Goal: Task Accomplishment & Management: Complete application form

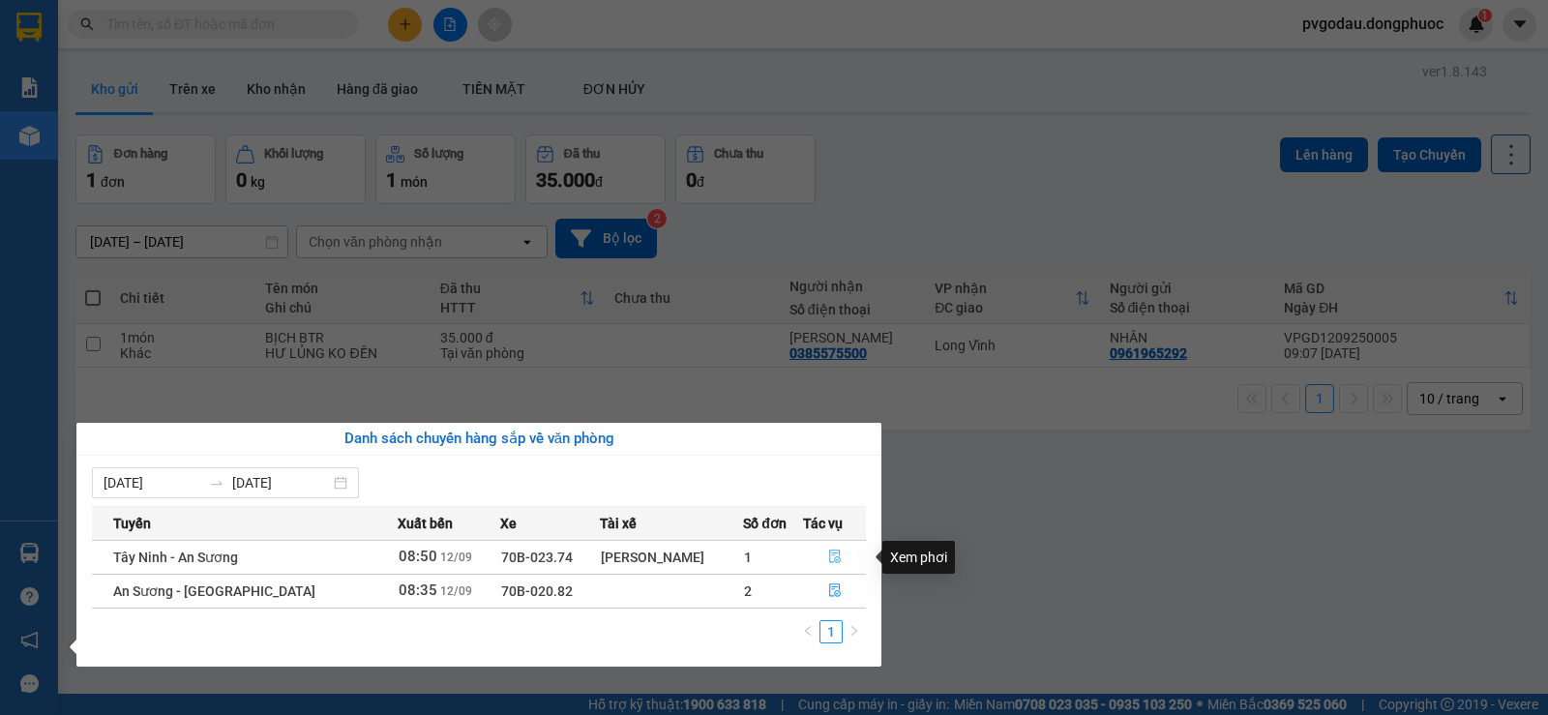
click at [829, 555] on icon "file-done" at bounding box center [835, 556] width 14 height 14
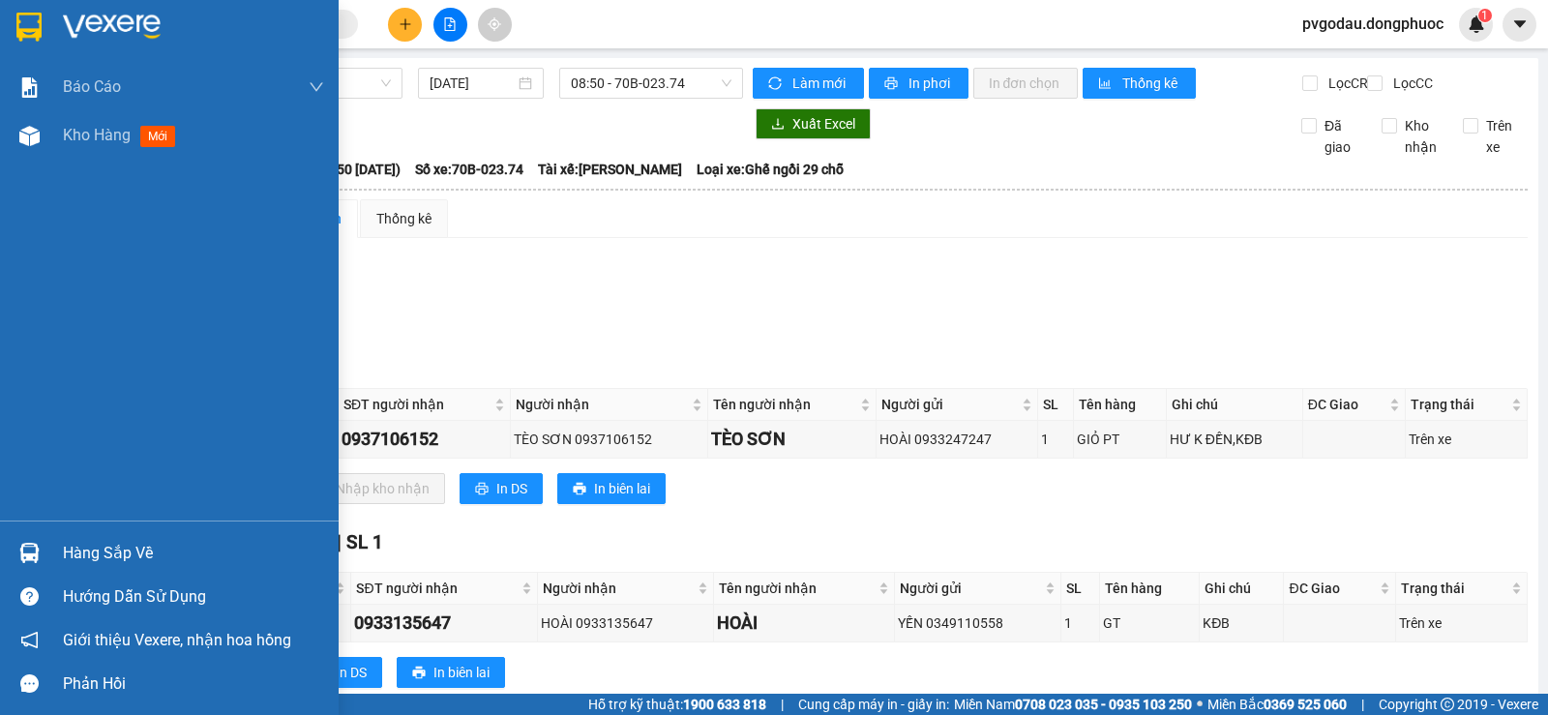
click at [132, 537] on div "Hàng sắp về" at bounding box center [169, 553] width 339 height 44
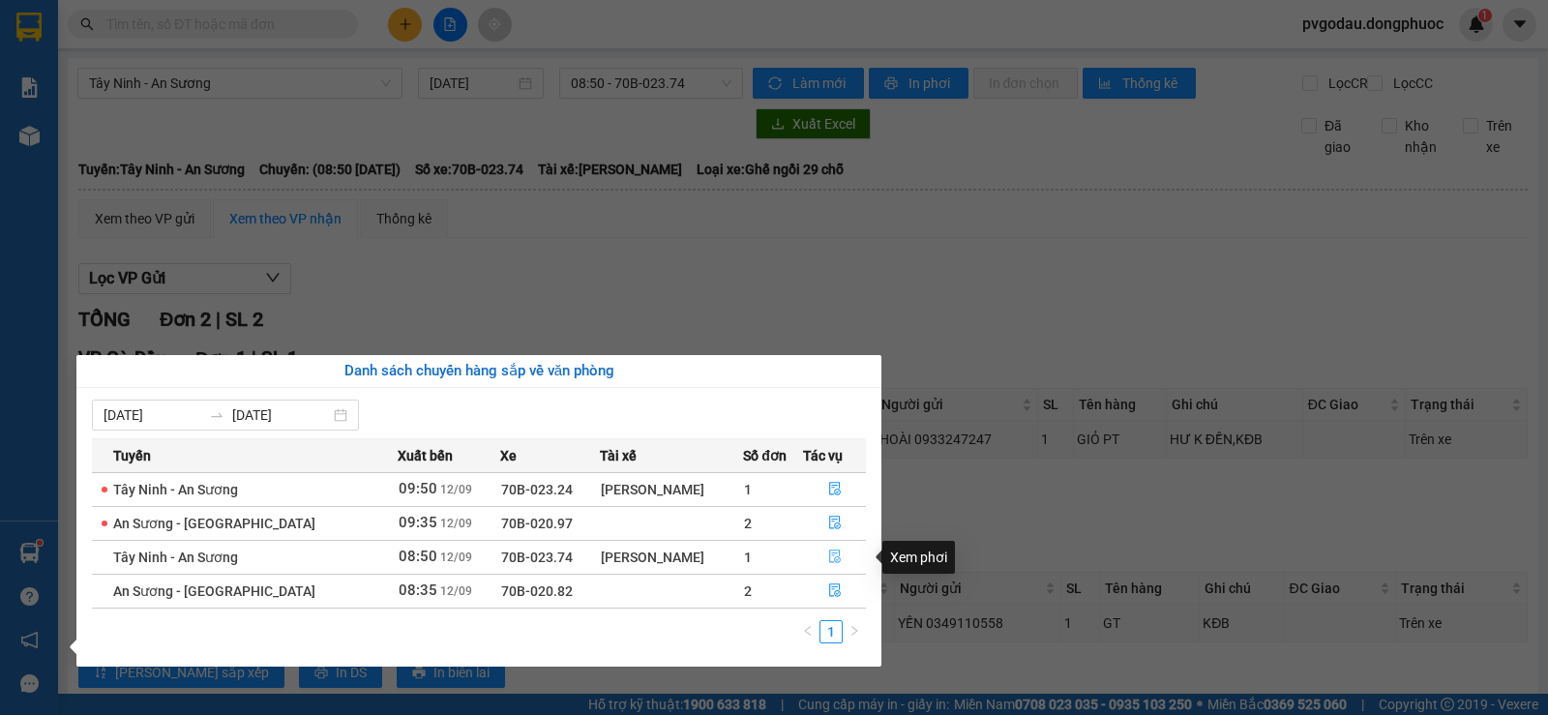
click at [821, 556] on button "button" at bounding box center [834, 557] width 61 height 31
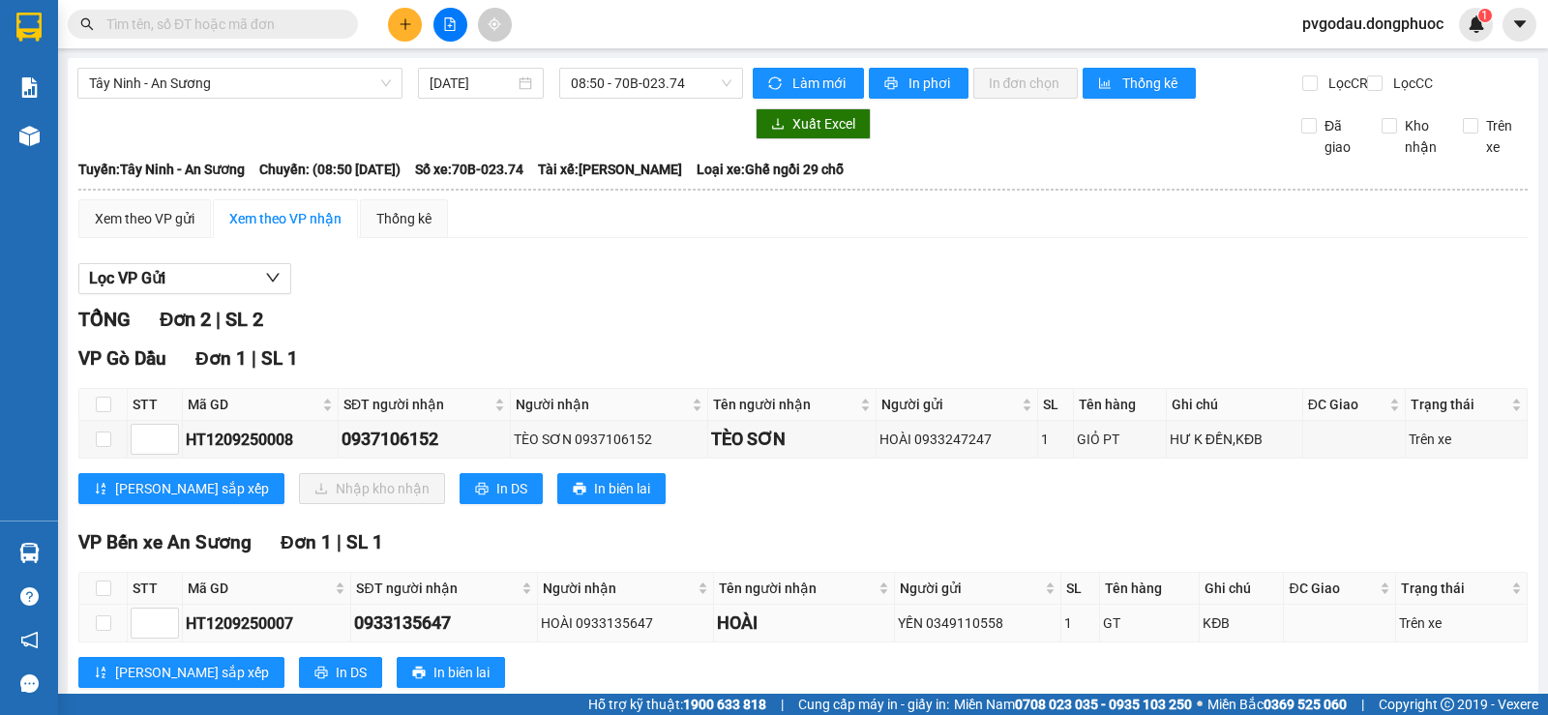
scroll to position [65, 0]
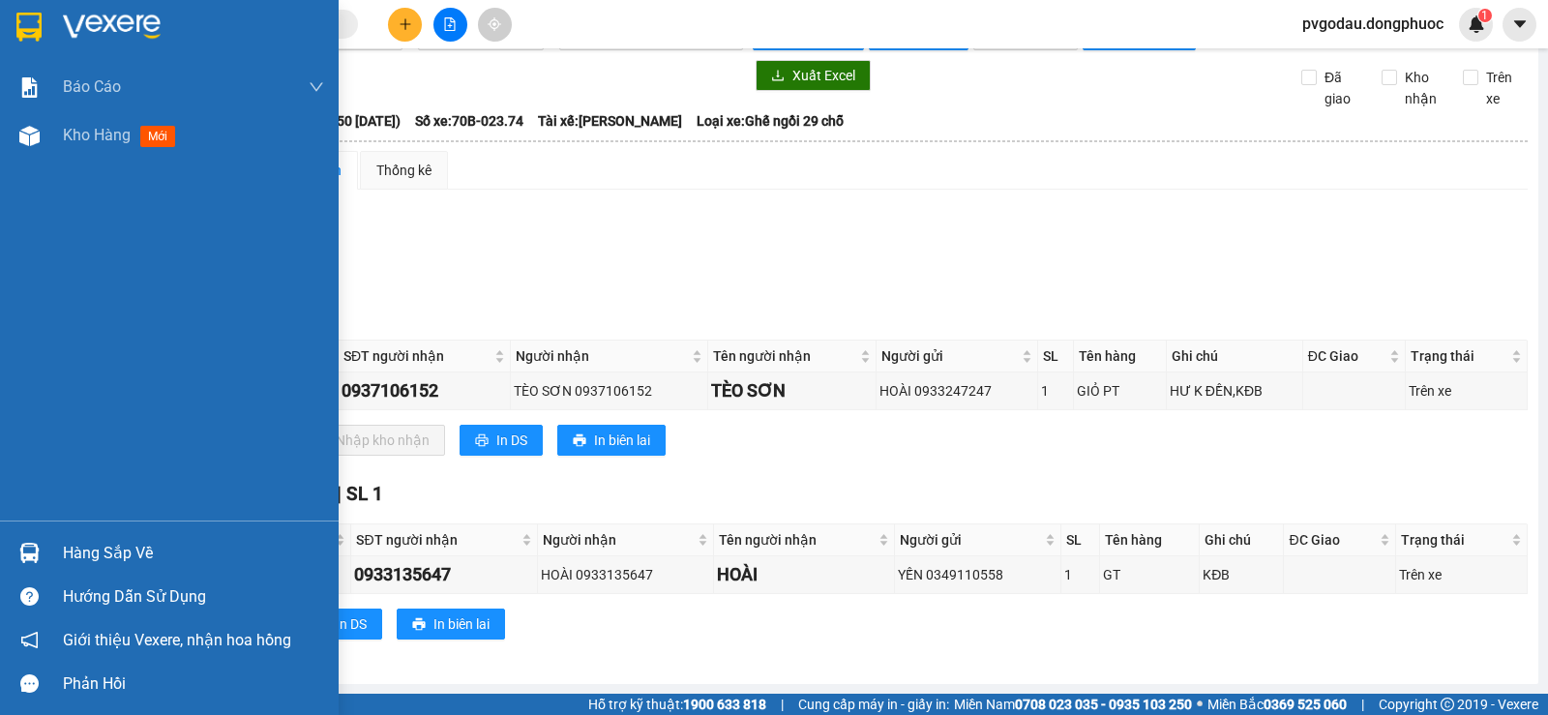
click at [16, 563] on div at bounding box center [30, 553] width 34 height 34
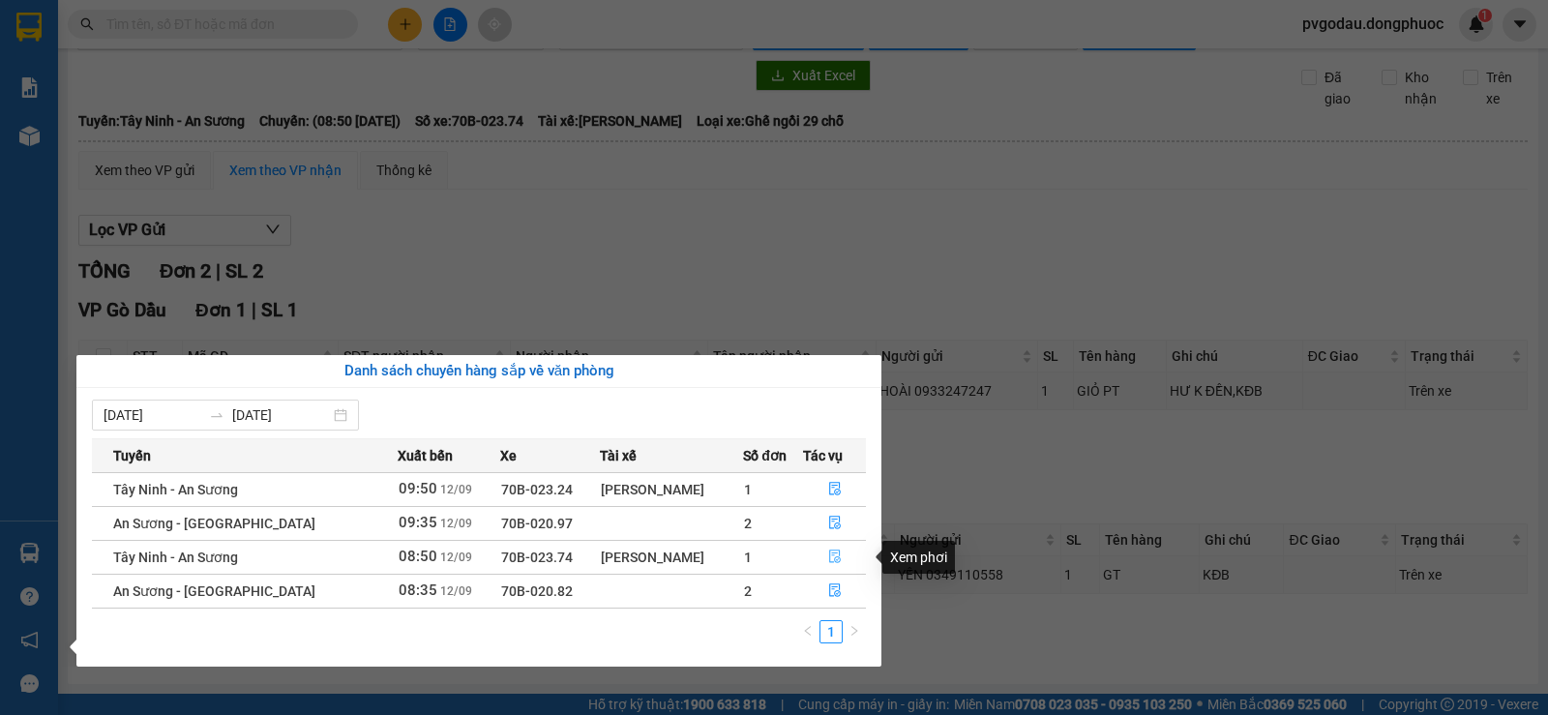
click at [830, 559] on icon "file-done" at bounding box center [835, 557] width 12 height 14
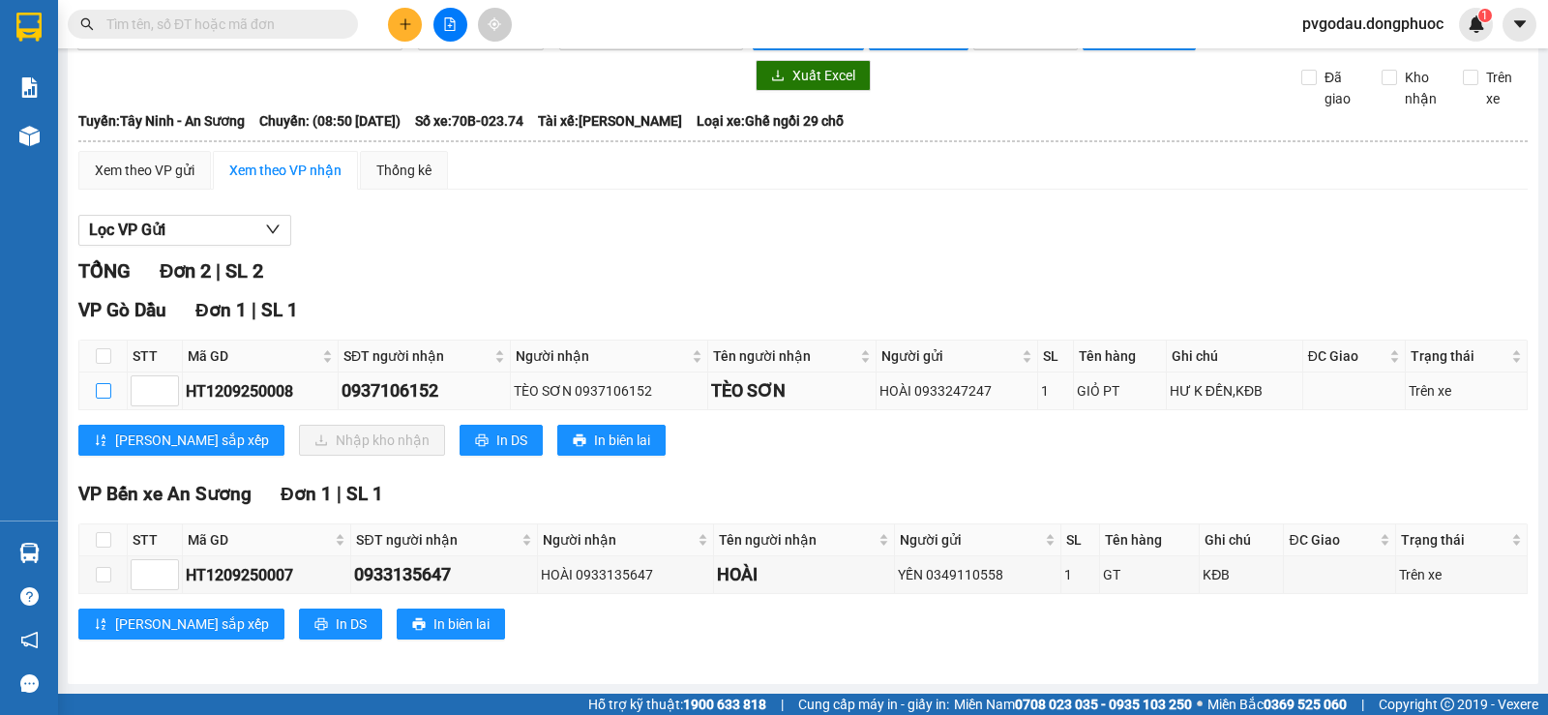
click at [98, 392] on input "checkbox" at bounding box center [103, 390] width 15 height 15
checkbox input "true"
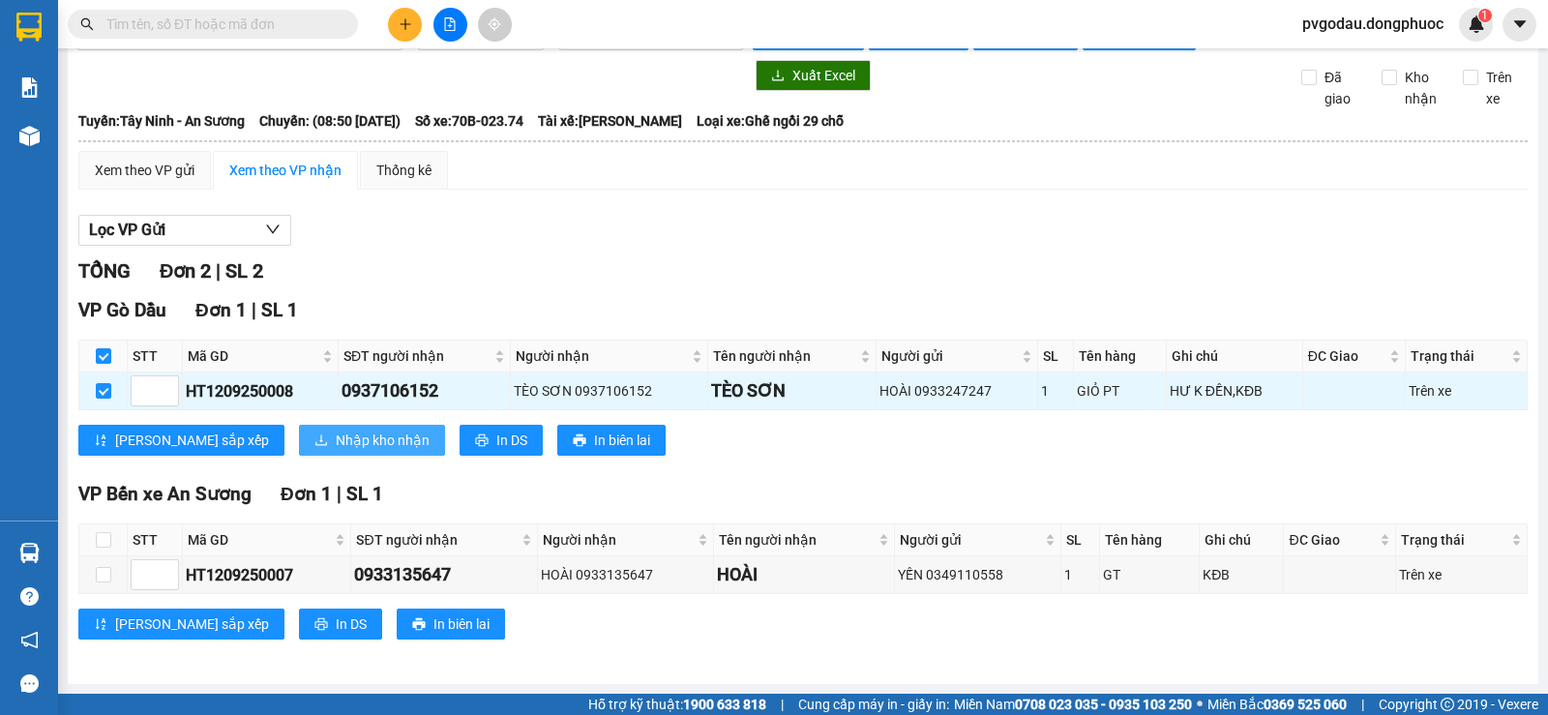
click at [299, 439] on button "Nhập kho nhận" at bounding box center [372, 440] width 146 height 31
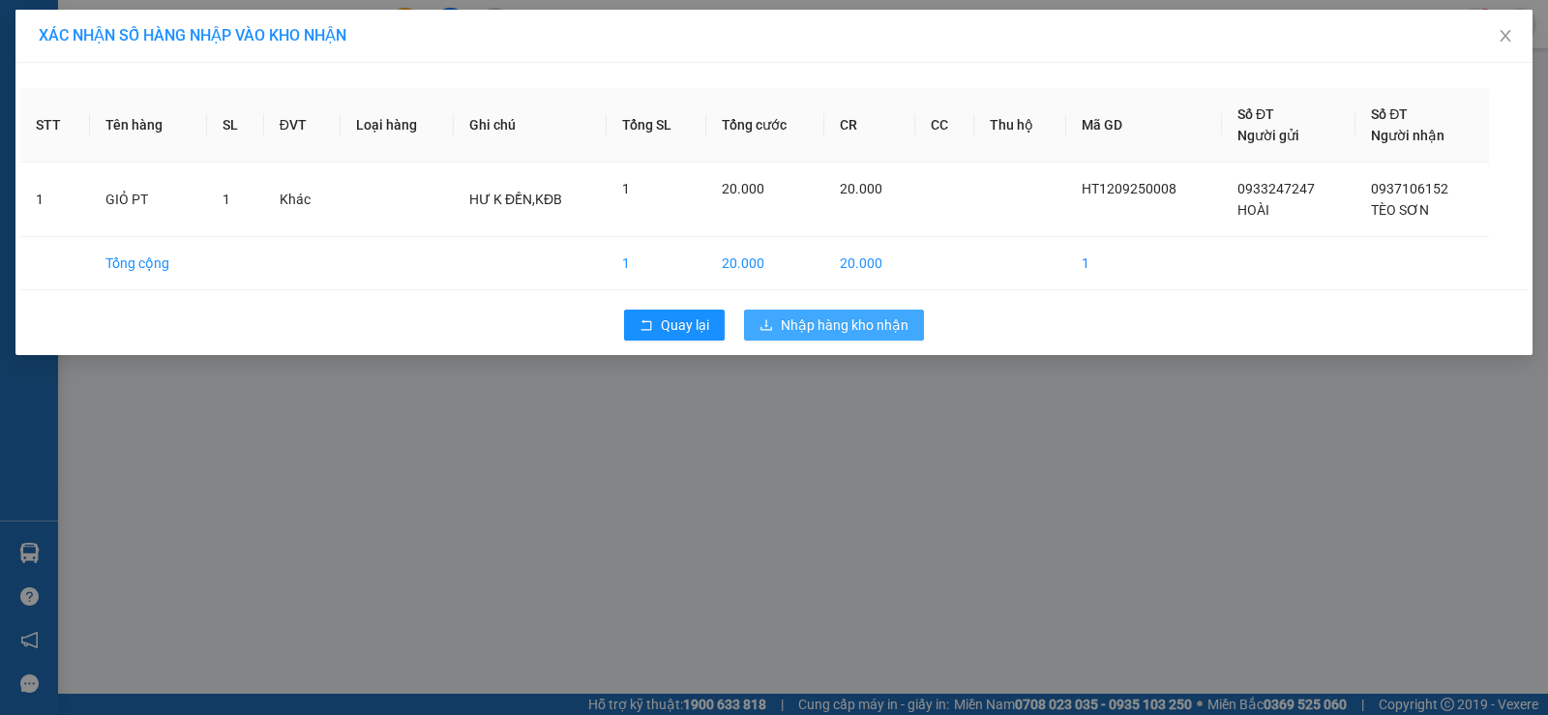
click at [840, 326] on span "Nhập hàng kho nhận" at bounding box center [845, 324] width 128 height 21
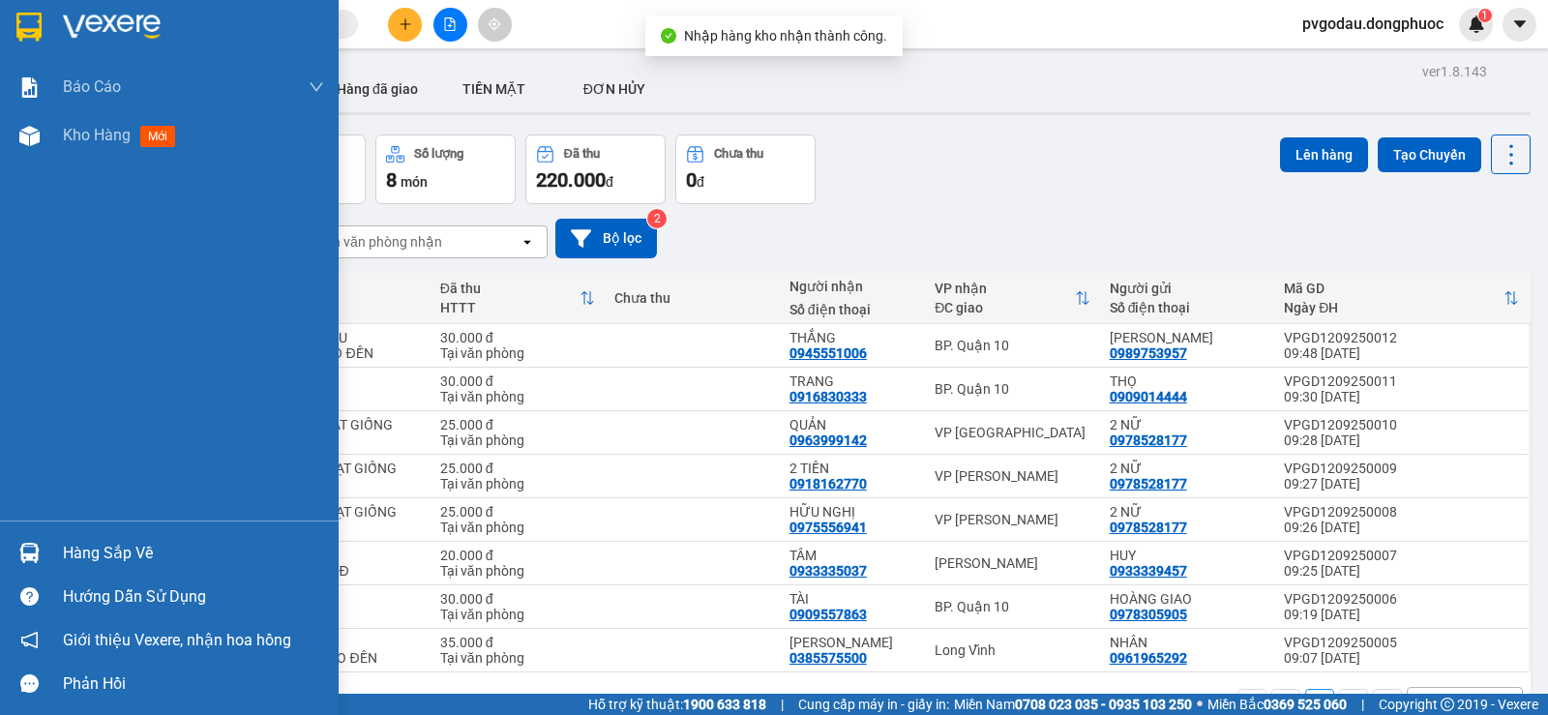
click at [48, 552] on div "Hàng sắp về" at bounding box center [169, 553] width 339 height 44
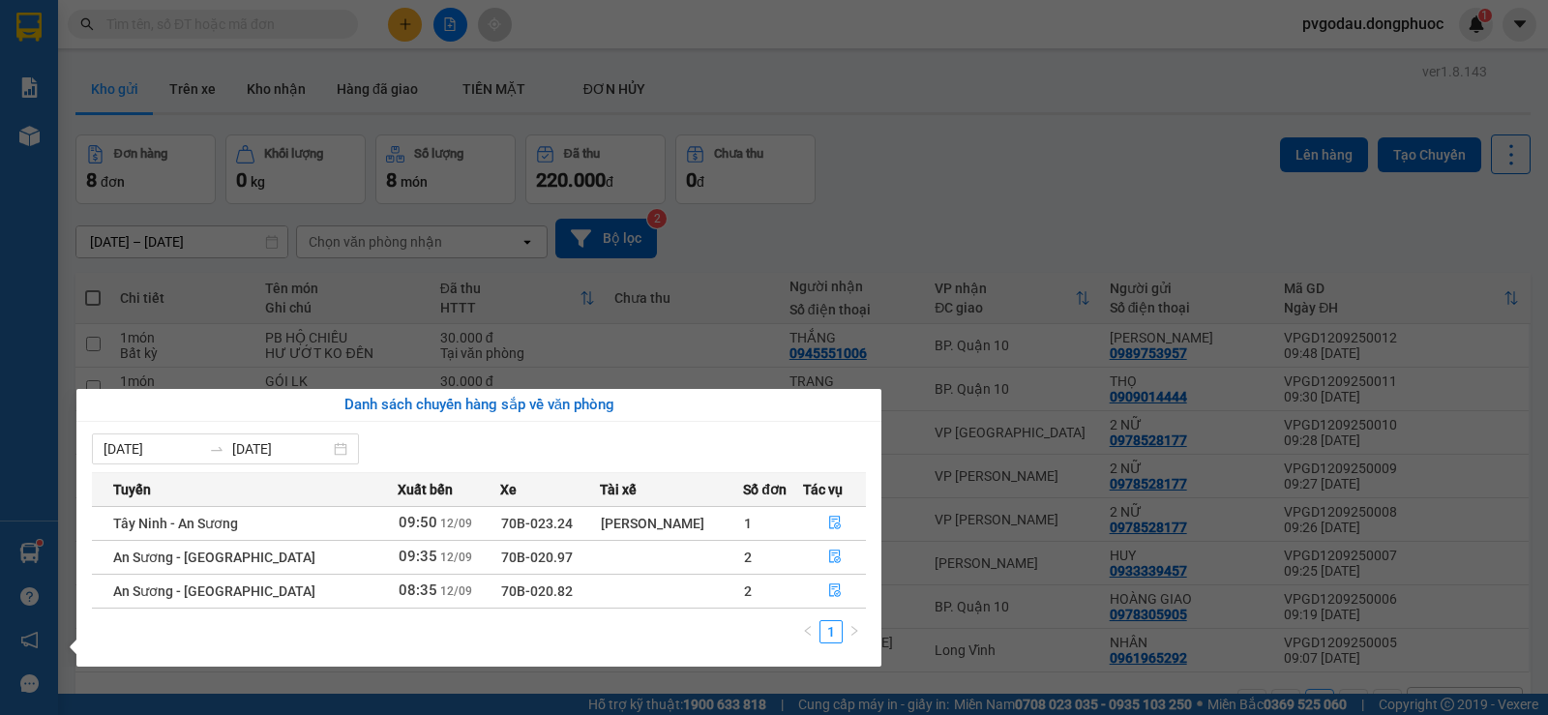
click at [13, 139] on div "Báo cáo Mẫu 1: Báo cáo dòng tiền theo nhân viên Mẫu 1: Báo cáo dòng tiền theo n…" at bounding box center [29, 357] width 58 height 715
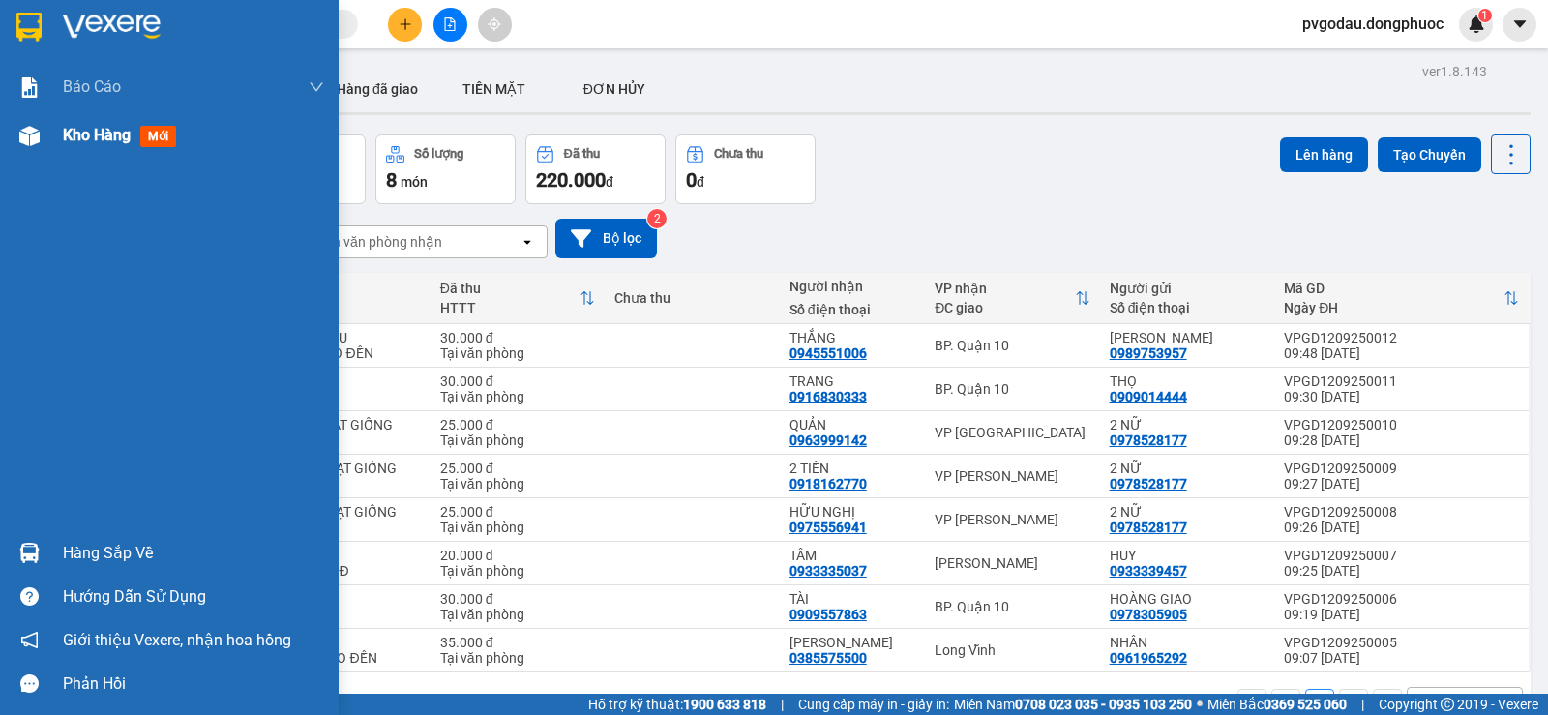
click at [47, 139] on div "Kho hàng mới" at bounding box center [169, 135] width 339 height 48
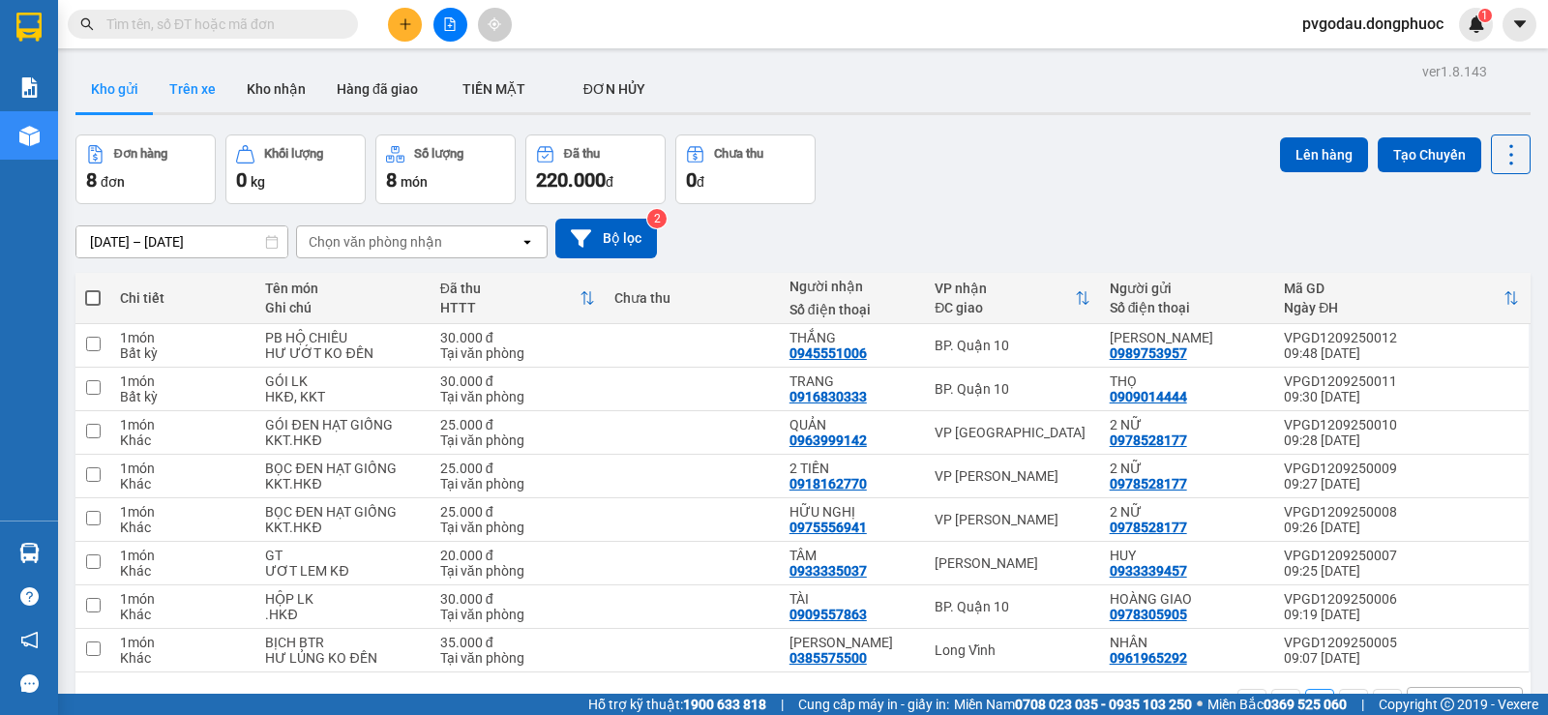
click at [186, 86] on button "Trên xe" at bounding box center [192, 89] width 77 height 46
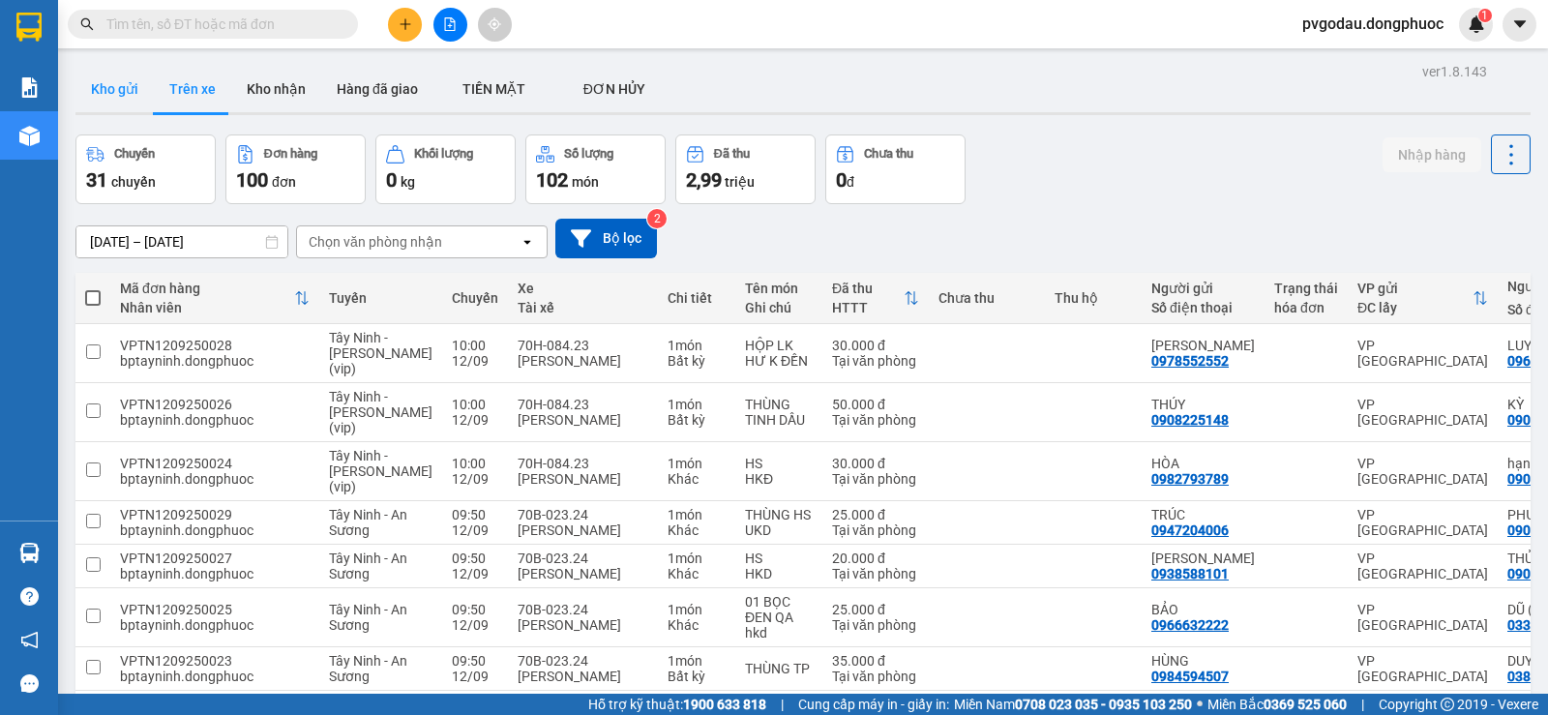
click at [127, 96] on button "Kho gửi" at bounding box center [114, 89] width 78 height 46
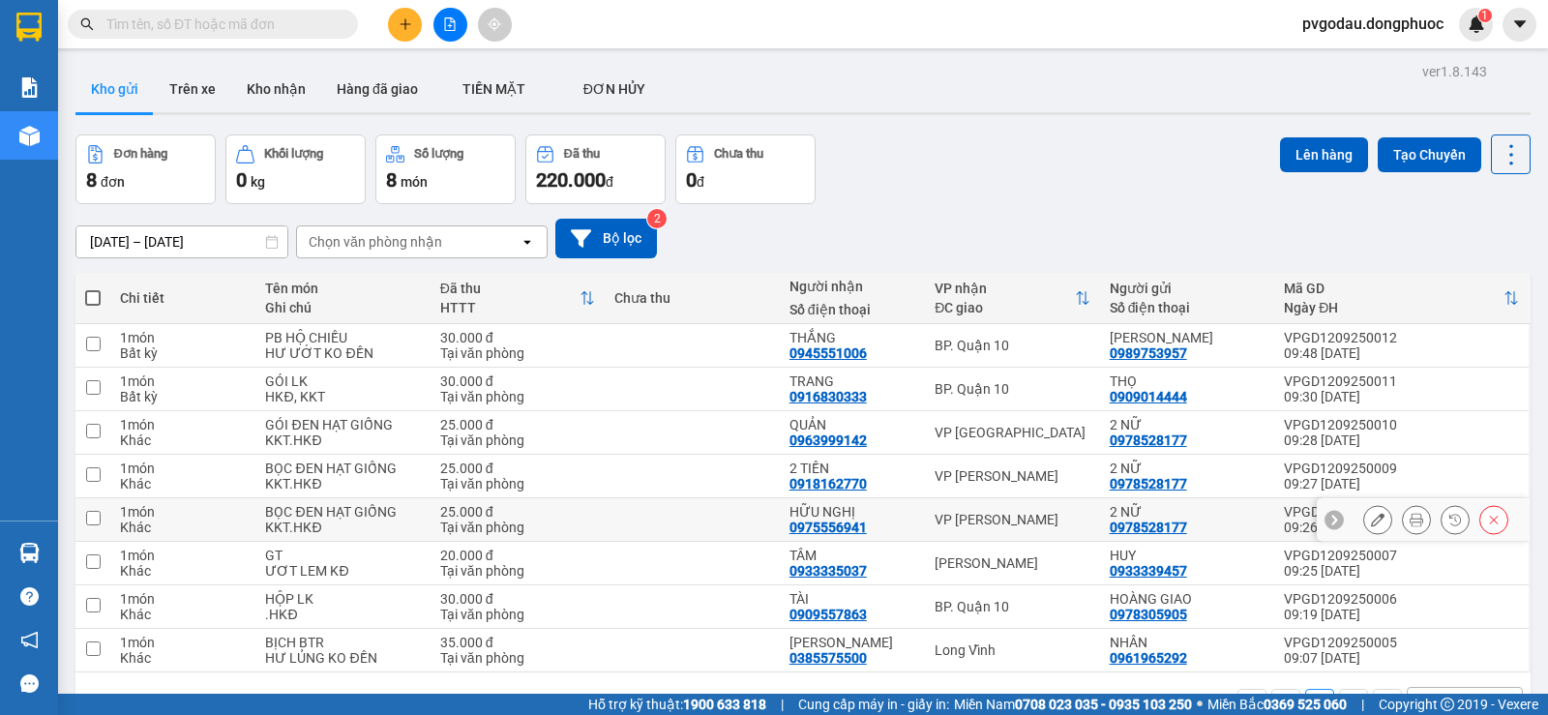
scroll to position [89, 0]
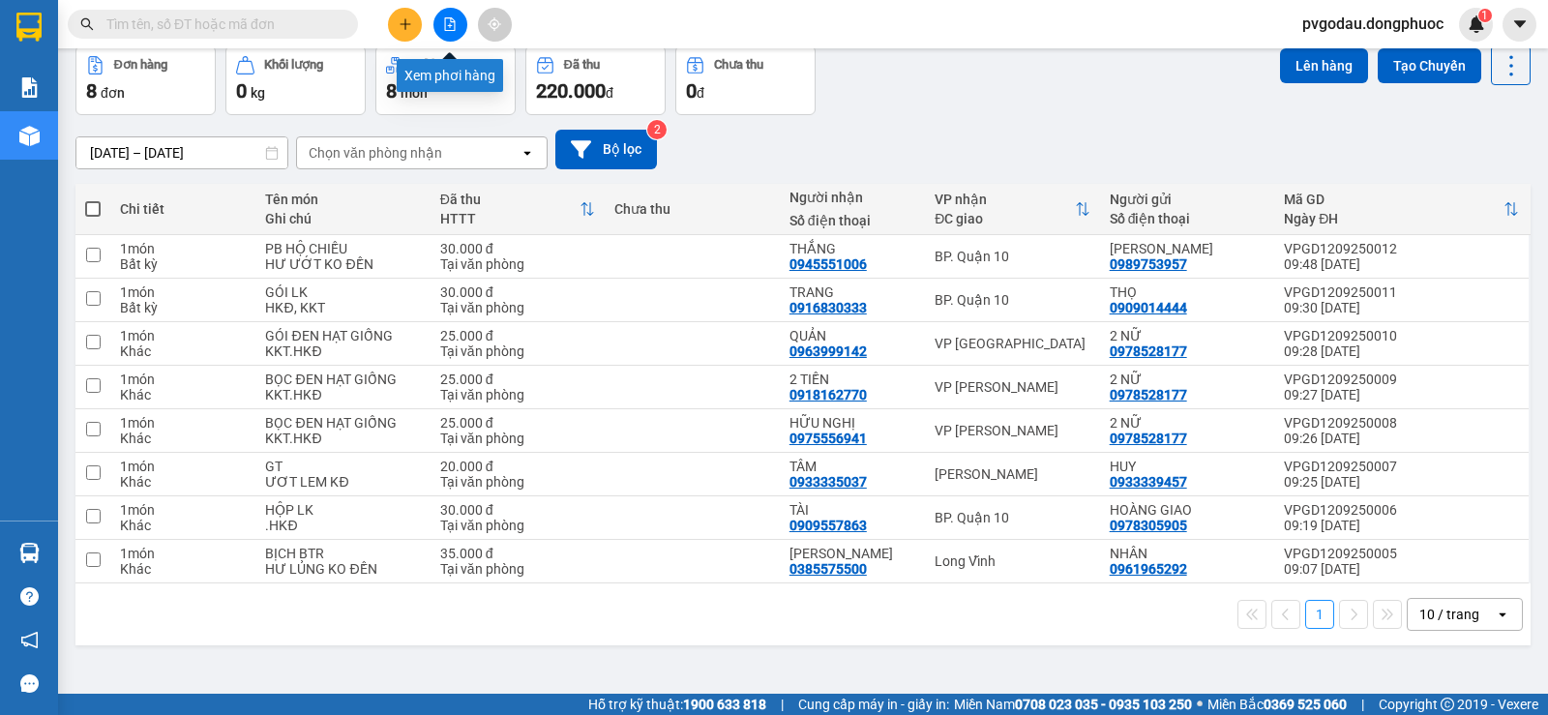
click at [444, 25] on icon "file-add" at bounding box center [450, 24] width 14 height 14
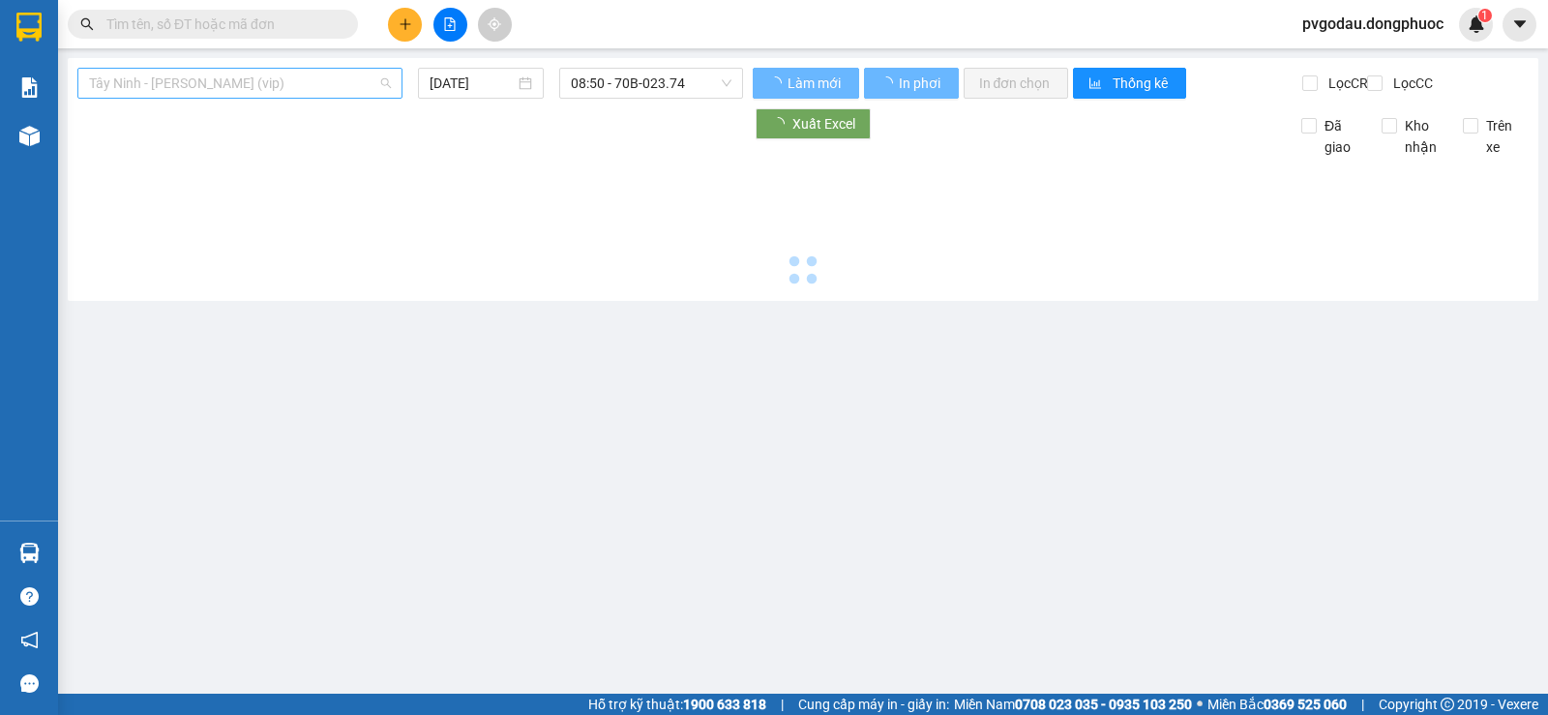
click at [297, 69] on span "Tây Ninh - [PERSON_NAME] (vip)" at bounding box center [240, 83] width 302 height 29
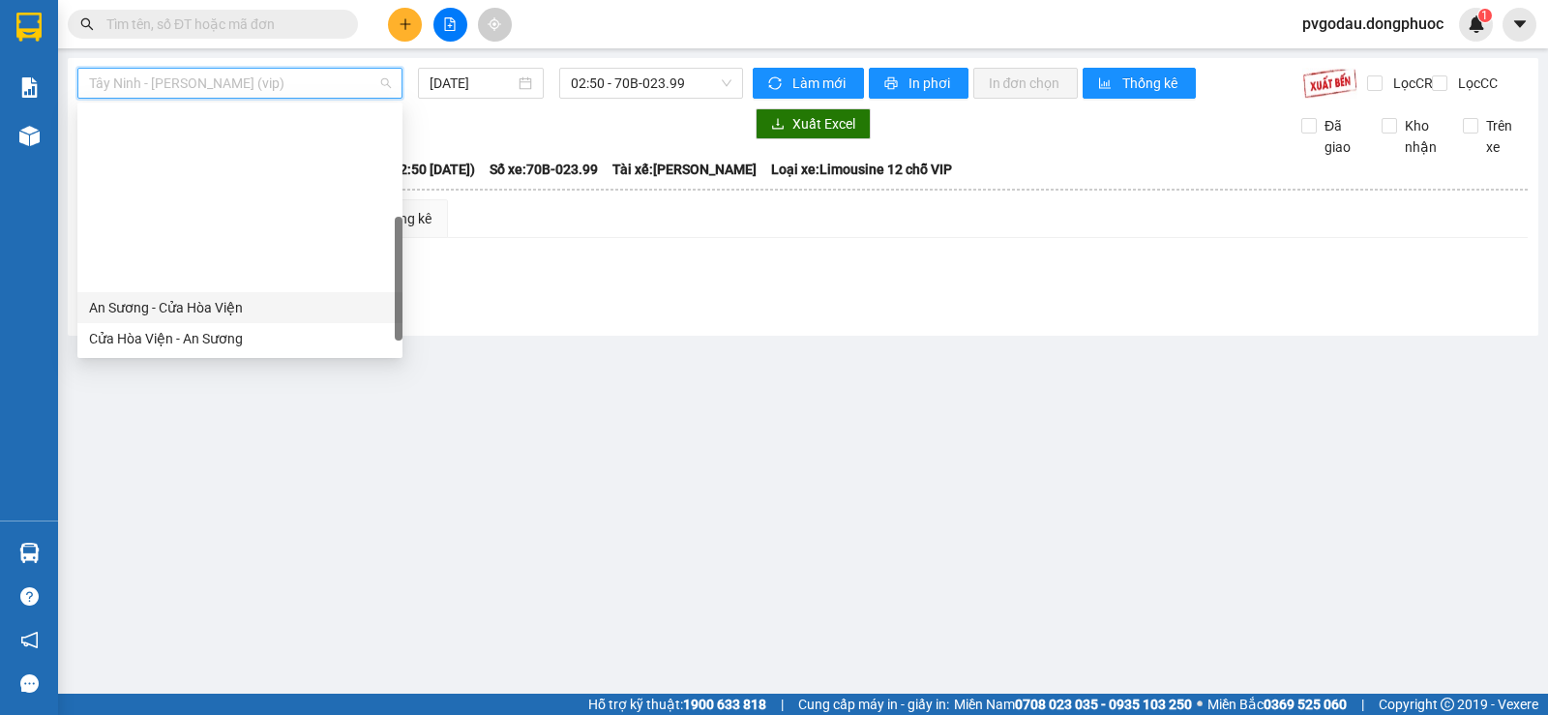
scroll to position [193, 0]
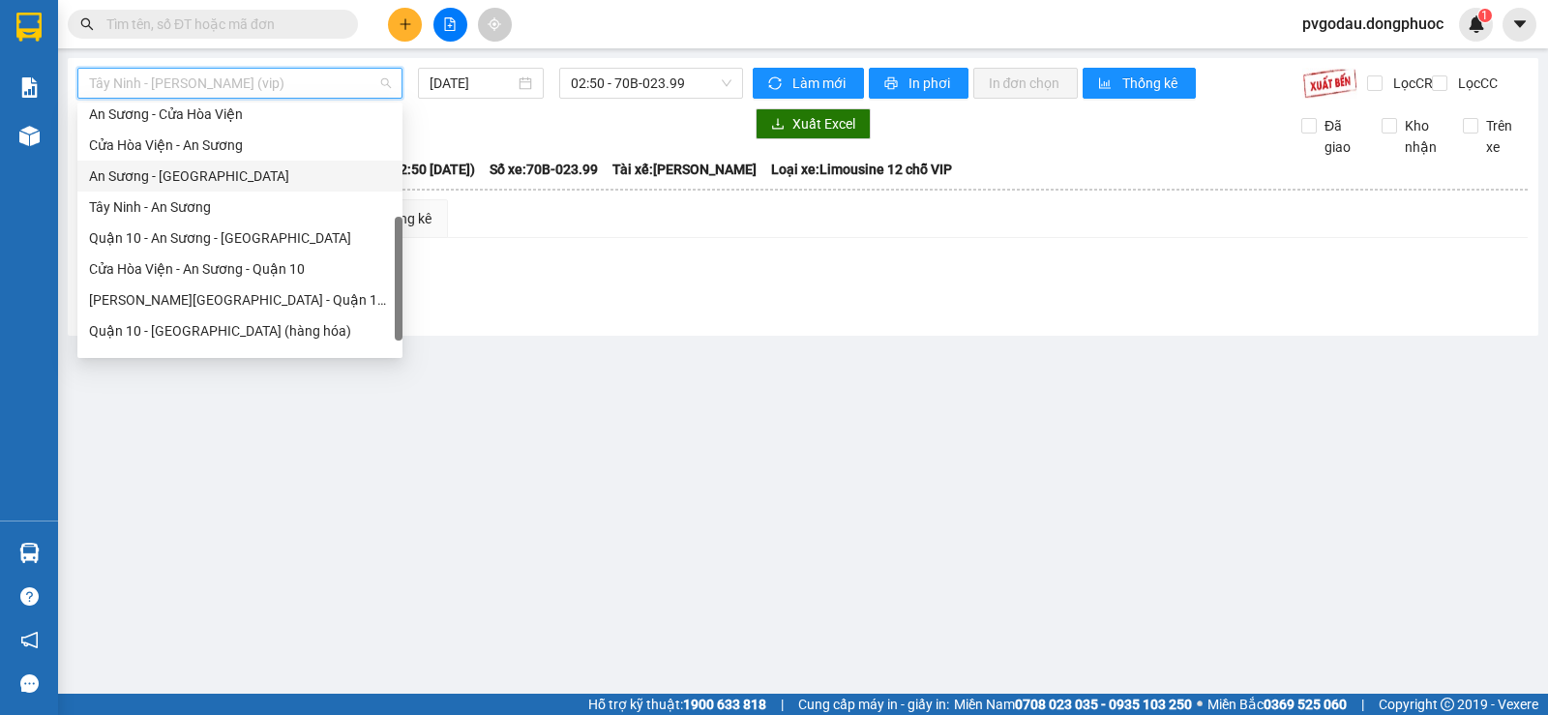
click at [196, 179] on div "An Sương - [GEOGRAPHIC_DATA]" at bounding box center [240, 175] width 302 height 21
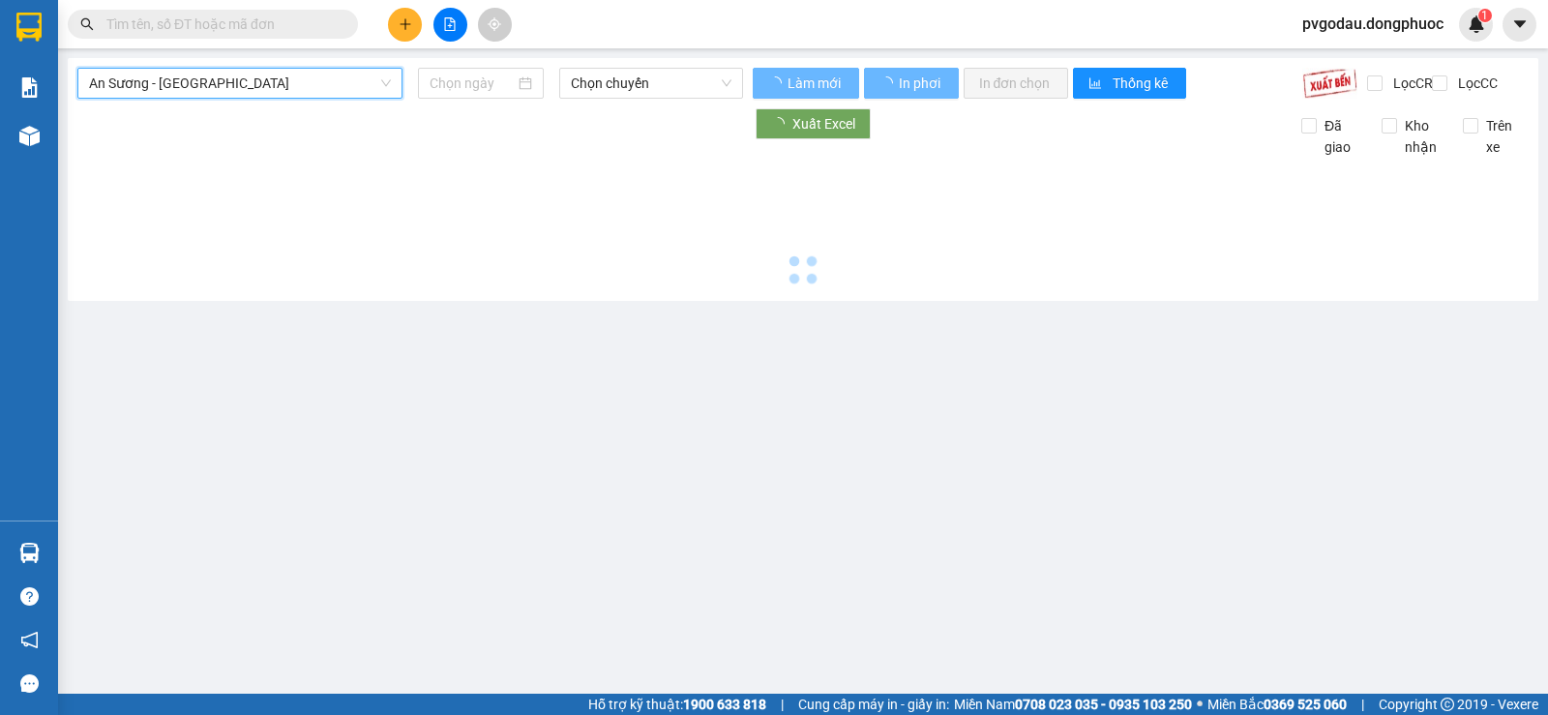
type input "[DATE]"
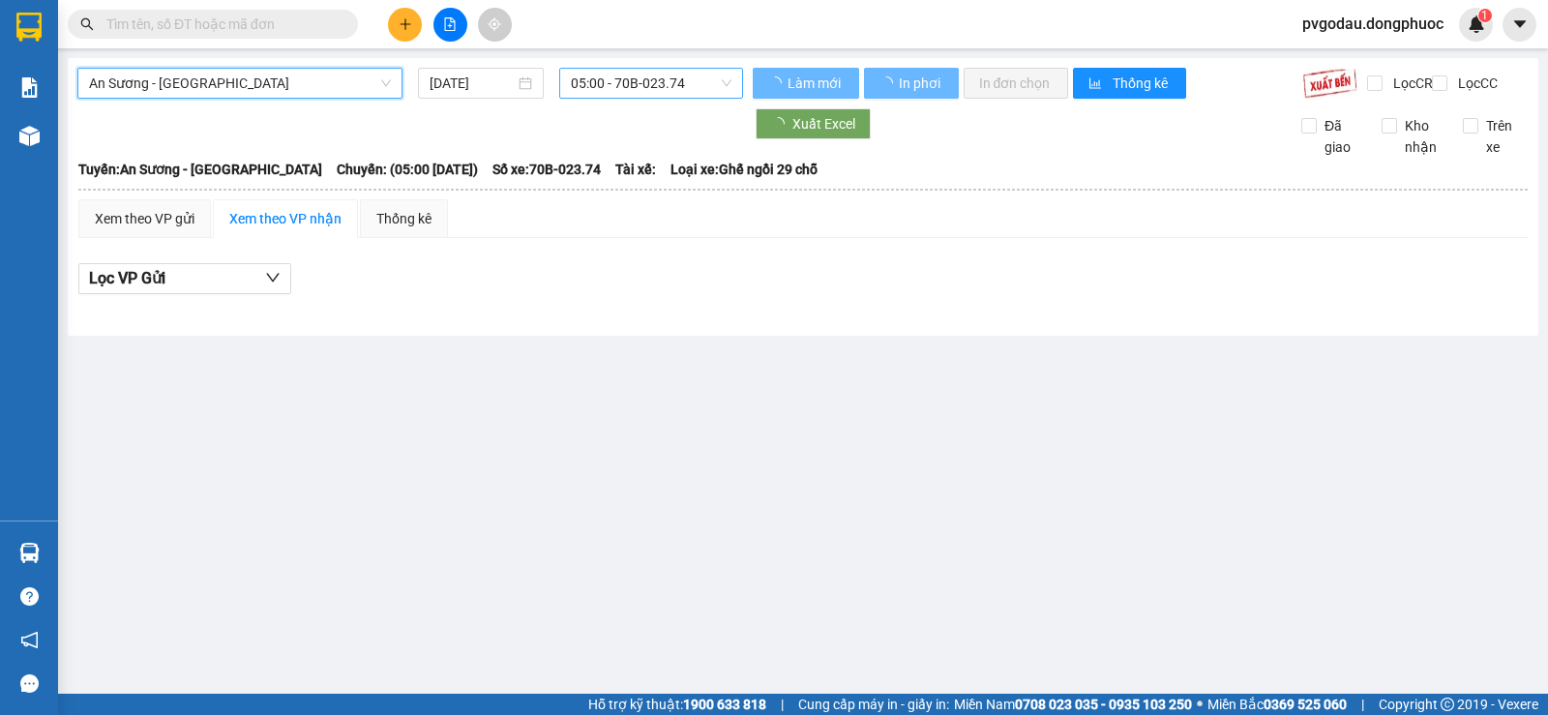
click at [585, 83] on span "05:00 - 70B-023.74" at bounding box center [651, 83] width 160 height 29
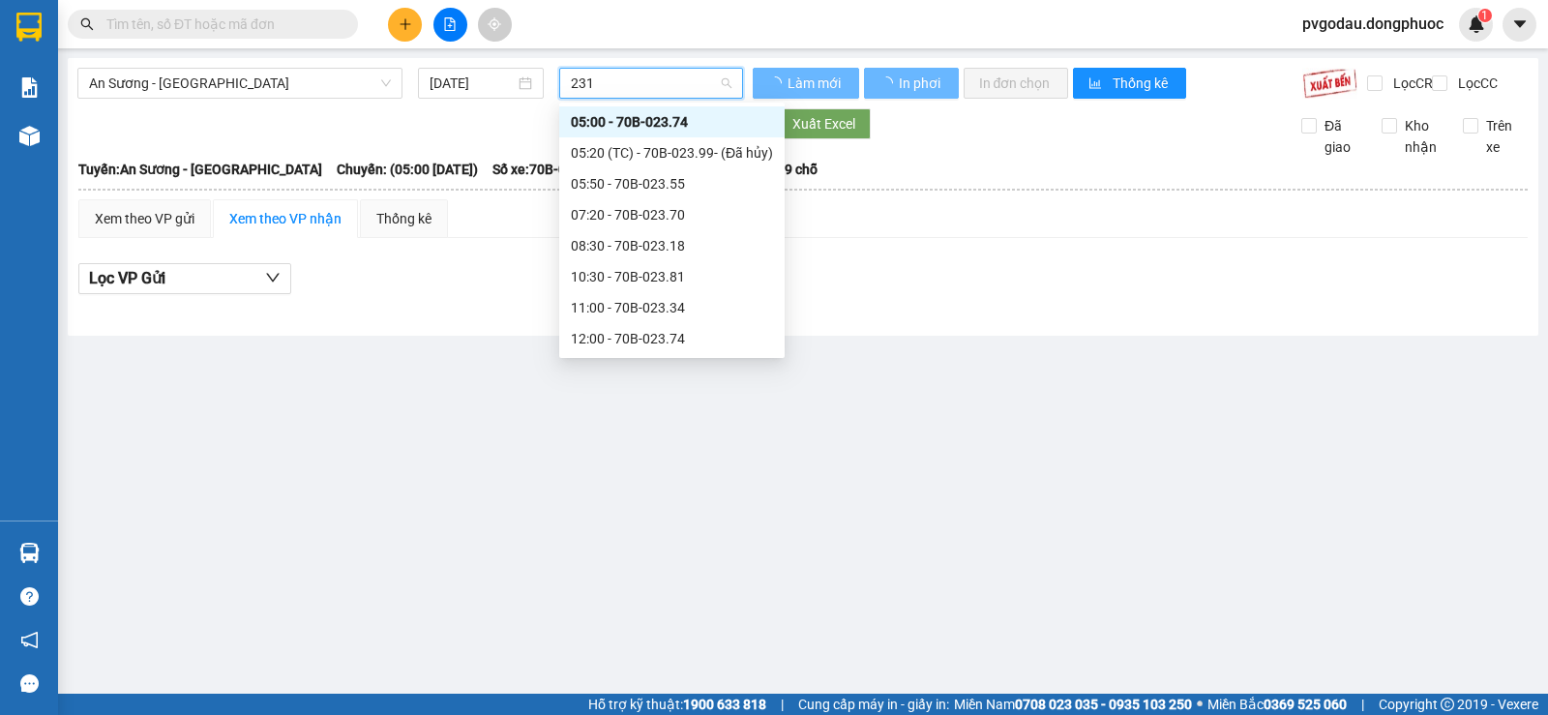
type input "2318"
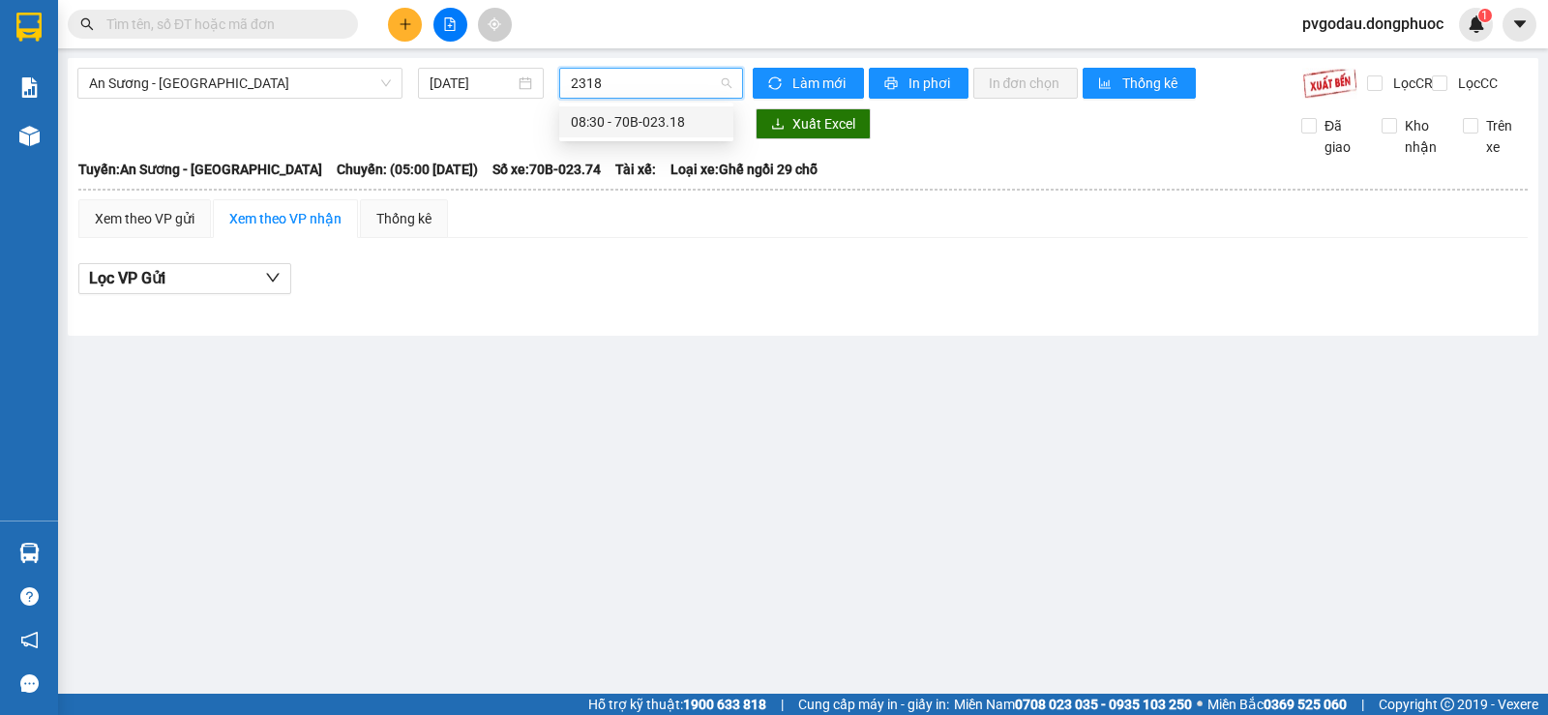
click at [615, 130] on div "08:30 - 70B-023.18" at bounding box center [646, 121] width 151 height 21
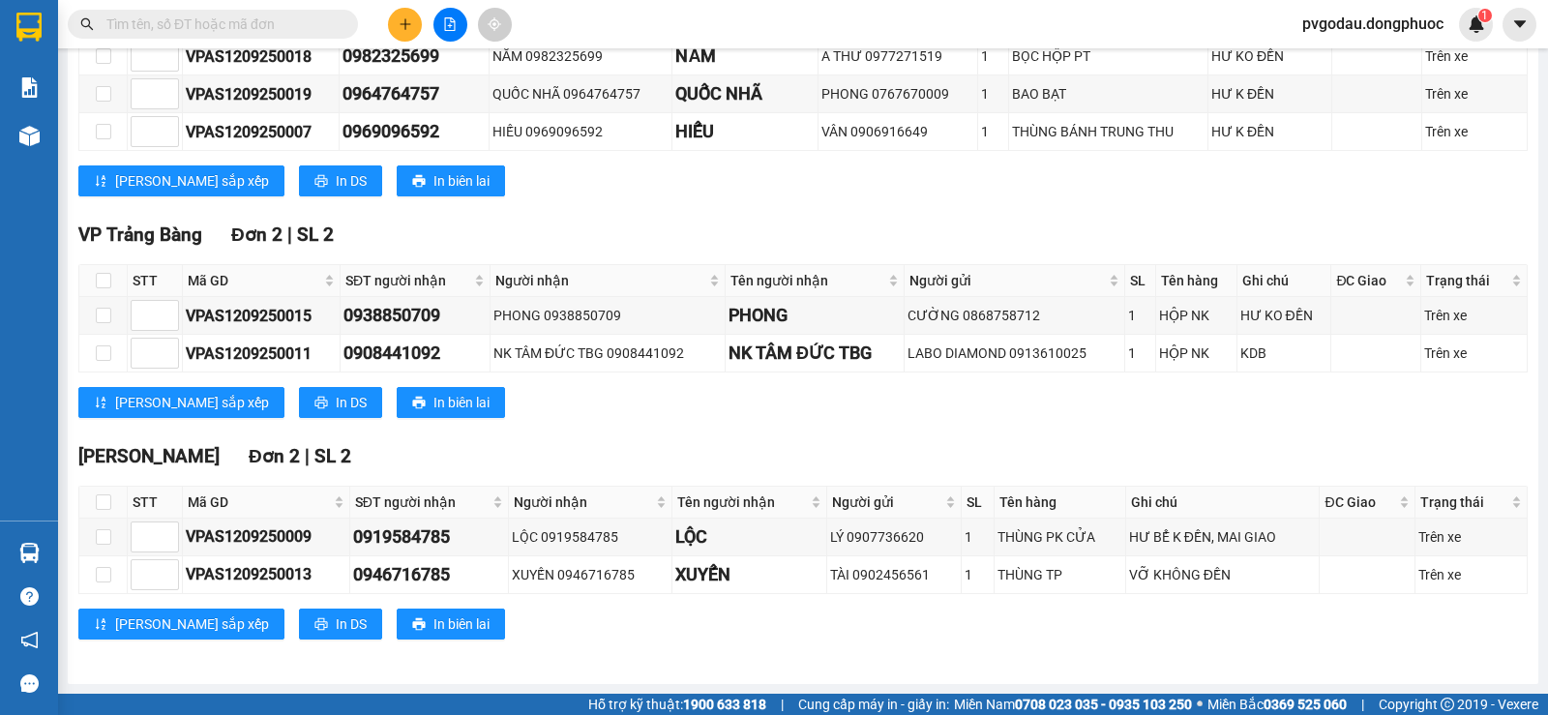
scroll to position [147, 0]
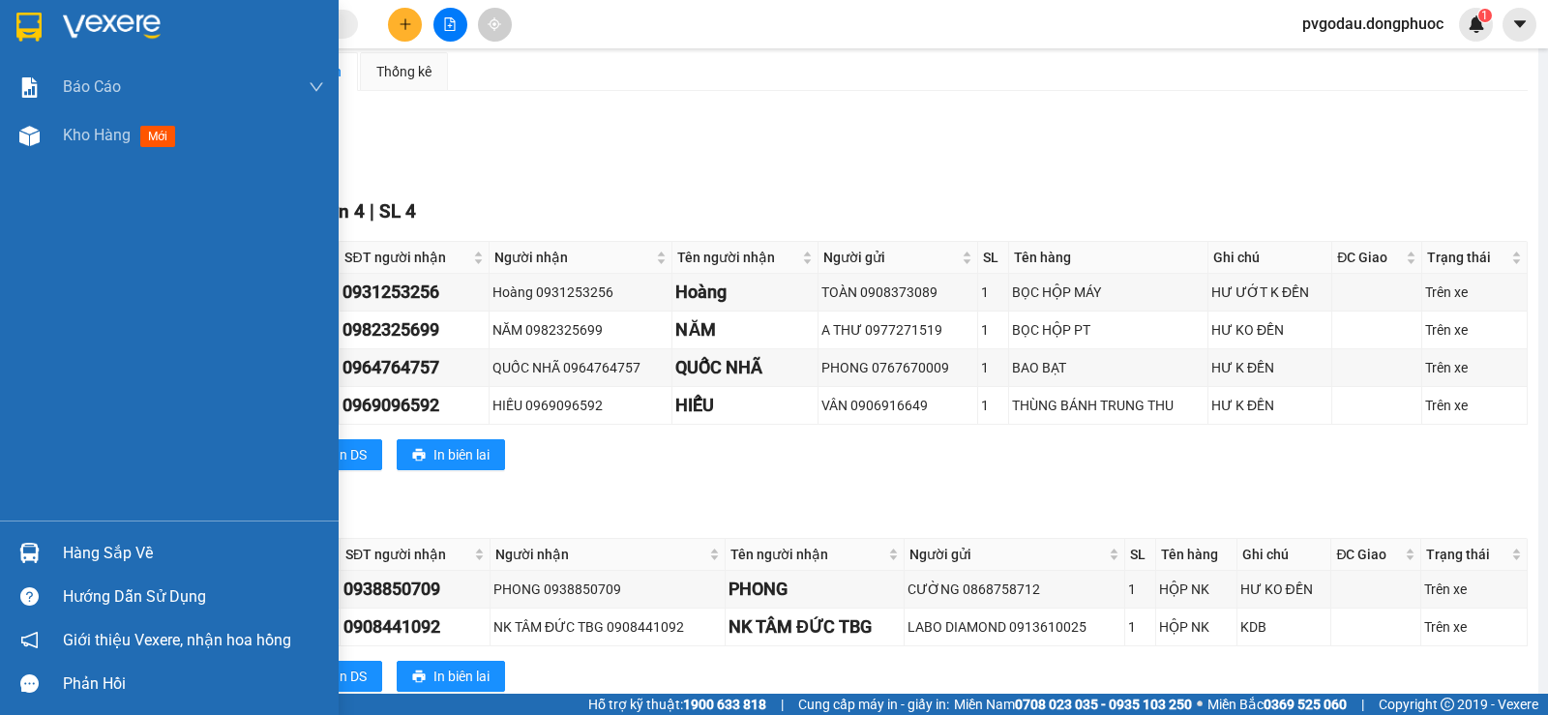
click at [45, 548] on div at bounding box center [30, 553] width 34 height 34
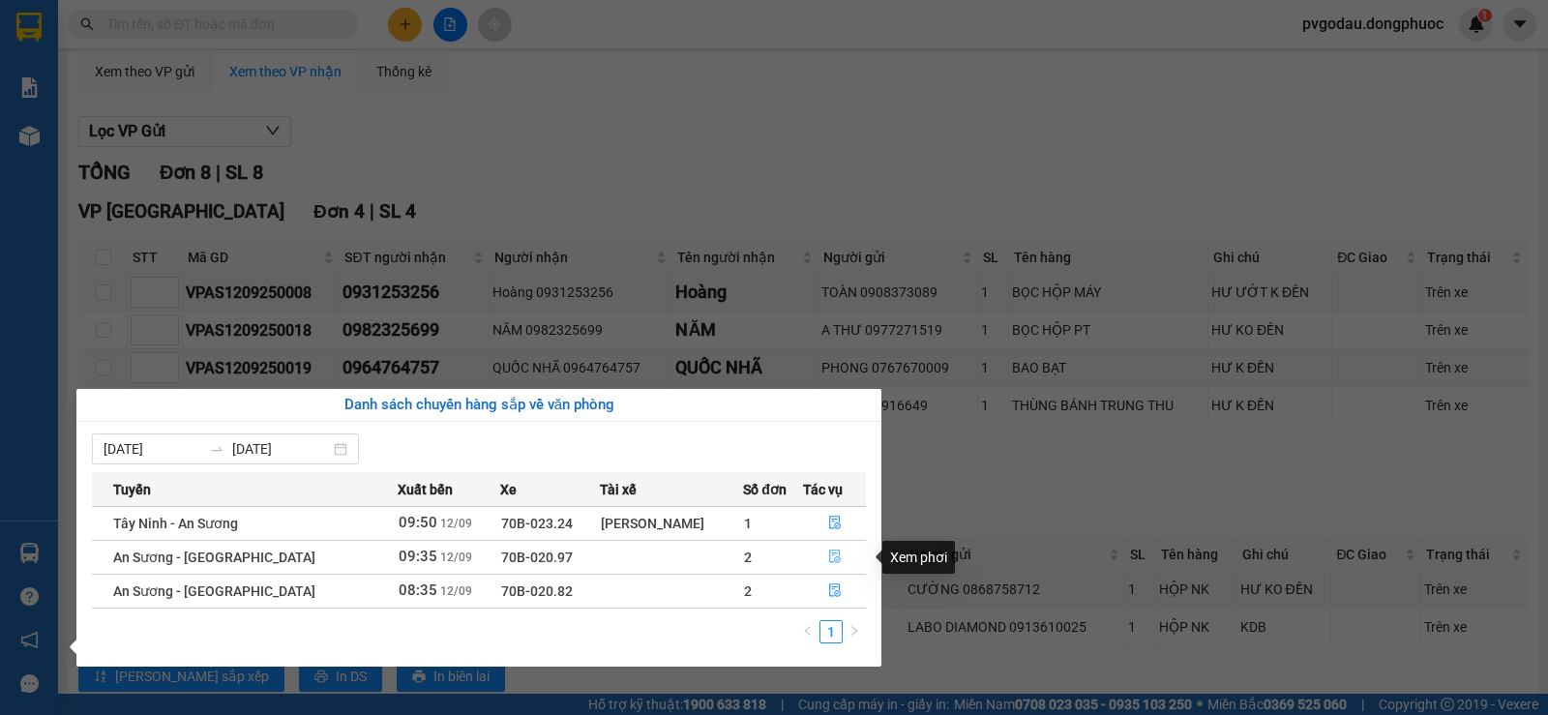
click at [830, 562] on icon "file-done" at bounding box center [835, 557] width 12 height 14
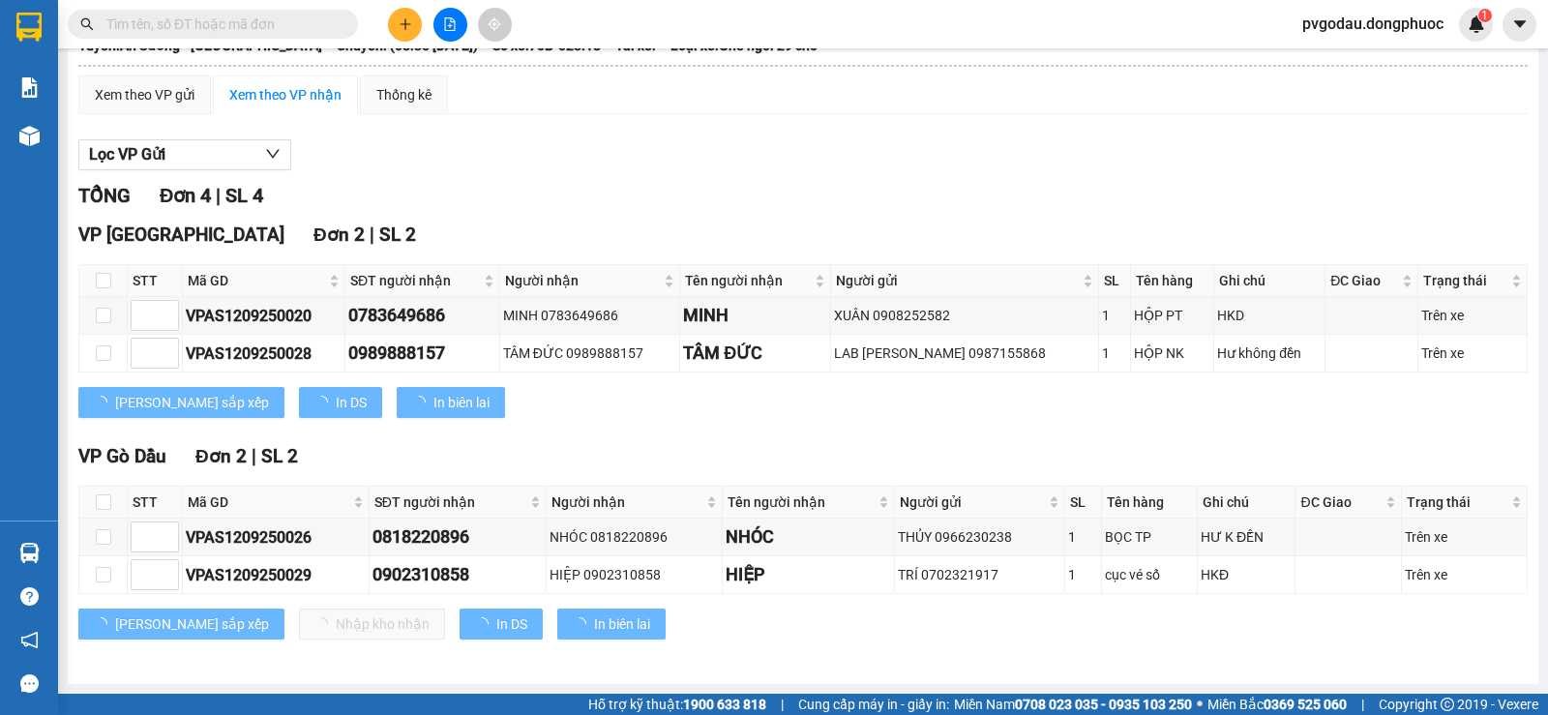
scroll to position [140, 0]
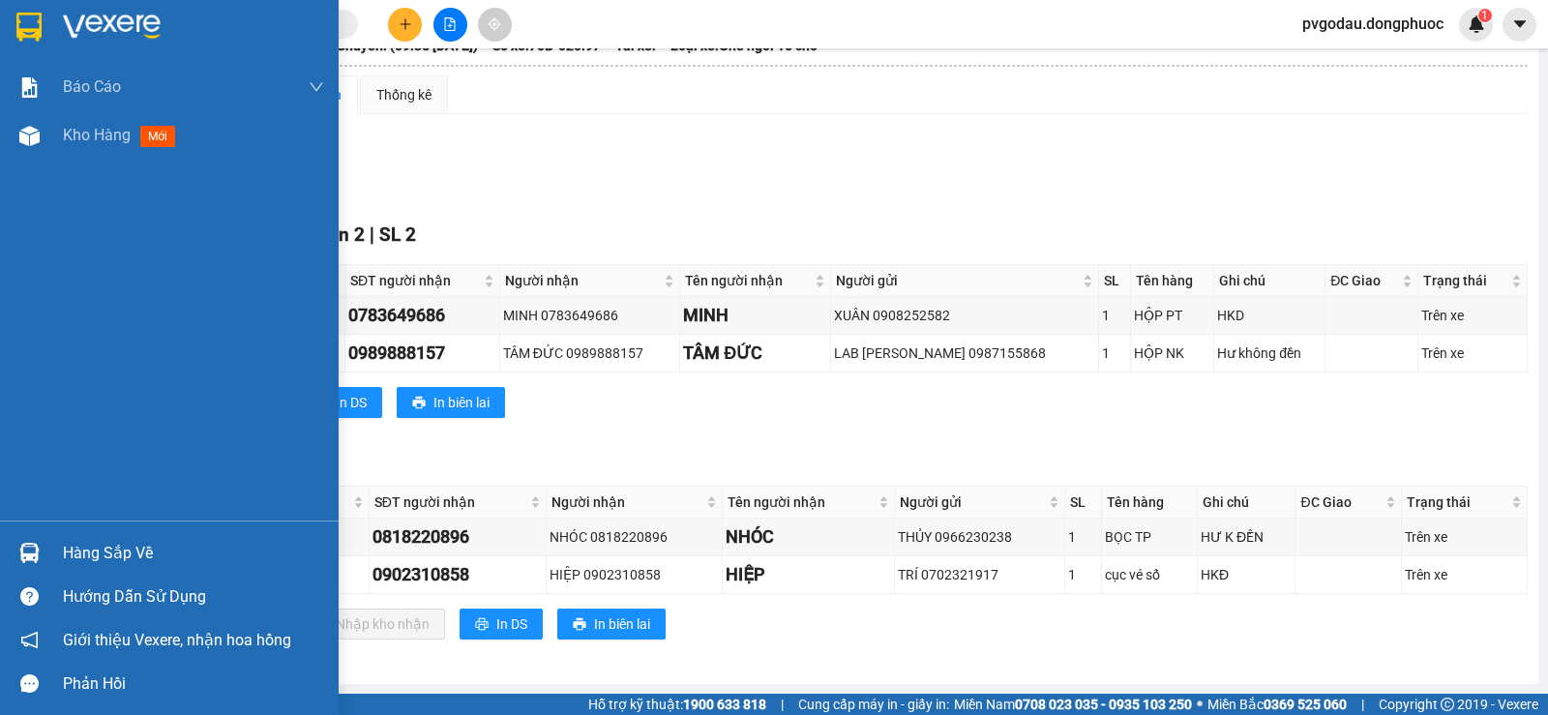
click at [58, 547] on div "Hàng sắp về" at bounding box center [169, 553] width 339 height 44
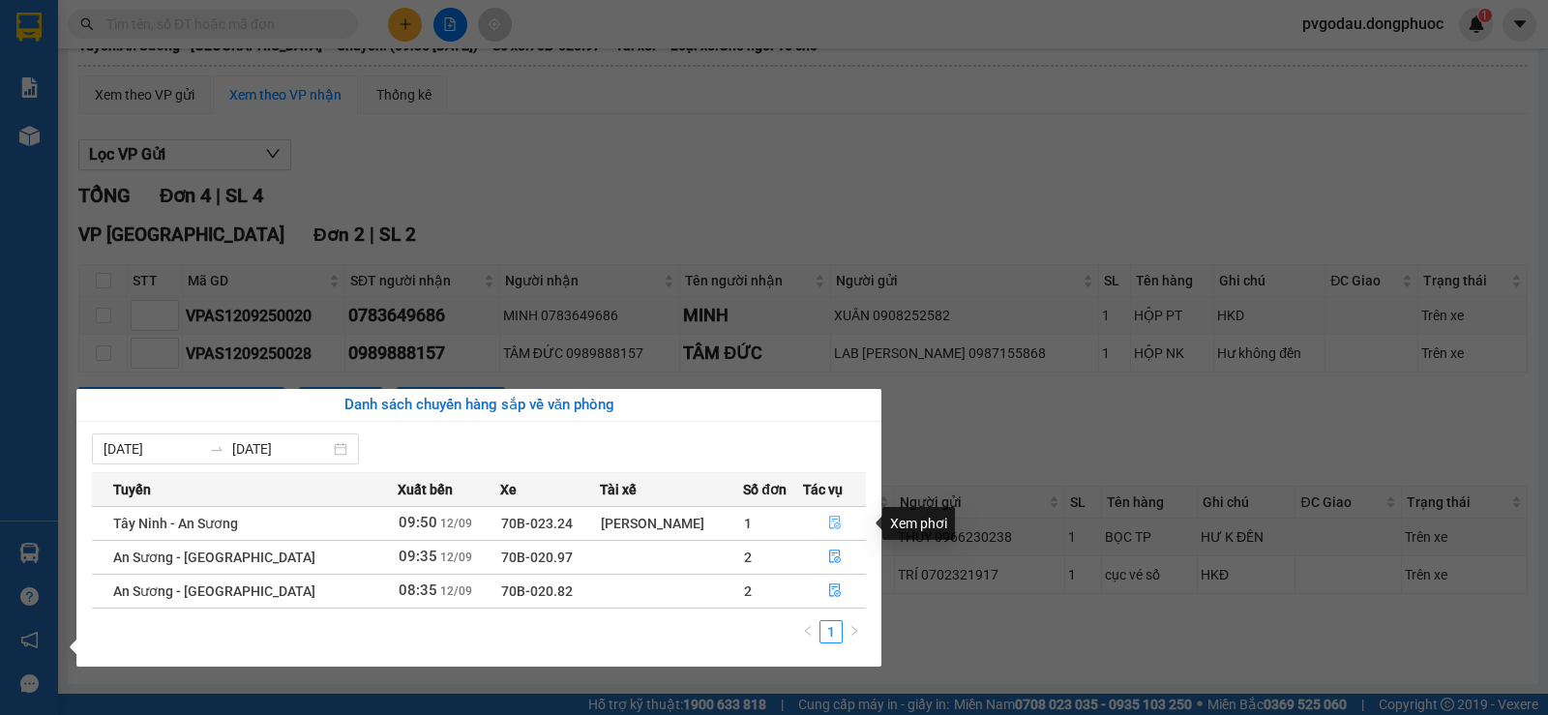
click at [831, 525] on icon "file-done" at bounding box center [835, 523] width 14 height 14
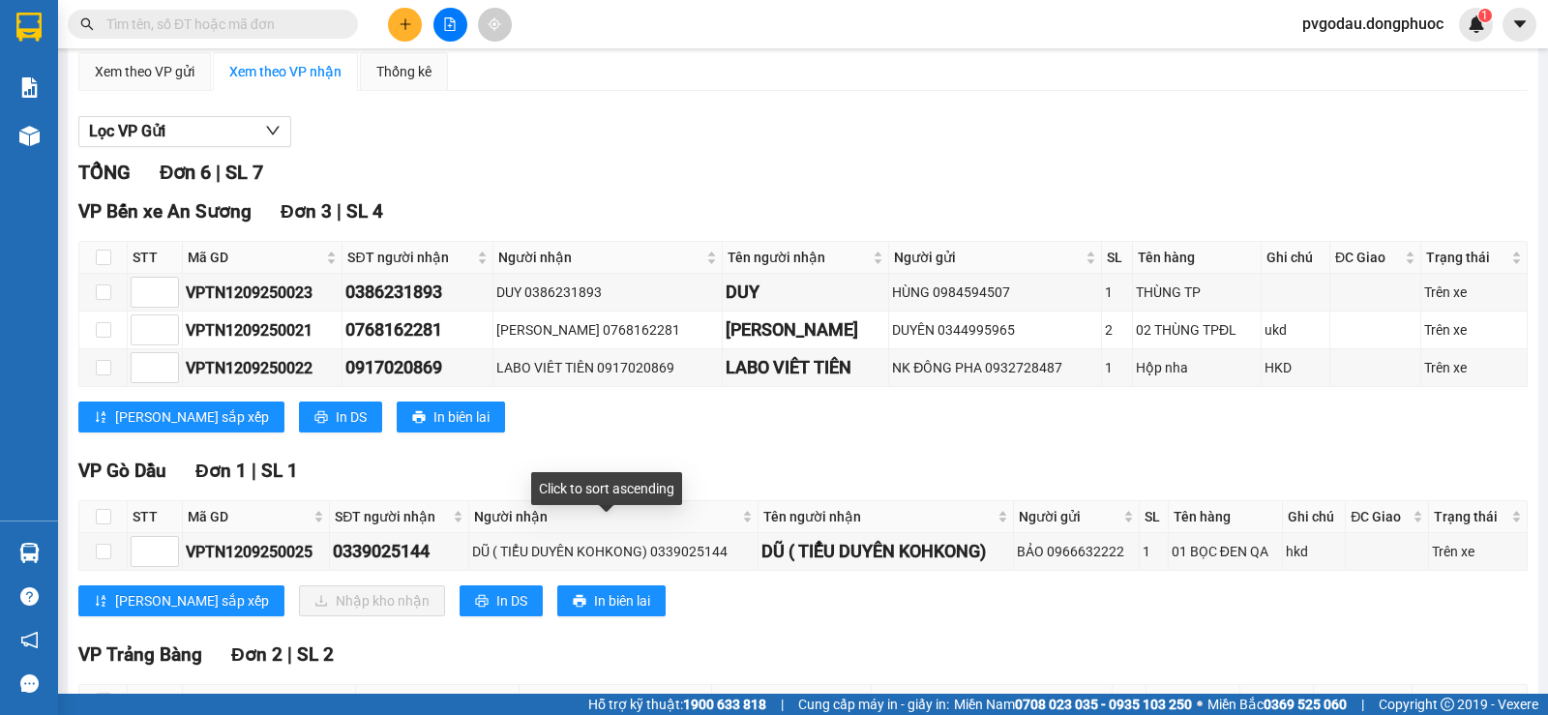
scroll to position [362, 0]
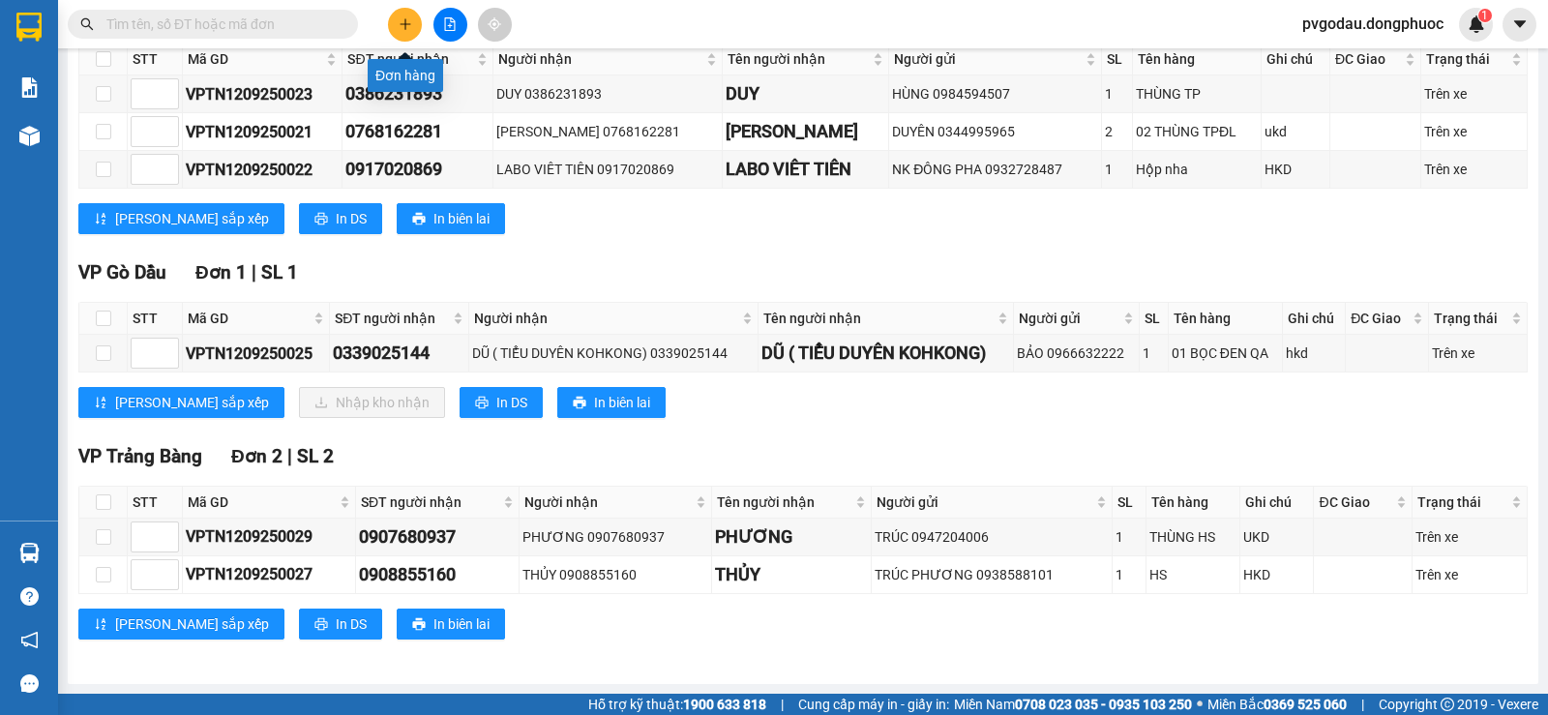
click at [399, 28] on icon "plus" at bounding box center [406, 24] width 14 height 14
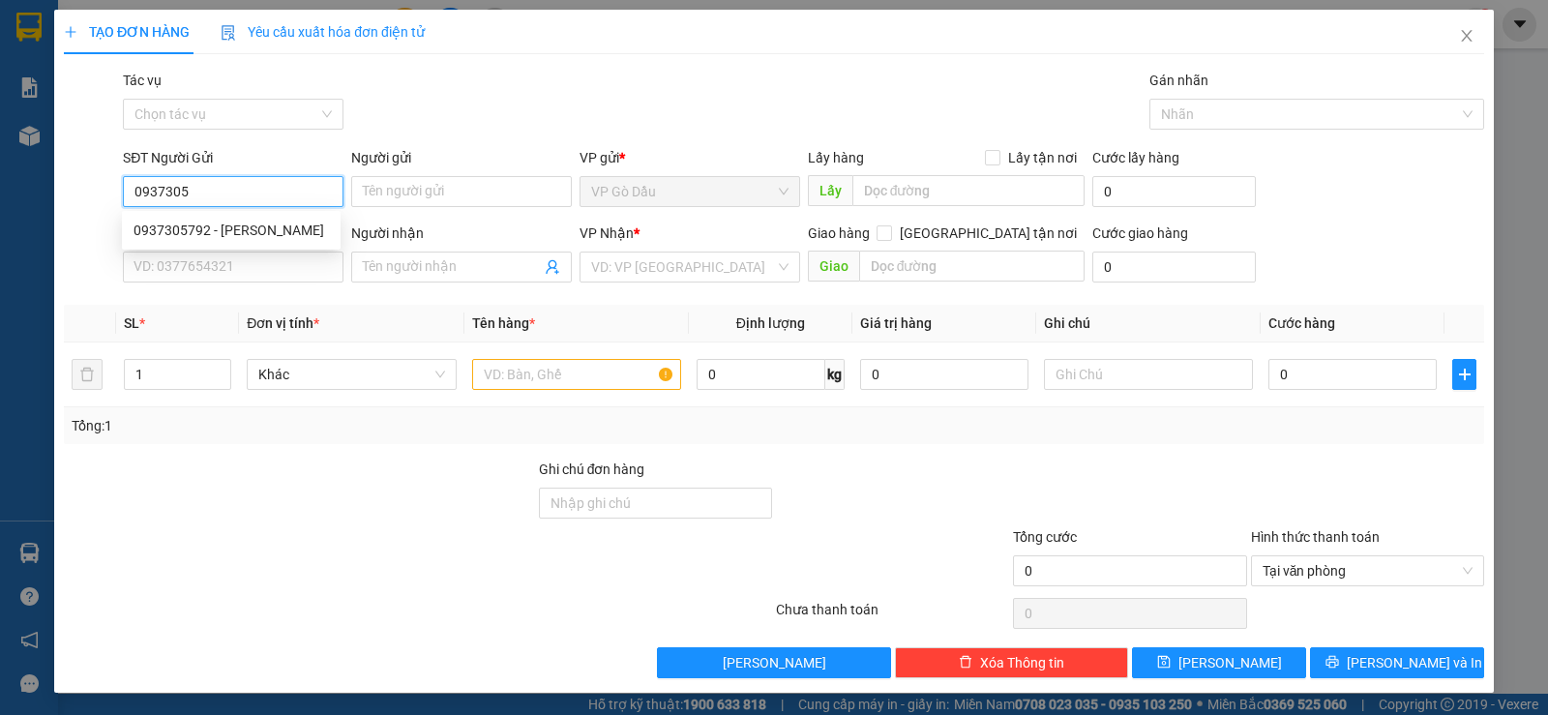
click at [215, 240] on div "0937305792 - [PERSON_NAME]" at bounding box center [230, 230] width 195 height 21
type input "0937305792"
type input "VŨ"
type input "0366575757"
type input "TRÍ"
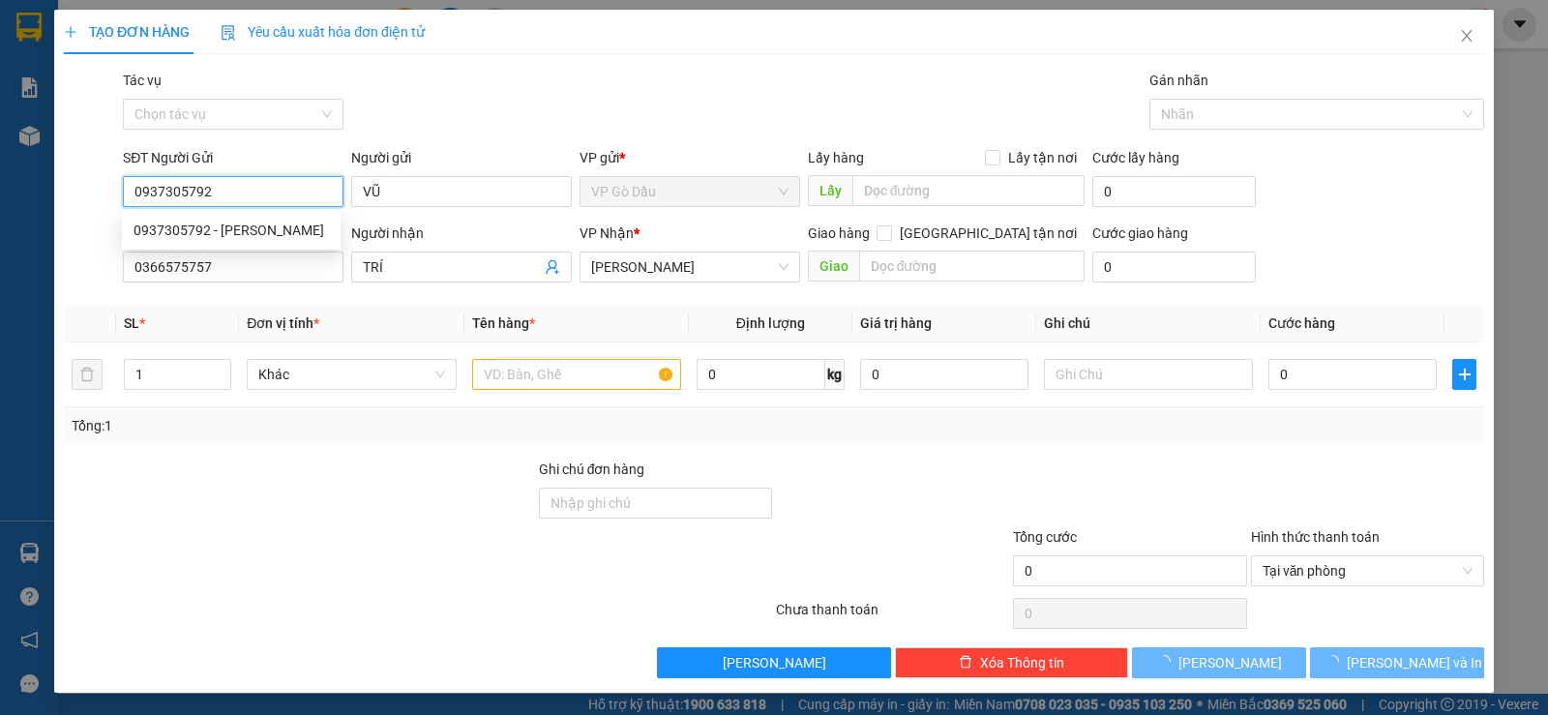
type input "20.000"
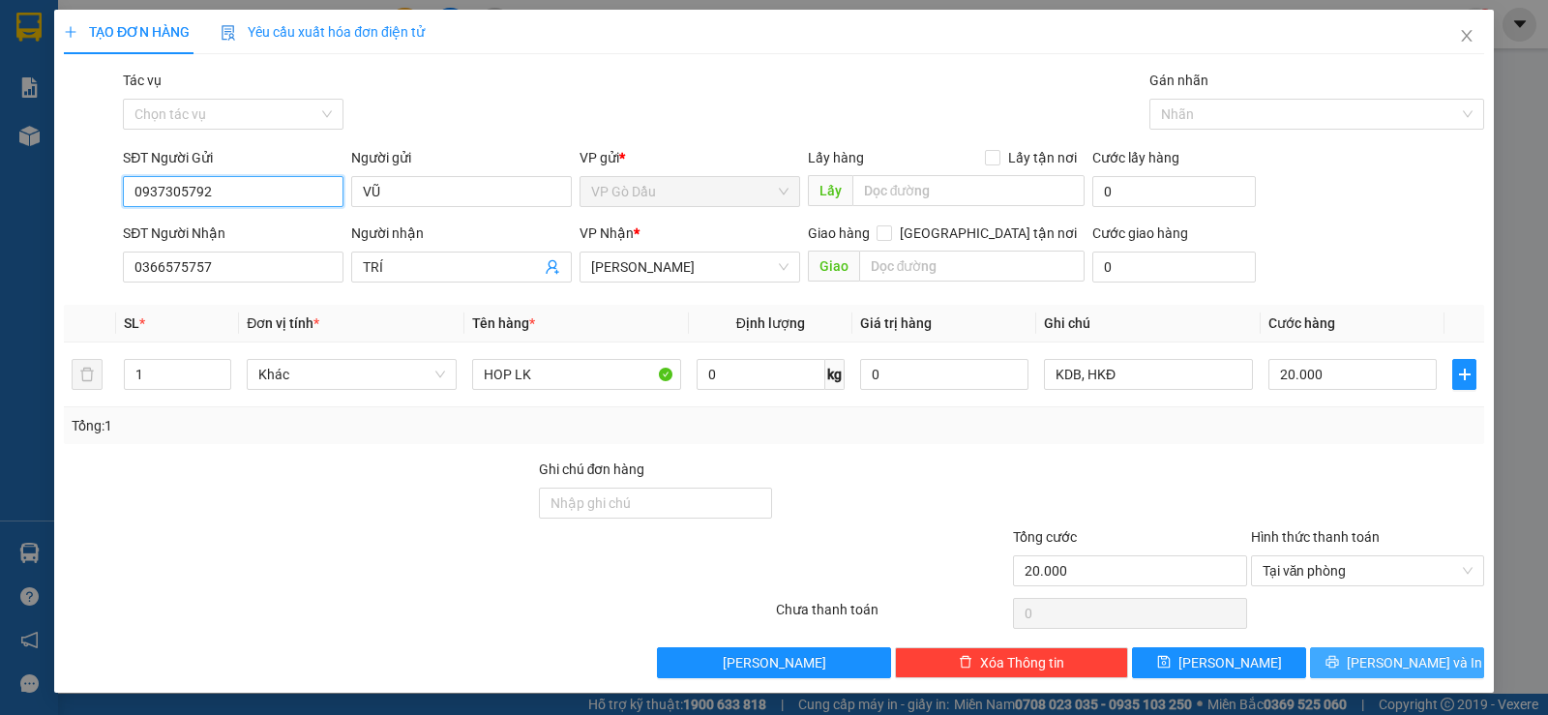
type input "0937305792"
click at [1393, 664] on span "[PERSON_NAME] và In" at bounding box center [1413, 662] width 135 height 21
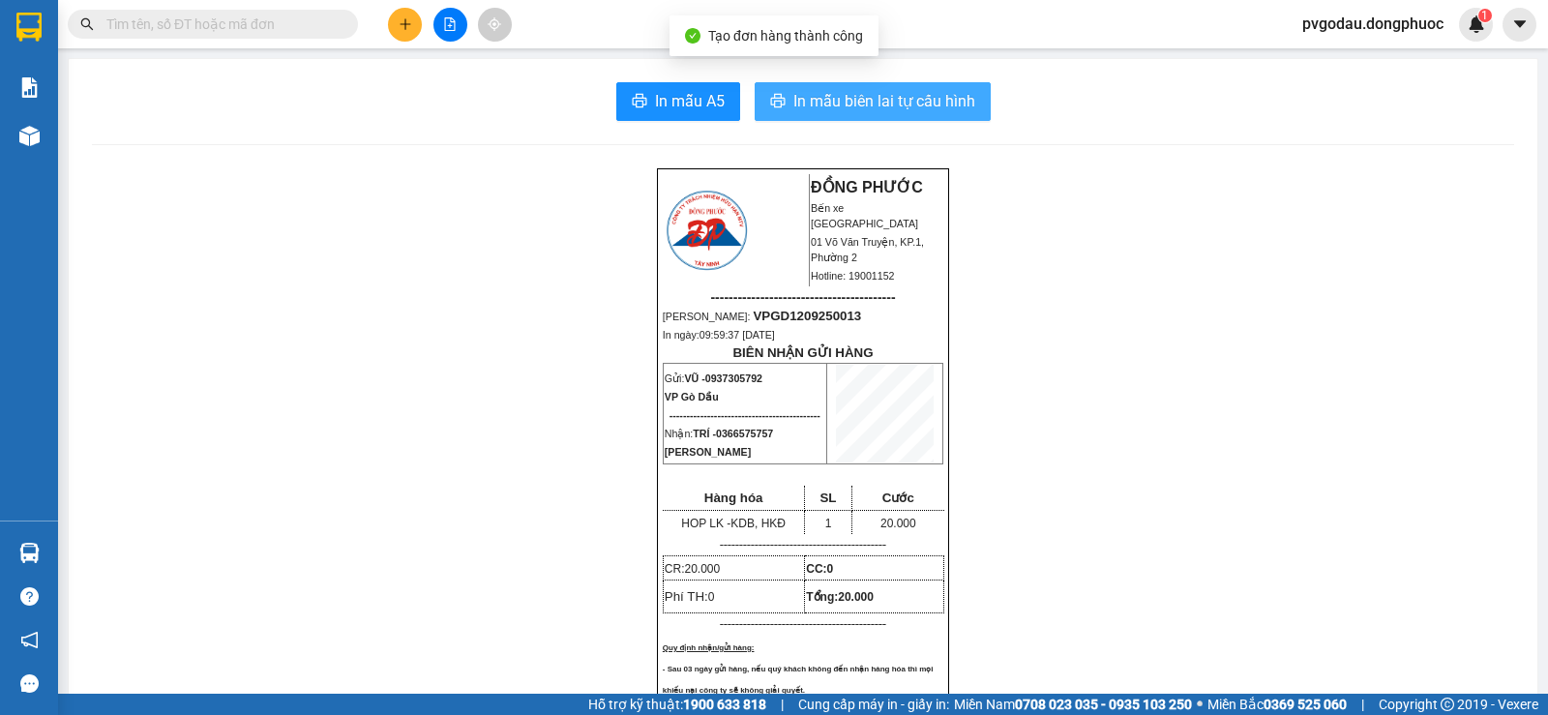
click at [865, 103] on span "In mẫu biên lai tự cấu hình" at bounding box center [884, 101] width 182 height 24
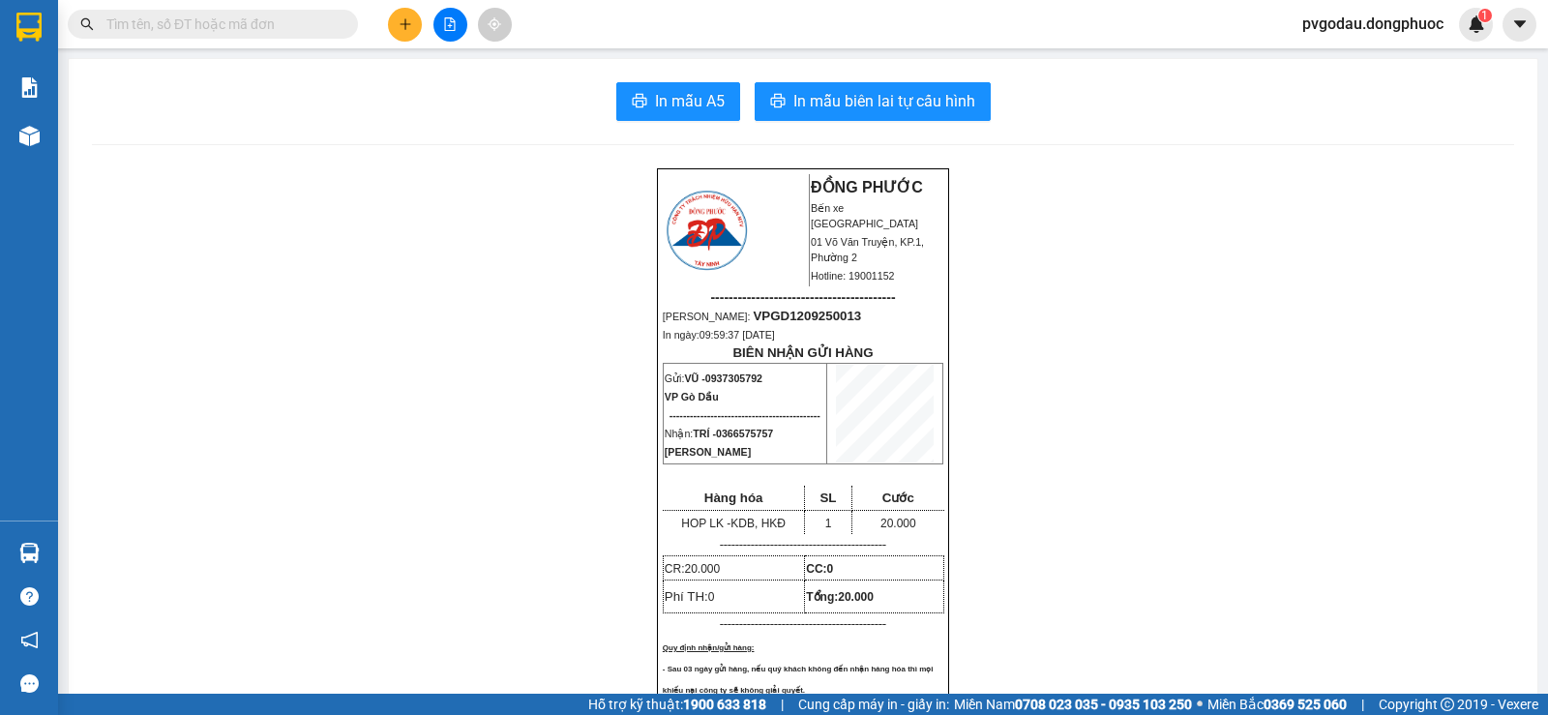
click at [337, 17] on span at bounding box center [213, 24] width 290 height 29
click at [311, 23] on input "text" at bounding box center [220, 24] width 228 height 21
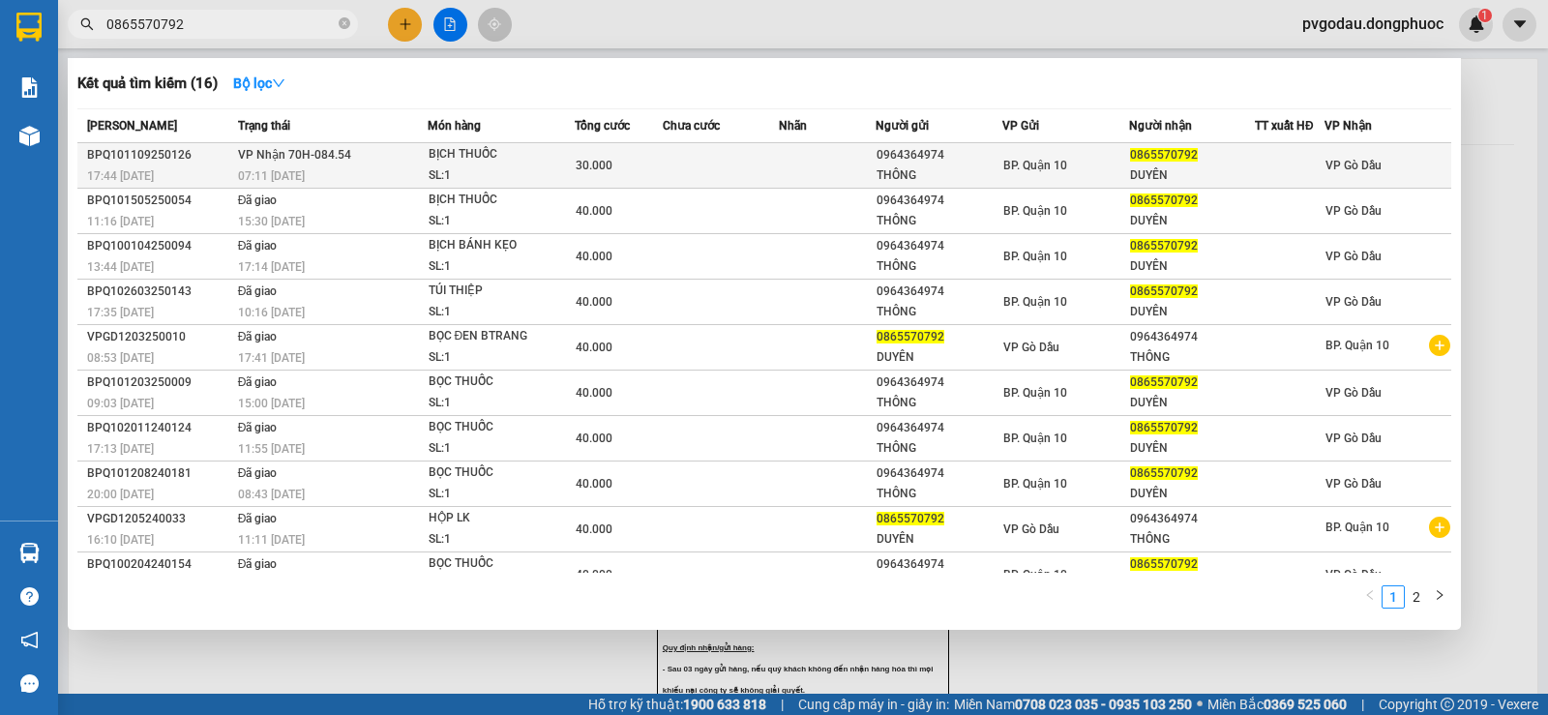
type input "0865570792"
click at [367, 161] on td "VP Nhận 70H-084.54 07:11 [DATE]" at bounding box center [330, 165] width 194 height 45
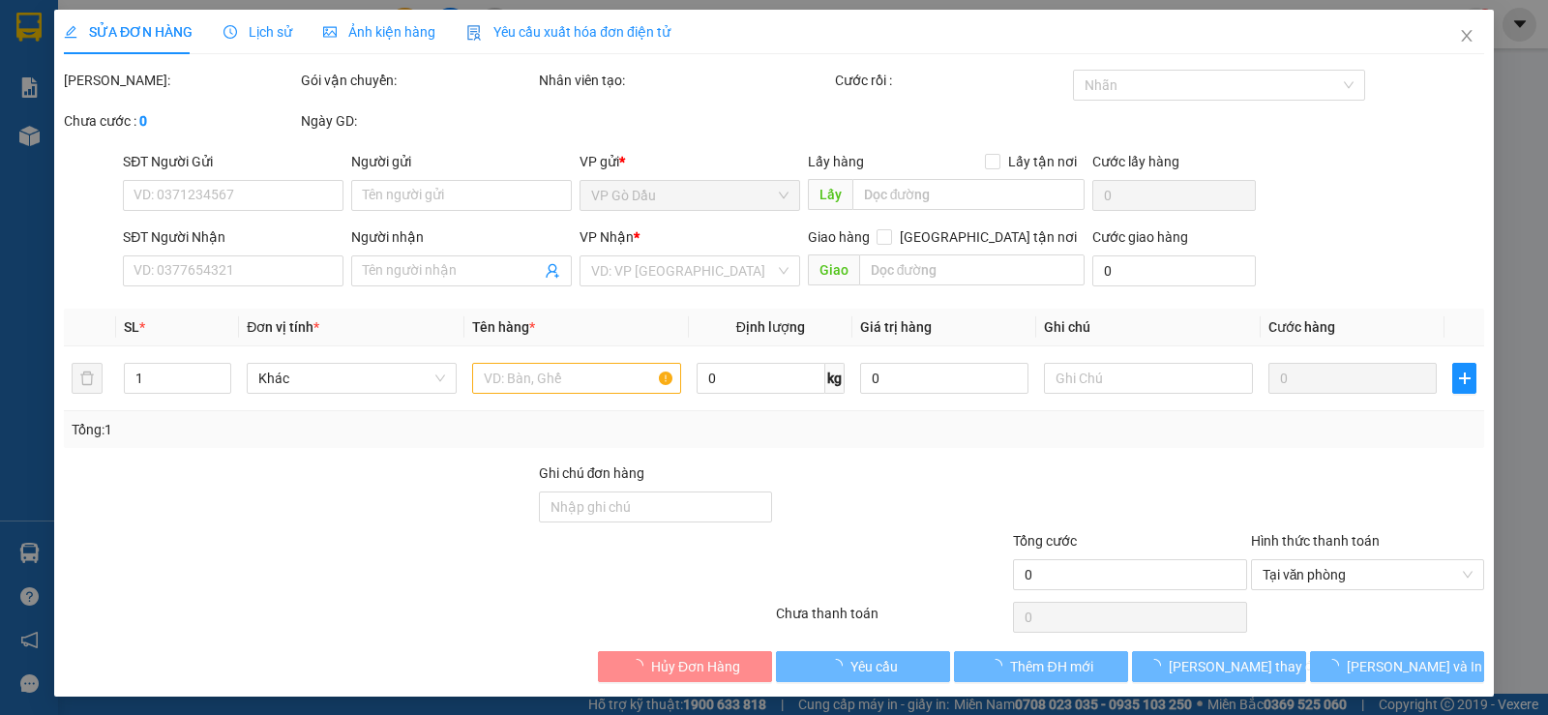
type input "0964364974"
type input "THÔNG"
type input "0865570792"
type input "DUYÊN"
type input "30.000"
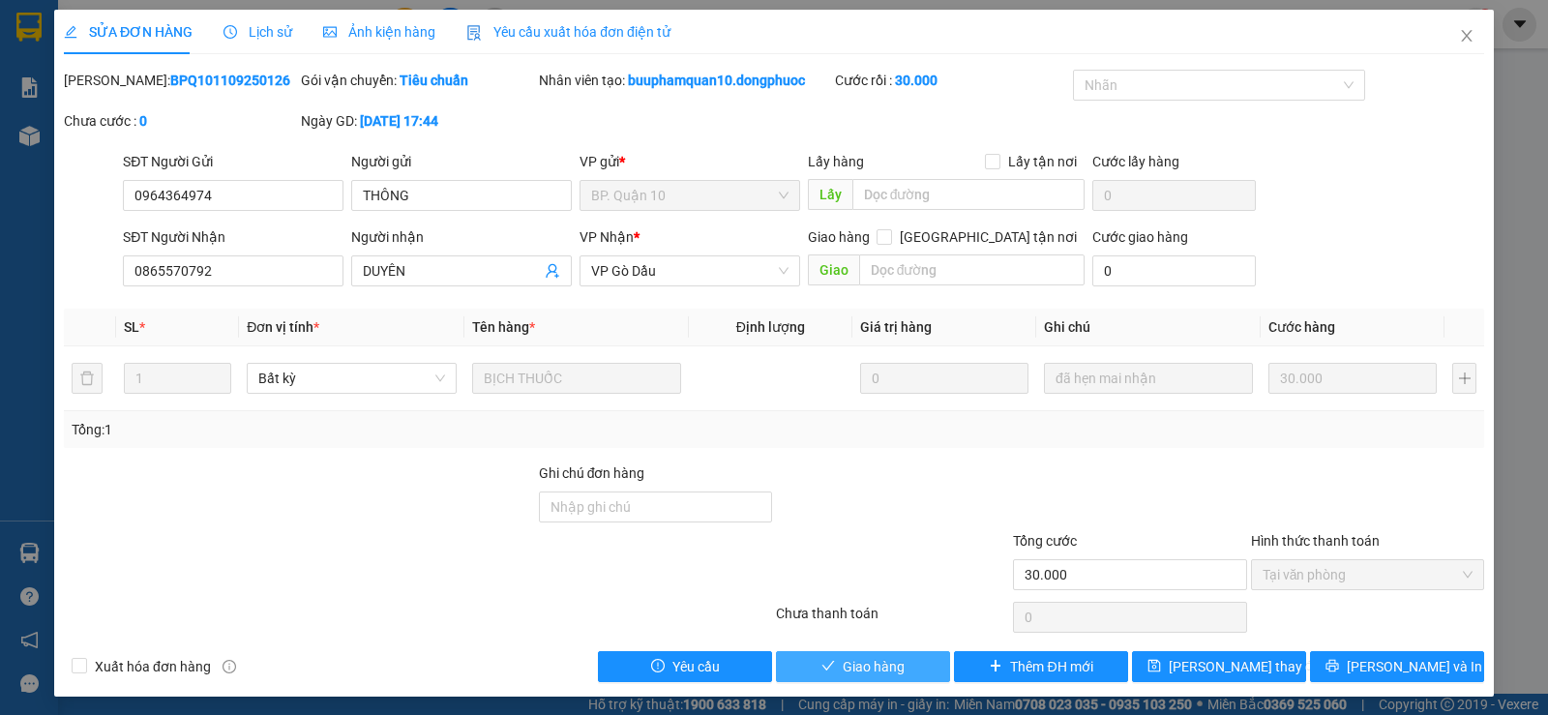
click at [865, 672] on span "Giao hàng" at bounding box center [874, 666] width 62 height 21
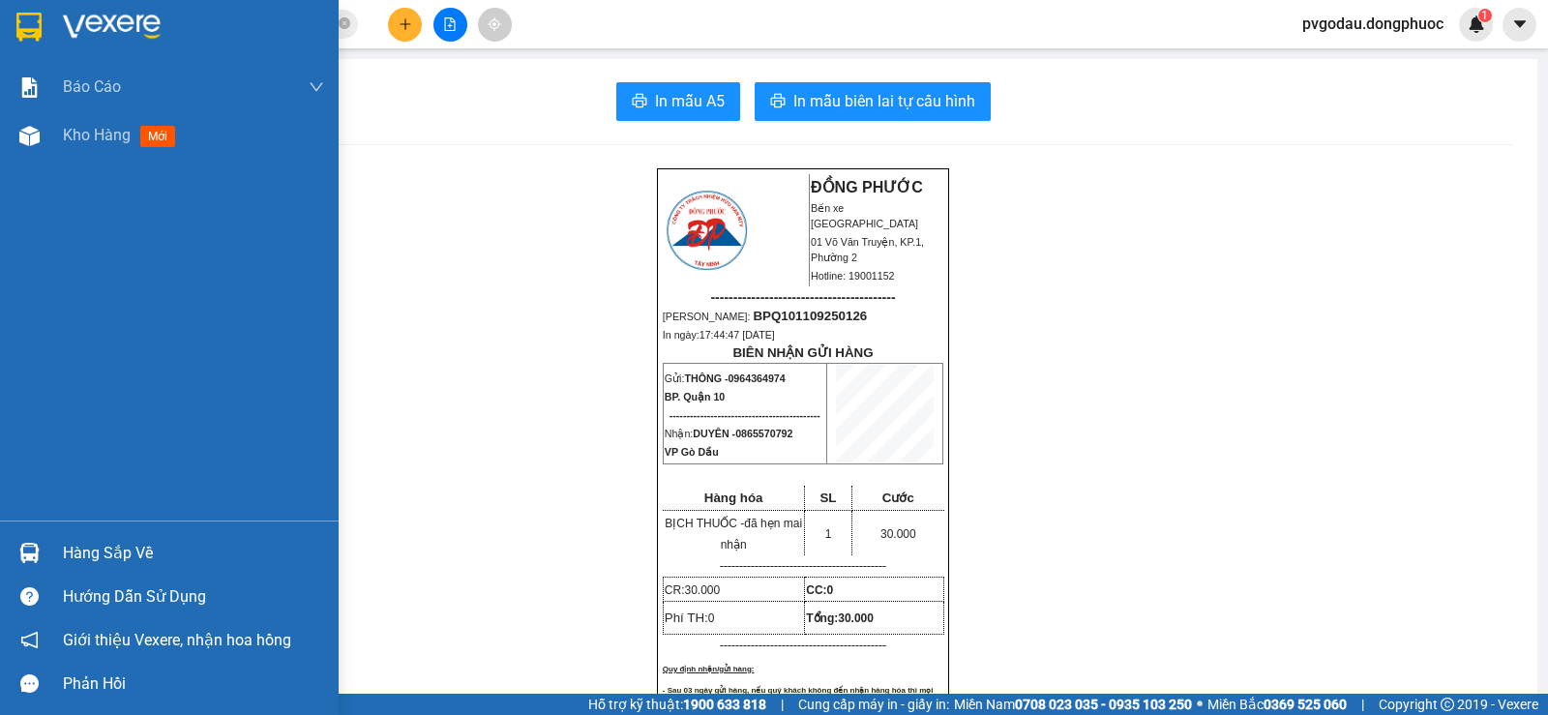
click at [59, 552] on div "Hàng sắp về" at bounding box center [169, 553] width 339 height 44
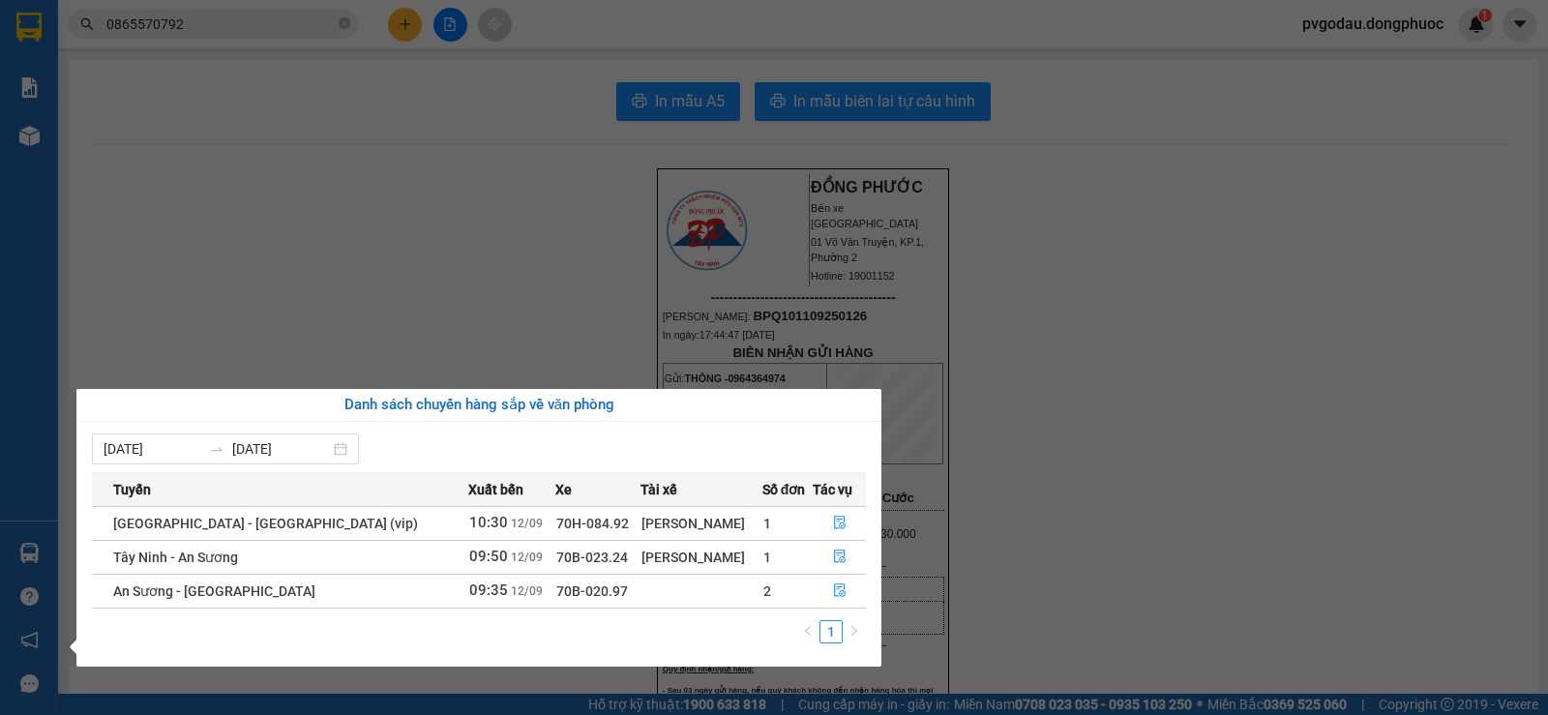
click at [37, 558] on div "Báo cáo Mẫu 1: Báo cáo dòng tiền theo nhân viên Mẫu 1: Báo cáo dòng tiền theo n…" at bounding box center [29, 357] width 58 height 715
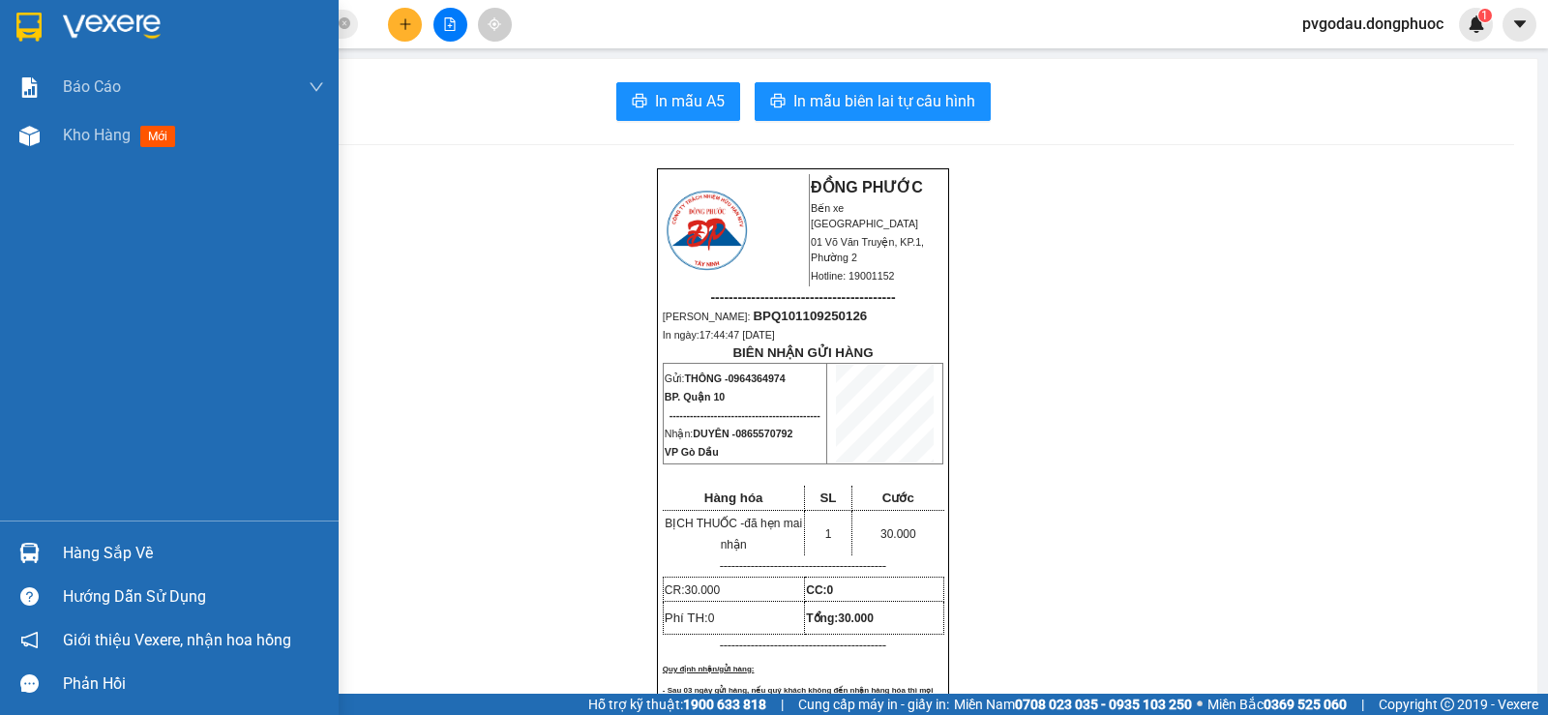
click at [37, 558] on img at bounding box center [29, 553] width 20 height 20
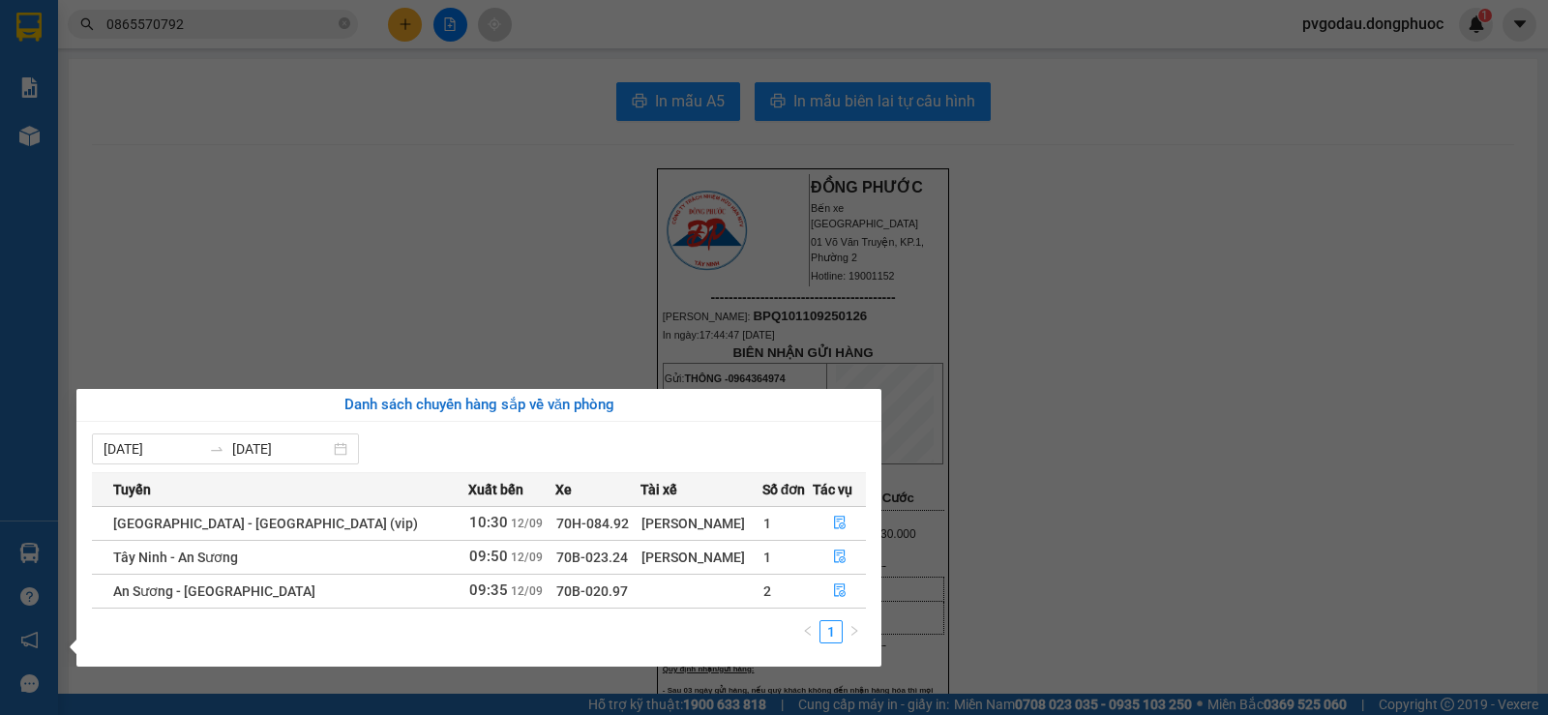
click at [40, 543] on div "Báo cáo Mẫu 1: Báo cáo dòng tiền theo nhân viên Mẫu 1: Báo cáo dòng tiền theo n…" at bounding box center [29, 357] width 58 height 715
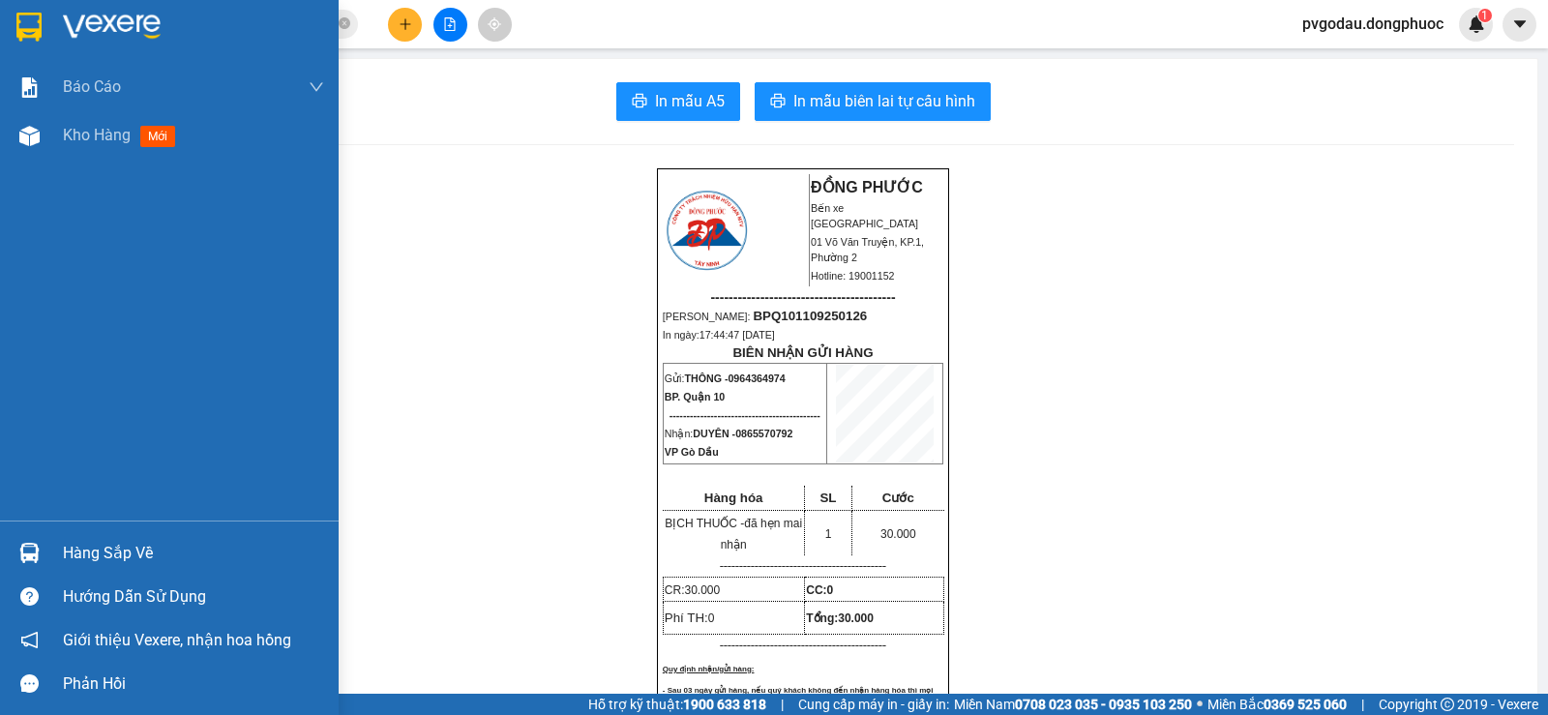
click at [63, 558] on div "Hàng sắp về" at bounding box center [193, 553] width 261 height 29
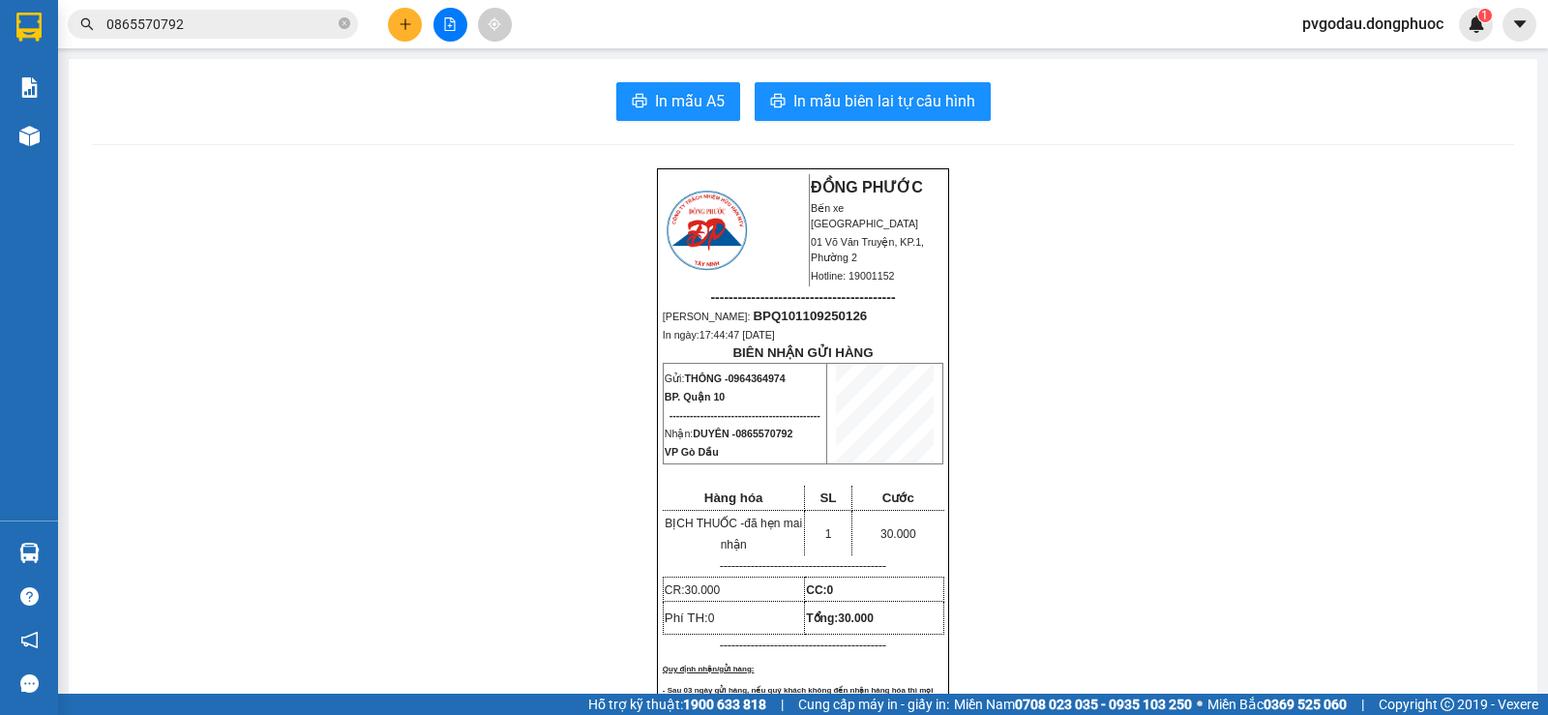
drag, startPoint x: 937, startPoint y: 281, endPoint x: 623, endPoint y: 280, distance: 314.4
click at [936, 281] on section "Kết quả tìm kiếm ( 16 ) Bộ lọc Mã ĐH Trạng thái Món hàng Tổng cước Chưa cước Nh…" at bounding box center [774, 357] width 1548 height 715
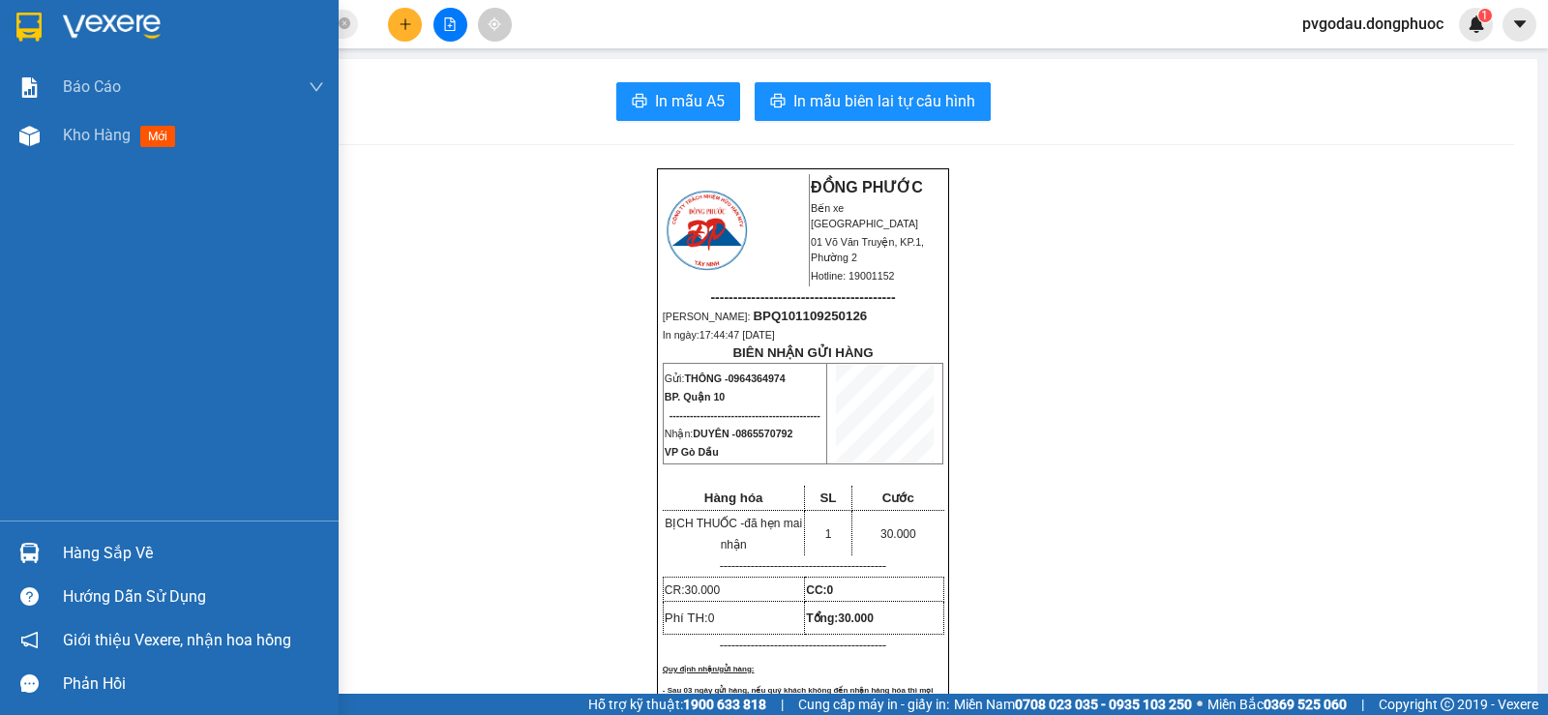
click at [61, 548] on div "Hàng sắp về" at bounding box center [169, 553] width 339 height 44
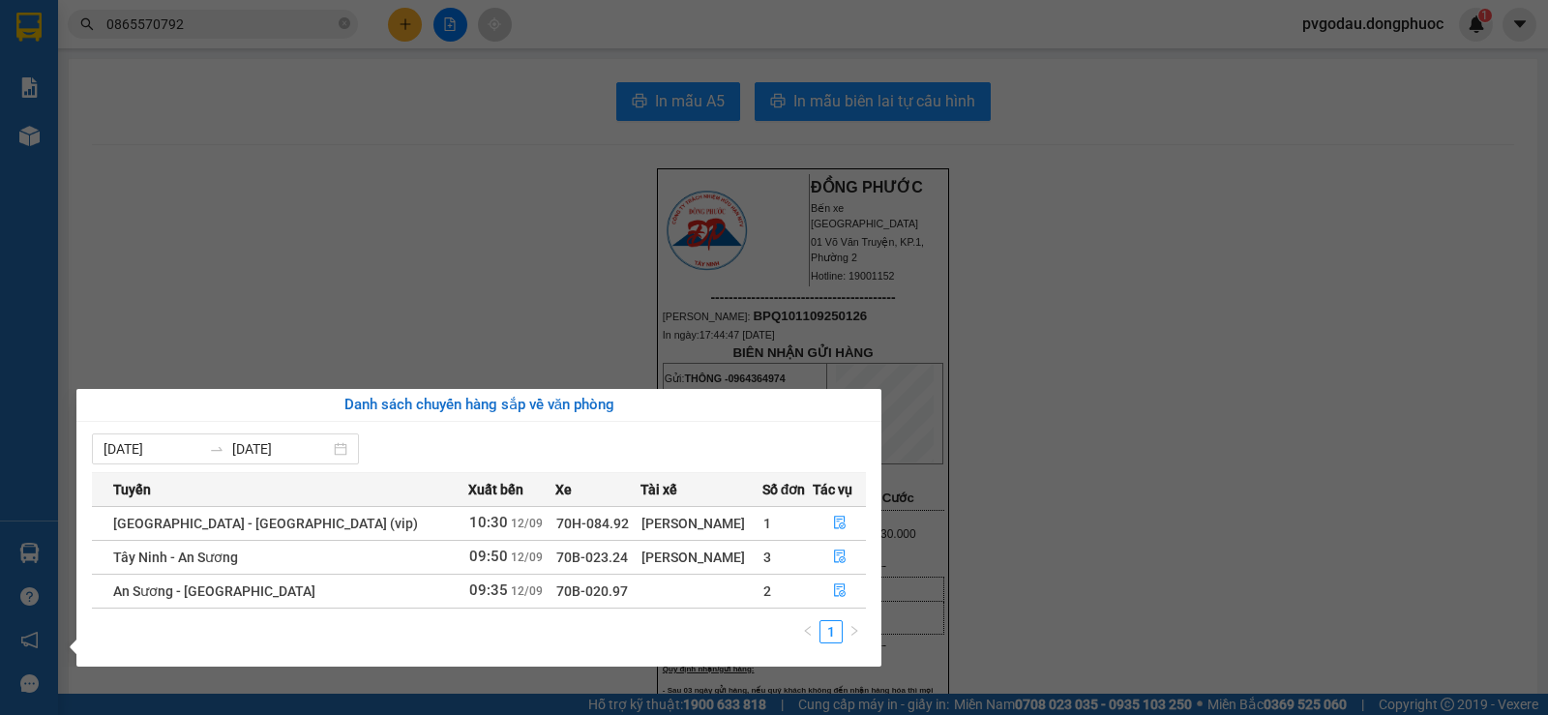
click at [351, 178] on section "Kết quả tìm kiếm ( 16 ) Bộ lọc Mã ĐH Trạng thái Món hàng Tổng cước Chưa cước Nh…" at bounding box center [774, 357] width 1548 height 715
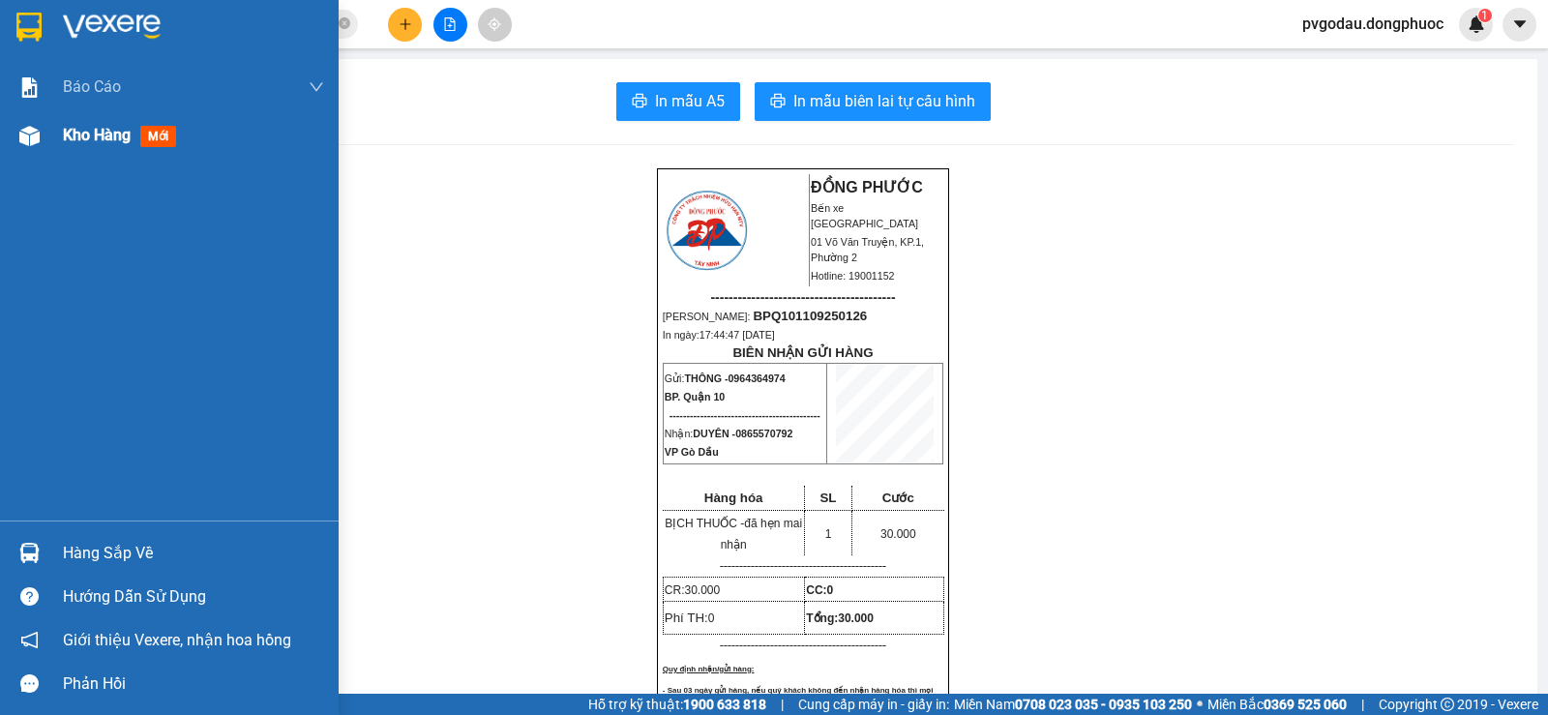
click at [63, 142] on span "Kho hàng" at bounding box center [97, 135] width 68 height 18
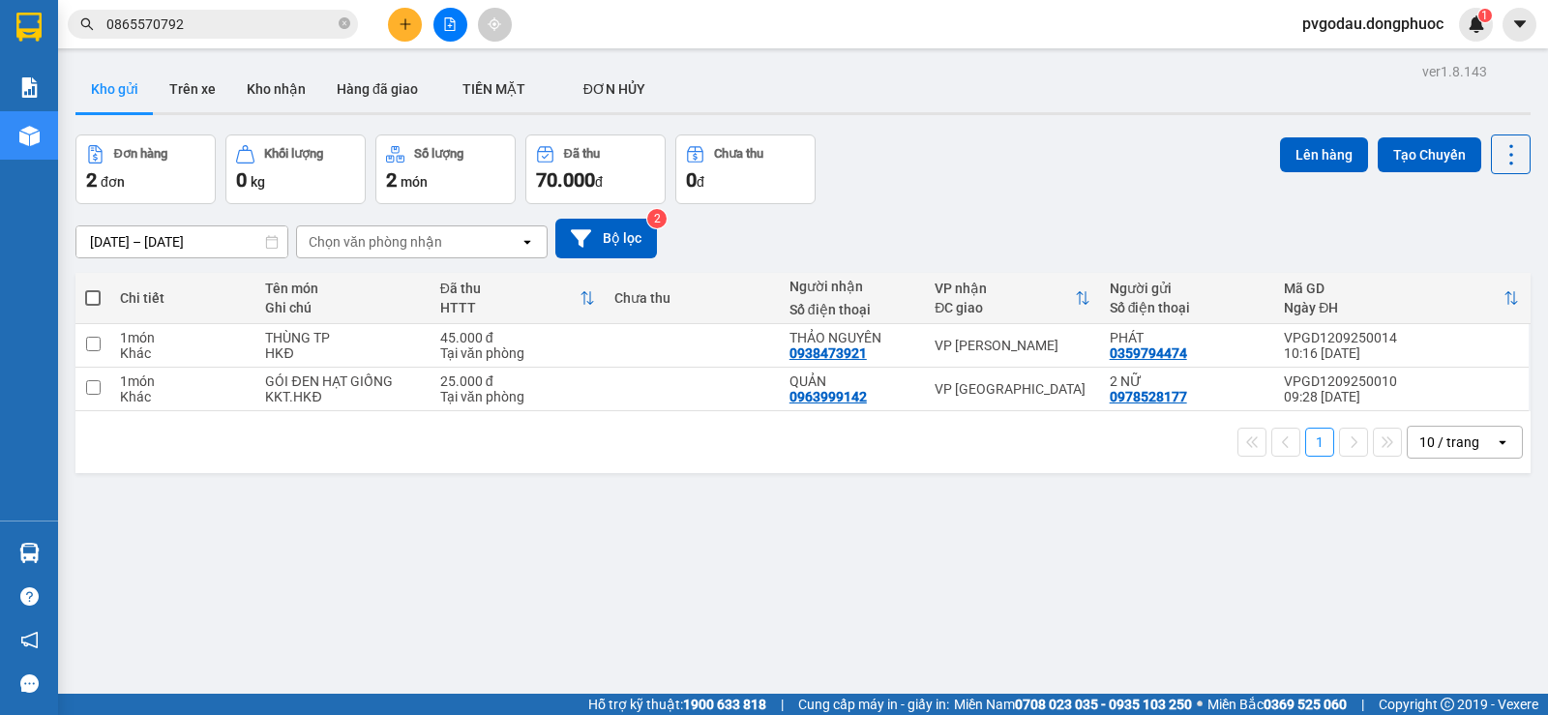
click at [274, 24] on input "0865570792" at bounding box center [220, 24] width 228 height 21
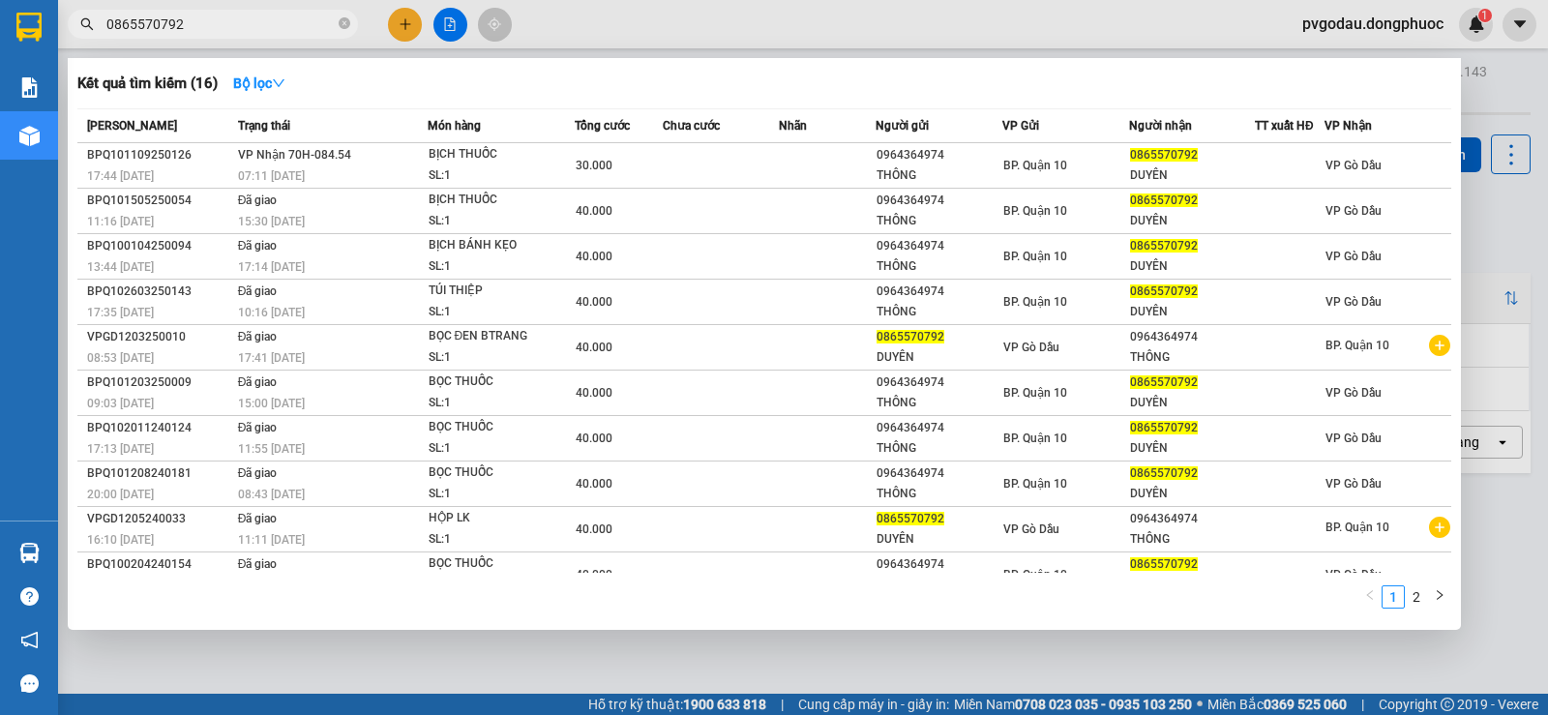
click at [274, 24] on input "0865570792" at bounding box center [220, 24] width 228 height 21
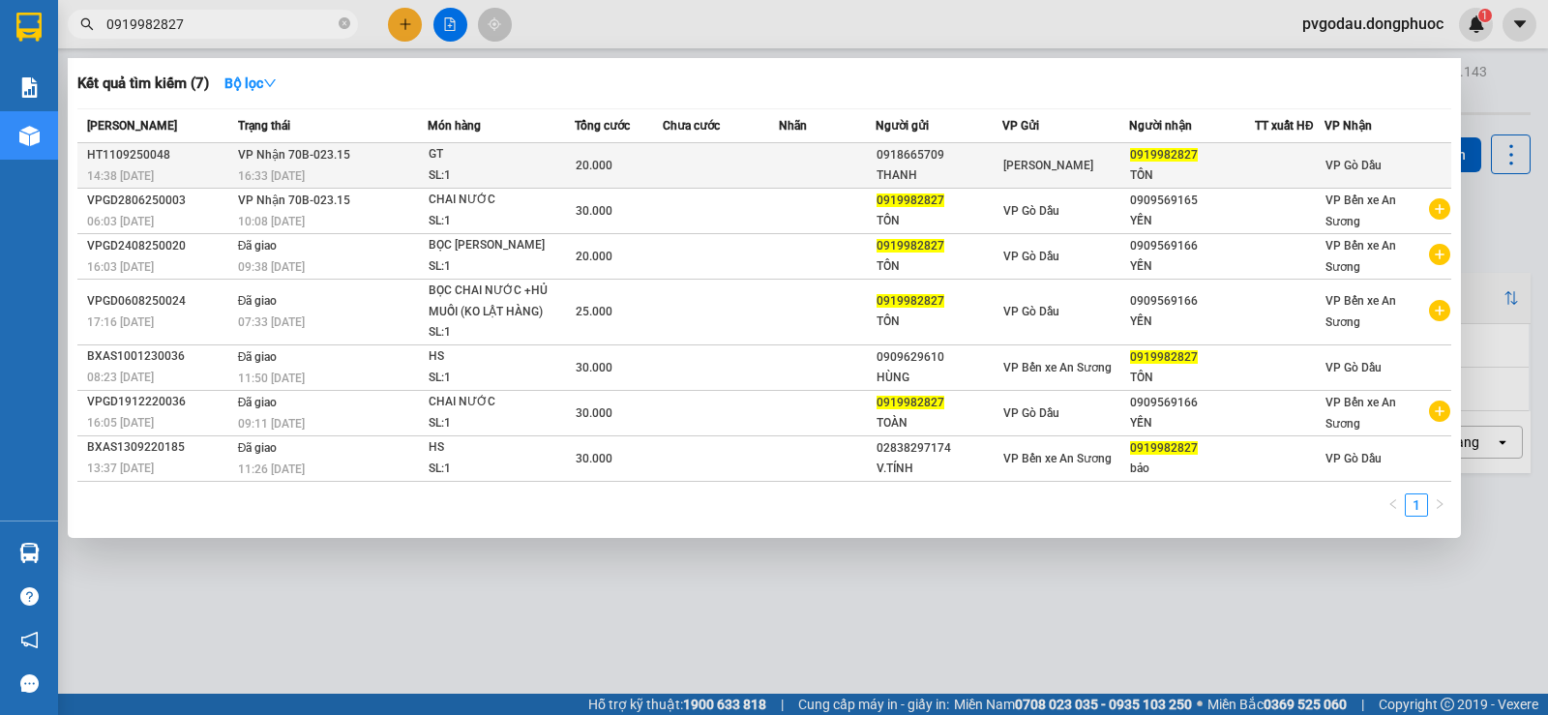
type input "0919982827"
click at [407, 179] on div "16:33 [DATE]" at bounding box center [332, 175] width 189 height 21
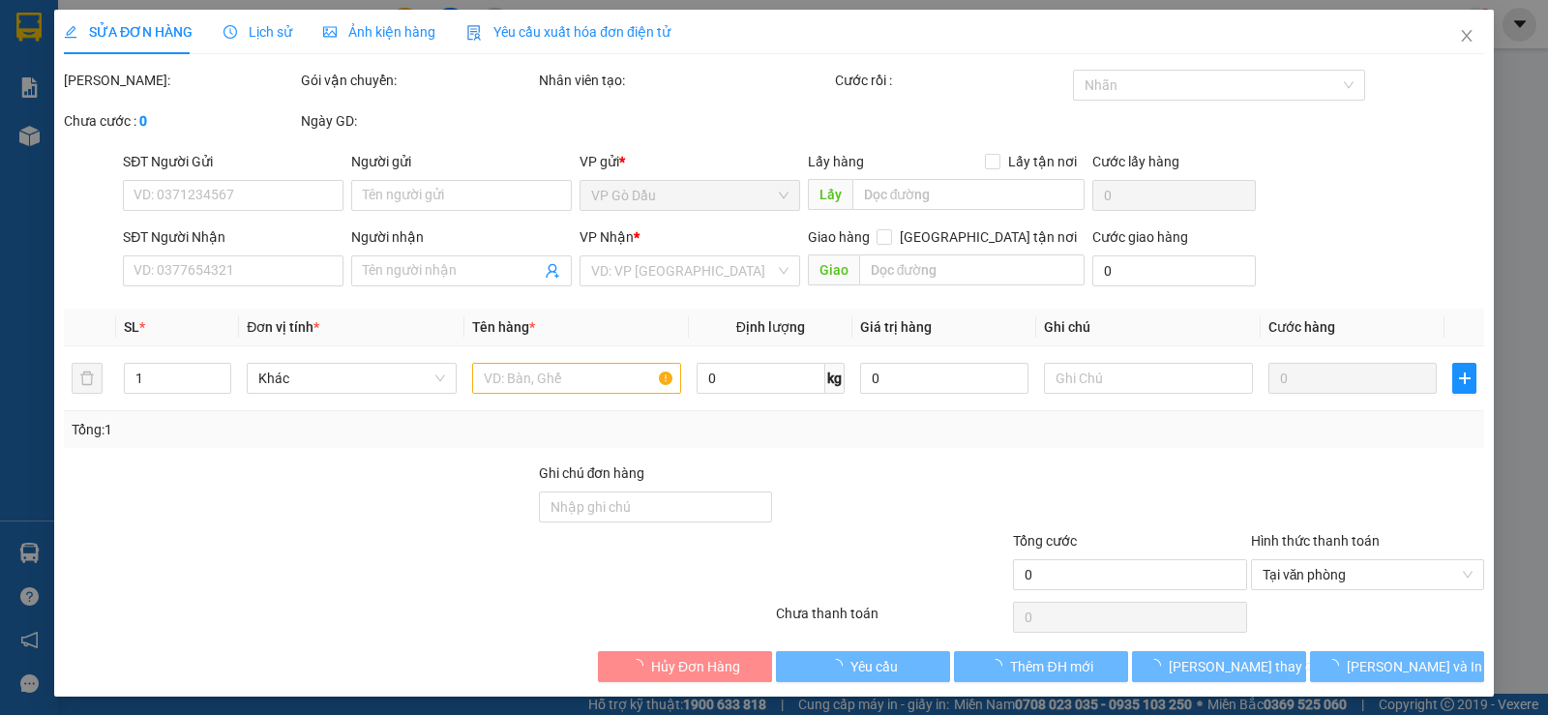
type input "0918665709"
type input "THANH"
type input "0919982827"
type input "TỒN"
type input "20.000"
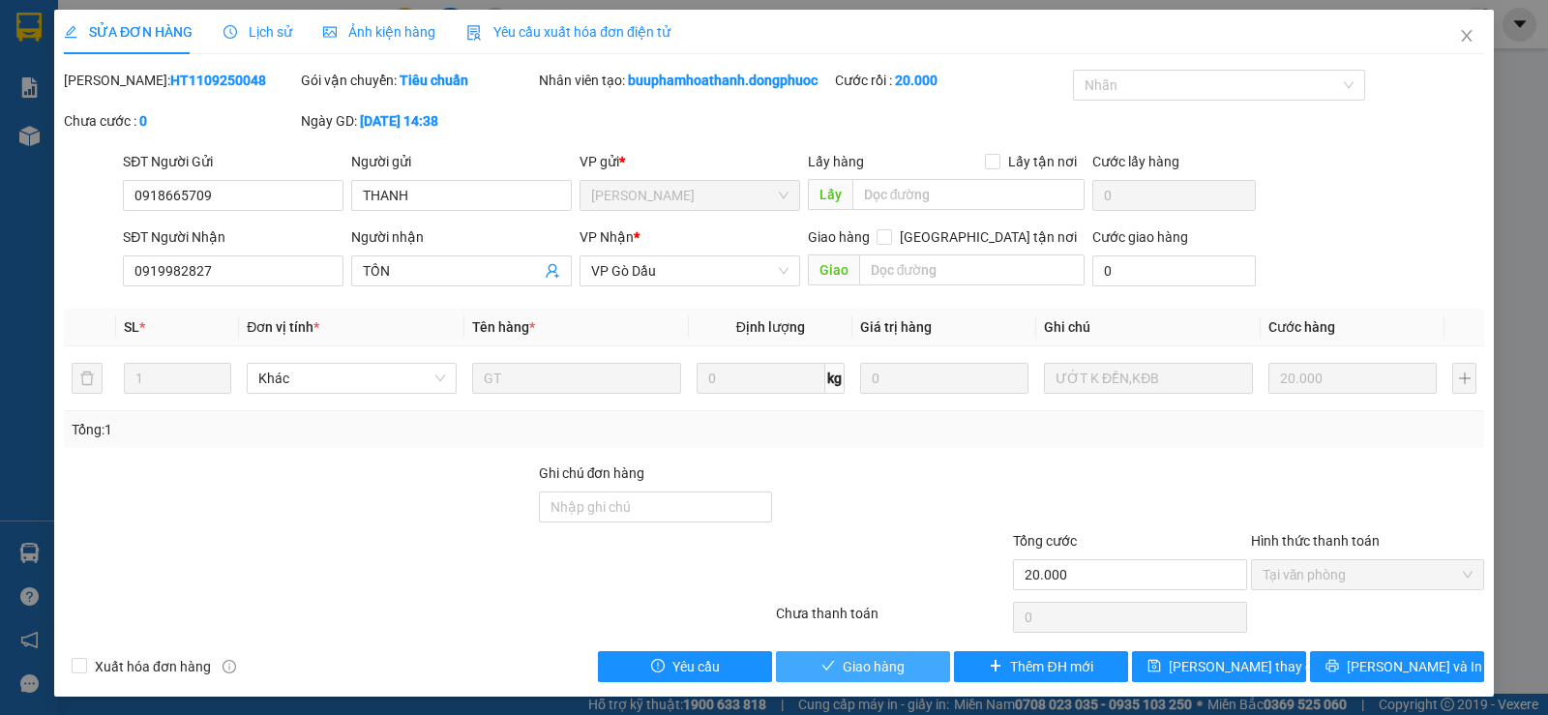
click at [872, 673] on span "Giao hàng" at bounding box center [874, 666] width 62 height 21
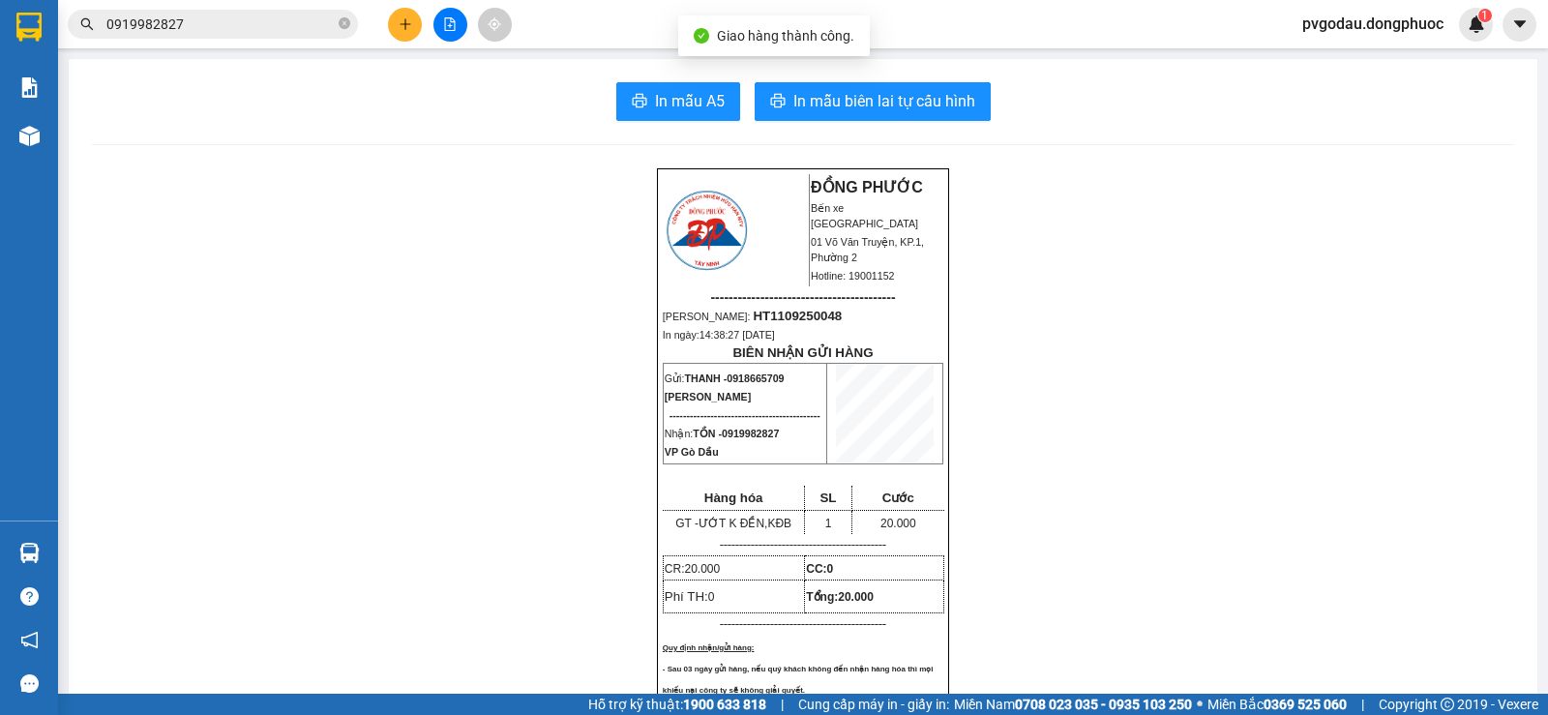
click at [272, 23] on input "0919982827" at bounding box center [220, 24] width 228 height 21
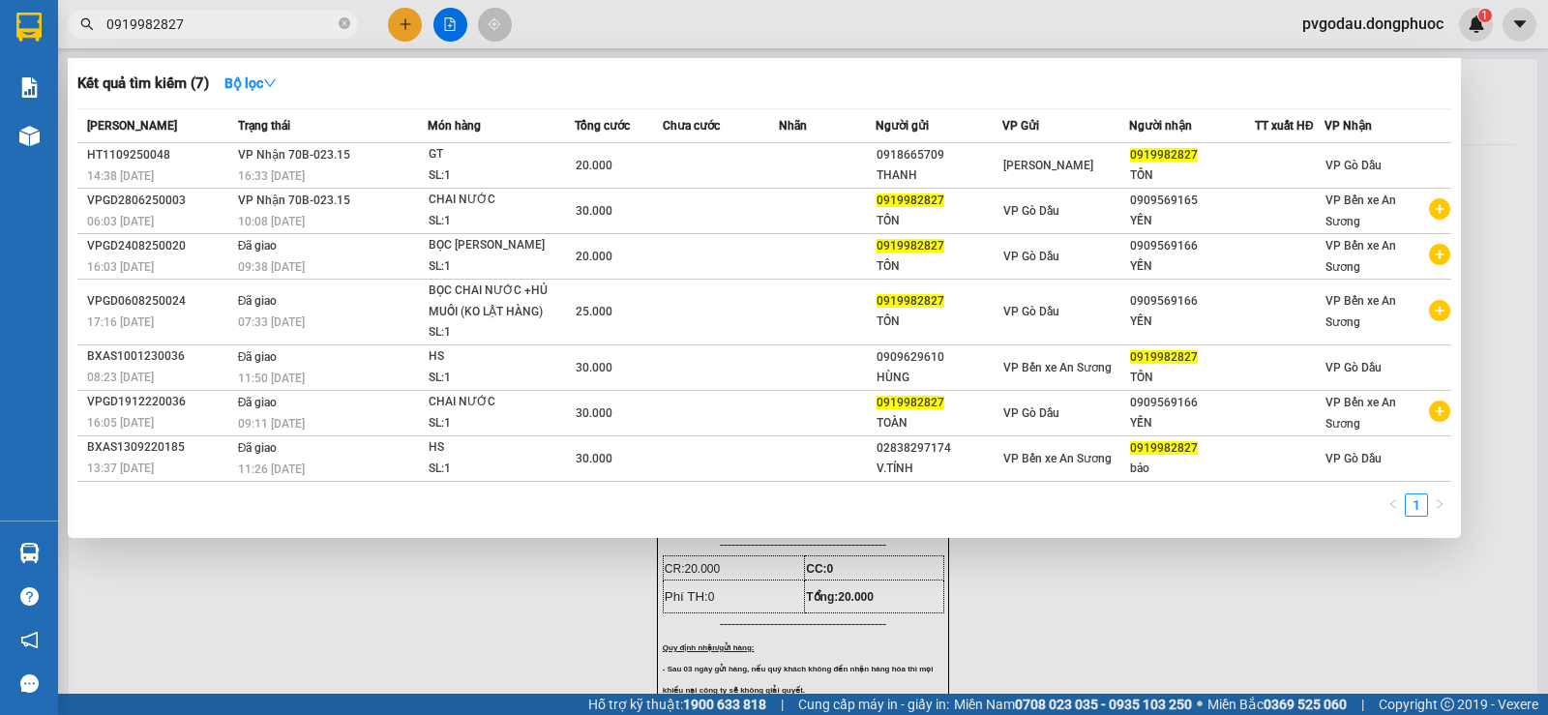
click at [66, 622] on div at bounding box center [774, 357] width 1548 height 715
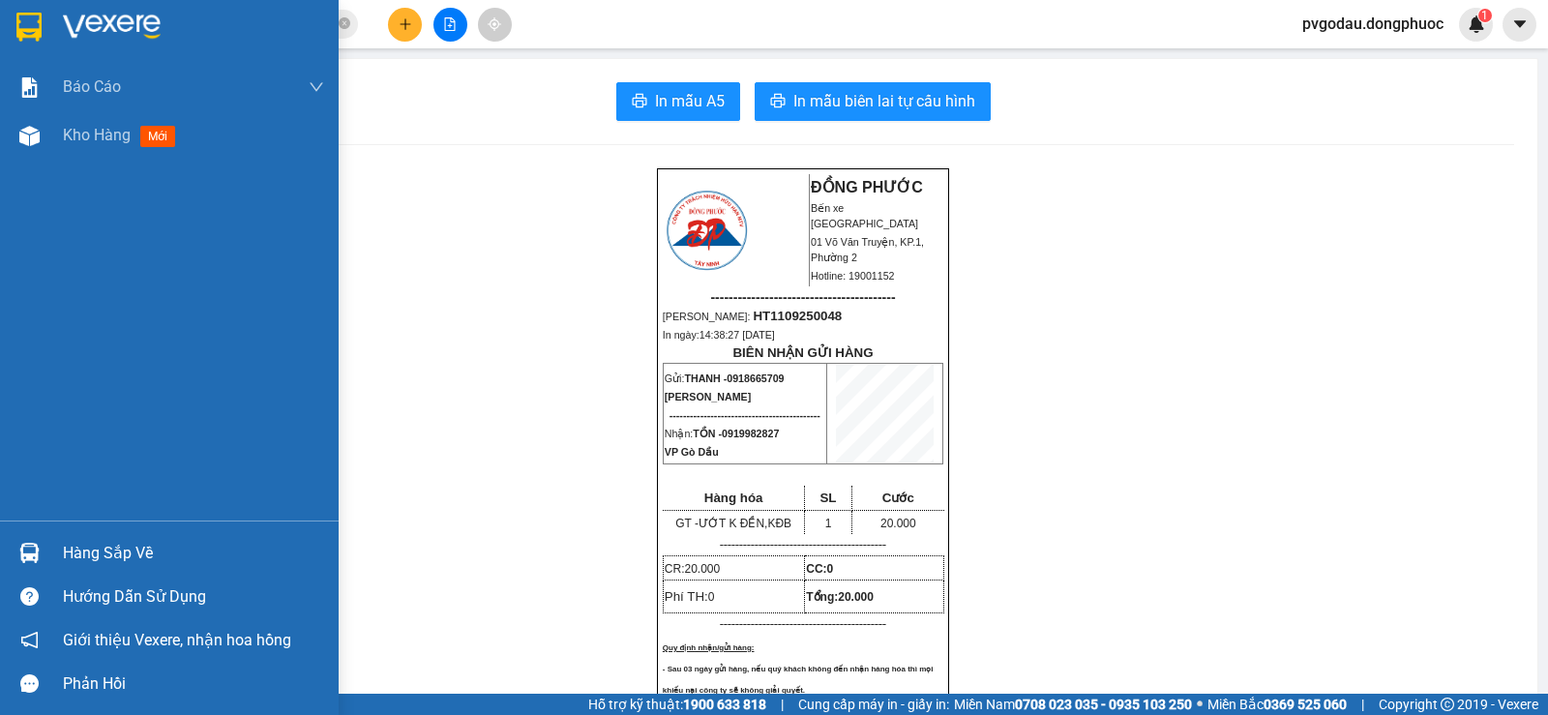
click at [39, 559] on img at bounding box center [29, 553] width 20 height 20
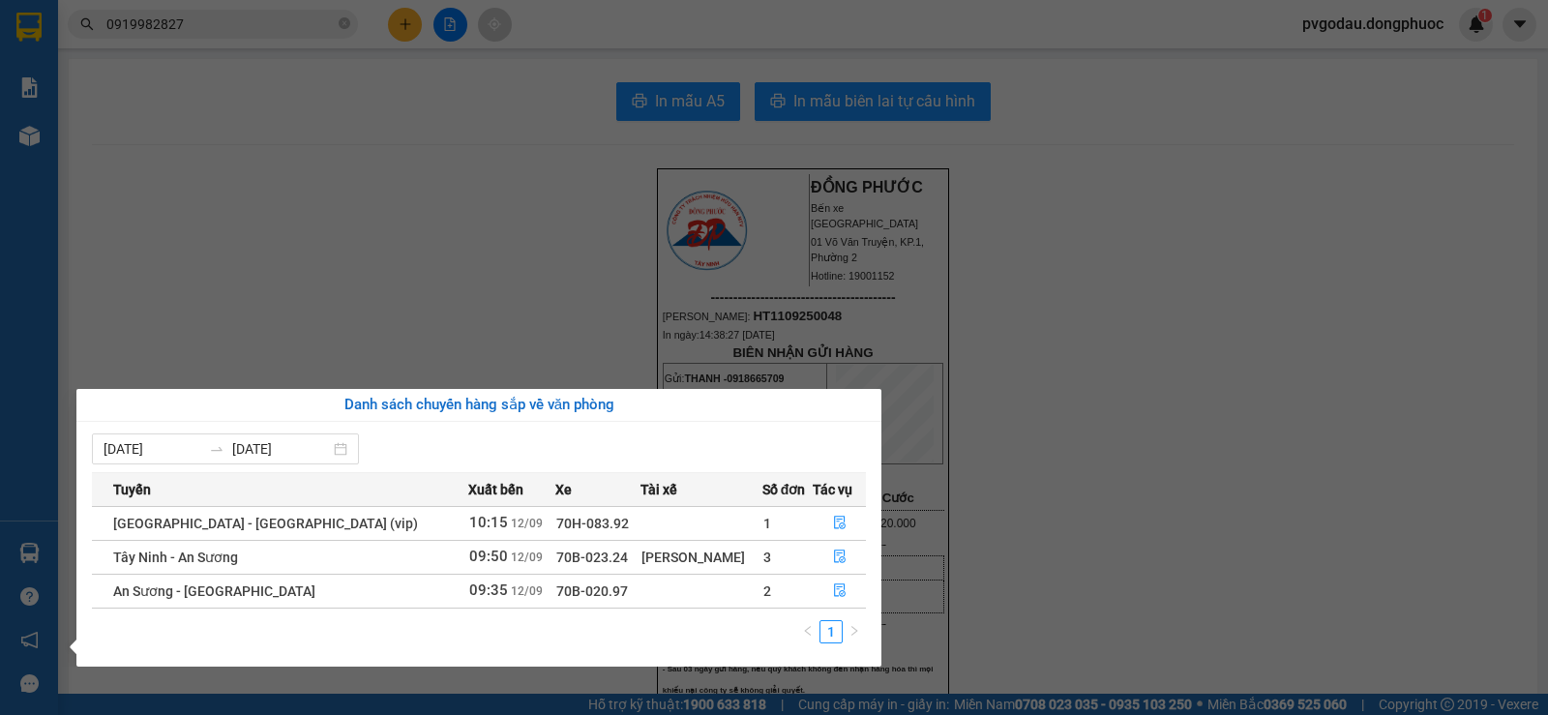
click at [342, 157] on section "Kết quả tìm kiếm ( 7 ) Bộ lọc Mã ĐH Trạng thái Món hàng Tổng cước Chưa cước Nhã…" at bounding box center [774, 357] width 1548 height 715
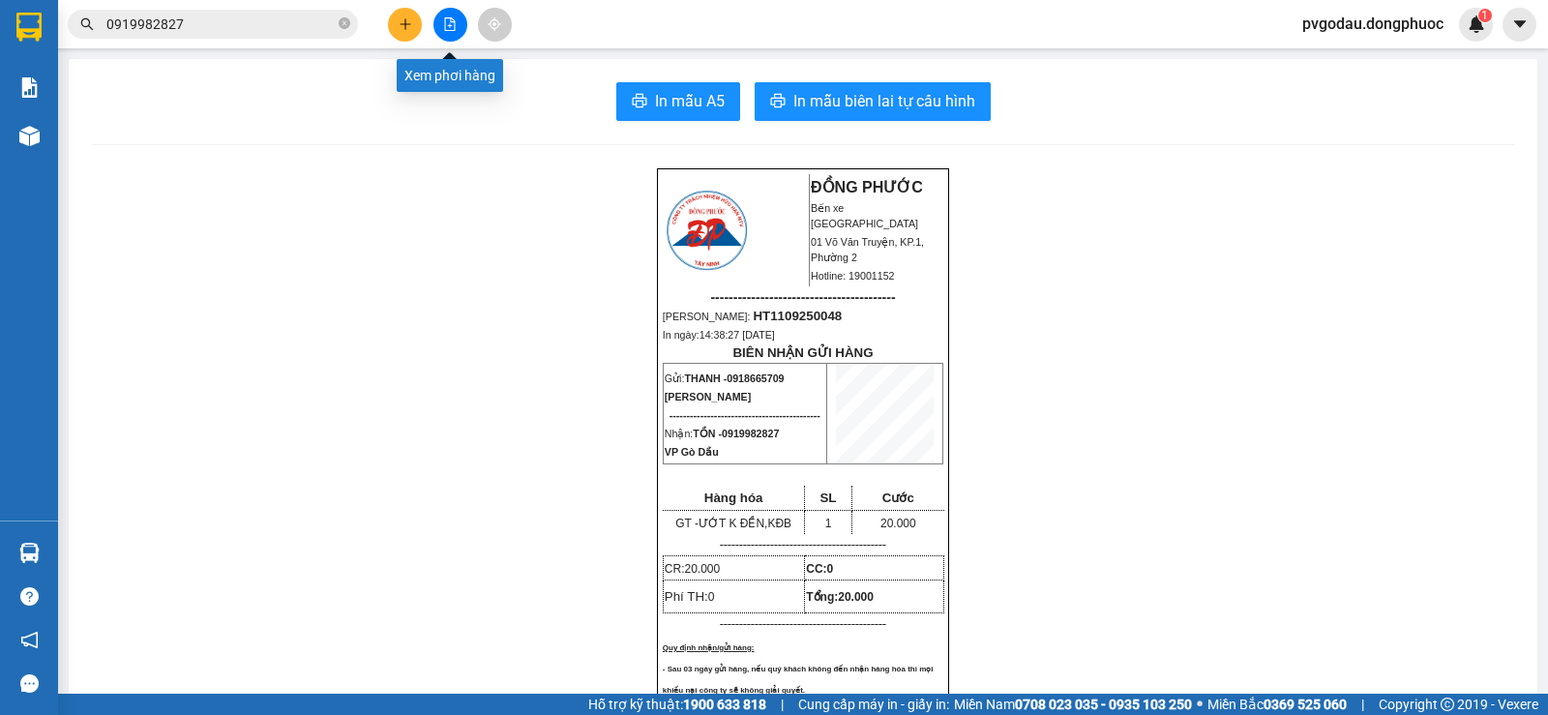
click at [449, 26] on icon "file-add" at bounding box center [450, 24] width 11 height 14
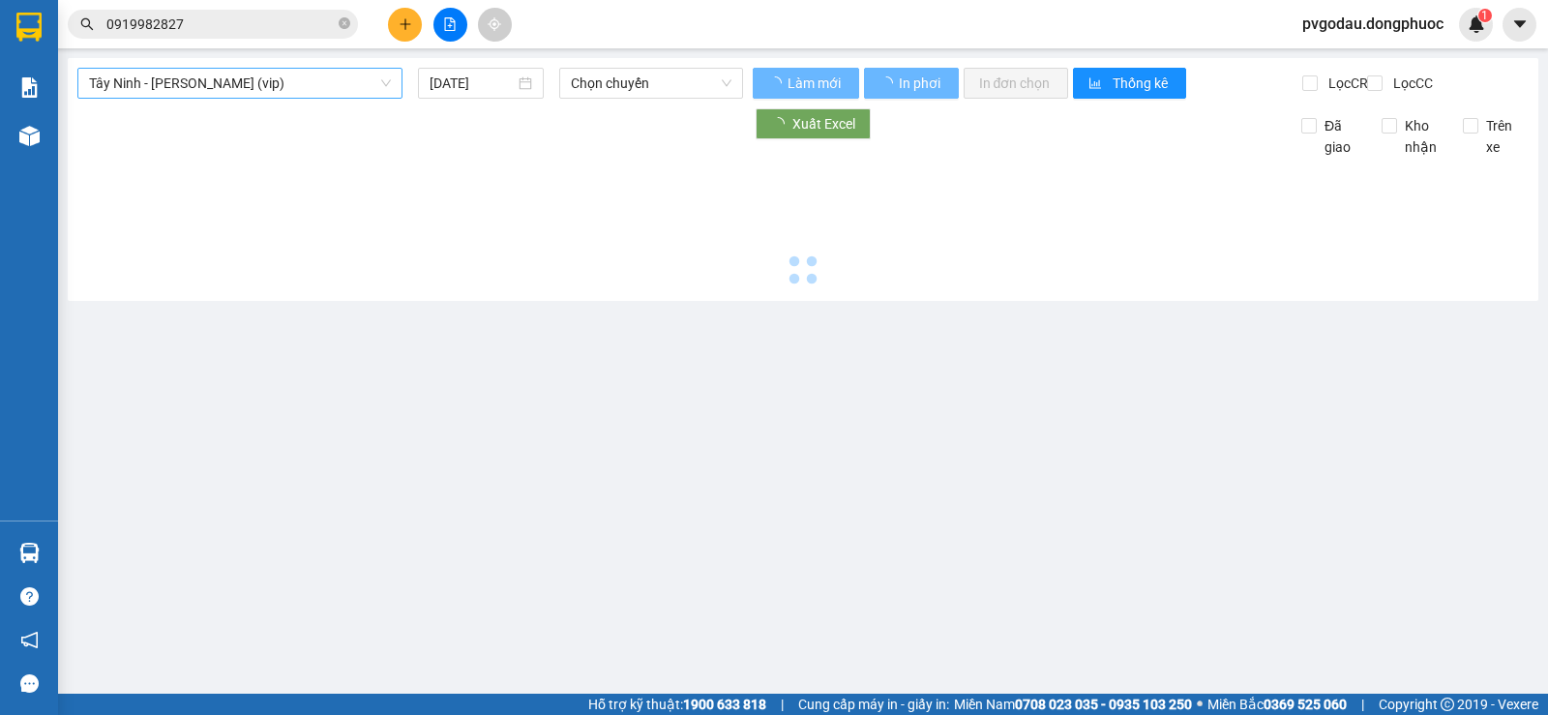
click at [248, 77] on span "Tây Ninh - [PERSON_NAME] (vip)" at bounding box center [240, 83] width 302 height 29
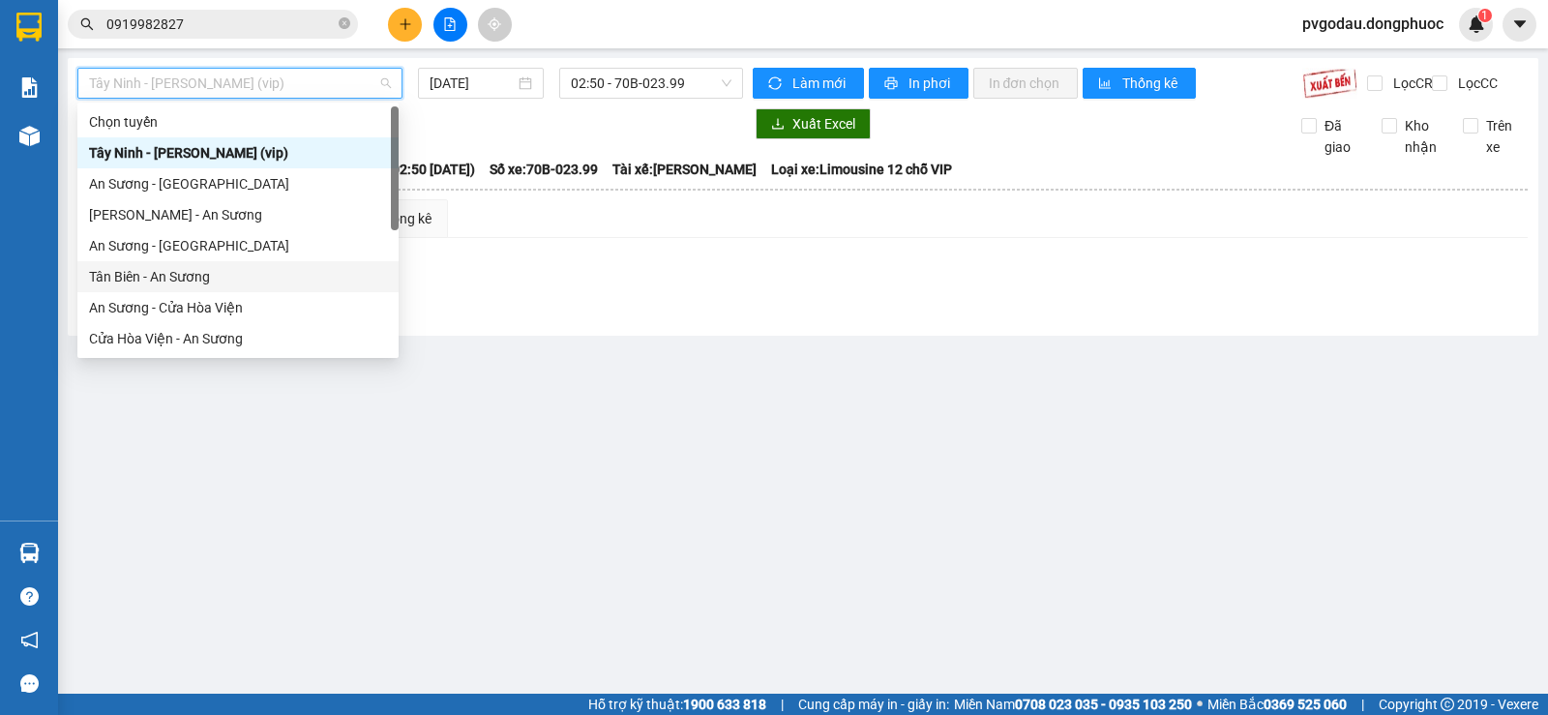
click at [183, 281] on div "Tân Biên - An Sương" at bounding box center [238, 276] width 298 height 21
type input "[DATE]"
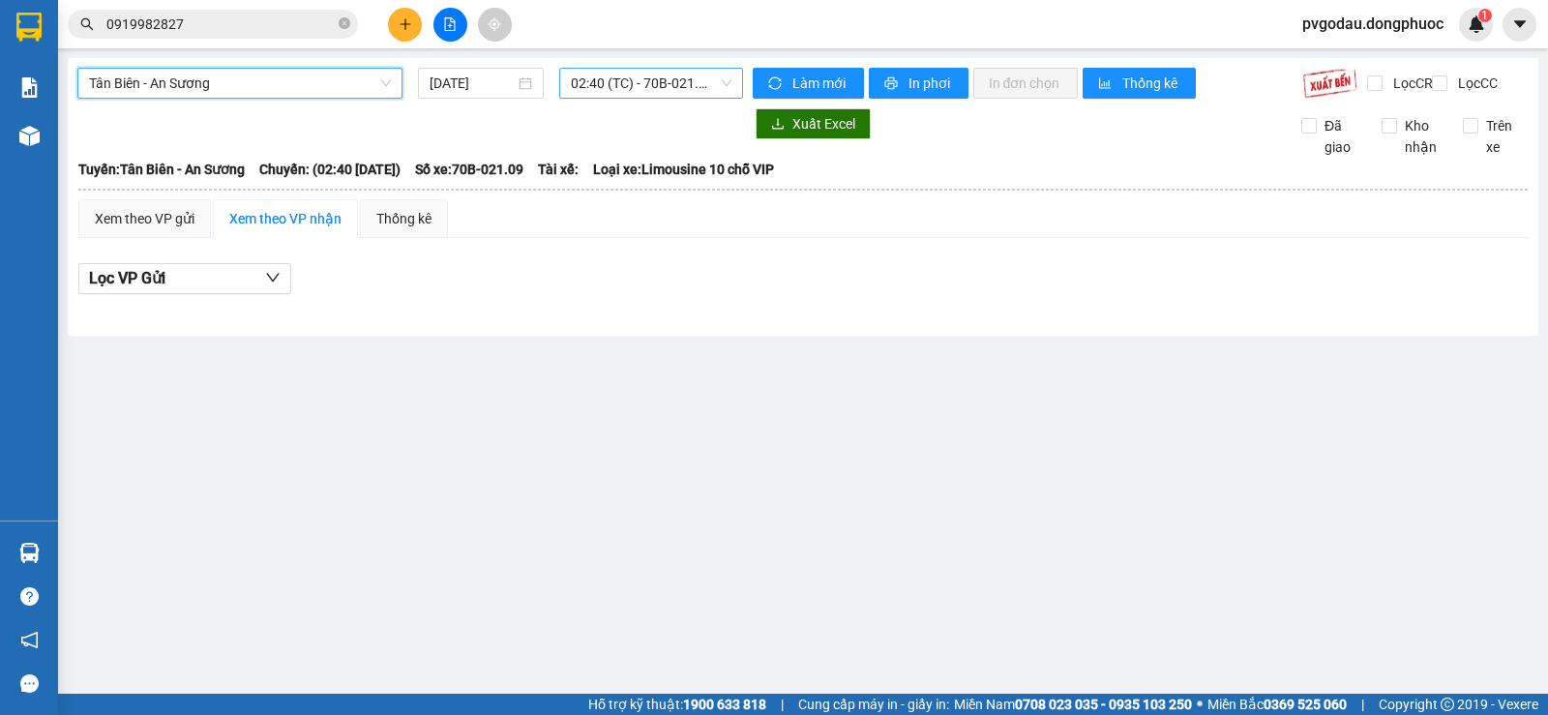
click at [677, 97] on span "02:40 (TC) - 70B-021.09" at bounding box center [651, 83] width 160 height 29
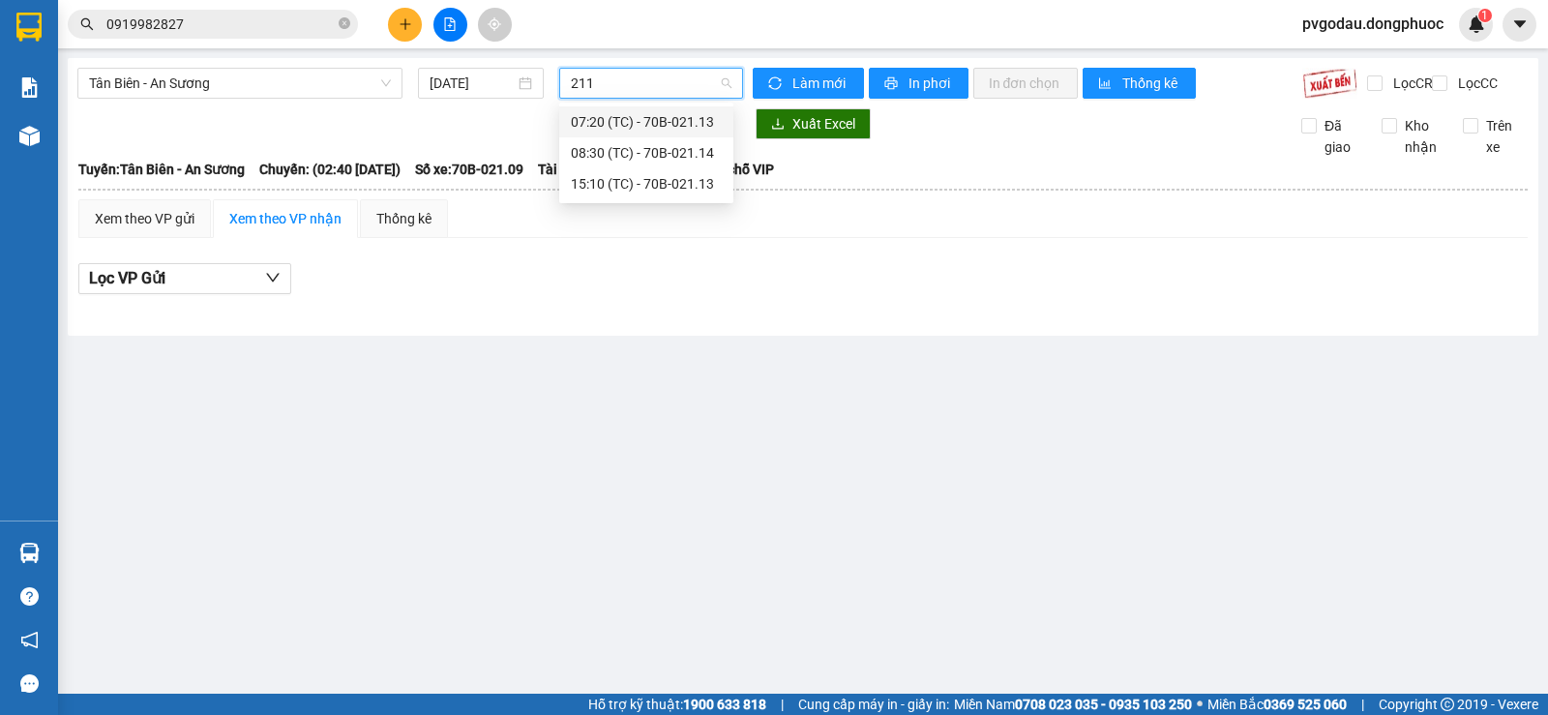
type input "2114"
click at [671, 125] on div "08:30 (TC) - 70B-021.14" at bounding box center [646, 121] width 151 height 21
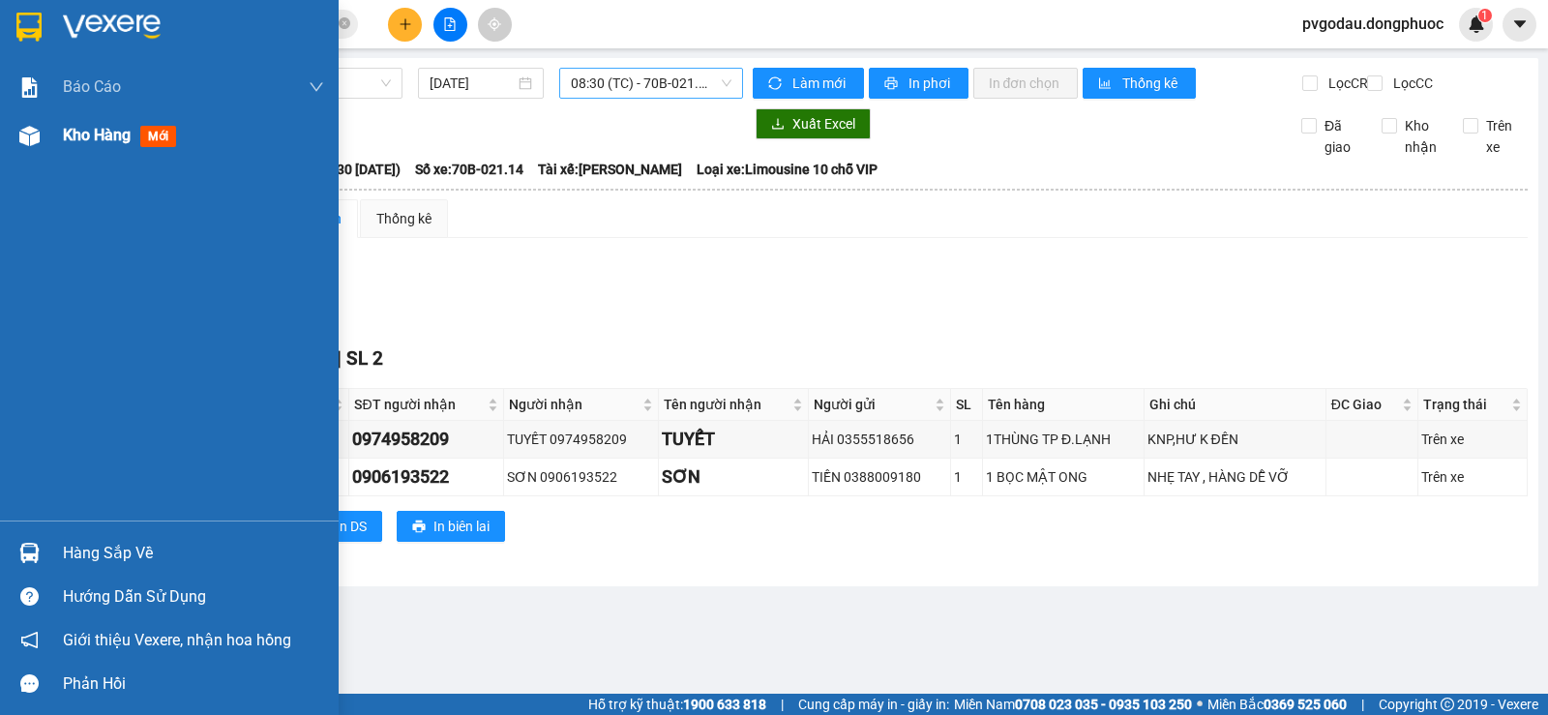
click at [93, 133] on span "Kho hàng" at bounding box center [97, 135] width 68 height 18
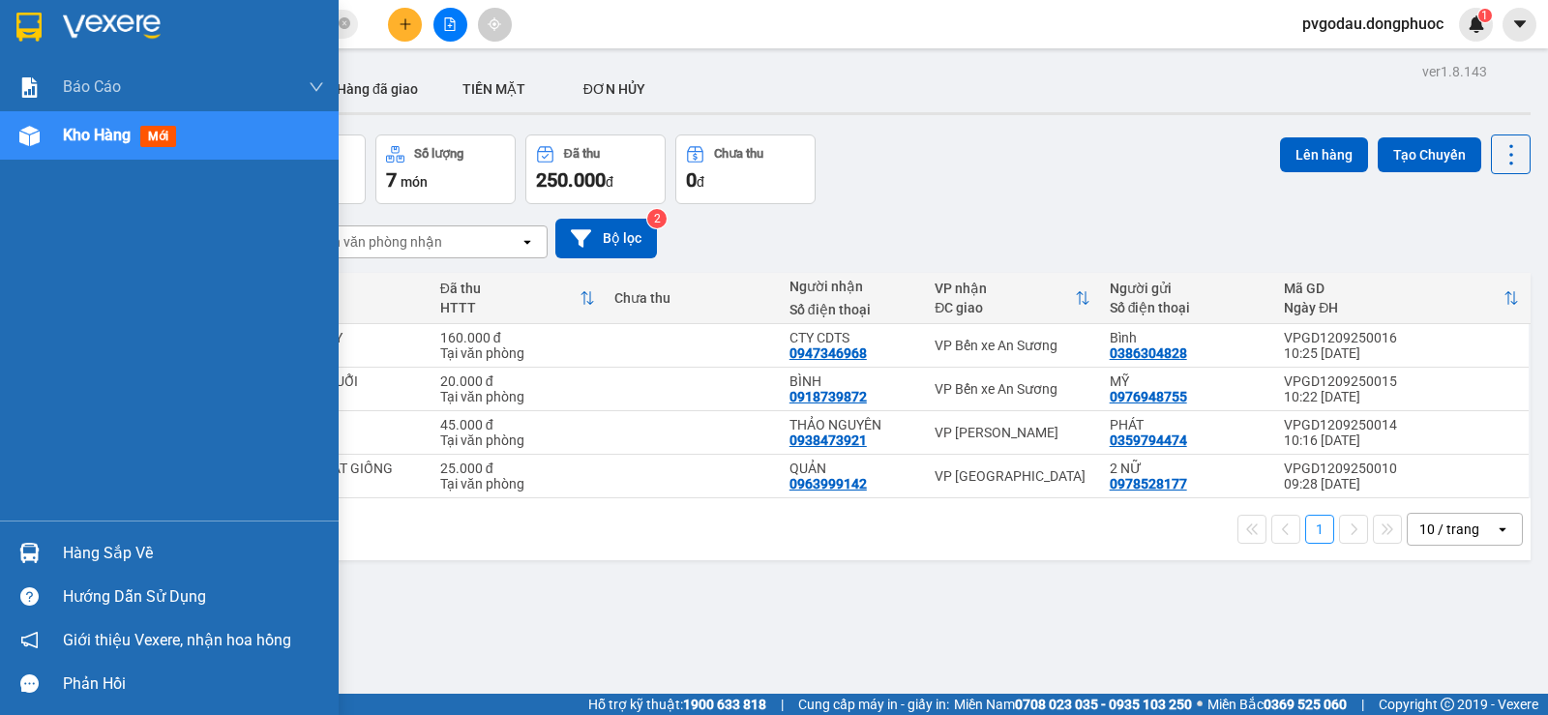
click at [44, 554] on div at bounding box center [30, 553] width 34 height 34
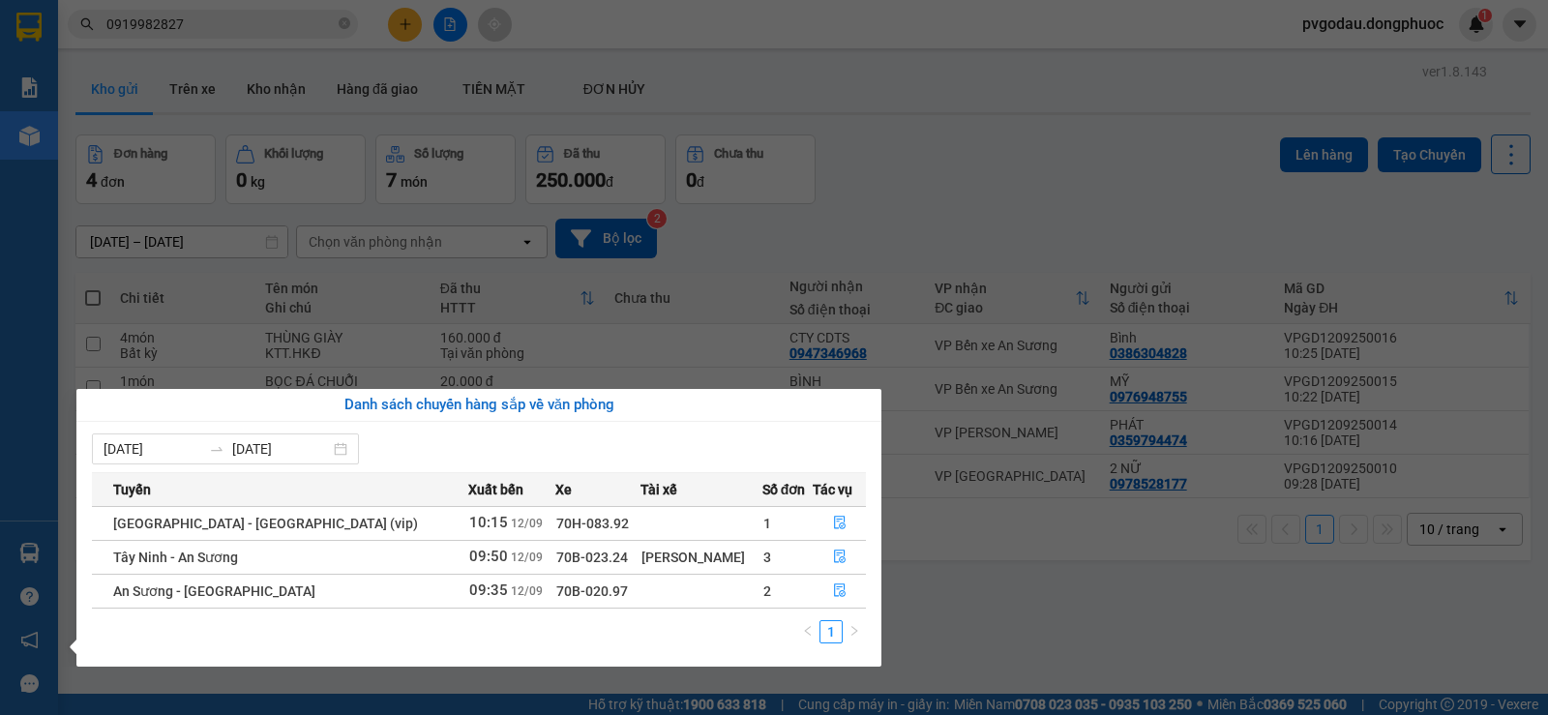
click at [315, 113] on section "Kết quả tìm kiếm ( 7 ) Bộ lọc Mã ĐH Trạng thái Món hàng Tổng cước Chưa cước Nhã…" at bounding box center [774, 357] width 1548 height 715
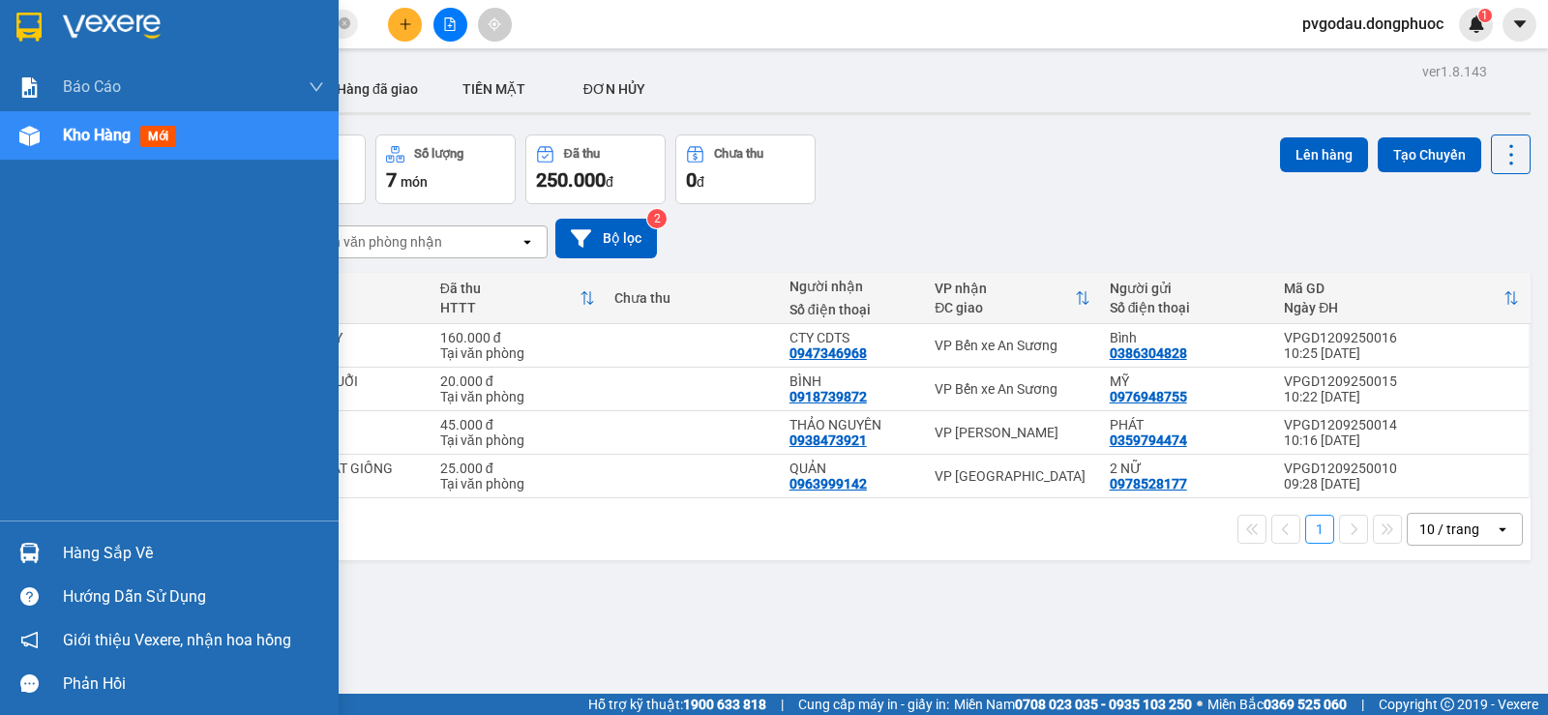
click at [55, 529] on div "Hàng sắp về Hướng dẫn sử dụng Giới thiệu Vexere, nhận hoa hồng Phản hồi" at bounding box center [169, 612] width 339 height 185
click at [67, 546] on div "Hàng sắp về" at bounding box center [193, 553] width 261 height 29
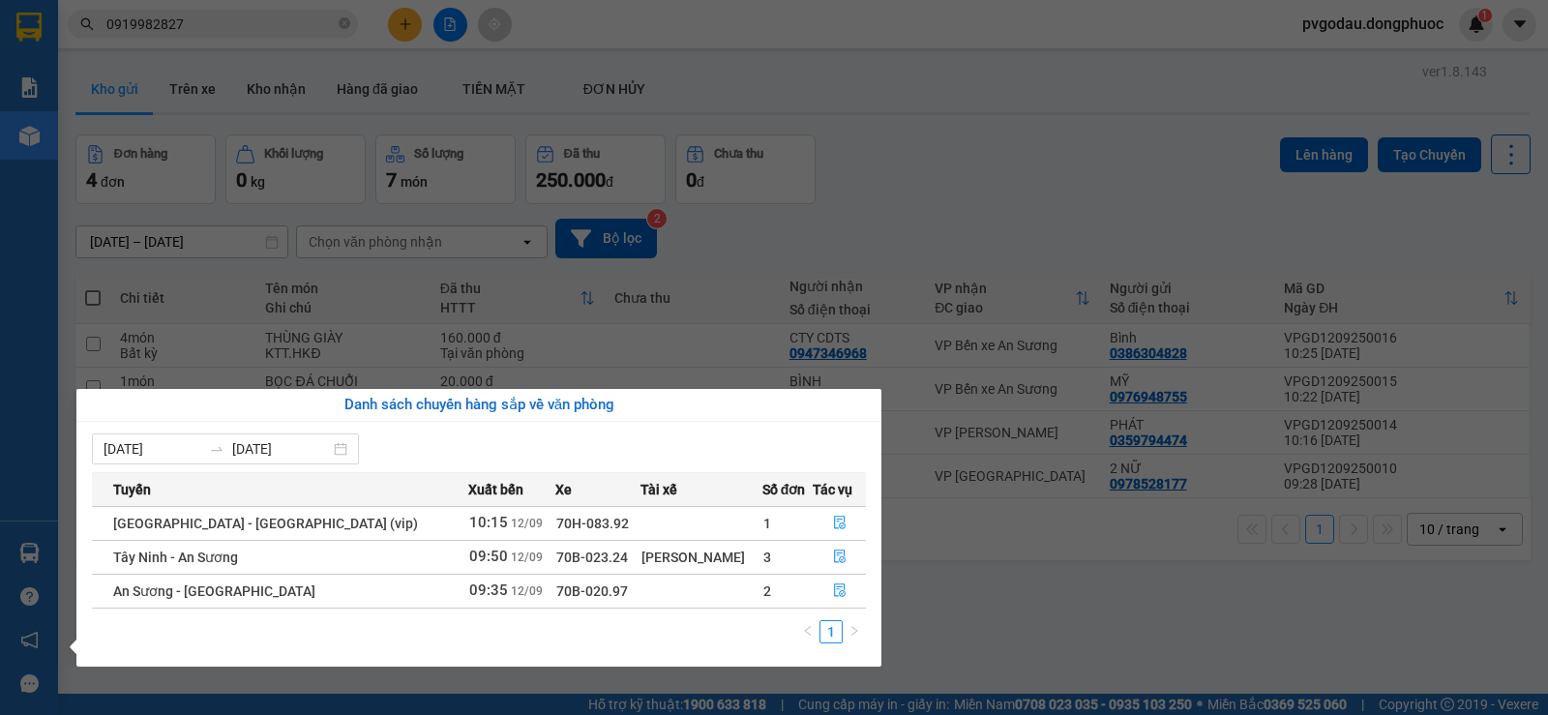
click at [507, 312] on section "Kết quả tìm kiếm ( 7 ) Bộ lọc Mã ĐH Trạng thái Món hàng Tổng cước Chưa cước Nhã…" at bounding box center [774, 357] width 1548 height 715
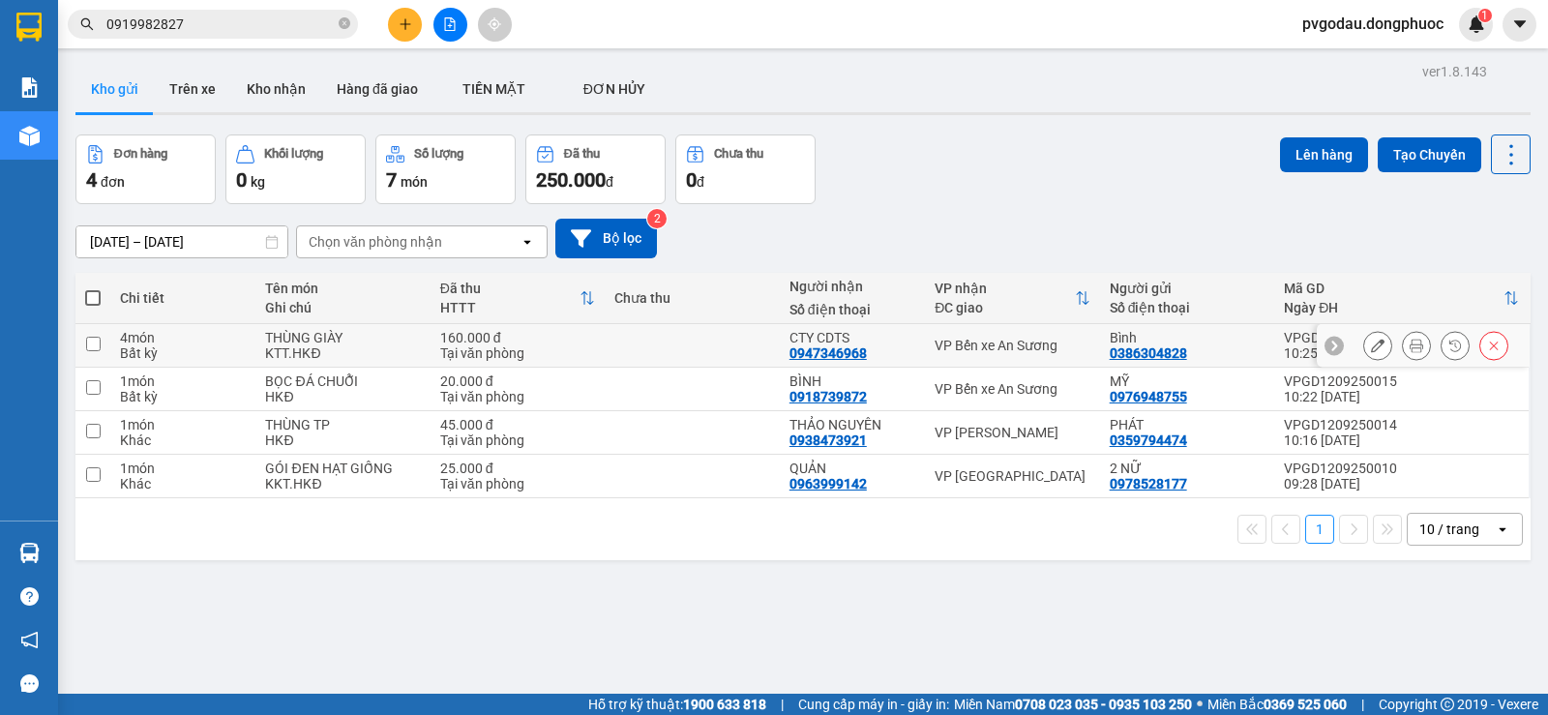
click at [100, 350] on input "checkbox" at bounding box center [93, 344] width 15 height 15
checkbox input "true"
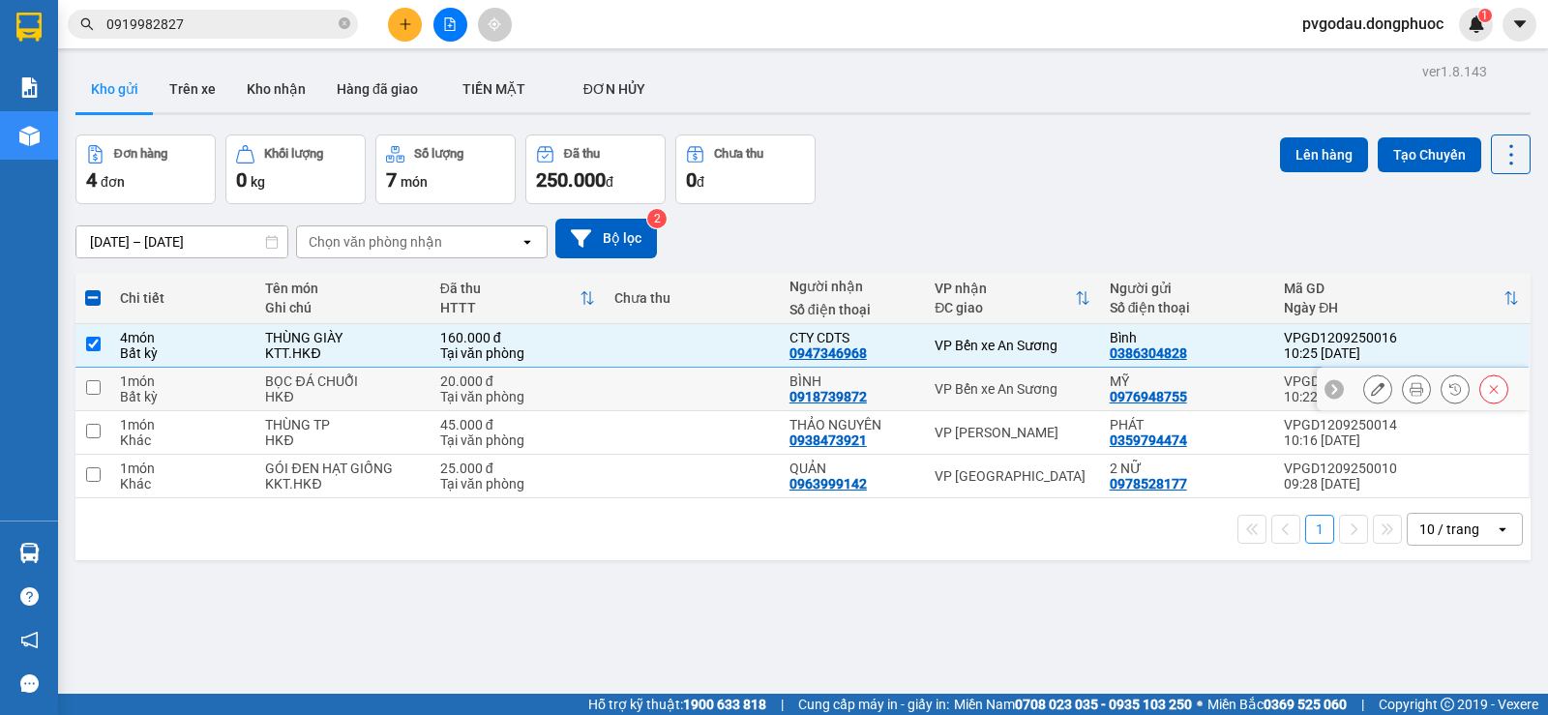
click at [93, 393] on input "checkbox" at bounding box center [93, 387] width 15 height 15
checkbox input "true"
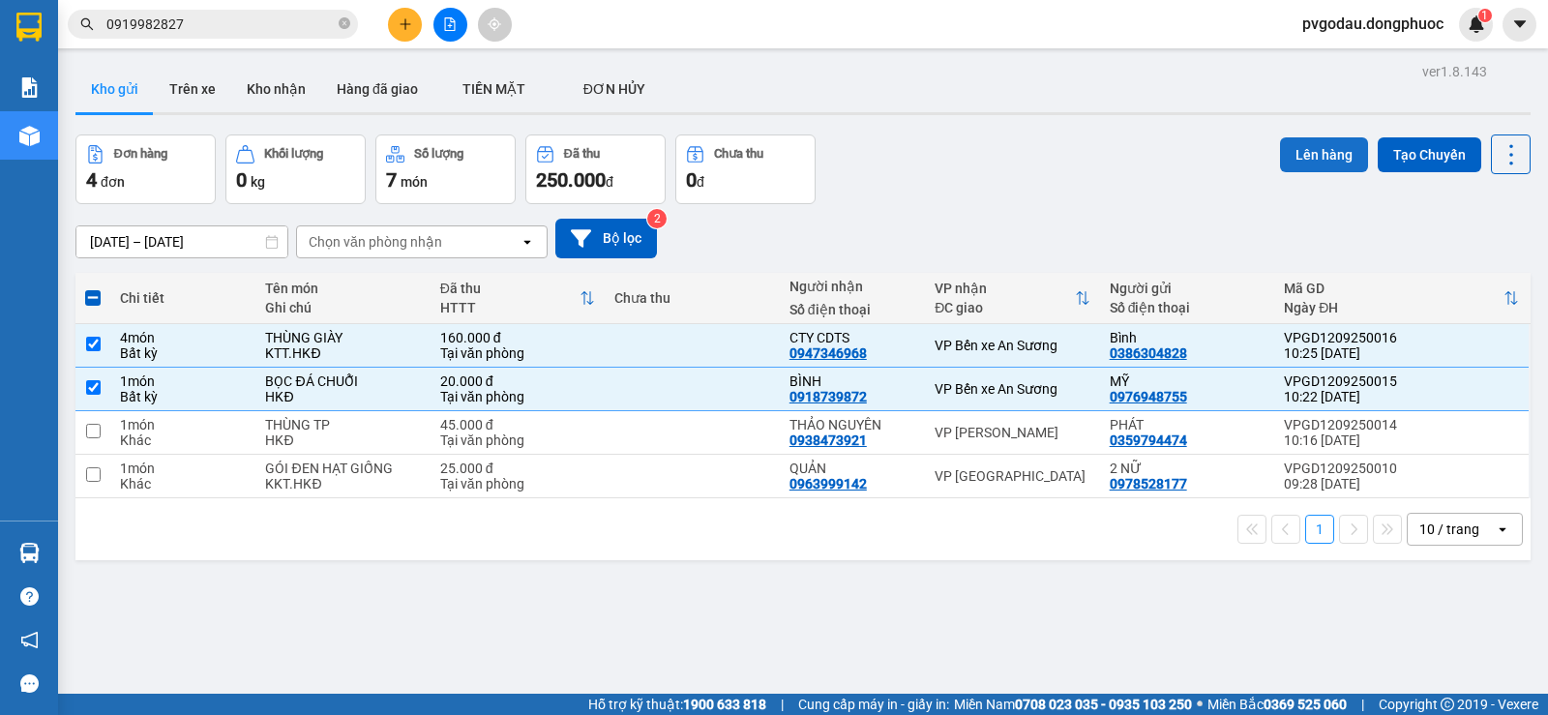
click at [1316, 157] on button "Lên hàng" at bounding box center [1324, 154] width 88 height 35
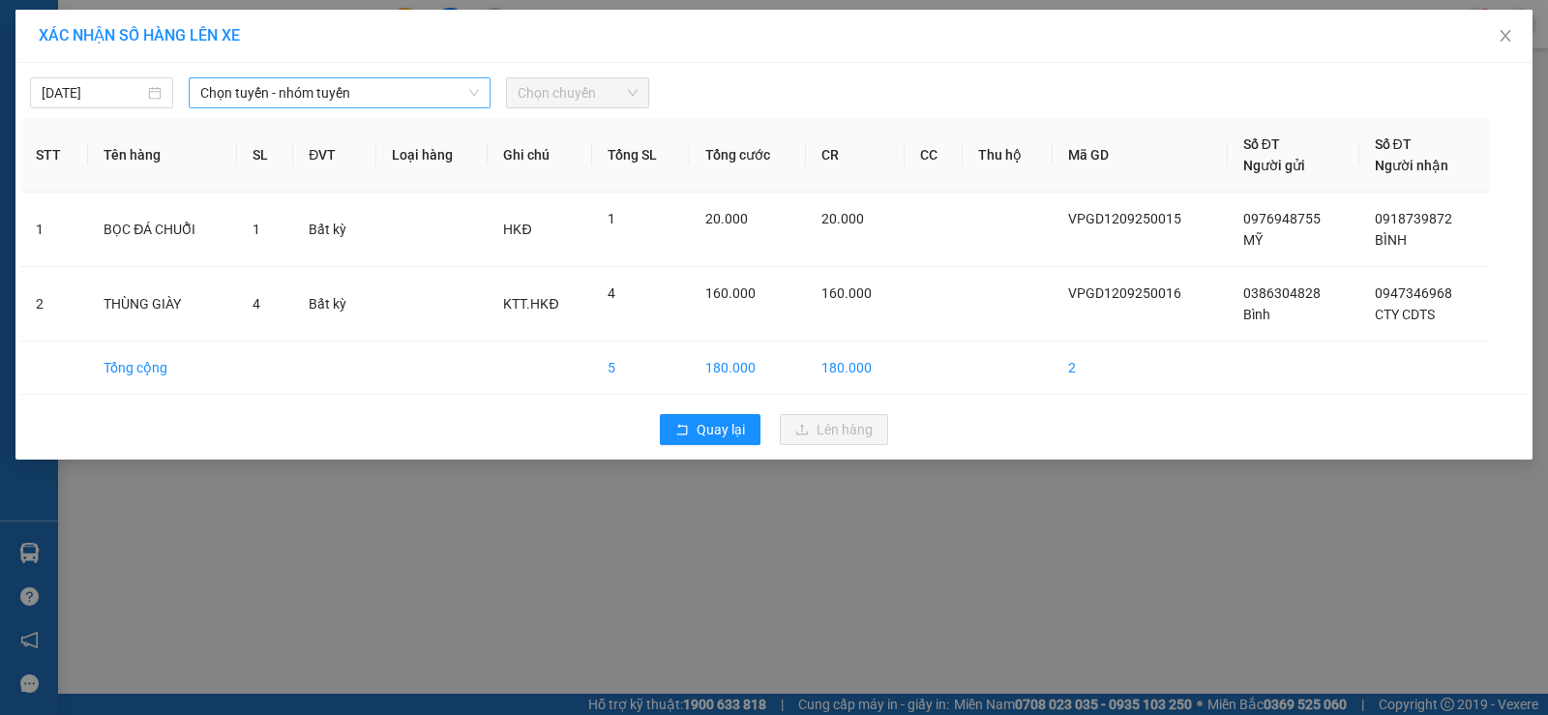
click at [351, 94] on span "Chọn tuyến - nhóm tuyến" at bounding box center [339, 92] width 279 height 29
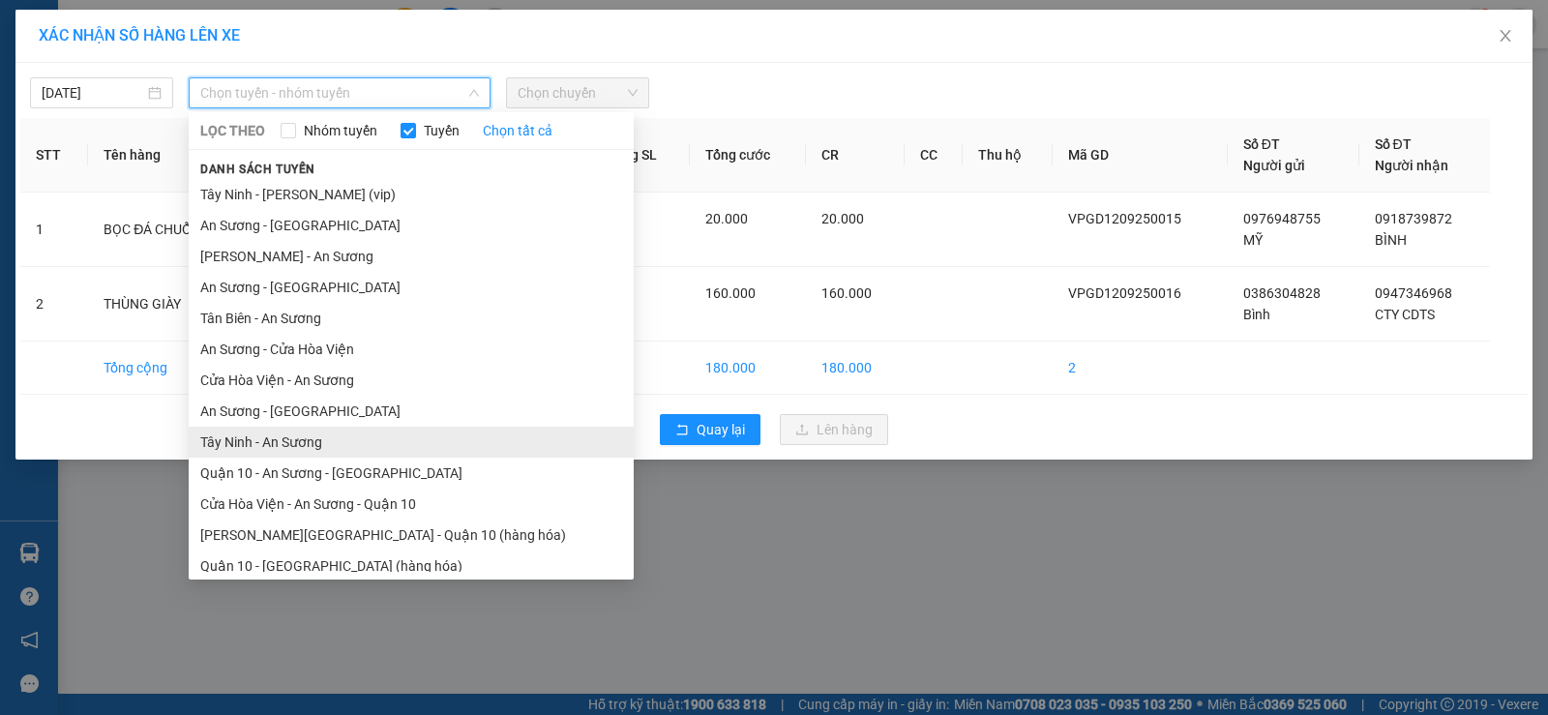
click at [236, 438] on li "Tây Ninh - An Sương" at bounding box center [411, 442] width 445 height 31
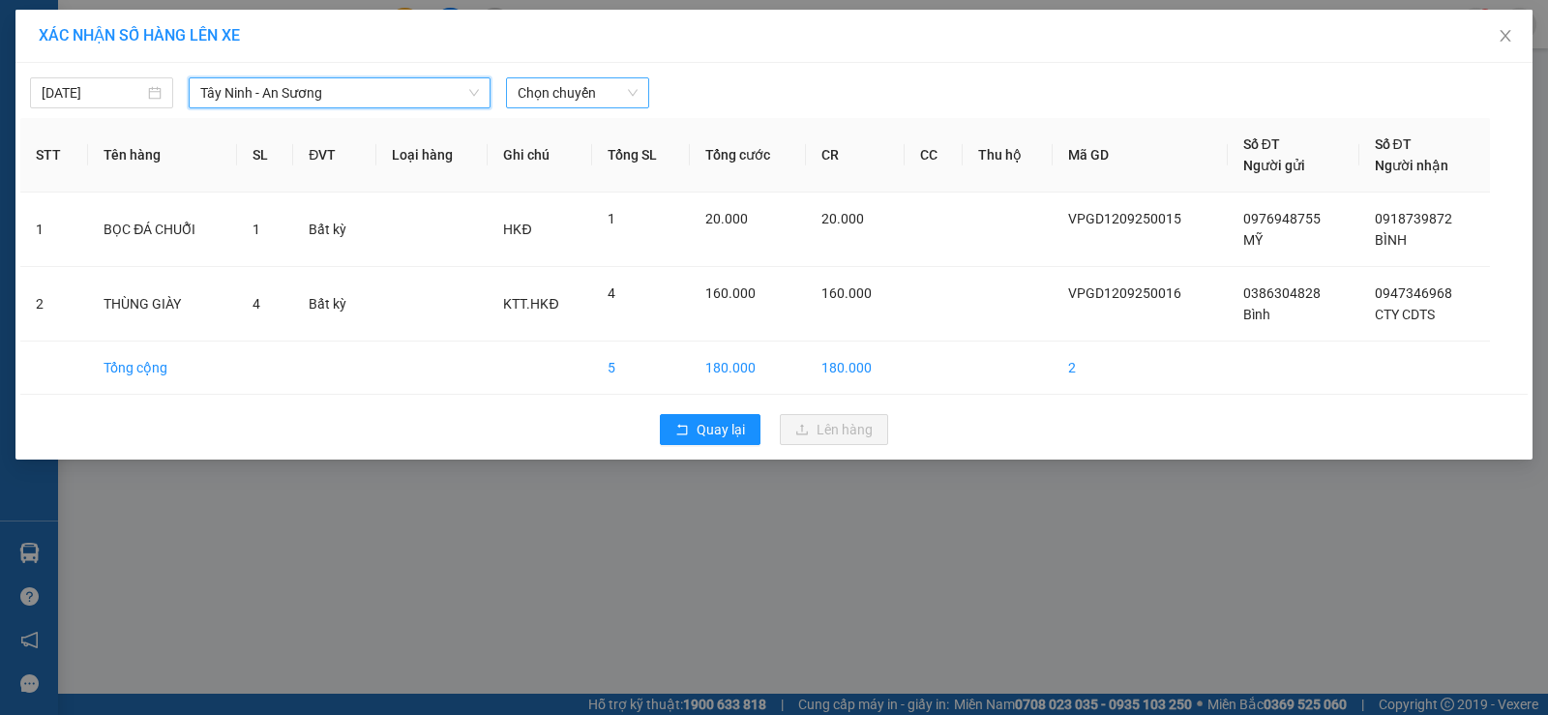
click at [564, 101] on span "Chọn chuyến" at bounding box center [577, 92] width 120 height 29
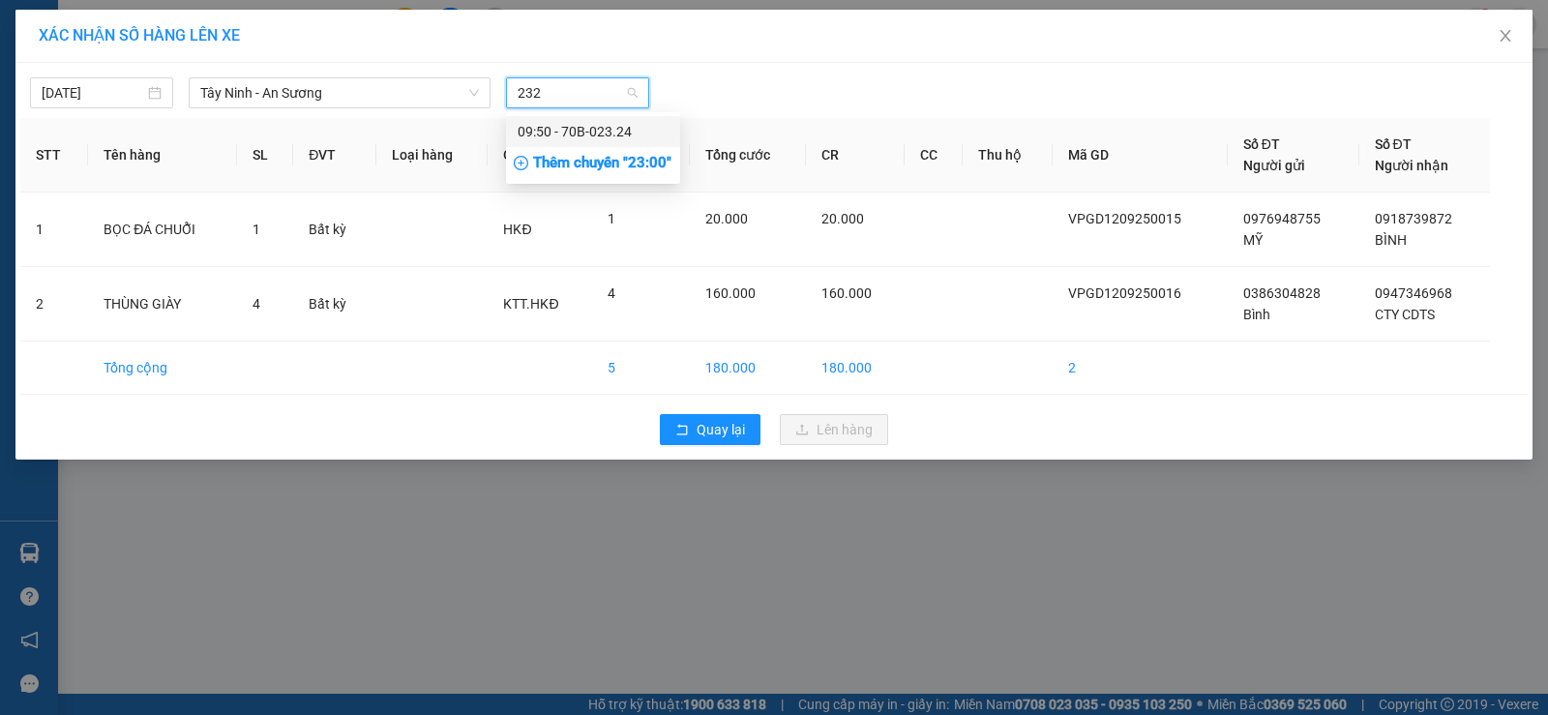
type input "2324"
click at [574, 128] on div "09:50 - 70B-023.24" at bounding box center [592, 131] width 151 height 21
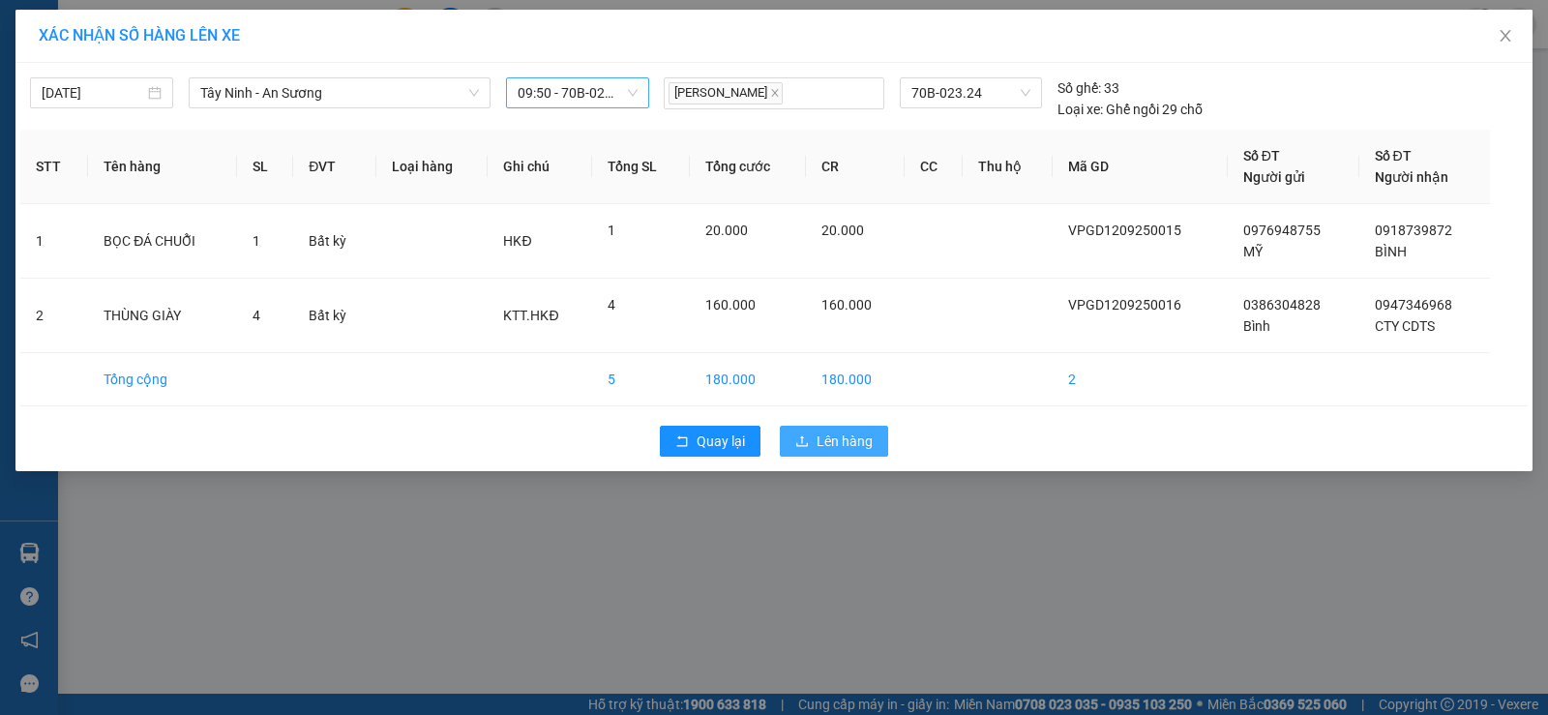
click at [860, 447] on span "Lên hàng" at bounding box center [844, 440] width 56 height 21
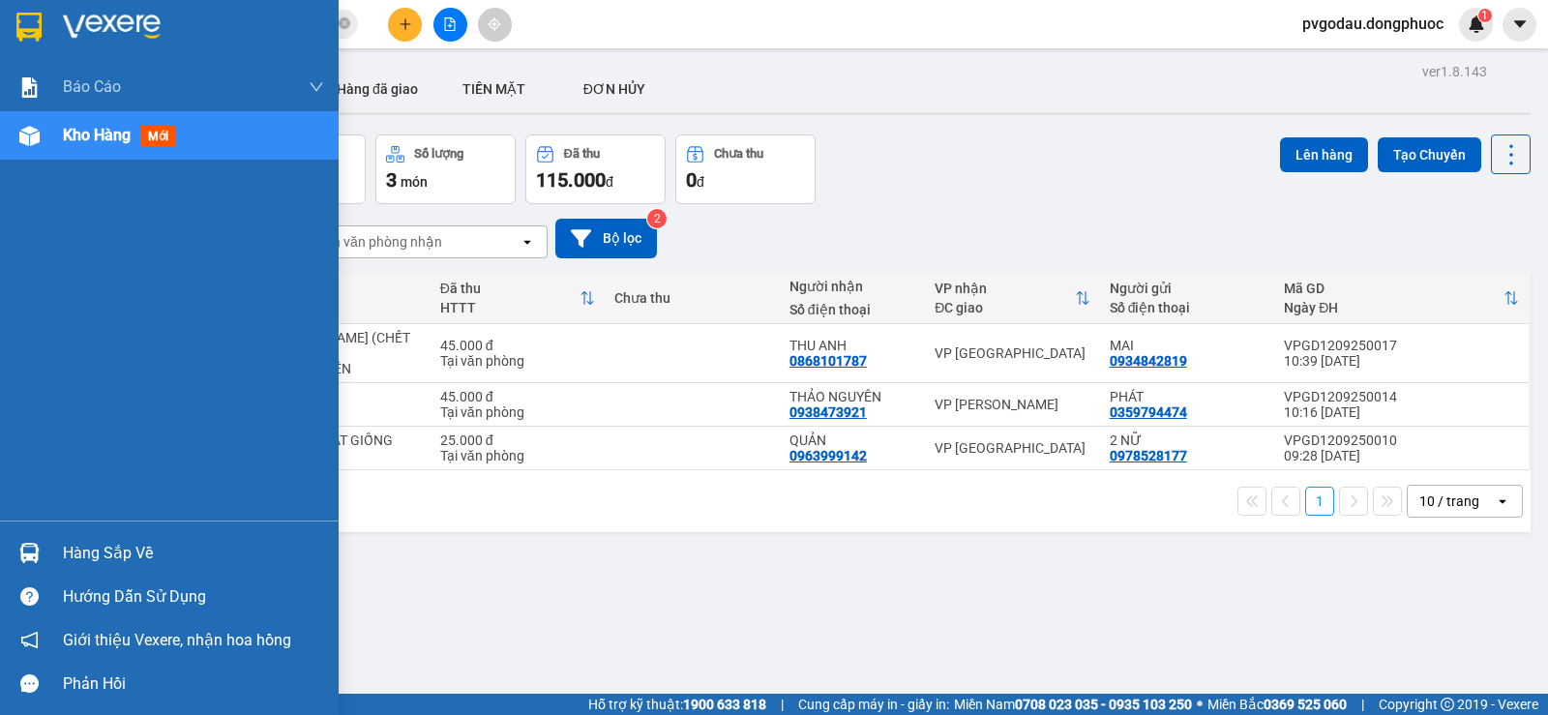
click at [53, 549] on div "Hàng sắp về" at bounding box center [169, 553] width 339 height 44
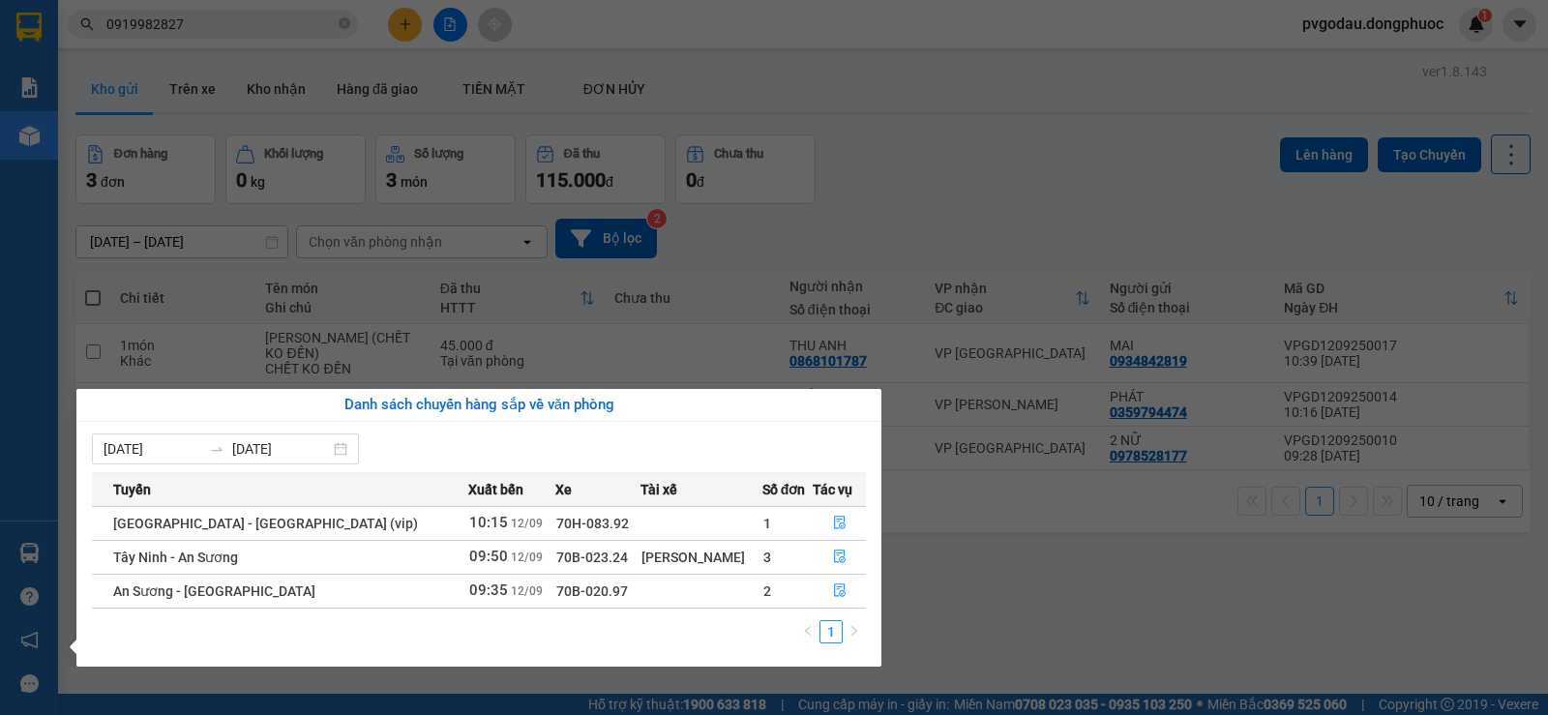
click at [408, 45] on section "Kết quả tìm kiếm ( 7 ) Bộ lọc Mã ĐH Trạng thái Món hàng Tổng cước Chưa cước Nhã…" at bounding box center [774, 357] width 1548 height 715
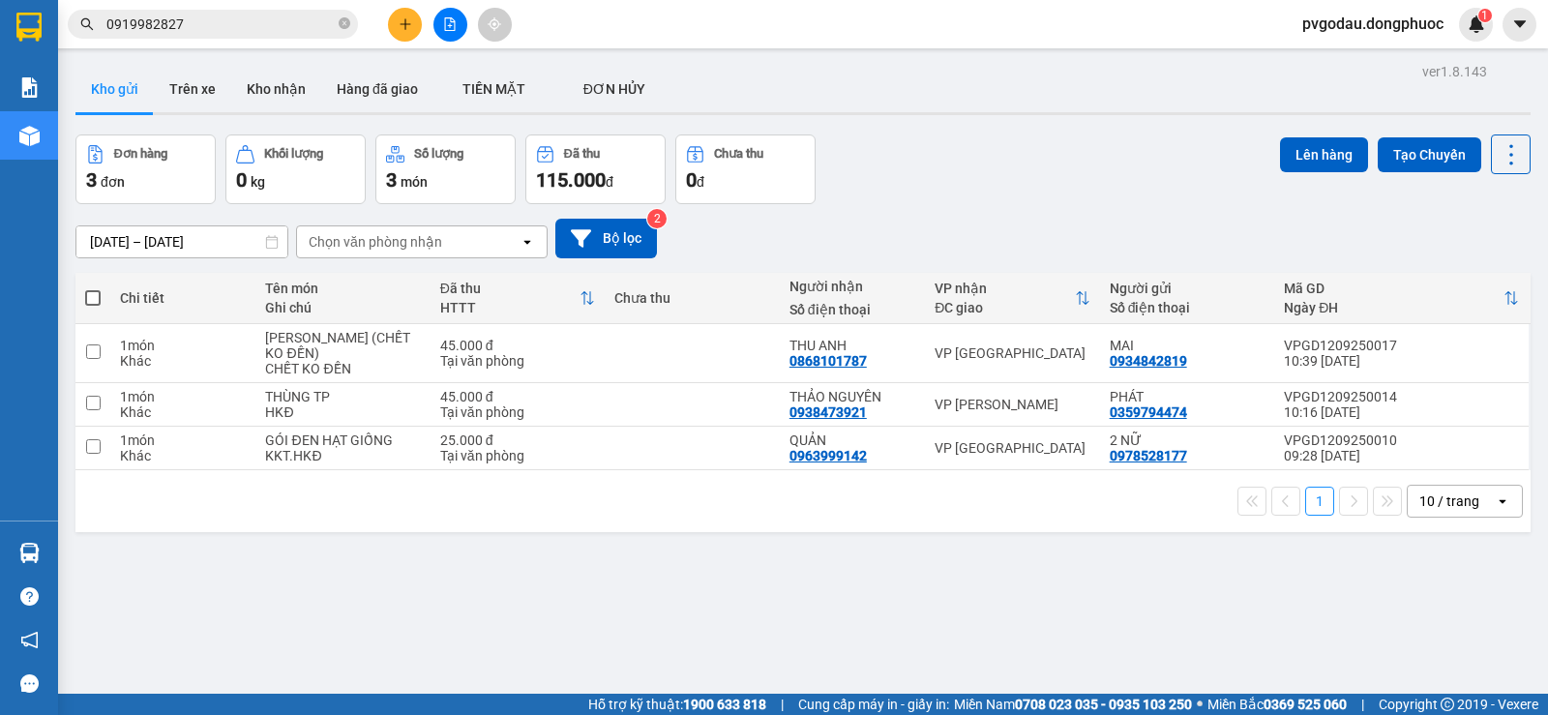
click at [404, 33] on button at bounding box center [405, 25] width 34 height 34
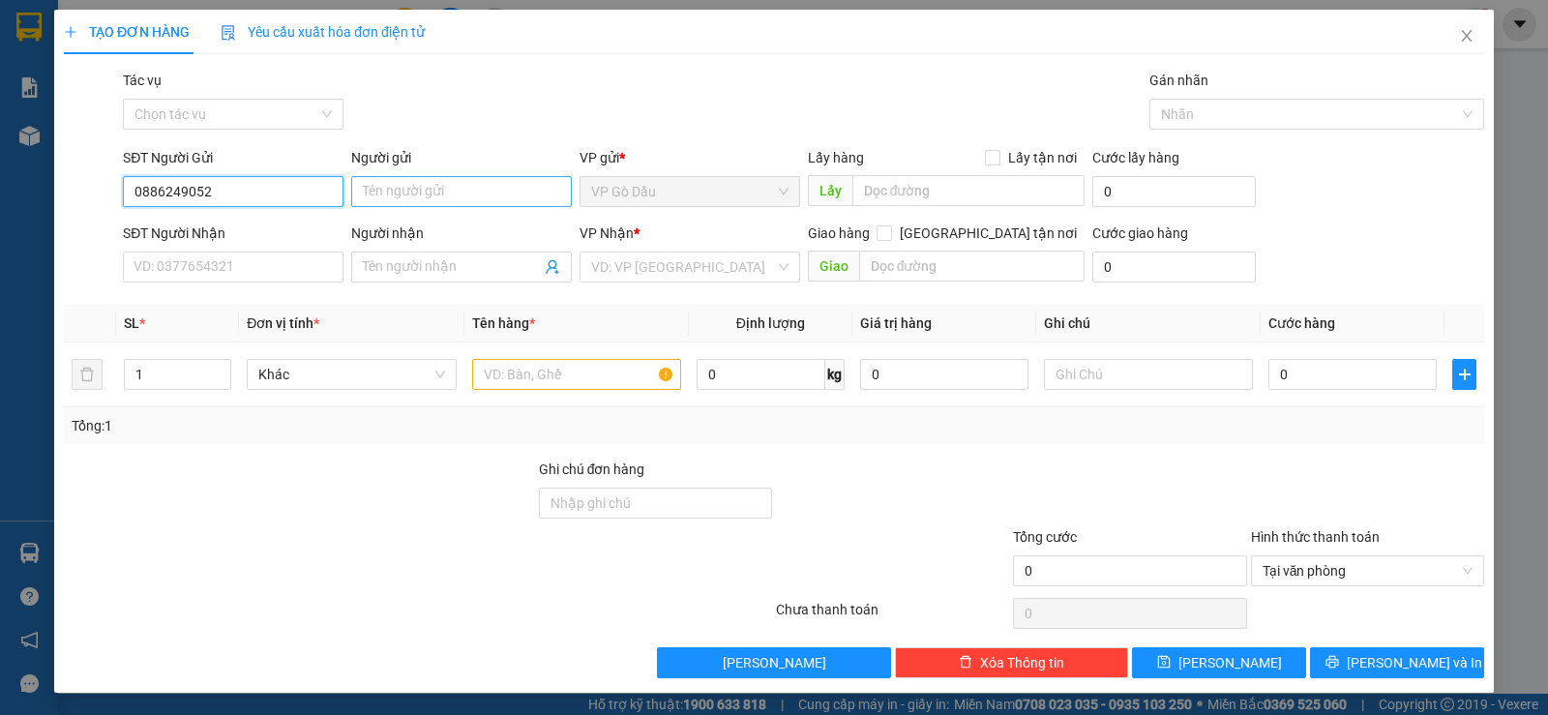
type input "0886249052"
click at [436, 187] on input "Người gửi" at bounding box center [461, 191] width 221 height 31
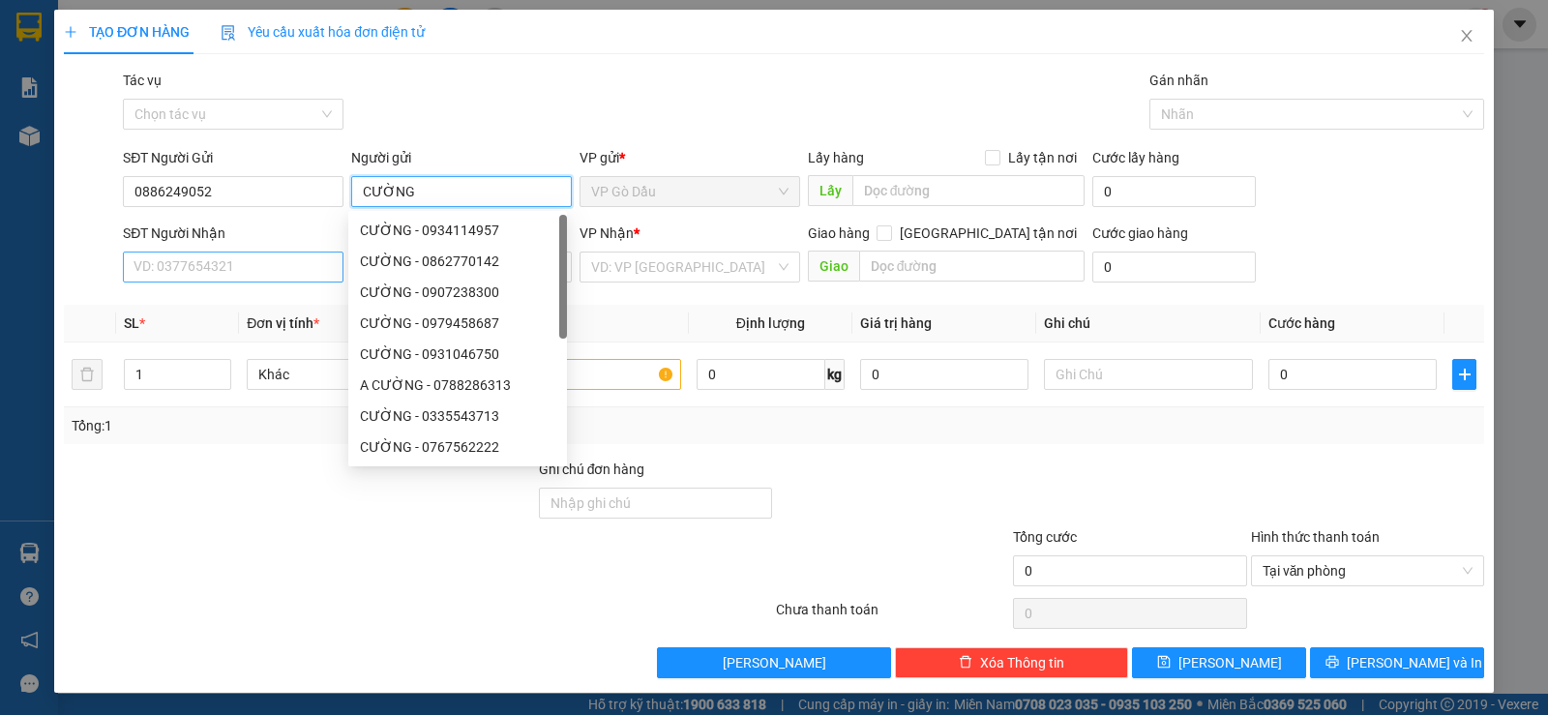
type input "CƯỜNG"
click at [263, 269] on input "SĐT Người Nhận" at bounding box center [233, 266] width 221 height 31
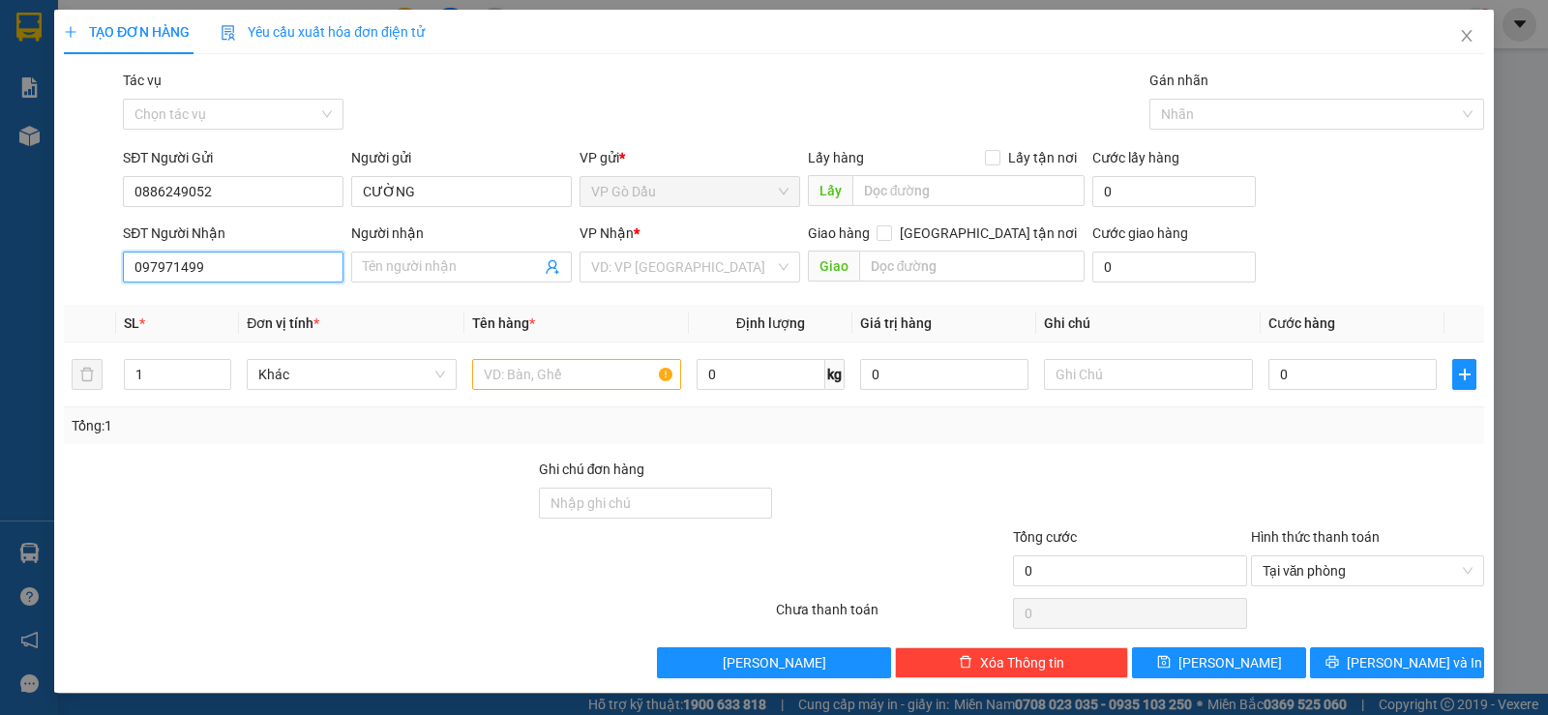
type input "0979714996"
click at [166, 300] on div "0979714996 - THANH" at bounding box center [230, 305] width 195 height 21
type input "THANH"
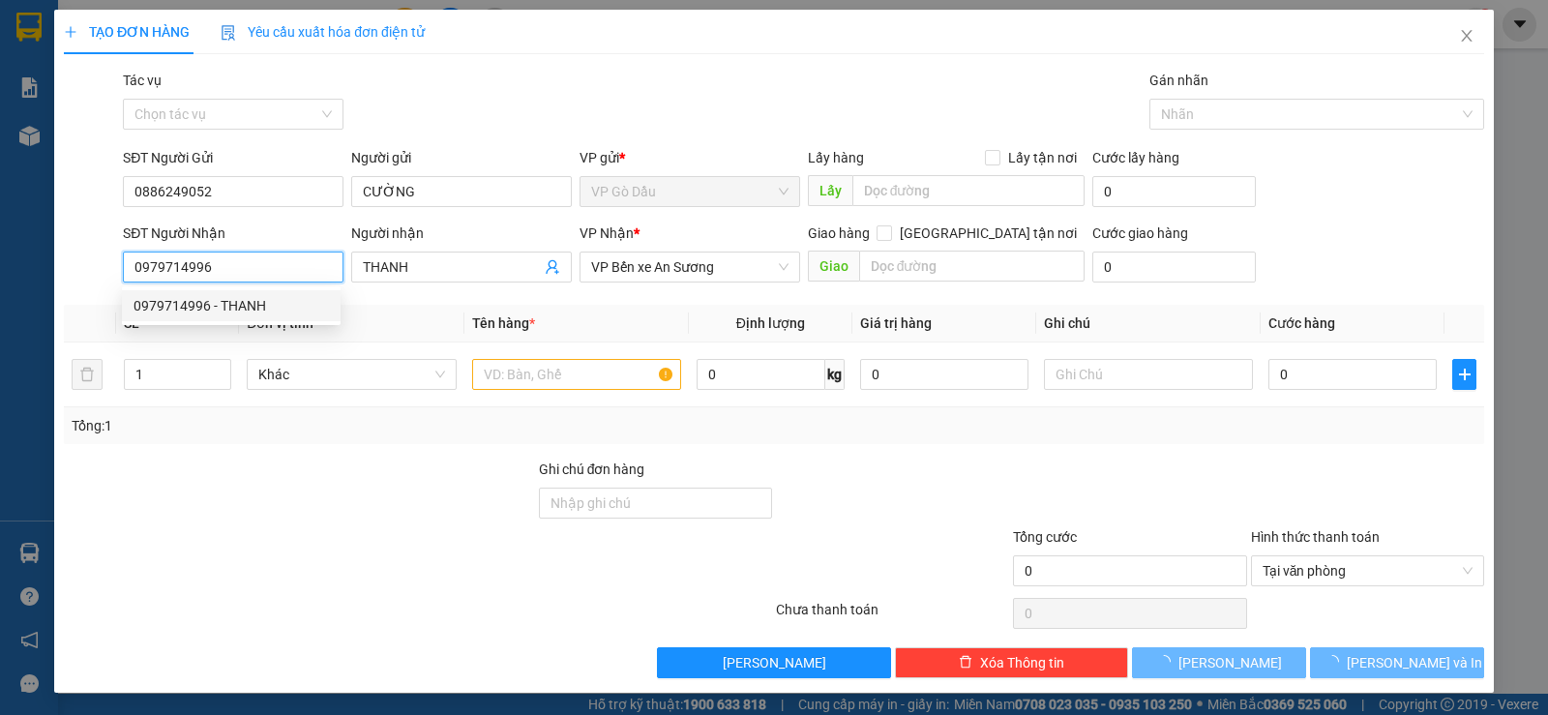
type input "30.000"
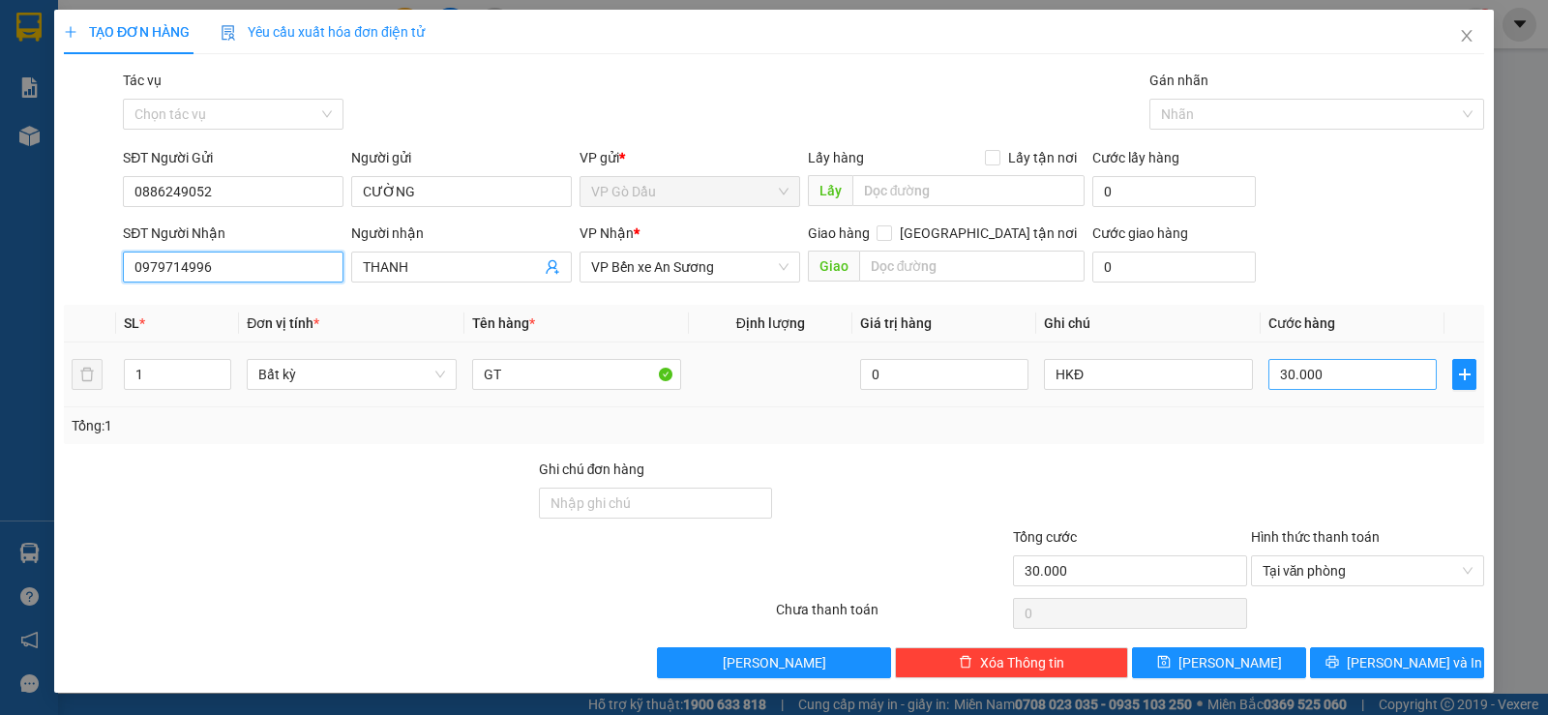
type input "0979714996"
click at [1324, 374] on input "30.000" at bounding box center [1352, 374] width 168 height 31
type input "2"
type input "20"
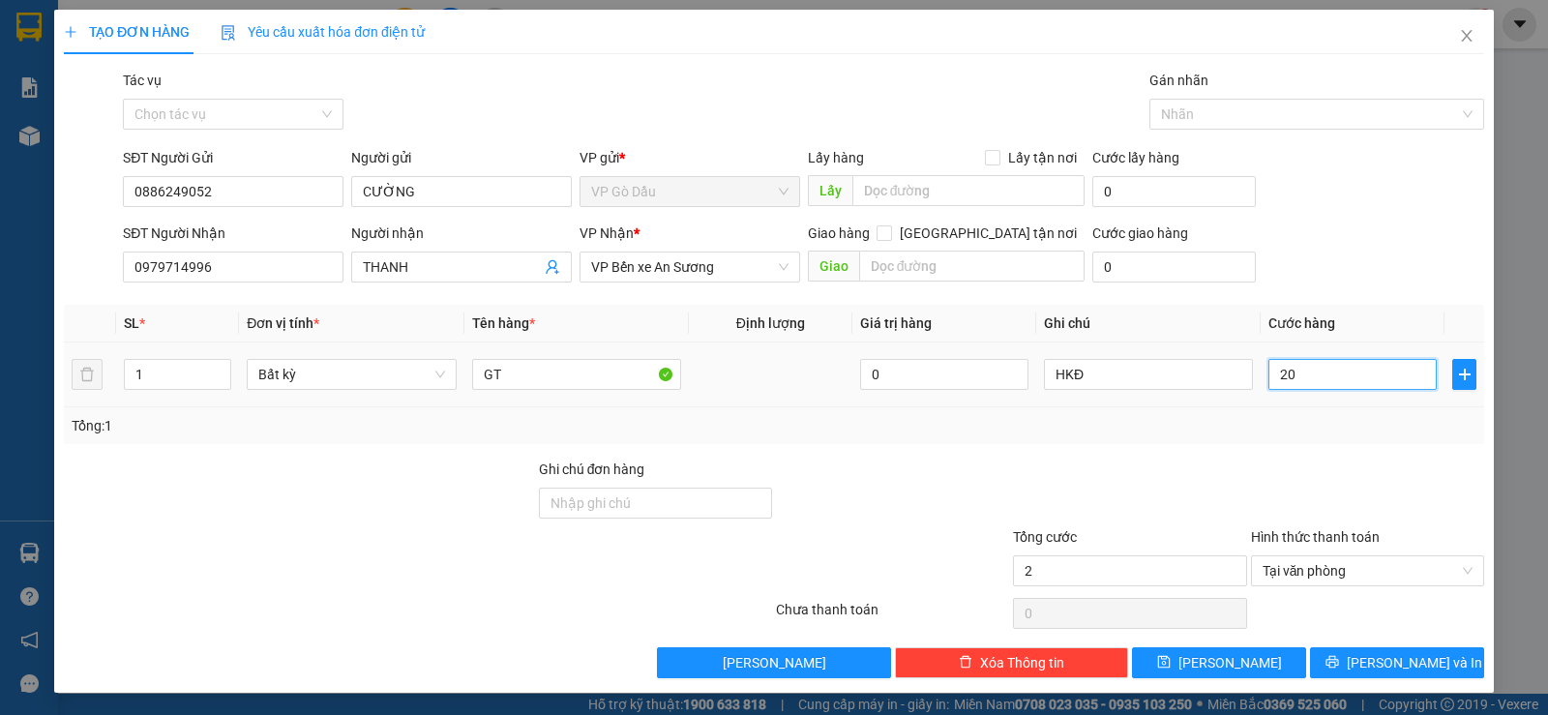
type input "20"
click at [1286, 453] on div "Transit Pickup Surcharge Ids Transit Deliver Surcharge Ids Transit Deliver Surc…" at bounding box center [774, 374] width 1420 height 608
type input "20.000"
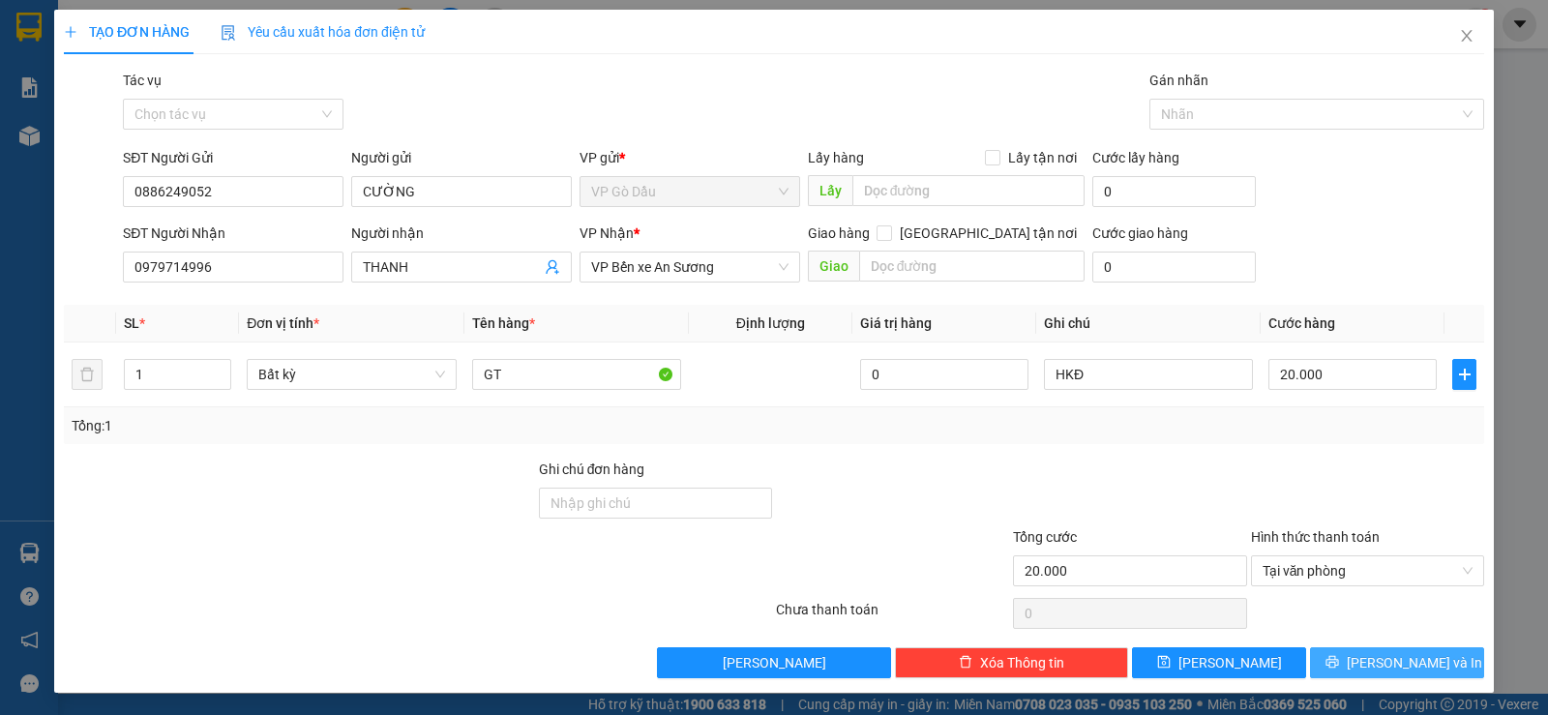
click at [1378, 665] on span "[PERSON_NAME] và In" at bounding box center [1413, 662] width 135 height 21
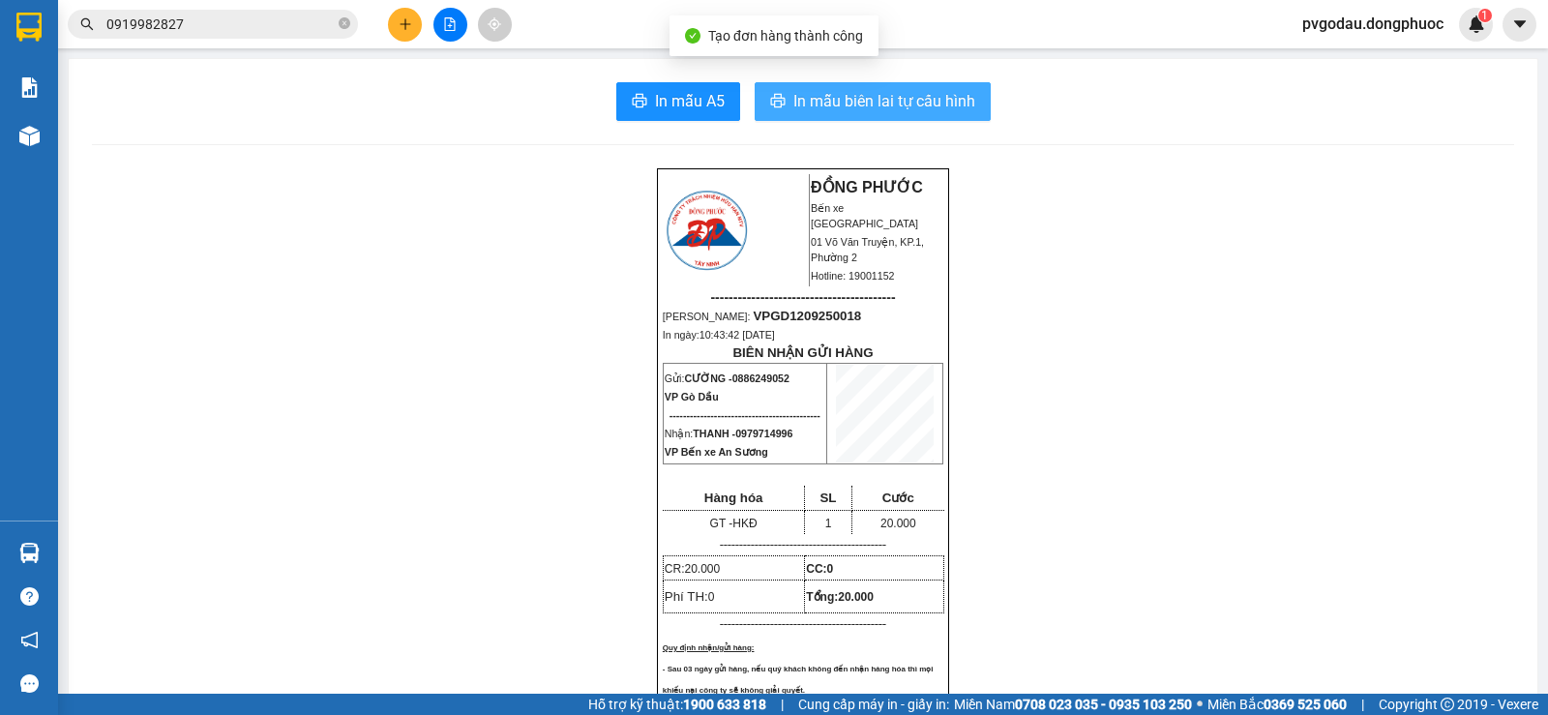
click at [854, 103] on span "In mẫu biên lai tự cấu hình" at bounding box center [884, 101] width 182 height 24
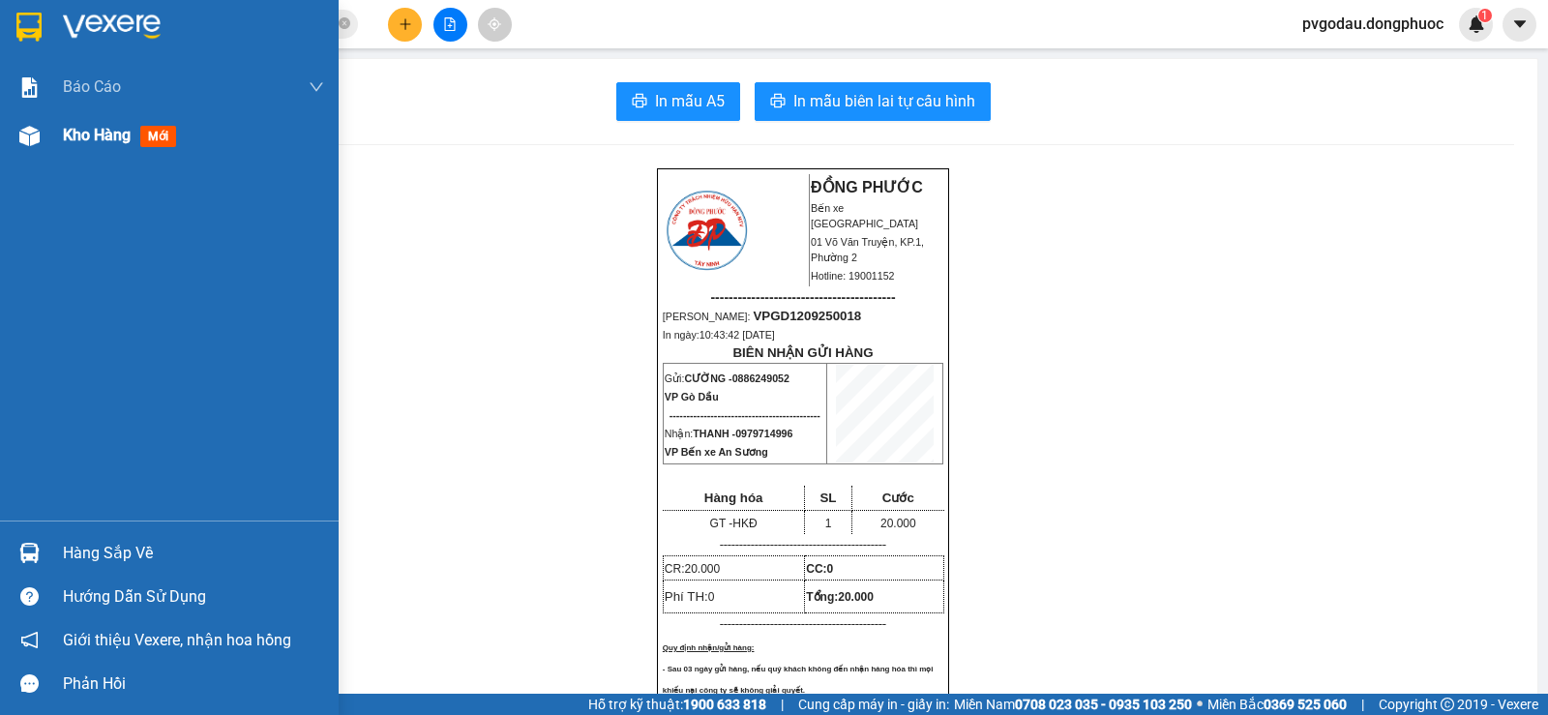
click at [94, 137] on span "Kho hàng" at bounding box center [97, 135] width 68 height 18
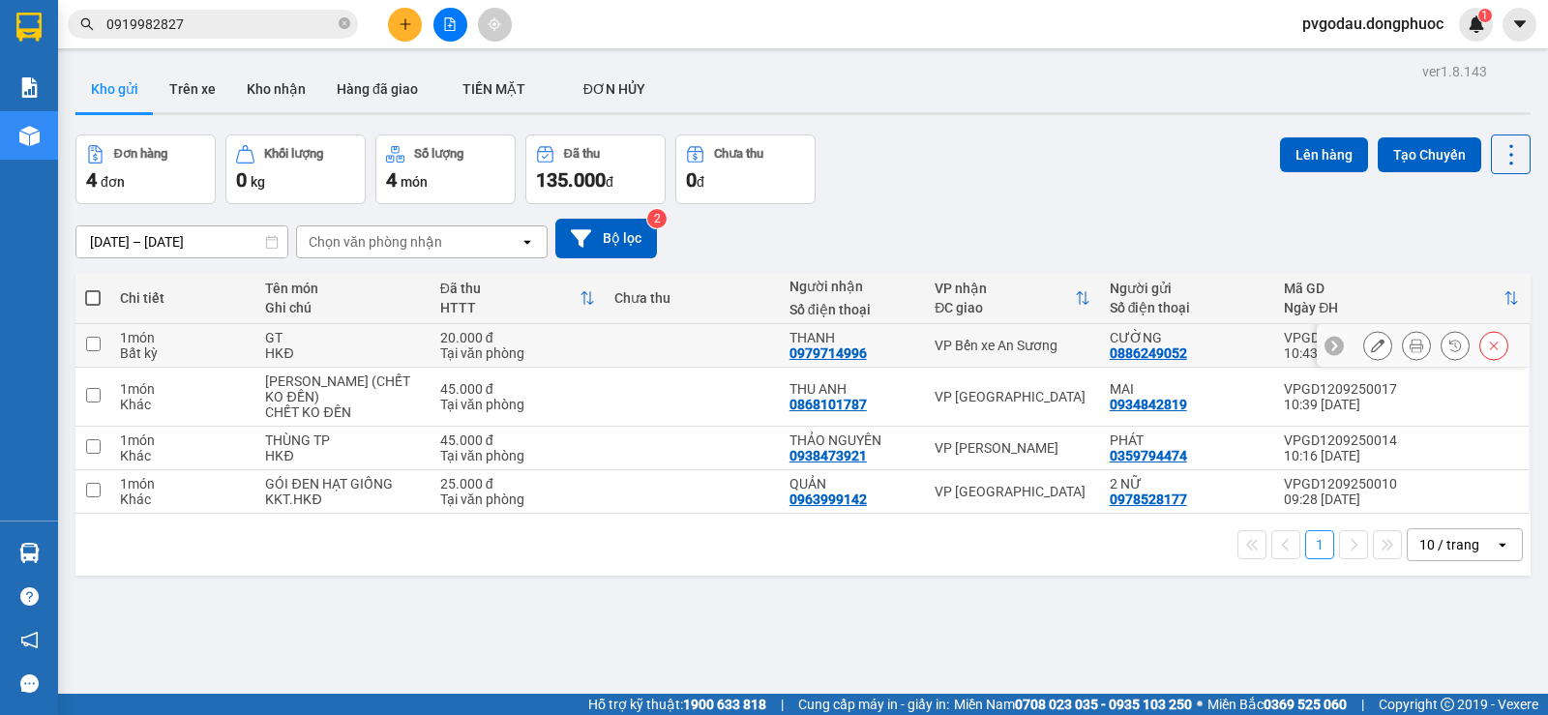
click at [93, 343] on input "checkbox" at bounding box center [93, 344] width 15 height 15
checkbox input "true"
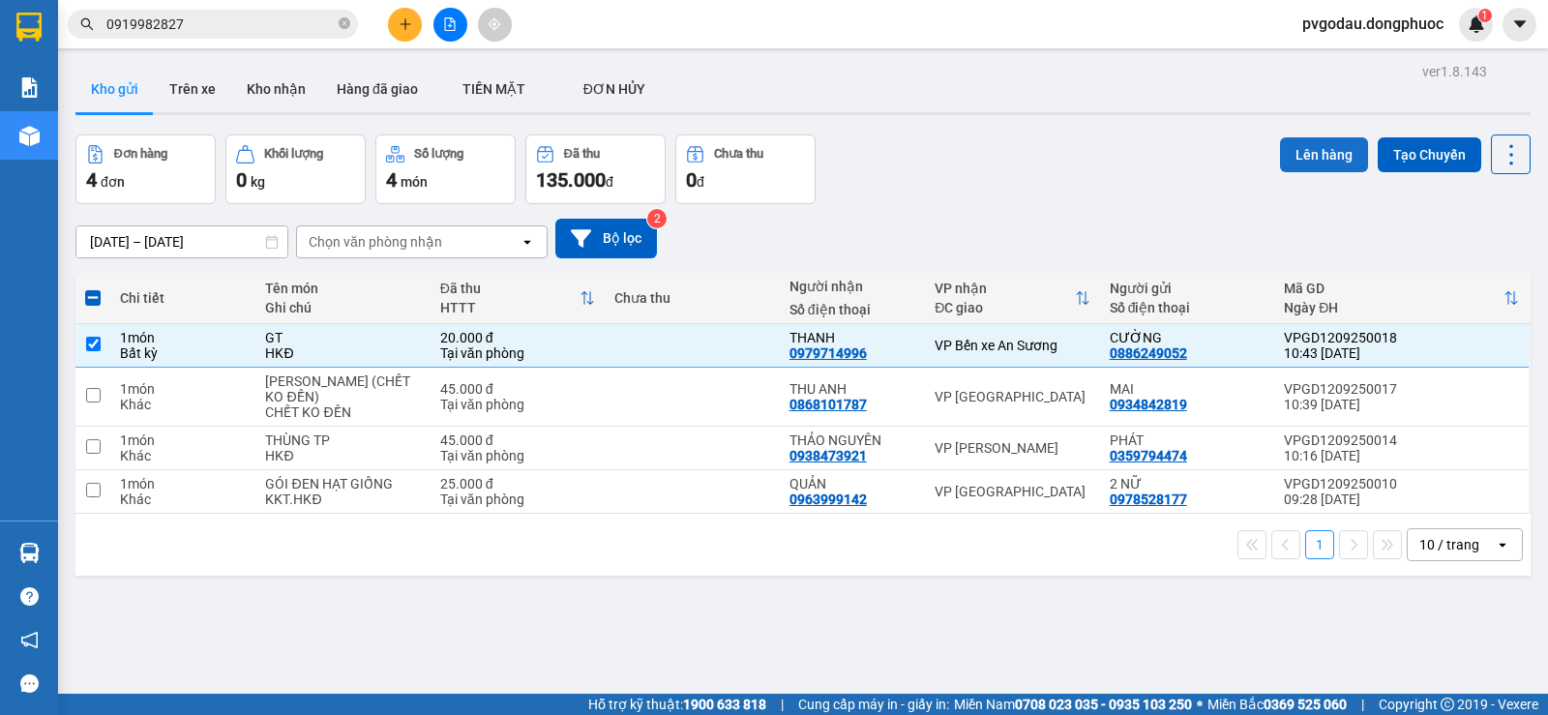
click at [1292, 157] on button "Lên hàng" at bounding box center [1324, 154] width 88 height 35
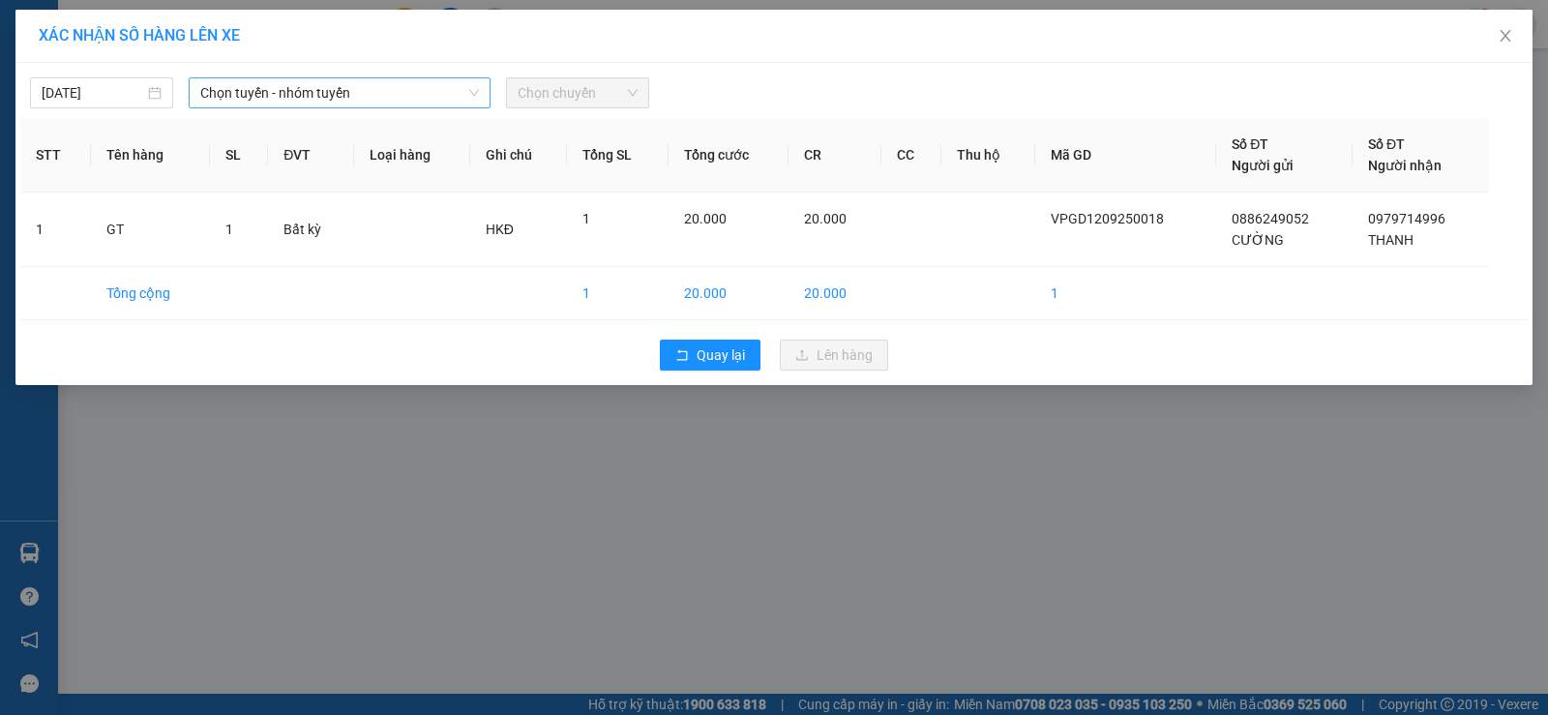
click at [382, 95] on span "Chọn tuyến - nhóm tuyến" at bounding box center [339, 92] width 279 height 29
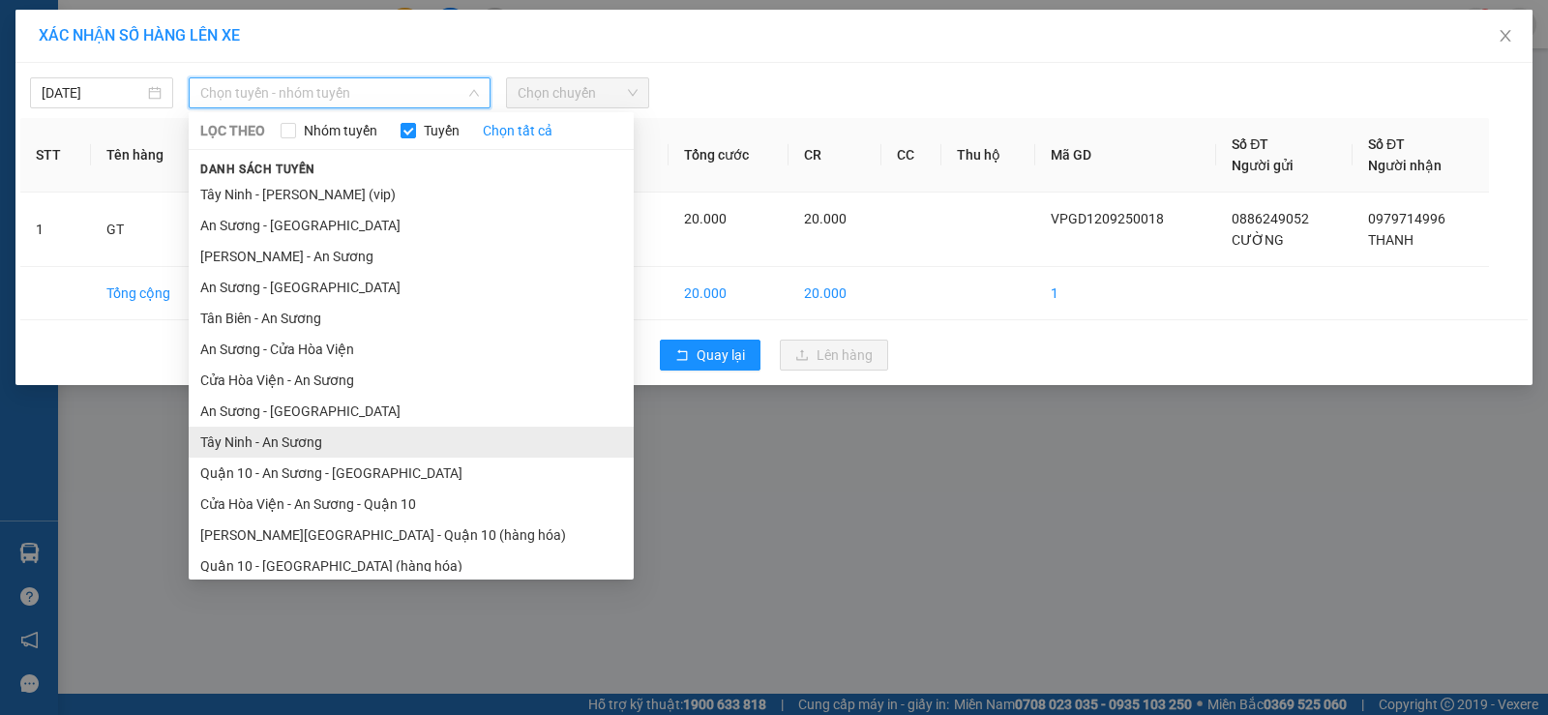
drag, startPoint x: 310, startPoint y: 445, endPoint x: 324, endPoint y: 350, distance: 95.9
click at [310, 446] on li "Tây Ninh - An Sương" at bounding box center [411, 442] width 445 height 31
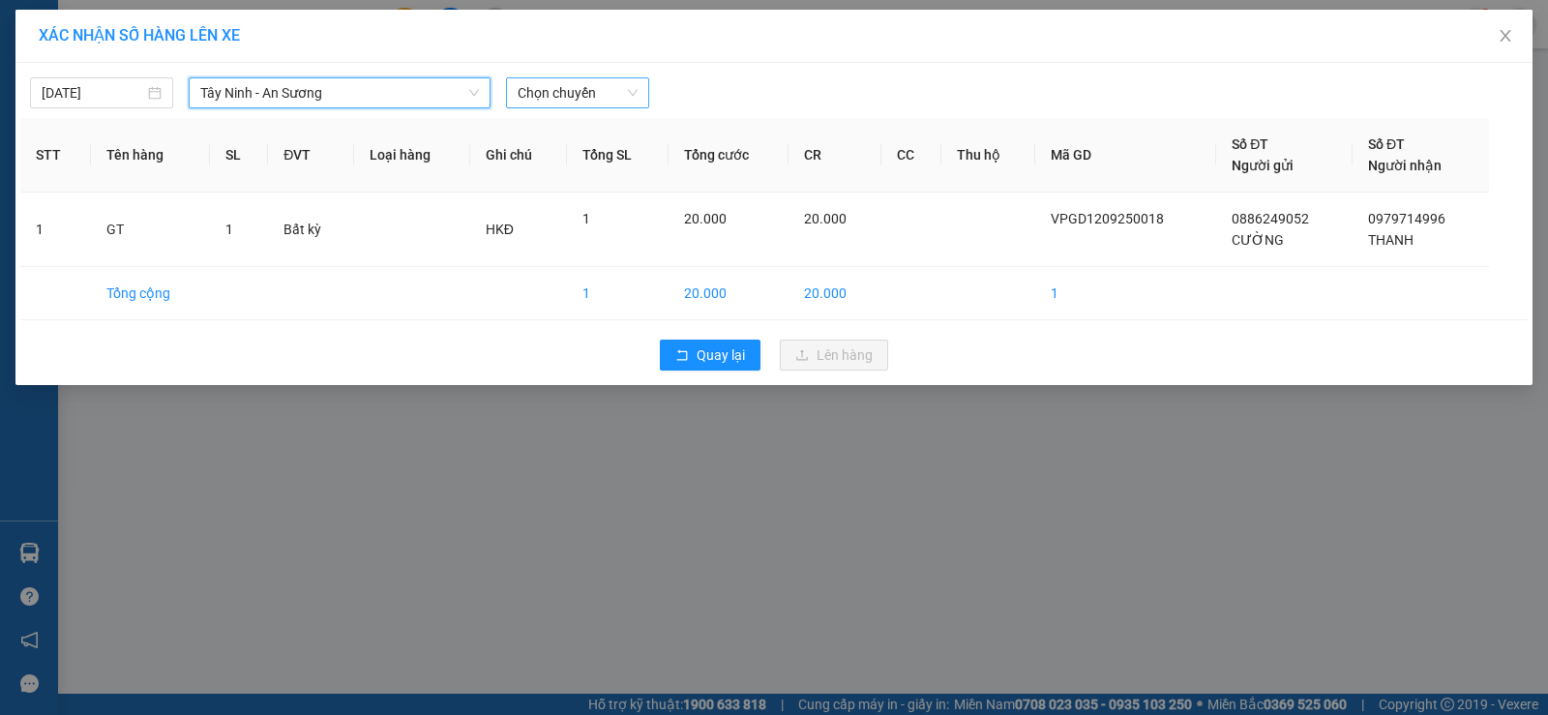
click at [563, 94] on span "Chọn chuyến" at bounding box center [577, 92] width 120 height 29
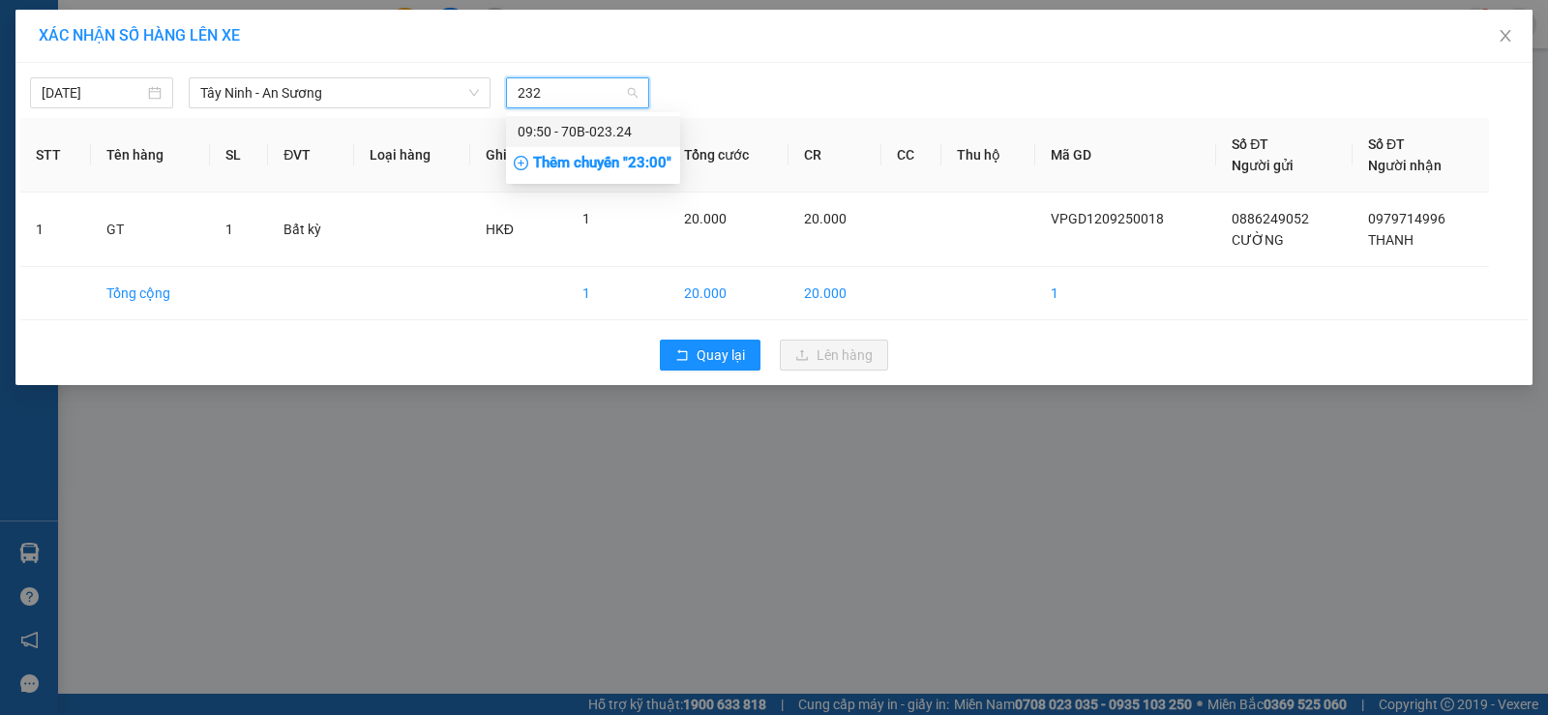
type input "2324"
click at [553, 135] on div "09:50 - 70B-023.24" at bounding box center [592, 131] width 151 height 21
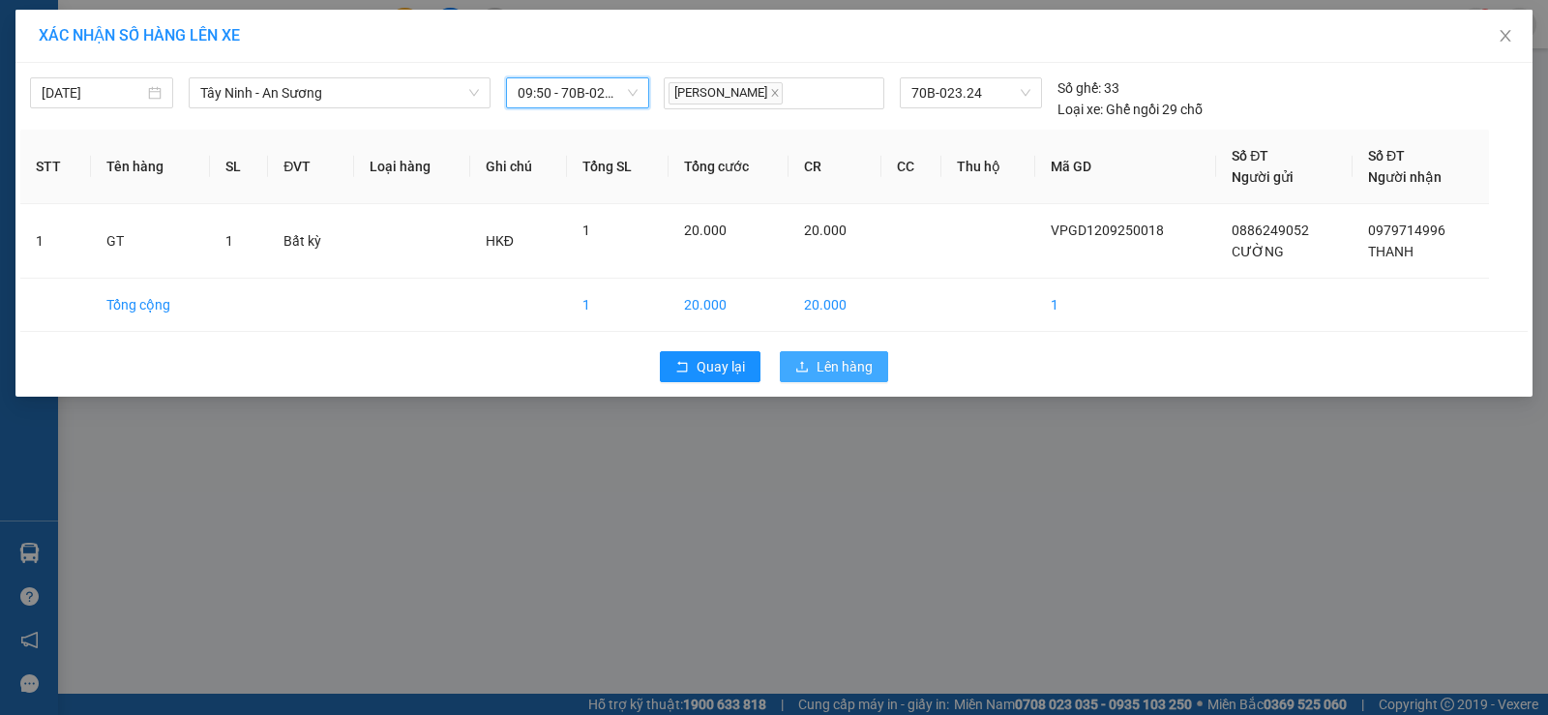
click at [831, 371] on span "Lên hàng" at bounding box center [844, 366] width 56 height 21
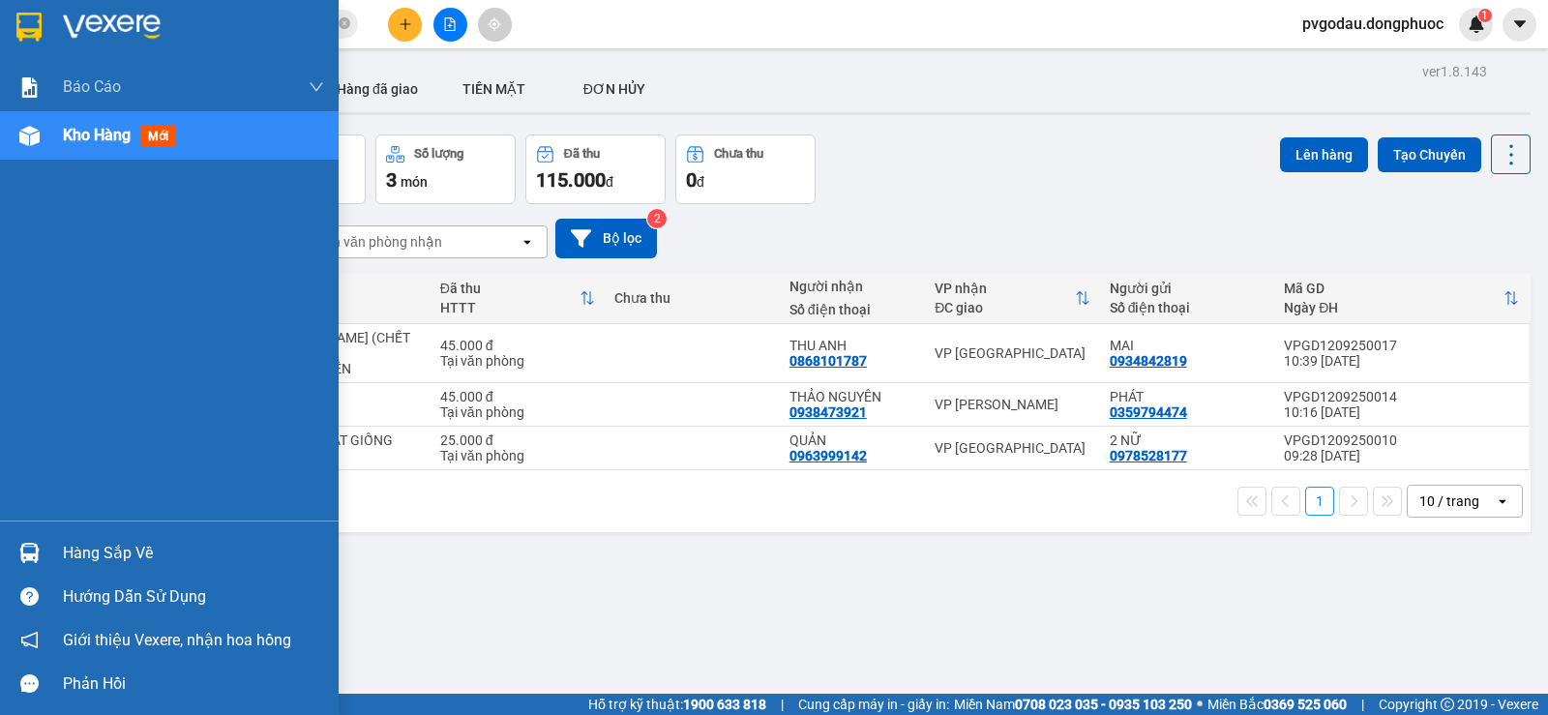
click at [37, 557] on img at bounding box center [29, 553] width 20 height 20
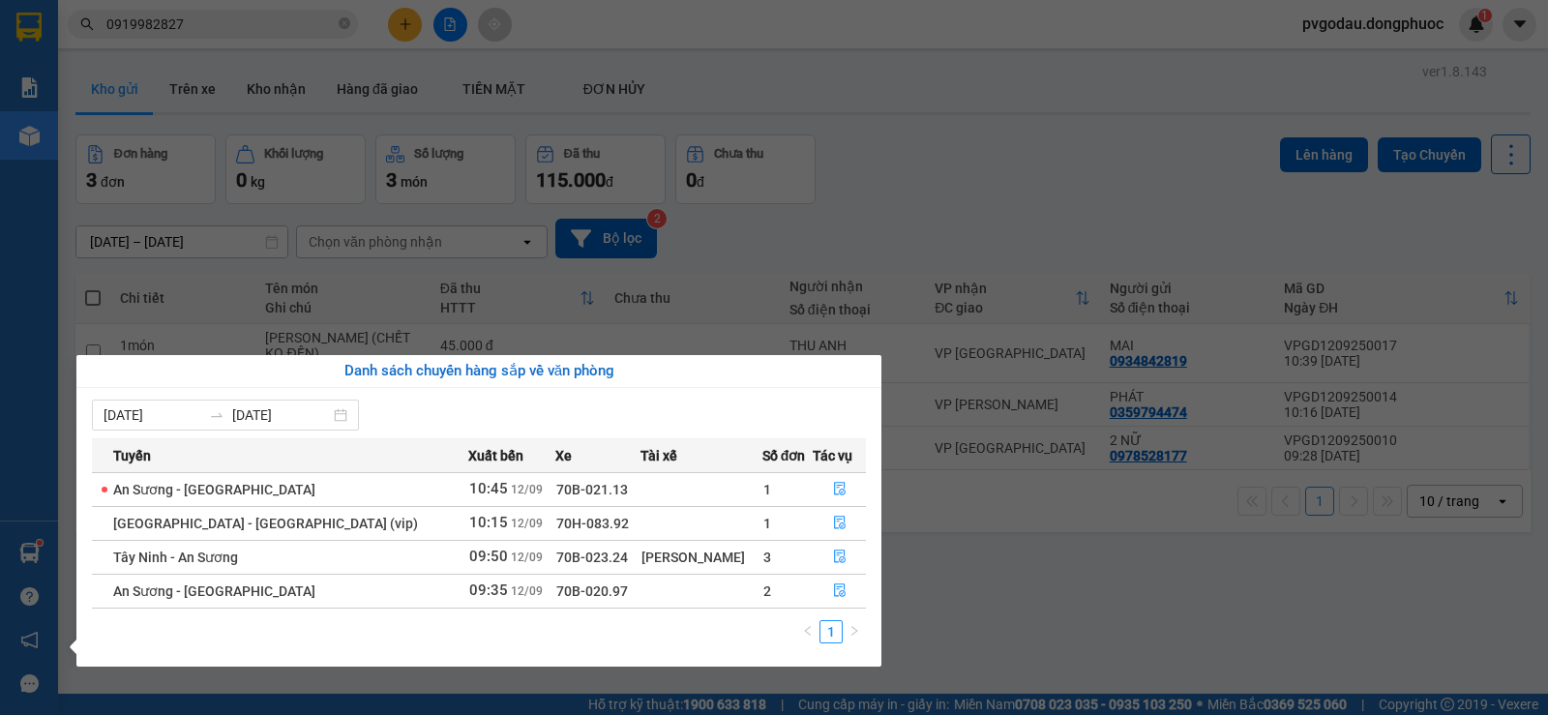
click at [74, 547] on div "Danh sách chuyến hàng sắp về văn phòng [DATE] [DATE] Tuyến Xuất bến Xe Tài xế S…" at bounding box center [471, 510] width 819 height 311
click at [51, 556] on div "Báo cáo Mẫu 1: Báo cáo dòng tiền theo nhân viên Mẫu 1: Báo cáo dòng tiền theo n…" at bounding box center [29, 357] width 58 height 715
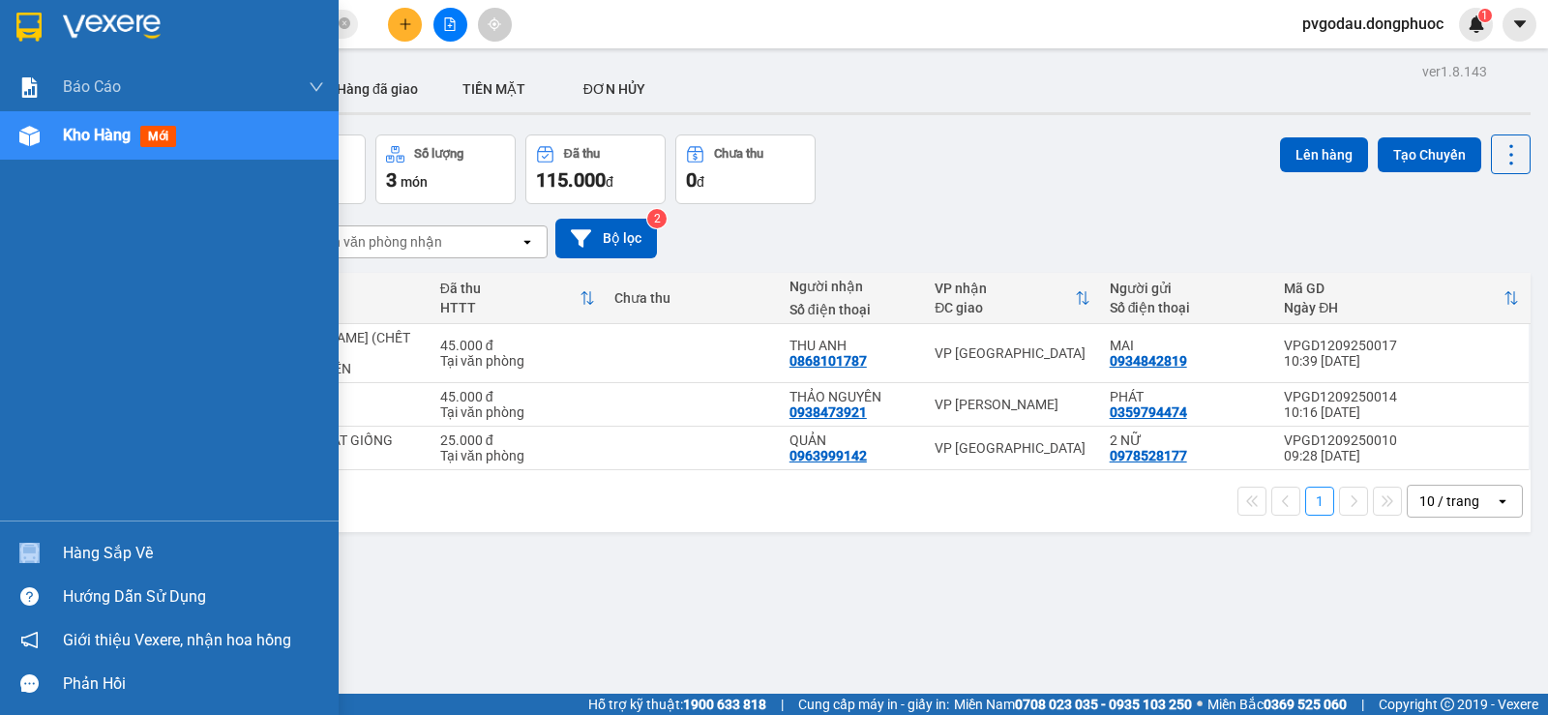
click at [51, 556] on div "Hàng sắp về" at bounding box center [169, 553] width 339 height 44
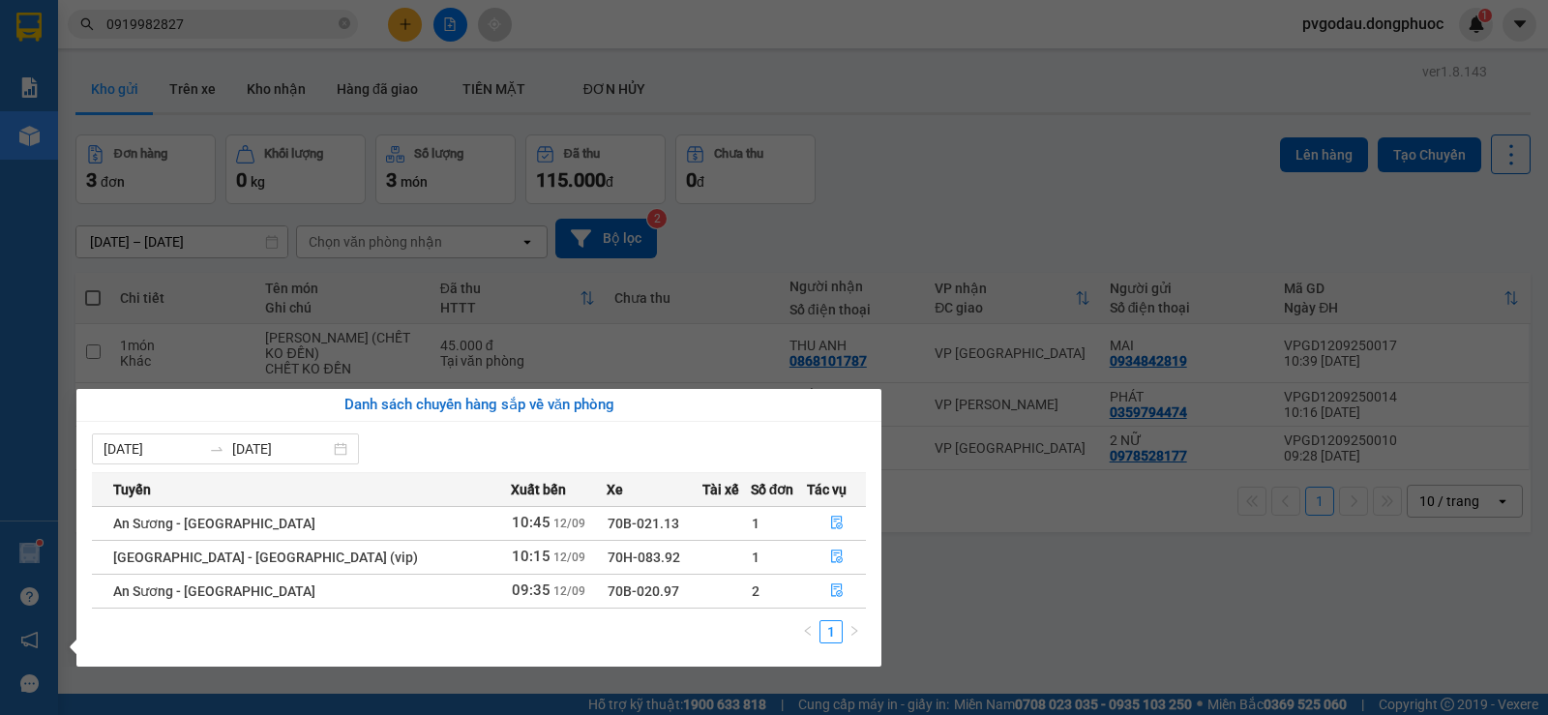
click at [219, 76] on section "Kết quả tìm kiếm ( 7 ) Bộ lọc Mã ĐH Trạng thái Món hàng Tổng cước Chưa cước Nhã…" at bounding box center [774, 357] width 1548 height 715
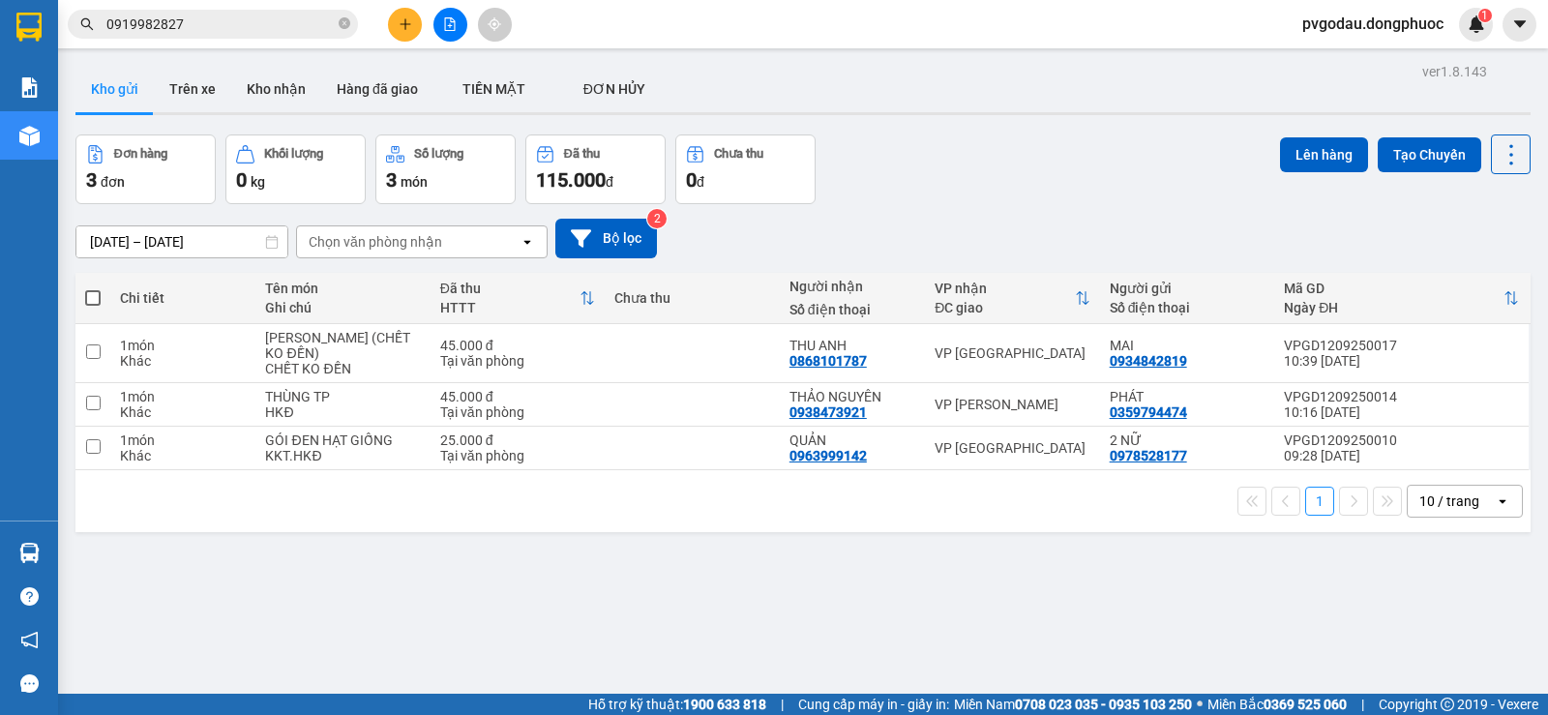
click at [213, 27] on input "0919982827" at bounding box center [220, 24] width 228 height 21
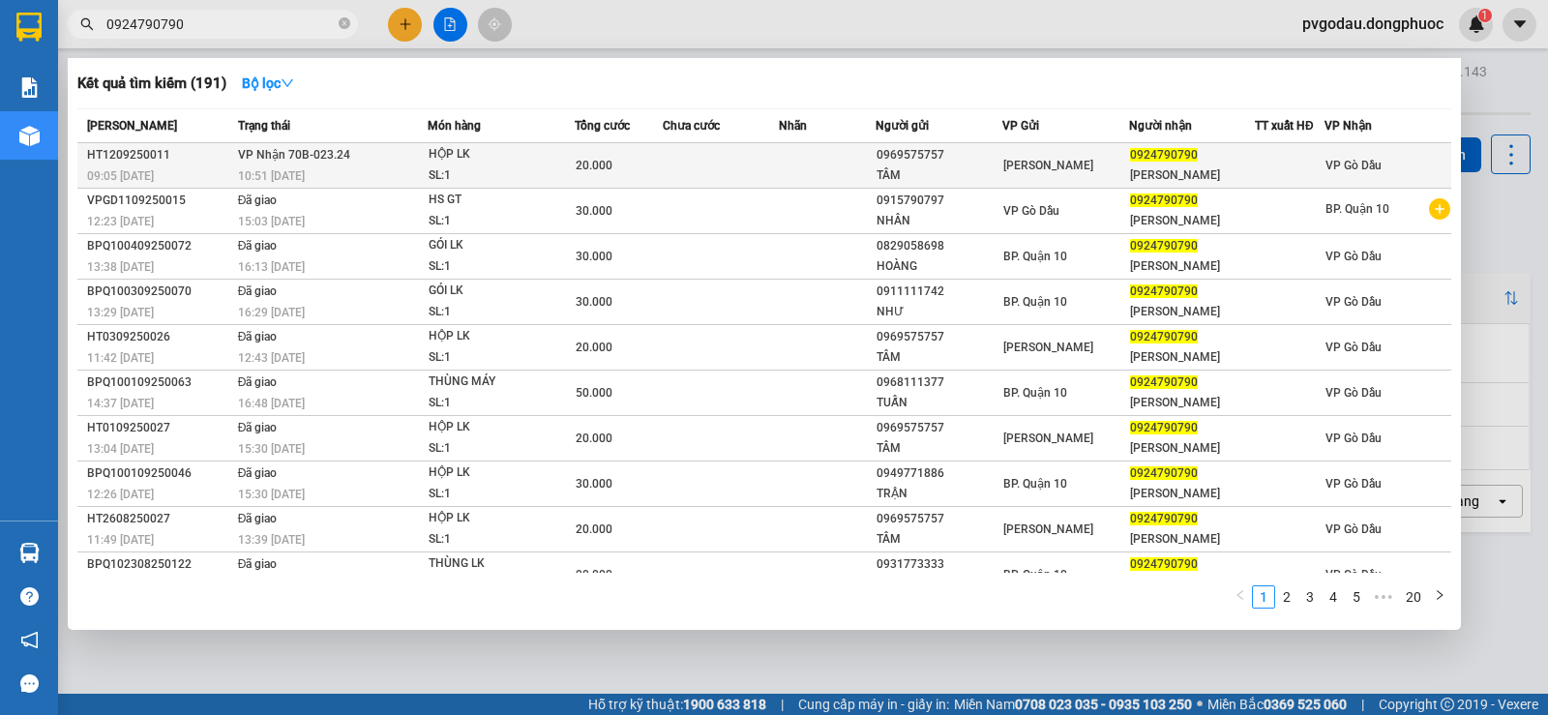
type input "0924790790"
click at [397, 163] on td "VP Nhận 70B-023.24 10:51 [DATE]" at bounding box center [330, 165] width 194 height 45
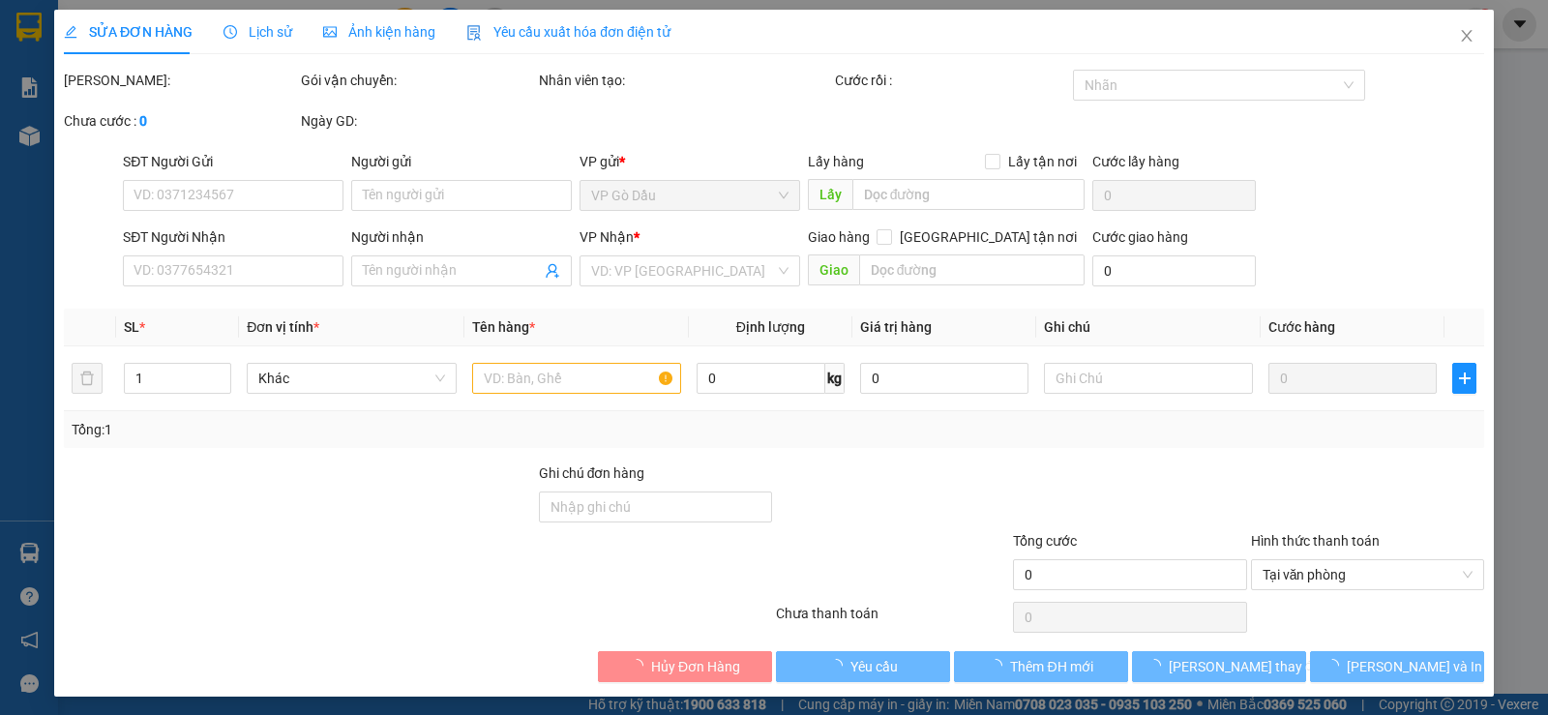
type input "0969575757"
type input "TÂM"
type input "0924790790"
type input "[PERSON_NAME]"
type input "20.000"
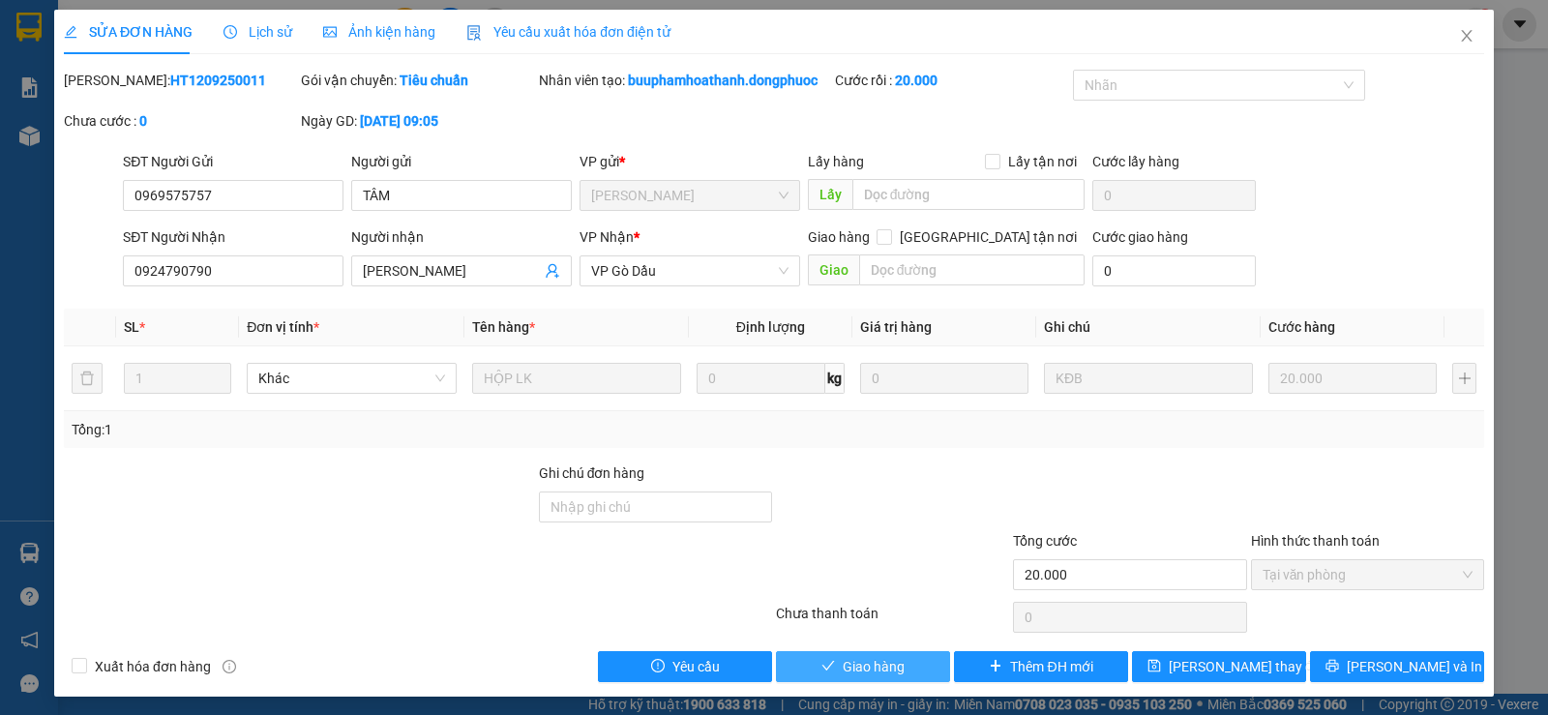
click at [877, 673] on span "Giao hàng" at bounding box center [874, 666] width 62 height 21
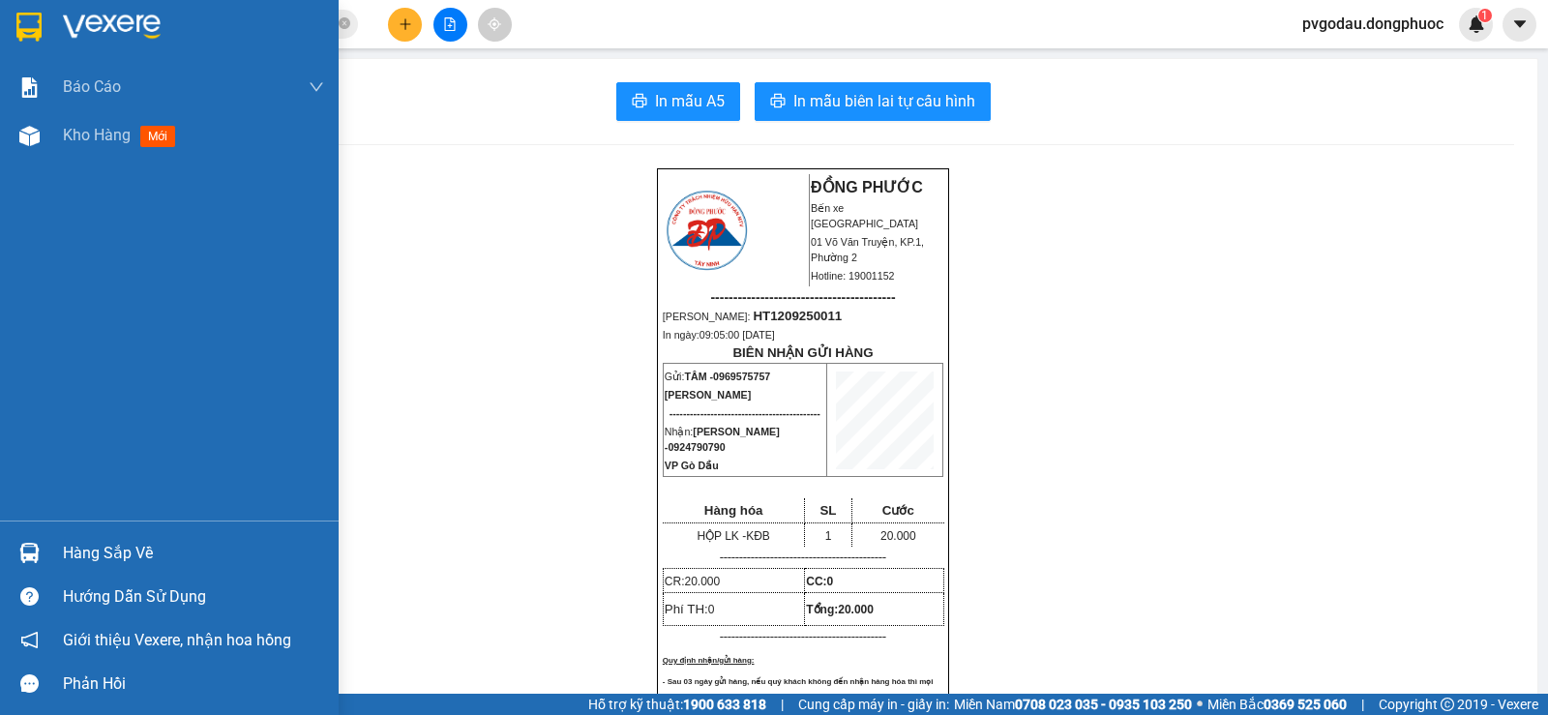
click at [87, 563] on div "Hàng sắp về" at bounding box center [193, 553] width 261 height 29
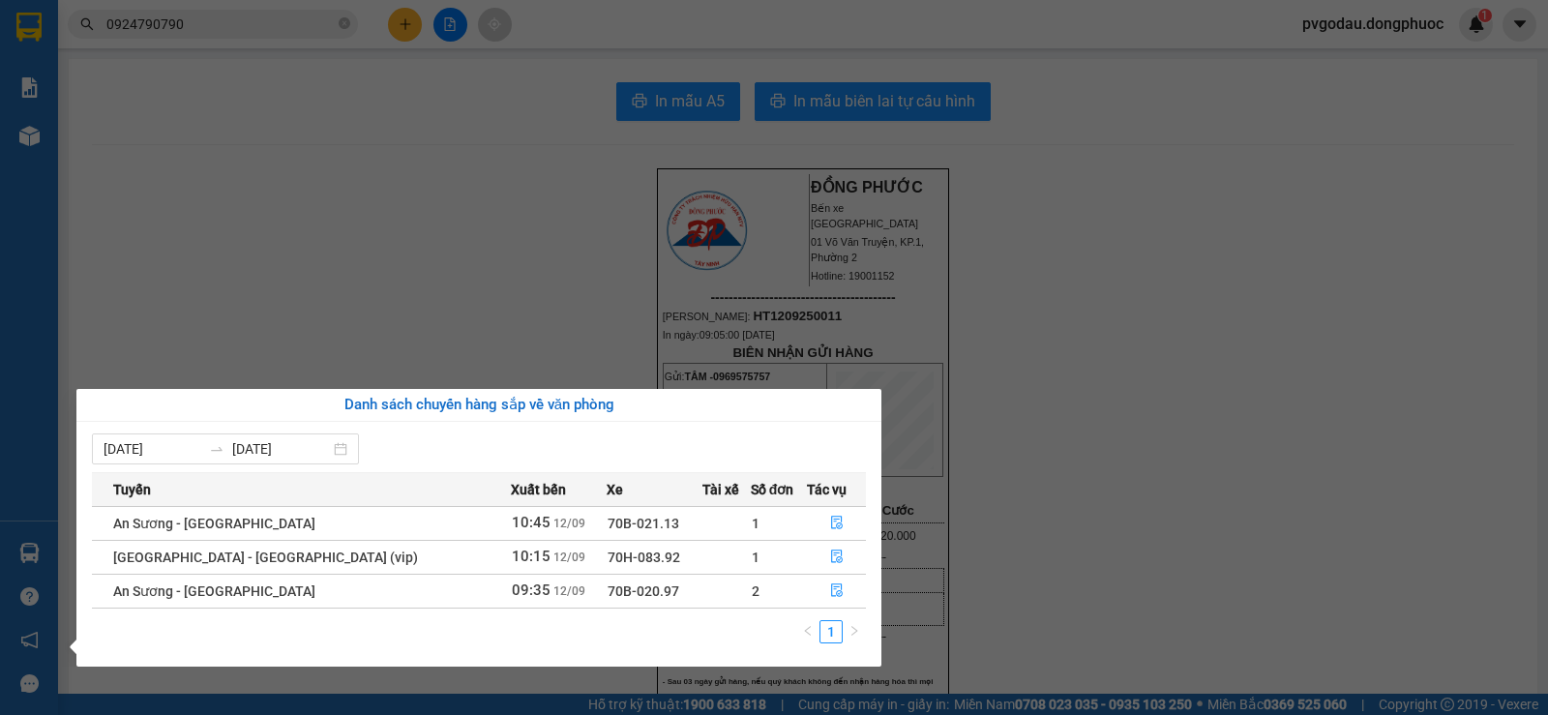
click at [51, 549] on div "Báo cáo Mẫu 1: Báo cáo dòng tiền theo nhân viên Mẫu 1: Báo cáo dòng tiền theo n…" at bounding box center [29, 357] width 58 height 715
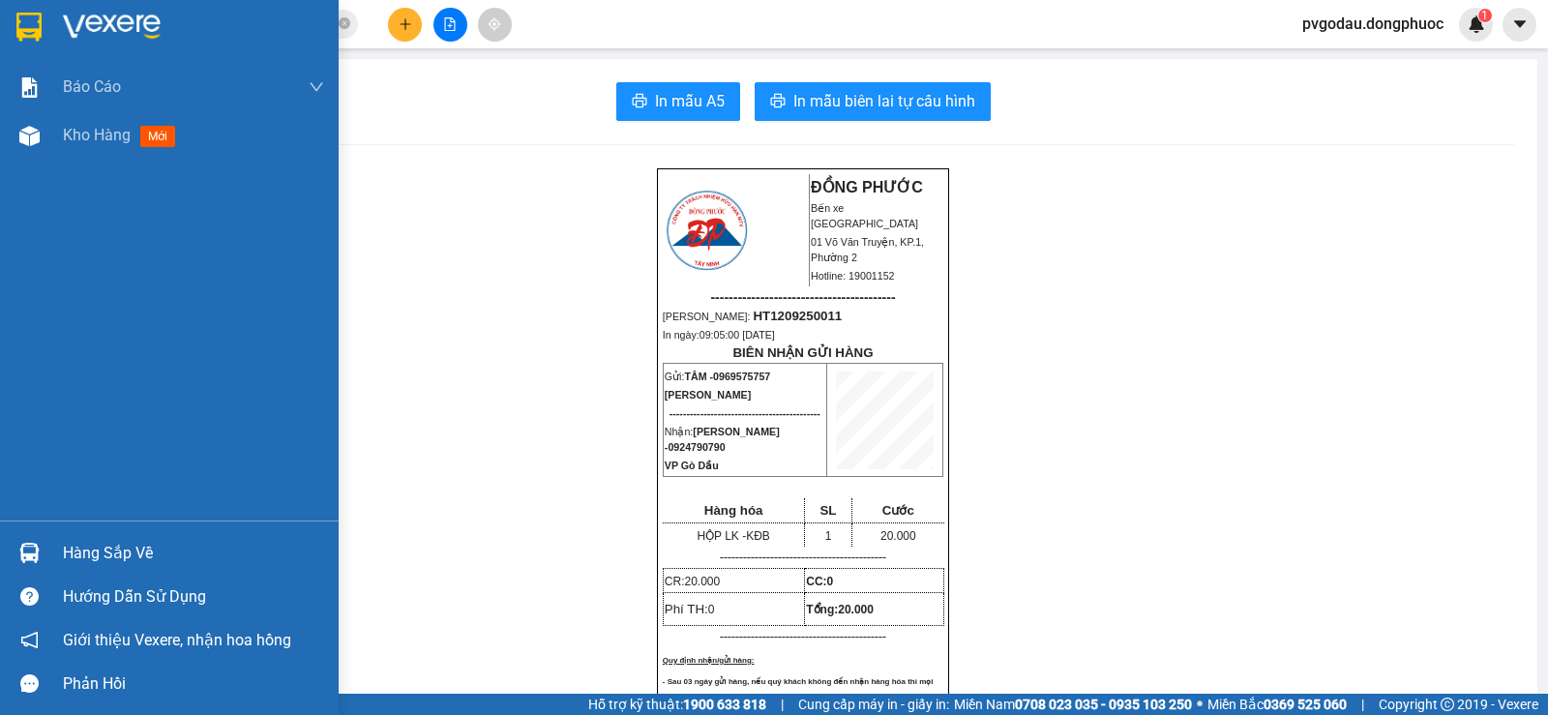
click at [56, 557] on div "Hàng sắp về" at bounding box center [169, 553] width 339 height 44
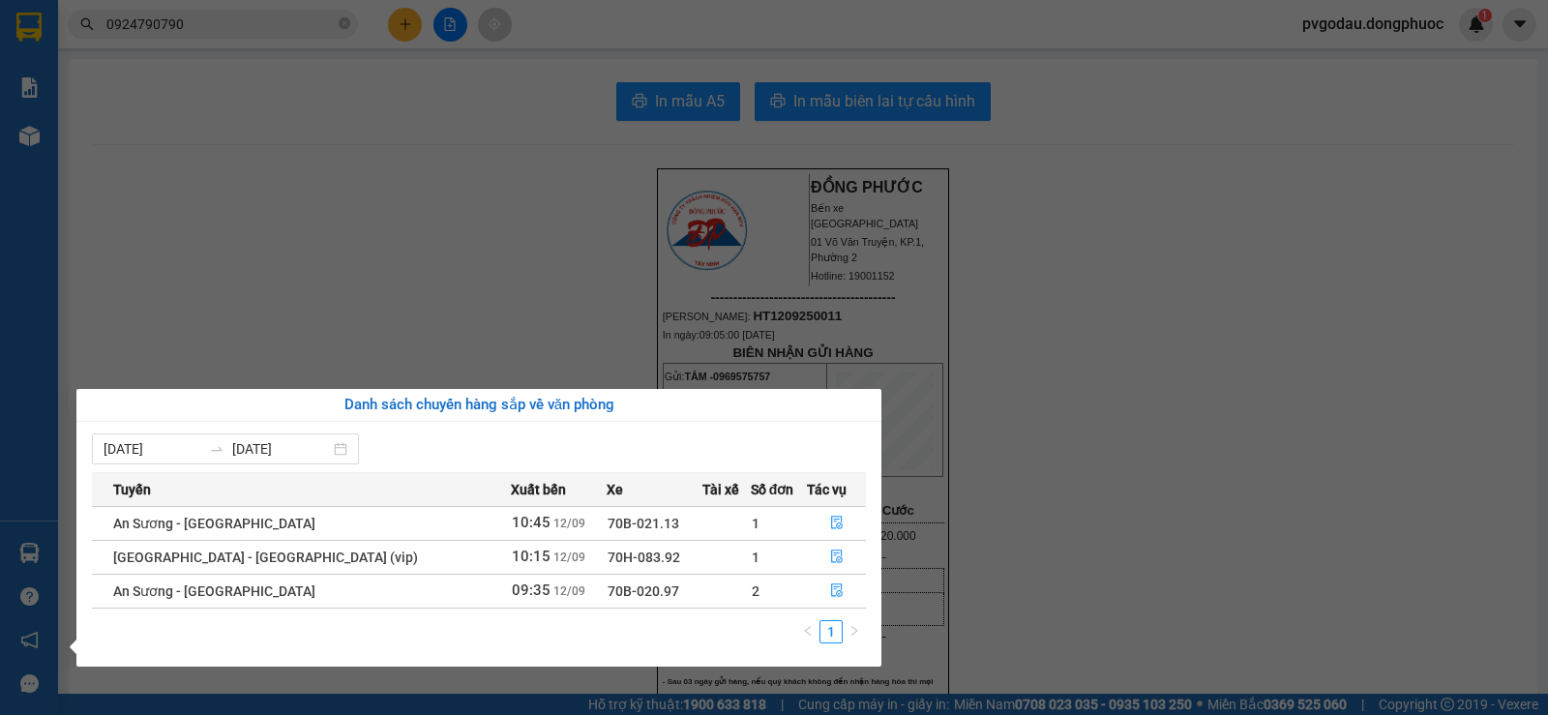
click at [206, 119] on section "Kết quả tìm kiếm ( 191 ) Bộ lọc Mã ĐH Trạng thái Món hàng Tổng cước Chưa cước N…" at bounding box center [774, 357] width 1548 height 715
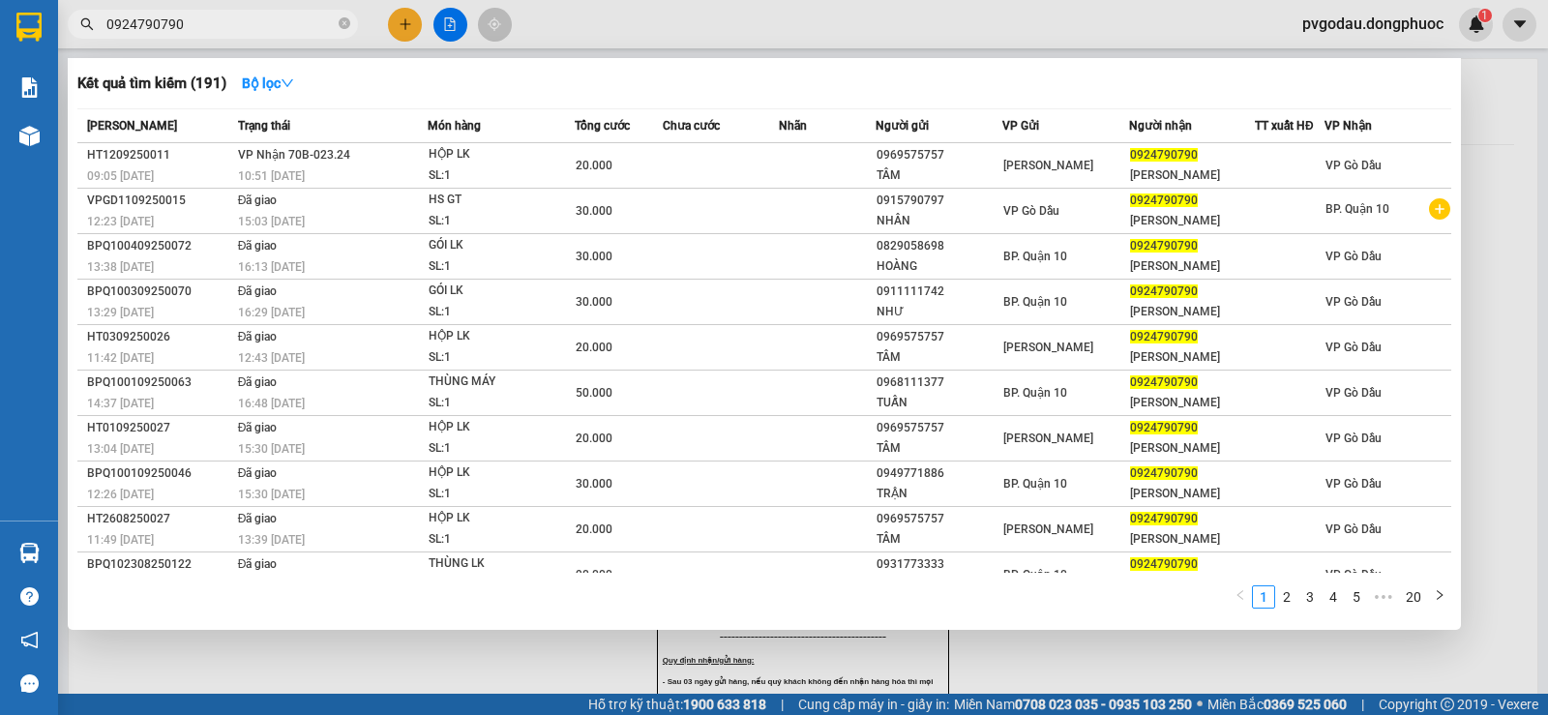
click at [206, 34] on input "0924790790" at bounding box center [220, 24] width 228 height 21
click at [207, 33] on input "0924790790" at bounding box center [220, 24] width 228 height 21
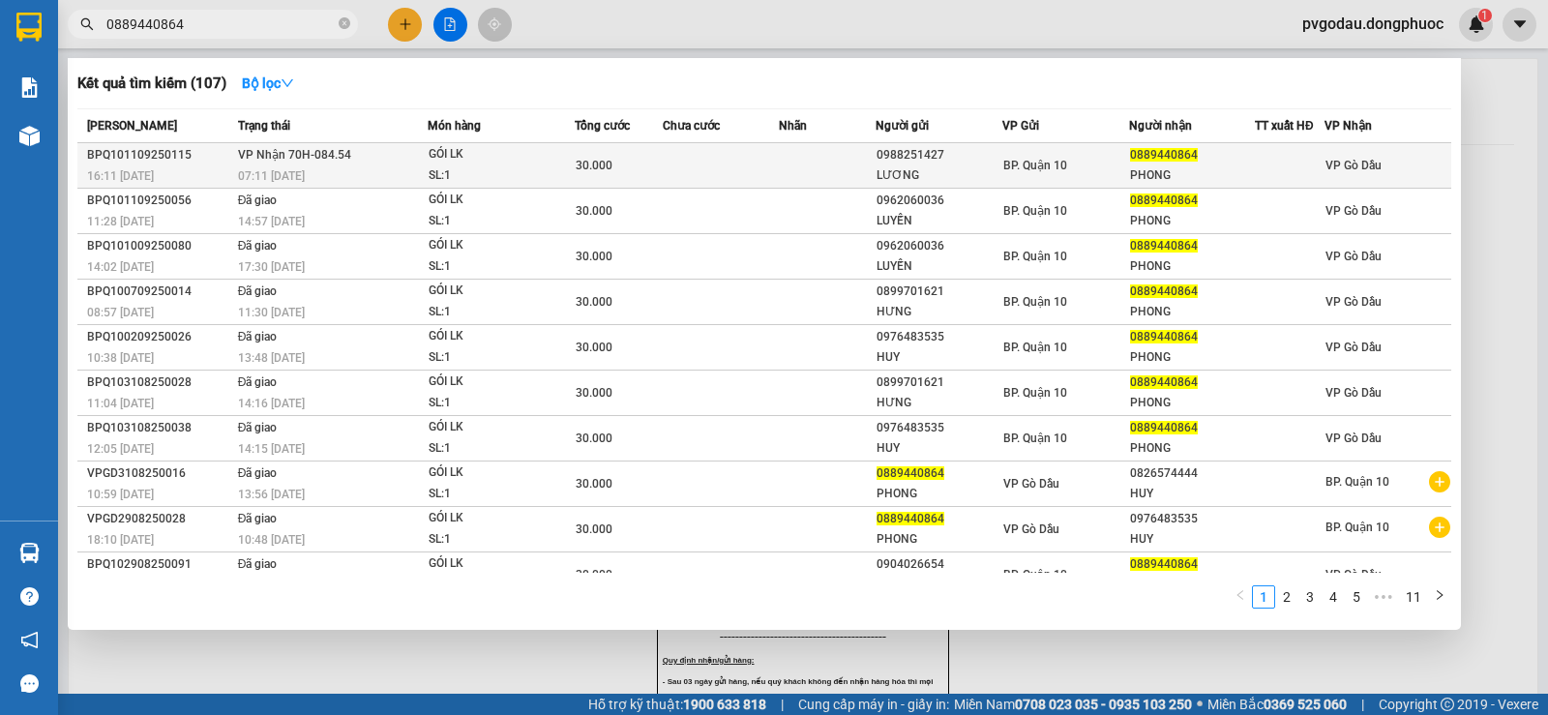
type input "0889440864"
click at [350, 167] on div "07:11 [DATE]" at bounding box center [332, 175] width 189 height 21
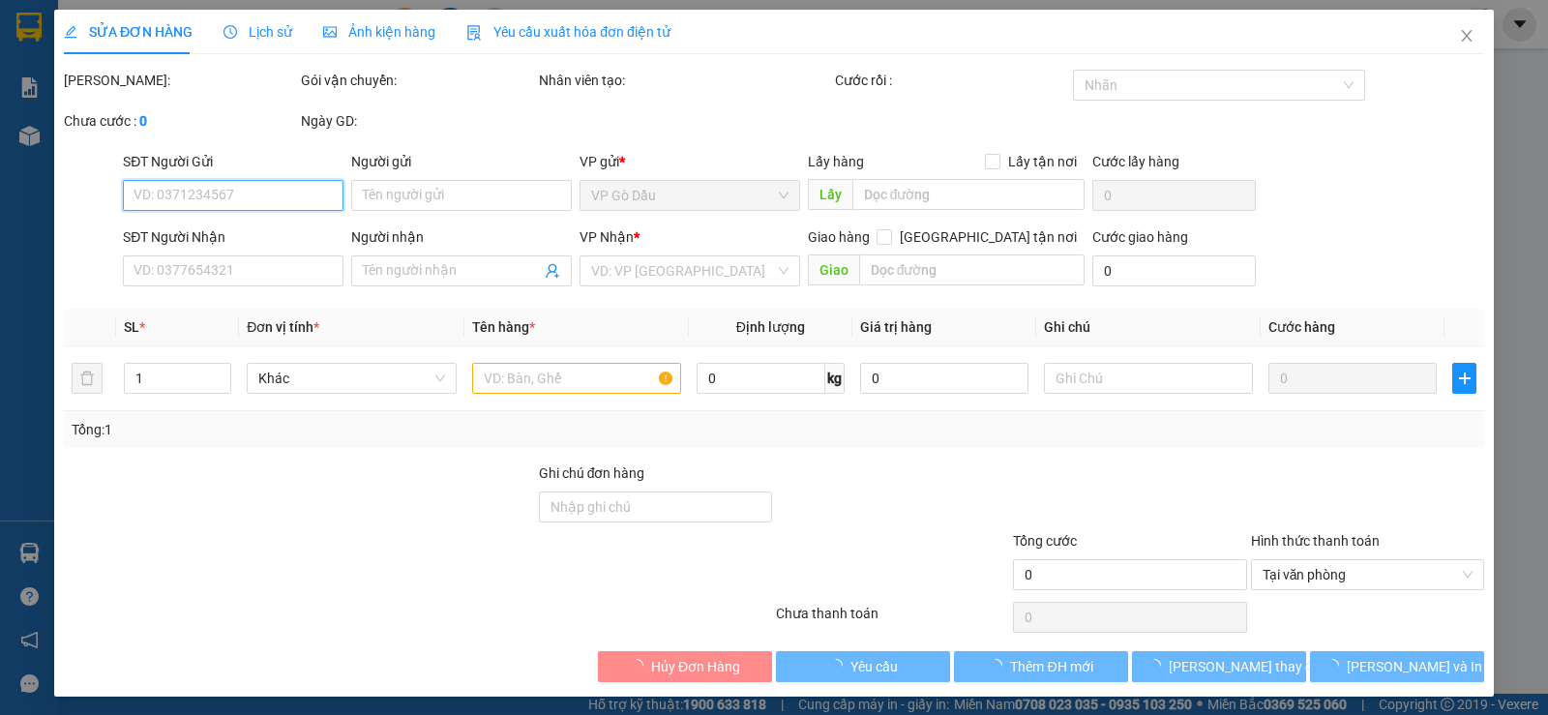
type input "0988251427"
type input "LƯƠNG"
type input "0889440864"
type input "PHONG"
type input "30.000"
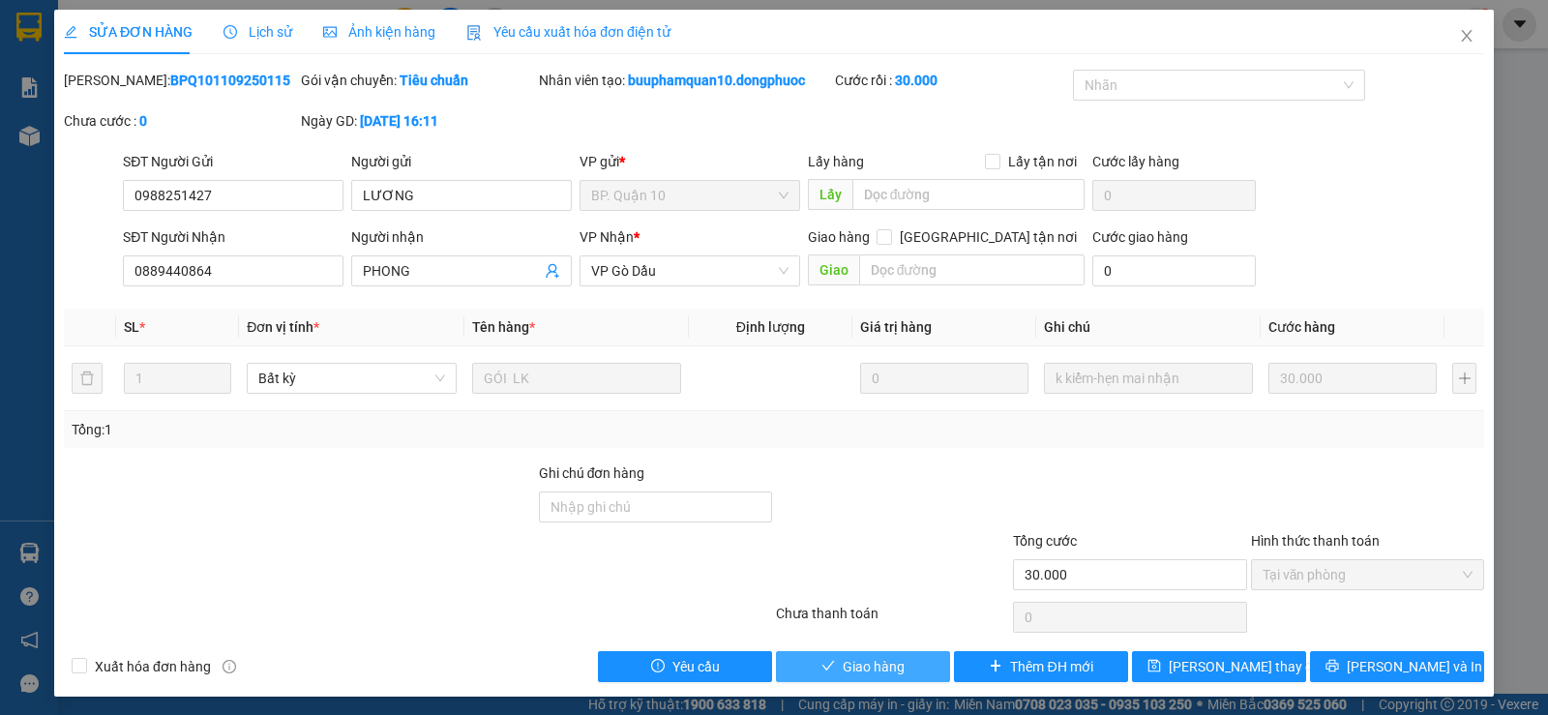
click at [856, 665] on span "Giao hàng" at bounding box center [874, 666] width 62 height 21
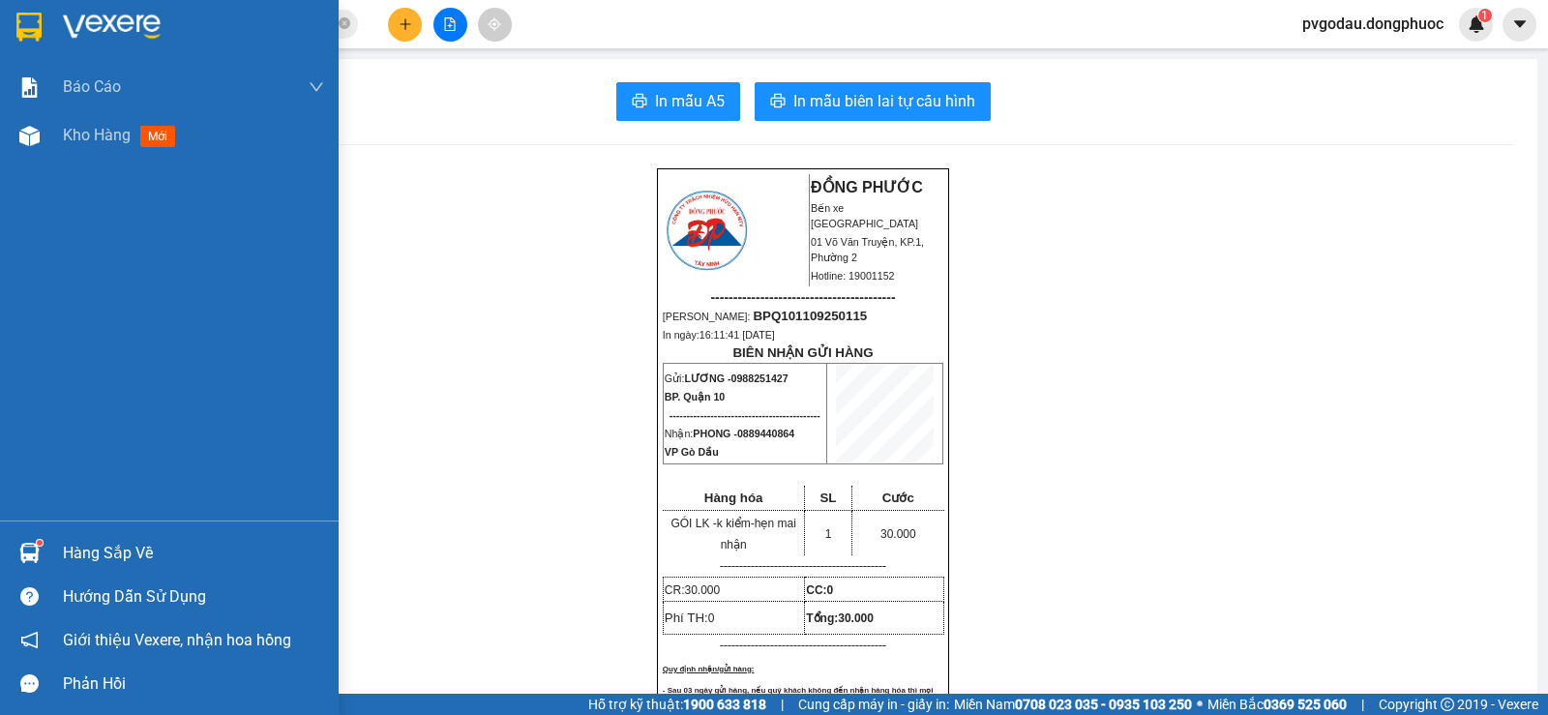
click at [56, 548] on div "Hàng sắp về" at bounding box center [169, 553] width 339 height 44
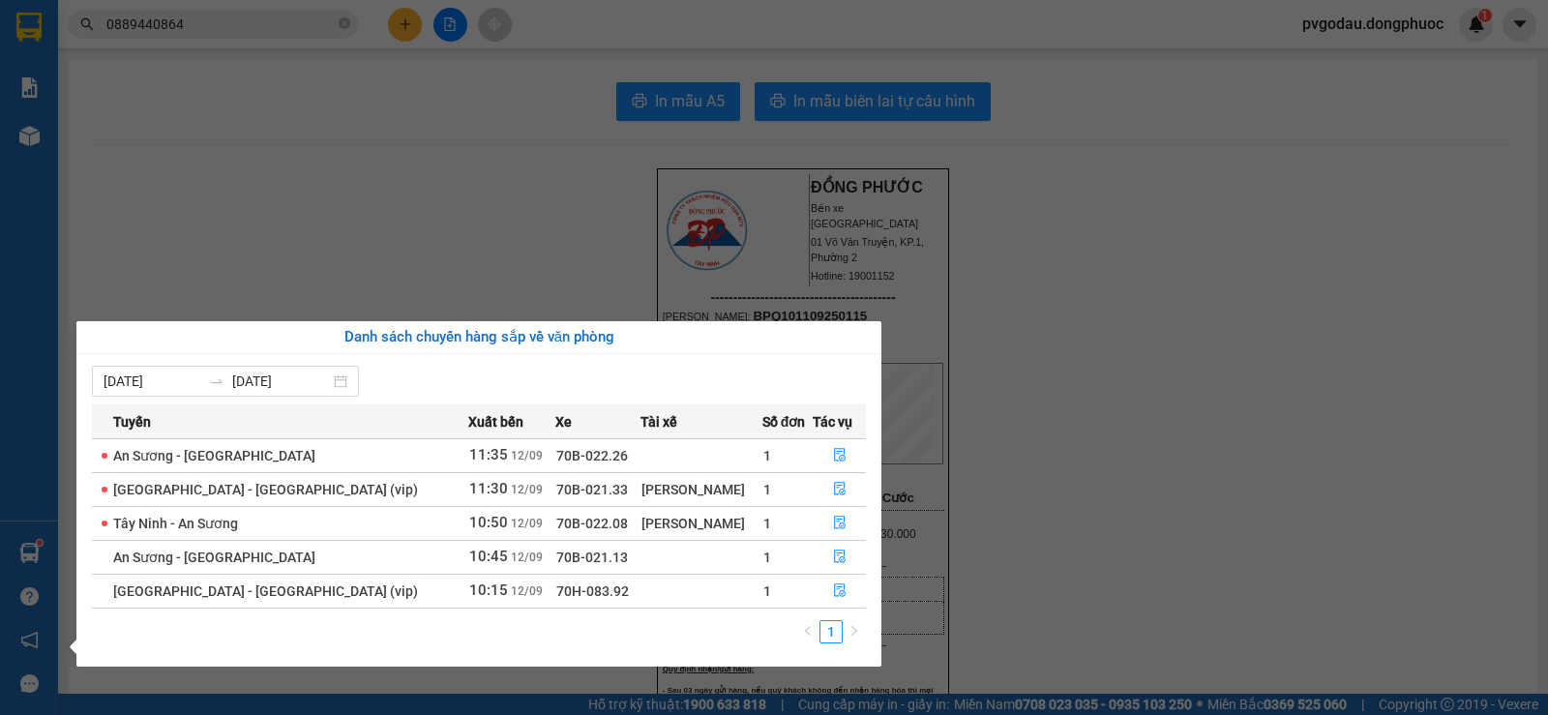
click at [5, 592] on div "Báo cáo Mẫu 1: Báo cáo dòng tiền theo nhân viên Mẫu 1: Báo cáo dòng tiền theo n…" at bounding box center [29, 357] width 58 height 715
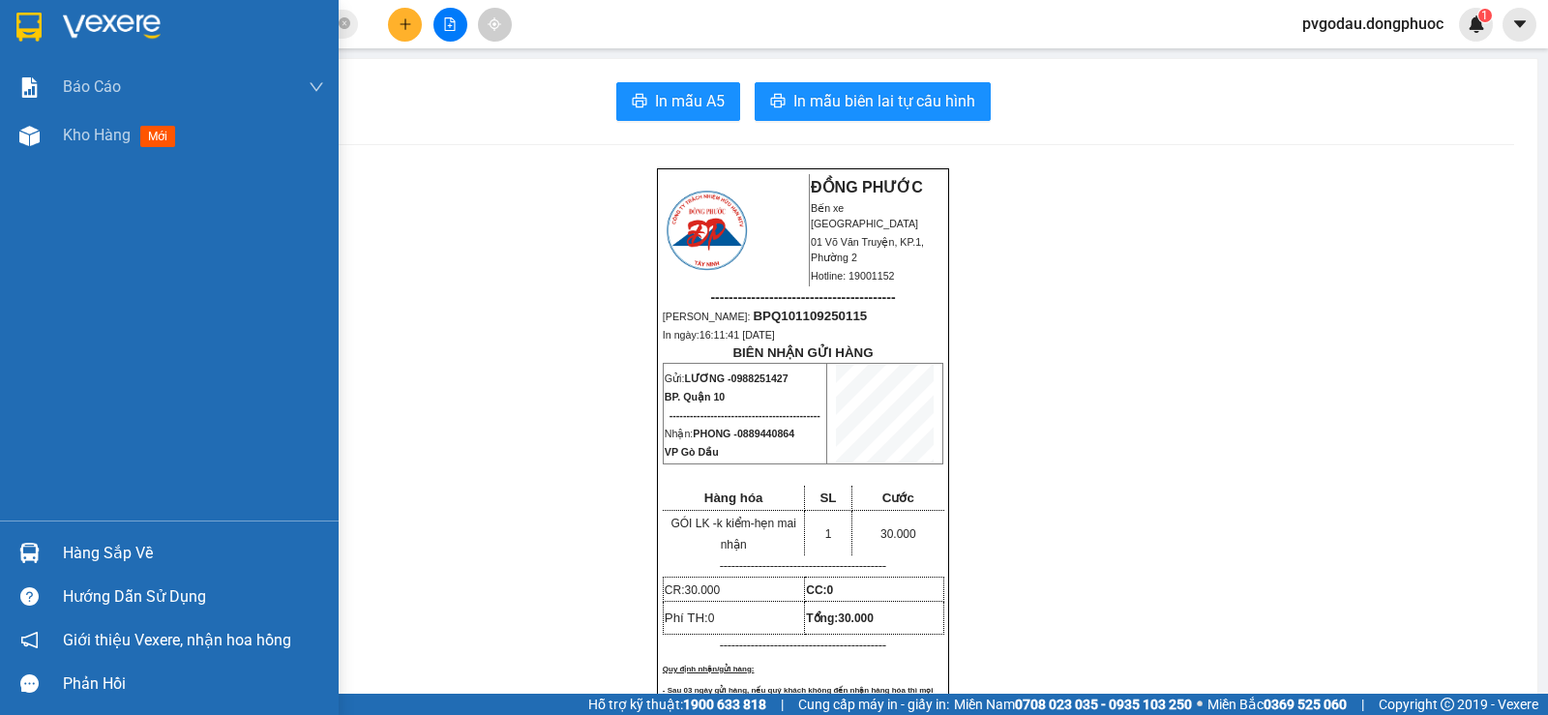
click at [42, 553] on div at bounding box center [30, 553] width 34 height 34
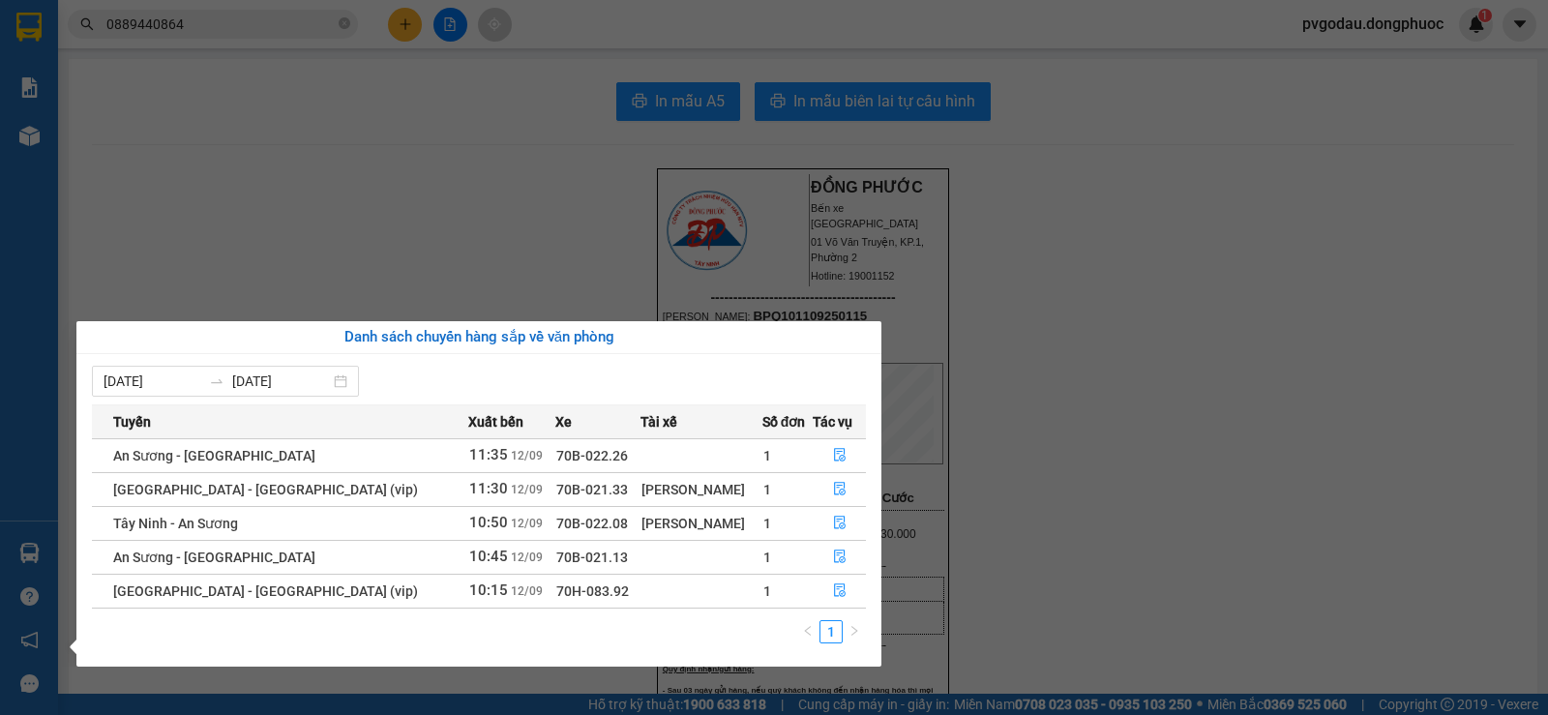
click at [29, 557] on div "Báo cáo Mẫu 1: Báo cáo dòng tiền theo nhân viên Mẫu 1: Báo cáo dòng tiền theo n…" at bounding box center [29, 357] width 58 height 715
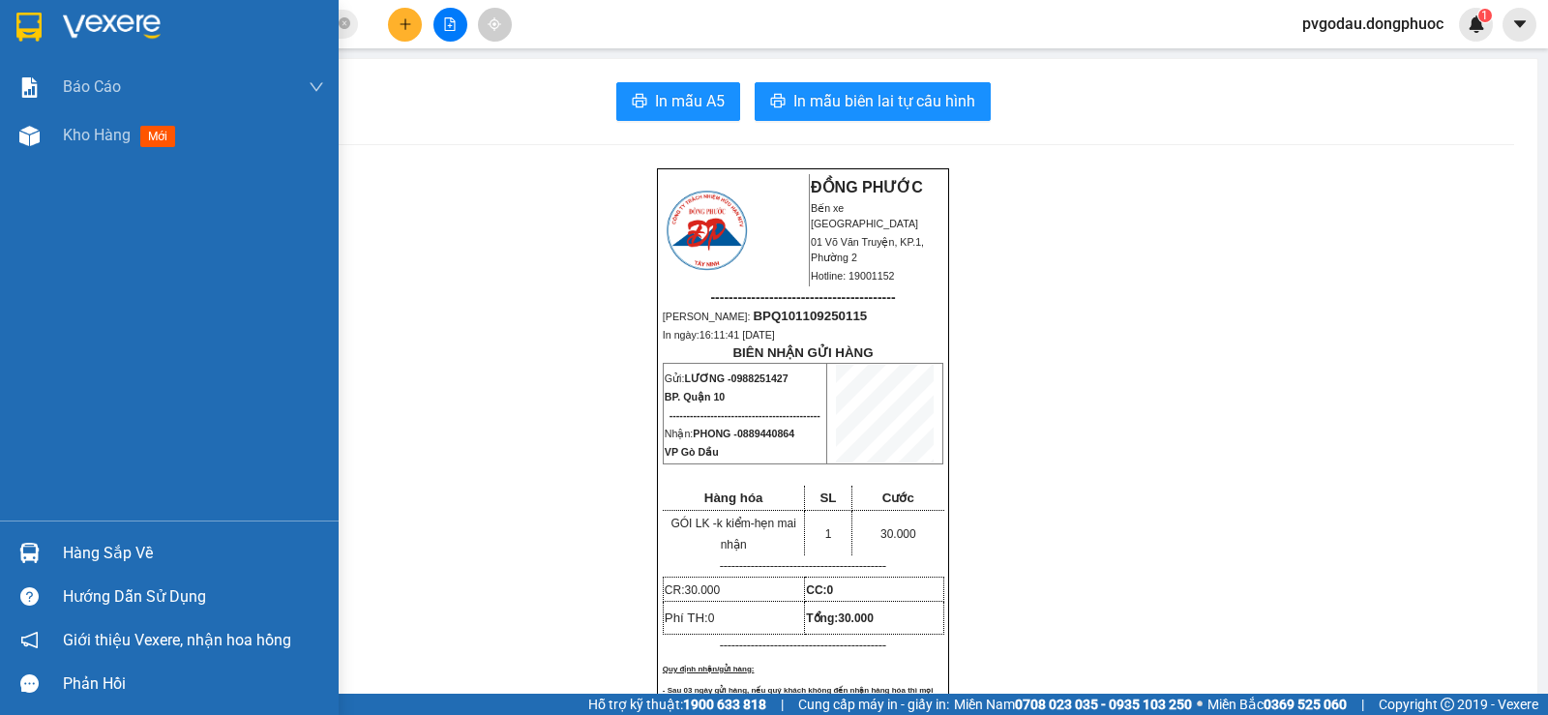
click at [55, 561] on div "Hàng sắp về" at bounding box center [169, 553] width 339 height 44
click at [12, 546] on div "Báo cáo Mẫu 1: Báo cáo dòng tiền theo nhân viên Mẫu 1: Báo cáo dòng tiền theo n…" at bounding box center [169, 357] width 339 height 715
click at [74, 557] on div "Hàng sắp về" at bounding box center [193, 553] width 261 height 29
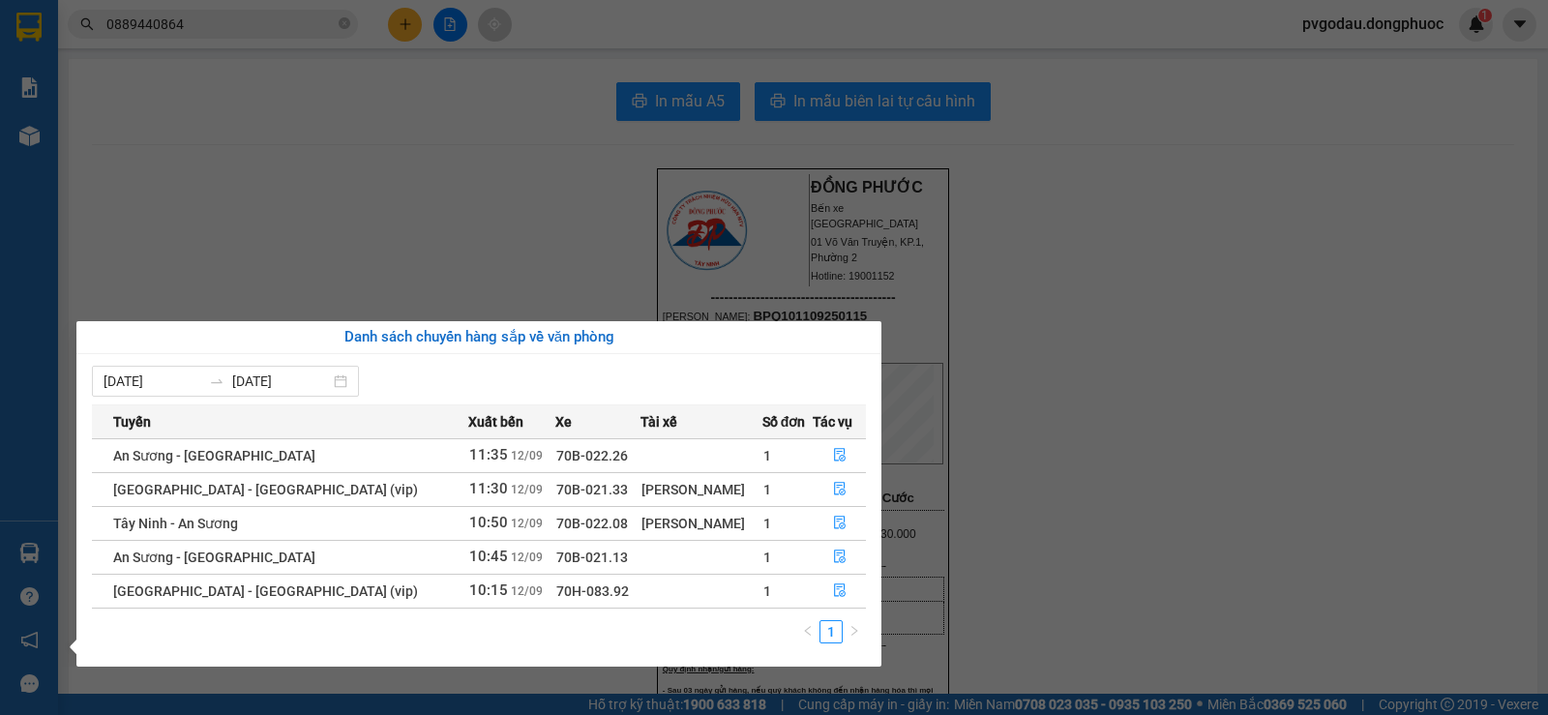
click at [80, 509] on div "[DATE] [DATE] Tuyến Xuất [GEOGRAPHIC_DATA] Số đơn Tác vụ An Sương - [GEOGRAPHIC…" at bounding box center [478, 510] width 805 height 312
click at [60, 549] on section "Kết quả tìm kiếm ( 107 ) Bộ lọc Mã ĐH Trạng thái Món hàng Tổng cước Chưa cước N…" at bounding box center [774, 357] width 1548 height 715
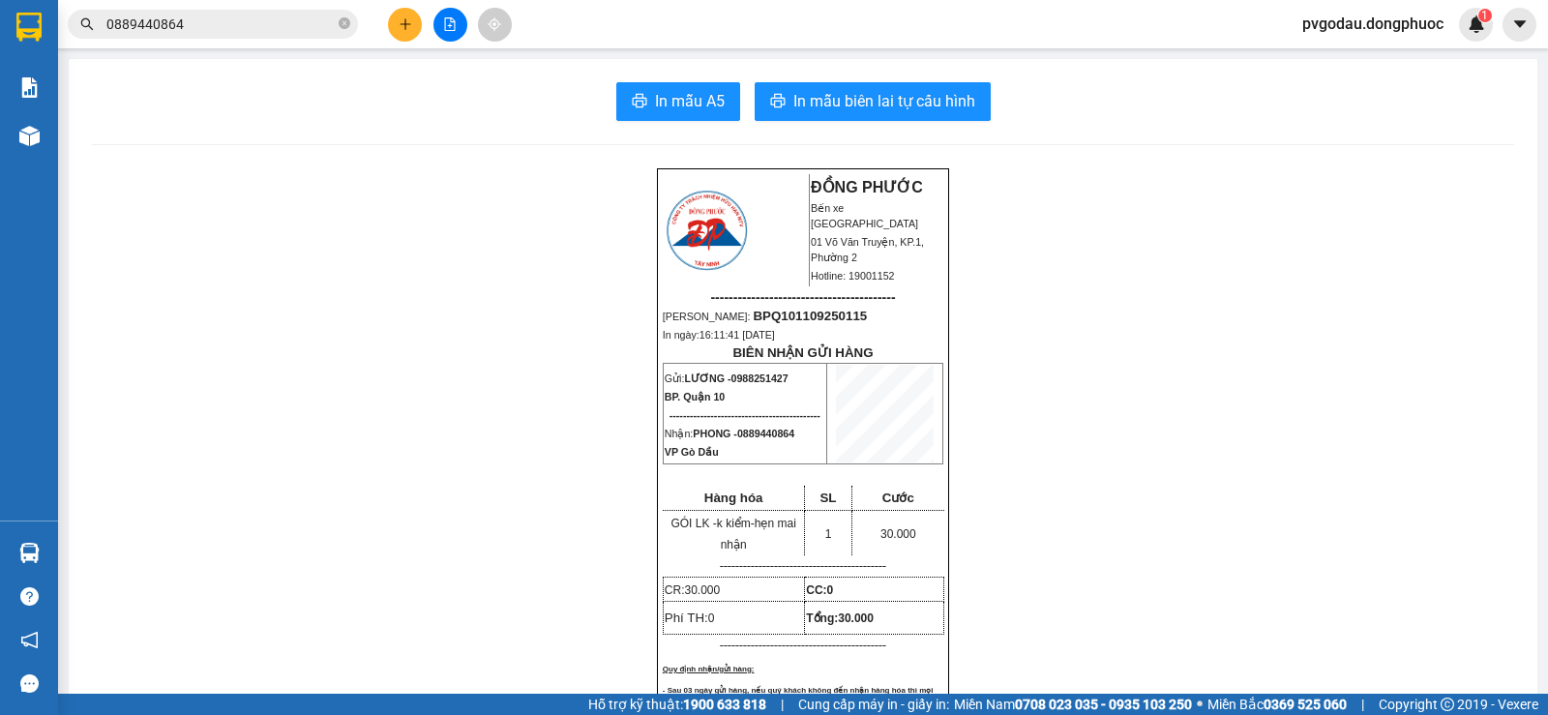
click at [60, 555] on main "In mẫu A5 In mẫu biên lai tự cấu hình ĐỒNG PHƯỚC Bến xe Tây Ninh 01 Võ Văn Truy…" at bounding box center [774, 347] width 1548 height 694
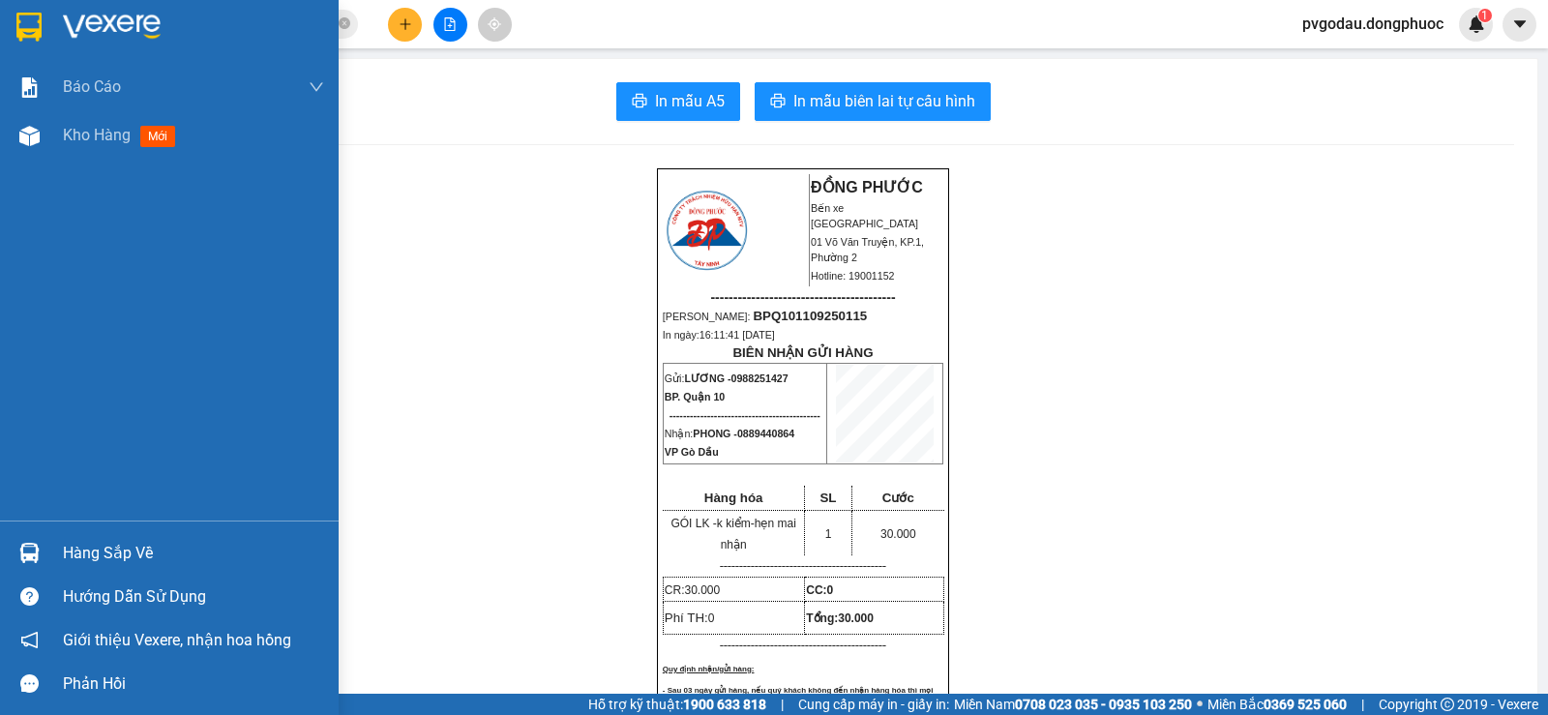
click at [31, 559] on img at bounding box center [29, 553] width 20 height 20
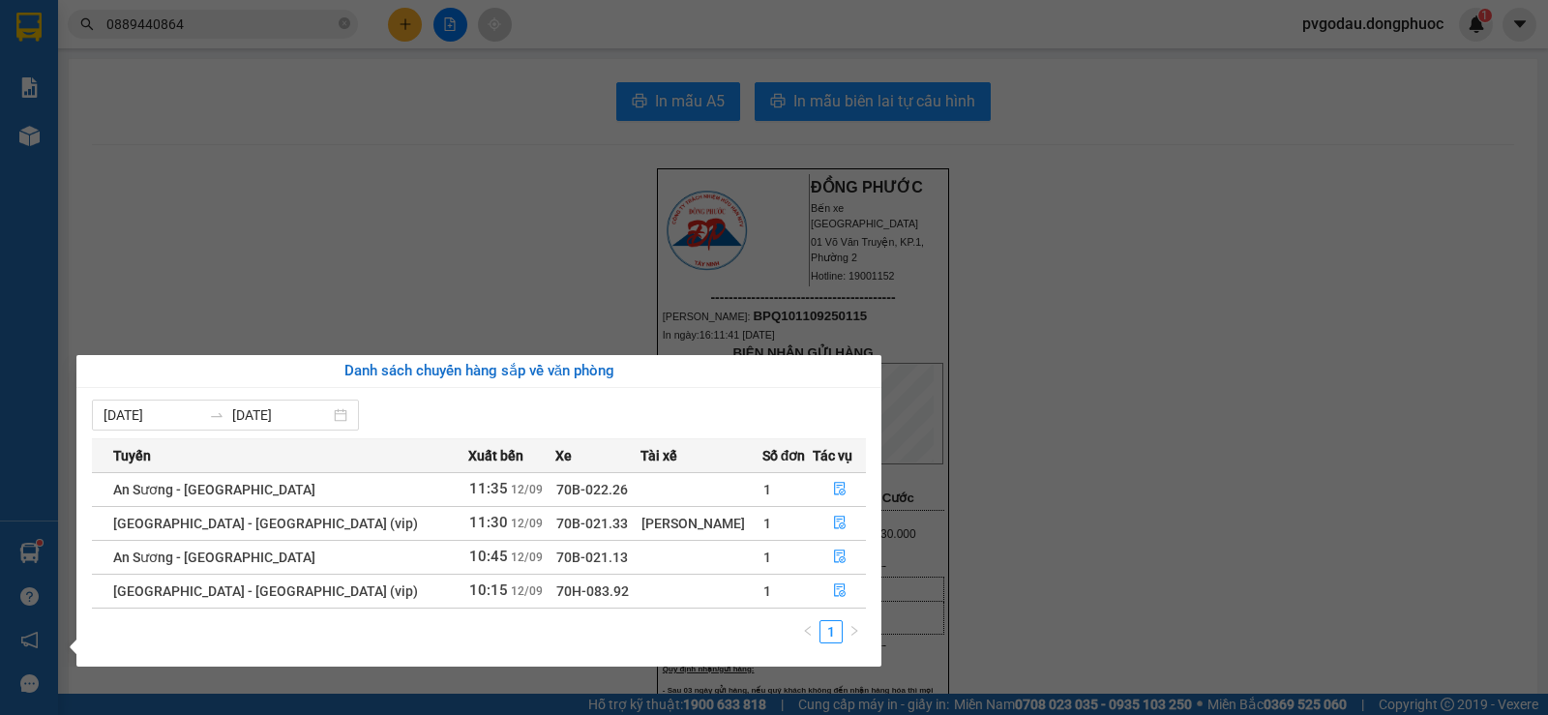
click at [370, 294] on section "Kết quả tìm kiếm ( 107 ) Bộ lọc Mã ĐH Trạng thái Món hàng Tổng cước Chưa cước N…" at bounding box center [774, 357] width 1548 height 715
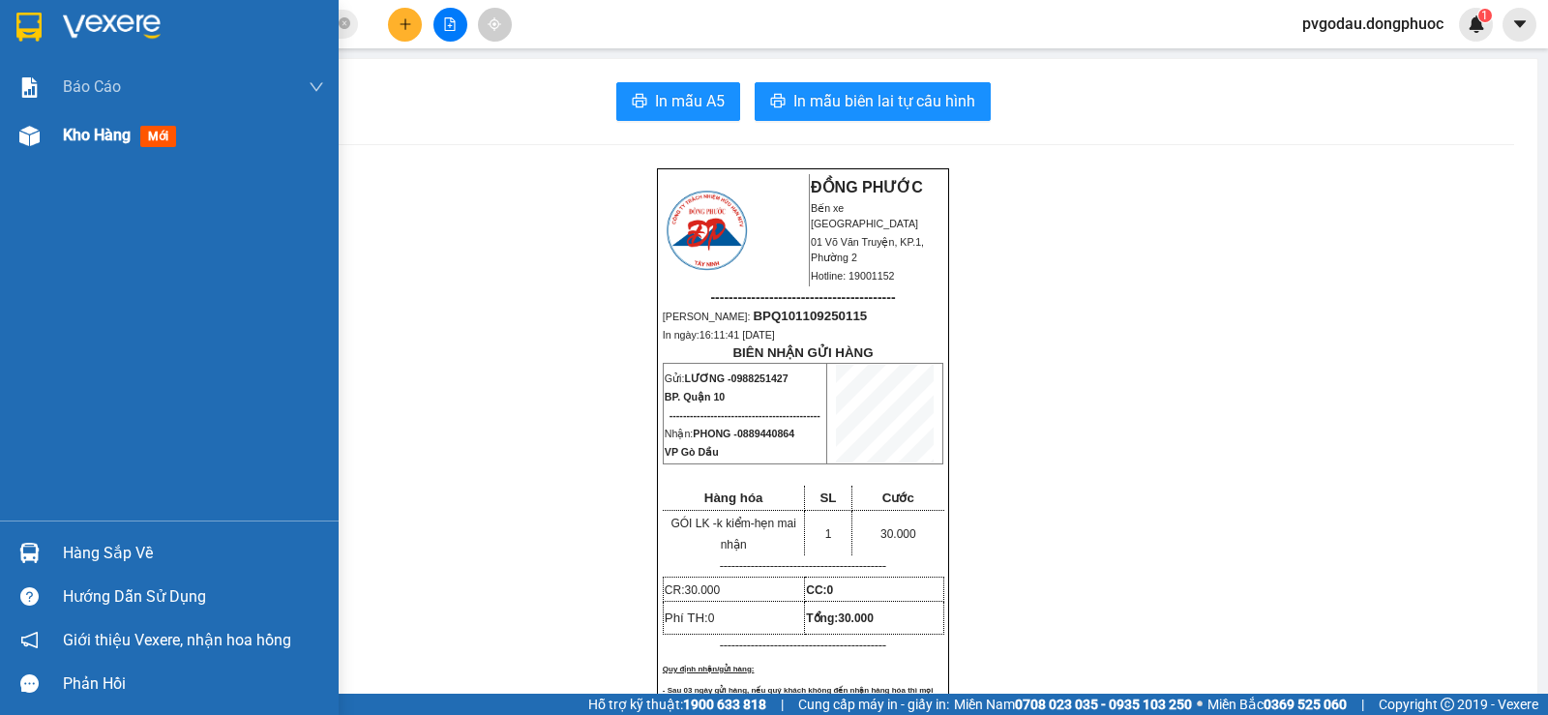
click at [47, 142] on div "Kho hàng mới" at bounding box center [169, 135] width 339 height 48
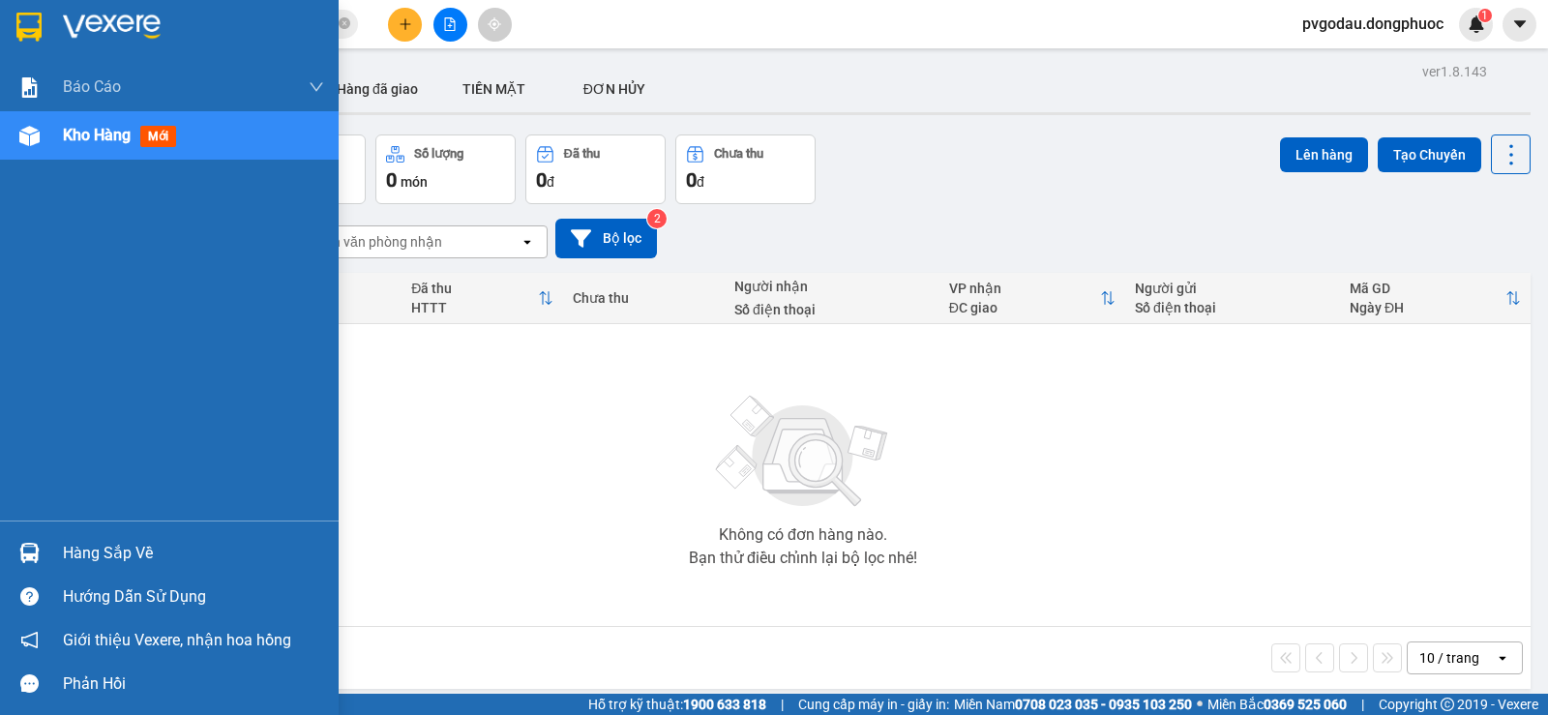
click at [79, 553] on div "Hàng sắp về" at bounding box center [193, 553] width 261 height 29
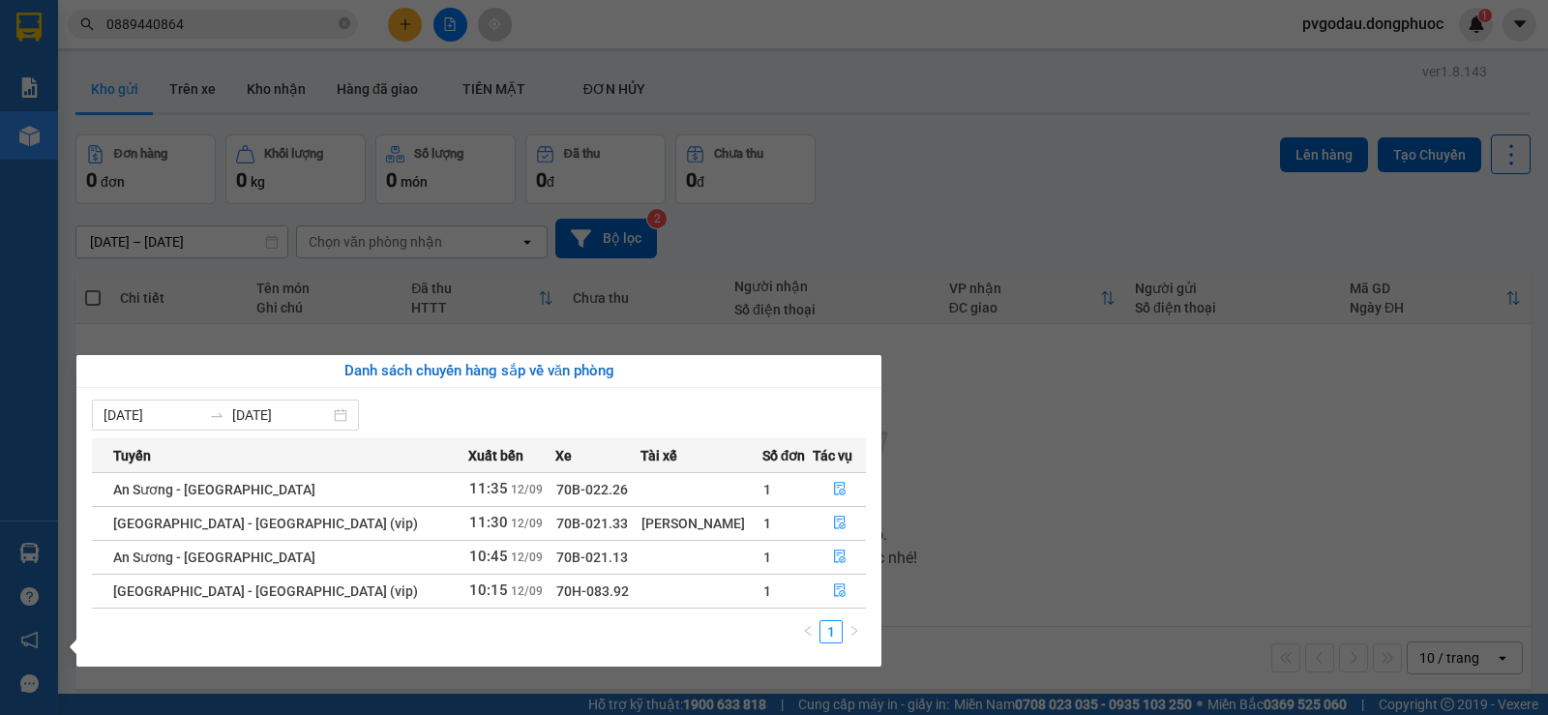
click at [32, 555] on div "Báo cáo Mẫu 1: Báo cáo dòng tiền theo nhân viên Mẫu 1: Báo cáo dòng tiền theo n…" at bounding box center [29, 357] width 58 height 715
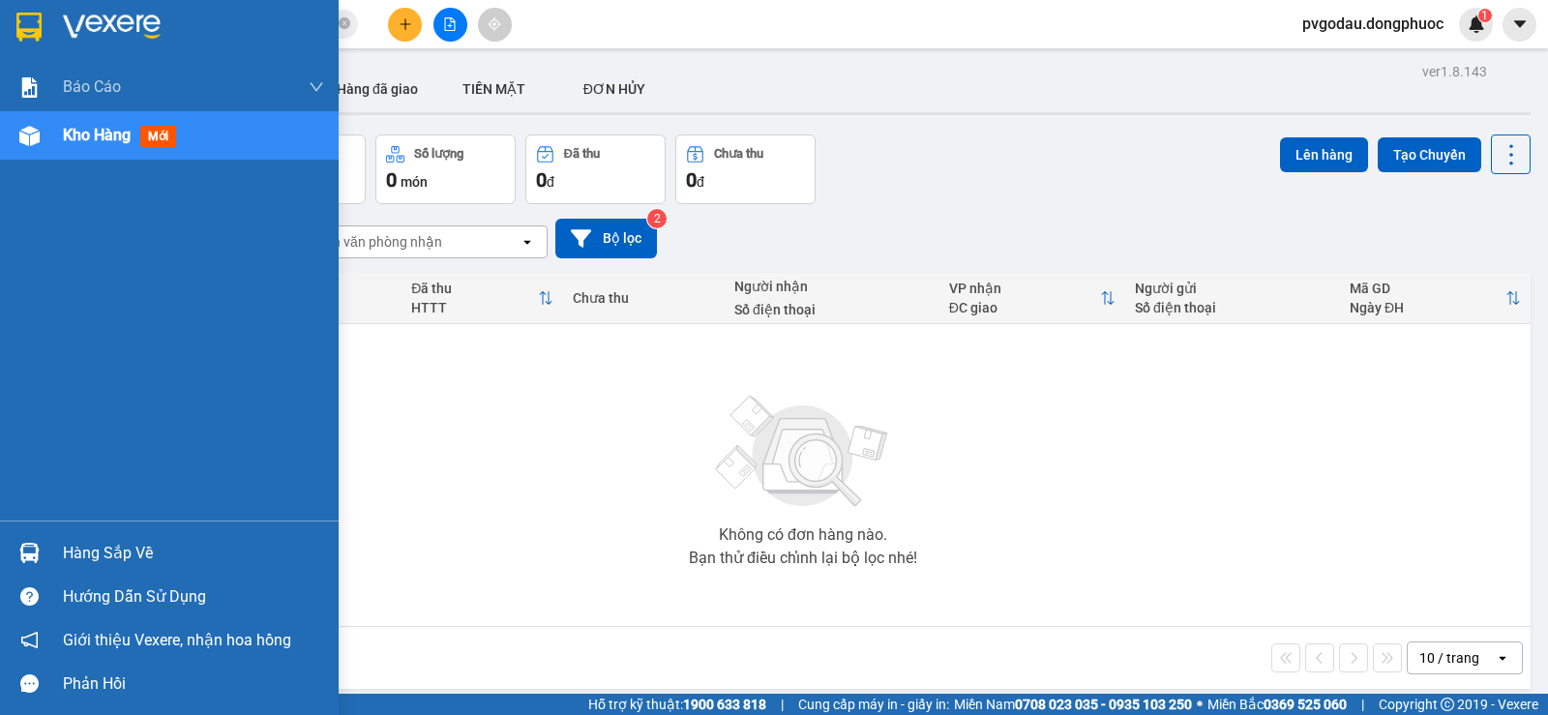
click at [65, 550] on div "Hàng sắp về" at bounding box center [193, 553] width 261 height 29
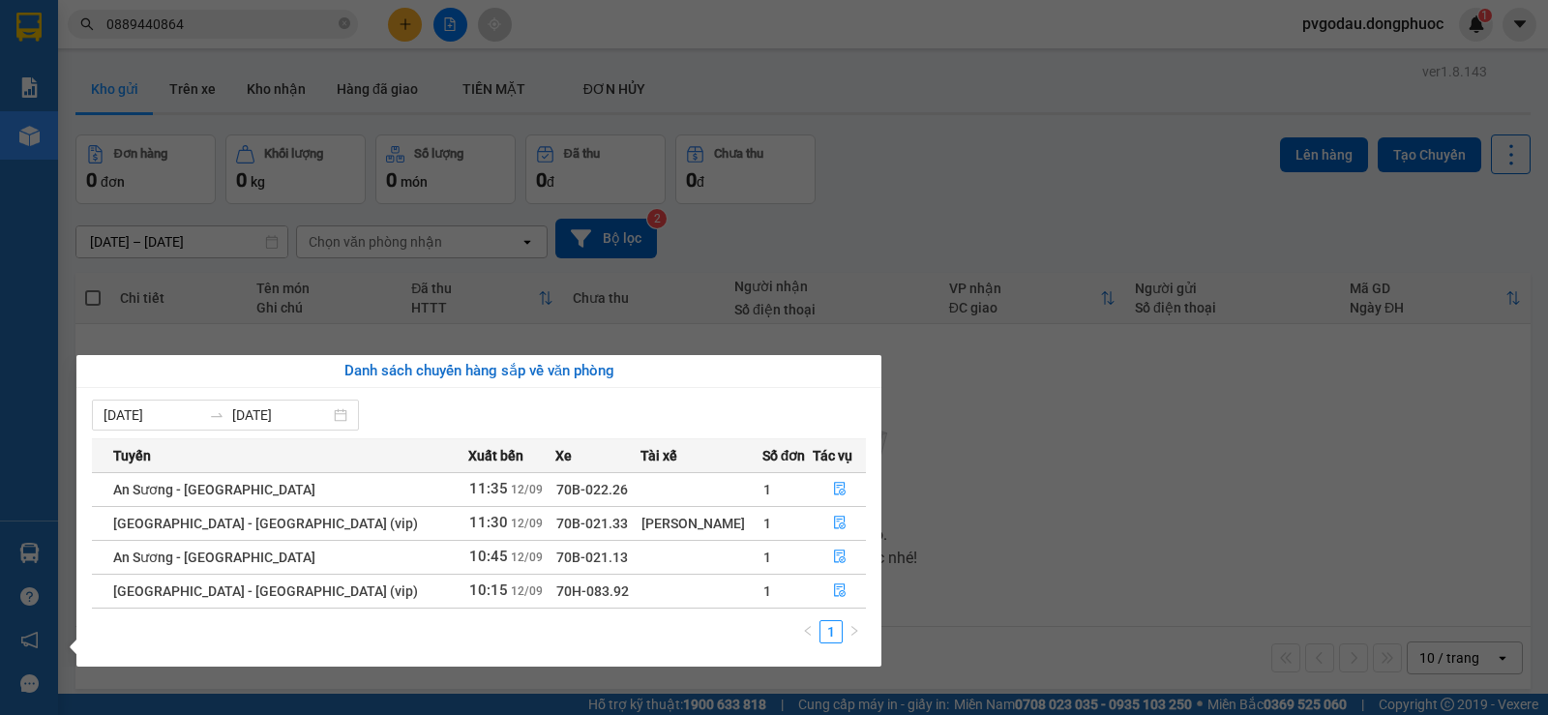
click at [8, 522] on div "Báo cáo Mẫu 1: Báo cáo dòng tiền theo nhân viên Mẫu 1: Báo cáo dòng tiền theo n…" at bounding box center [29, 357] width 58 height 715
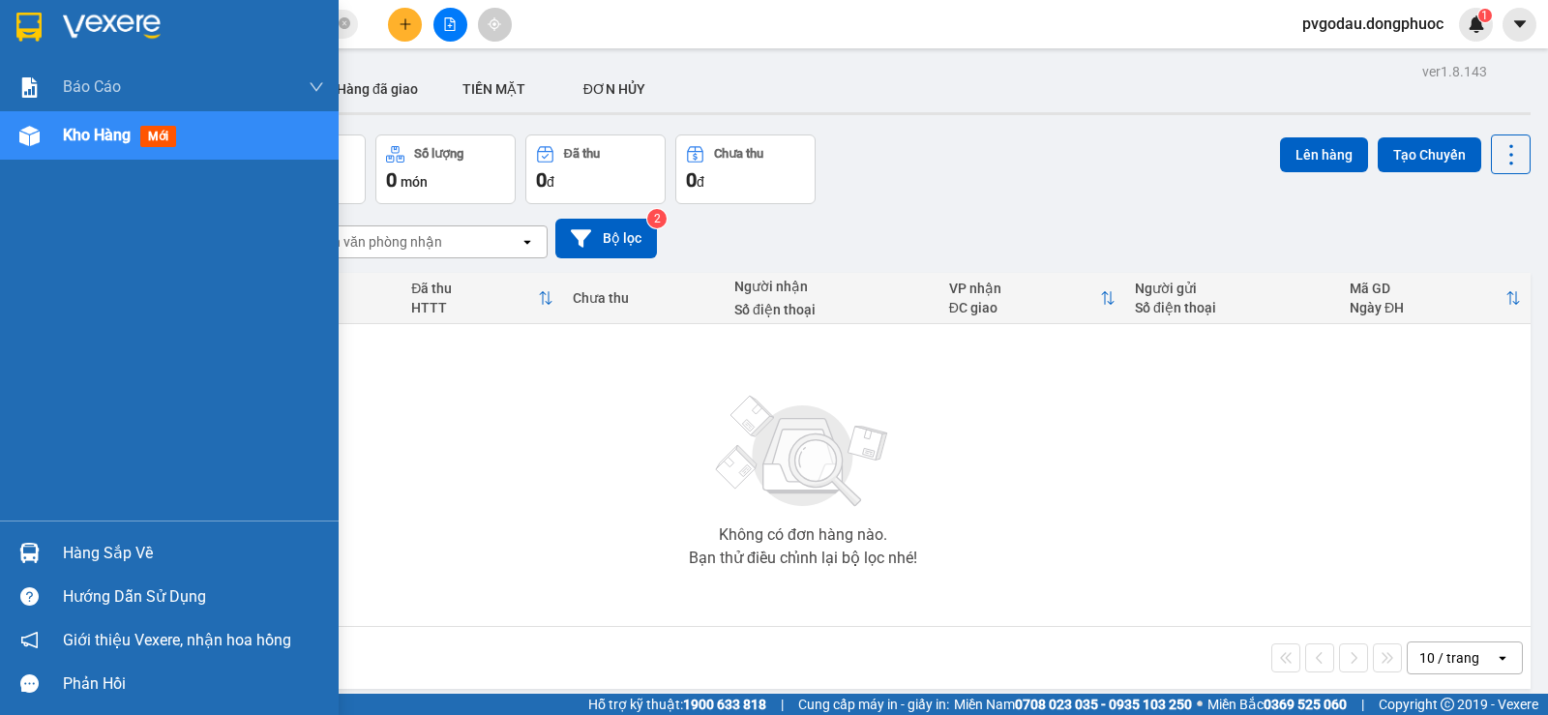
click at [63, 539] on div "Hàng sắp về" at bounding box center [193, 553] width 261 height 29
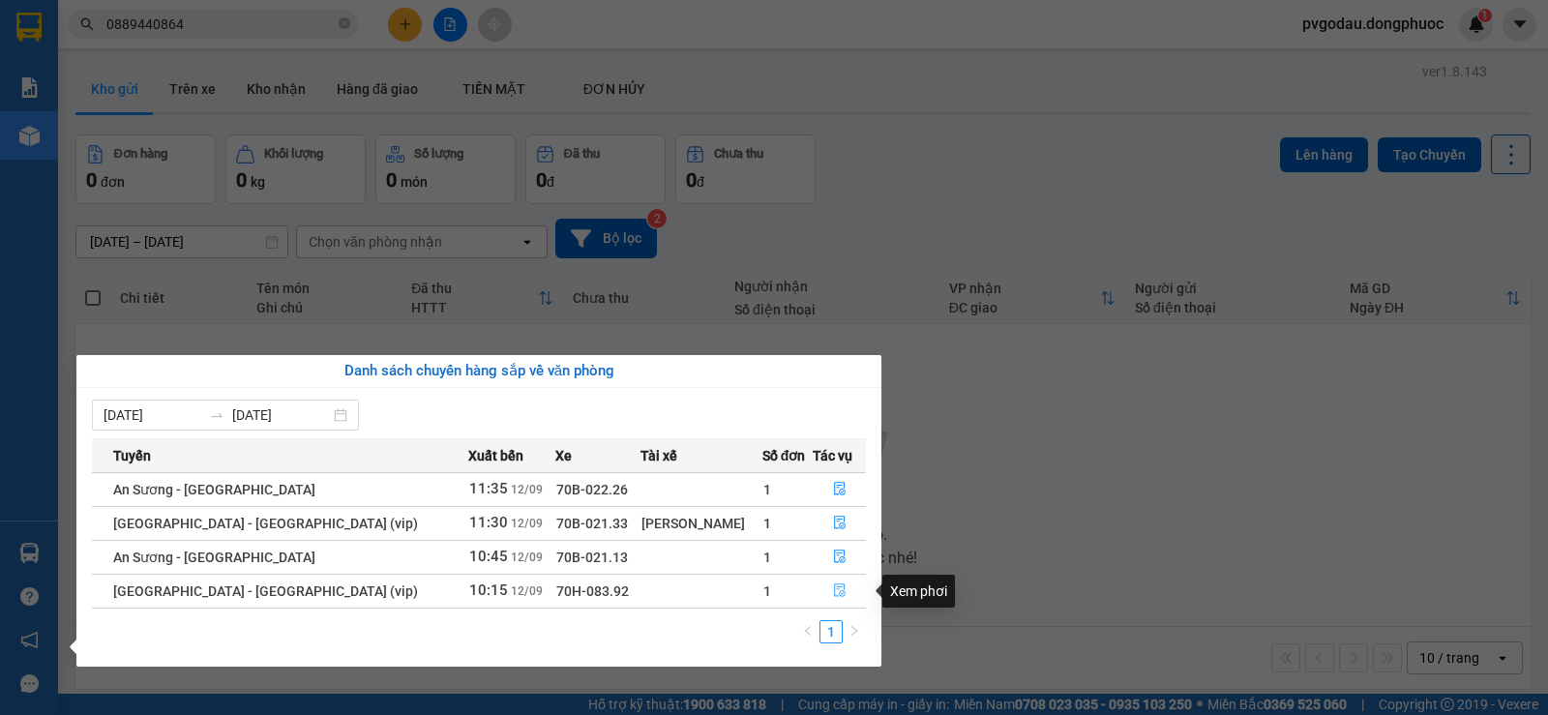
click at [834, 597] on icon "file-done" at bounding box center [840, 591] width 12 height 14
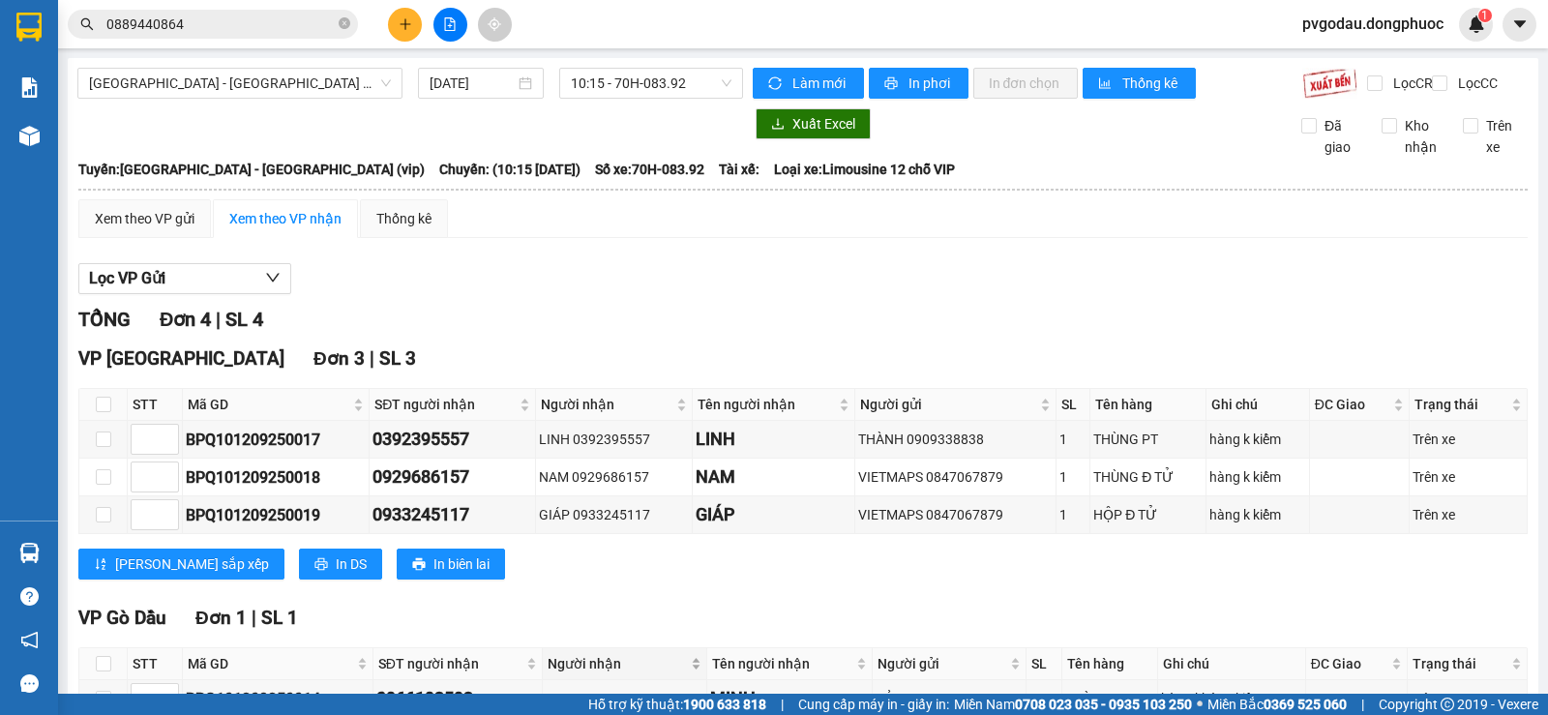
scroll to position [140, 0]
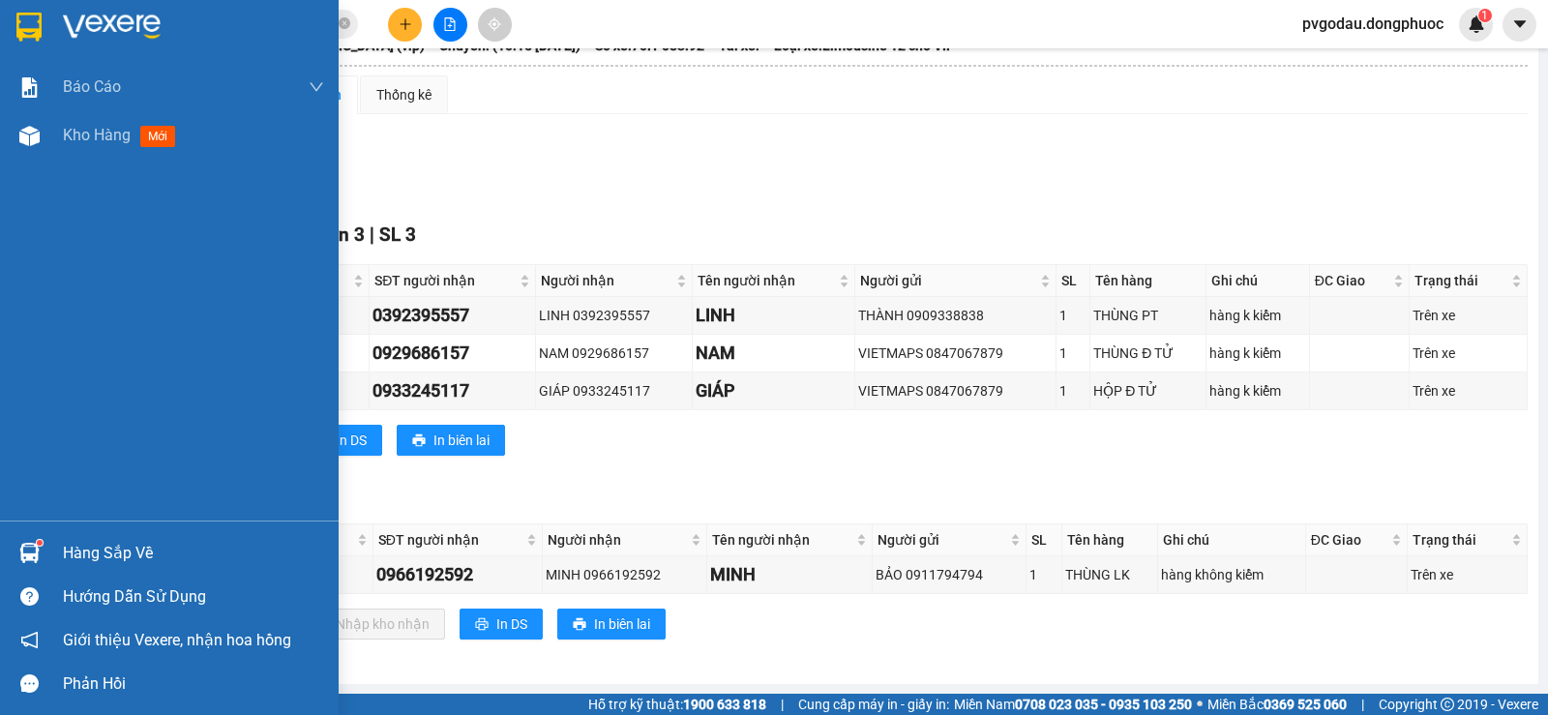
click at [77, 546] on div "Hàng sắp về" at bounding box center [193, 553] width 261 height 29
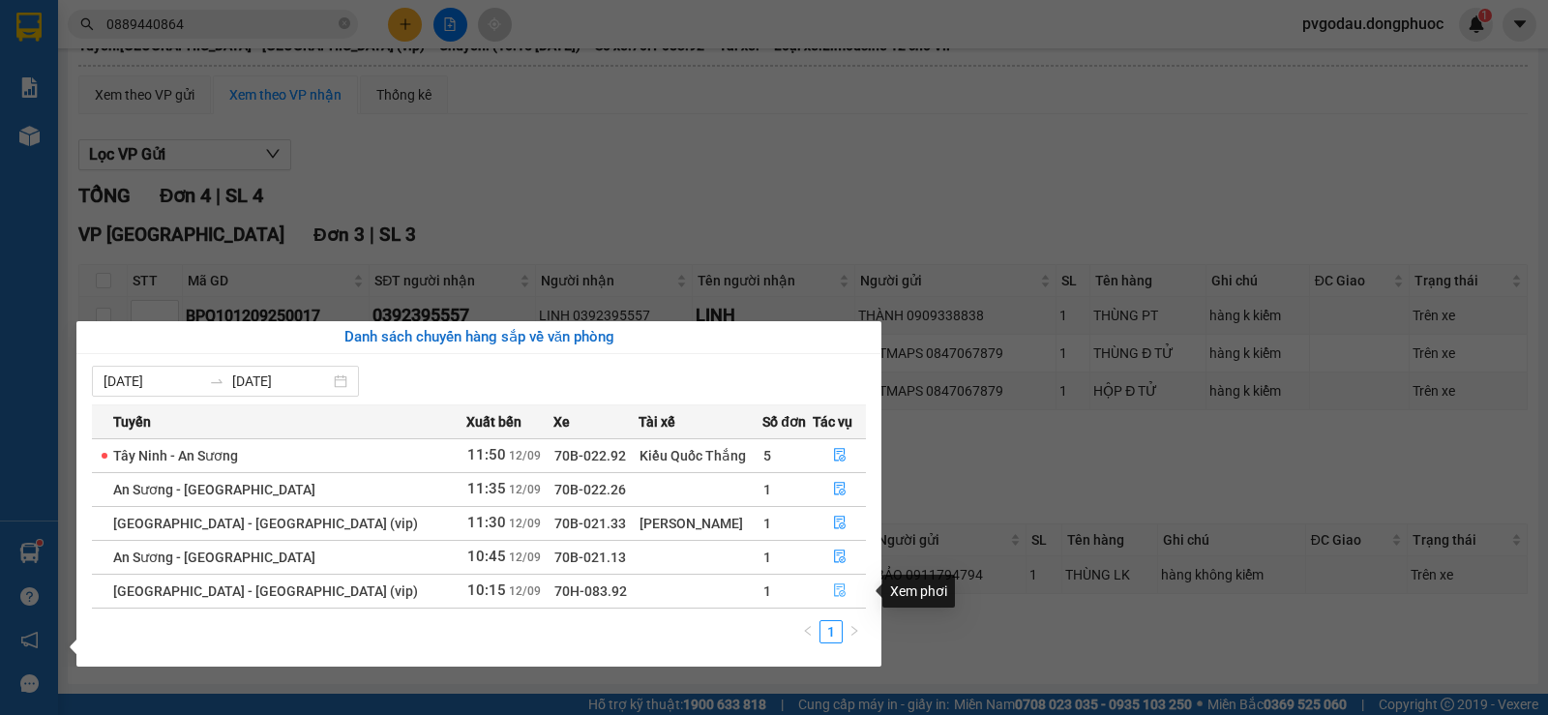
click at [834, 594] on icon "file-done" at bounding box center [840, 590] width 14 height 14
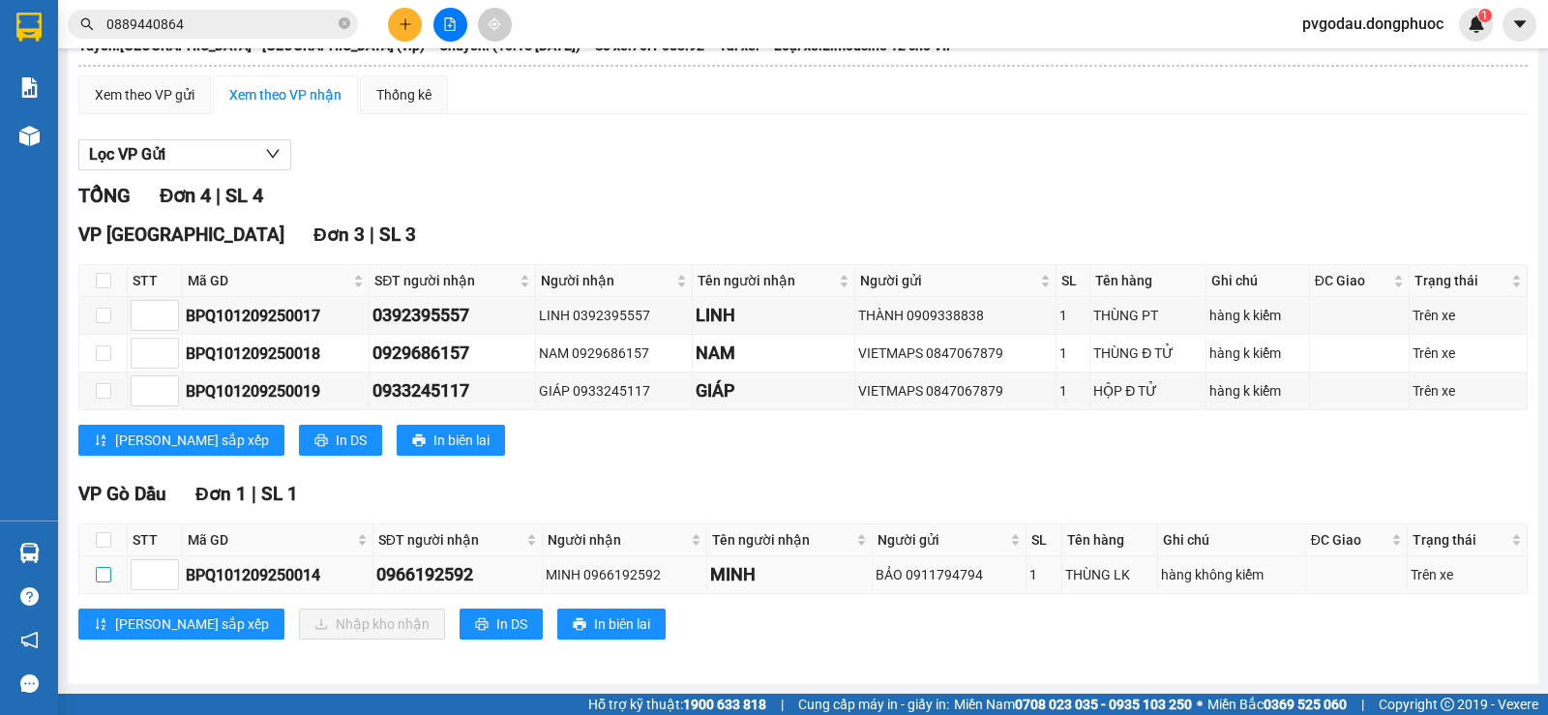
click at [108, 576] on input "checkbox" at bounding box center [103, 574] width 15 height 15
checkbox input "true"
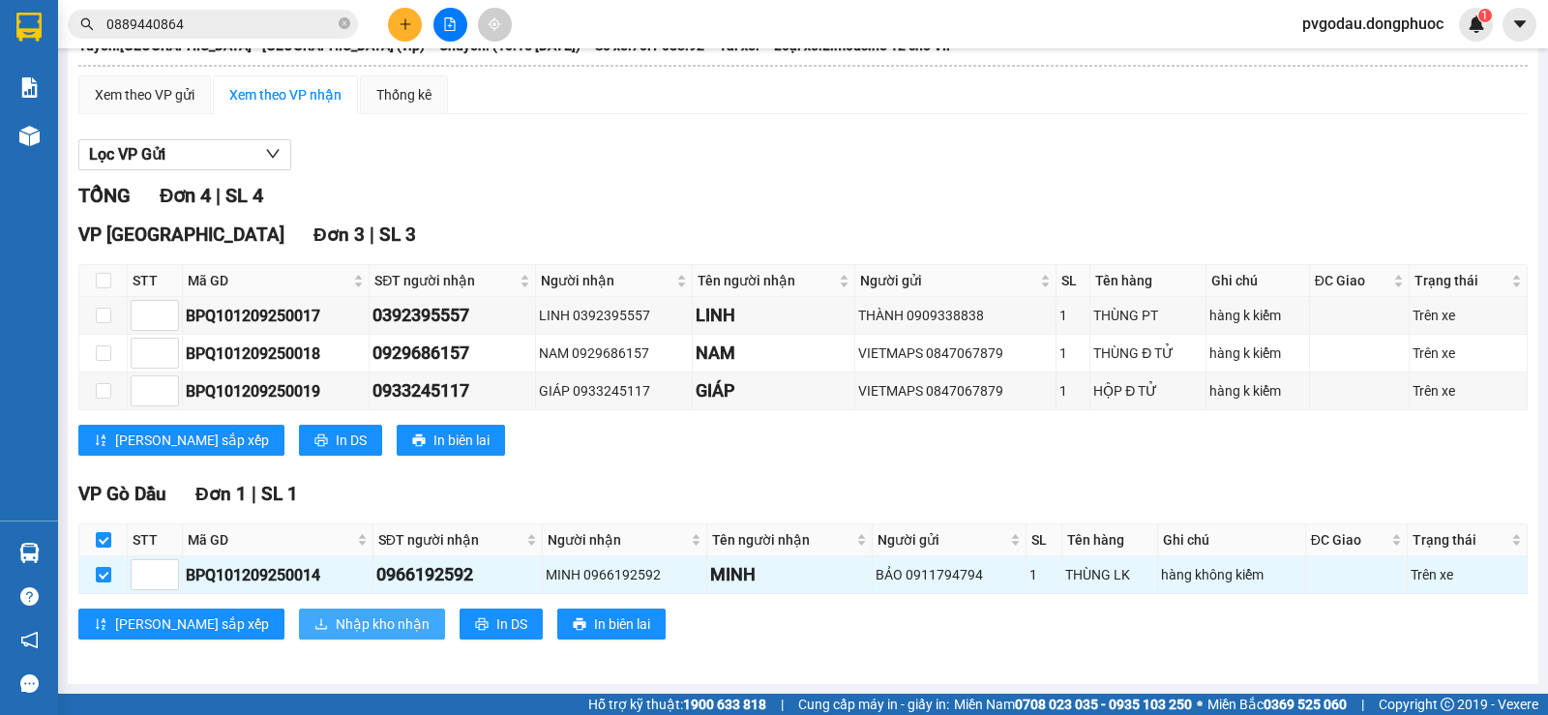
click at [336, 627] on span "Nhập kho nhận" at bounding box center [383, 623] width 94 height 21
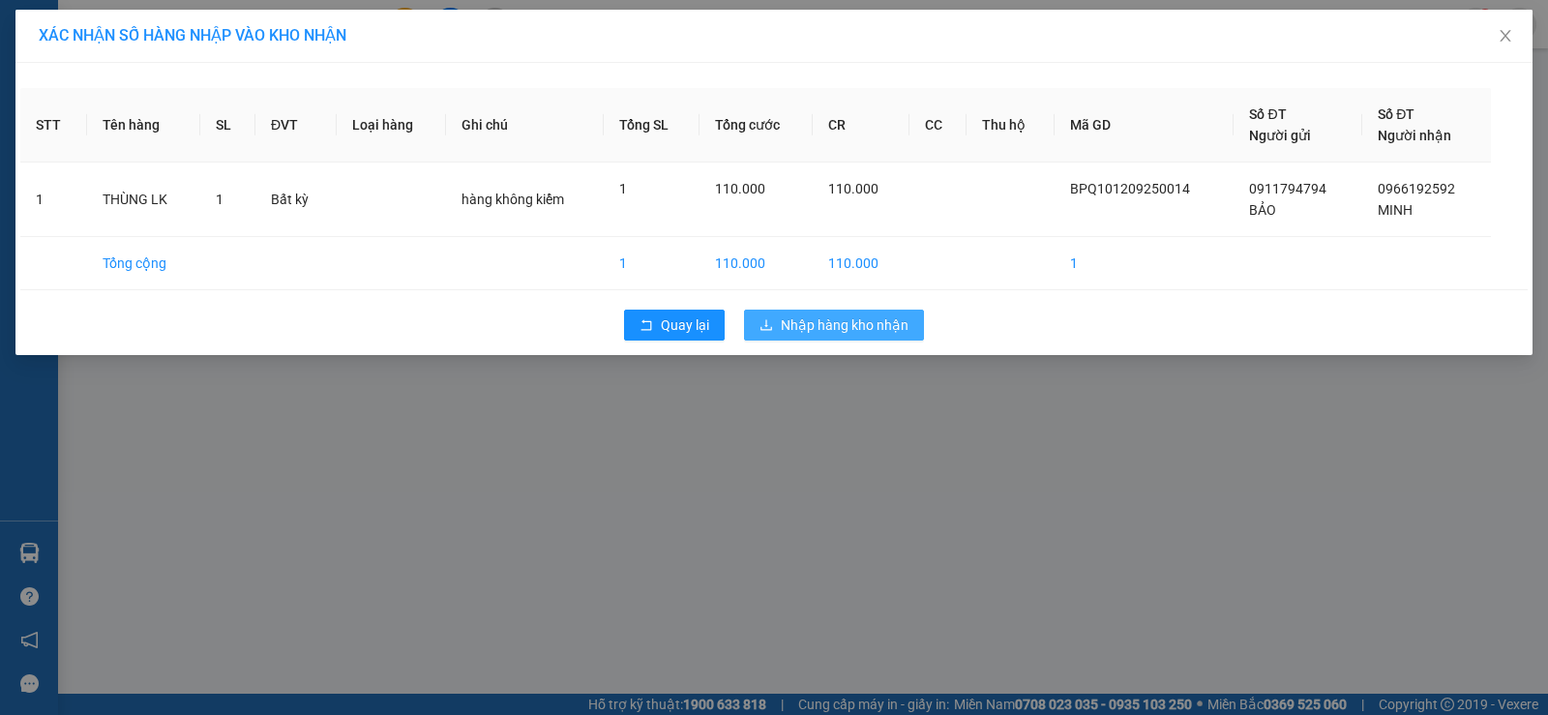
click at [818, 322] on span "Nhập hàng kho nhận" at bounding box center [845, 324] width 128 height 21
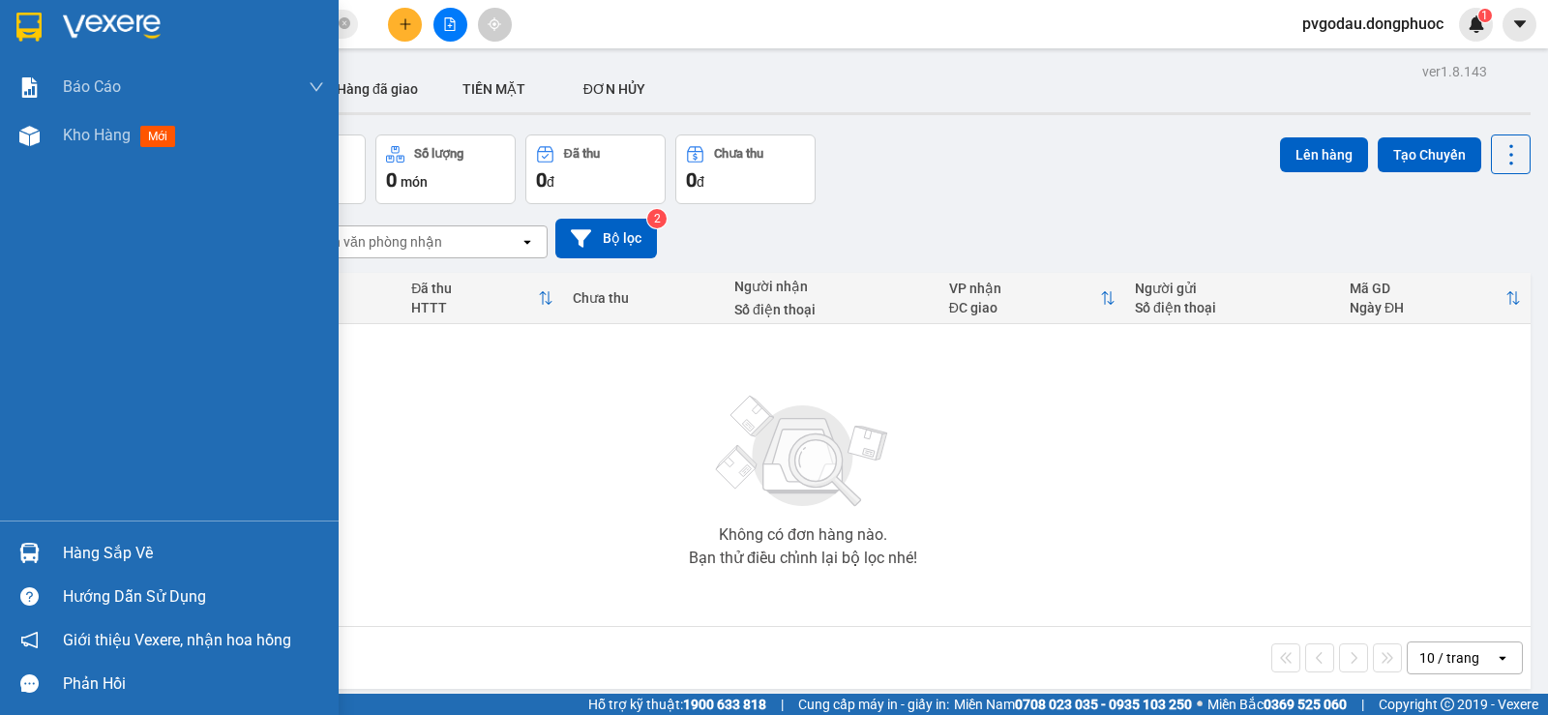
click at [87, 549] on div "Hàng sắp về" at bounding box center [193, 553] width 261 height 29
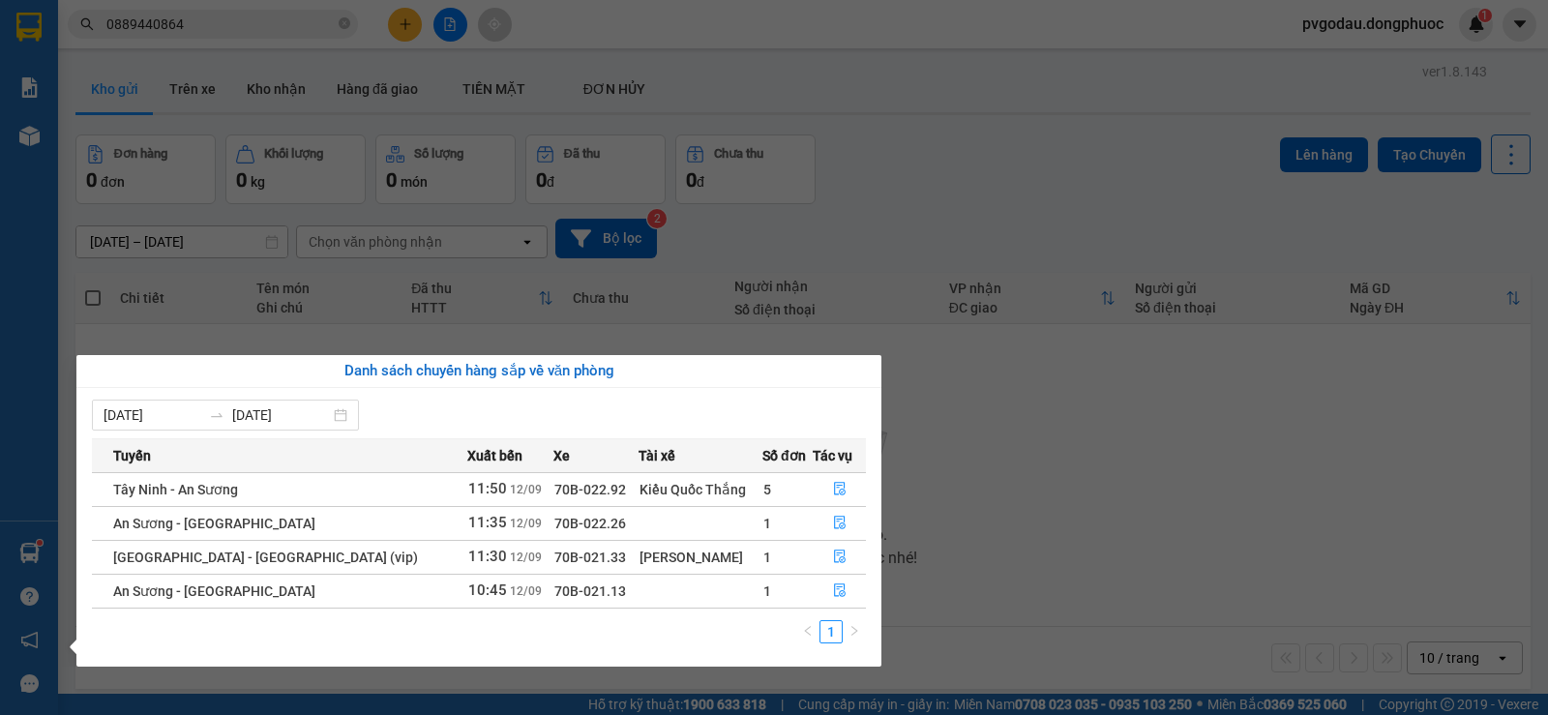
click at [43, 543] on div "Báo cáo Mẫu 1: Báo cáo dòng tiền theo nhân viên Mẫu 1: Báo cáo dòng tiền theo n…" at bounding box center [29, 357] width 58 height 715
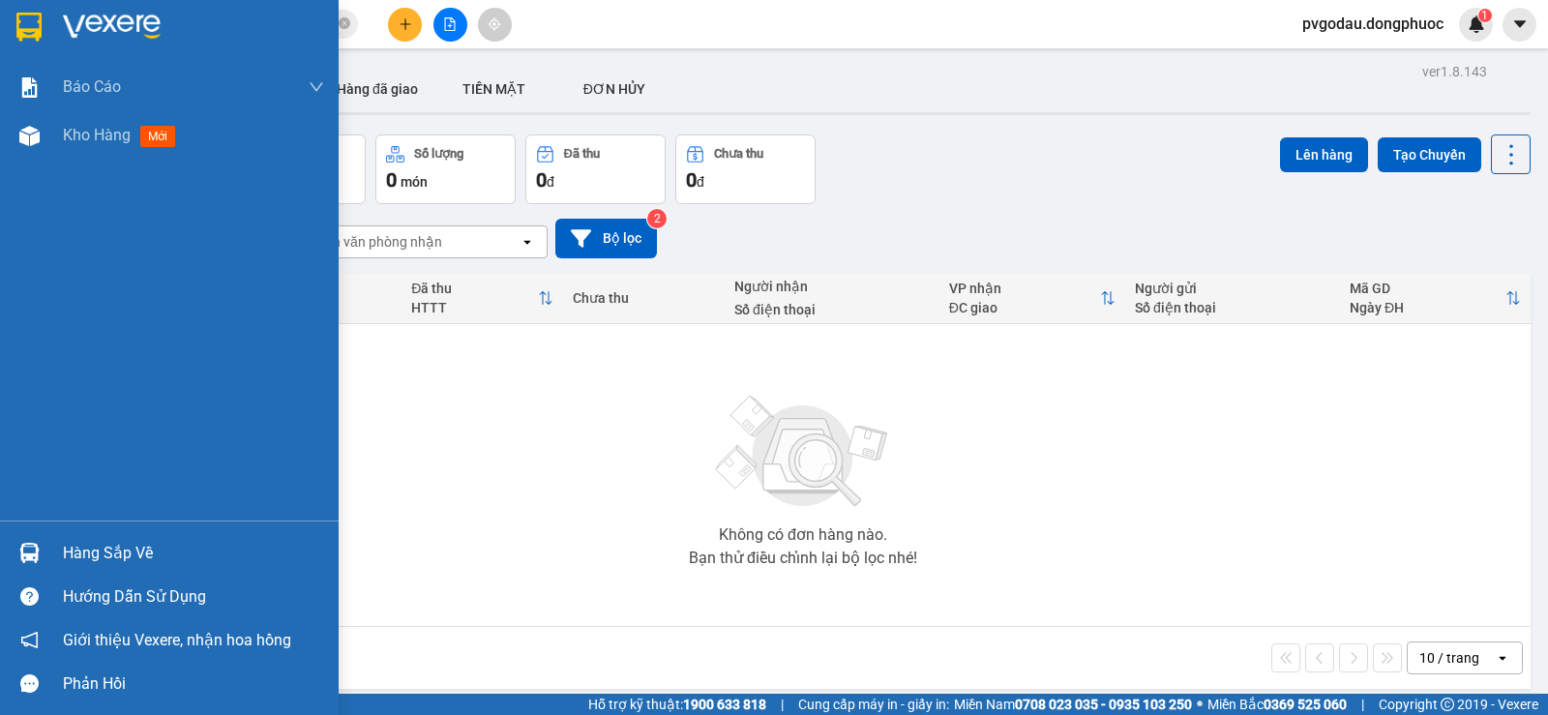
click at [45, 549] on div at bounding box center [30, 553] width 34 height 34
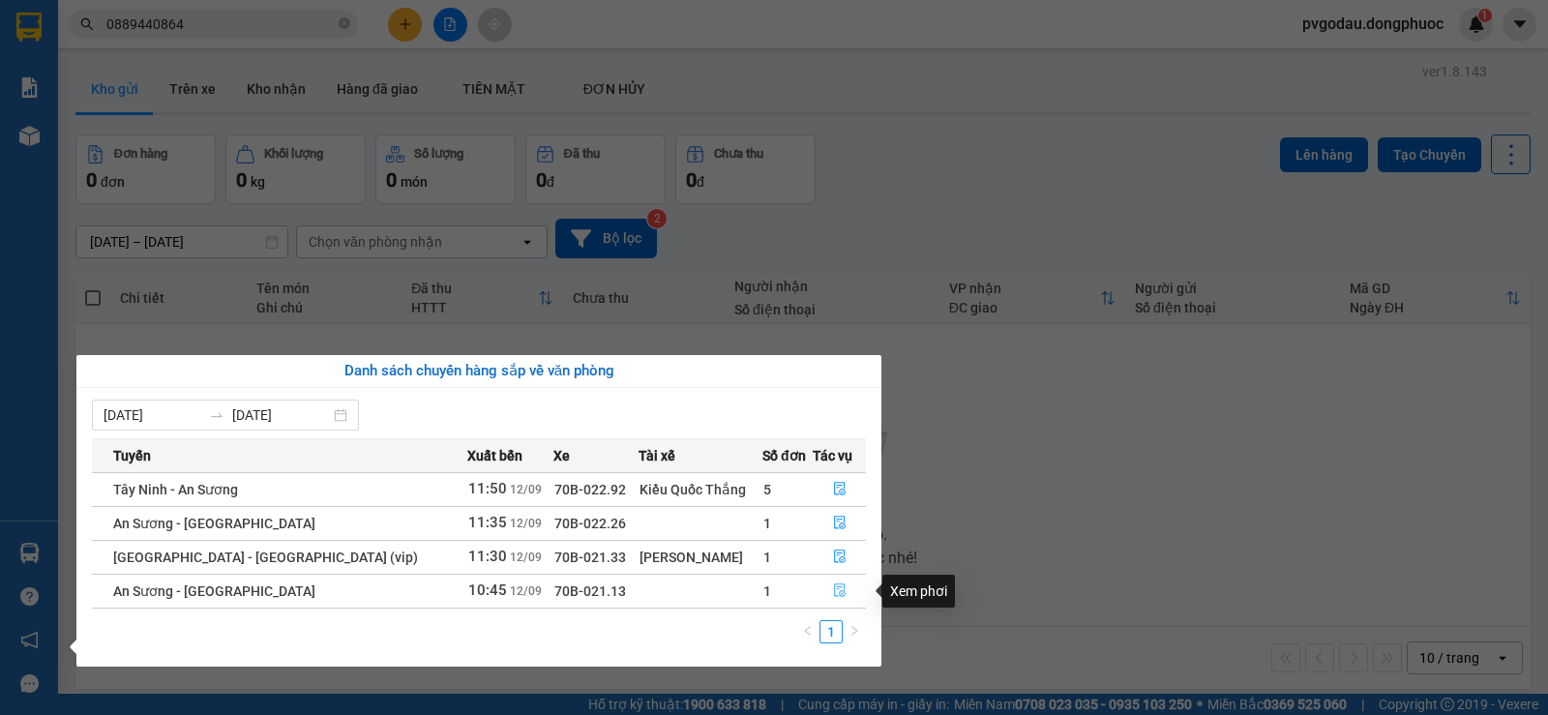
click at [824, 597] on button "button" at bounding box center [838, 591] width 51 height 31
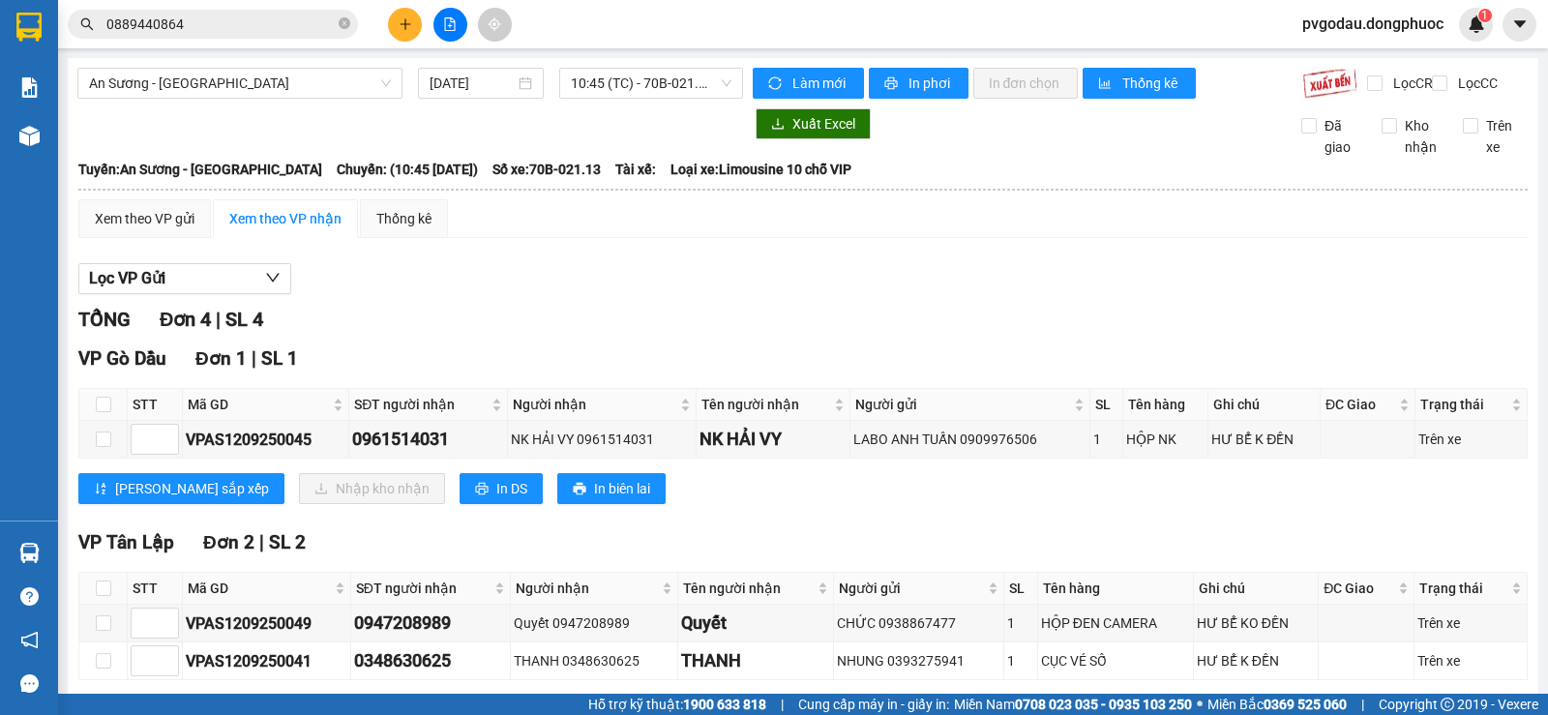
scroll to position [286, 0]
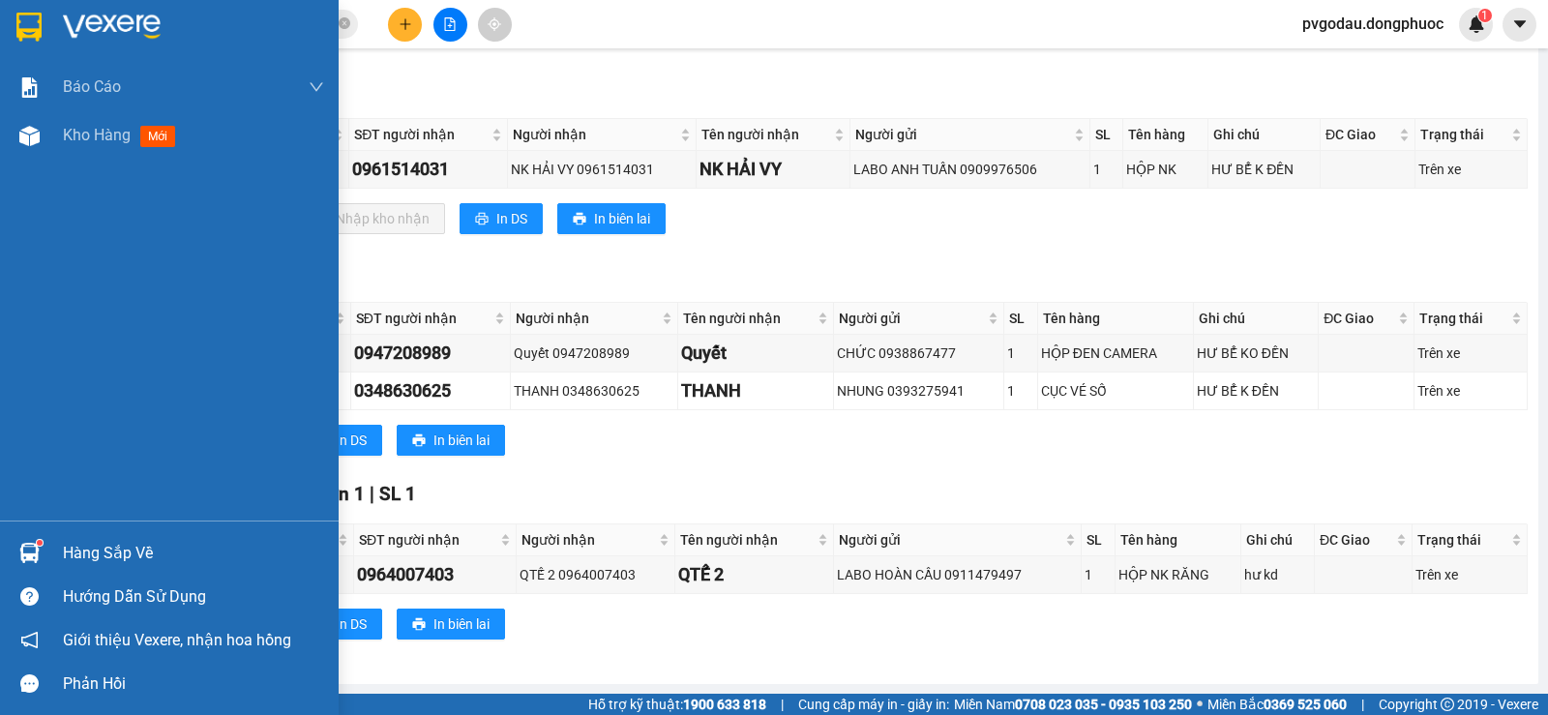
click at [54, 572] on div "Hàng sắp về" at bounding box center [169, 553] width 339 height 44
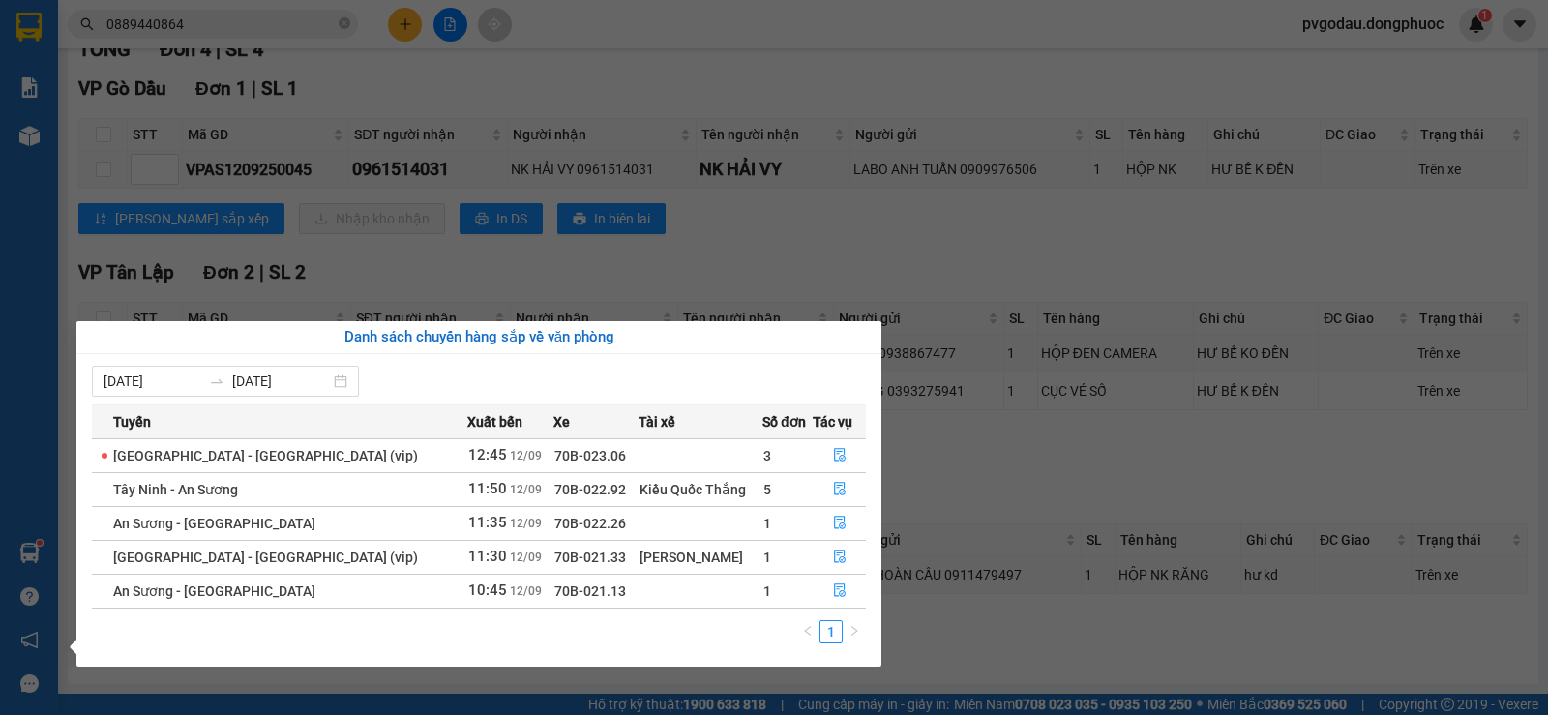
click at [40, 539] on div "Báo cáo Mẫu 1: Báo cáo dòng tiền theo nhân viên Mẫu 1: Báo cáo dòng tiền theo n…" at bounding box center [29, 357] width 58 height 715
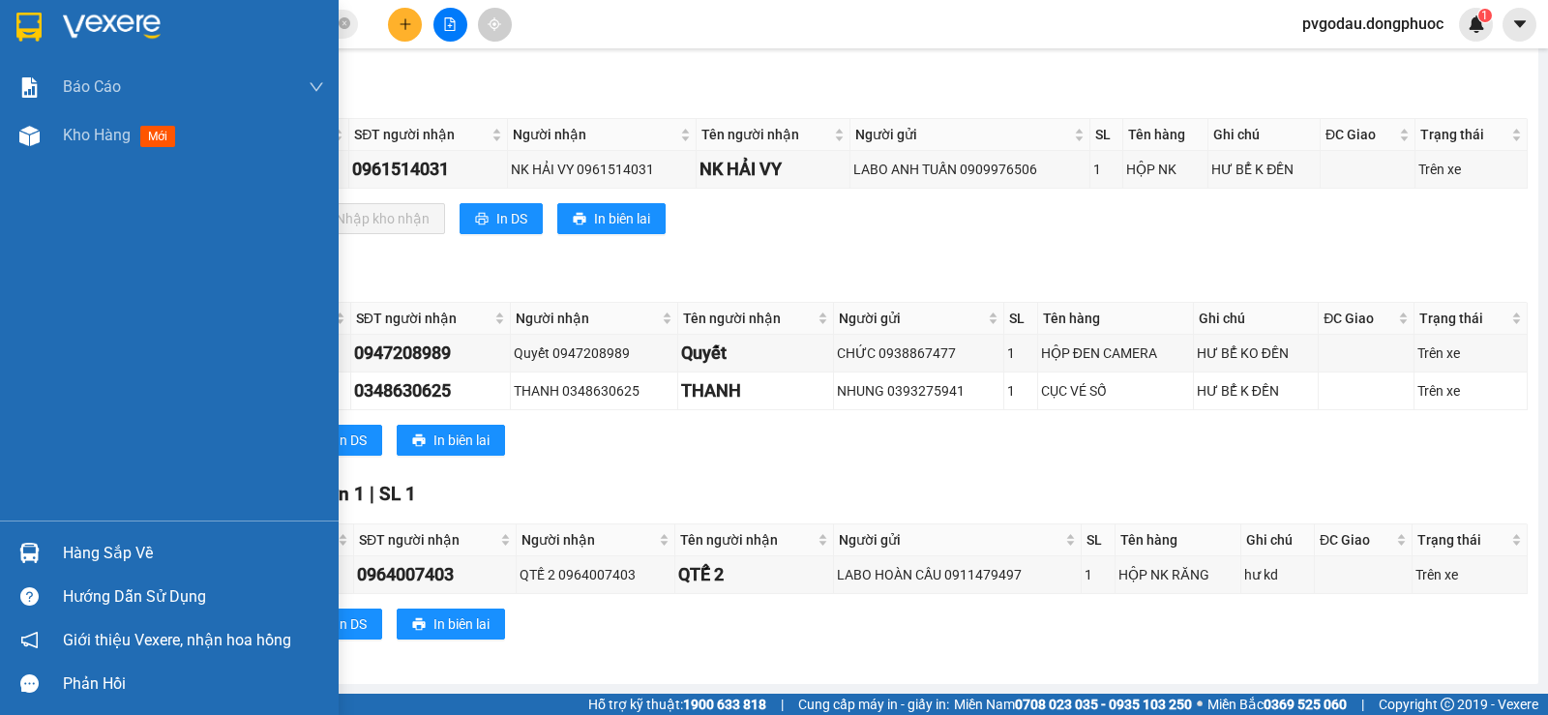
click at [54, 546] on div "Hàng sắp về" at bounding box center [169, 553] width 339 height 44
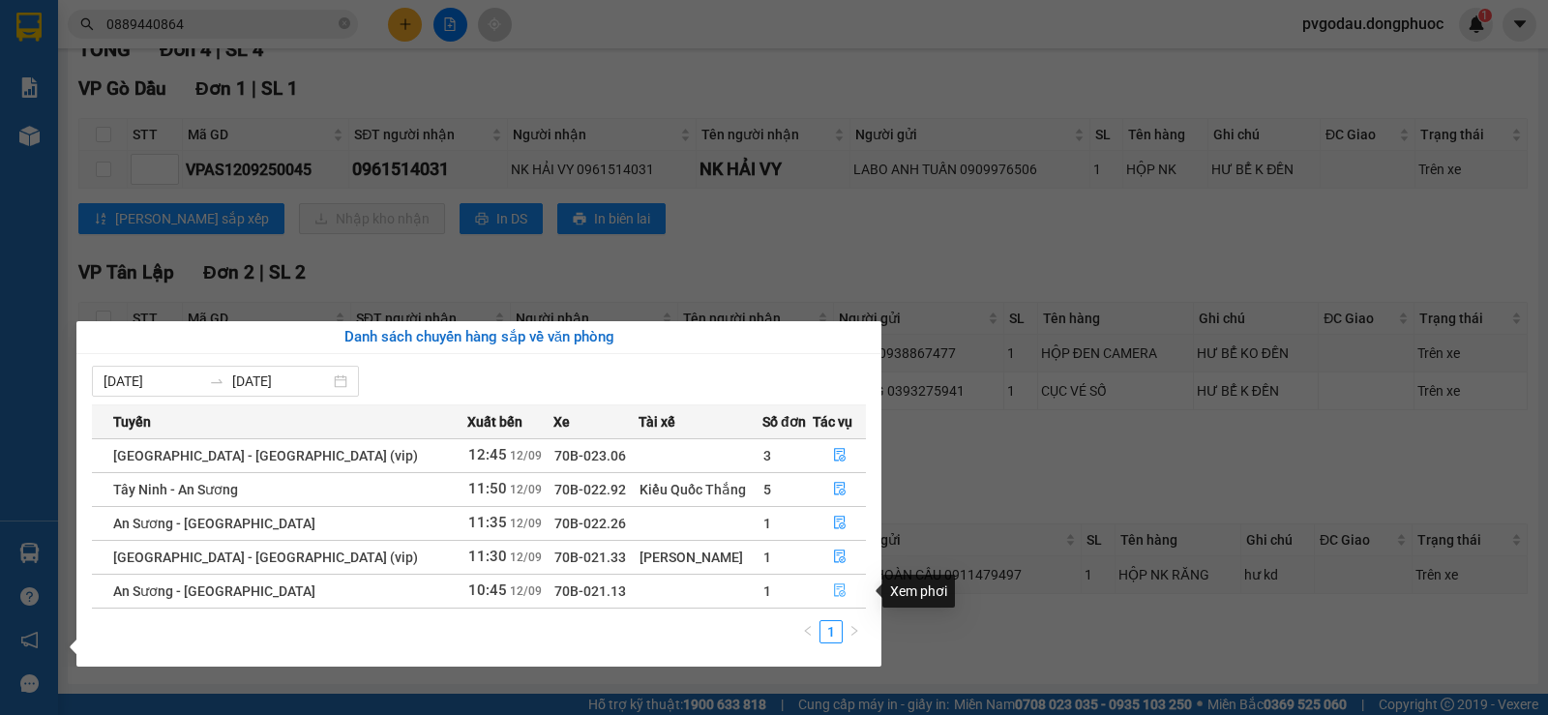
click at [834, 593] on icon "file-done" at bounding box center [840, 591] width 12 height 14
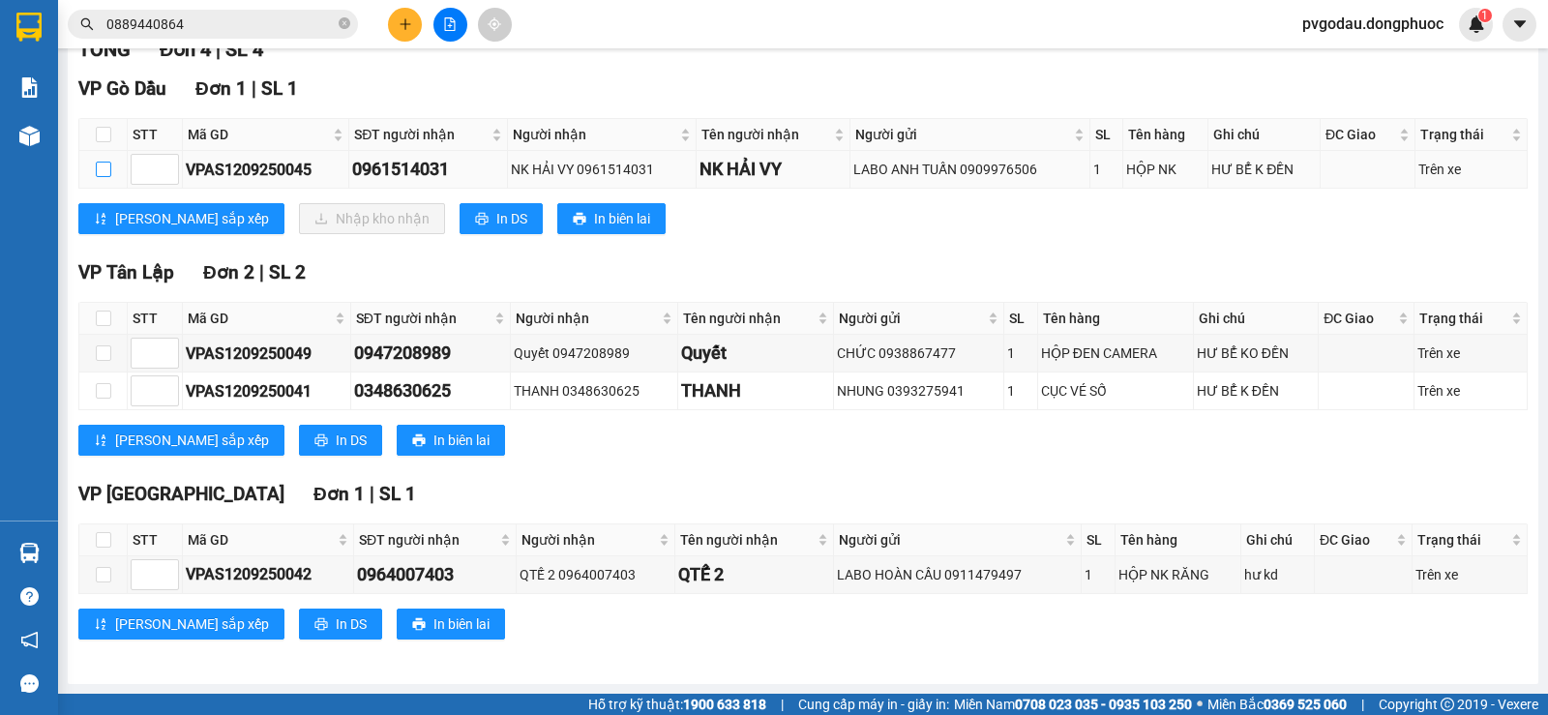
click at [98, 174] on input "checkbox" at bounding box center [103, 169] width 15 height 15
checkbox input "true"
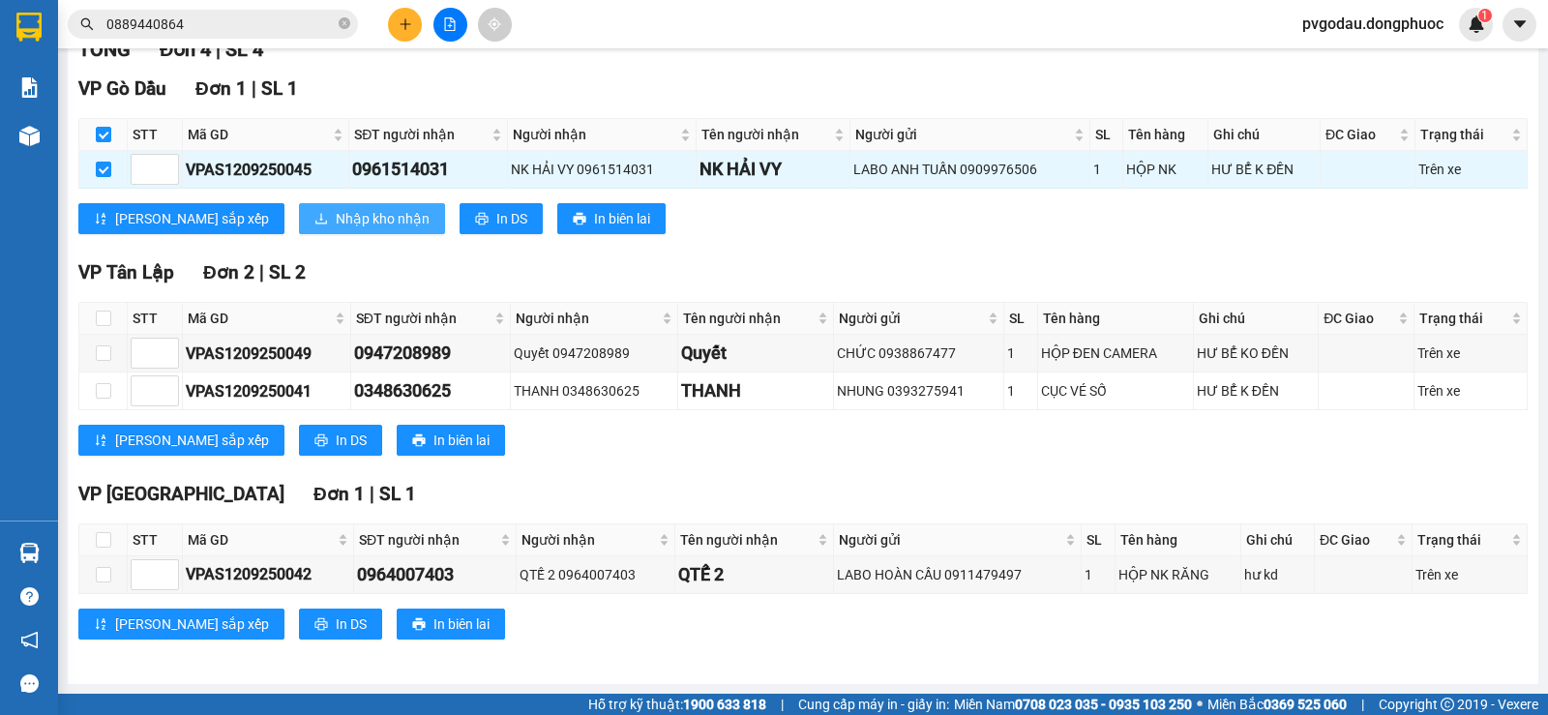
click at [299, 221] on button "Nhập kho nhận" at bounding box center [372, 218] width 146 height 31
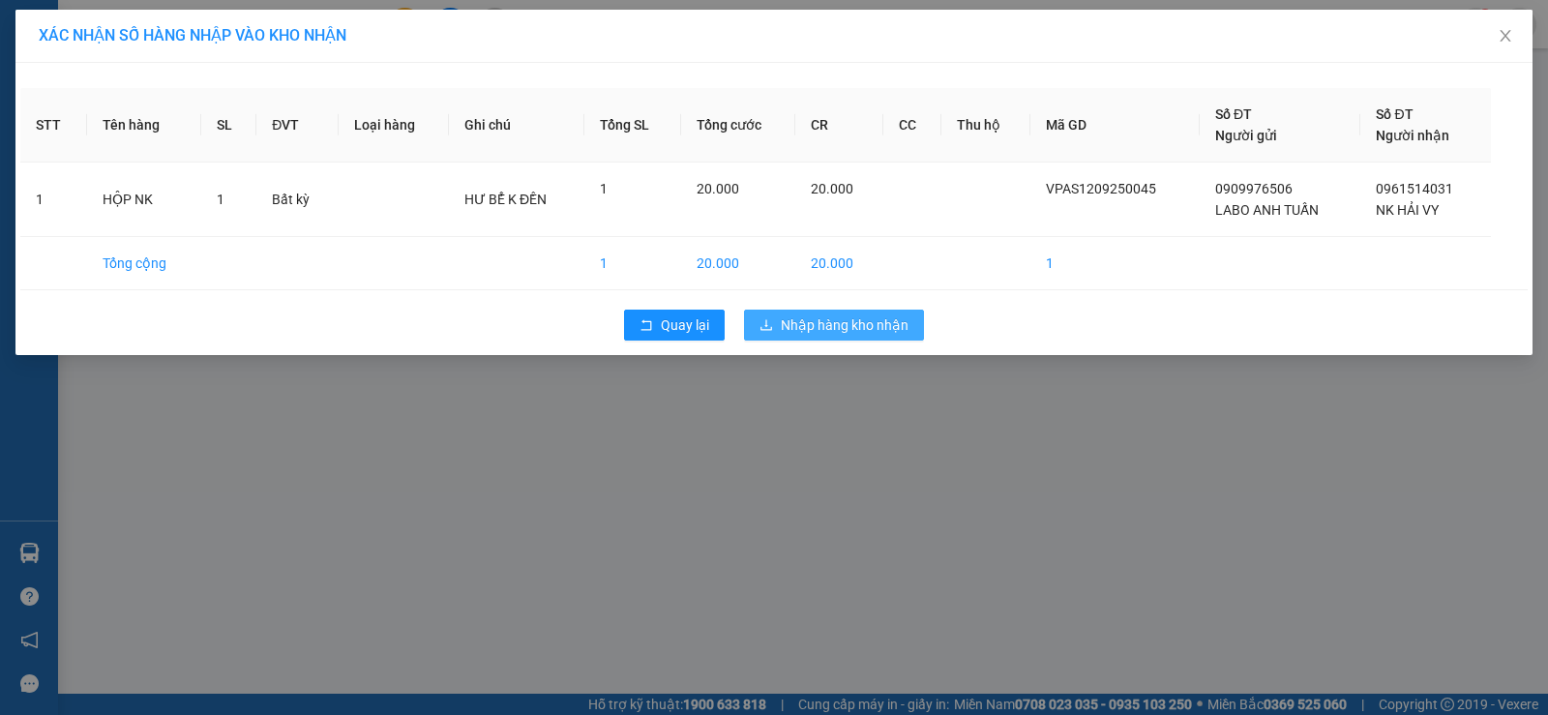
click at [836, 327] on span "Nhập hàng kho nhận" at bounding box center [845, 324] width 128 height 21
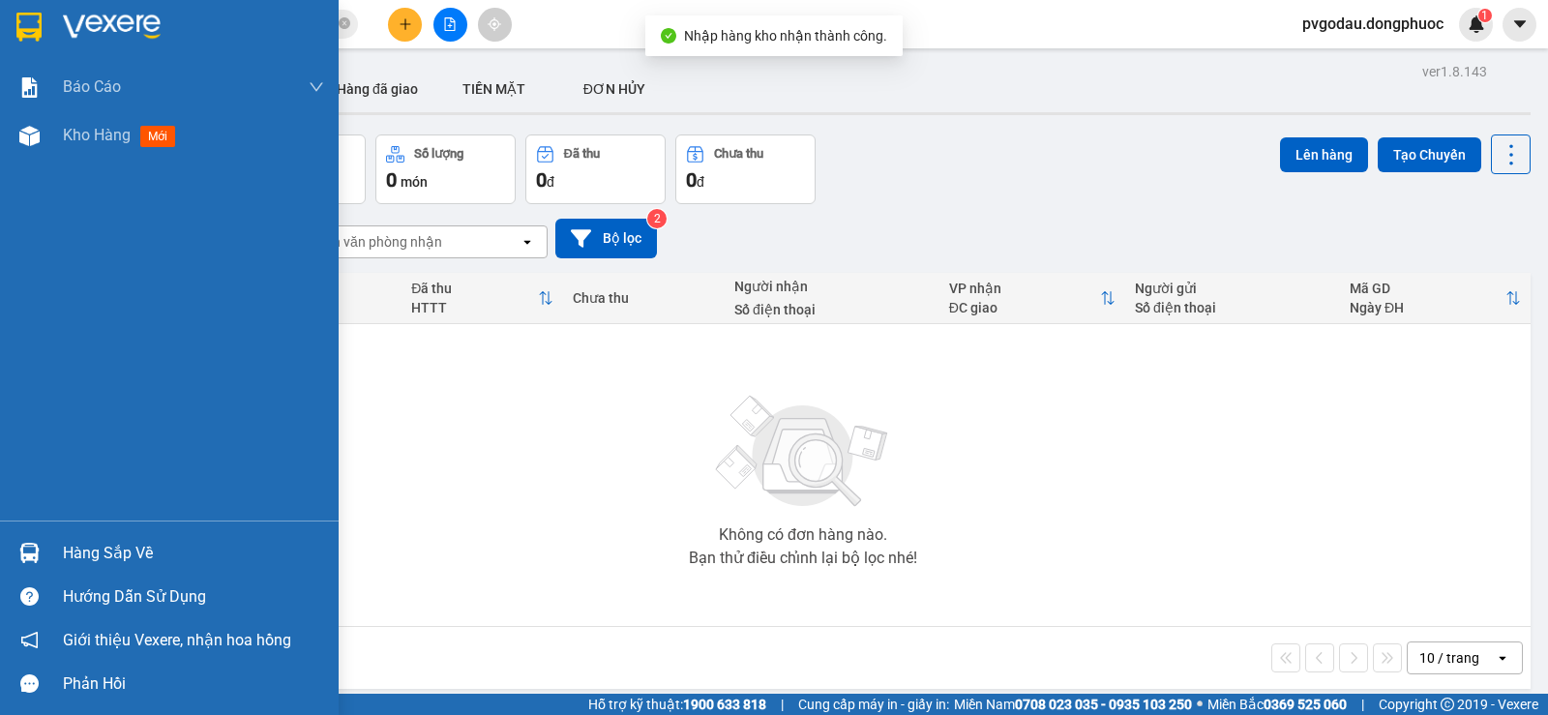
click at [54, 566] on div "Hàng sắp về" at bounding box center [169, 553] width 339 height 44
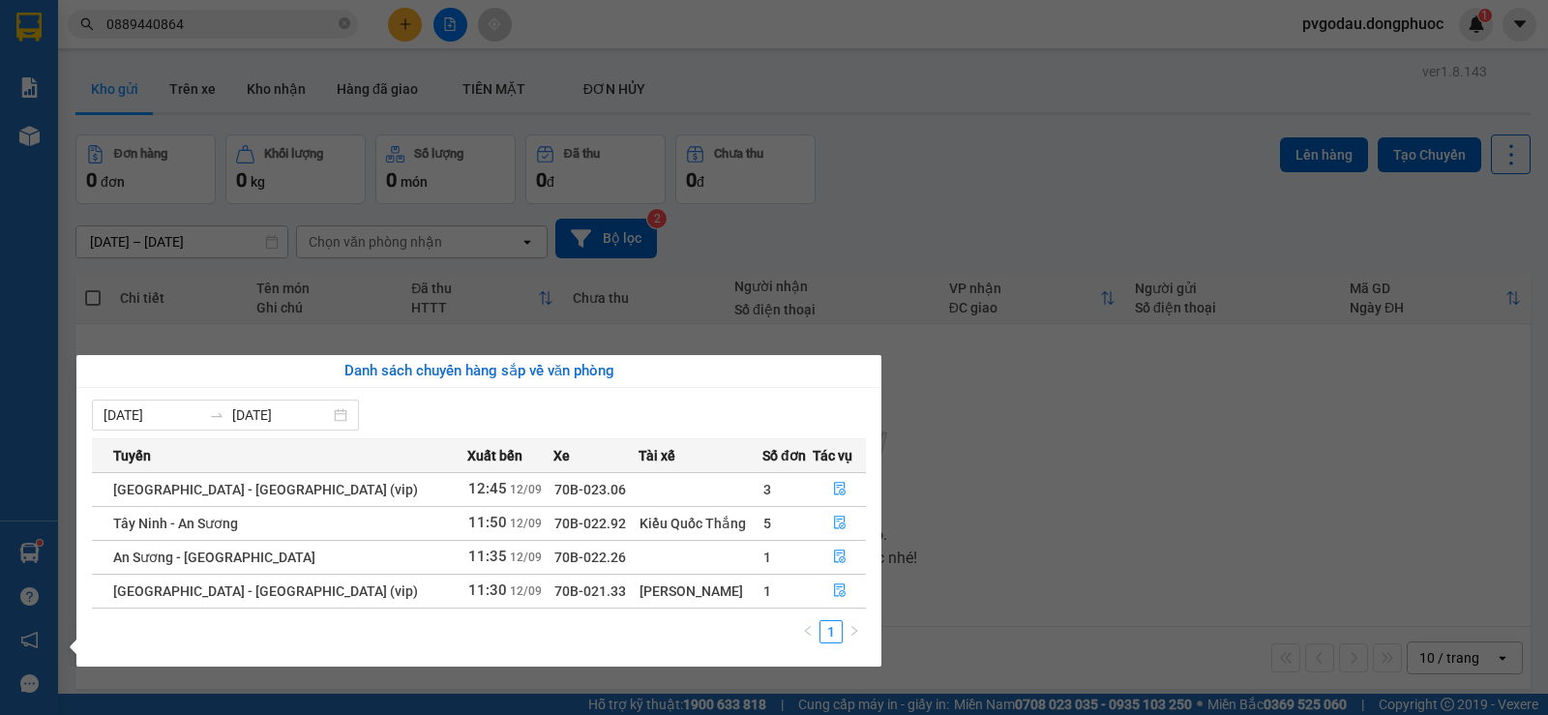
click at [1152, 494] on section "Kết quả tìm kiếm ( 107 ) Bộ lọc Mã ĐH Trạng thái Món hàng Tổng cước Chưa cước N…" at bounding box center [774, 357] width 1548 height 715
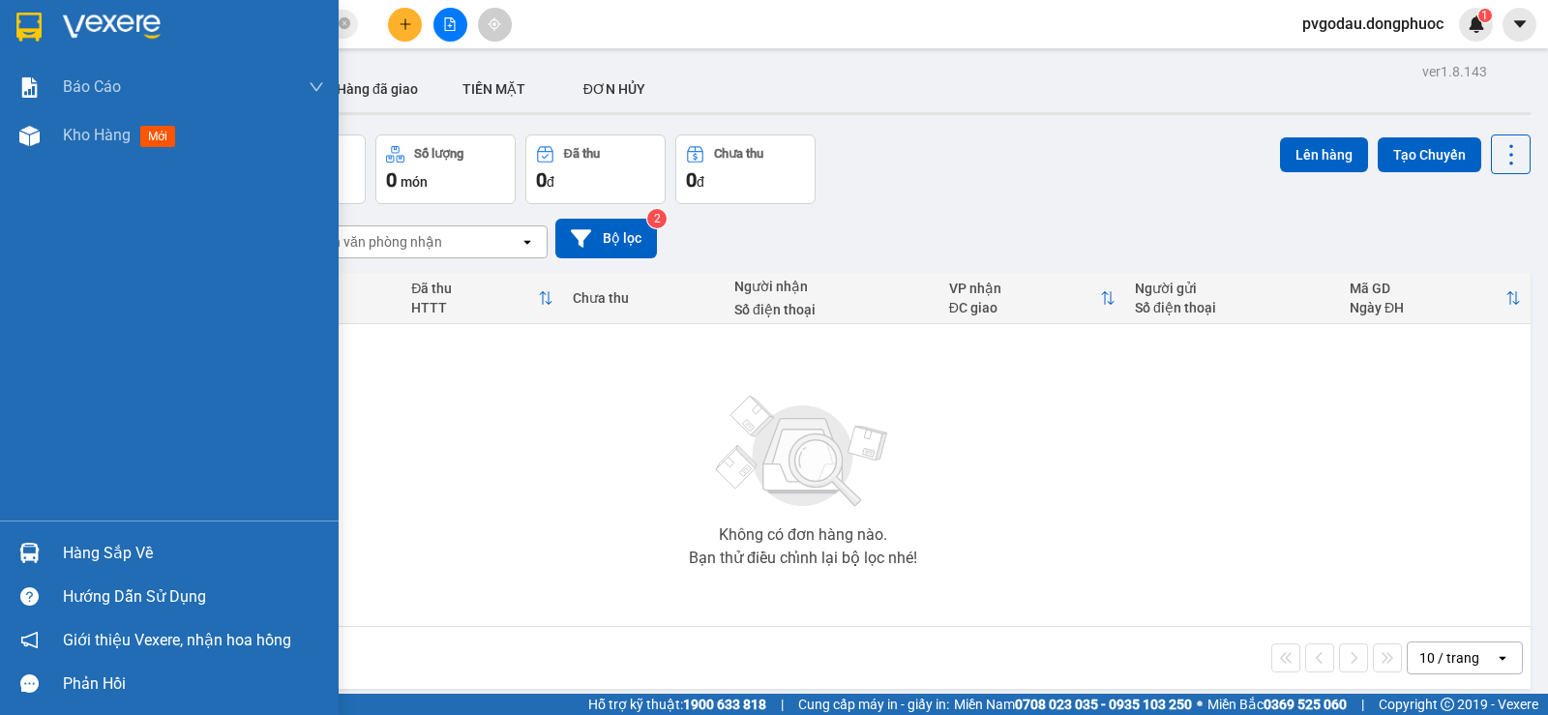
click at [68, 549] on div "Hàng sắp về" at bounding box center [193, 553] width 261 height 29
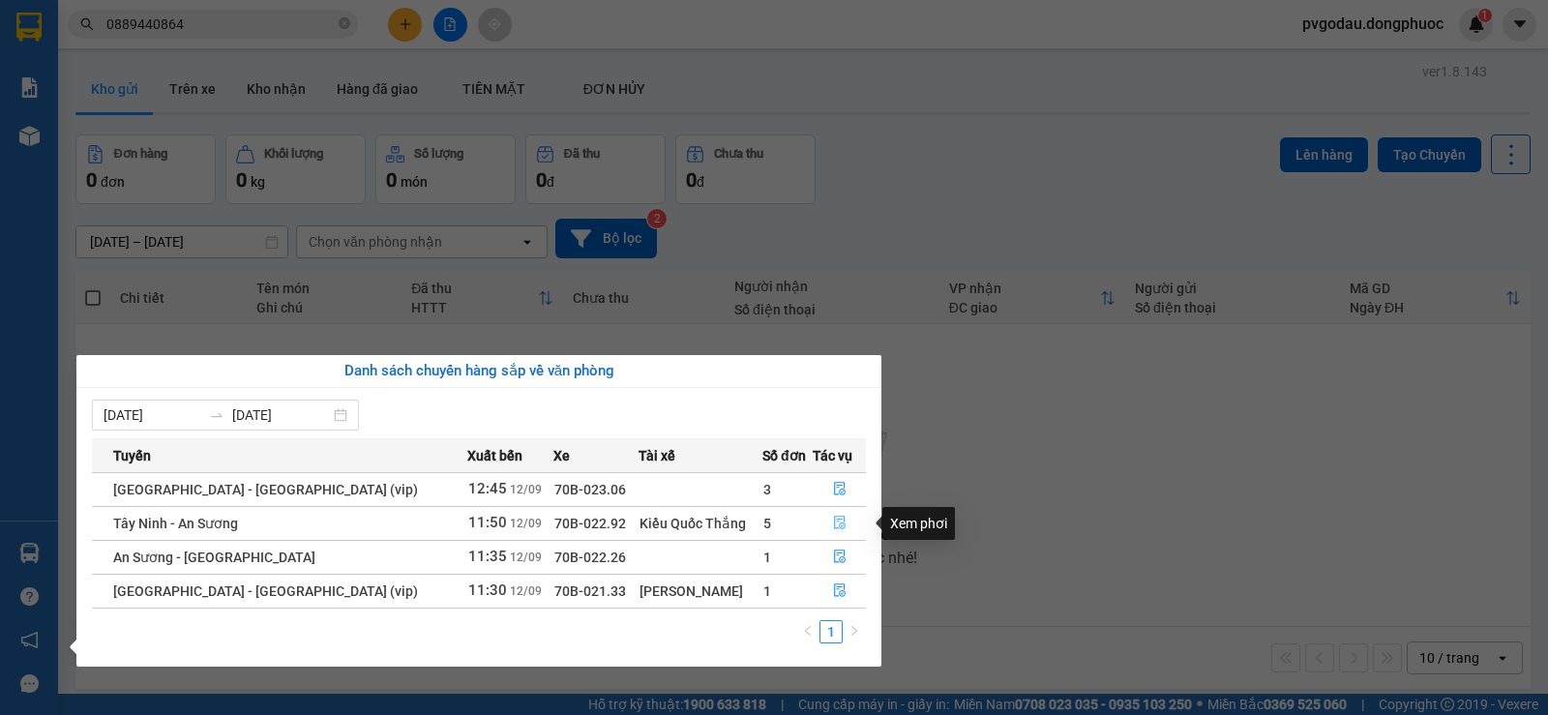
click at [833, 521] on icon "file-done" at bounding box center [840, 523] width 14 height 14
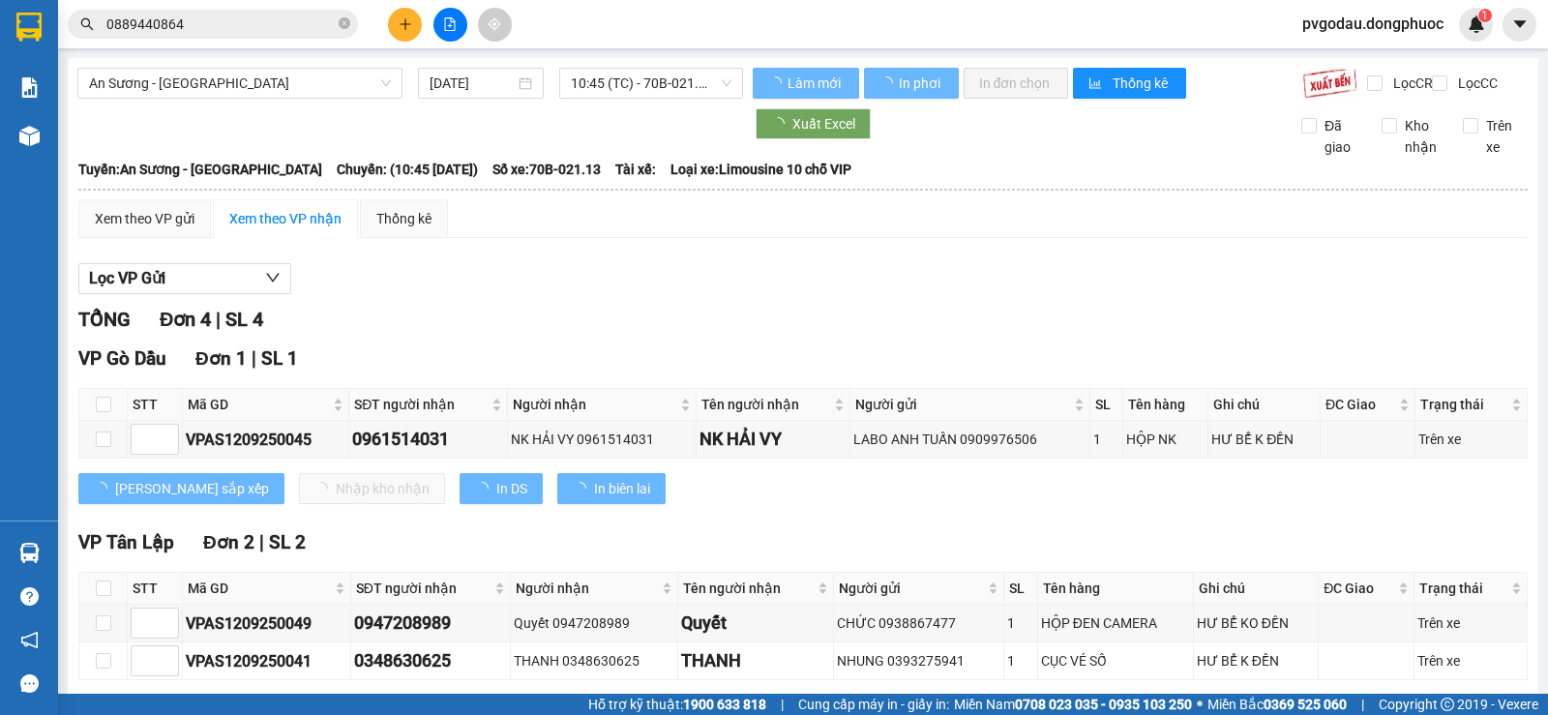
scroll to position [286, 0]
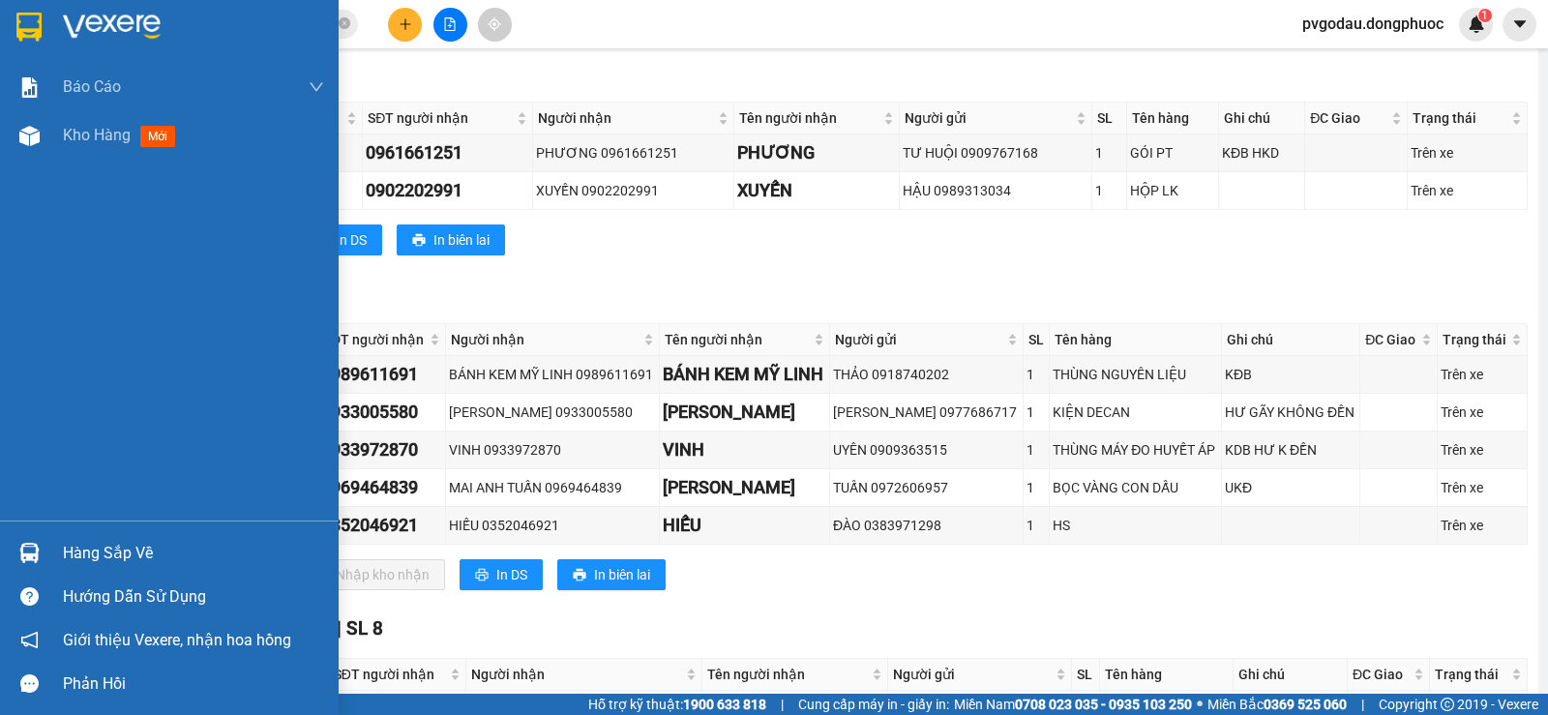
click at [60, 560] on div "Hàng sắp về" at bounding box center [169, 553] width 339 height 44
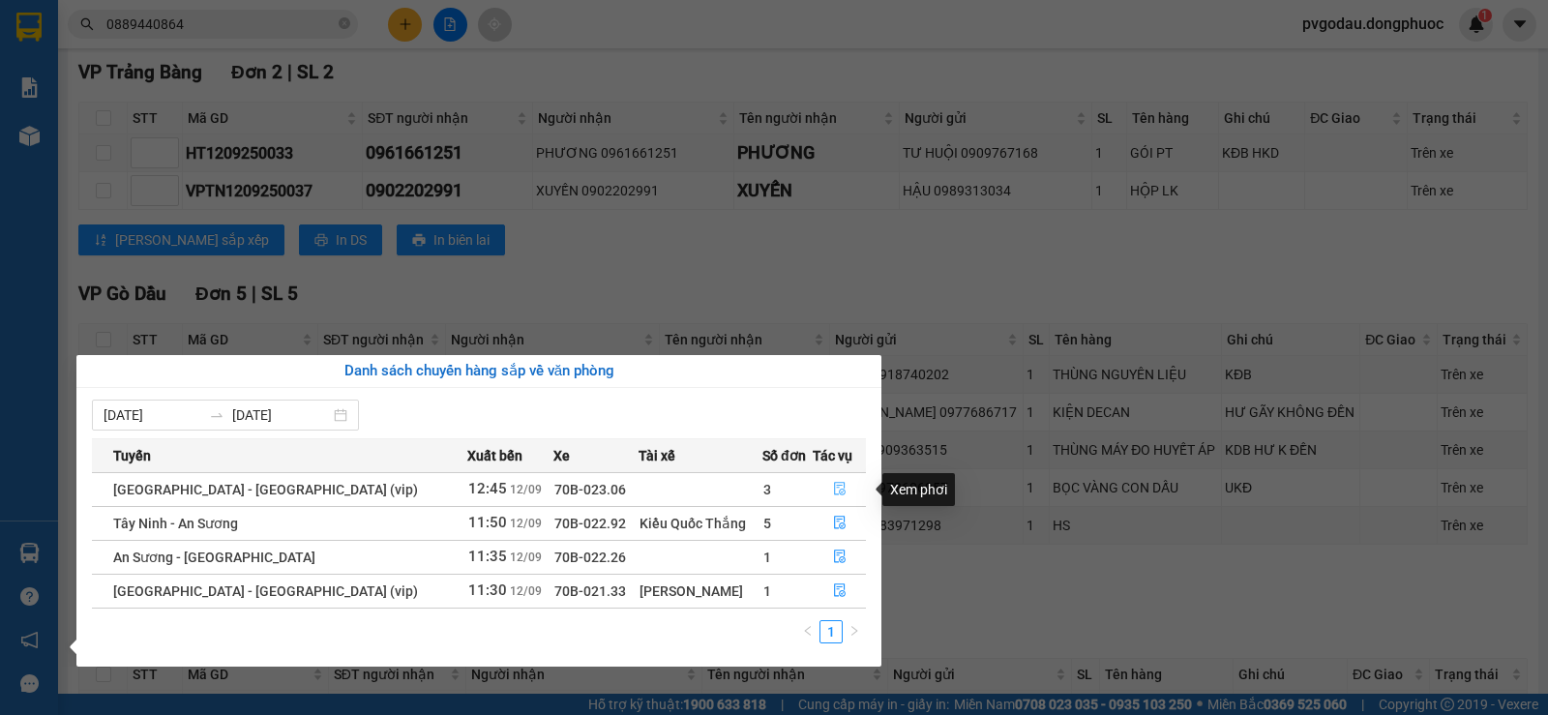
click at [834, 491] on icon "file-done" at bounding box center [840, 490] width 12 height 14
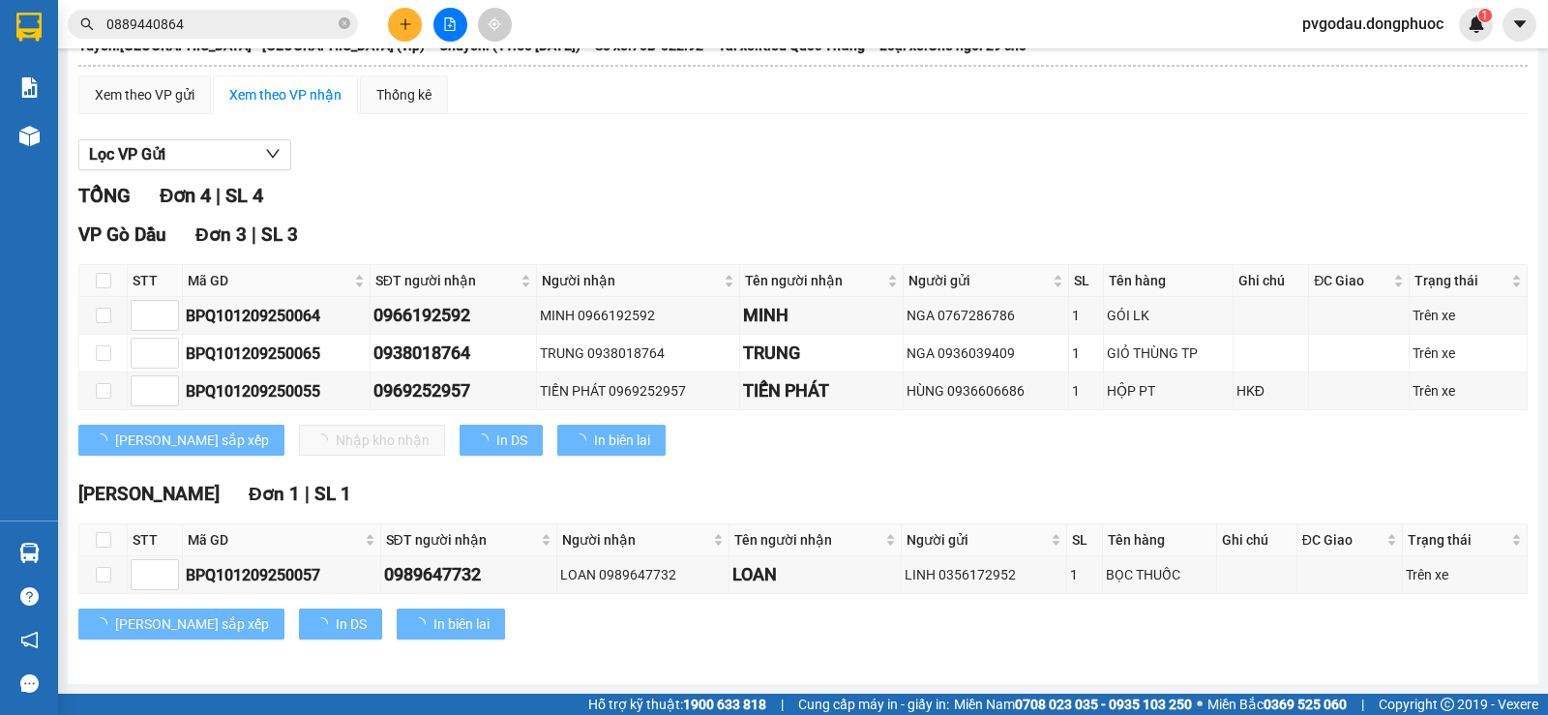
scroll to position [140, 0]
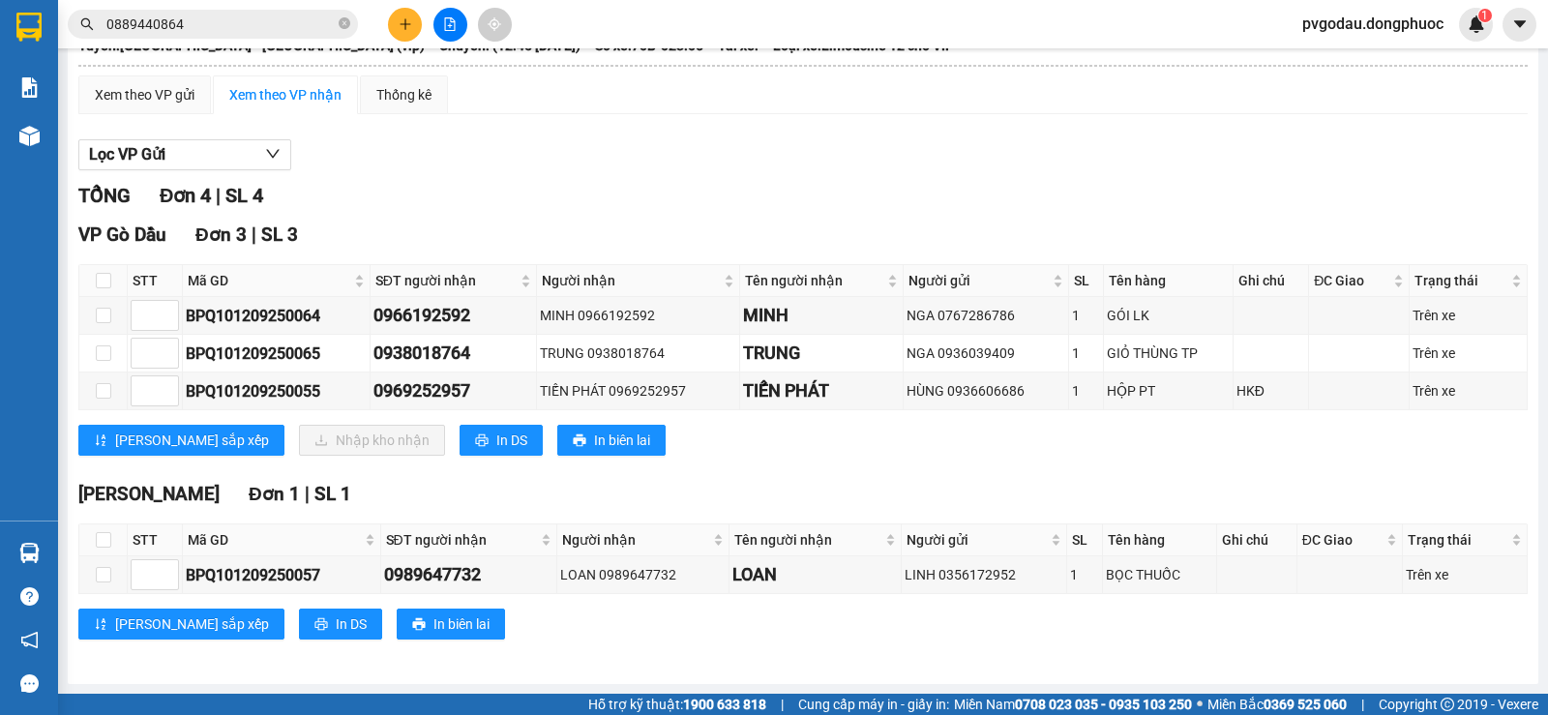
click at [214, 25] on input "0889440864" at bounding box center [220, 24] width 228 height 21
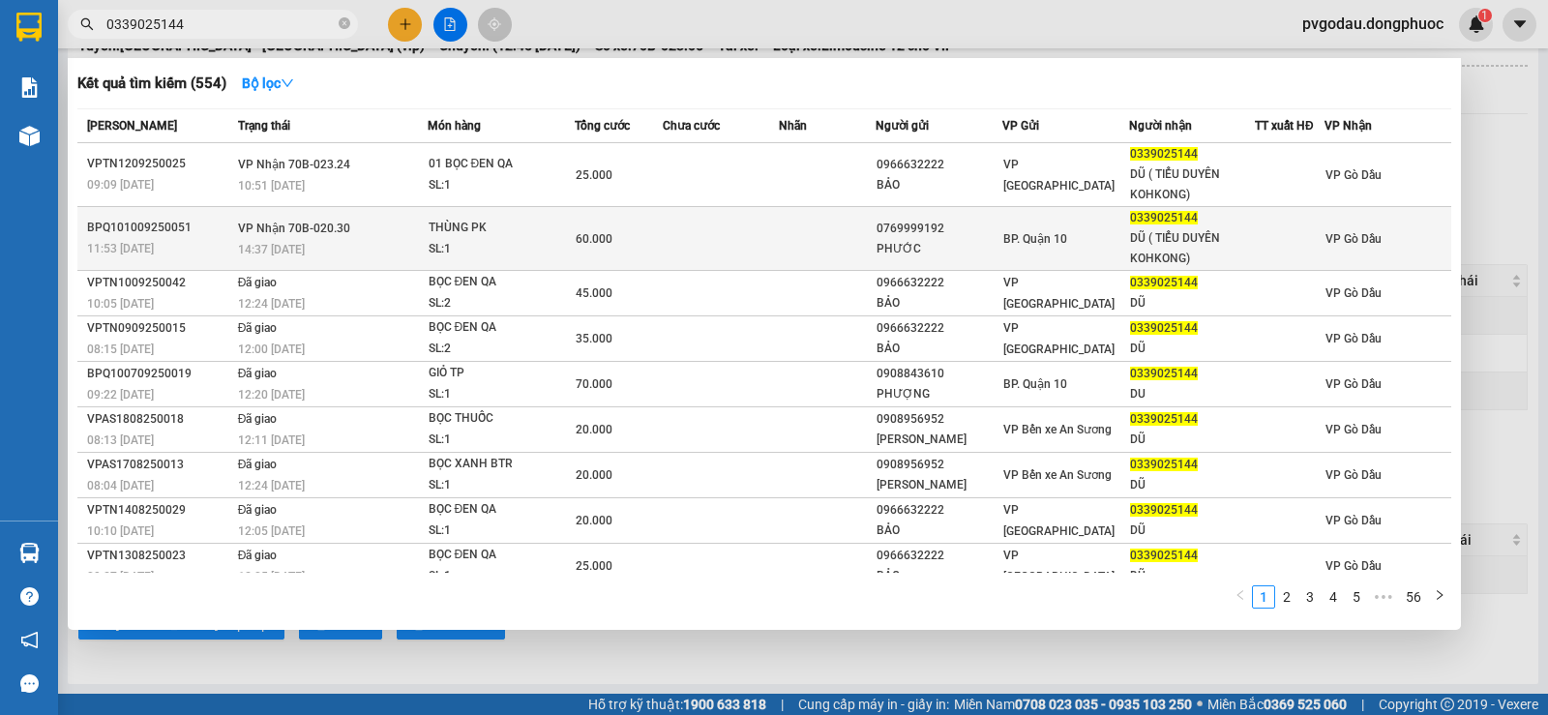
type input "0339025144"
click at [495, 244] on div "SL: 1" at bounding box center [501, 249] width 145 height 21
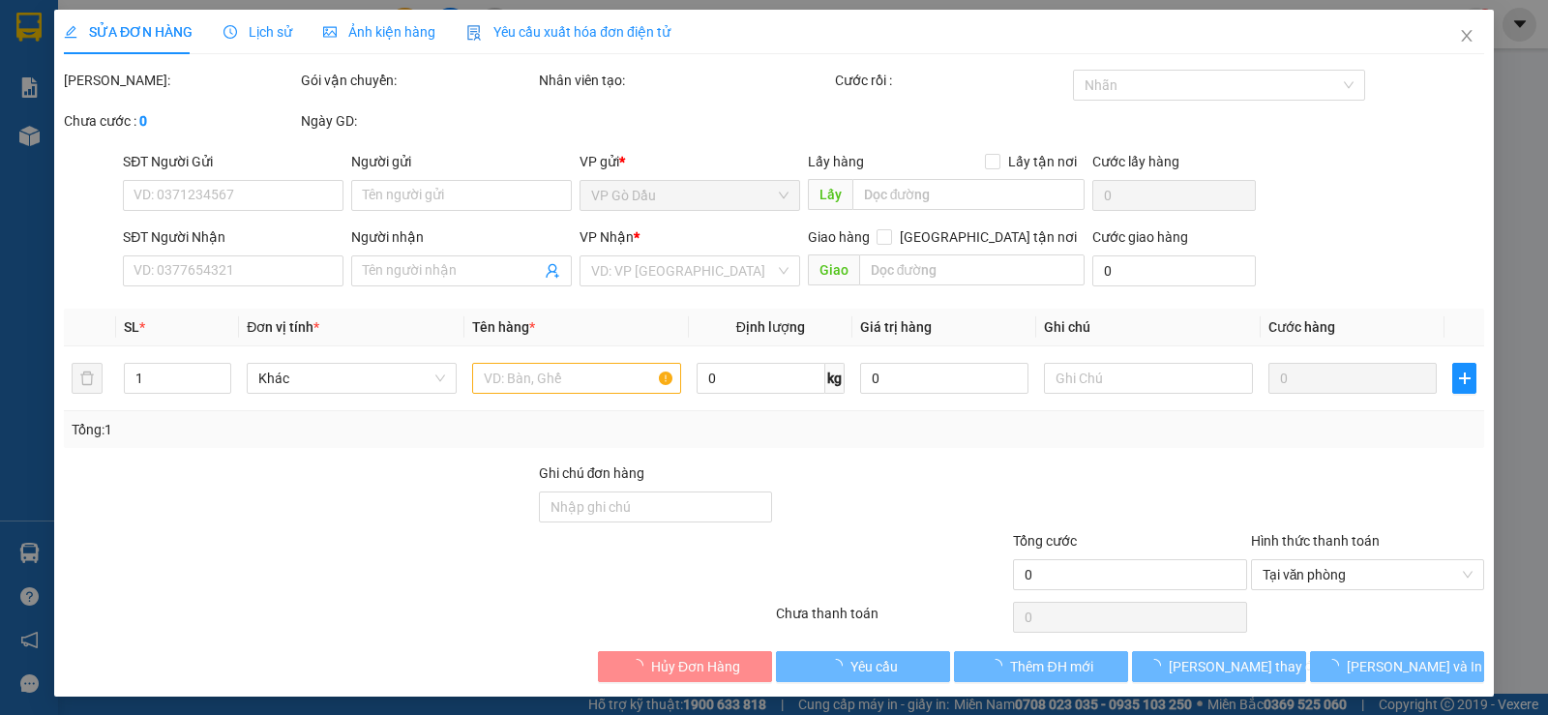
type input "0769999192"
type input "PHƯỚC"
type input "0339025144"
type input "DŨ ( TIỂU DUYÊN KOHKONG)"
type input "60.000"
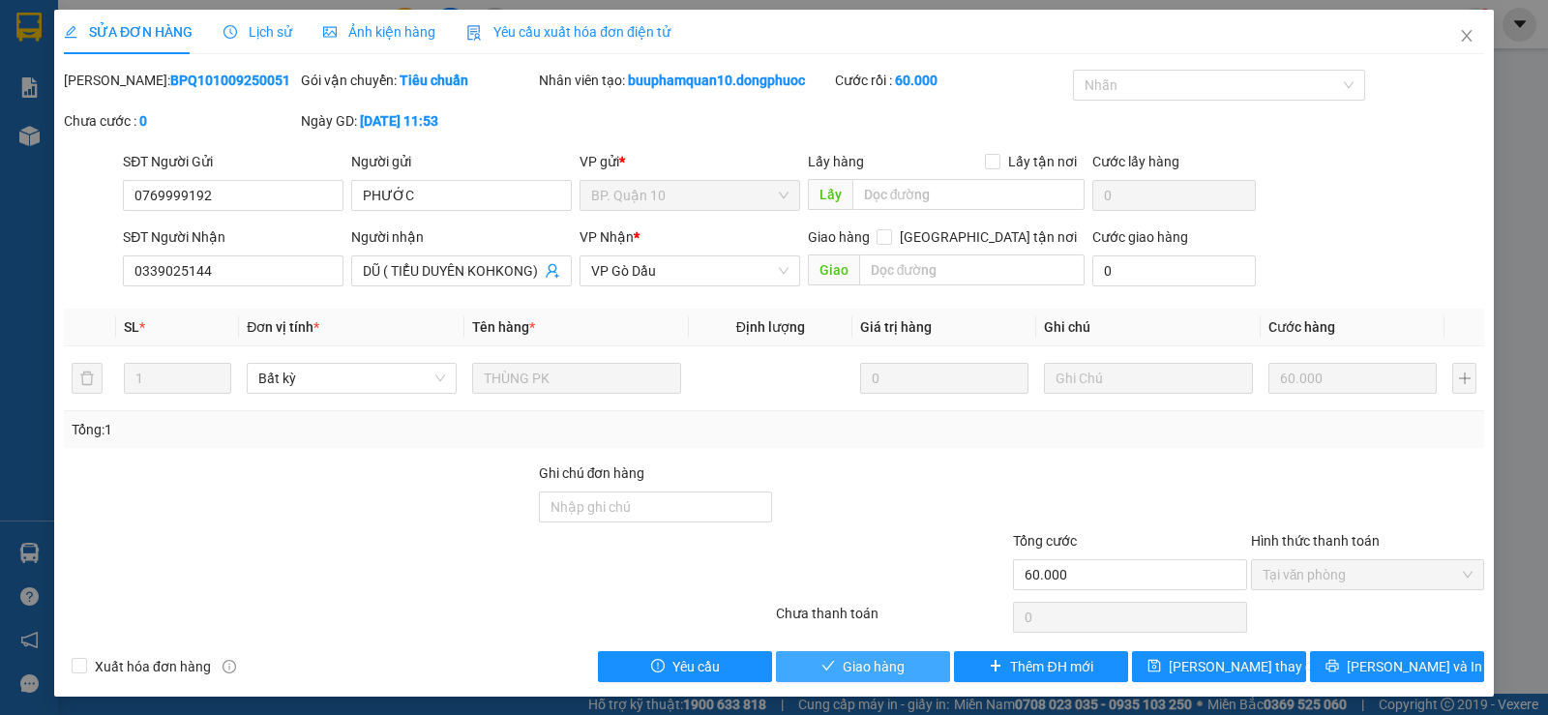
click at [846, 668] on span "Giao hàng" at bounding box center [874, 666] width 62 height 21
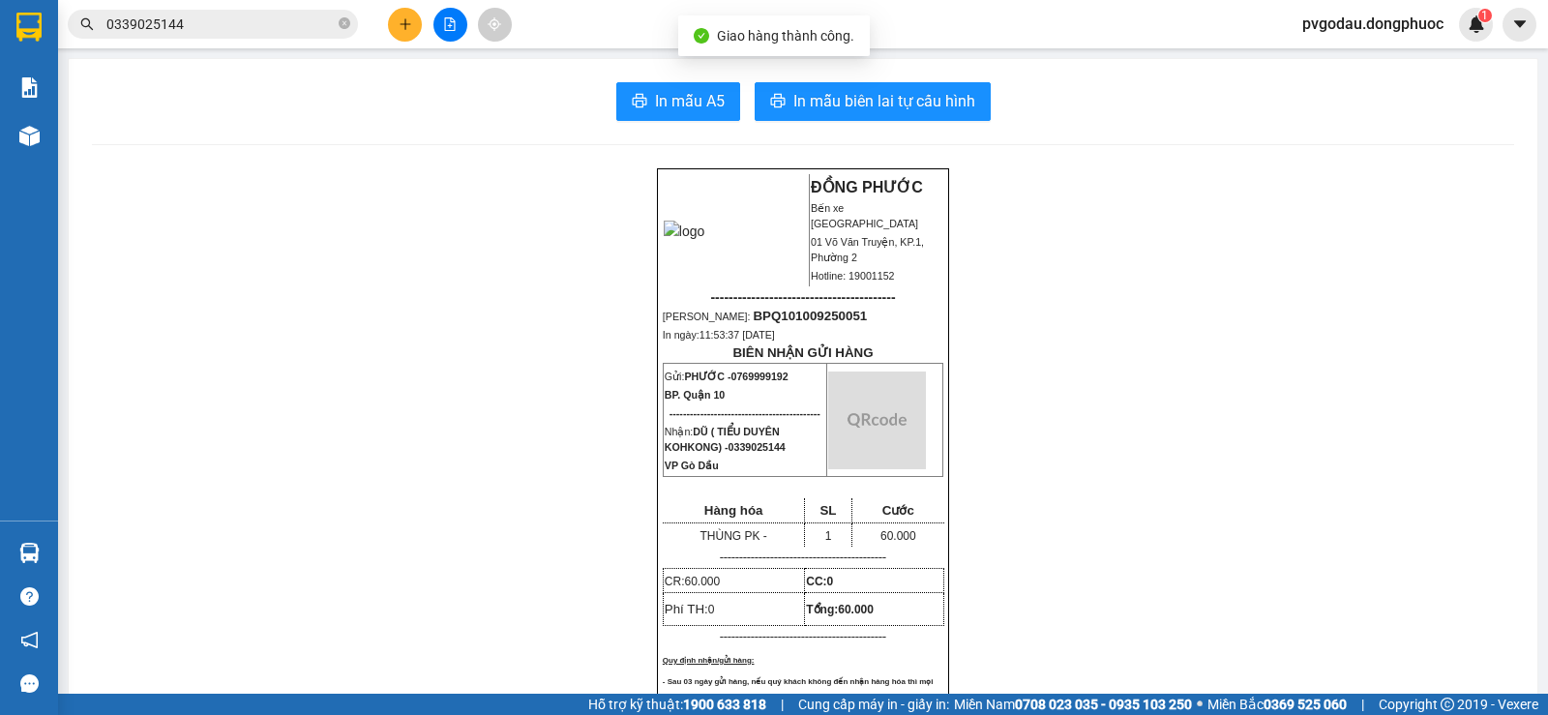
click at [273, 28] on input "0339025144" at bounding box center [220, 24] width 228 height 21
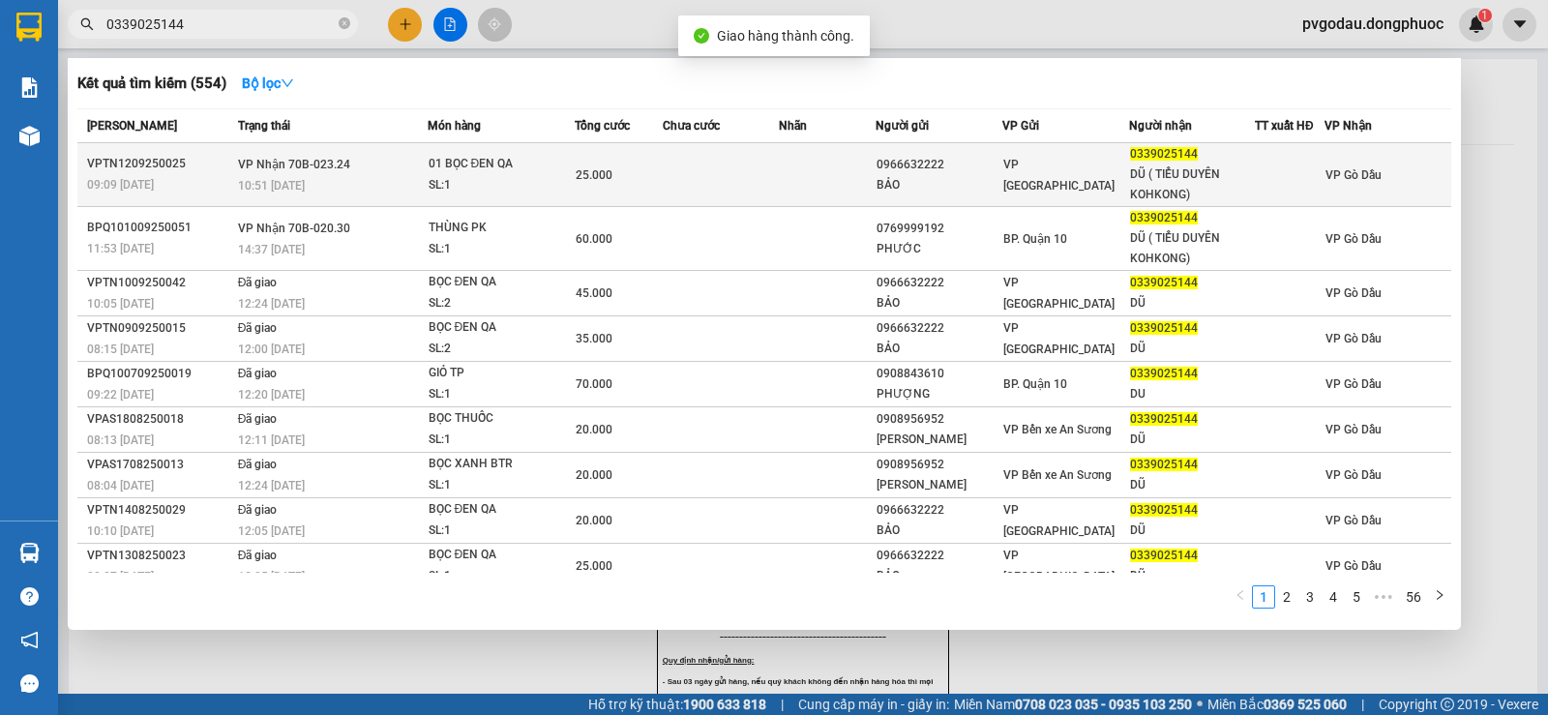
click at [307, 167] on span "VP Nhận 70B-023.24" at bounding box center [294, 165] width 112 height 14
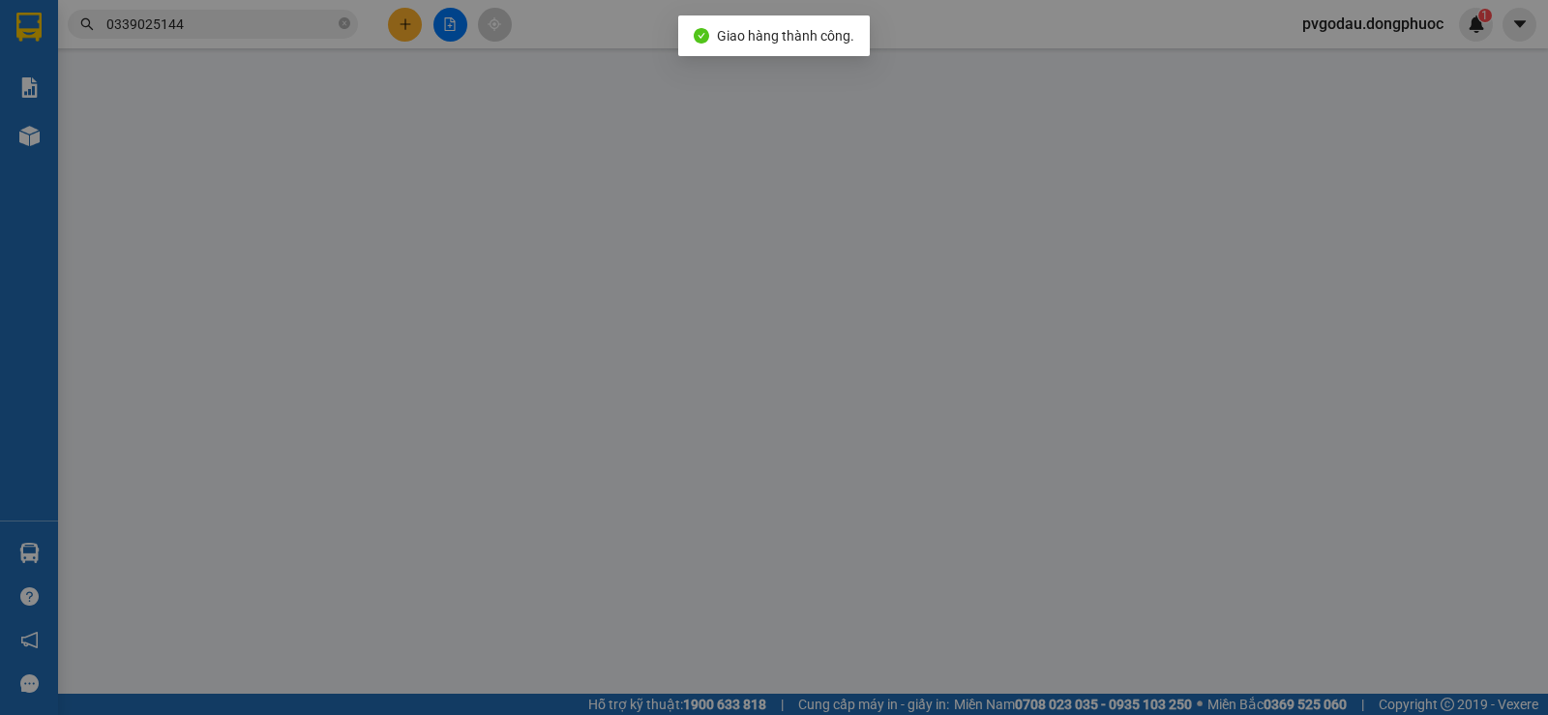
type input "0966632222"
type input "BẢO"
type input "0339025144"
type input "DŨ ( TIỂU DUYÊN KOHKONG)"
type input "25.000"
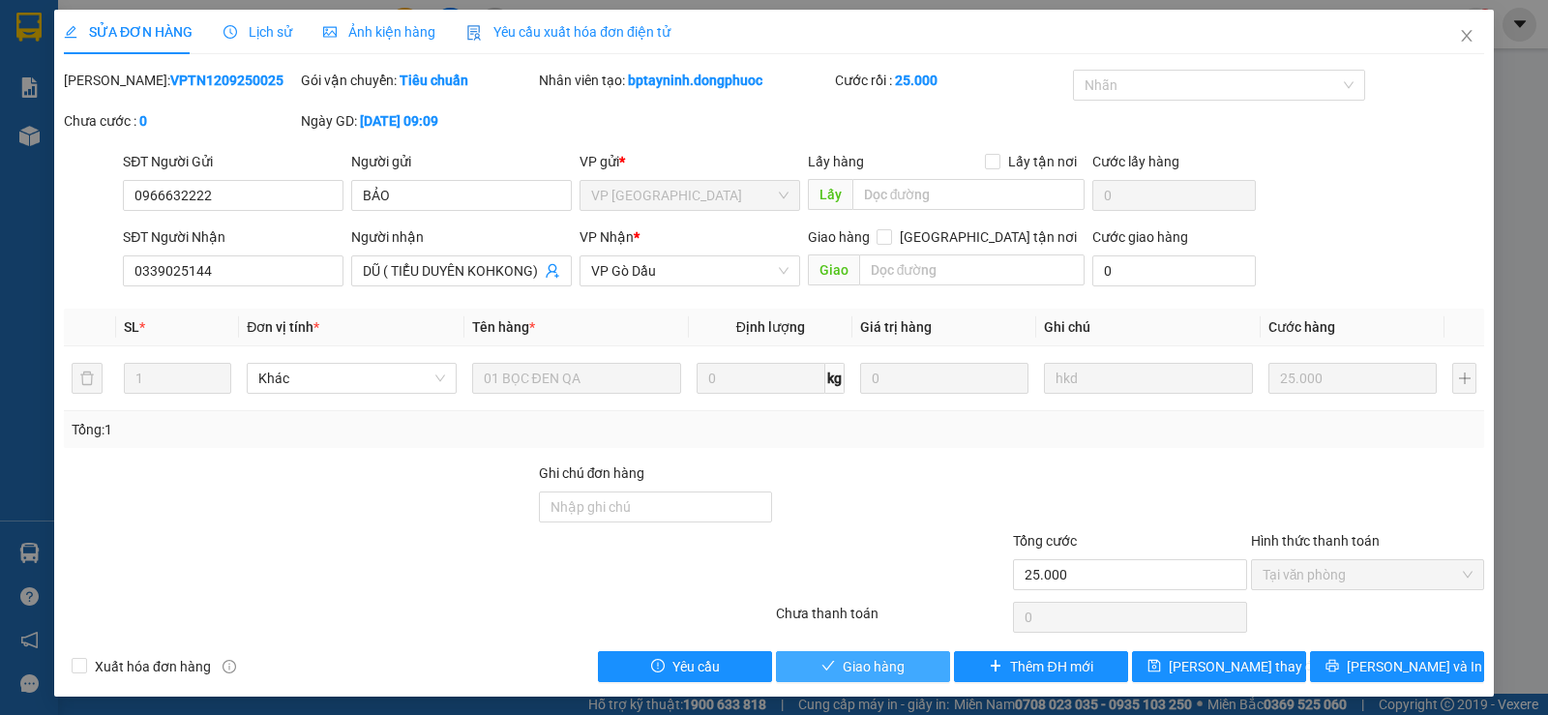
click at [843, 668] on span "Giao hàng" at bounding box center [874, 666] width 62 height 21
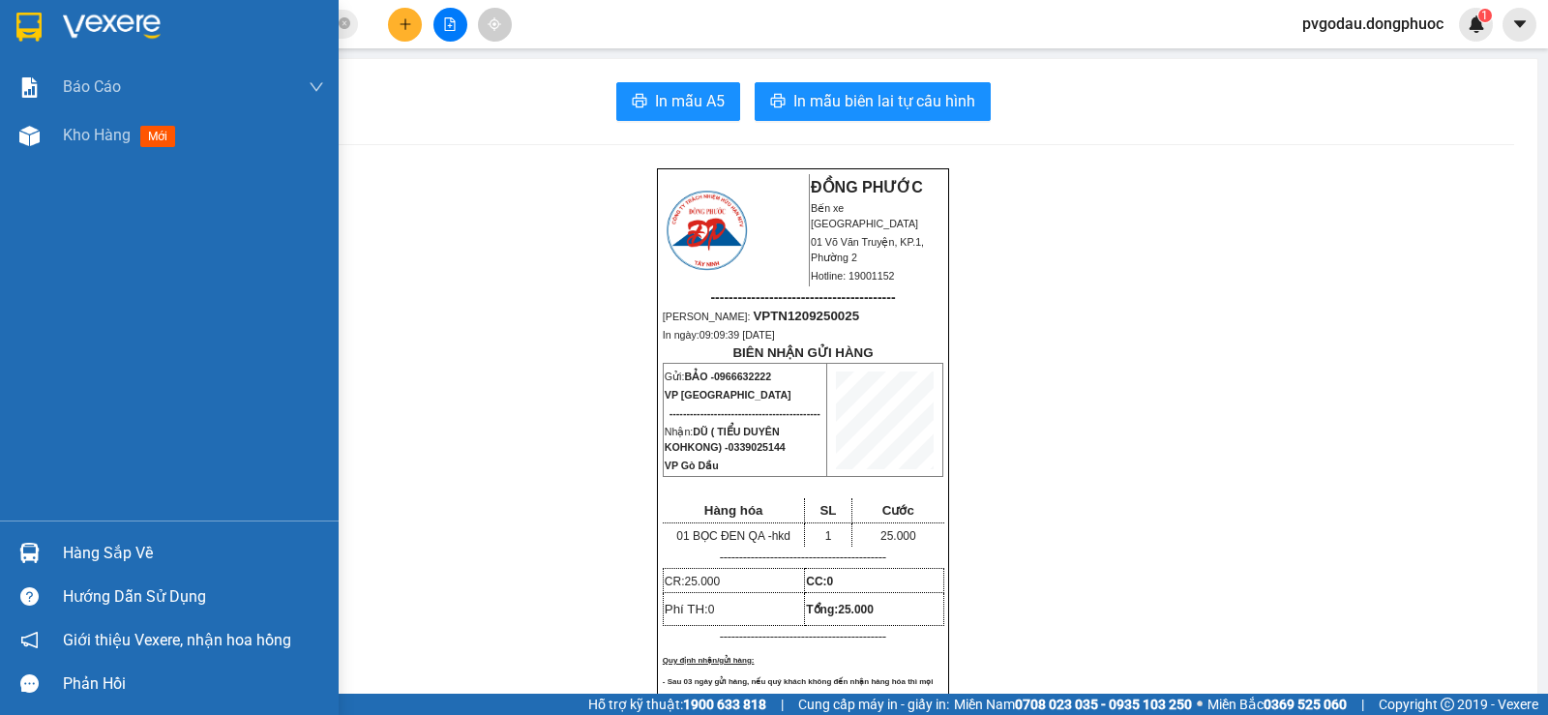
click at [54, 540] on div "Hàng sắp về" at bounding box center [169, 553] width 339 height 44
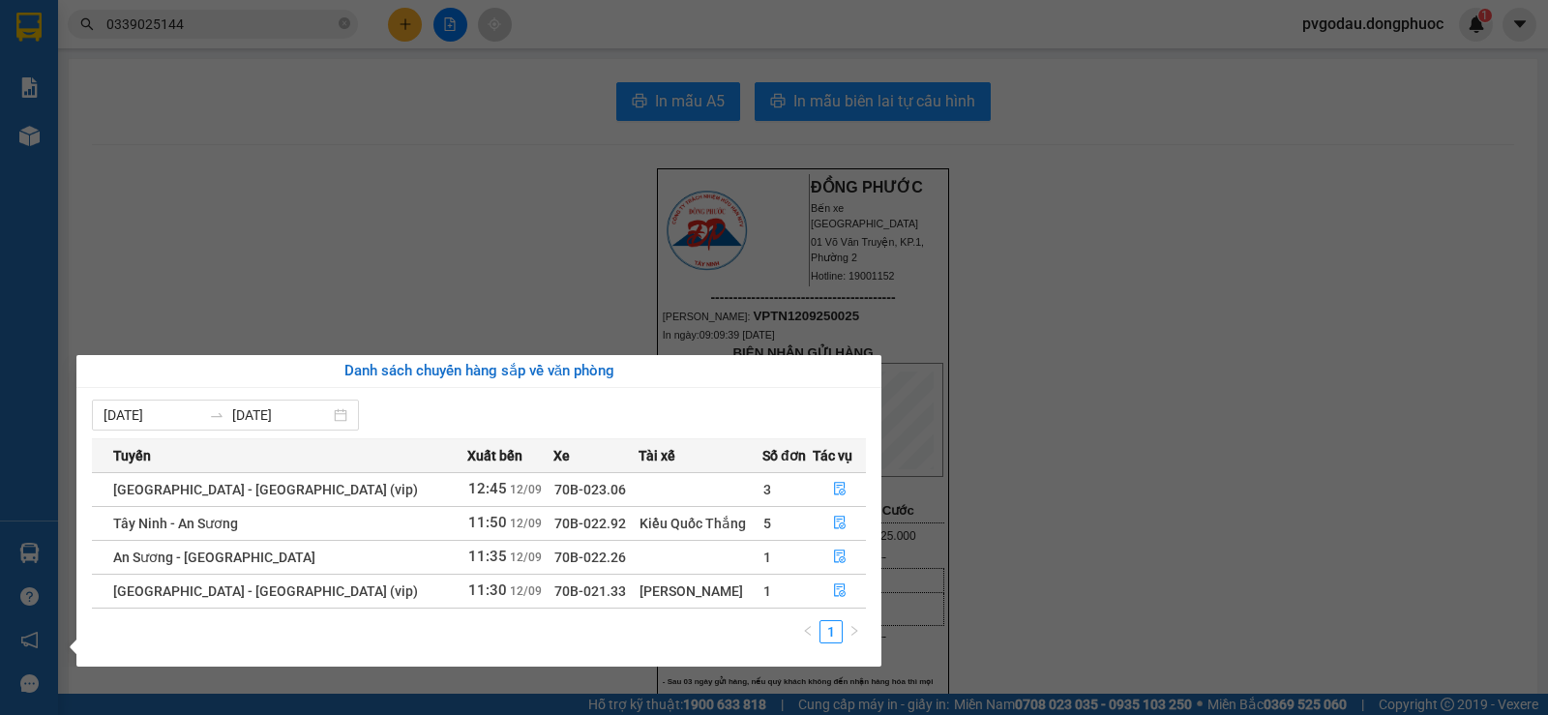
click at [25, 569] on div "Báo cáo Mẫu 1: Báo cáo dòng tiền theo nhân viên Mẫu 1: Báo cáo dòng tiền theo n…" at bounding box center [29, 357] width 58 height 715
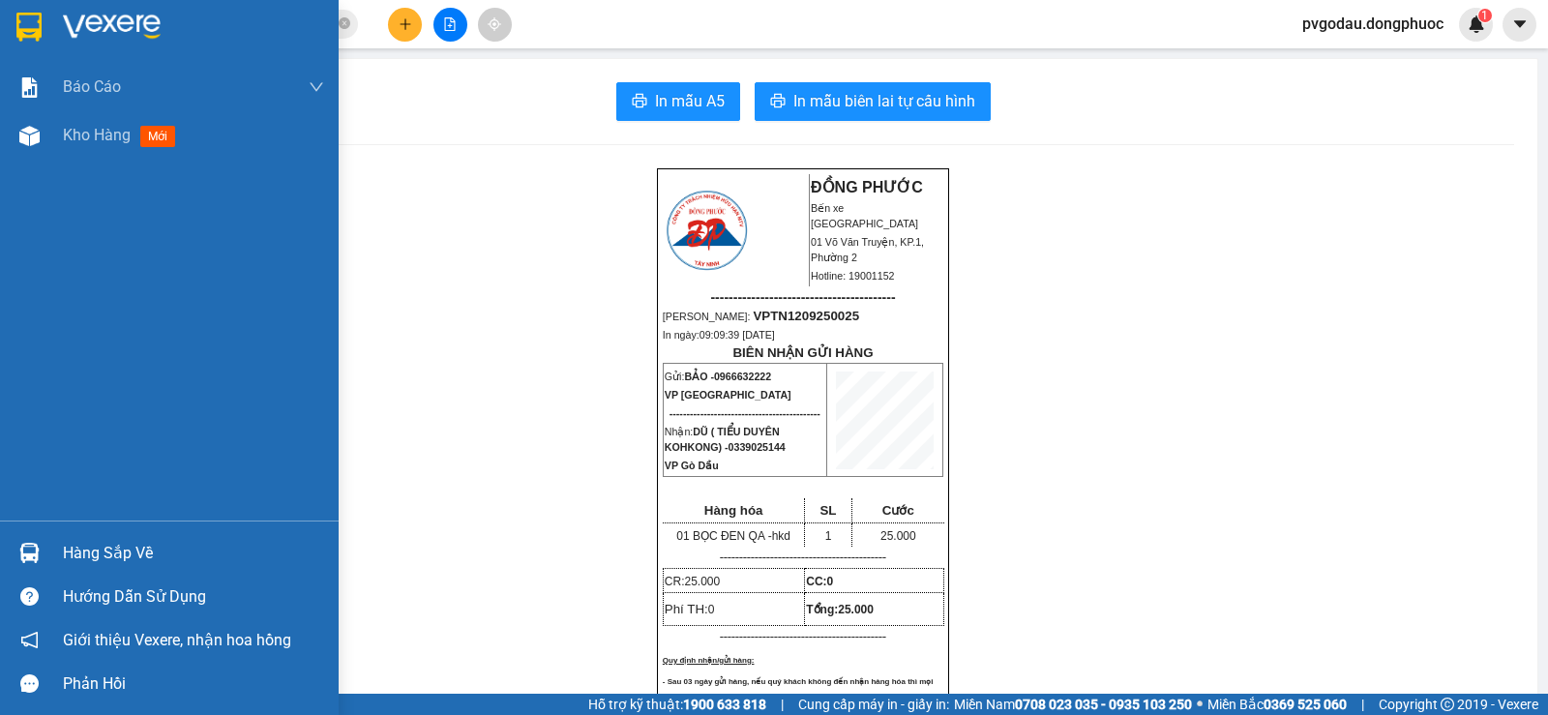
click at [45, 555] on div at bounding box center [30, 553] width 34 height 34
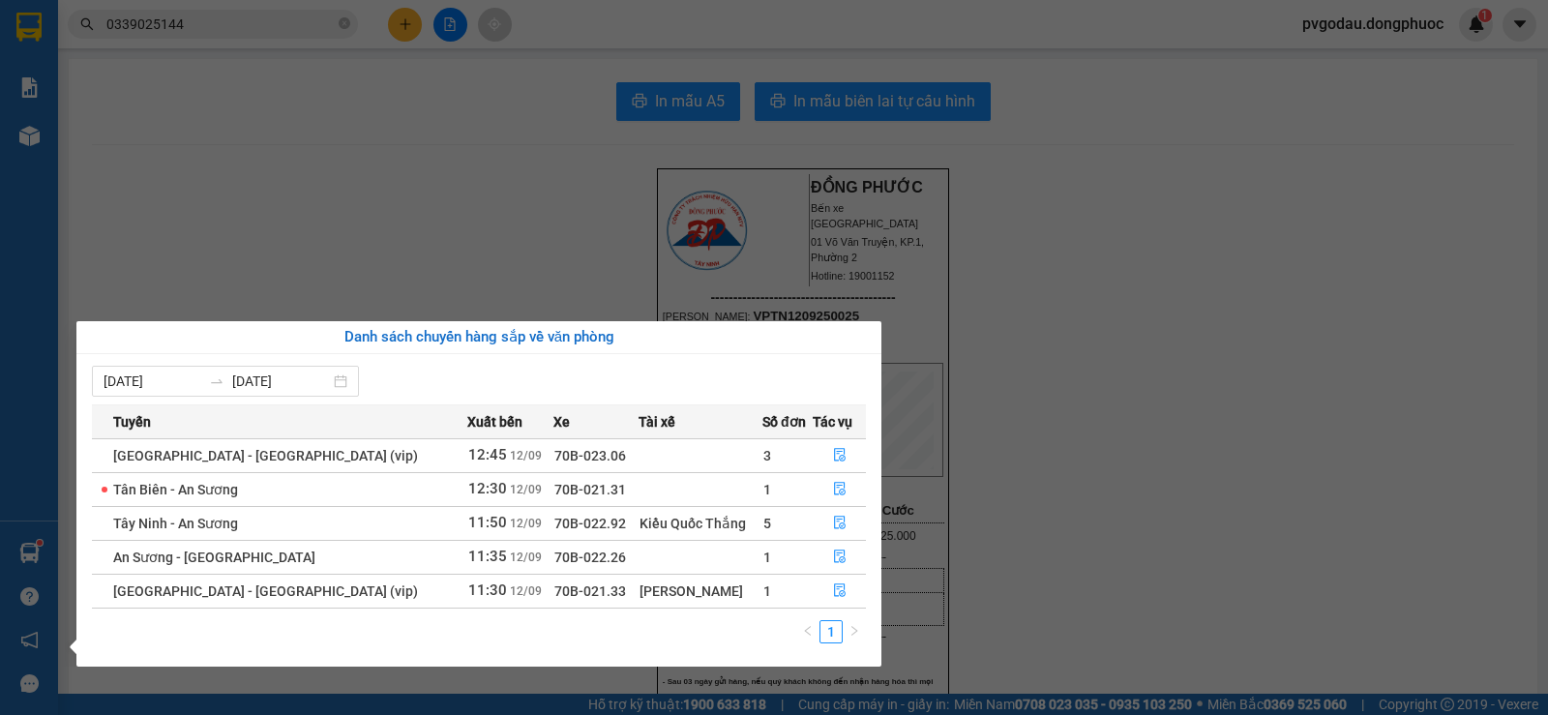
click at [18, 550] on div "Báo cáo Mẫu 1: Báo cáo dòng tiền theo nhân viên Mẫu 1: Báo cáo dòng tiền theo n…" at bounding box center [29, 357] width 58 height 715
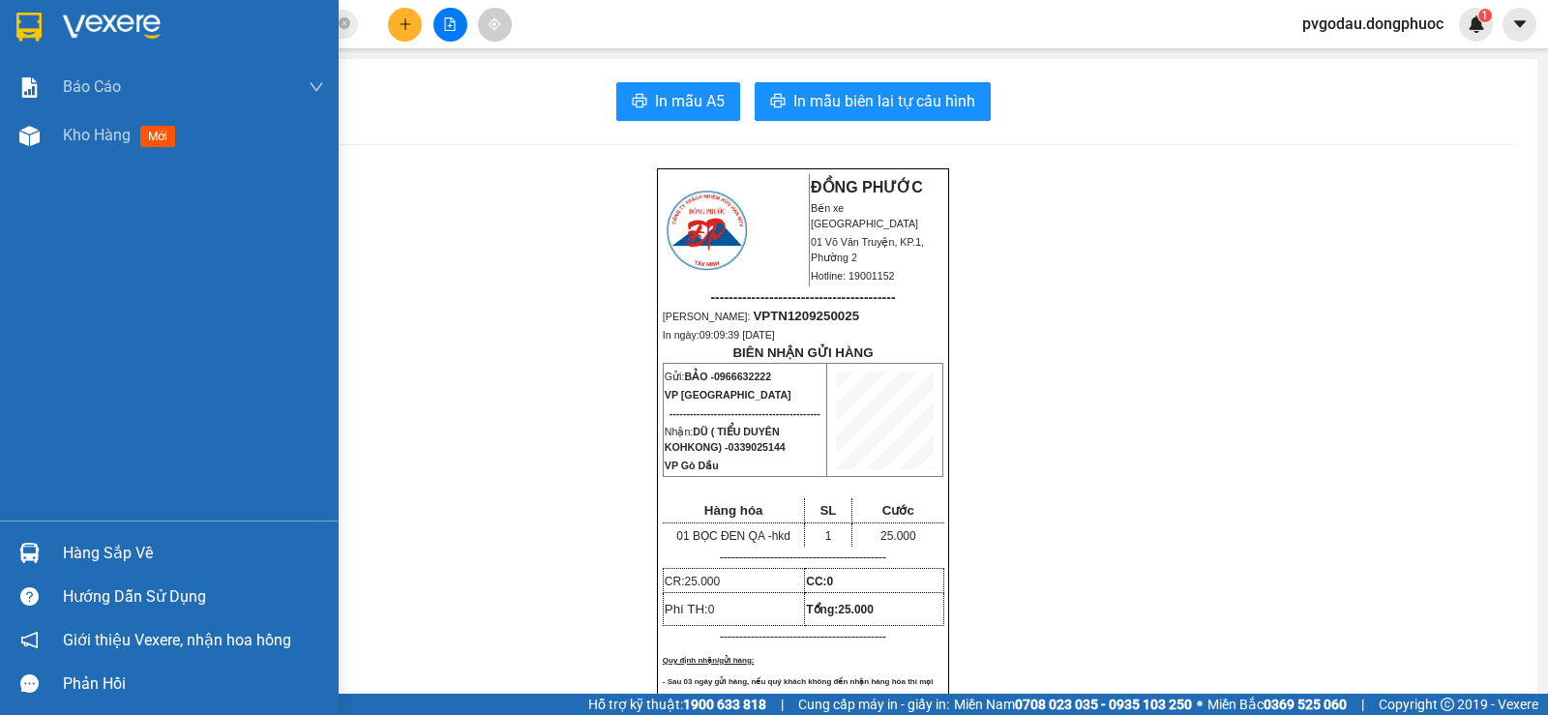
click at [45, 553] on div at bounding box center [30, 553] width 34 height 34
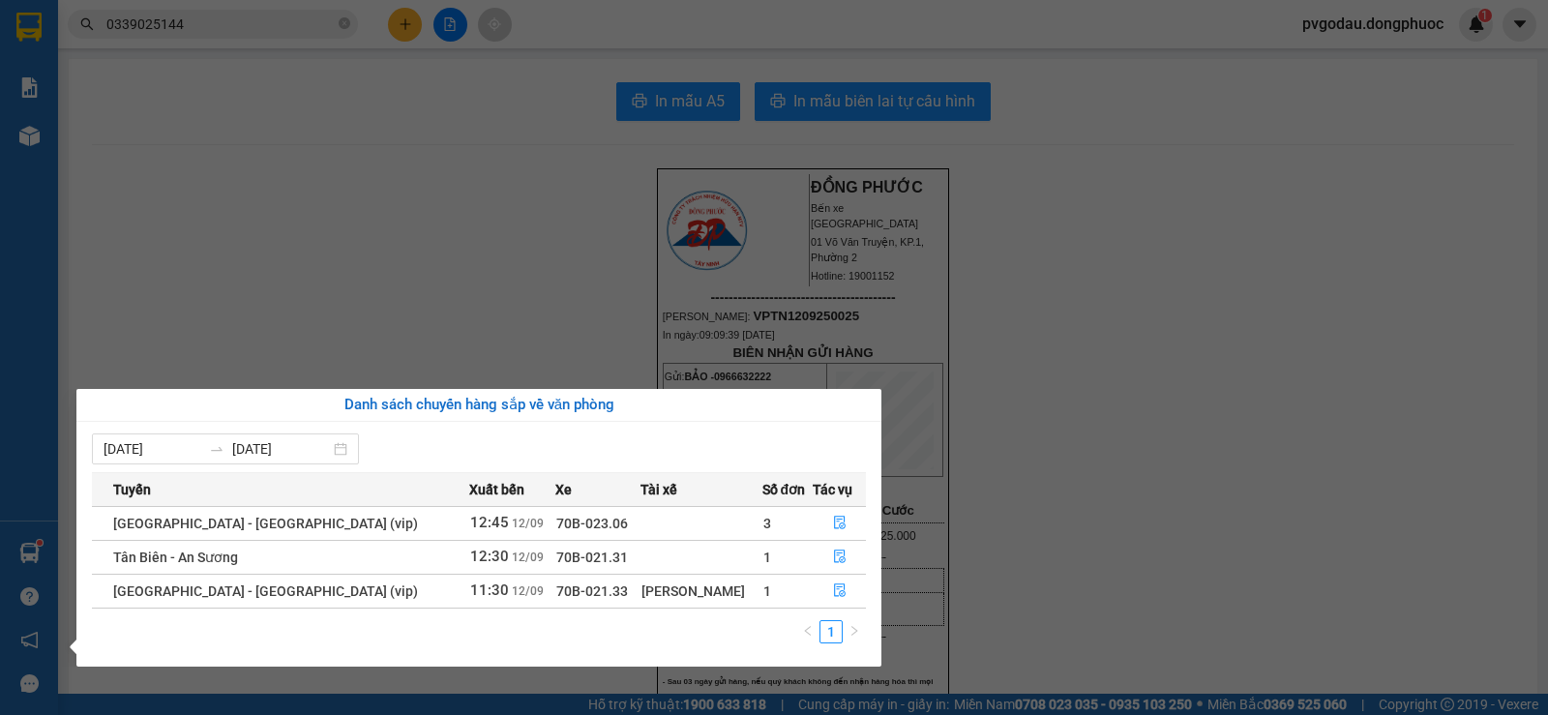
click at [66, 553] on div "Danh sách chuyến hàng sắp về văn phòng [DATE] [DATE] Tuyến Xuất bến Xe Tài xế S…" at bounding box center [471, 528] width 819 height 278
click at [44, 556] on div "Báo cáo Mẫu 1: Báo cáo dòng tiền theo nhân viên Mẫu 1: Báo cáo dòng tiền theo n…" at bounding box center [29, 357] width 58 height 715
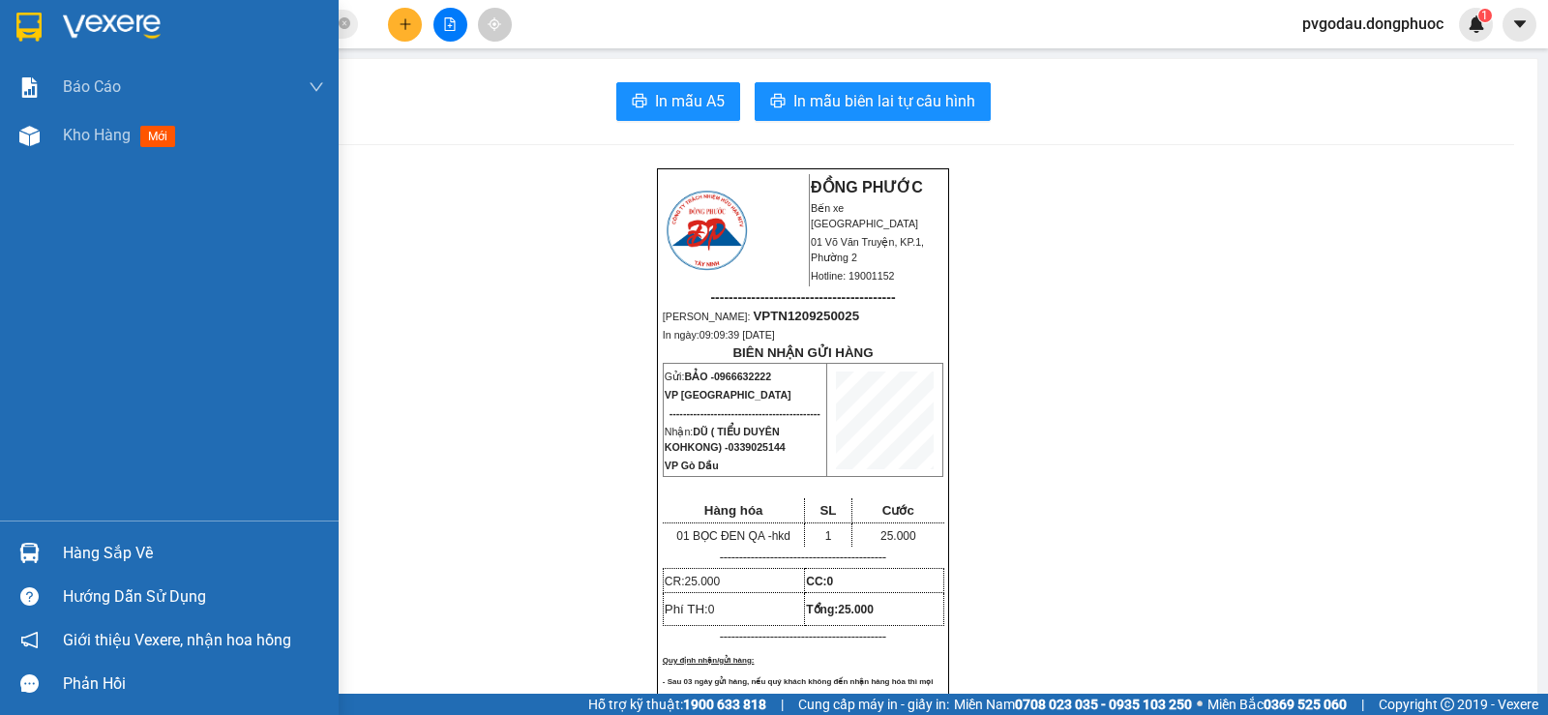
click at [44, 556] on div at bounding box center [30, 553] width 34 height 34
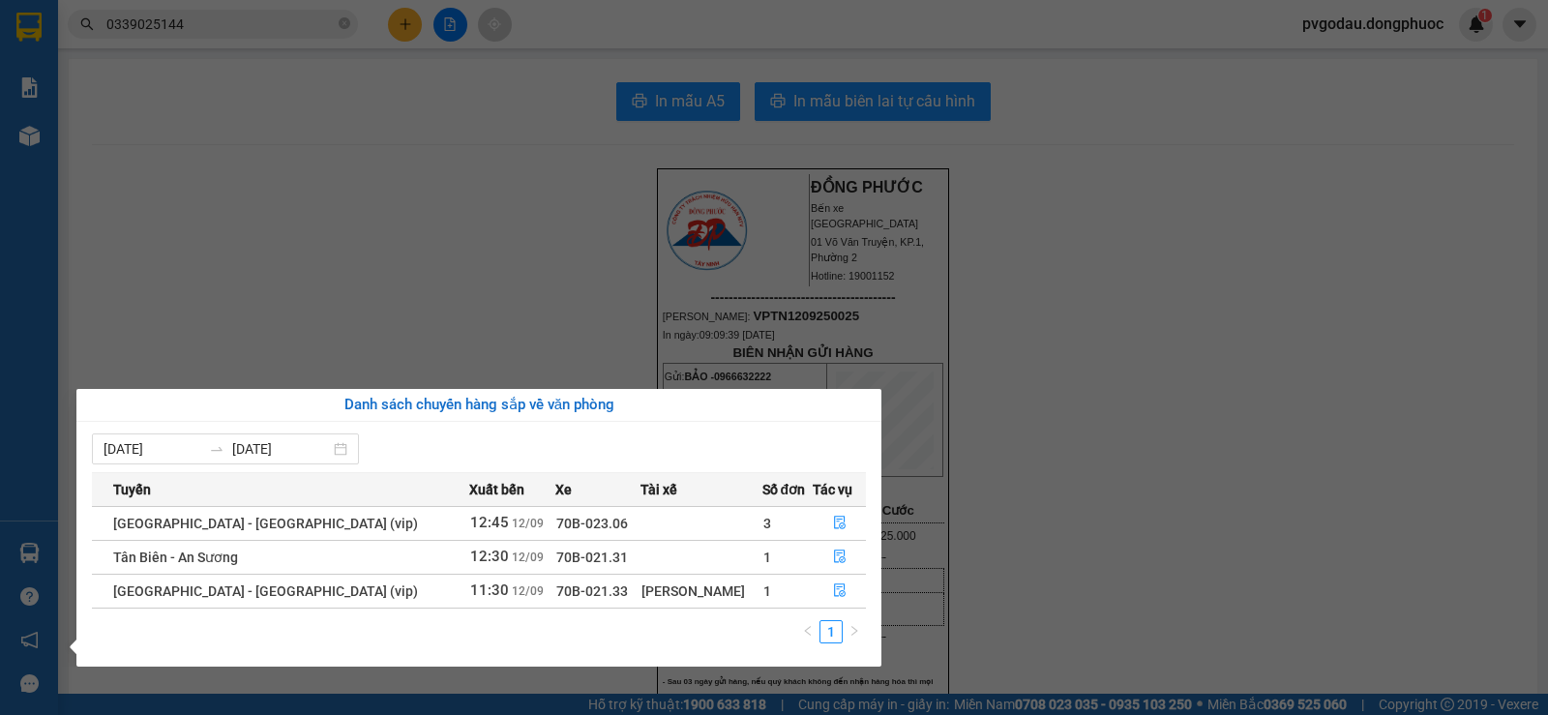
click at [60, 530] on section "Kết quả tìm kiếm ( 554 ) Bộ lọc Mã ĐH Trạng thái Món hàng Tổng cước Chưa cước N…" at bounding box center [774, 357] width 1548 height 715
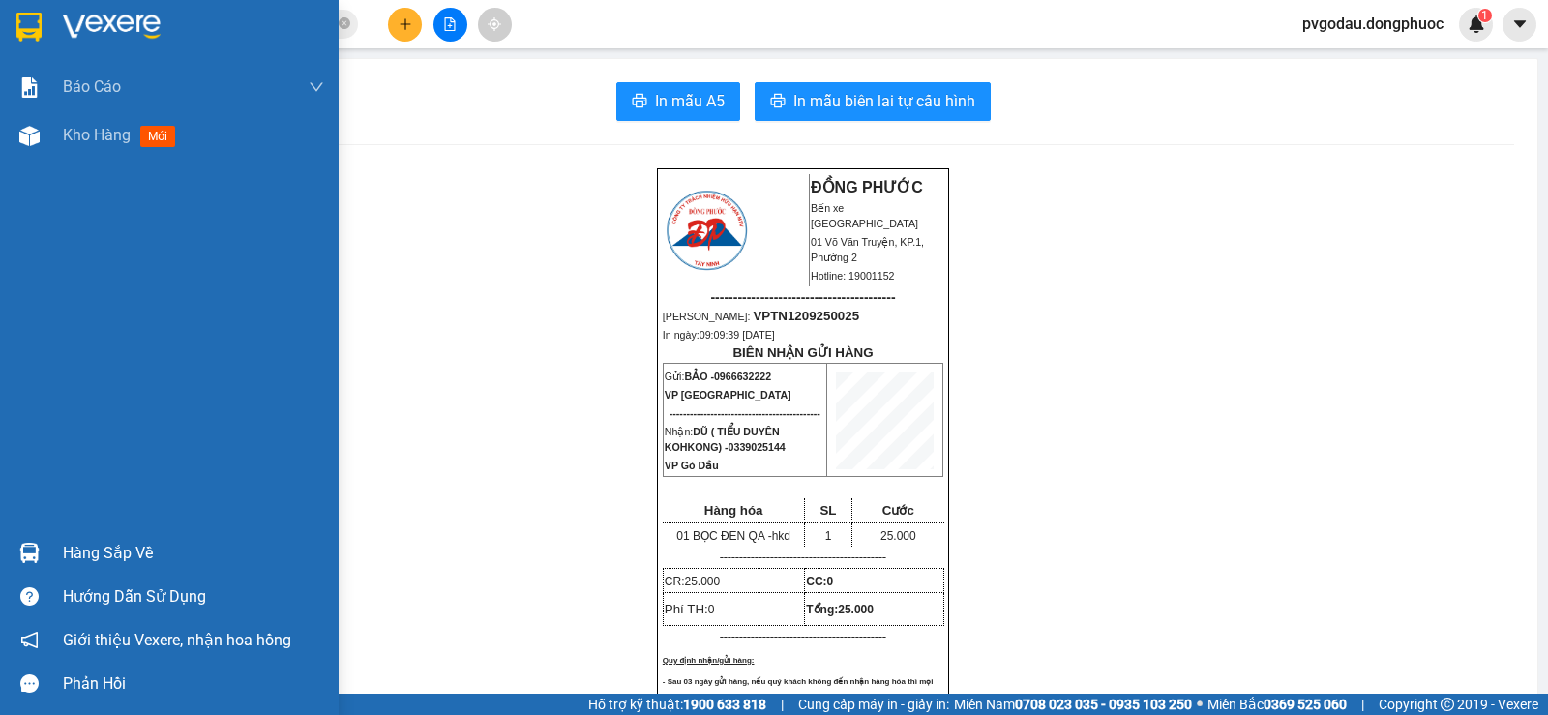
click at [48, 549] on div "Hàng sắp về" at bounding box center [169, 553] width 339 height 44
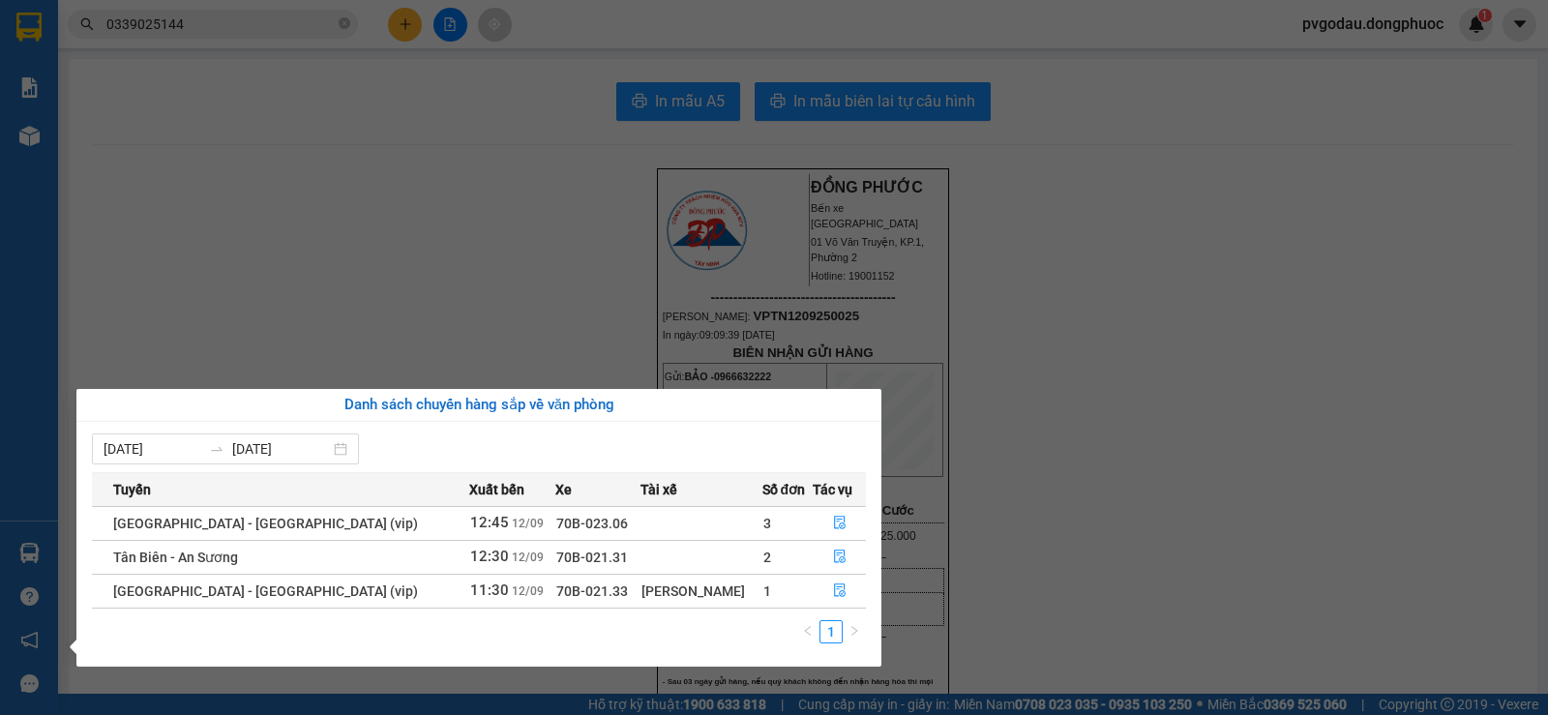
click at [44, 407] on div "Báo cáo Mẫu 1: Báo cáo dòng tiền theo nhân viên Mẫu 1: Báo cáo dòng tiền theo n…" at bounding box center [29, 357] width 58 height 715
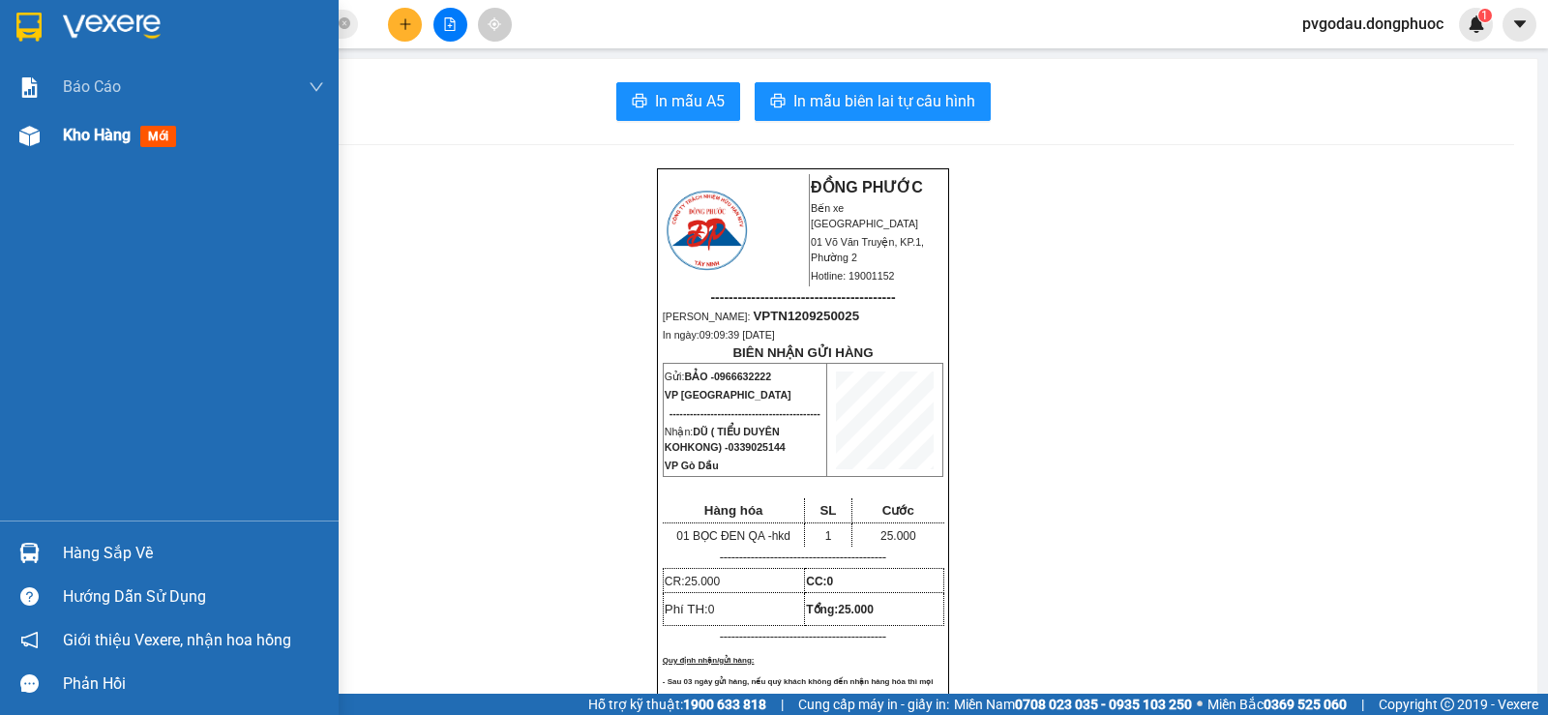
click at [105, 142] on span "Kho hàng" at bounding box center [97, 135] width 68 height 18
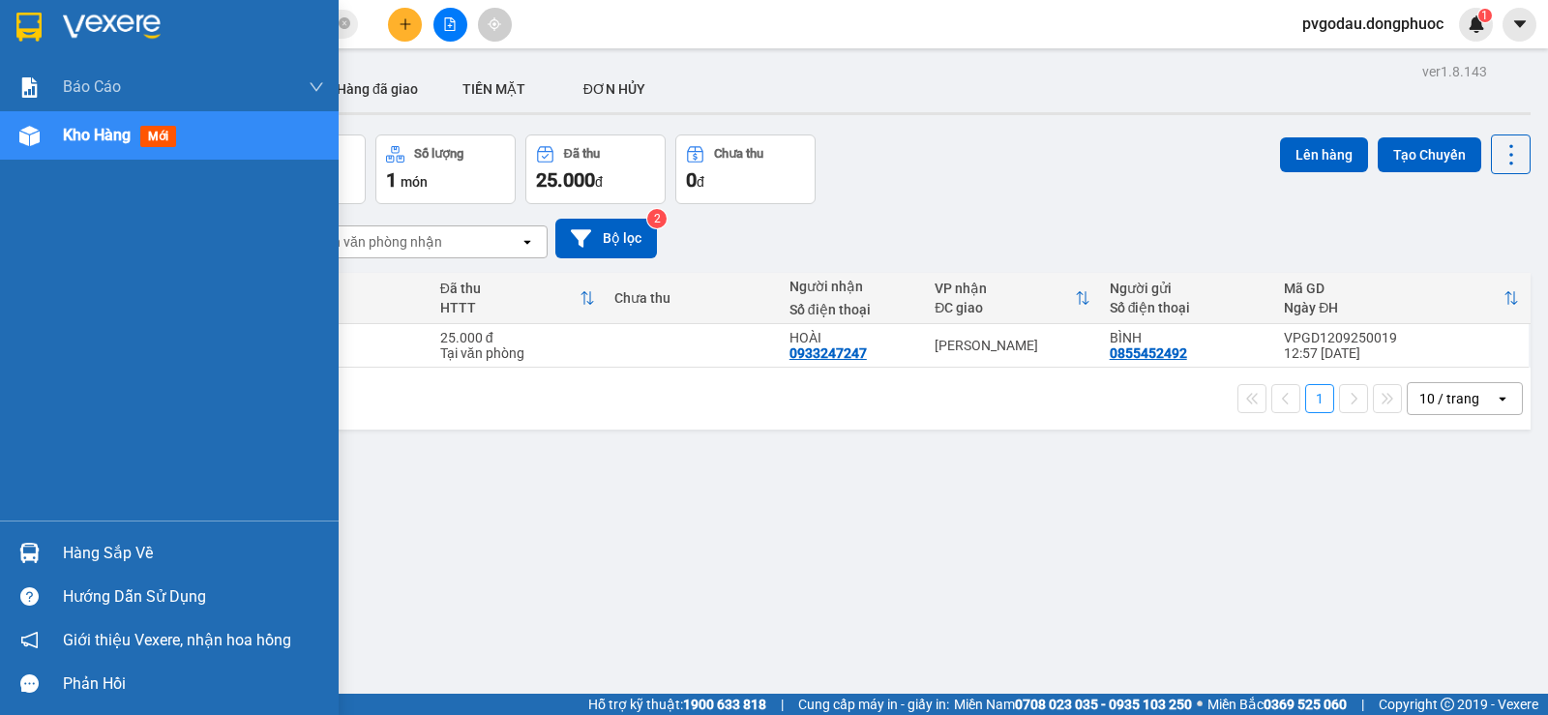
click at [78, 546] on div "Hàng sắp về" at bounding box center [193, 553] width 261 height 29
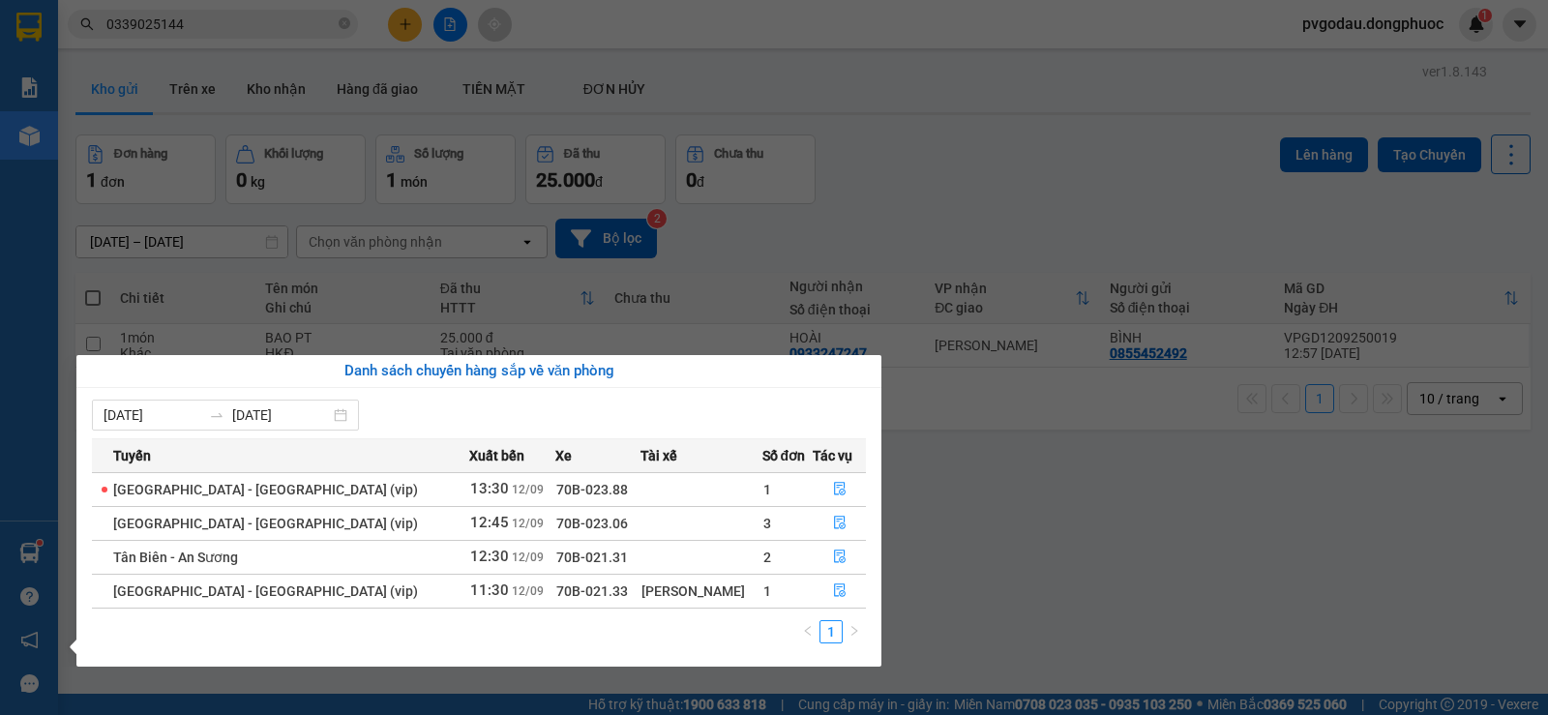
click at [281, 40] on section "Kết quả tìm kiếm ( 554 ) Bộ lọc Mã ĐH Trạng thái Món hàng Tổng cước Chưa cước N…" at bounding box center [774, 357] width 1548 height 715
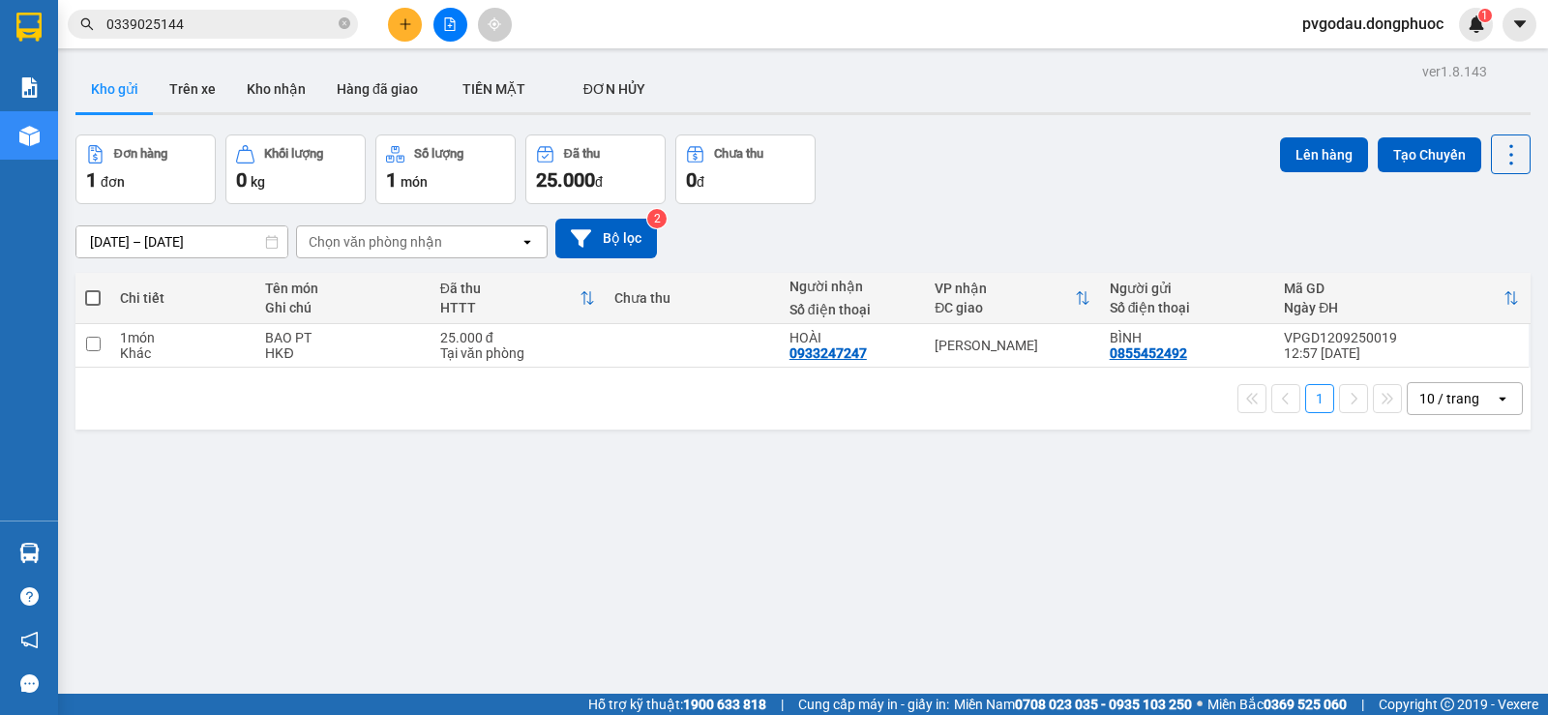
click at [237, 24] on input "0339025144" at bounding box center [220, 24] width 228 height 21
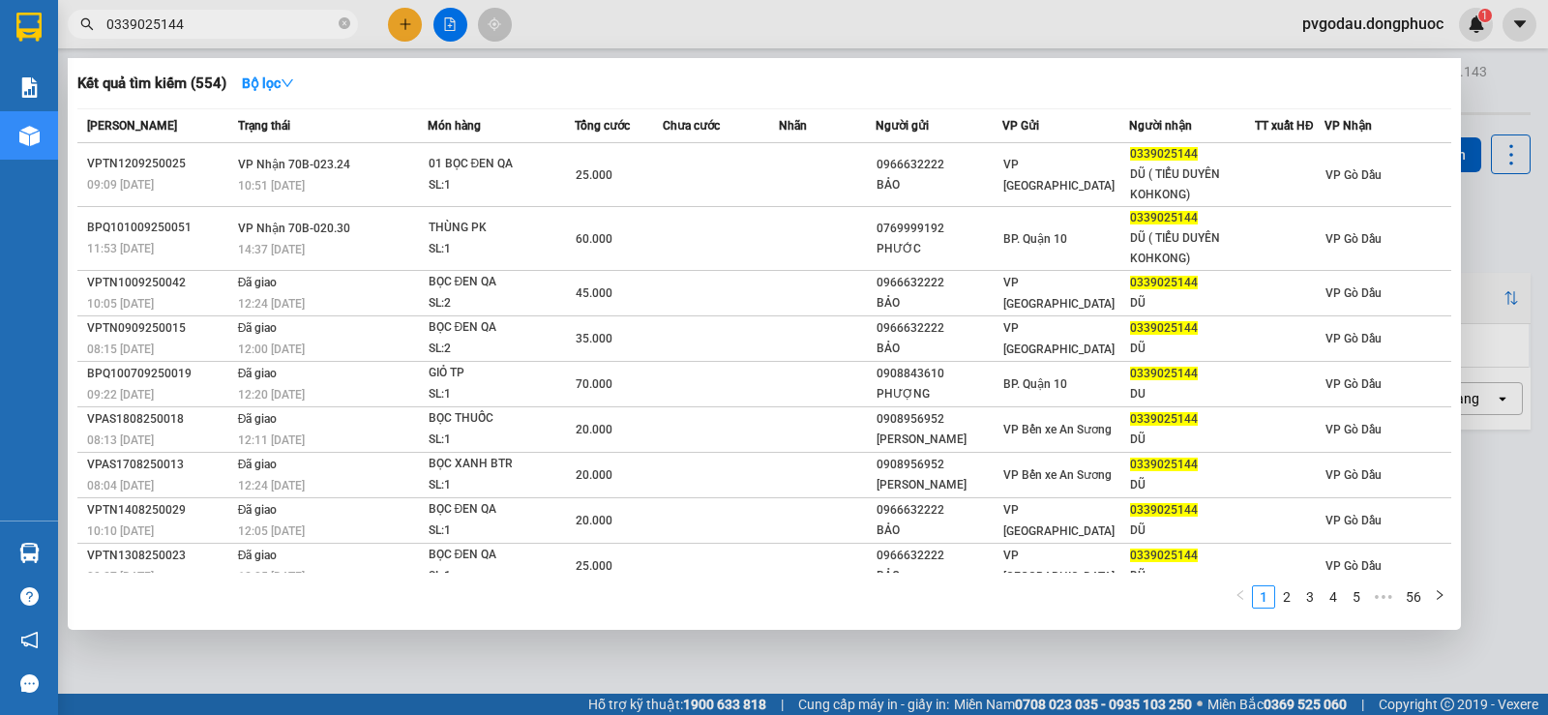
click at [237, 22] on input "0339025144" at bounding box center [220, 24] width 228 height 21
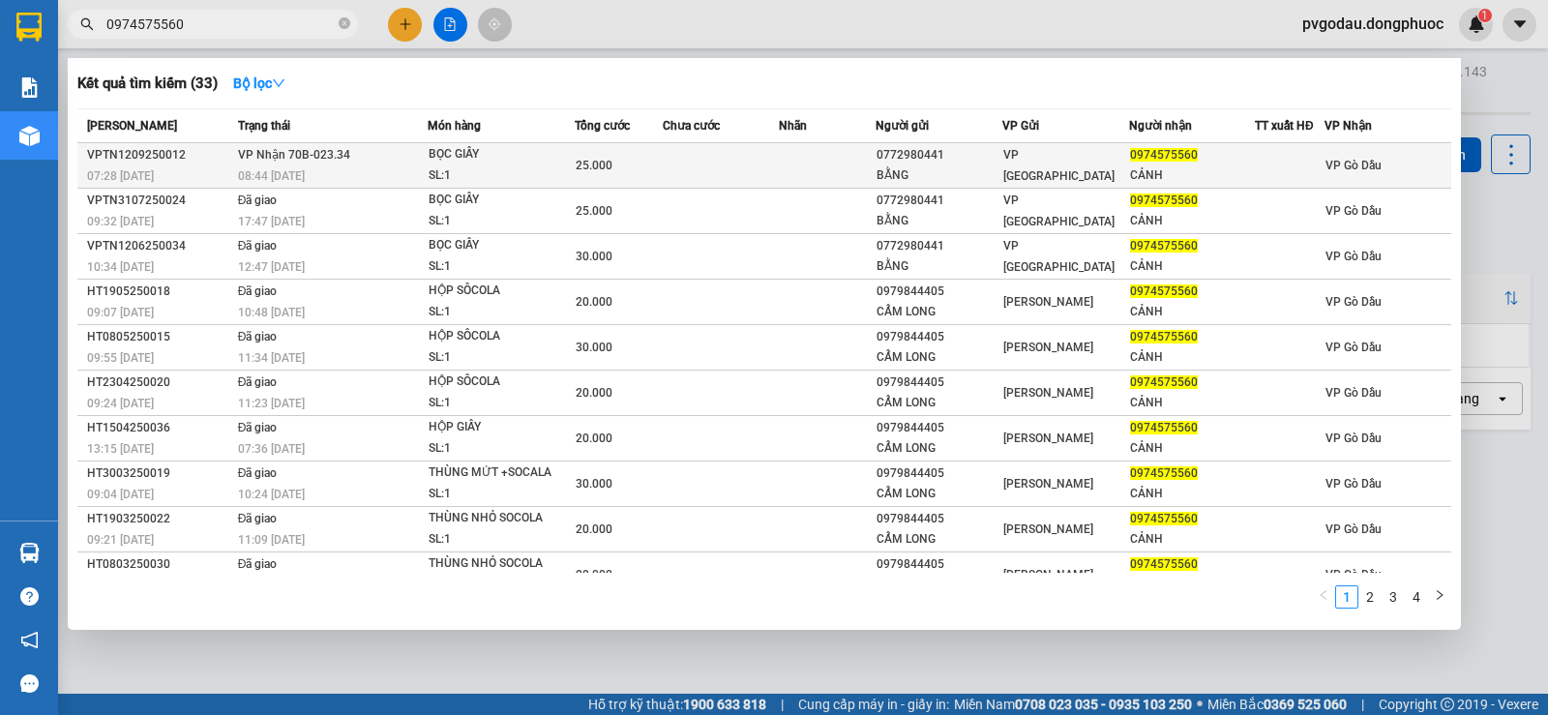
type input "0974575560"
click at [368, 169] on div "08:44 [DATE]" at bounding box center [332, 175] width 189 height 21
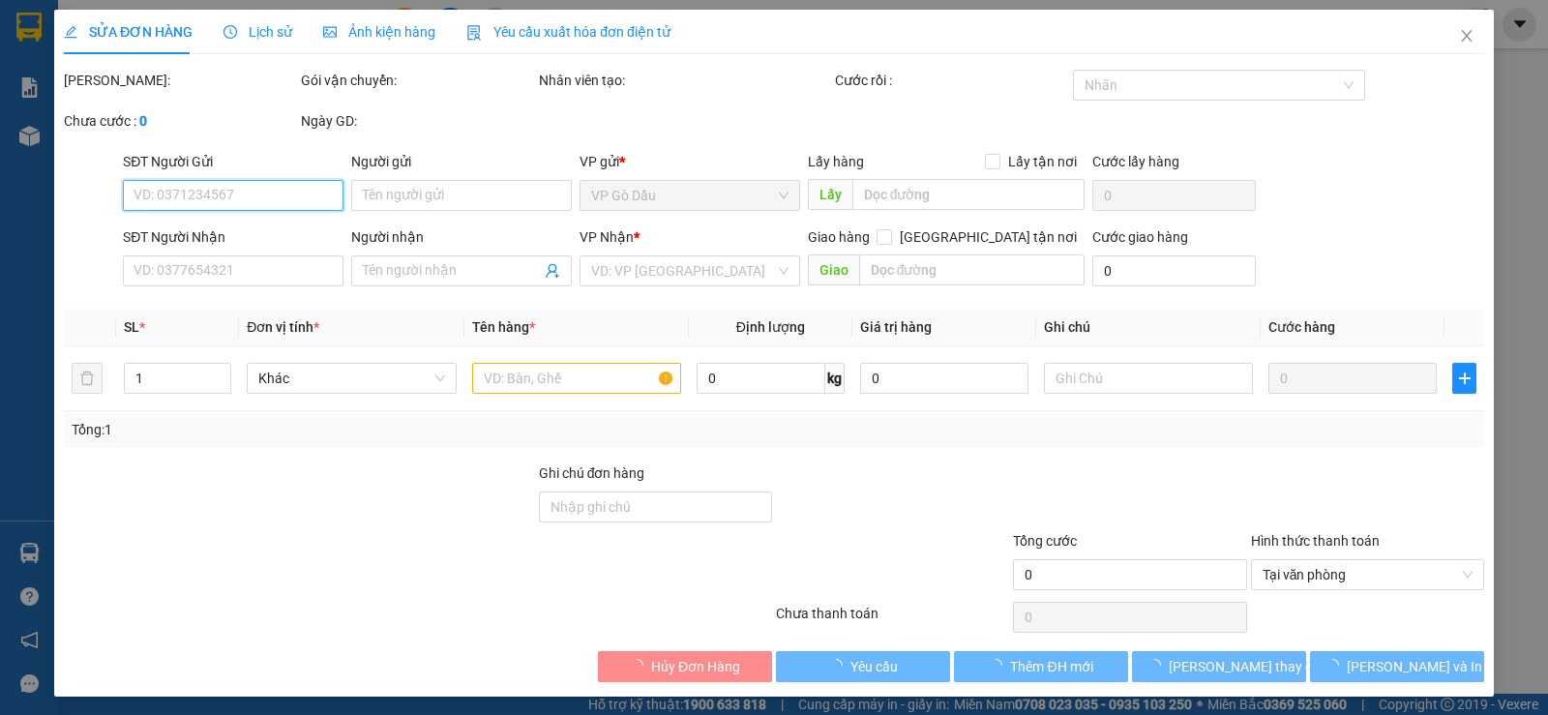
type input "0772980441"
type input "BẰNG"
type input "0974575560"
type input "CẢNH"
type input "25.000"
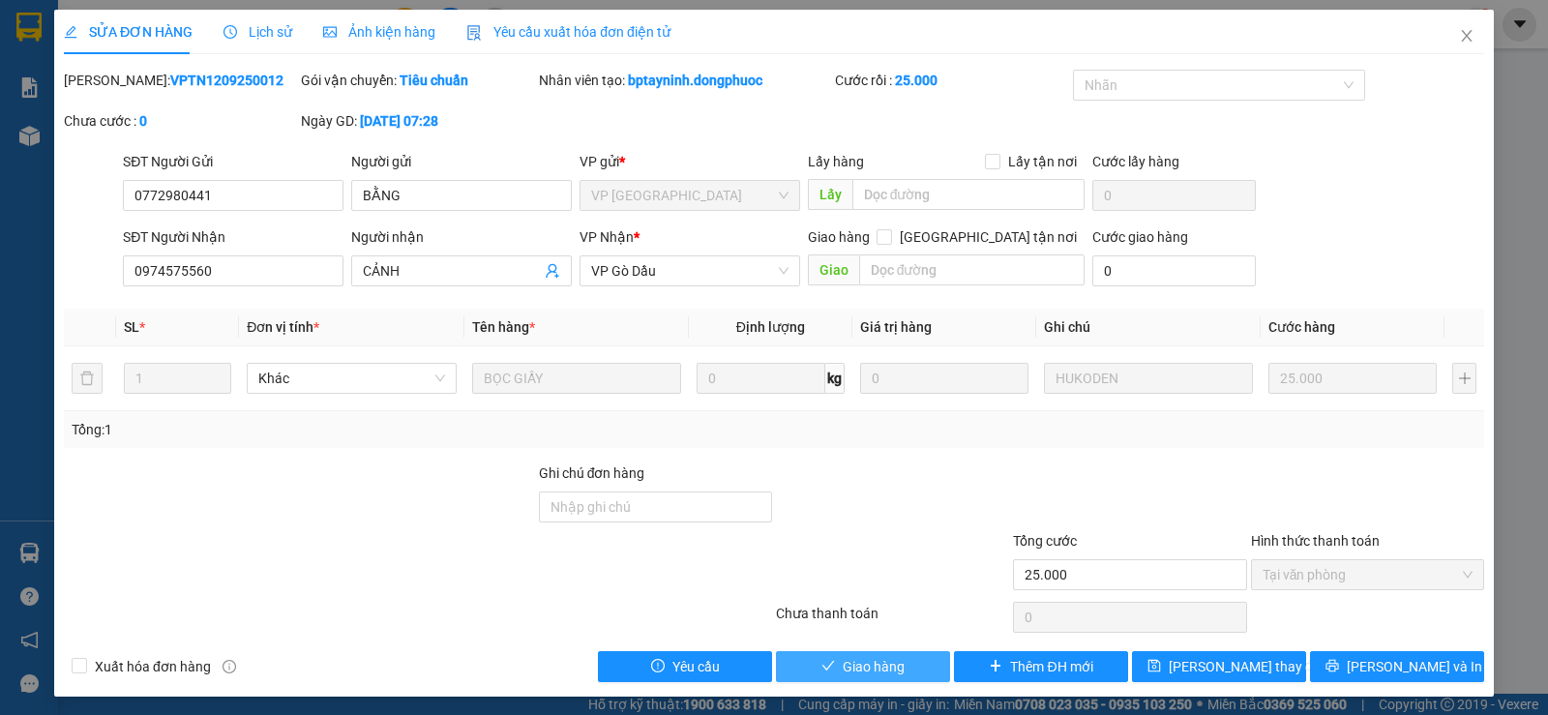
click at [826, 664] on icon "check" at bounding box center [828, 666] width 14 height 14
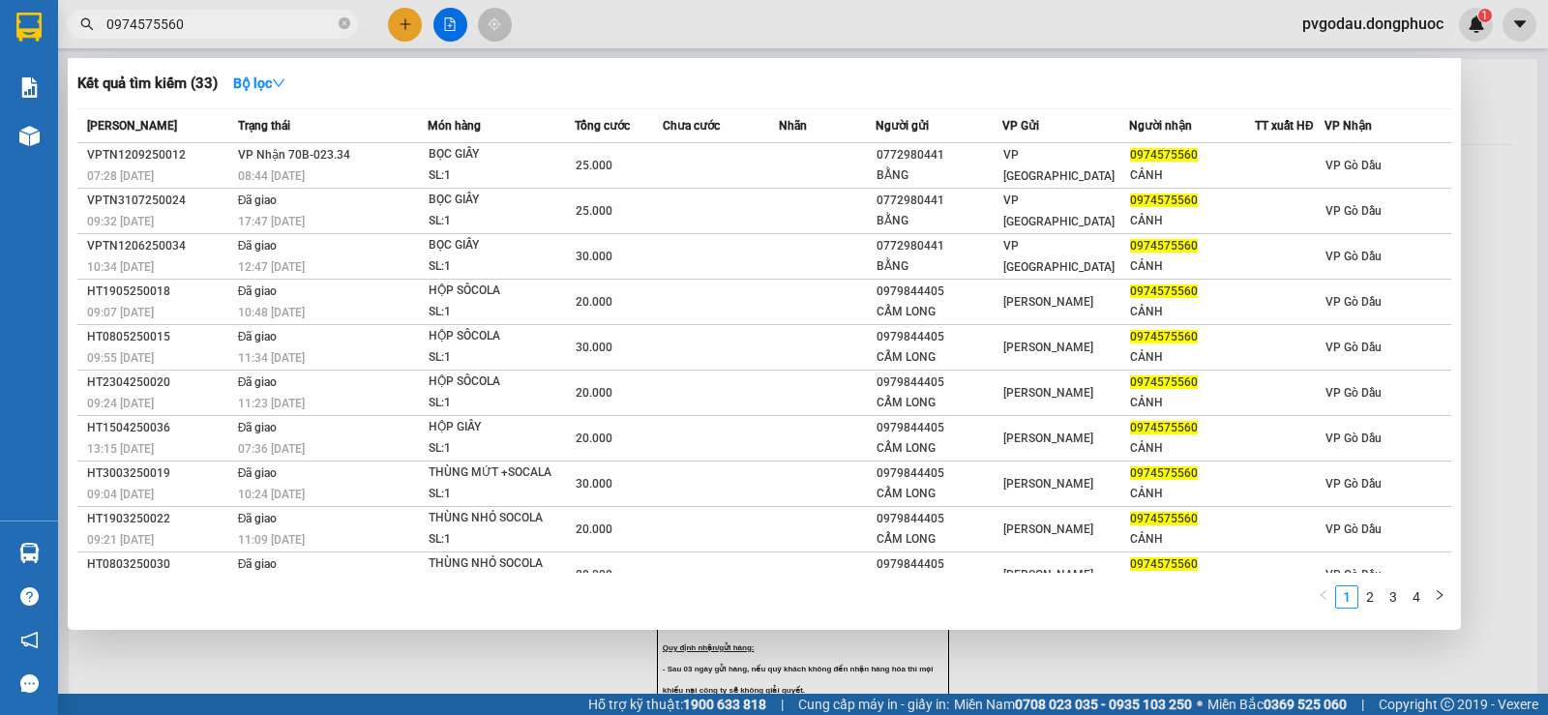
click at [229, 23] on input "0974575560" at bounding box center [220, 24] width 228 height 21
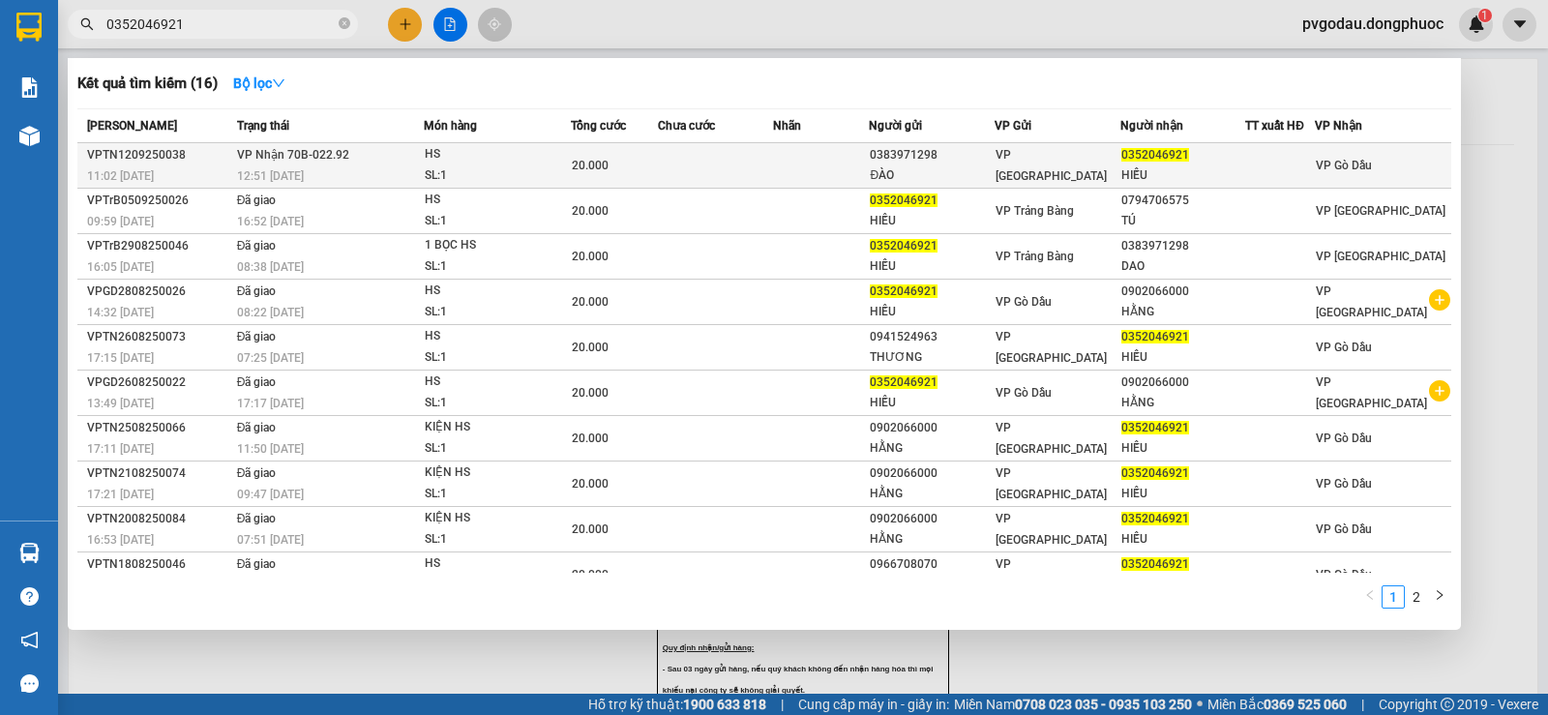
type input "0352046921"
click at [394, 162] on td "VP Nhận 70B-022.92 12:51 [DATE]" at bounding box center [328, 165] width 192 height 45
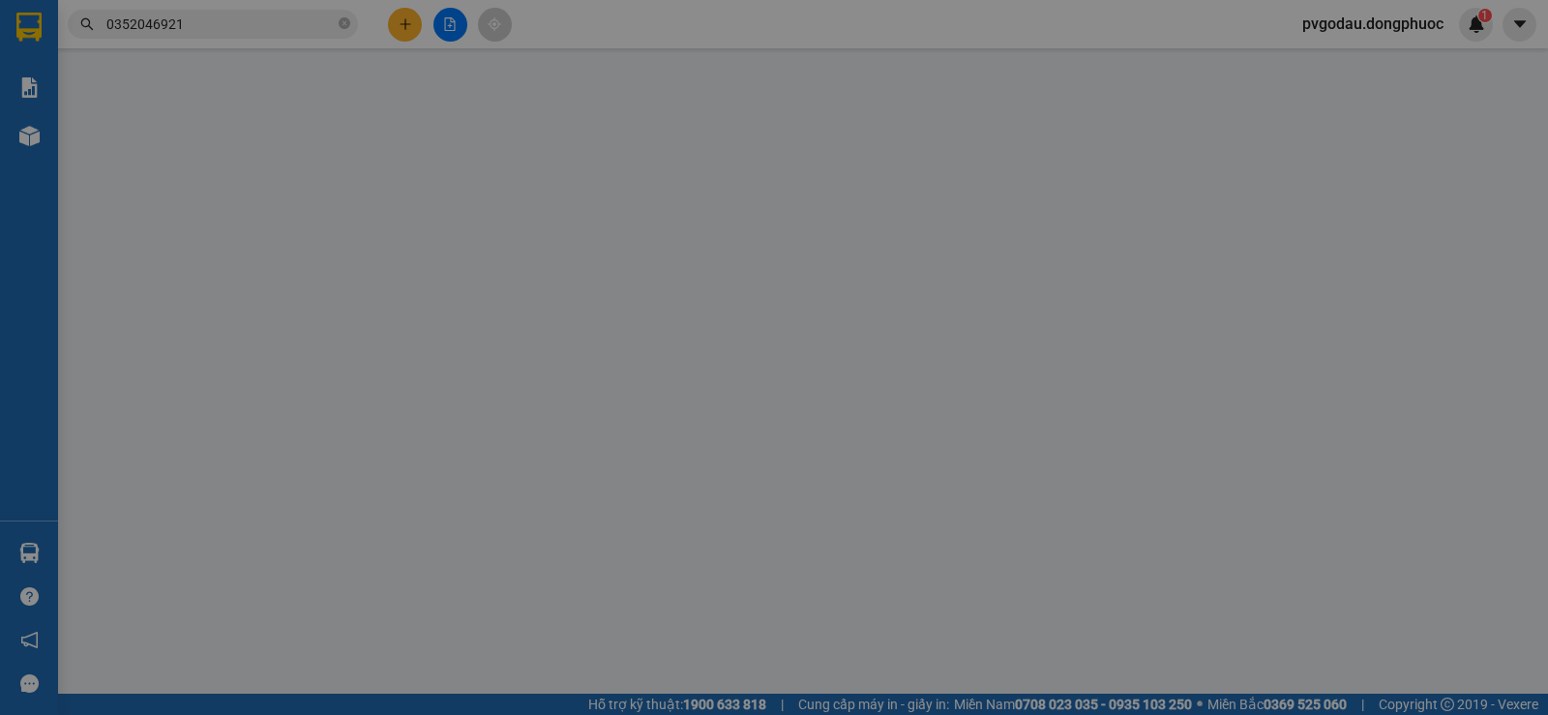
type input "0383971298"
type input "ĐÀO"
type input "0352046921"
type input "HIẾU"
type input "20.000"
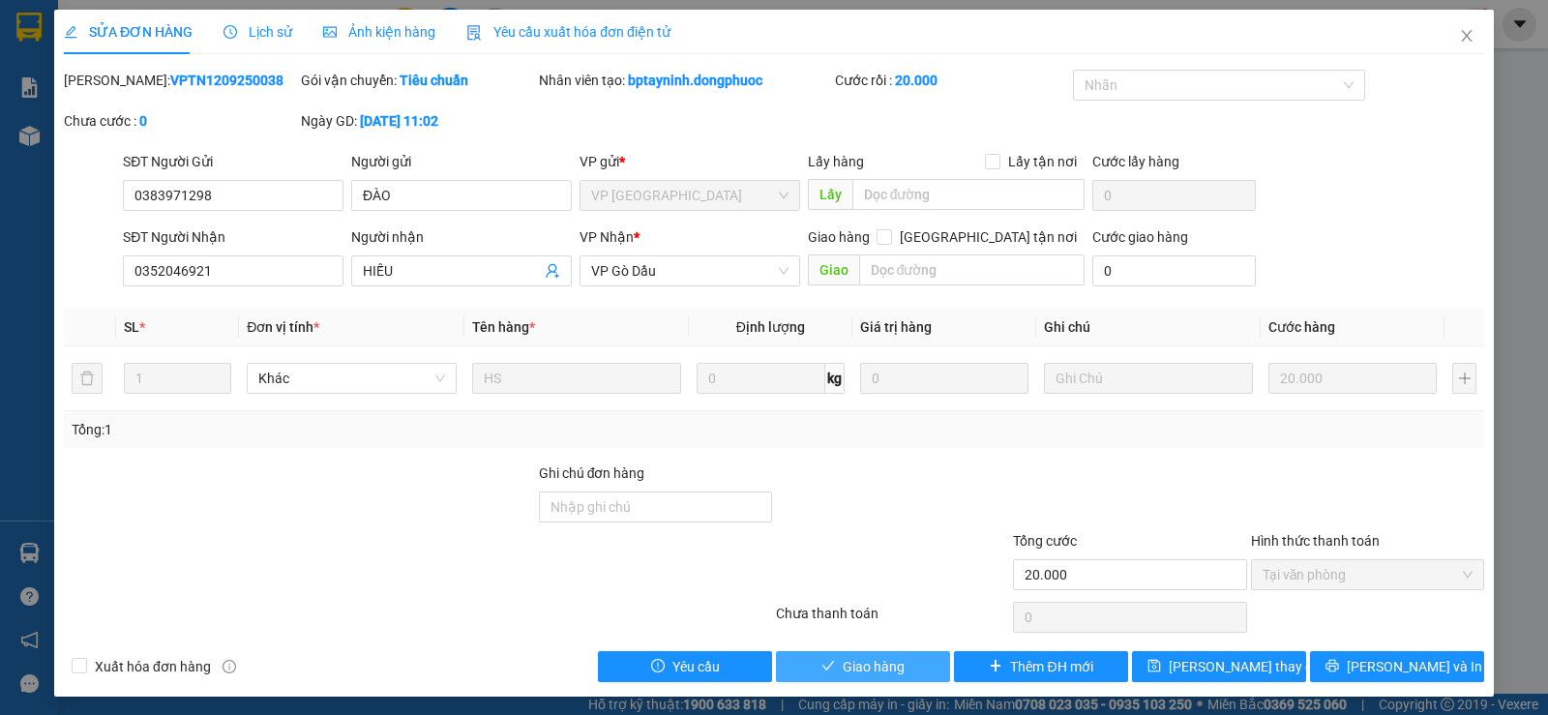
click at [873, 667] on span "Giao hàng" at bounding box center [874, 666] width 62 height 21
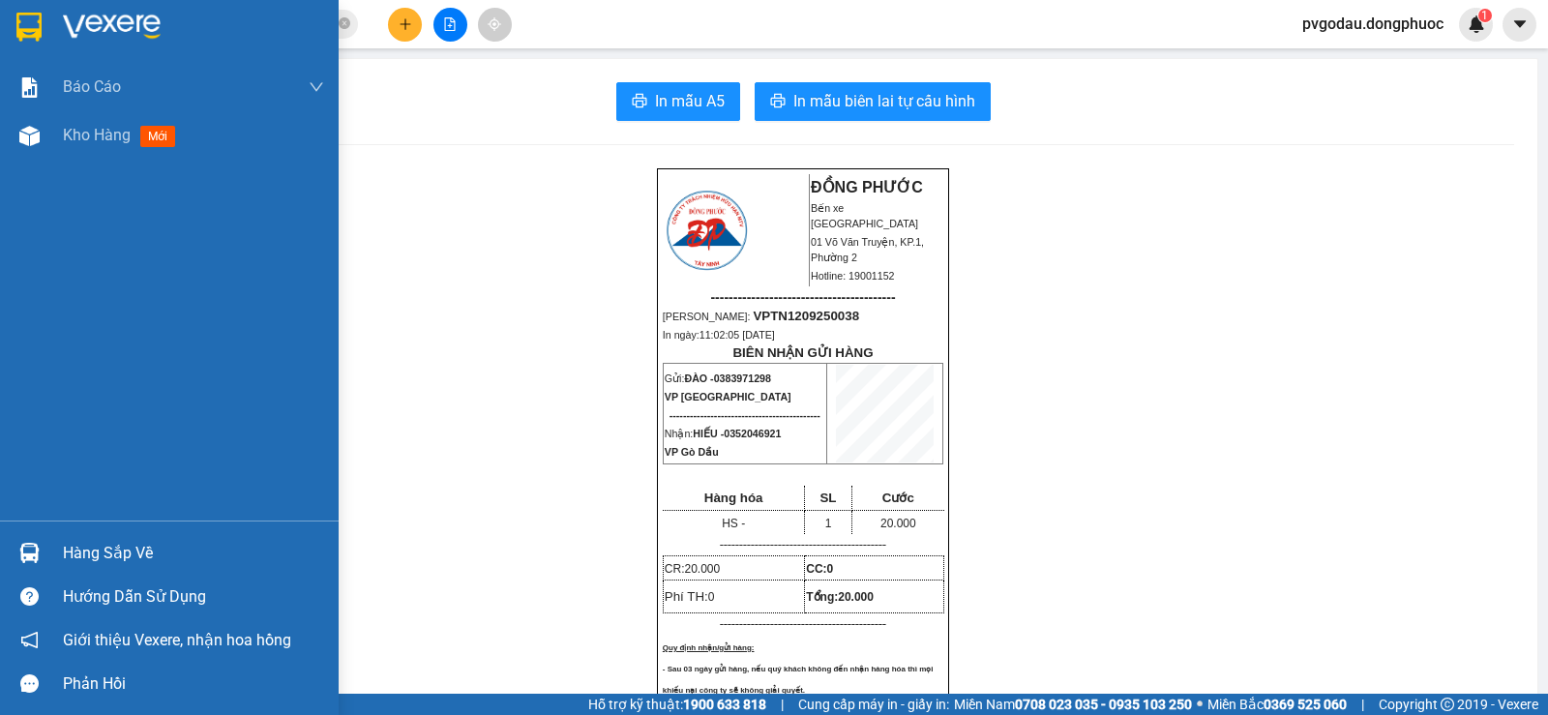
click at [62, 550] on div "Hàng sắp về" at bounding box center [169, 553] width 339 height 44
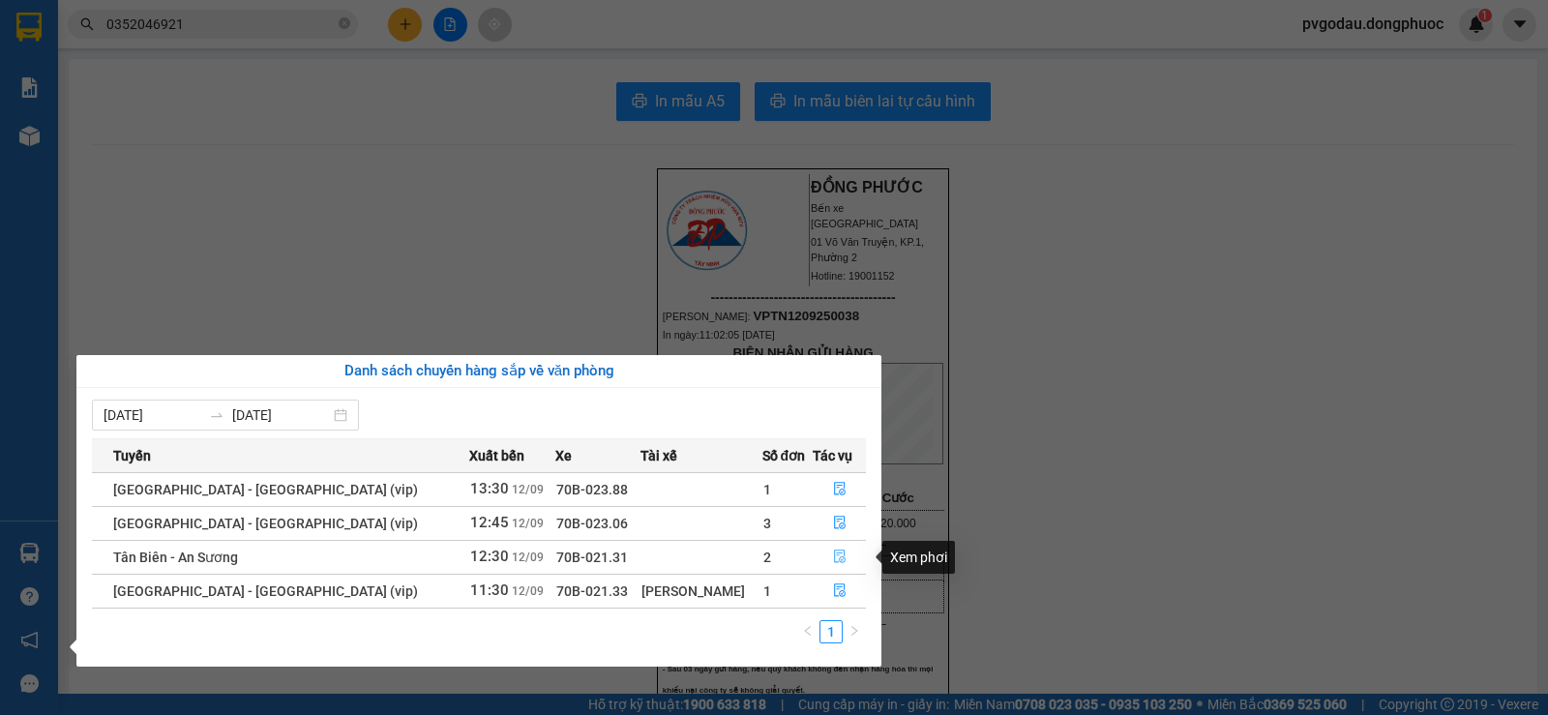
click at [834, 563] on icon "file-done" at bounding box center [840, 557] width 12 height 14
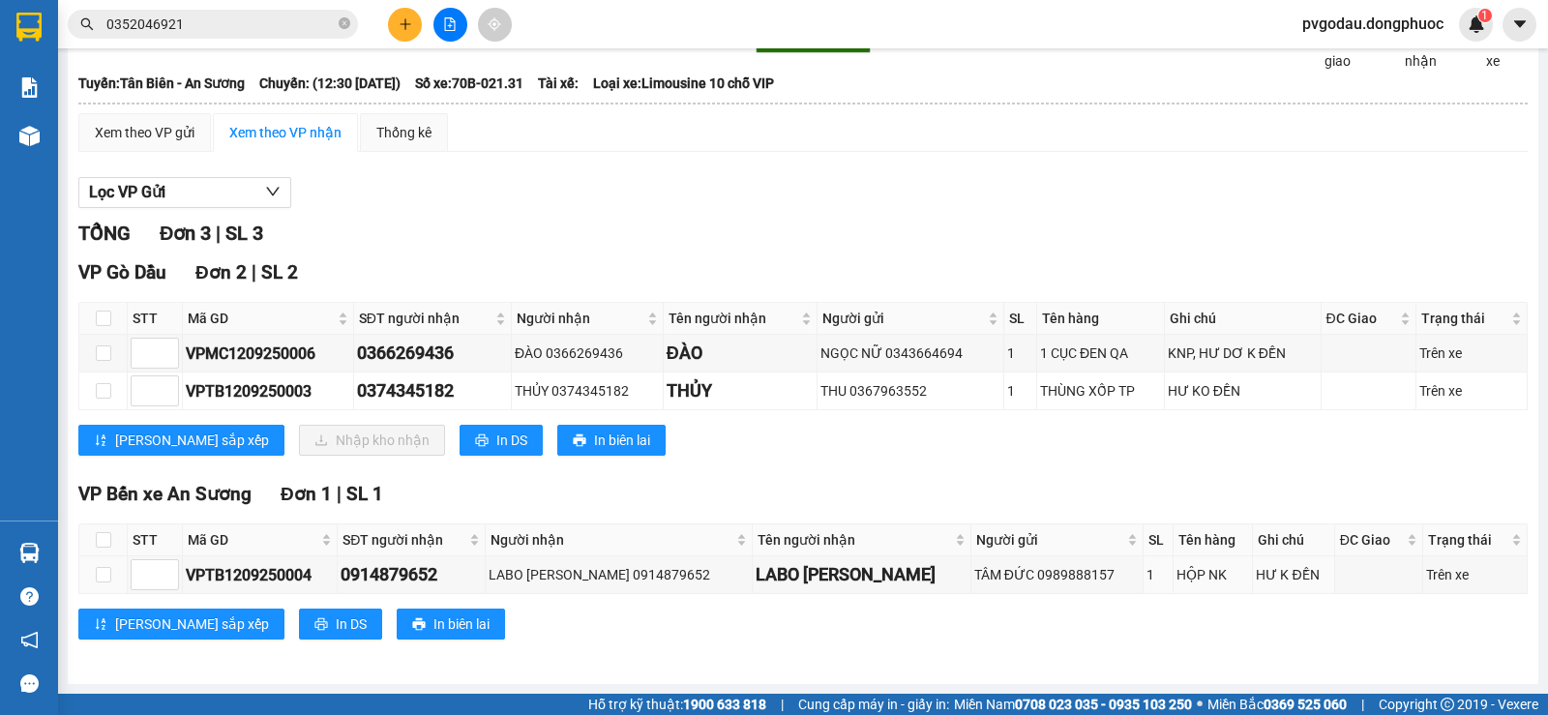
scroll to position [103, 0]
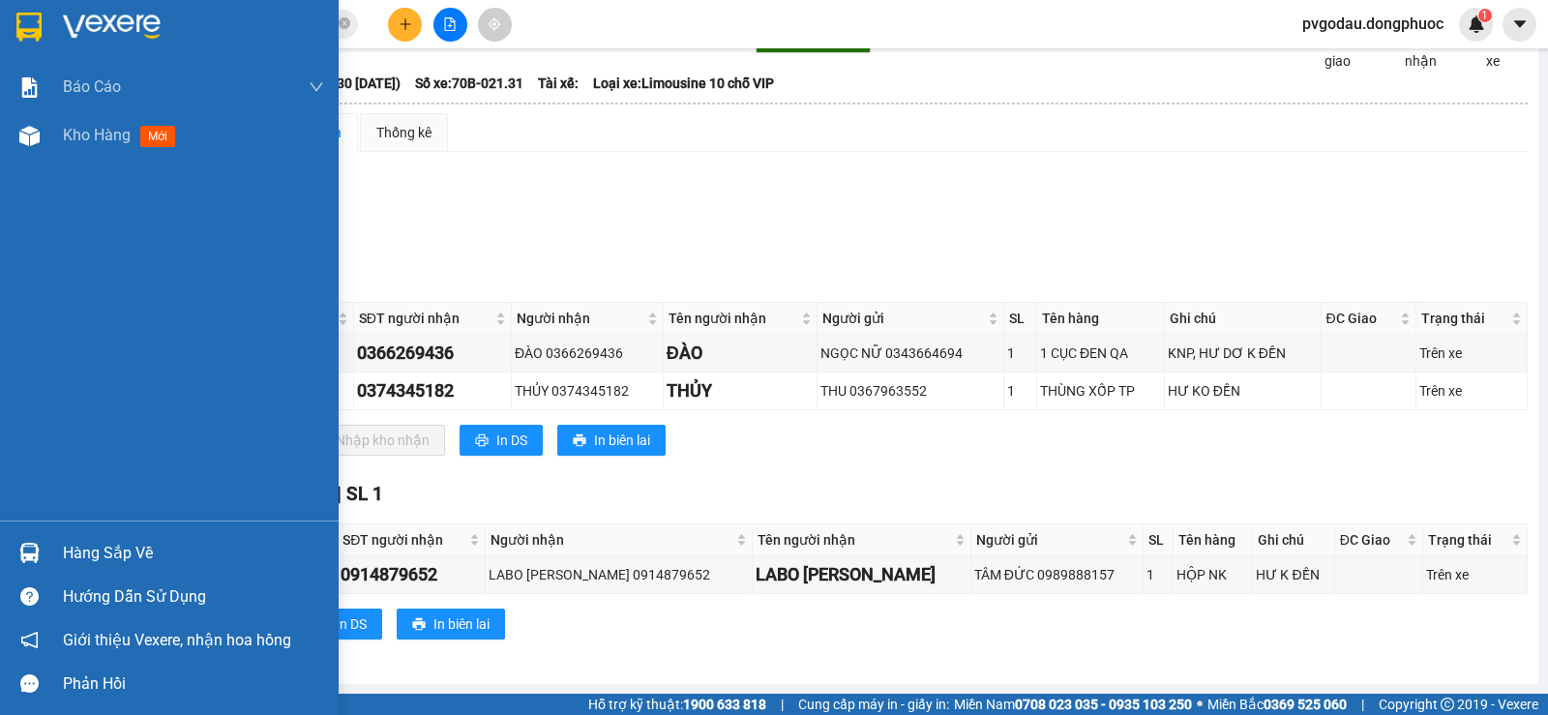
click at [98, 557] on div "Hàng sắp về" at bounding box center [193, 553] width 261 height 29
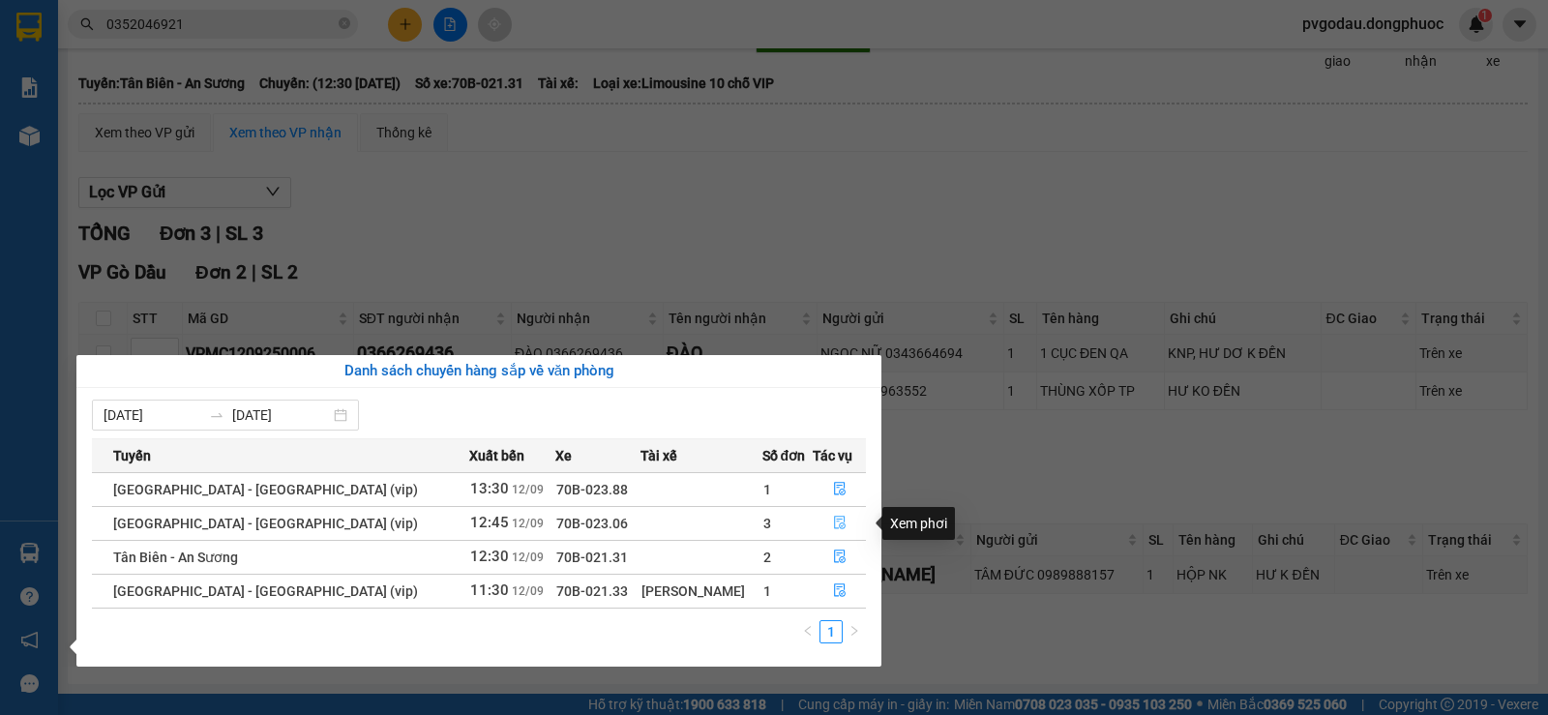
click at [819, 522] on button "button" at bounding box center [838, 523] width 51 height 31
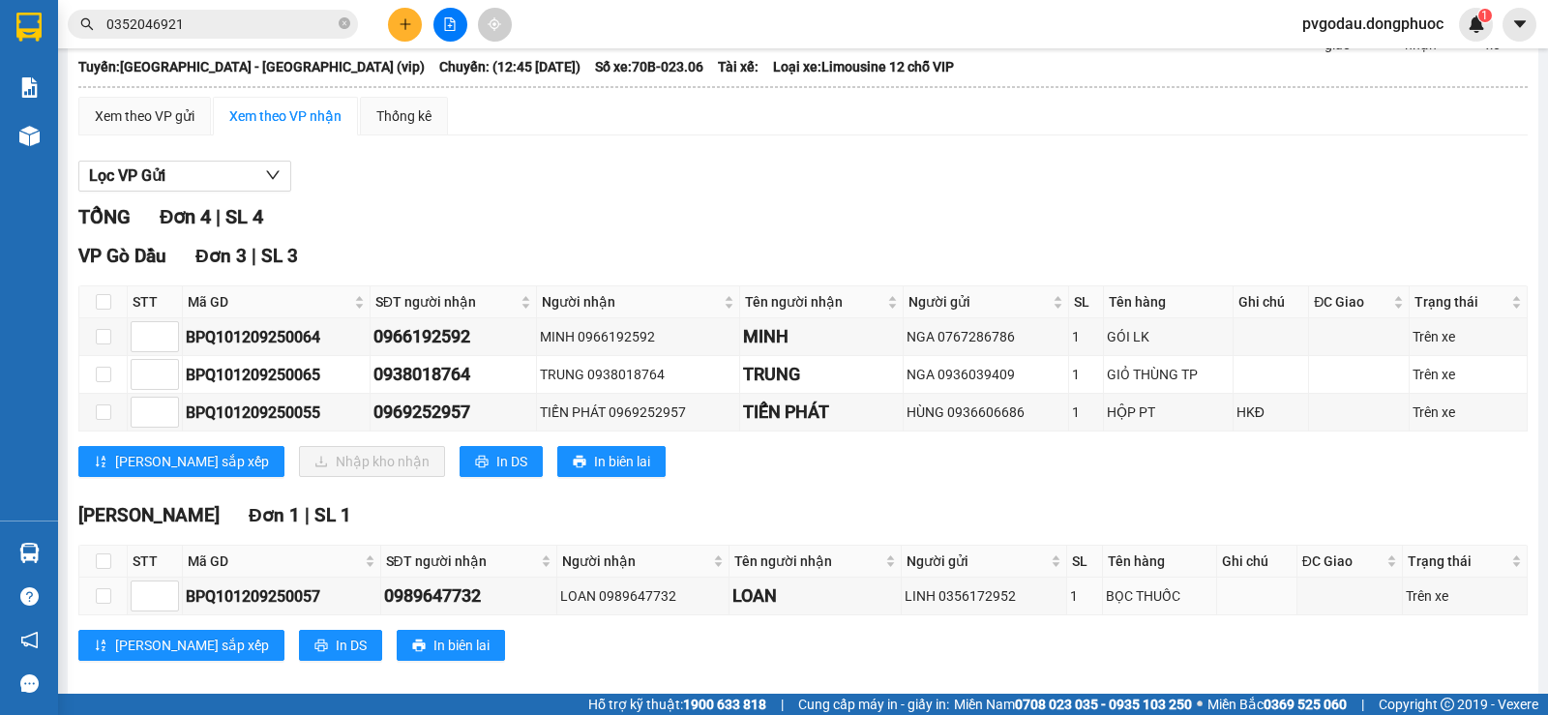
scroll to position [140, 0]
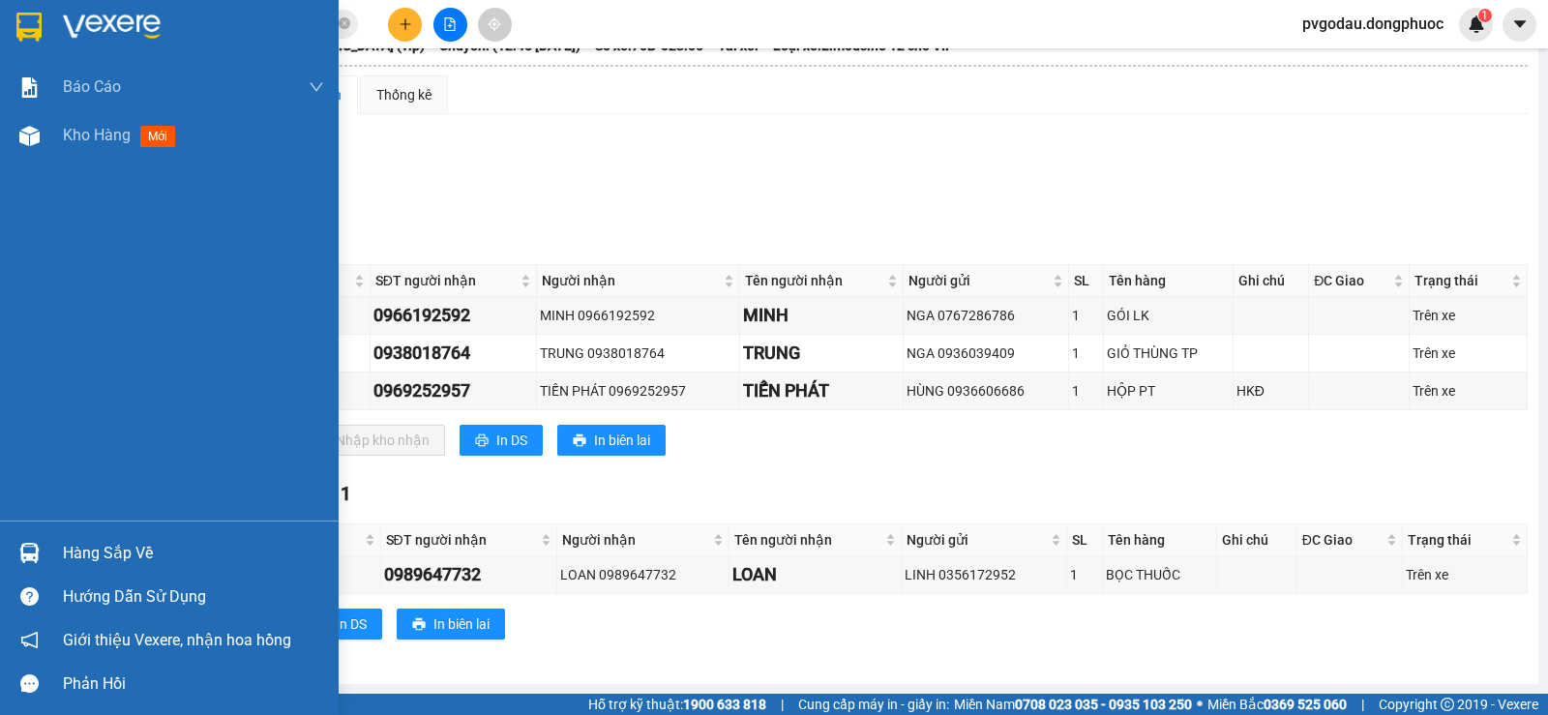
click at [63, 529] on div "Hàng sắp về Hướng dẫn sử dụng Giới thiệu Vexere, nhận hoa hồng Phản hồi" at bounding box center [169, 612] width 339 height 185
click at [104, 555] on div "Hàng sắp về" at bounding box center [193, 553] width 261 height 29
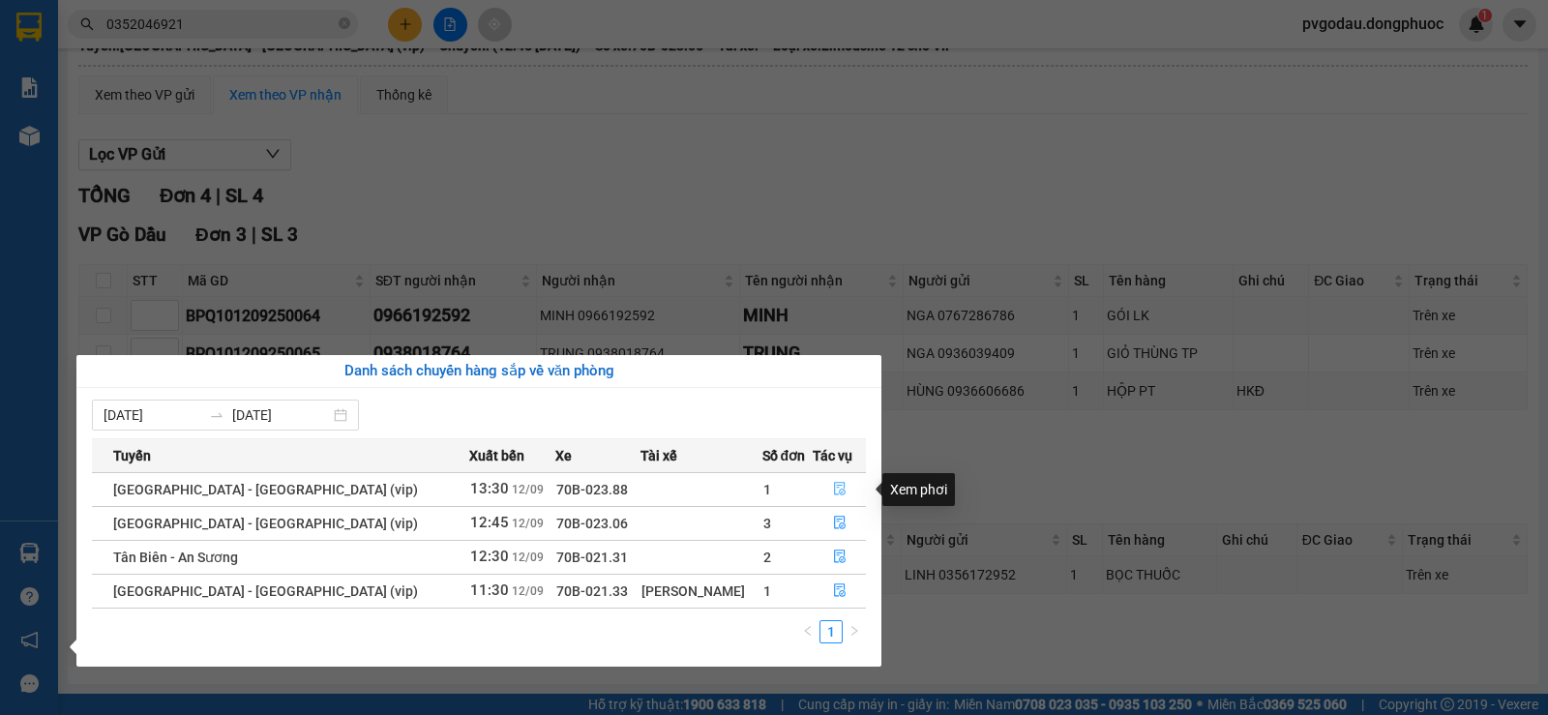
click at [833, 485] on icon "file-done" at bounding box center [840, 489] width 14 height 14
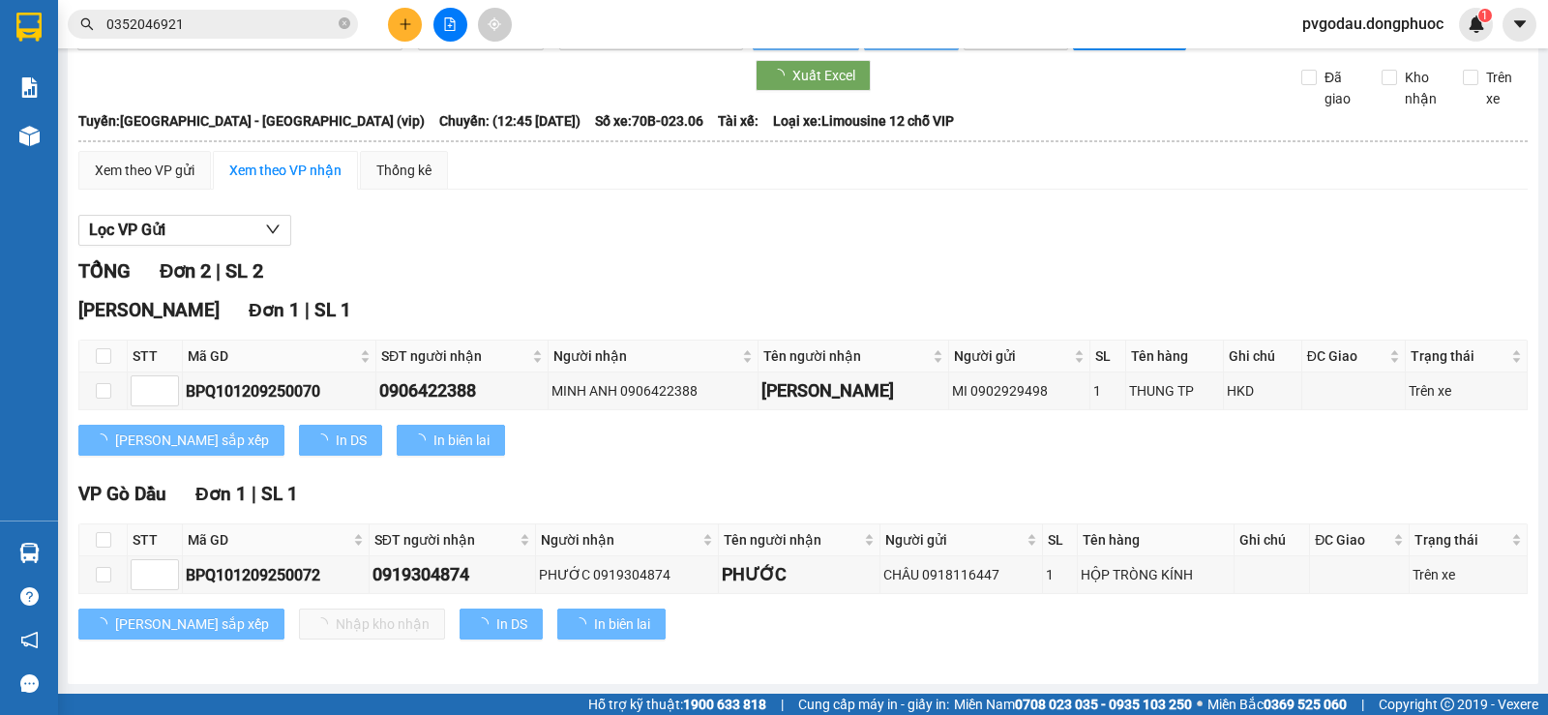
scroll to position [65, 0]
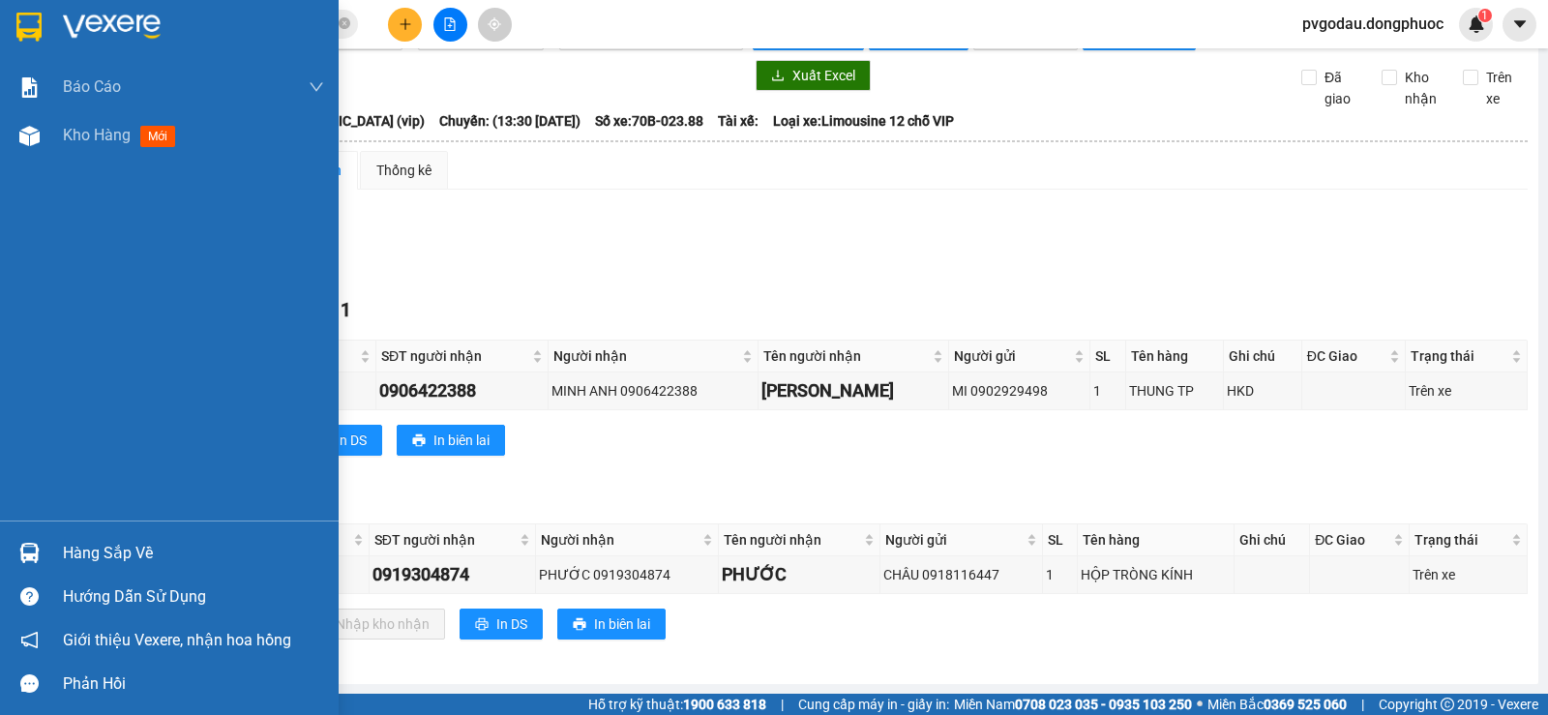
click at [80, 564] on div "Hàng sắp về" at bounding box center [193, 553] width 261 height 29
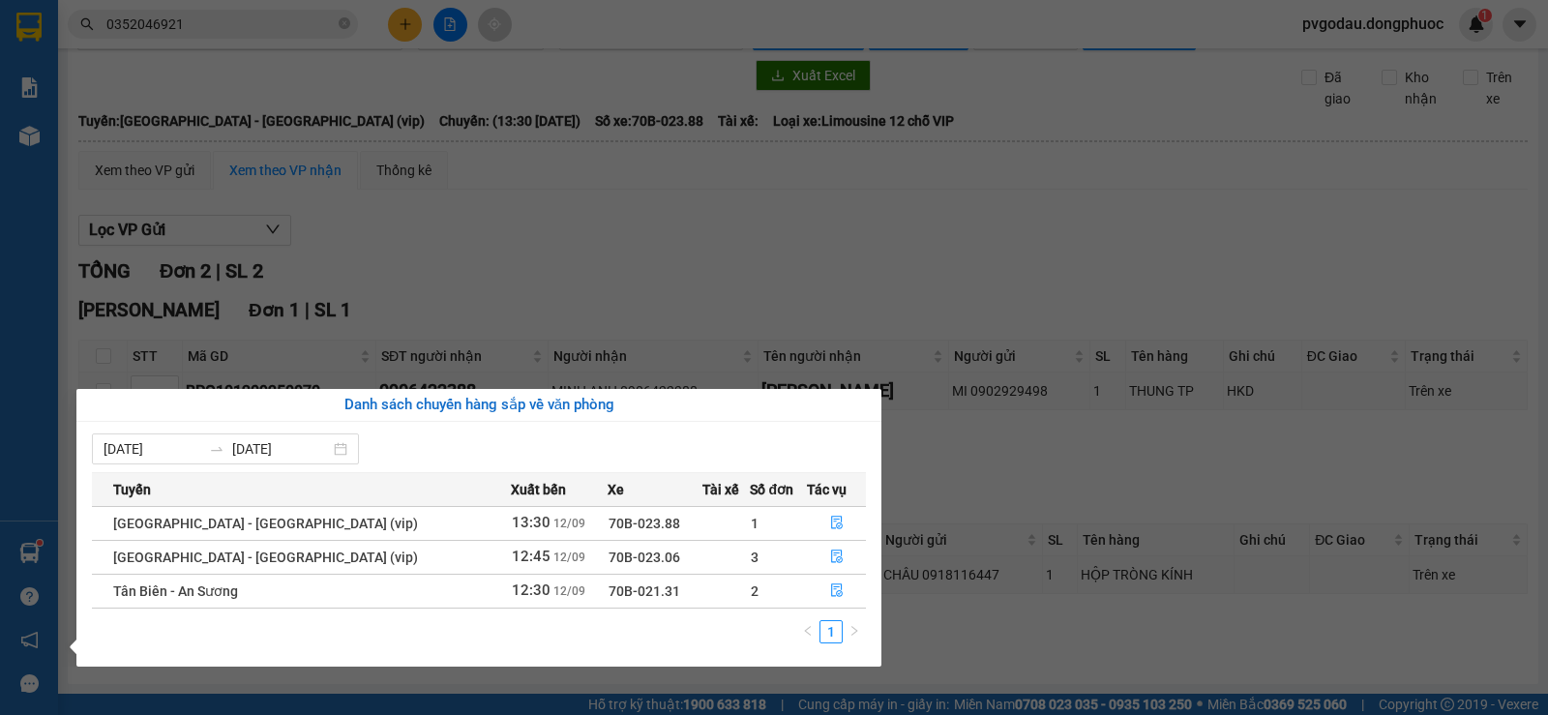
click at [0, 274] on div "Báo cáo Mẫu 1: Báo cáo dòng tiền theo nhân viên Mẫu 1: Báo cáo dòng tiền theo n…" at bounding box center [29, 357] width 58 height 715
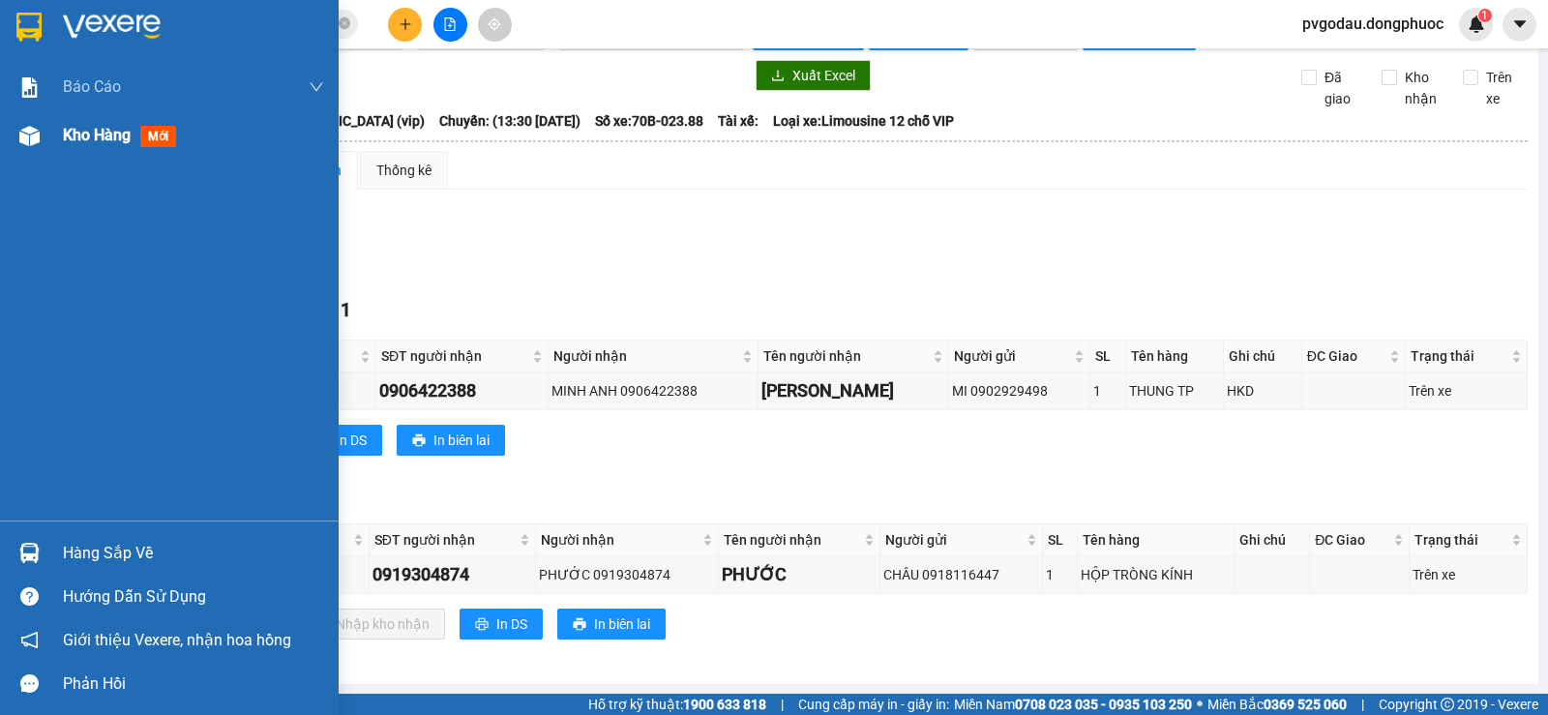
click at [55, 141] on div "Kho hàng mới" at bounding box center [169, 135] width 339 height 48
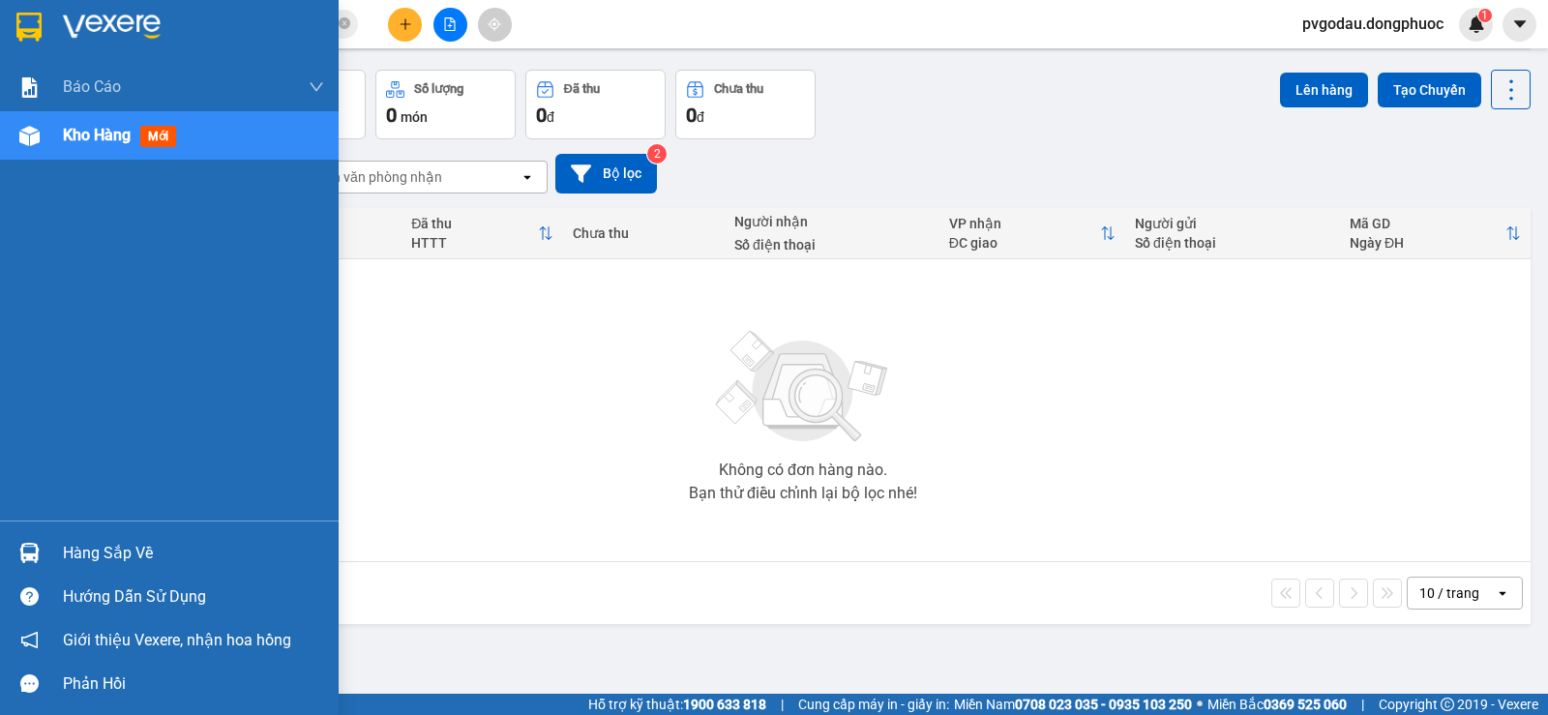
click at [70, 543] on div "Hàng sắp về" at bounding box center [193, 553] width 261 height 29
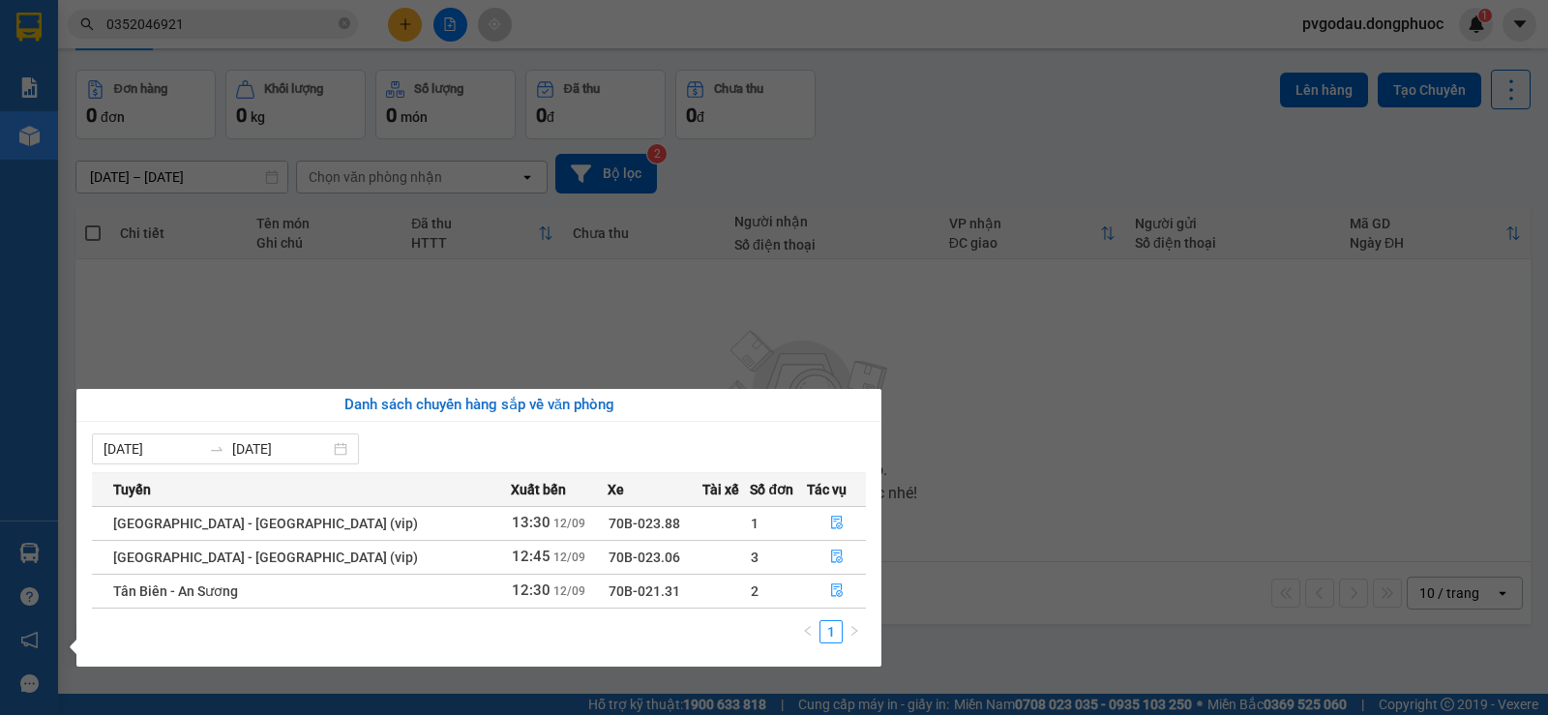
click at [37, 601] on div "Báo cáo Mẫu 1: Báo cáo dòng tiền theo nhân viên Mẫu 1: Báo cáo dòng tiền theo n…" at bounding box center [29, 357] width 58 height 715
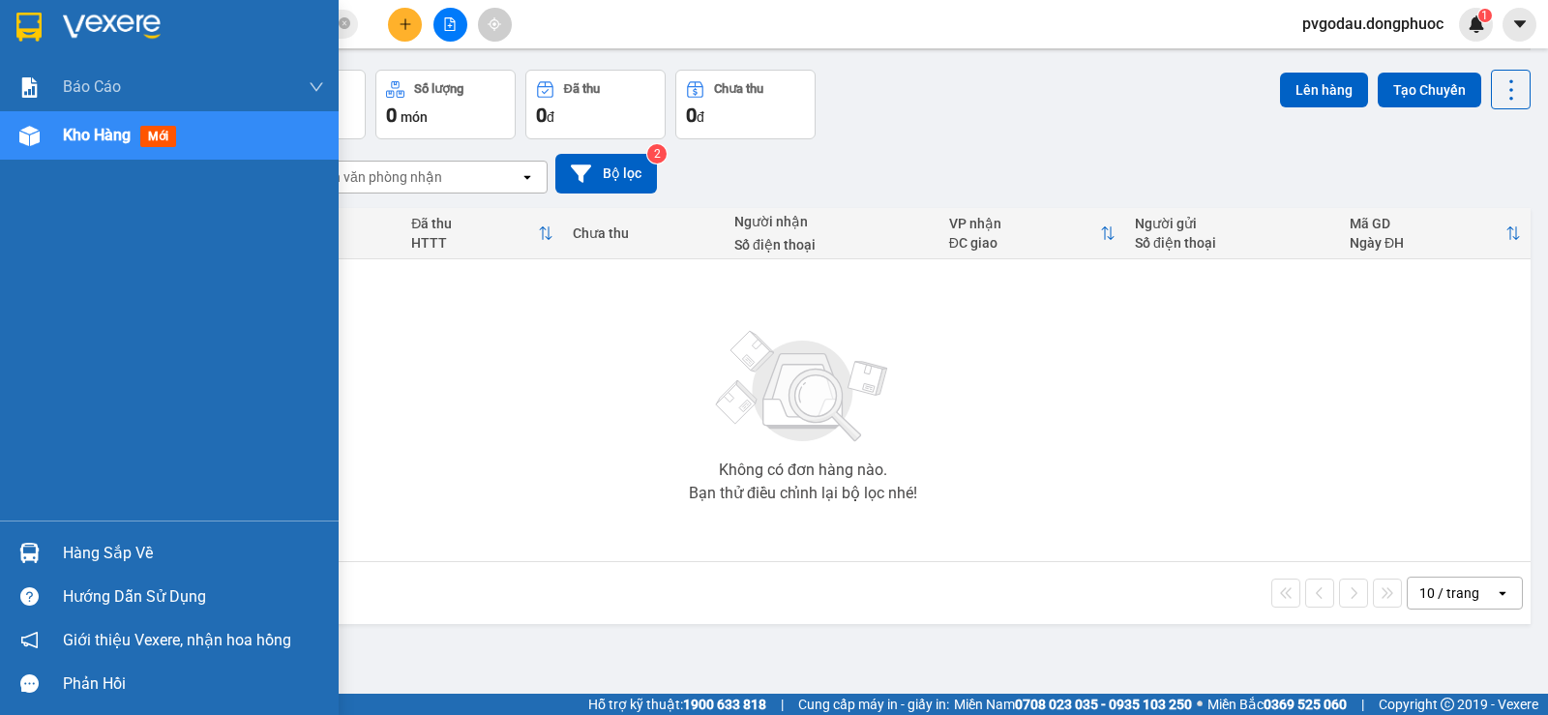
click at [59, 552] on div "Hàng sắp về" at bounding box center [169, 553] width 339 height 44
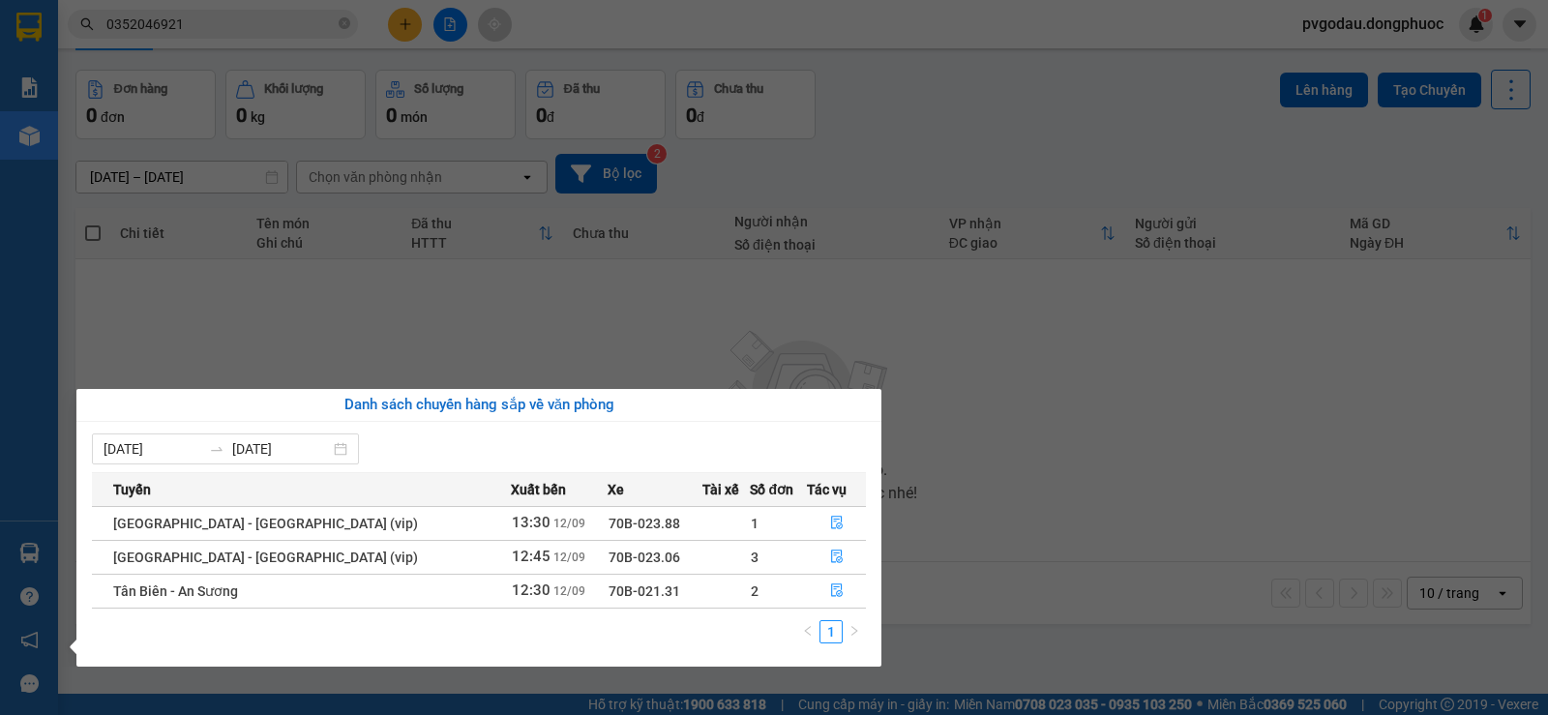
click at [24, 561] on div "Báo cáo Mẫu 1: Báo cáo dòng tiền theo nhân viên Mẫu 1: Báo cáo dòng tiền theo n…" at bounding box center [29, 357] width 58 height 715
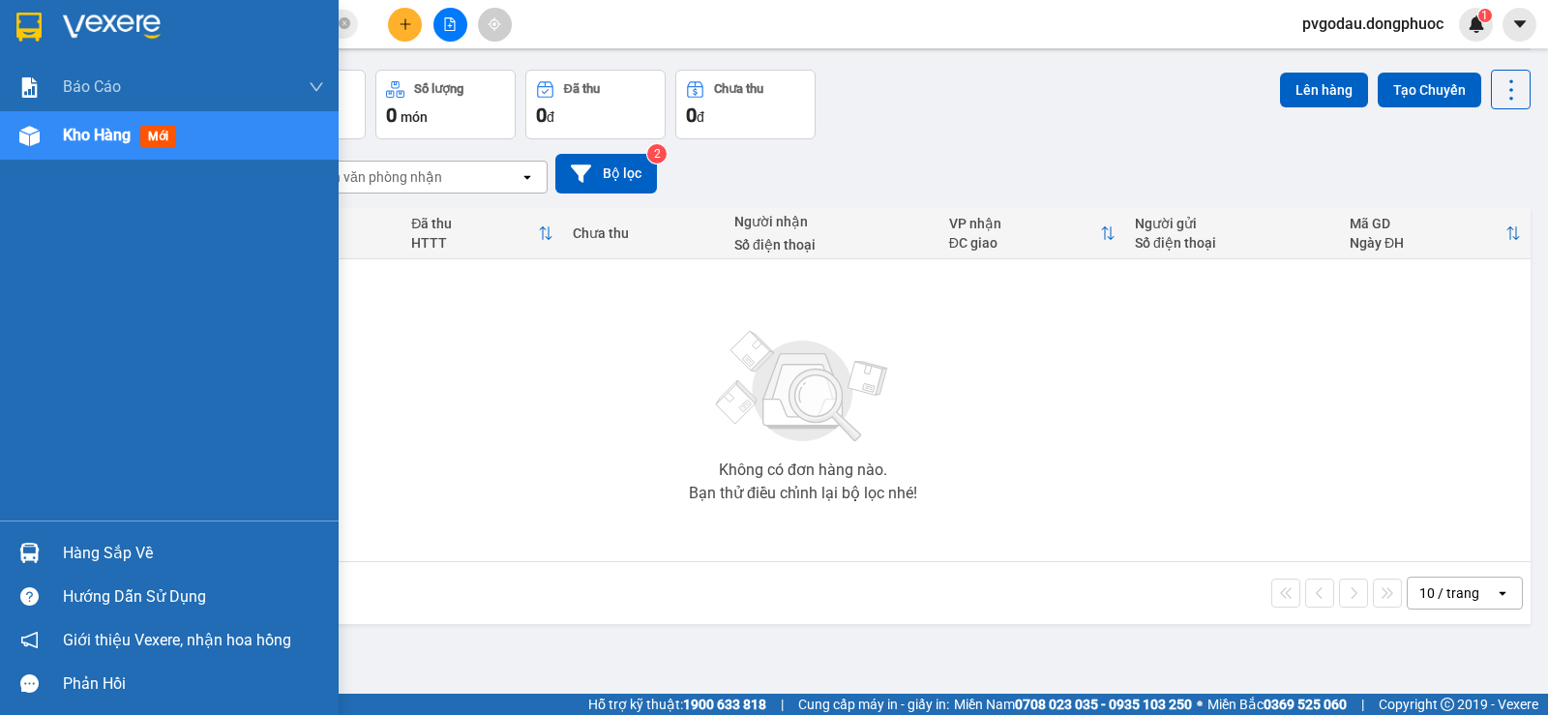
click at [80, 550] on div "Hàng sắp về" at bounding box center [193, 553] width 261 height 29
click at [4, 533] on div "Báo cáo Mẫu 1: Báo cáo dòng tiền theo nhân viên Mẫu 1: Báo cáo dòng tiền theo n…" at bounding box center [169, 357] width 339 height 715
click at [31, 540] on div at bounding box center [30, 553] width 34 height 34
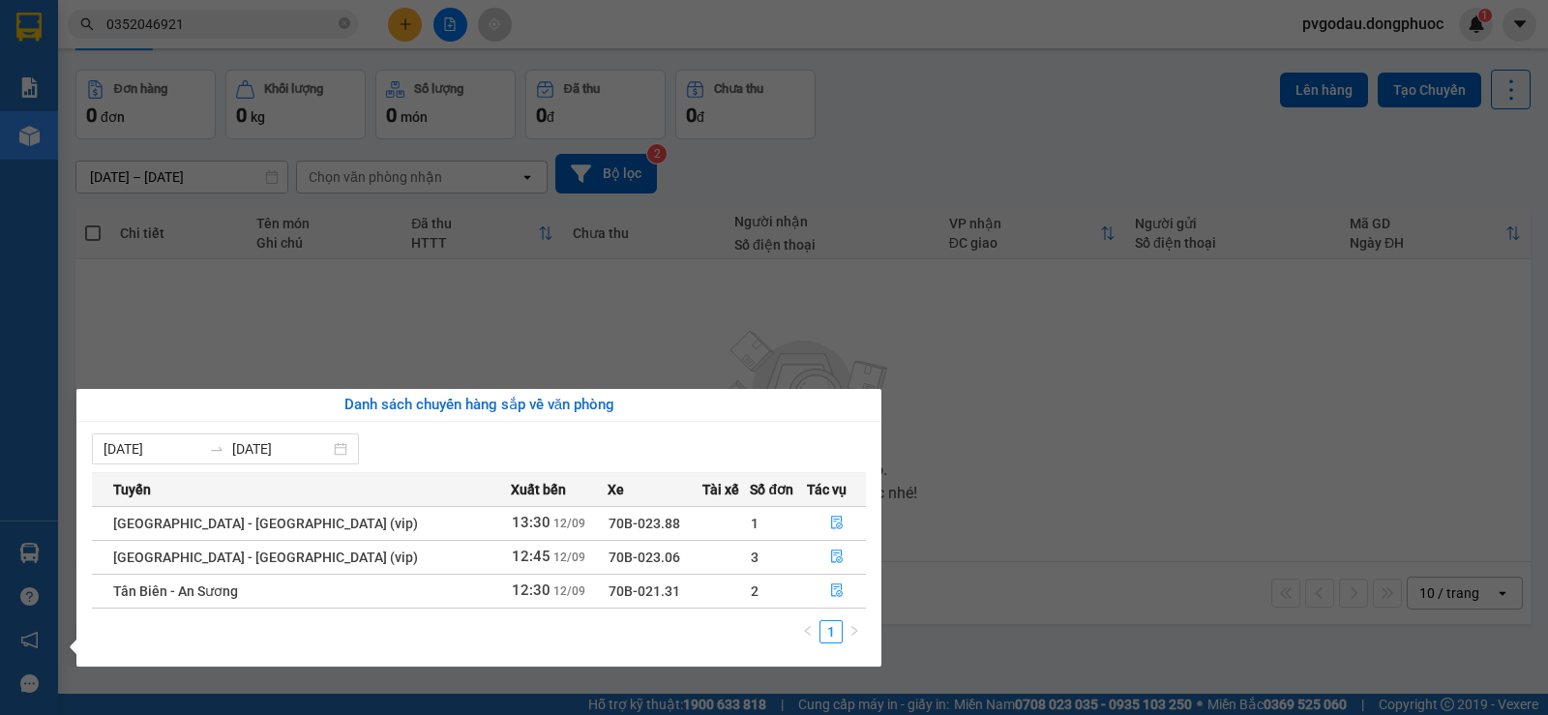
click at [44, 578] on div "Báo cáo Mẫu 1: Báo cáo dòng tiền theo nhân viên Mẫu 1: Báo cáo dòng tiền theo n…" at bounding box center [29, 357] width 58 height 715
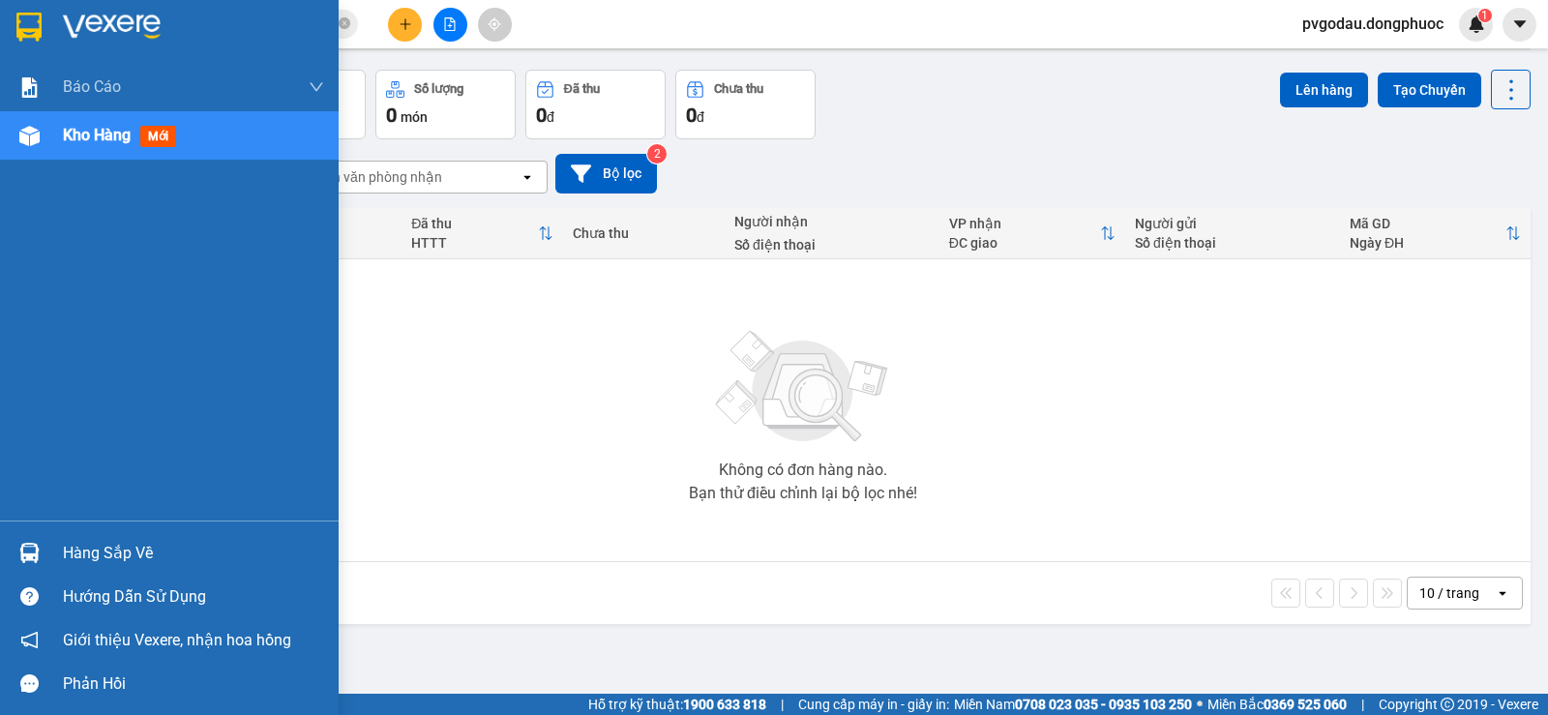
click at [64, 552] on div "Hàng sắp về" at bounding box center [193, 553] width 261 height 29
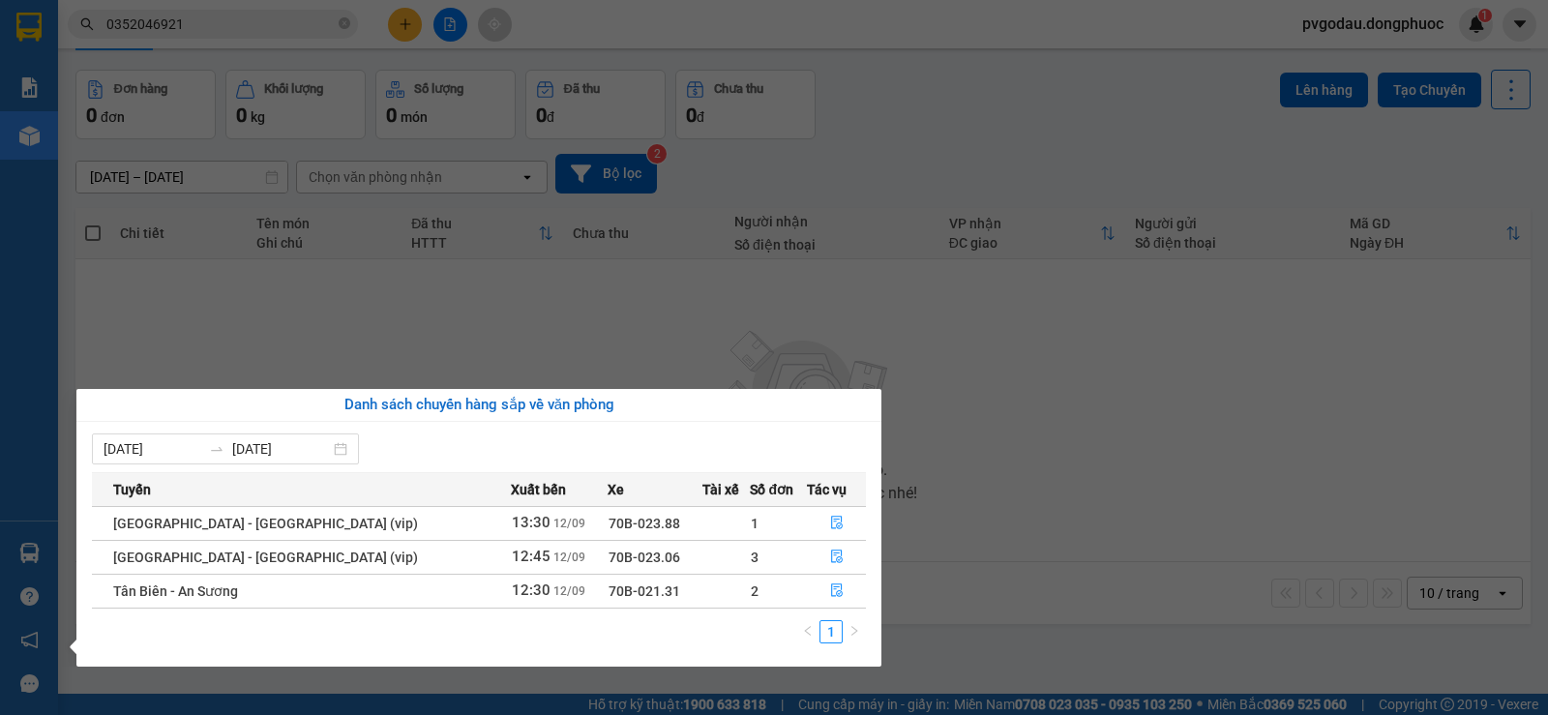
click at [16, 559] on div "Báo cáo Mẫu 1: Báo cáo dòng tiền theo nhân viên Mẫu 1: Báo cáo dòng tiền theo n…" at bounding box center [29, 357] width 58 height 715
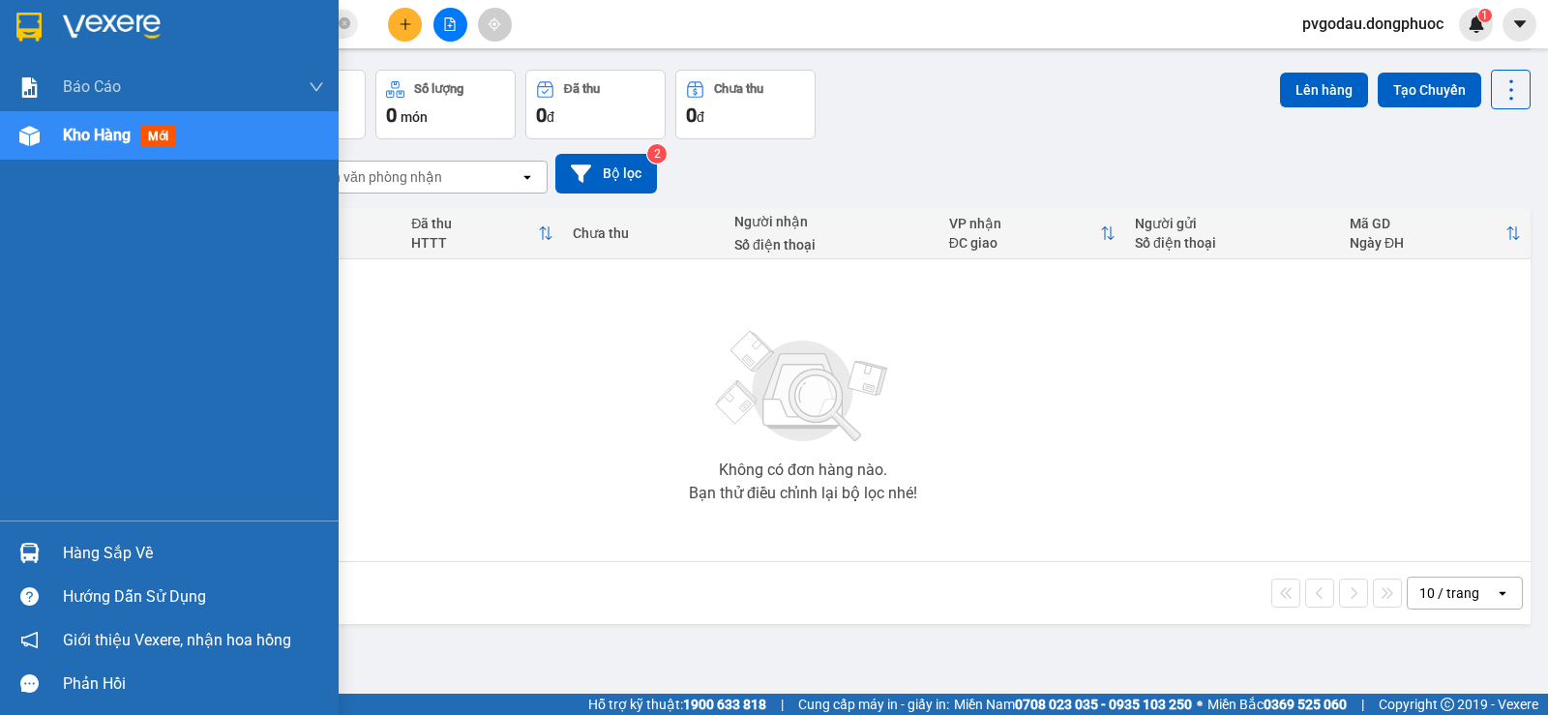
click at [58, 547] on div "Hàng sắp về" at bounding box center [169, 553] width 339 height 44
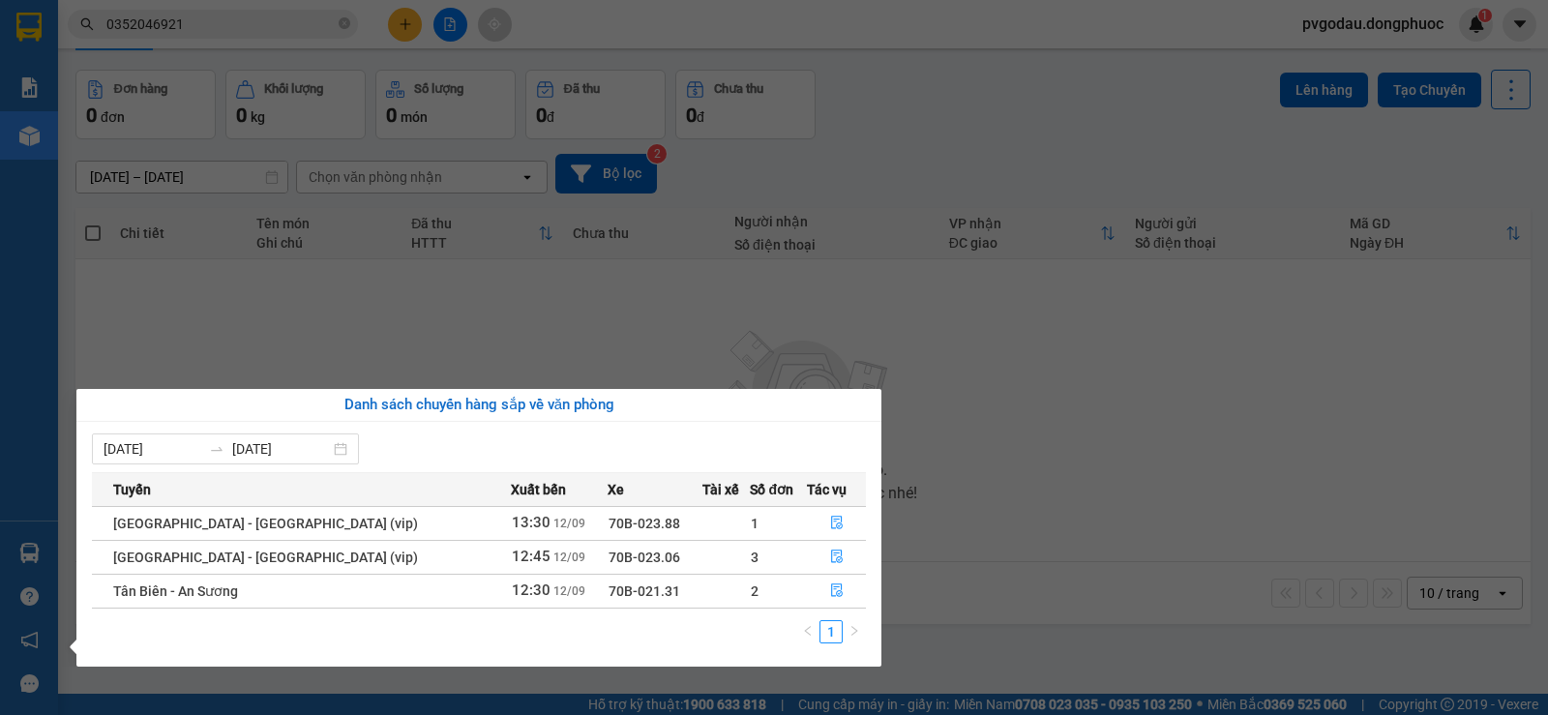
click at [333, 134] on section "Kết quả tìm kiếm ( 16 ) Bộ lọc Mã ĐH Trạng thái Món hàng Tổng cước Chưa cước Nh…" at bounding box center [774, 357] width 1548 height 715
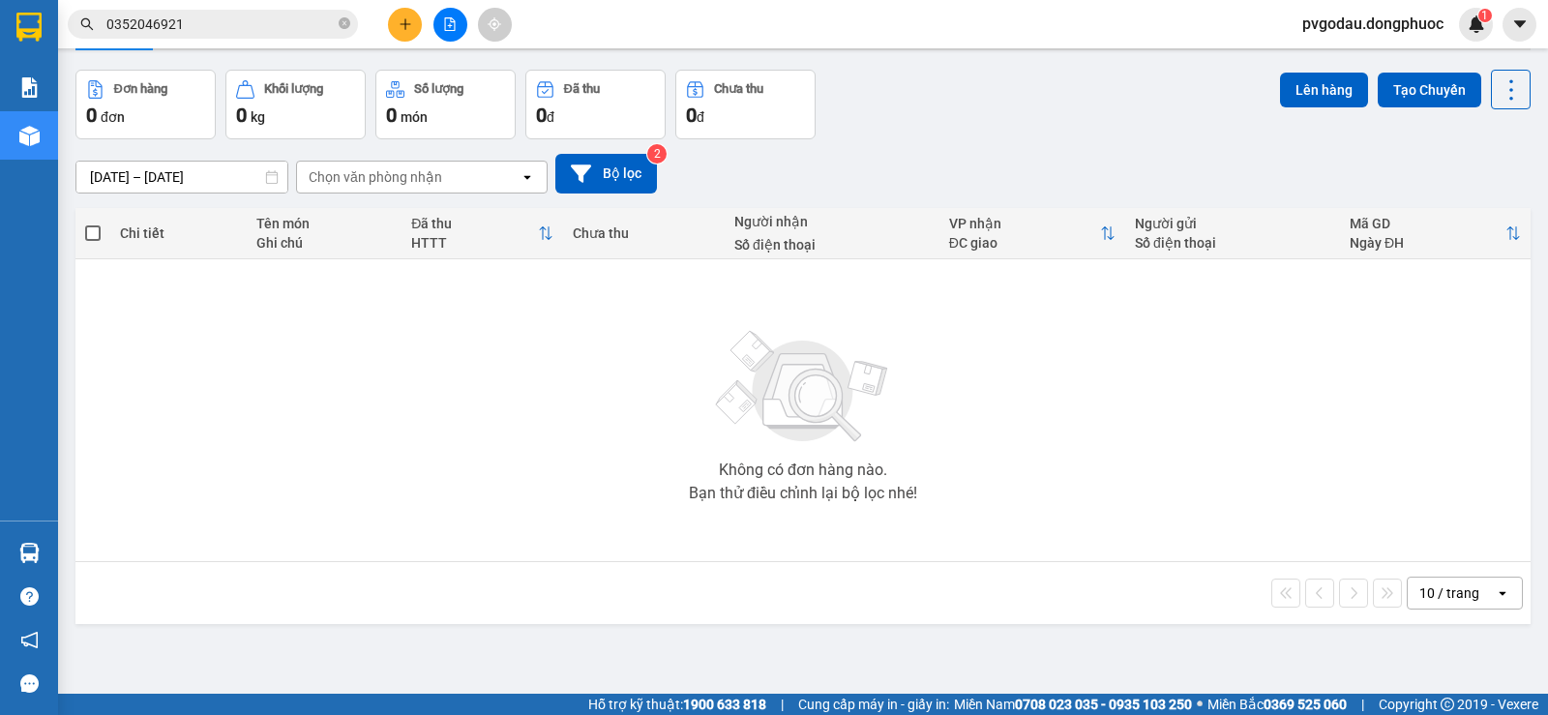
click at [440, 27] on button at bounding box center [450, 25] width 34 height 34
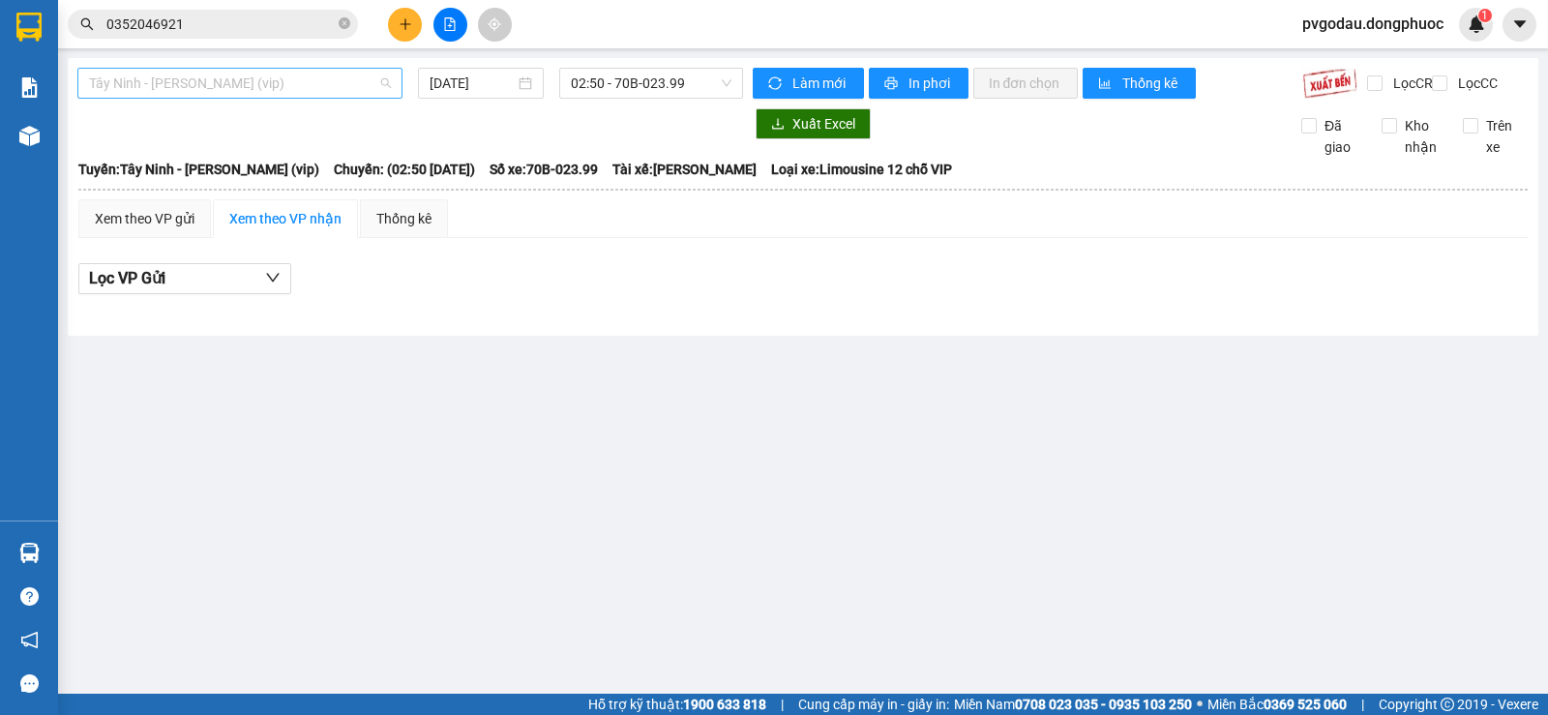
click at [261, 85] on span "Tây Ninh - [PERSON_NAME] (vip)" at bounding box center [240, 83] width 302 height 29
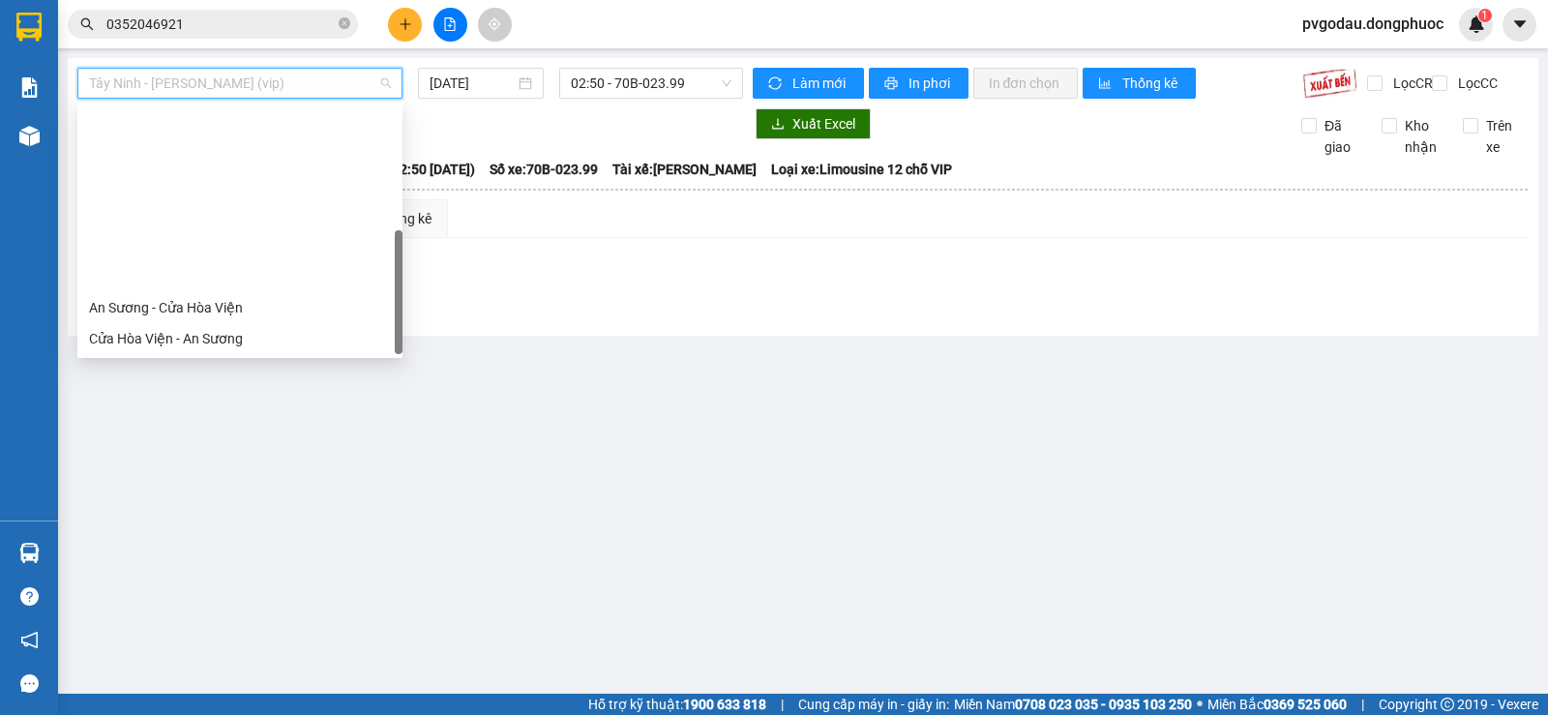
scroll to position [217, 0]
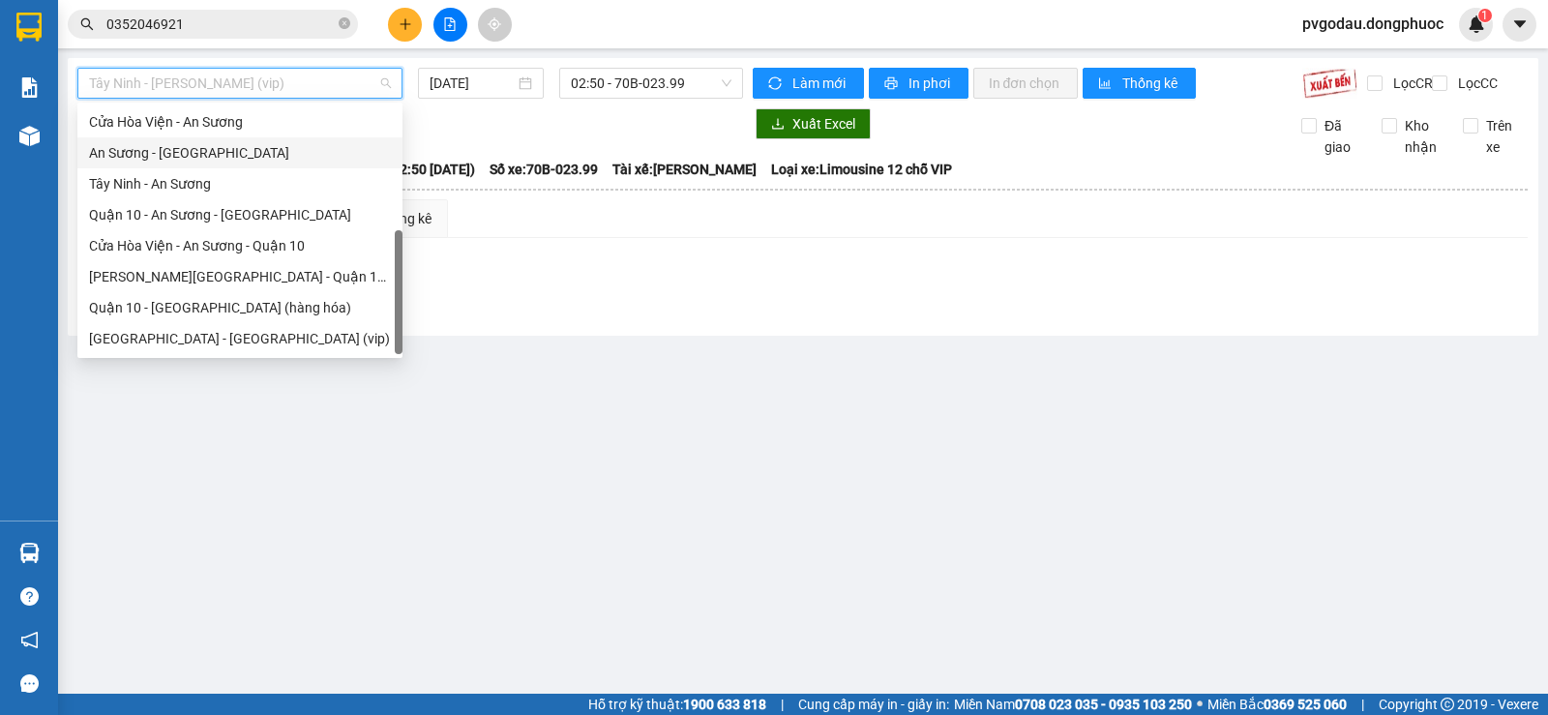
click at [157, 152] on div "An Sương - [GEOGRAPHIC_DATA]" at bounding box center [240, 152] width 302 height 21
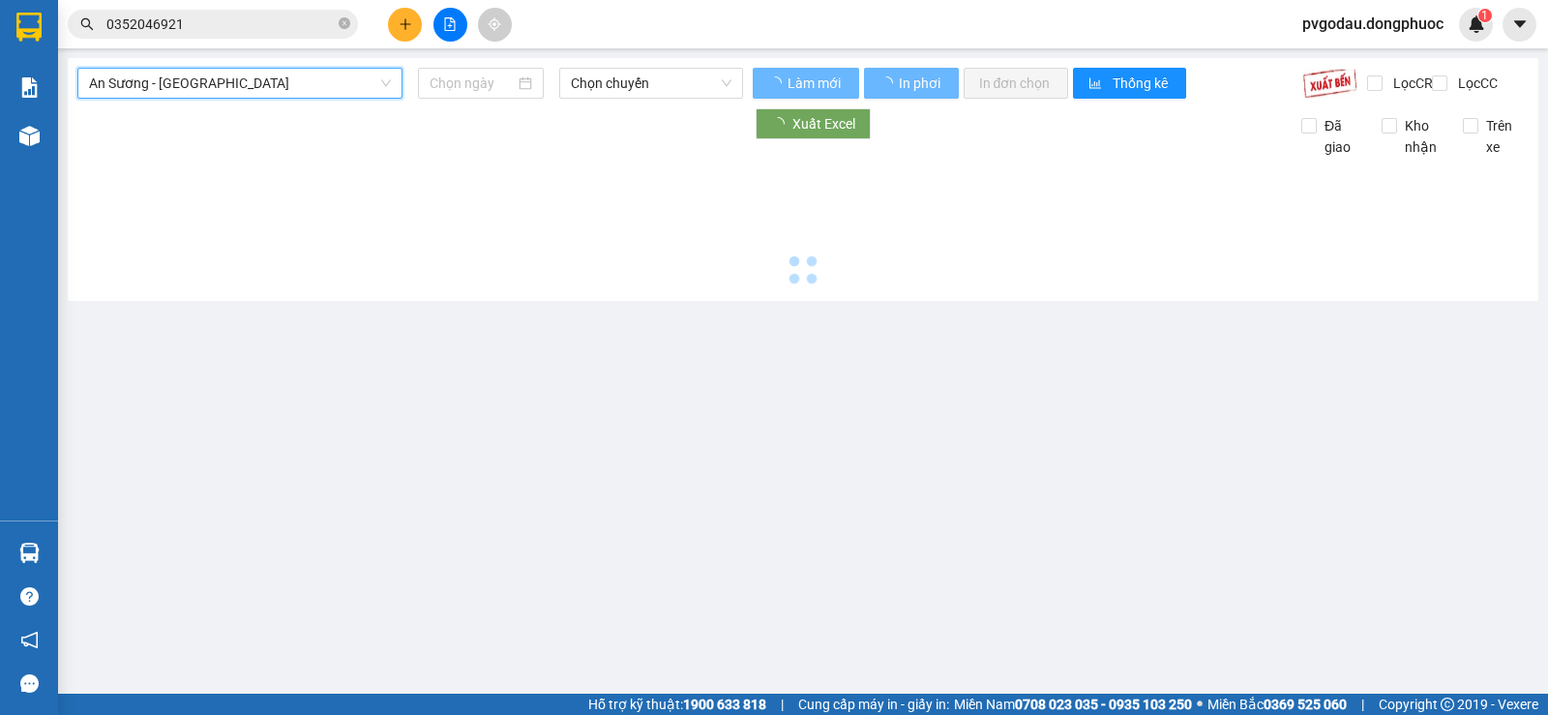
type input "[DATE]"
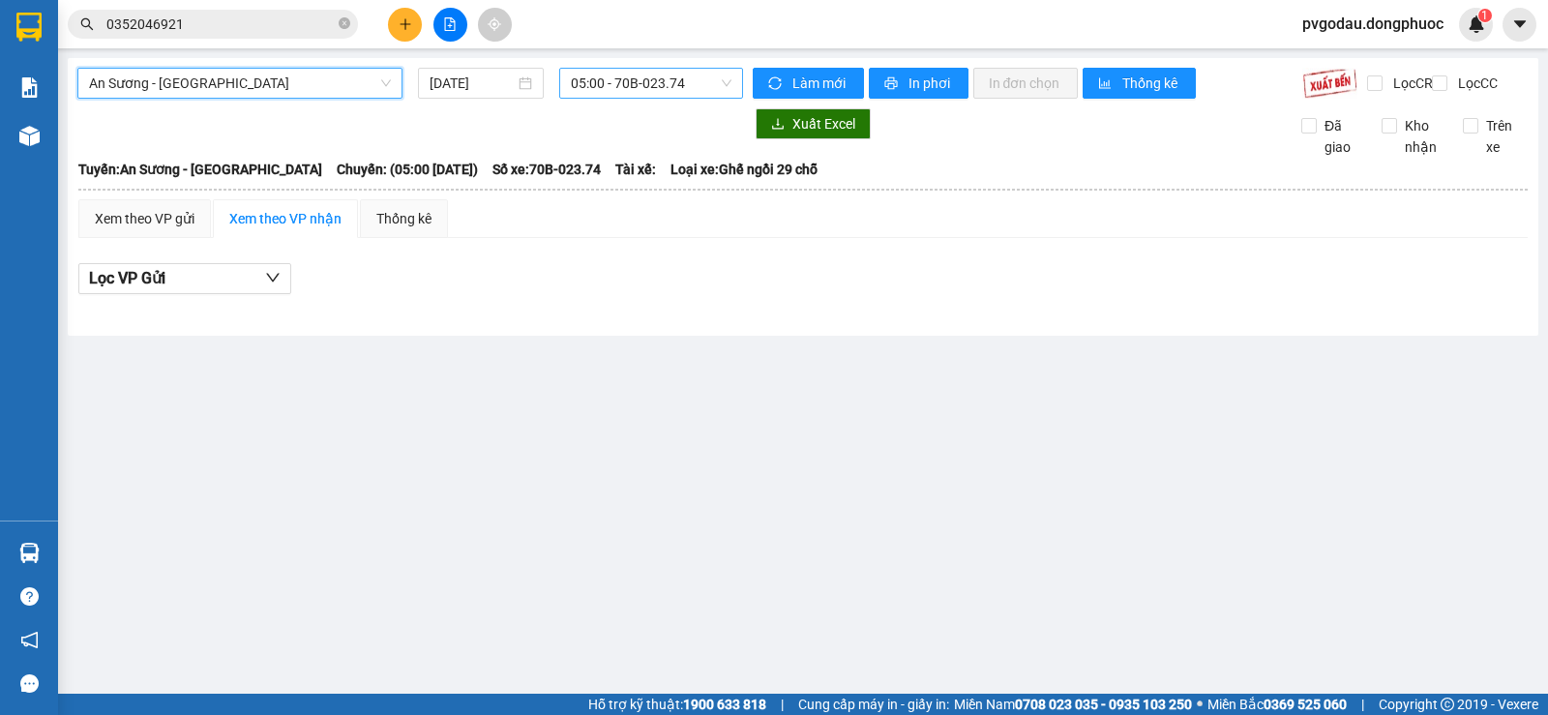
click at [607, 84] on span "05:00 - 70B-023.74" at bounding box center [651, 83] width 160 height 29
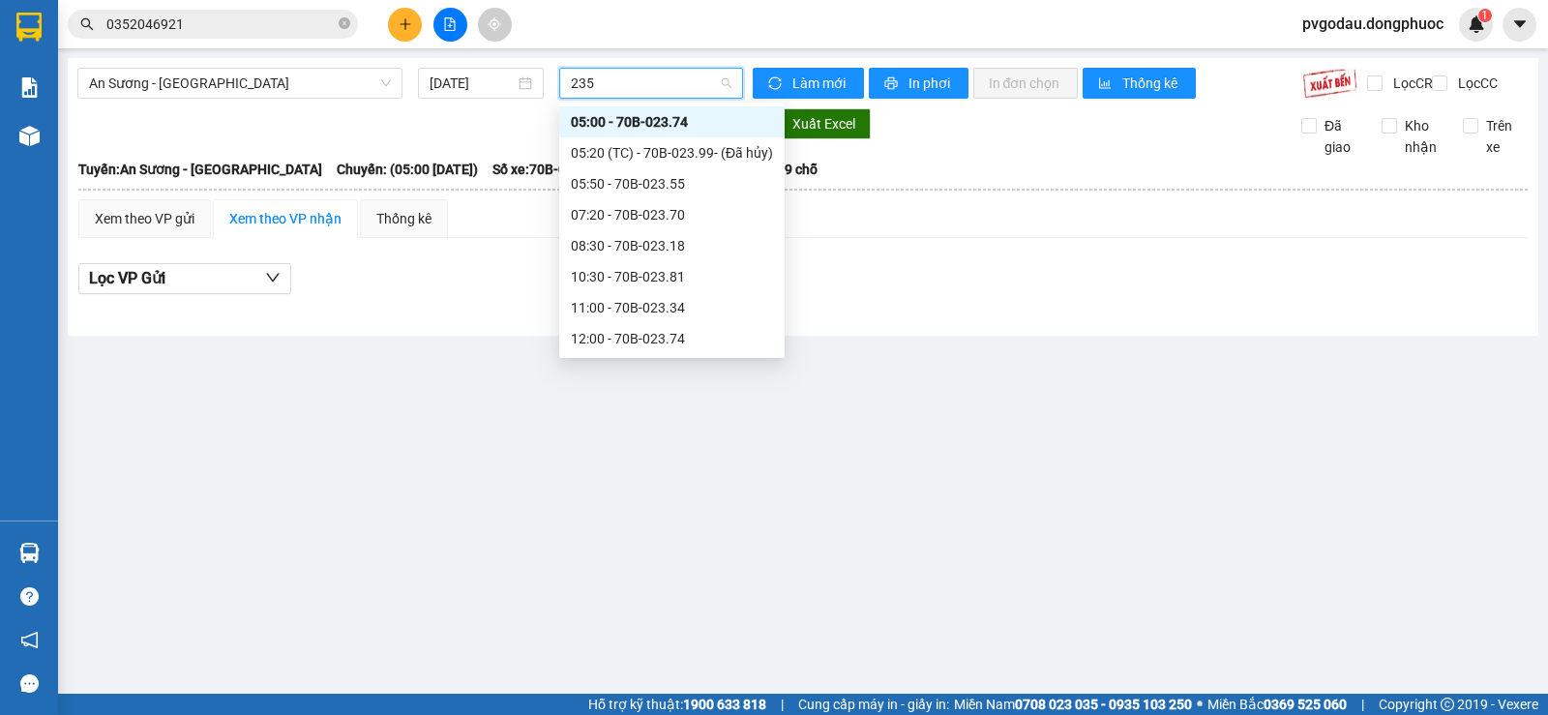
type input "2356"
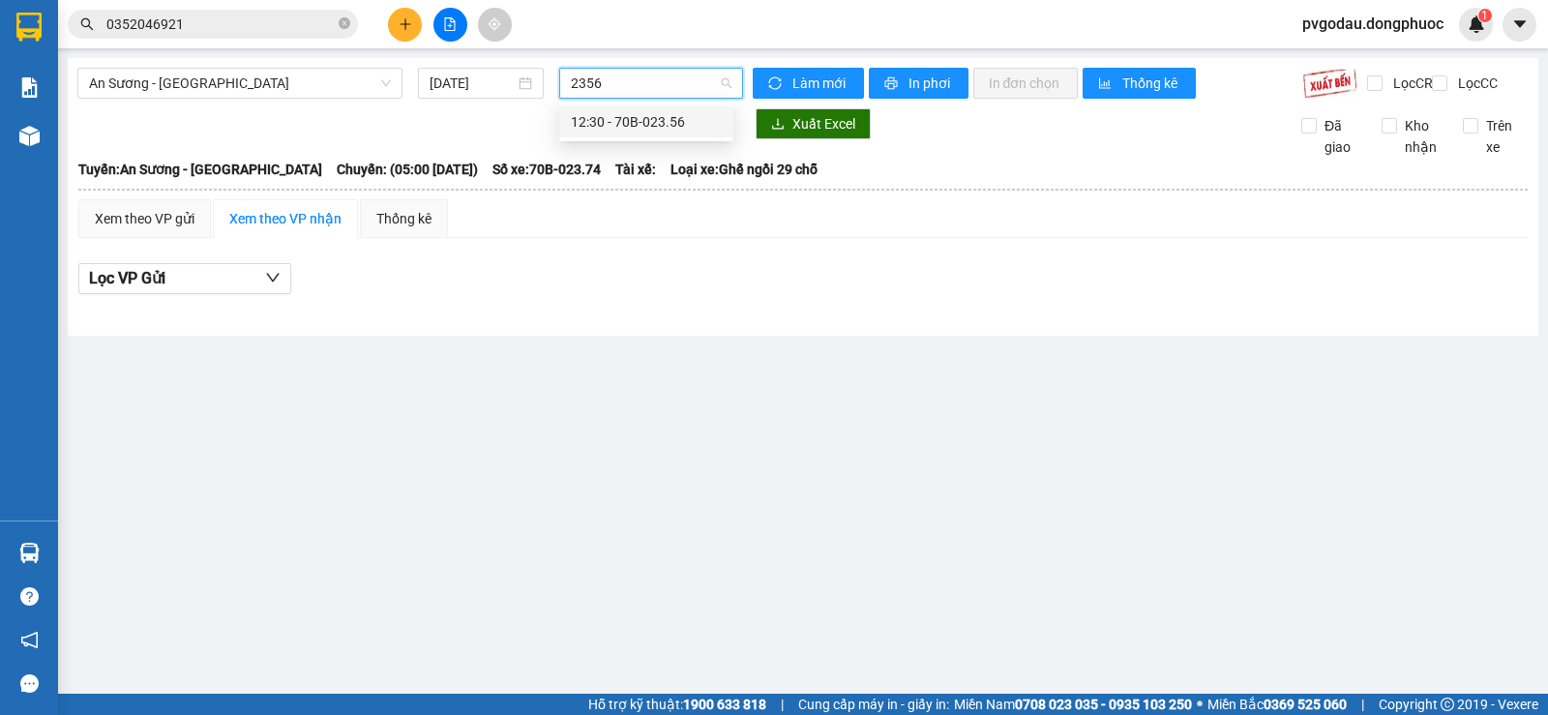
click at [616, 129] on div "12:30 - 70B-023.56" at bounding box center [646, 121] width 151 height 21
click at [688, 86] on span "12:30 - 70B-023.56" at bounding box center [651, 83] width 160 height 29
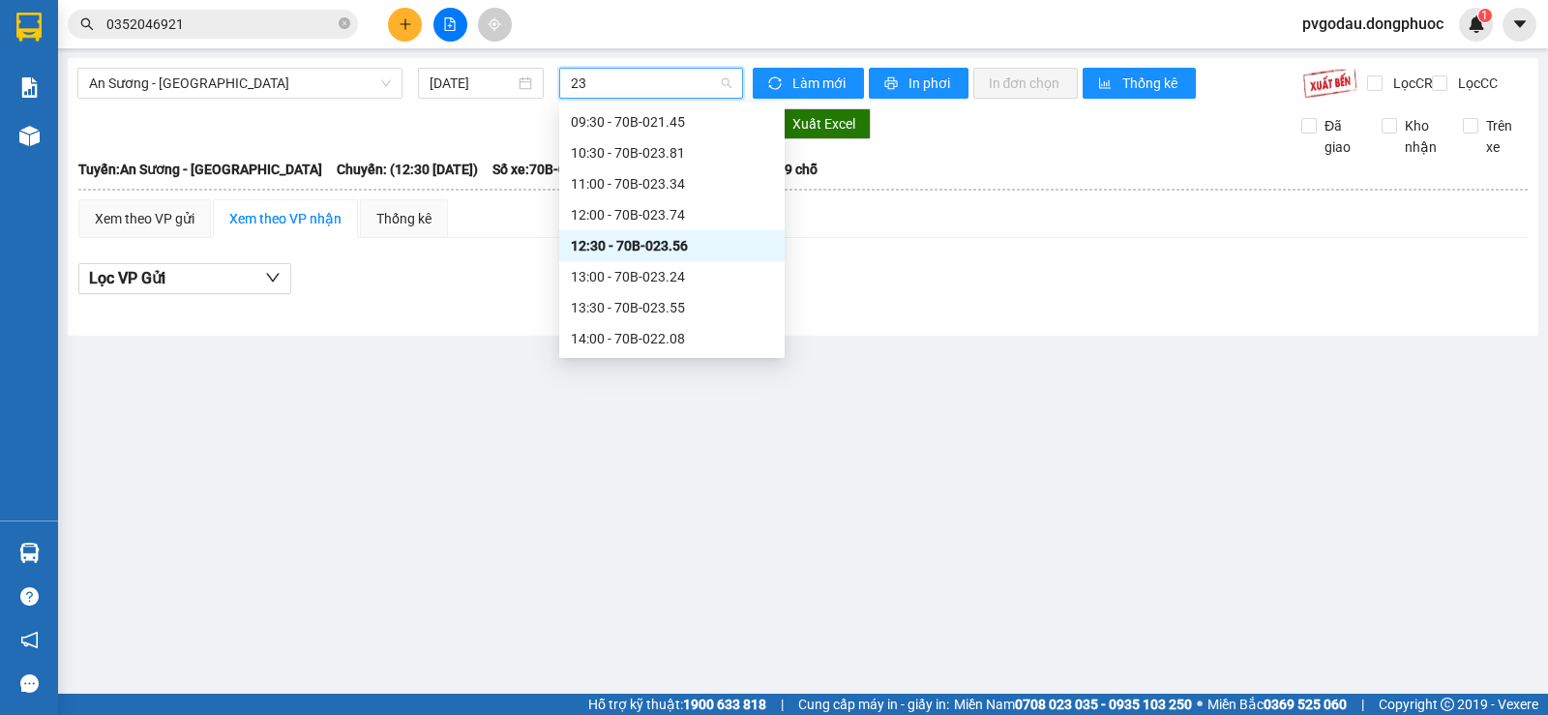
scroll to position [155, 0]
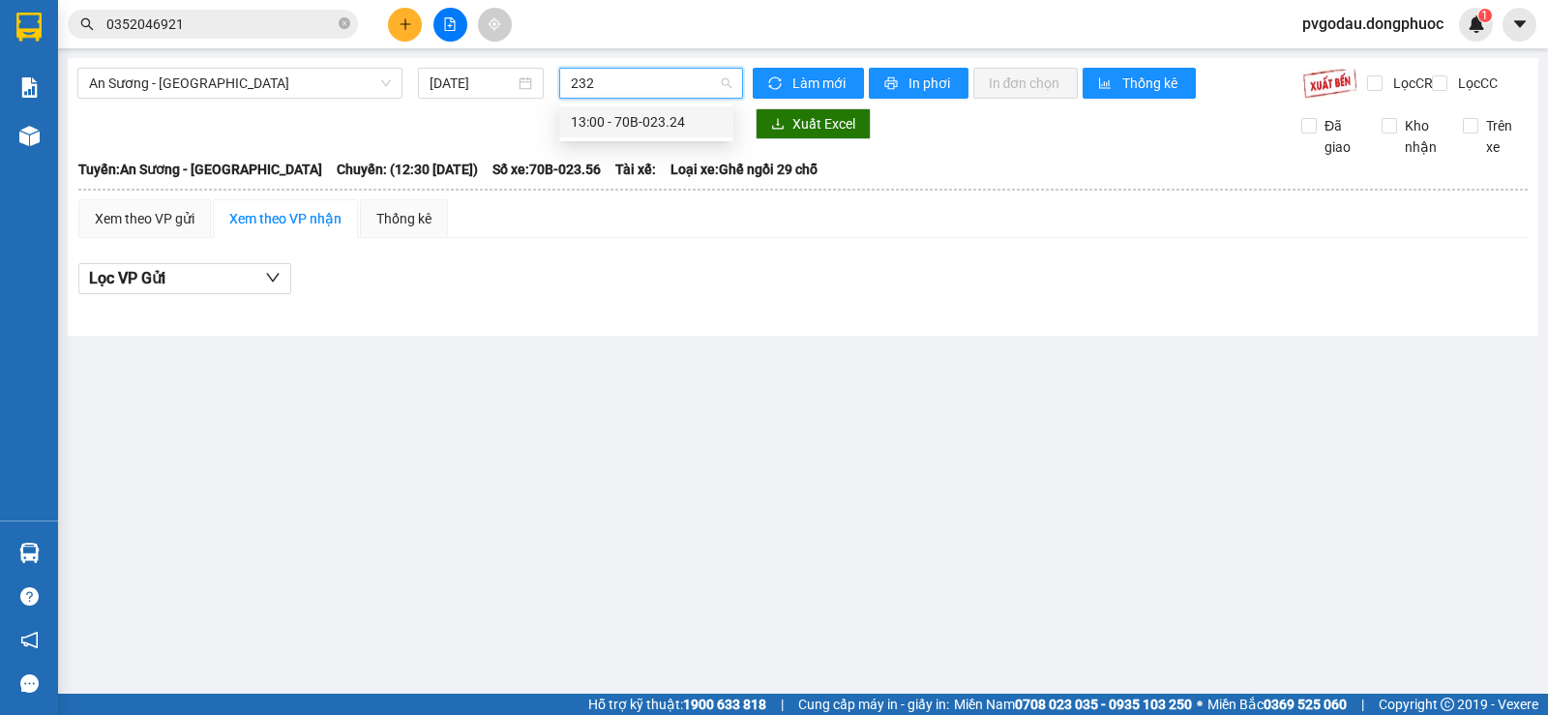
type input "2324"
click at [695, 115] on div "13:00 - 70B-023.24" at bounding box center [646, 121] width 151 height 21
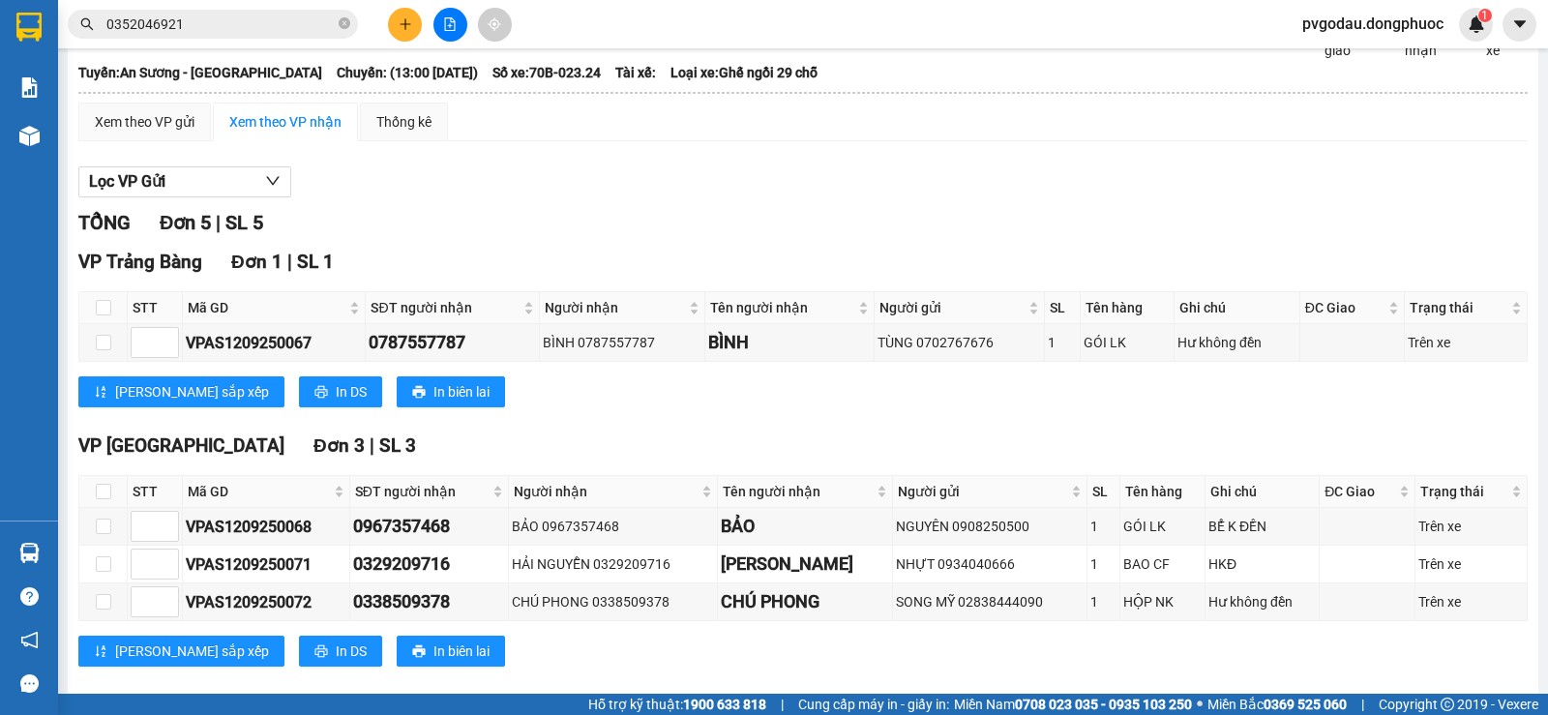
scroll to position [324, 0]
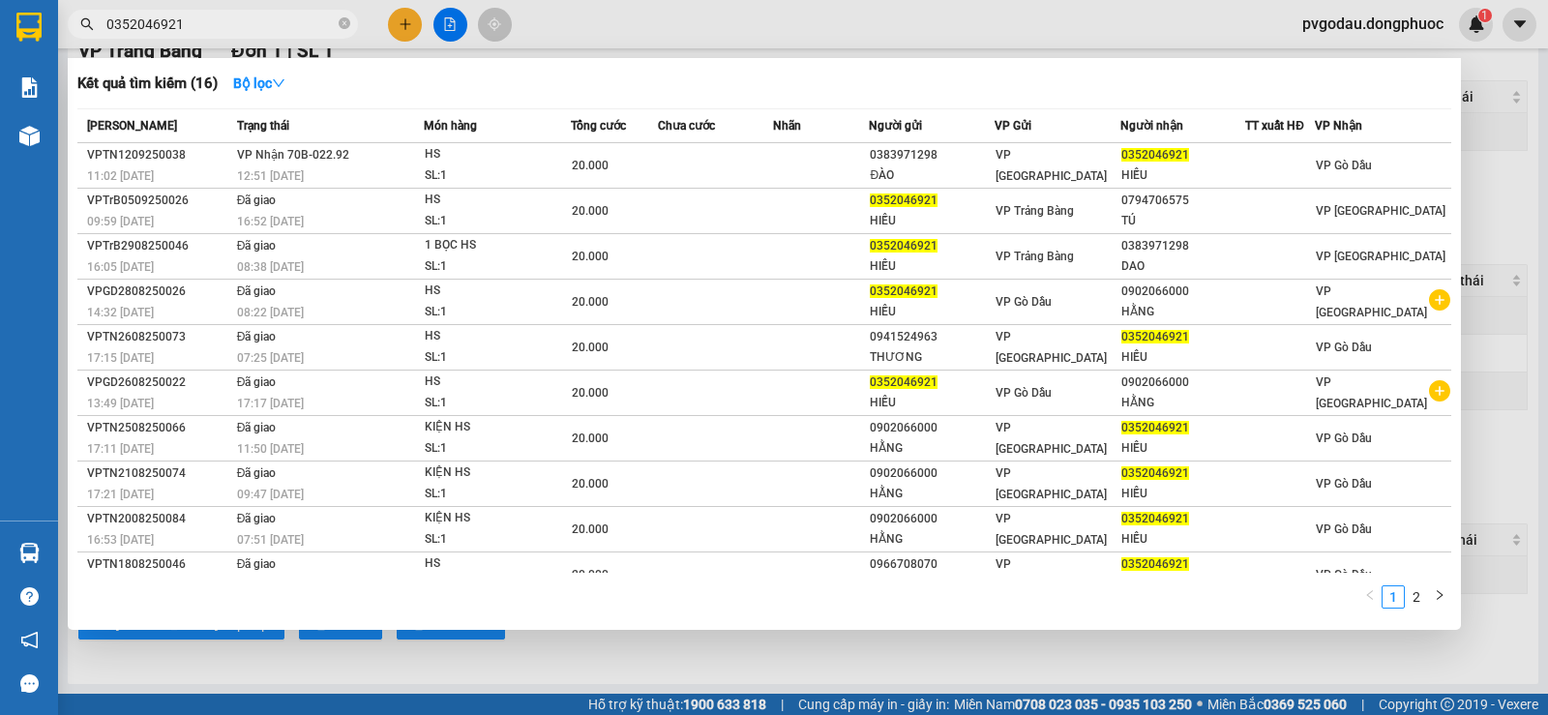
click at [294, 22] on input "0352046921" at bounding box center [220, 24] width 228 height 21
click at [295, 20] on input "0352046921" at bounding box center [220, 24] width 228 height 21
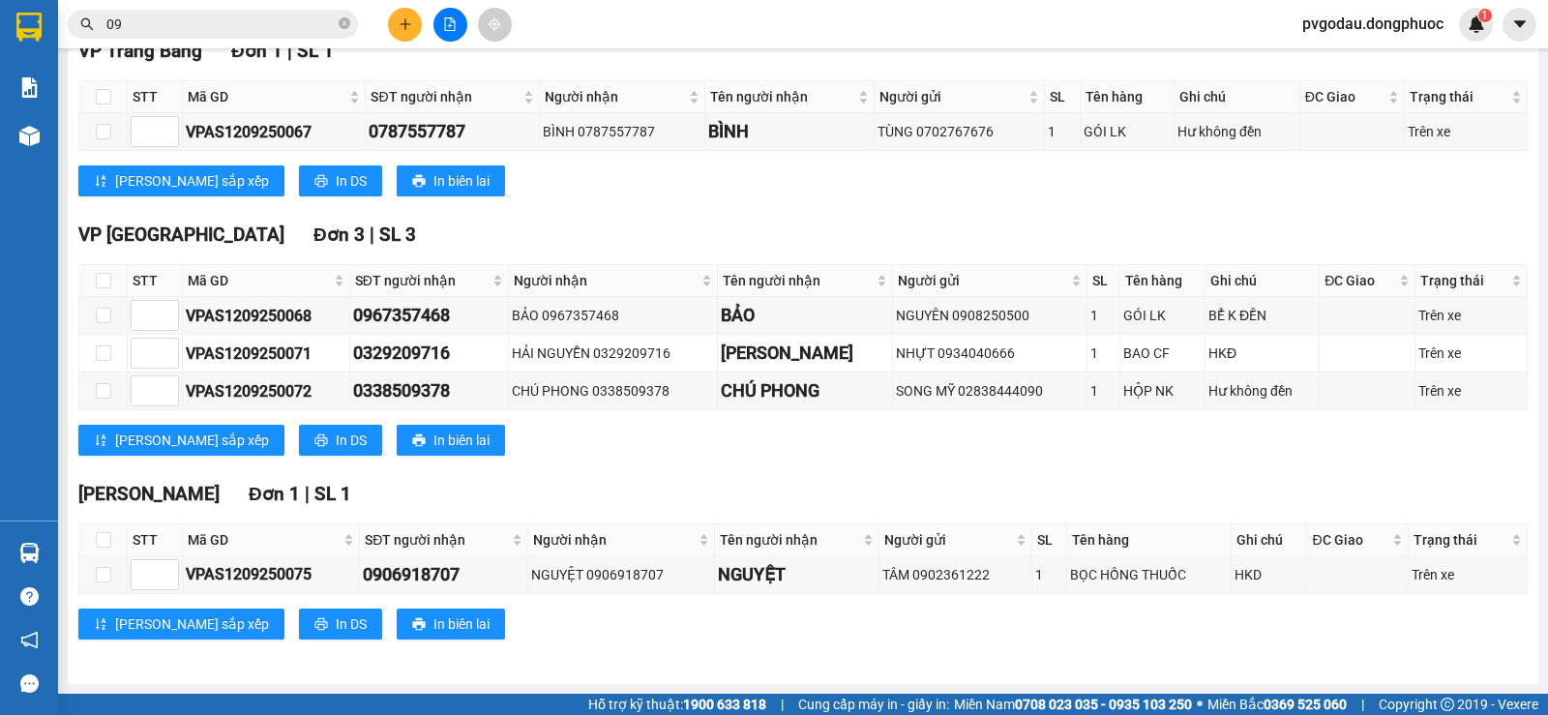
type input "0"
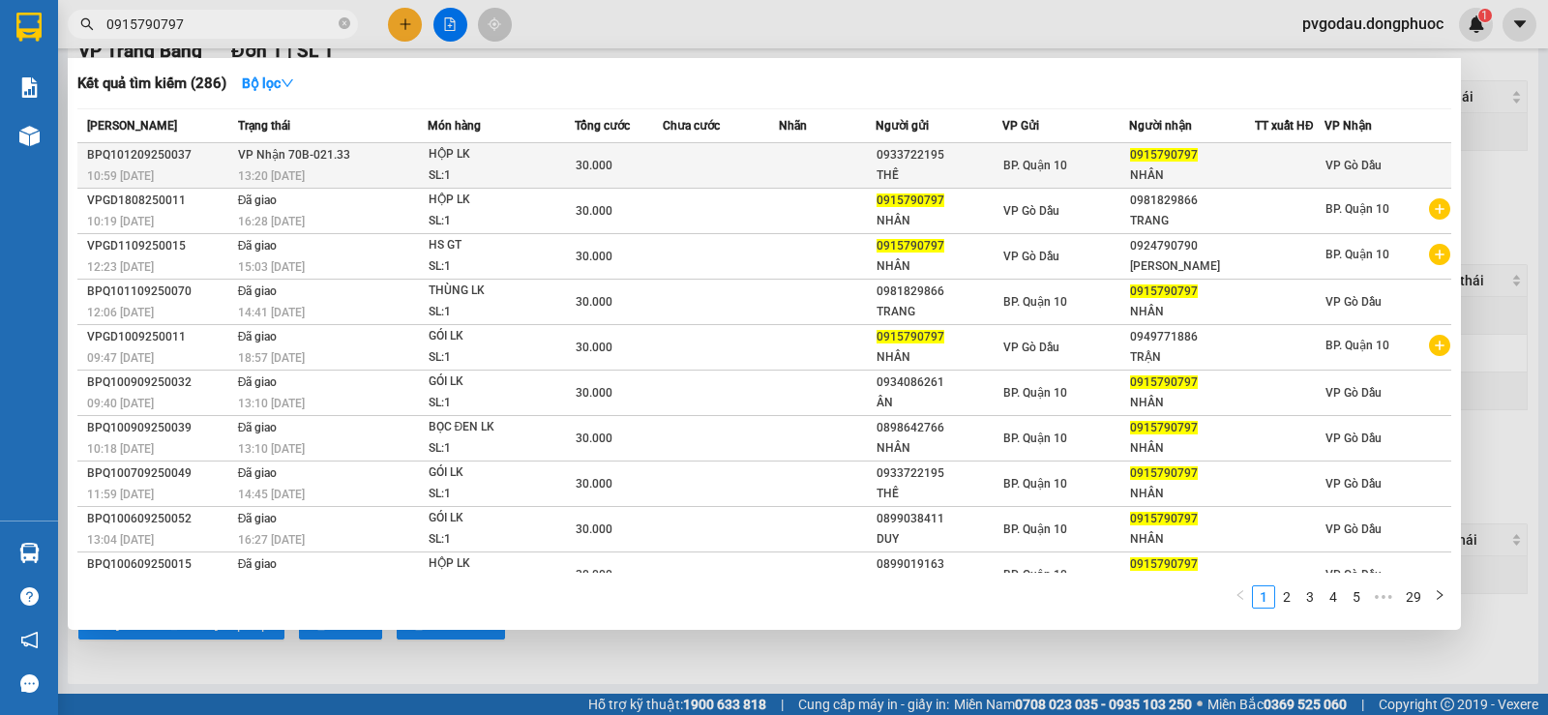
type input "0915790797"
click at [429, 173] on div "SL: 1" at bounding box center [501, 175] width 145 height 21
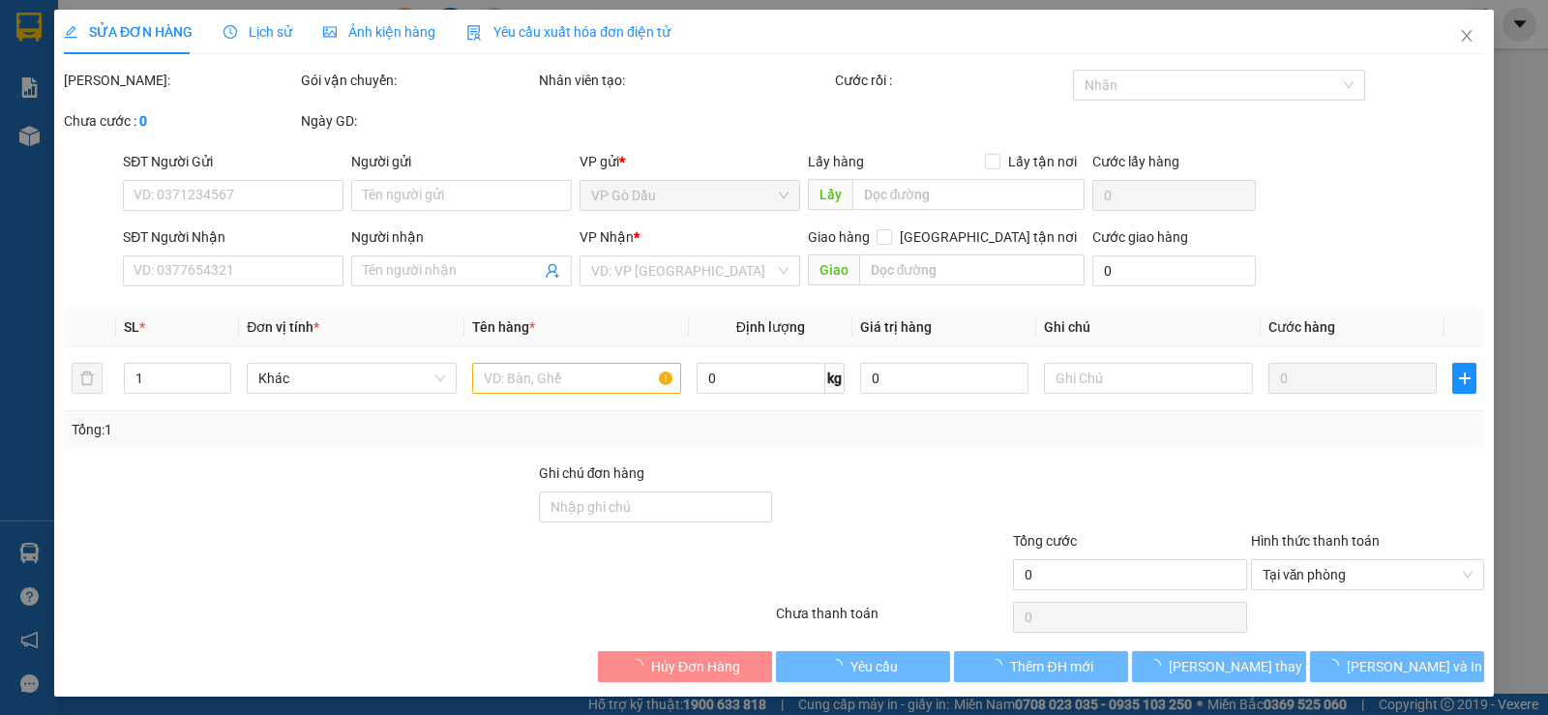
type input "0933722195"
type input "THẾ"
type input "0915790797"
type input "NHÂN"
type input "30.000"
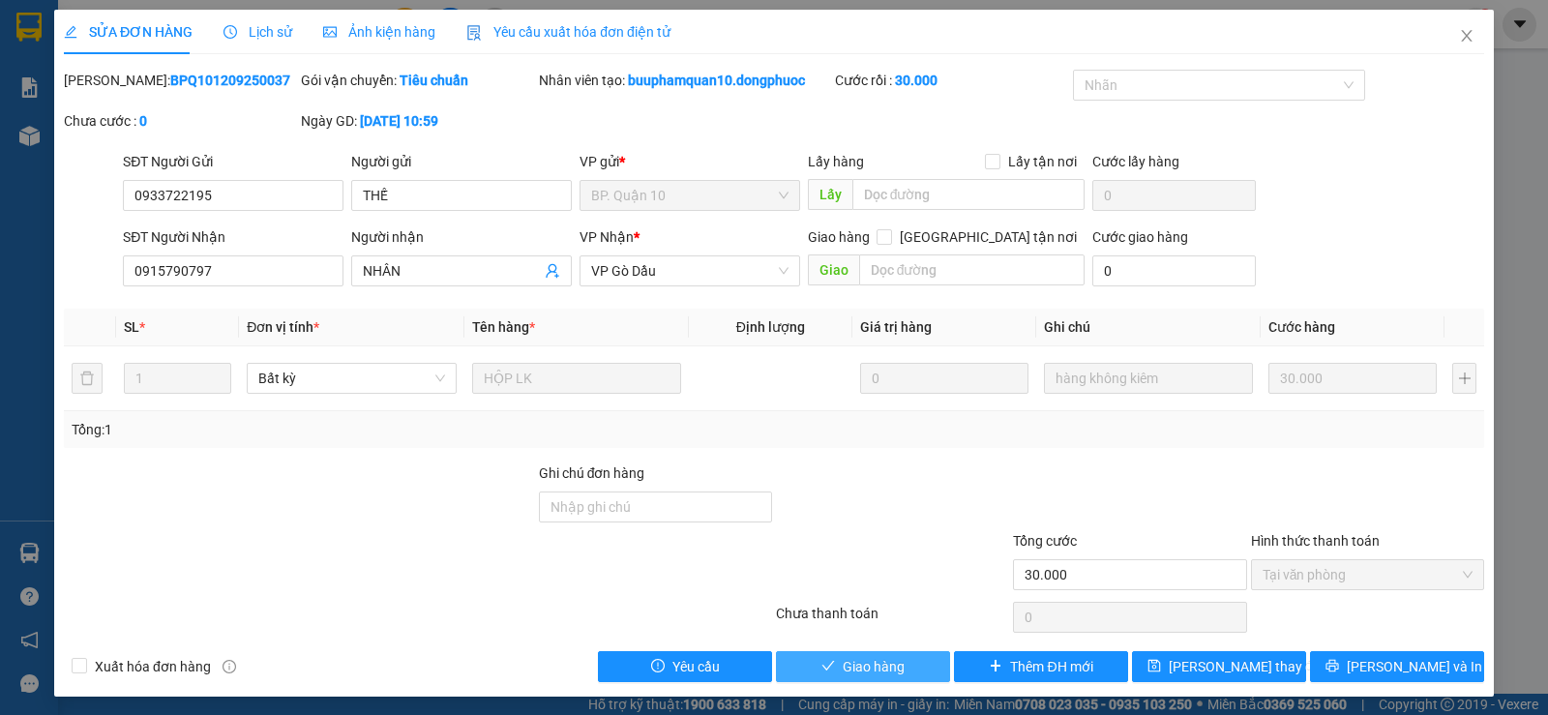
click at [866, 665] on span "Giao hàng" at bounding box center [874, 666] width 62 height 21
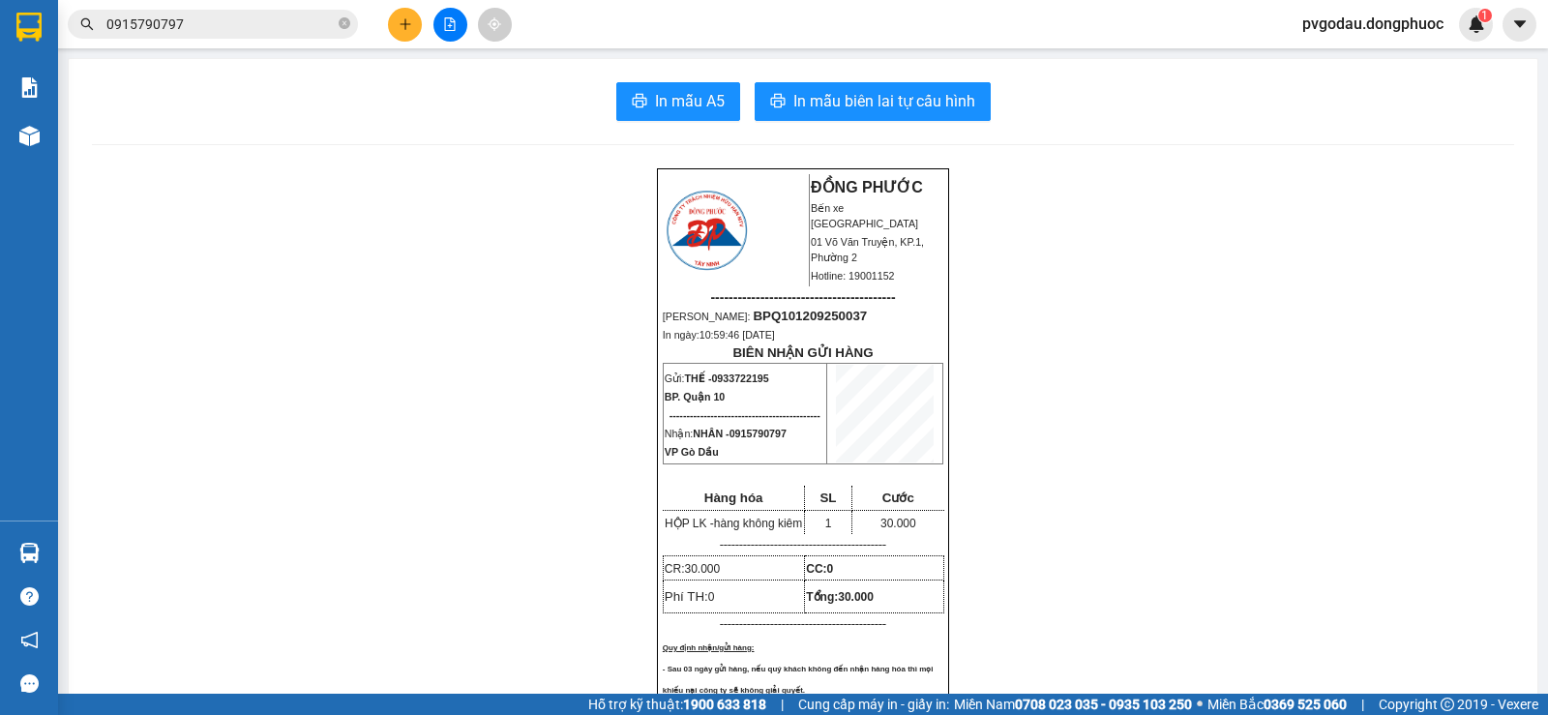
click at [458, 28] on button at bounding box center [450, 25] width 34 height 34
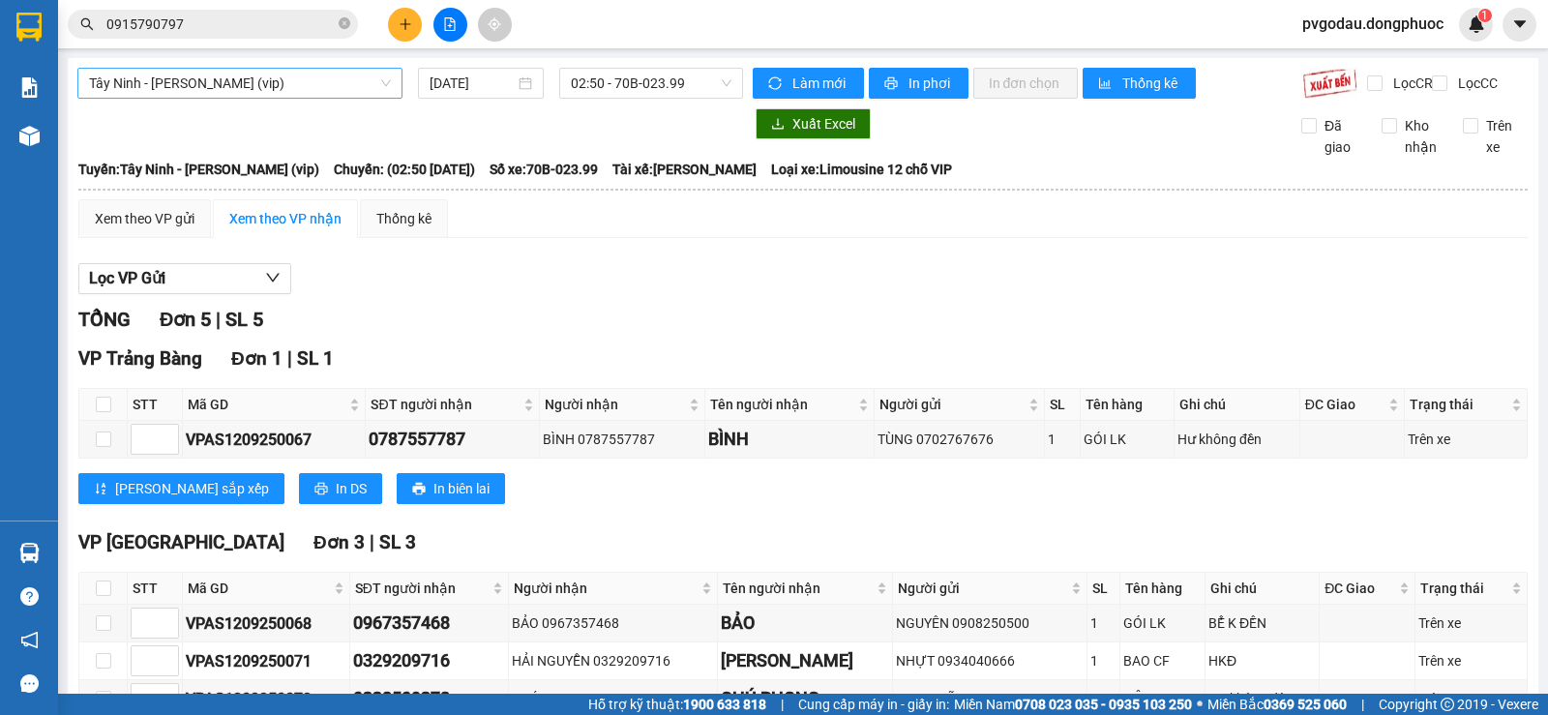
click at [263, 85] on span "Tây Ninh - [PERSON_NAME] (vip)" at bounding box center [240, 83] width 302 height 29
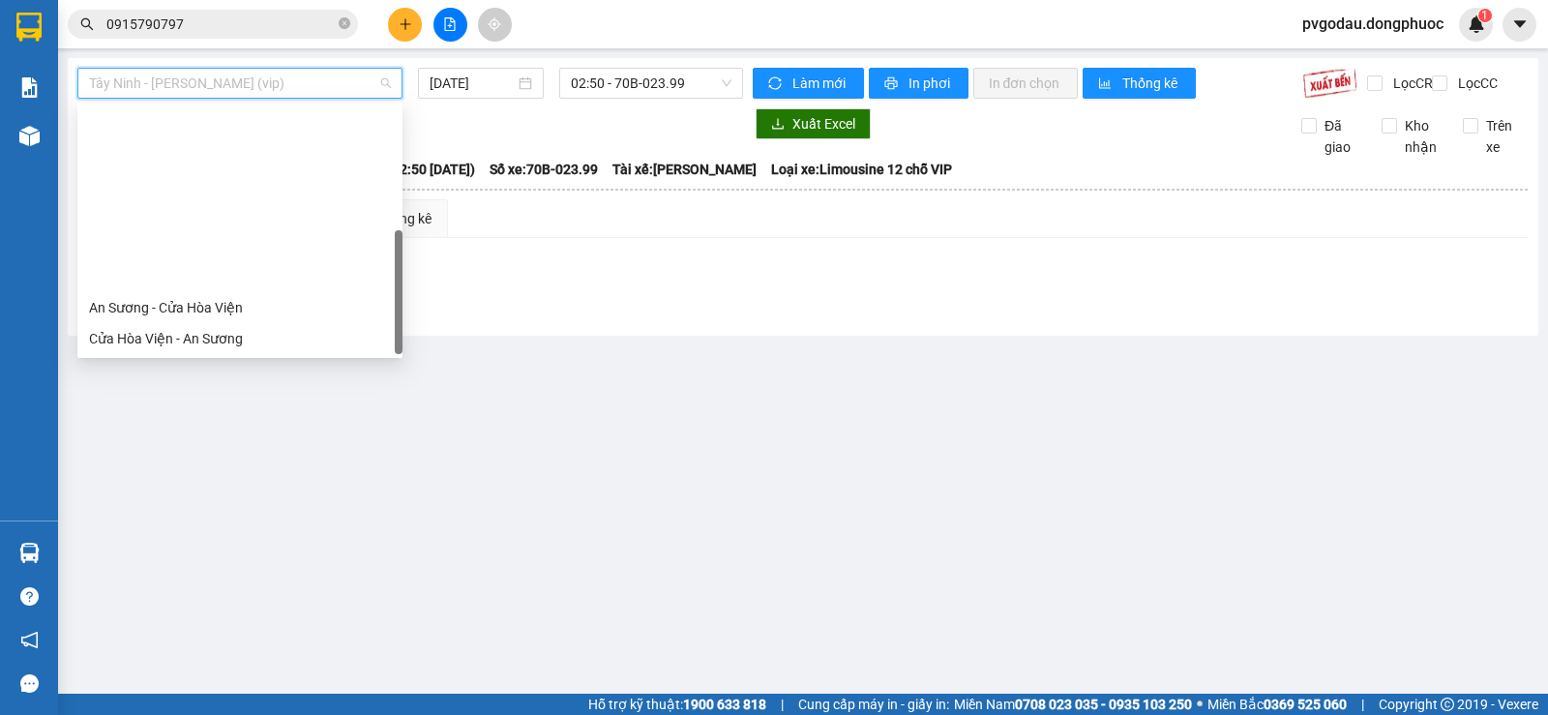
scroll to position [217, 0]
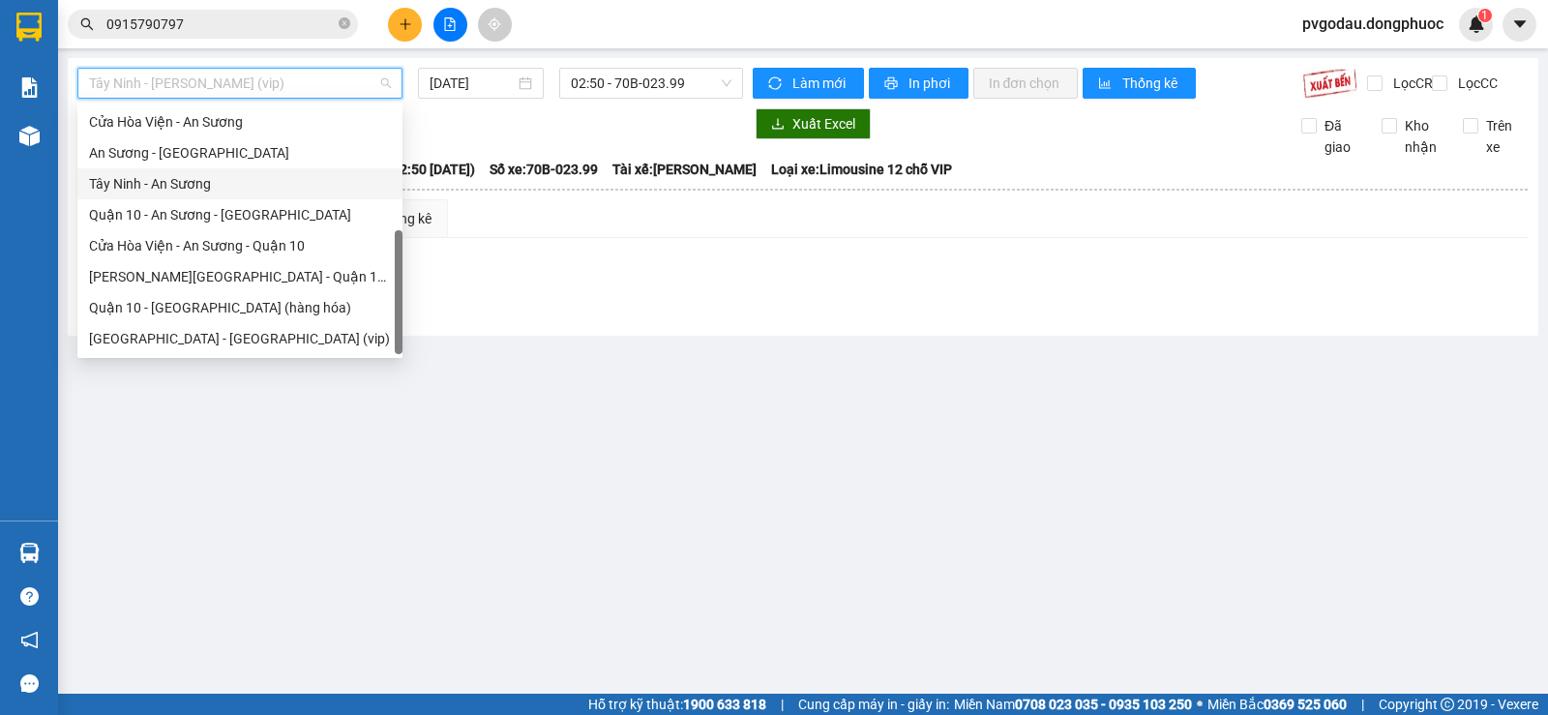
drag, startPoint x: 146, startPoint y: 189, endPoint x: 187, endPoint y: 172, distance: 43.8
click at [146, 188] on div "Tây Ninh - An Sương" at bounding box center [240, 183] width 302 height 21
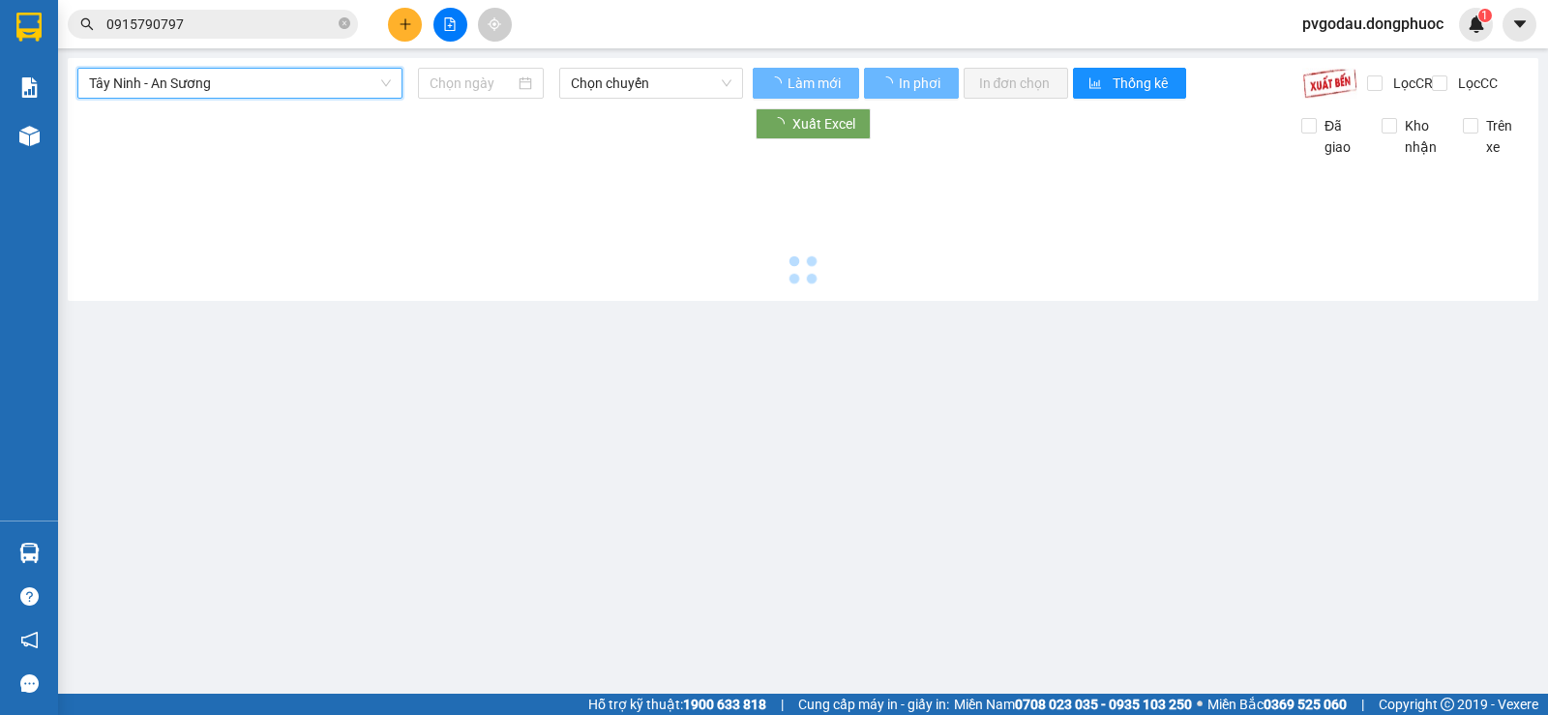
type input "[DATE]"
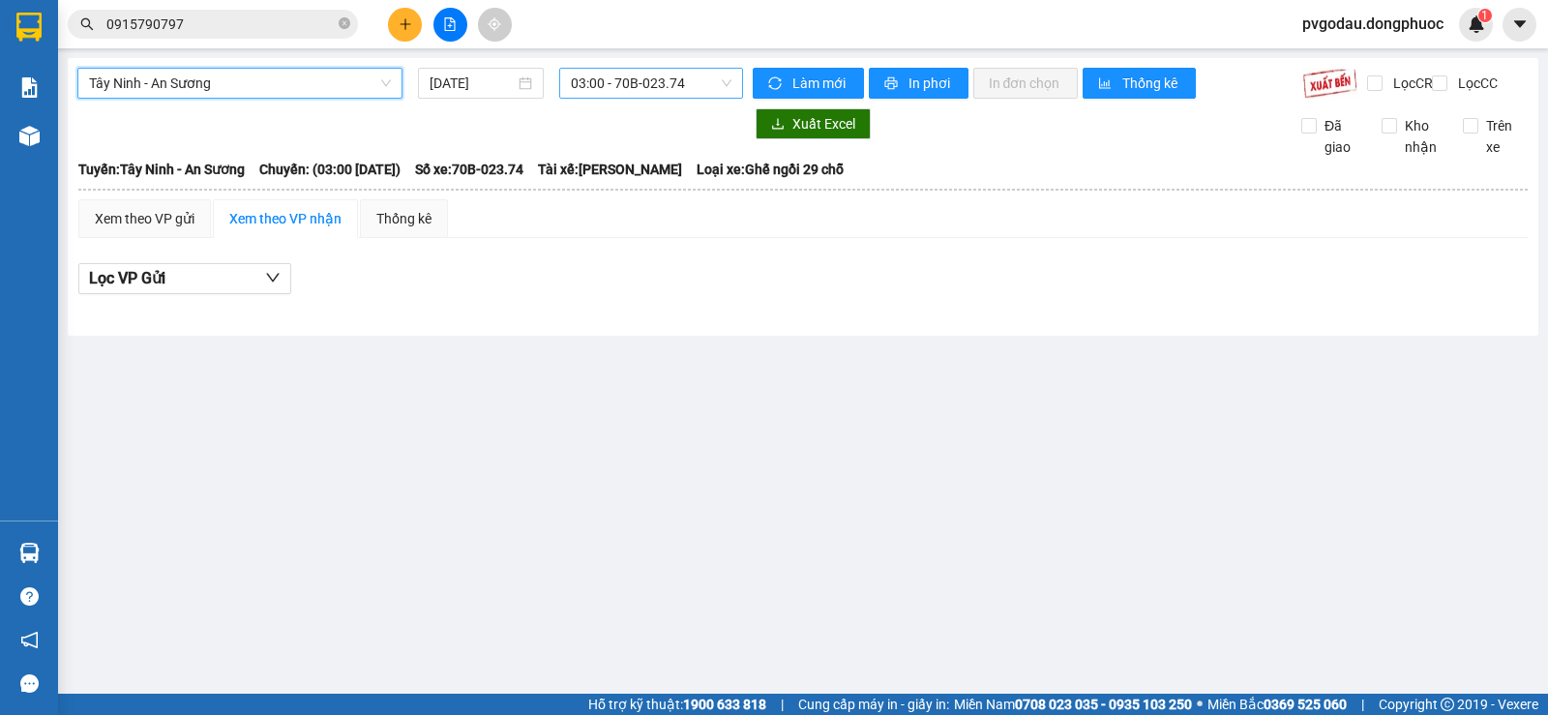
click at [624, 78] on span "03:00 - 70B-023.74" at bounding box center [651, 83] width 160 height 29
type input "2145"
click at [630, 160] on div "13:20 - 70B-021.45" at bounding box center [646, 152] width 151 height 21
click at [289, 88] on span "Tây Ninh - An Sương" at bounding box center [240, 83] width 302 height 29
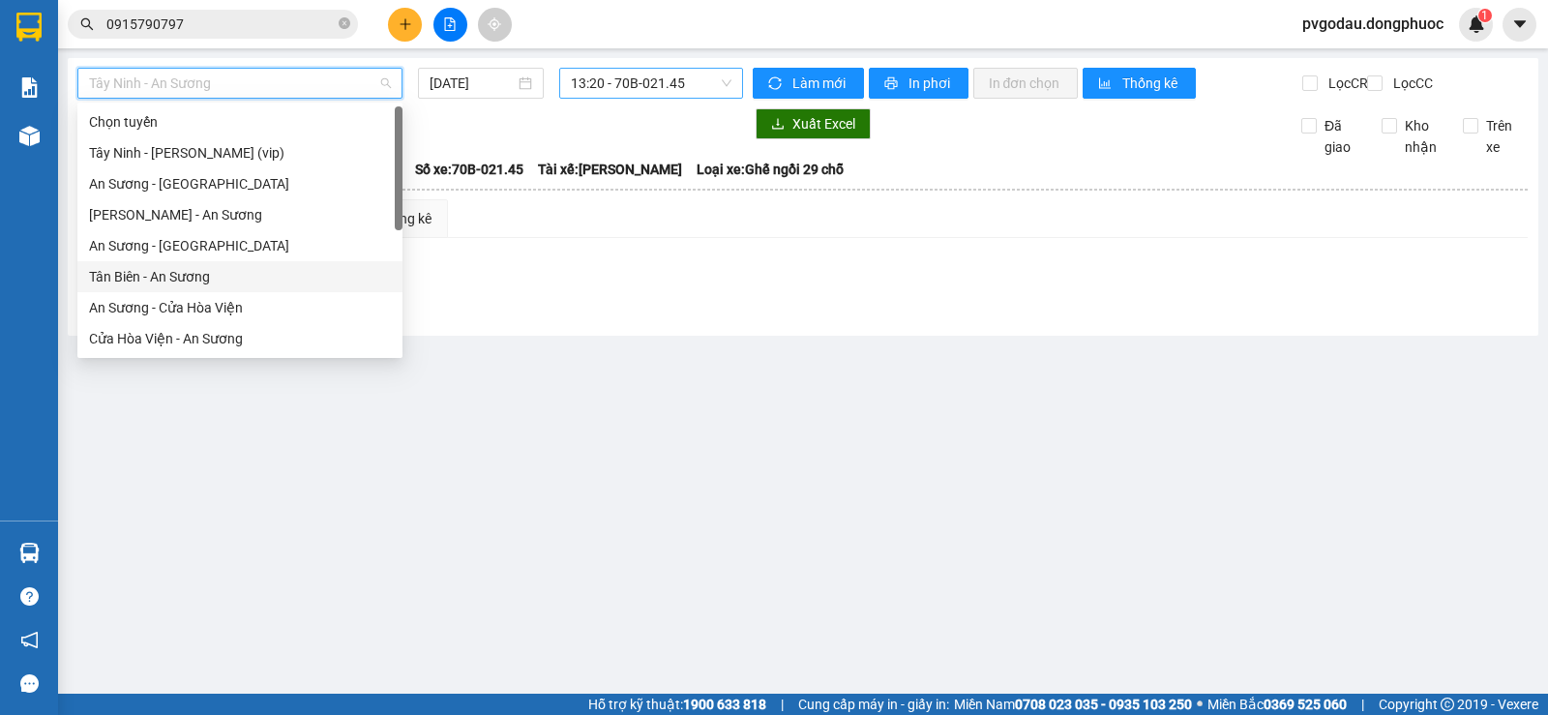
click at [160, 270] on div "Tân Biên - An Sương" at bounding box center [240, 276] width 302 height 21
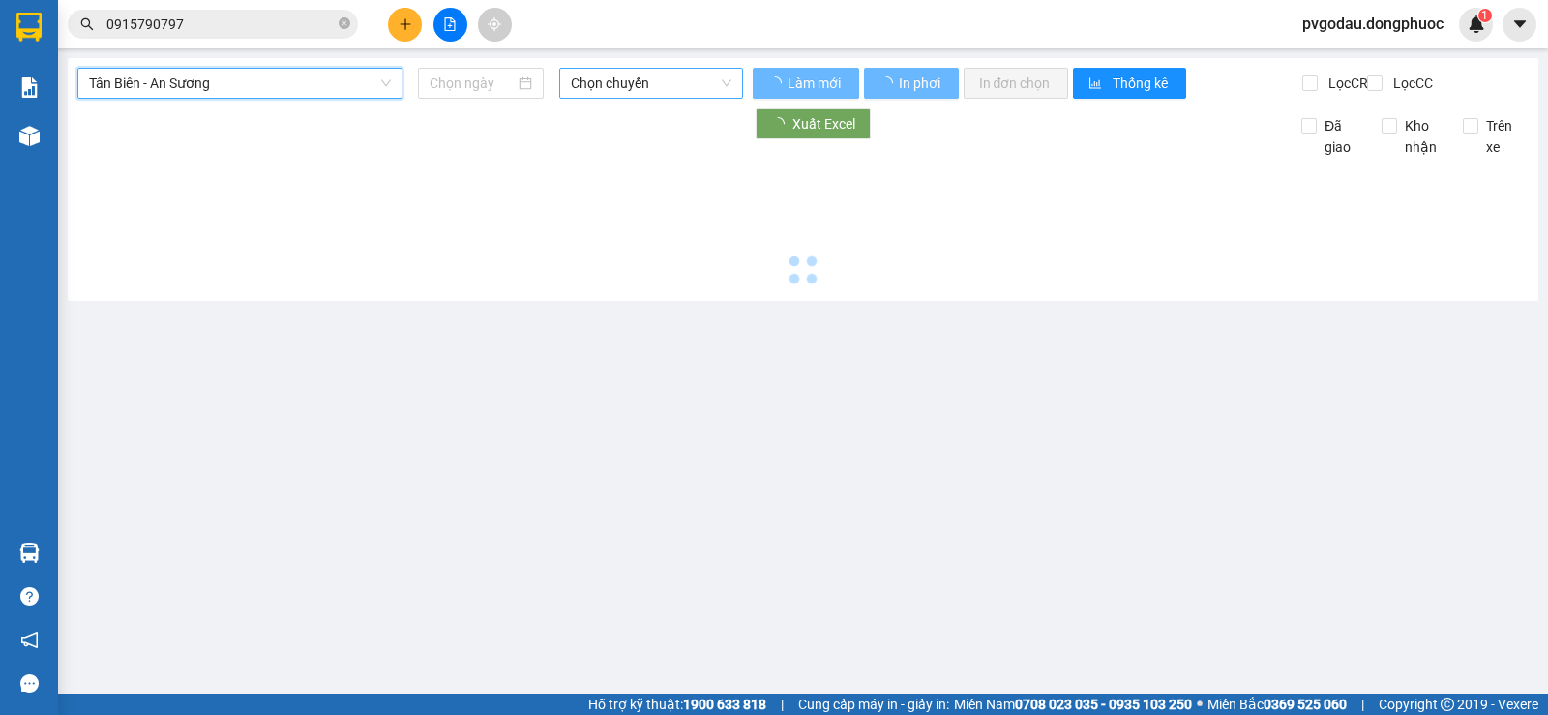
type input "[DATE]"
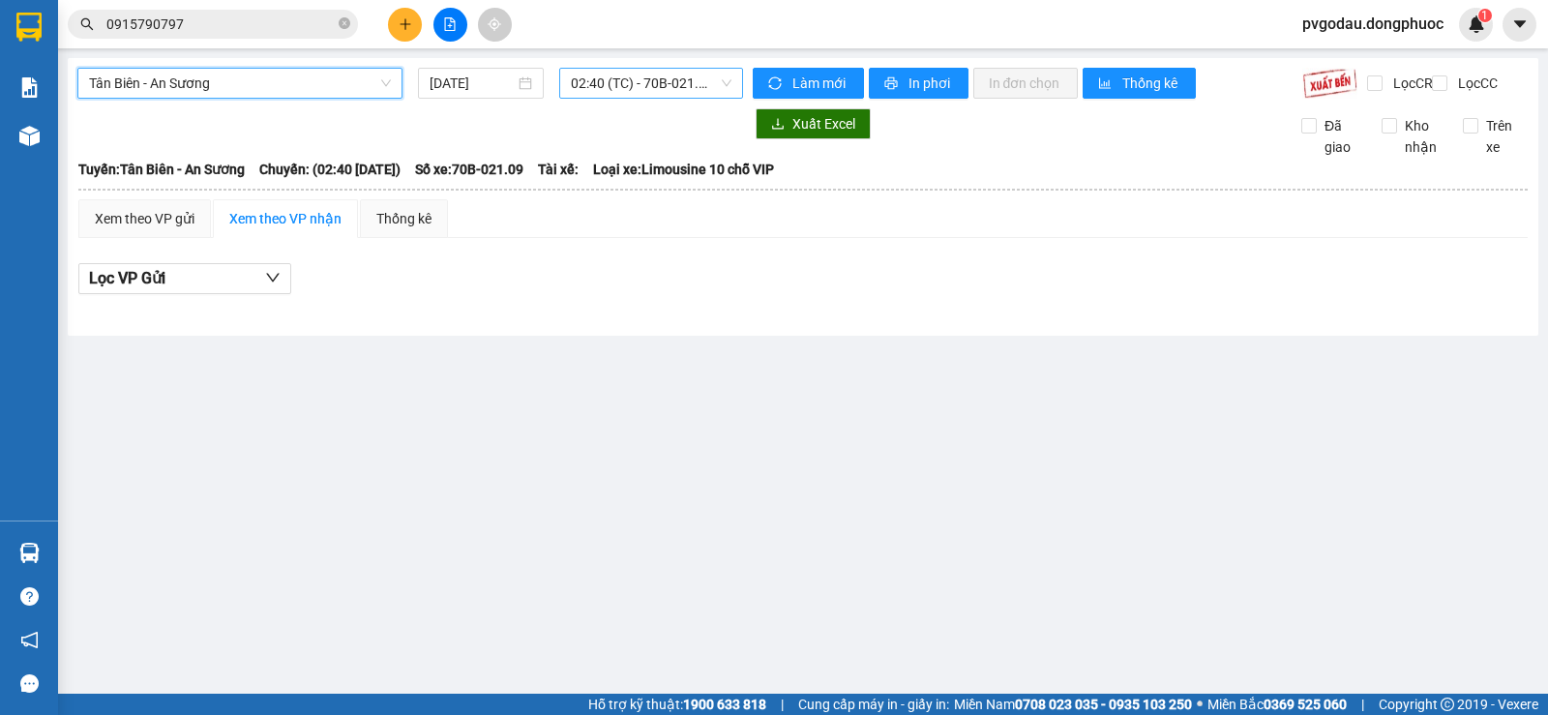
click at [590, 79] on span "02:40 (TC) - 70B-021.09" at bounding box center [651, 83] width 160 height 29
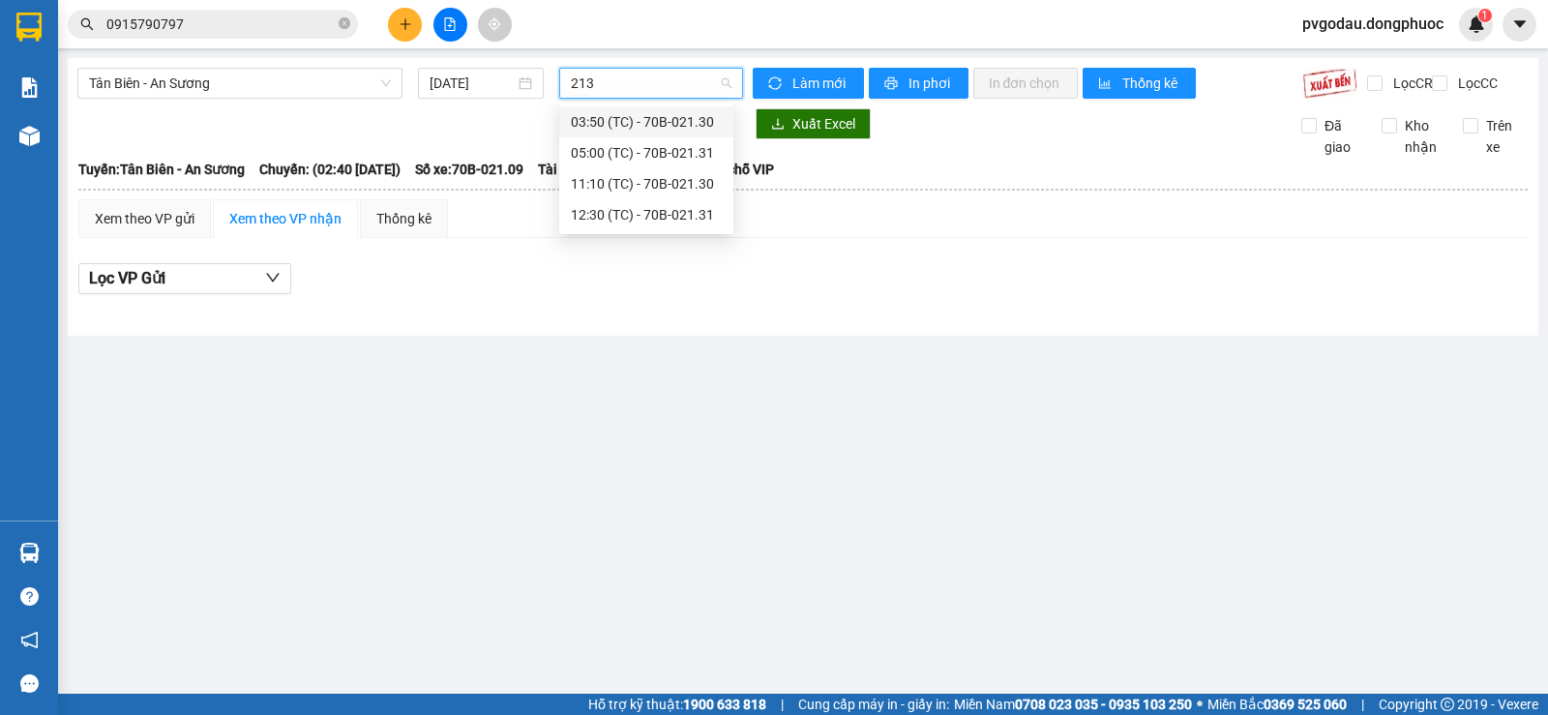
type input "2131"
click at [600, 150] on div "12:30 (TC) - 70B-021.31" at bounding box center [646, 152] width 151 height 21
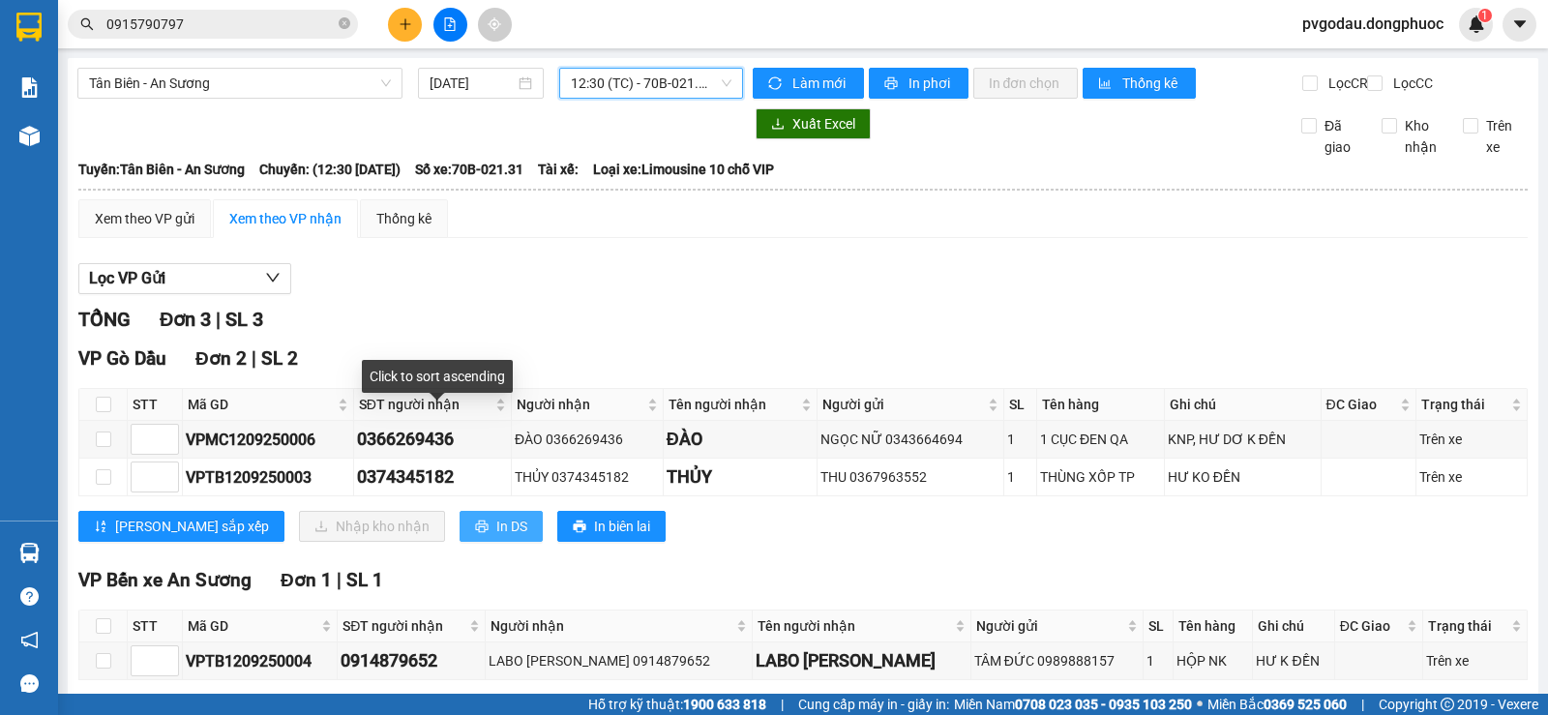
scroll to position [103, 0]
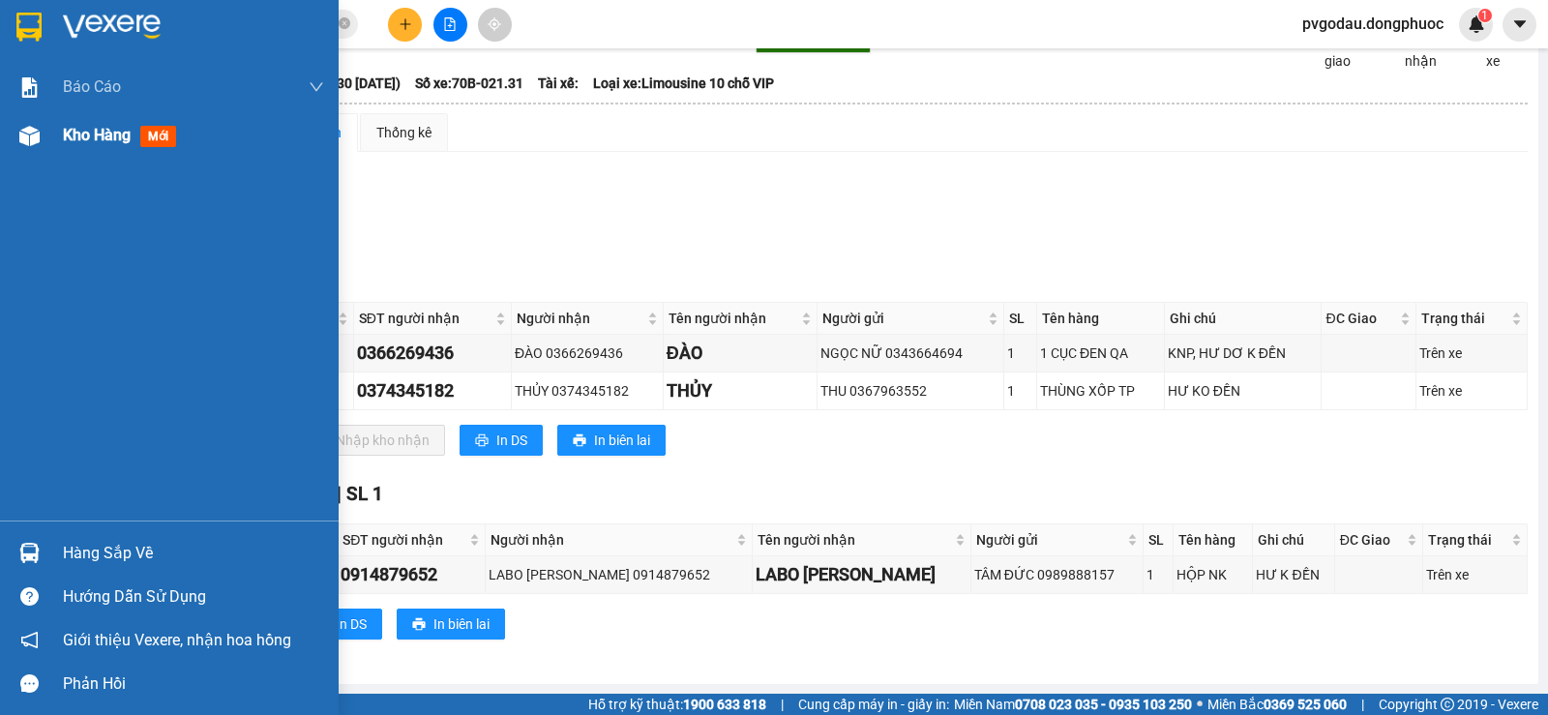
click at [64, 144] on span "Kho hàng" at bounding box center [97, 135] width 68 height 18
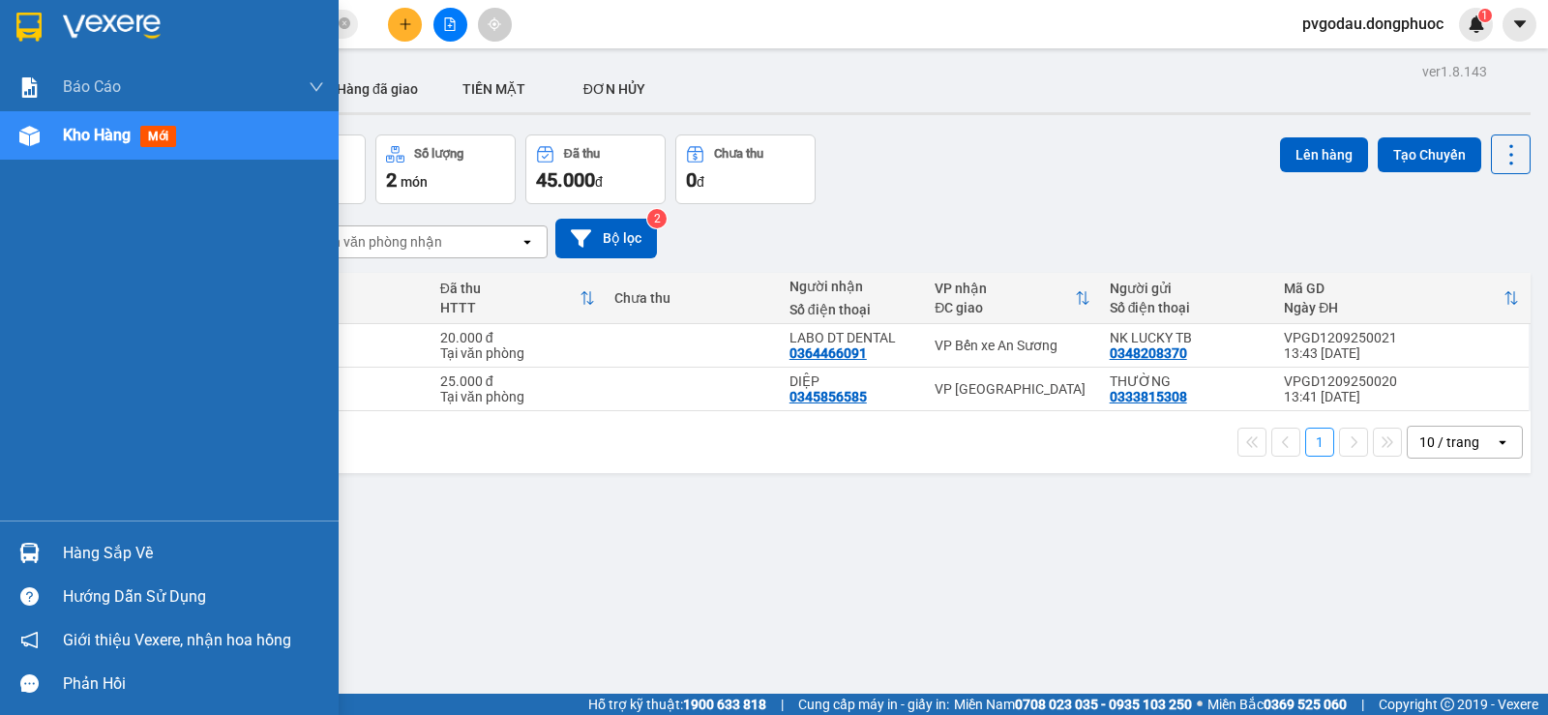
click at [69, 547] on div "Hàng sắp về" at bounding box center [193, 553] width 261 height 29
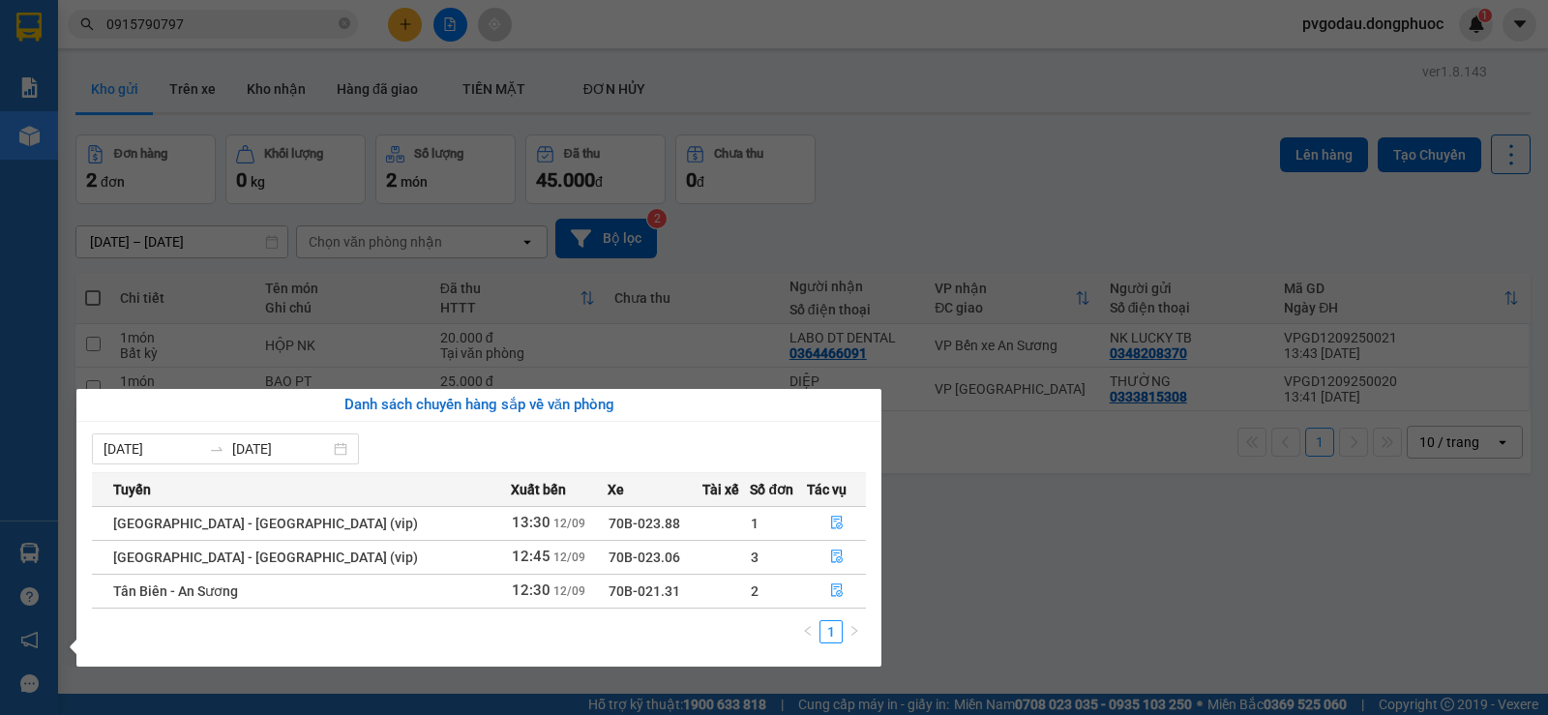
click at [427, 161] on section "Kết quả tìm kiếm ( 286 ) Bộ lọc Mã ĐH Trạng thái Món hàng Tổng cước Chưa cước N…" at bounding box center [774, 357] width 1548 height 715
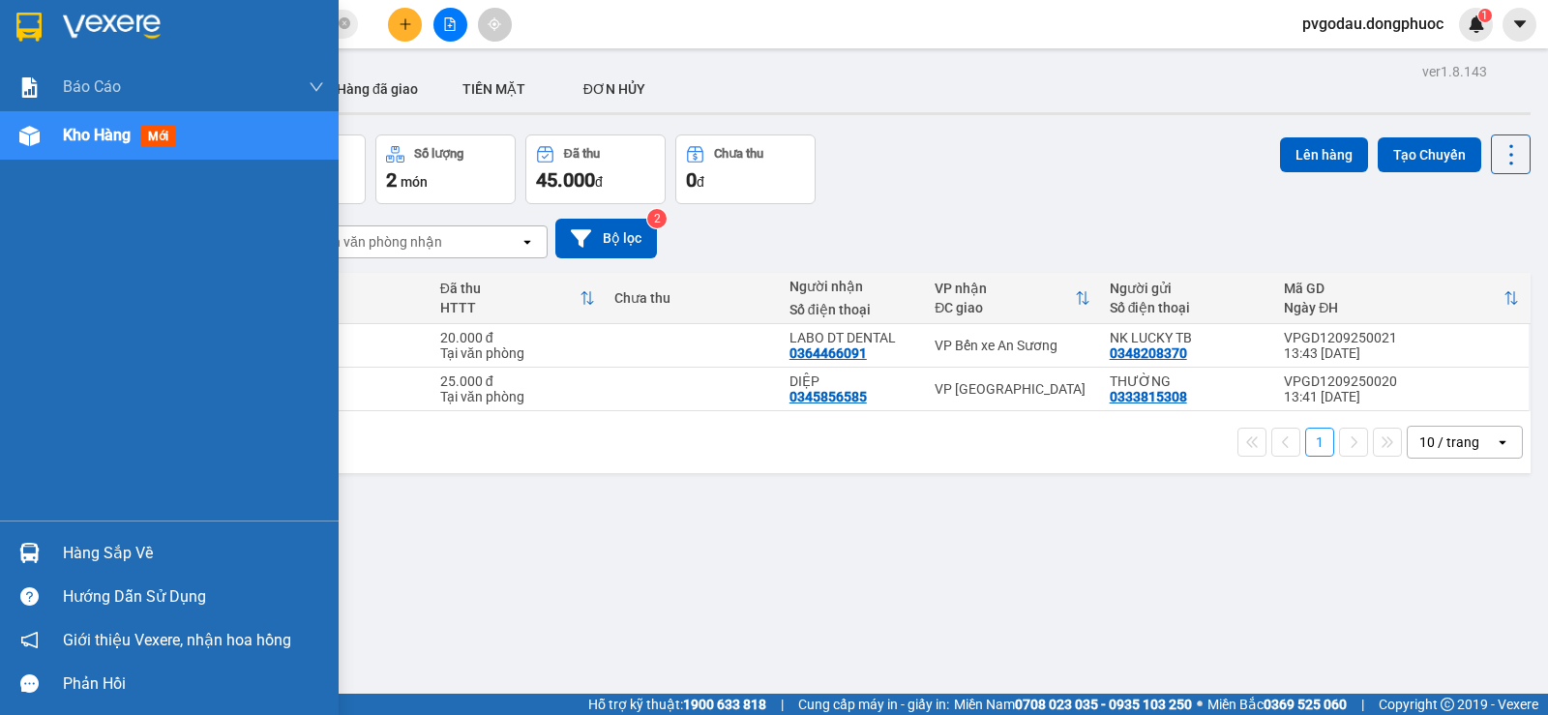
click at [49, 569] on div "Hàng sắp về" at bounding box center [169, 553] width 339 height 44
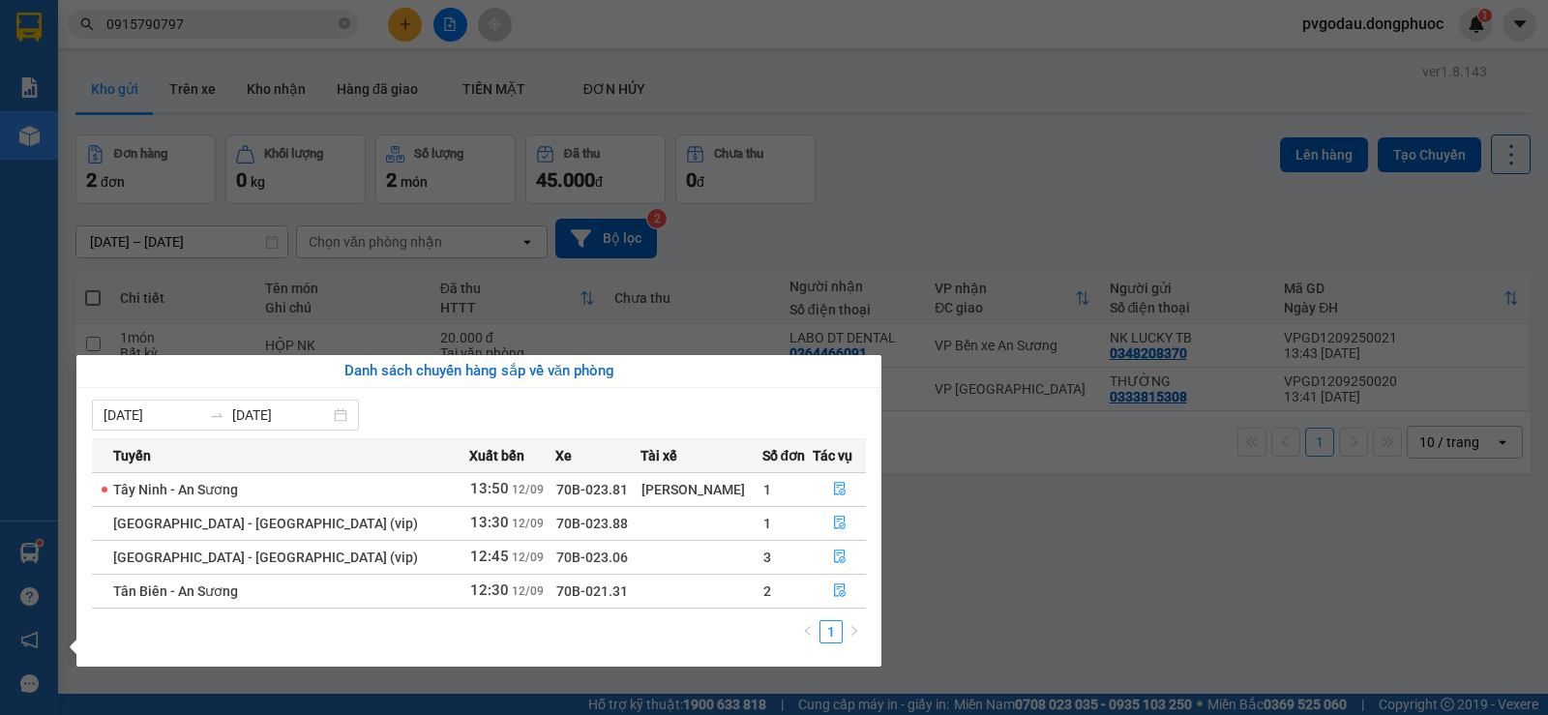
click at [943, 571] on section "Kết quả tìm kiếm ( 286 ) Bộ lọc Mã ĐH Trạng thái Món hàng Tổng cước Chưa cước N…" at bounding box center [774, 357] width 1548 height 715
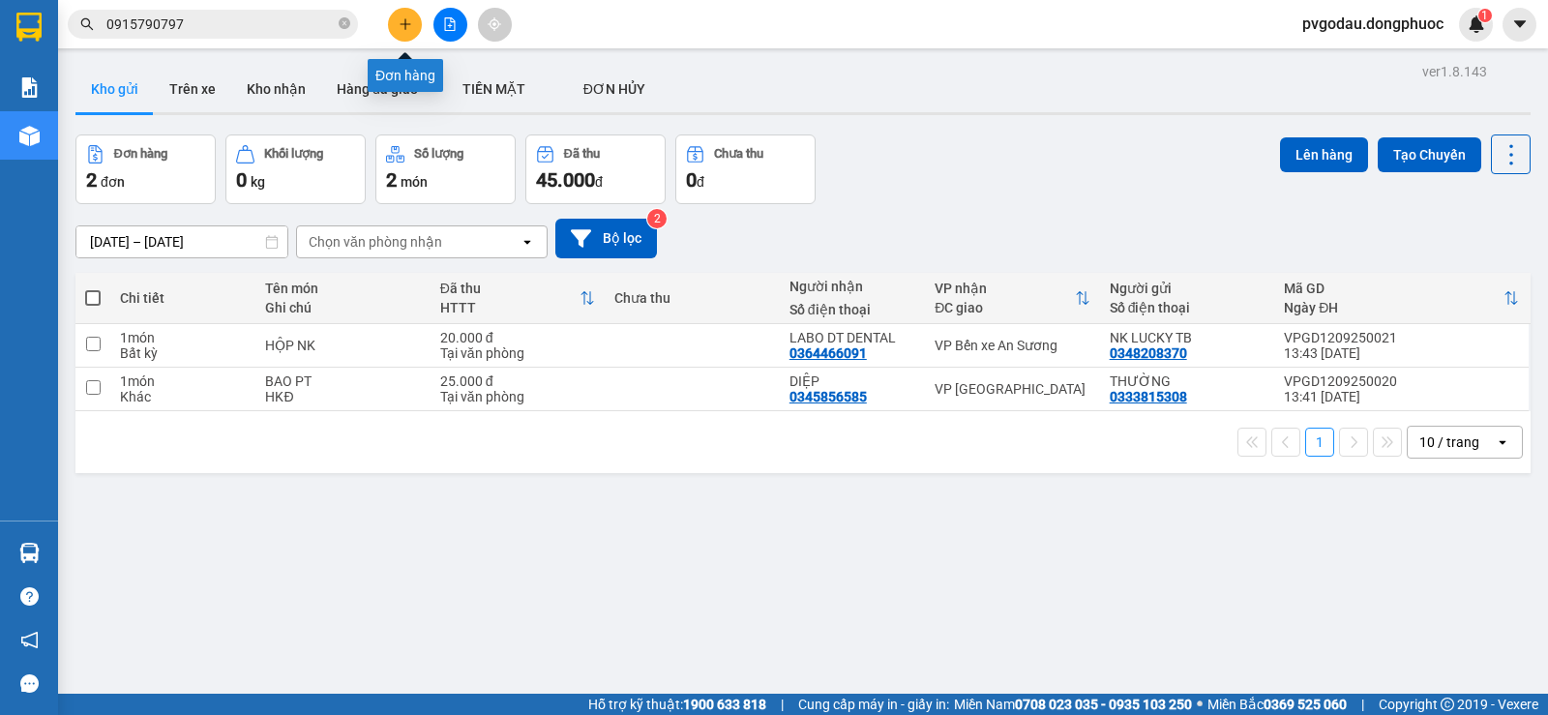
click at [404, 31] on button at bounding box center [405, 25] width 34 height 34
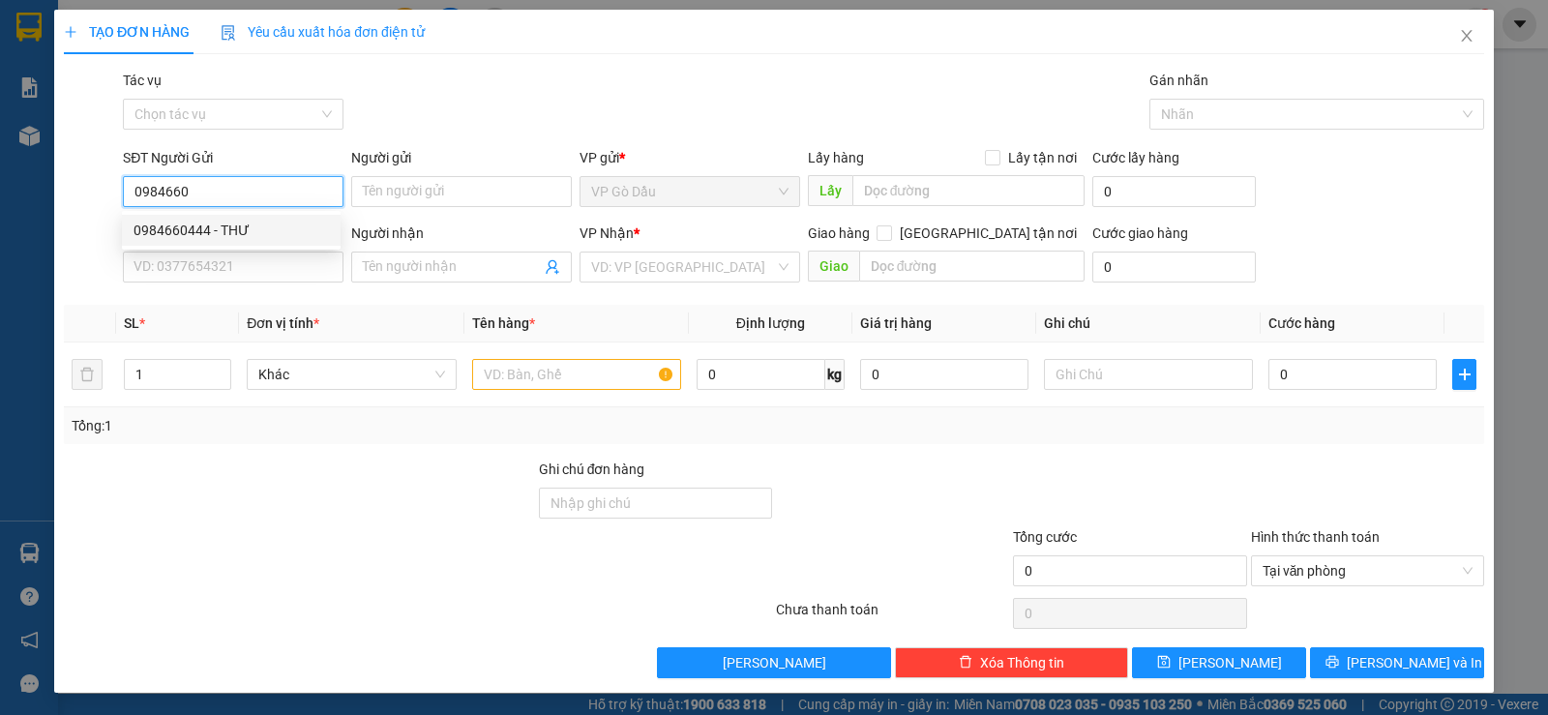
click at [260, 228] on div "0984660444 - THƯ" at bounding box center [230, 230] width 195 height 21
type input "0984660444"
type input "THƯ"
type input "0937092333"
type input "MAI"
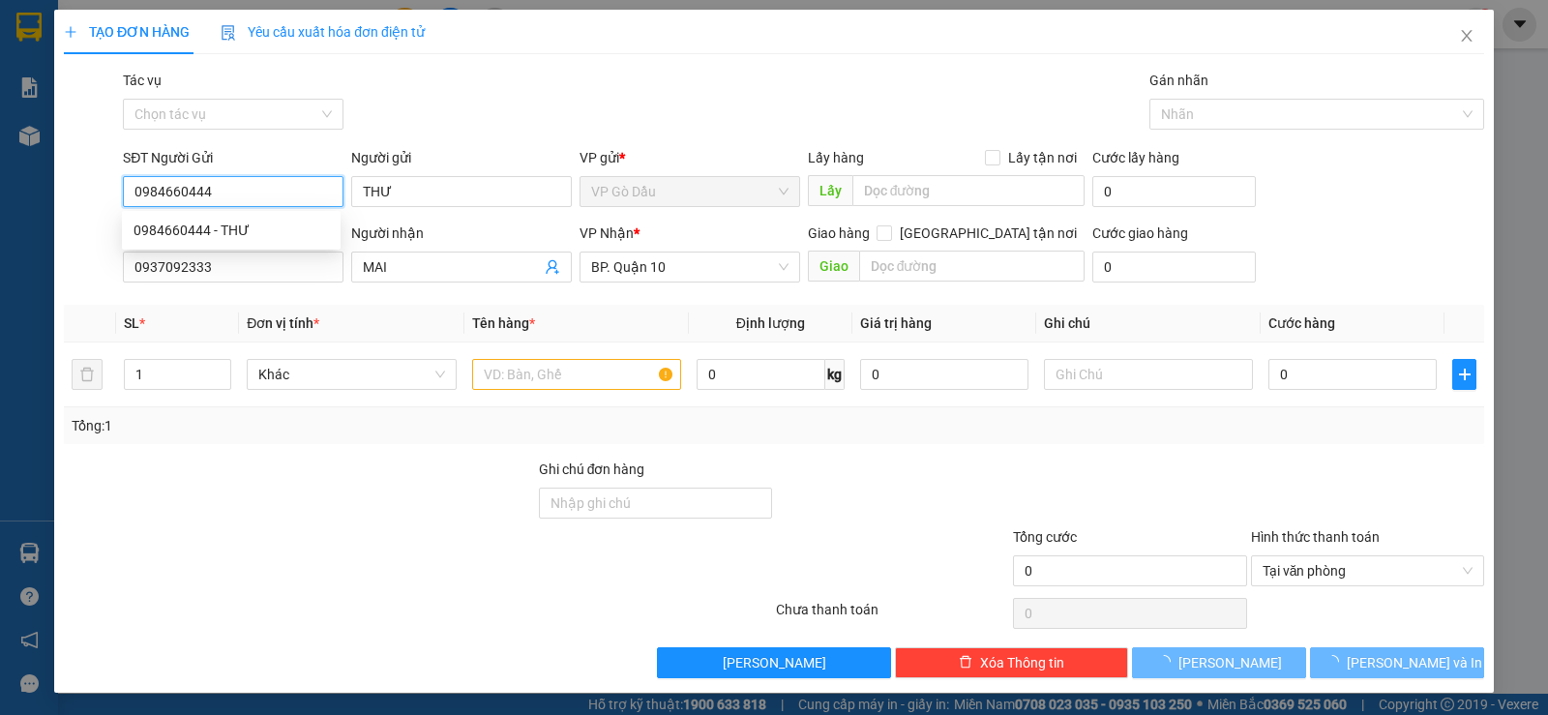
type input "60.000"
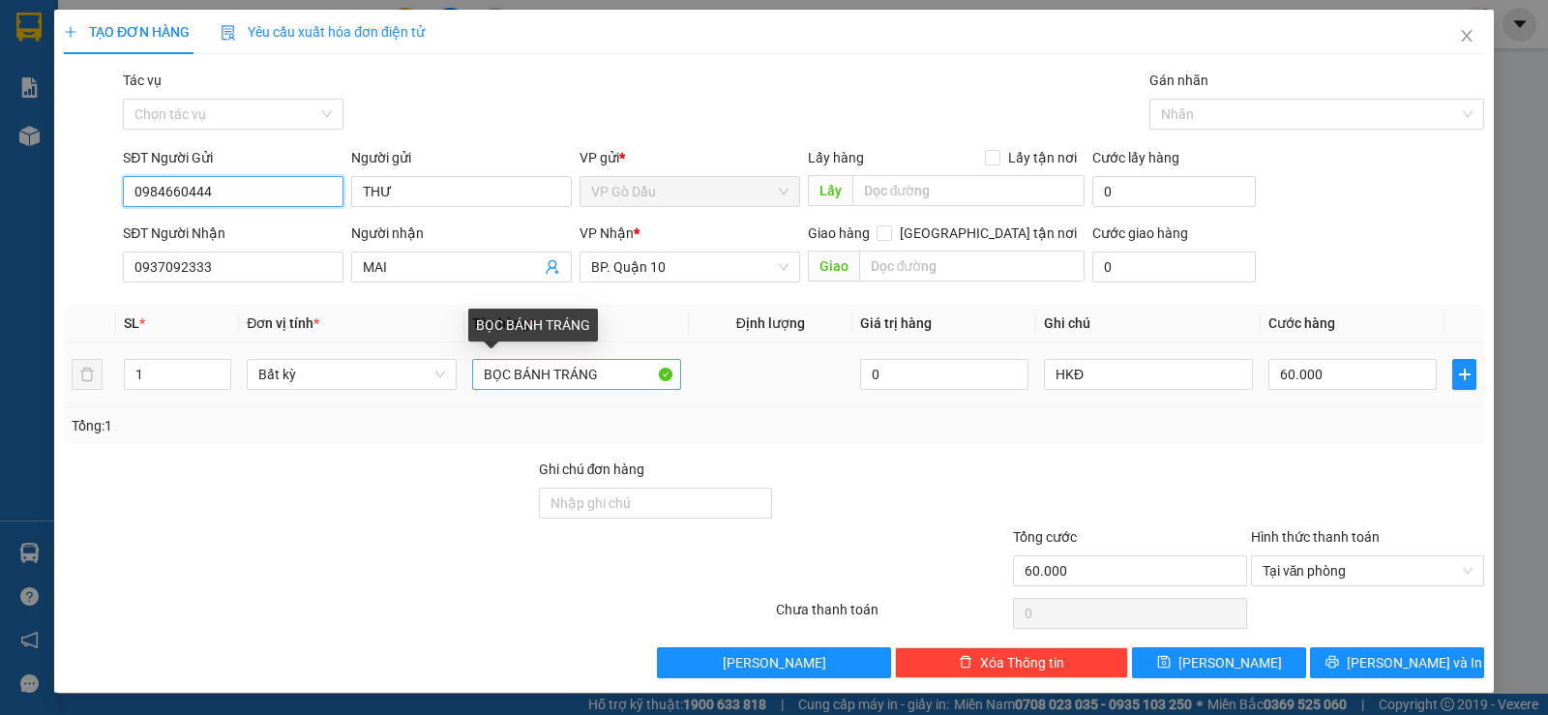
type input "0984660444"
click at [611, 381] on input "BỌC BÁNH TRÁNG" at bounding box center [576, 374] width 209 height 31
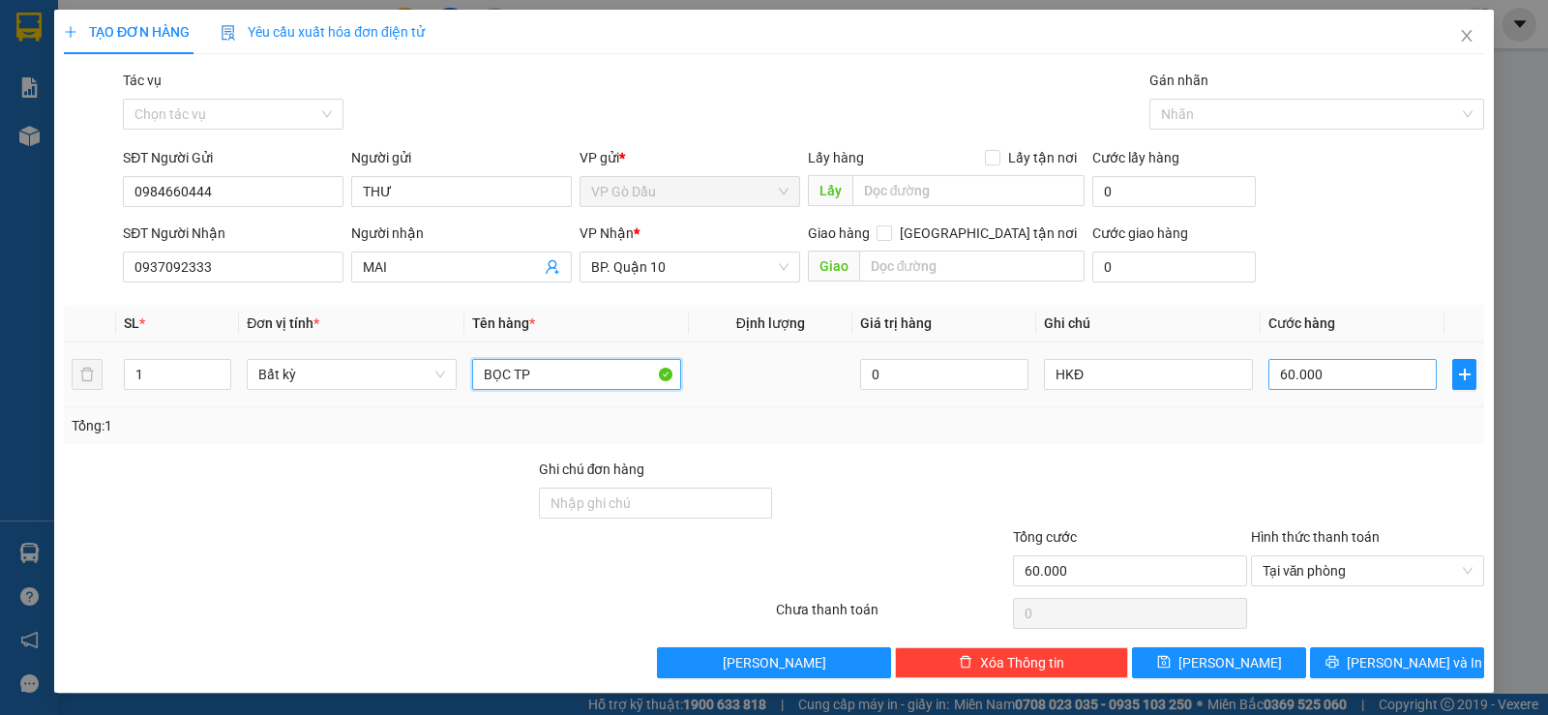
type input "BỌC TP"
click at [1335, 389] on input "60.000" at bounding box center [1352, 374] width 168 height 31
type input "3"
type input "30"
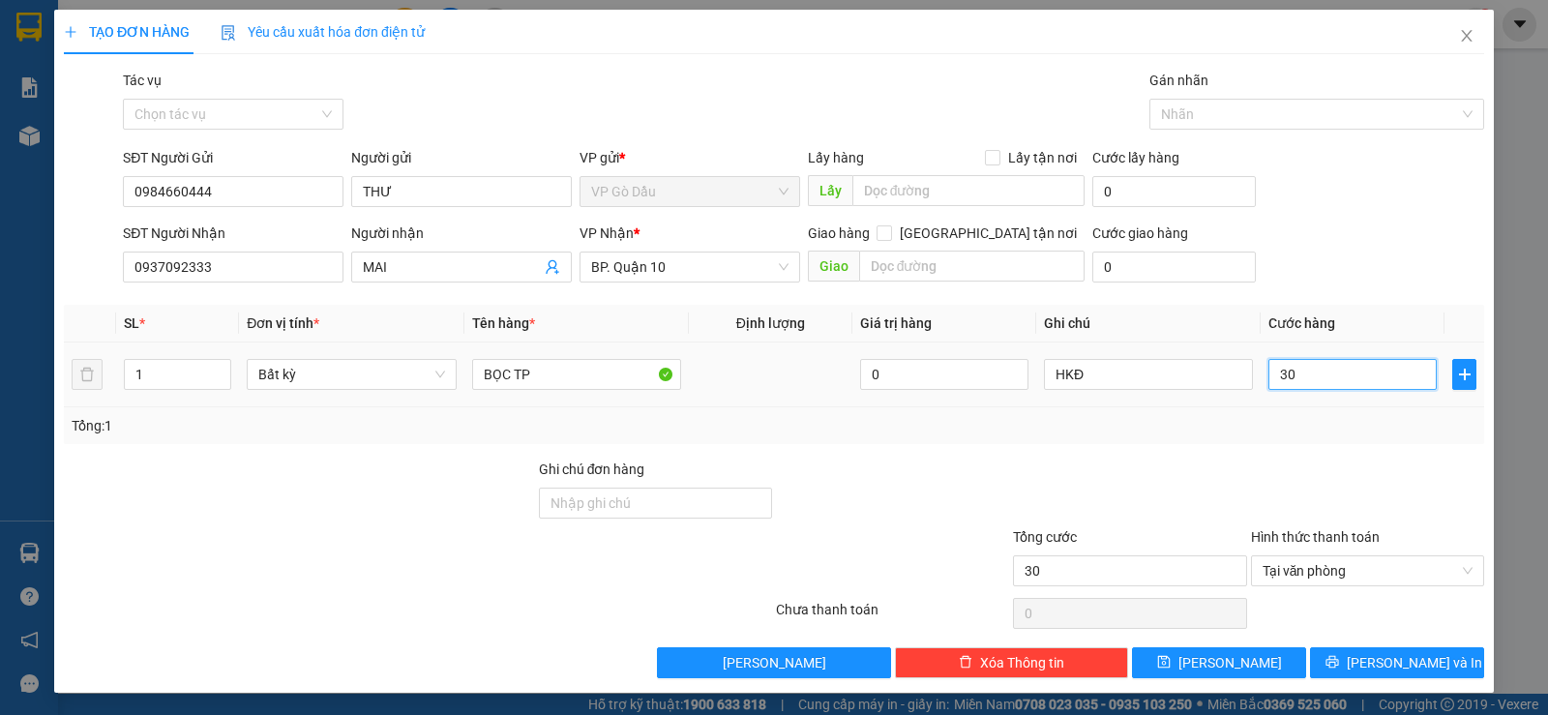
type input "30"
type input "30.000"
click at [1310, 413] on div "Tổng: 1" at bounding box center [774, 425] width 1420 height 37
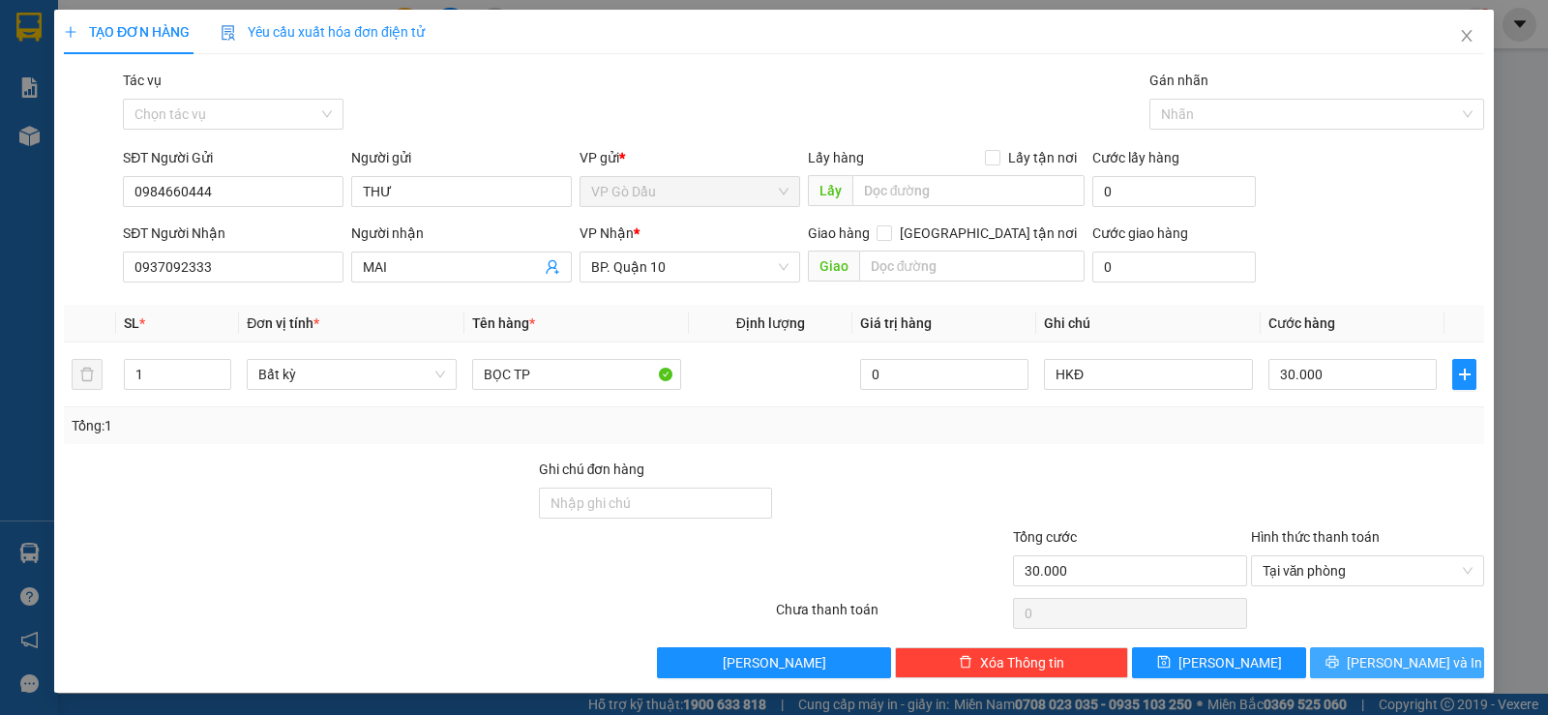
click at [1377, 668] on span "[PERSON_NAME] và In" at bounding box center [1413, 662] width 135 height 21
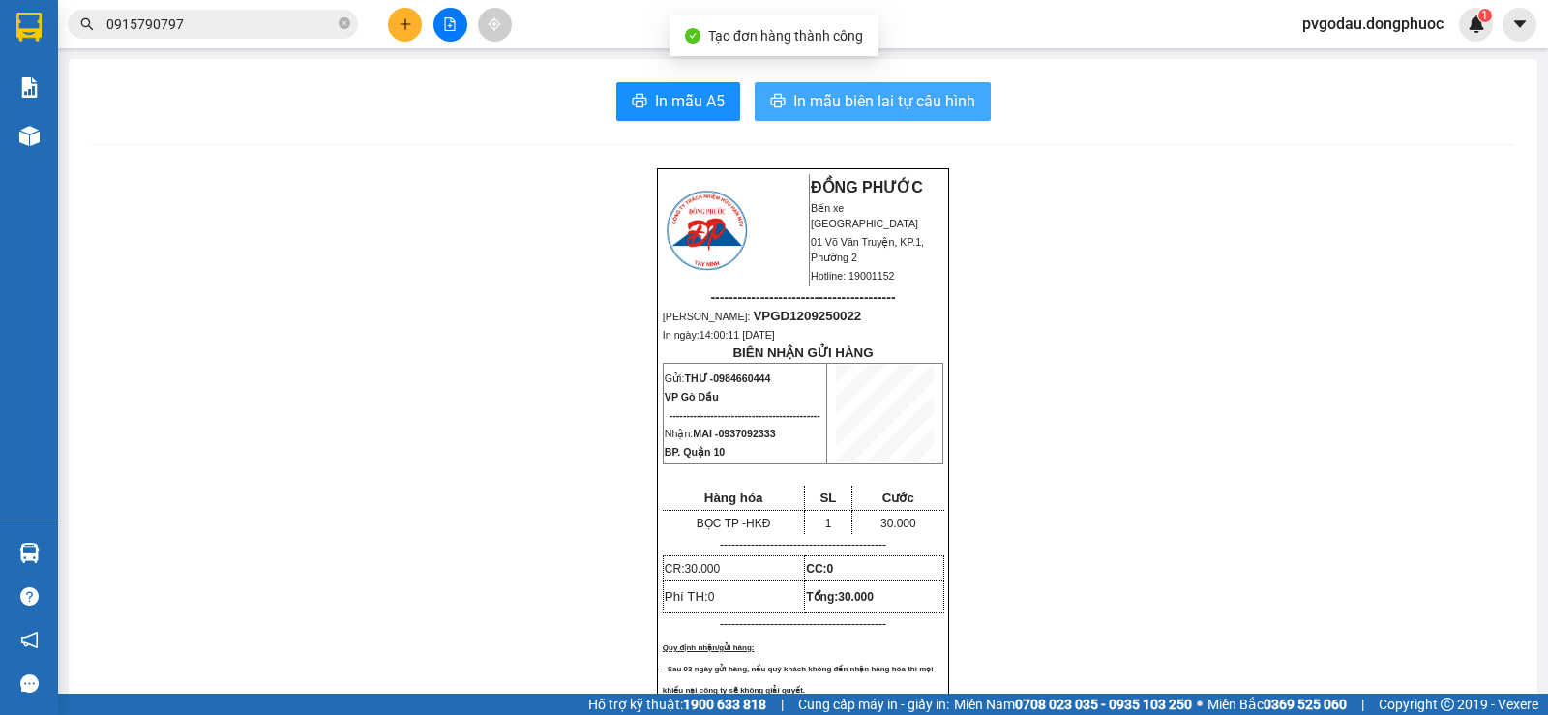
click at [808, 106] on span "In mẫu biên lai tự cấu hình" at bounding box center [884, 101] width 182 height 24
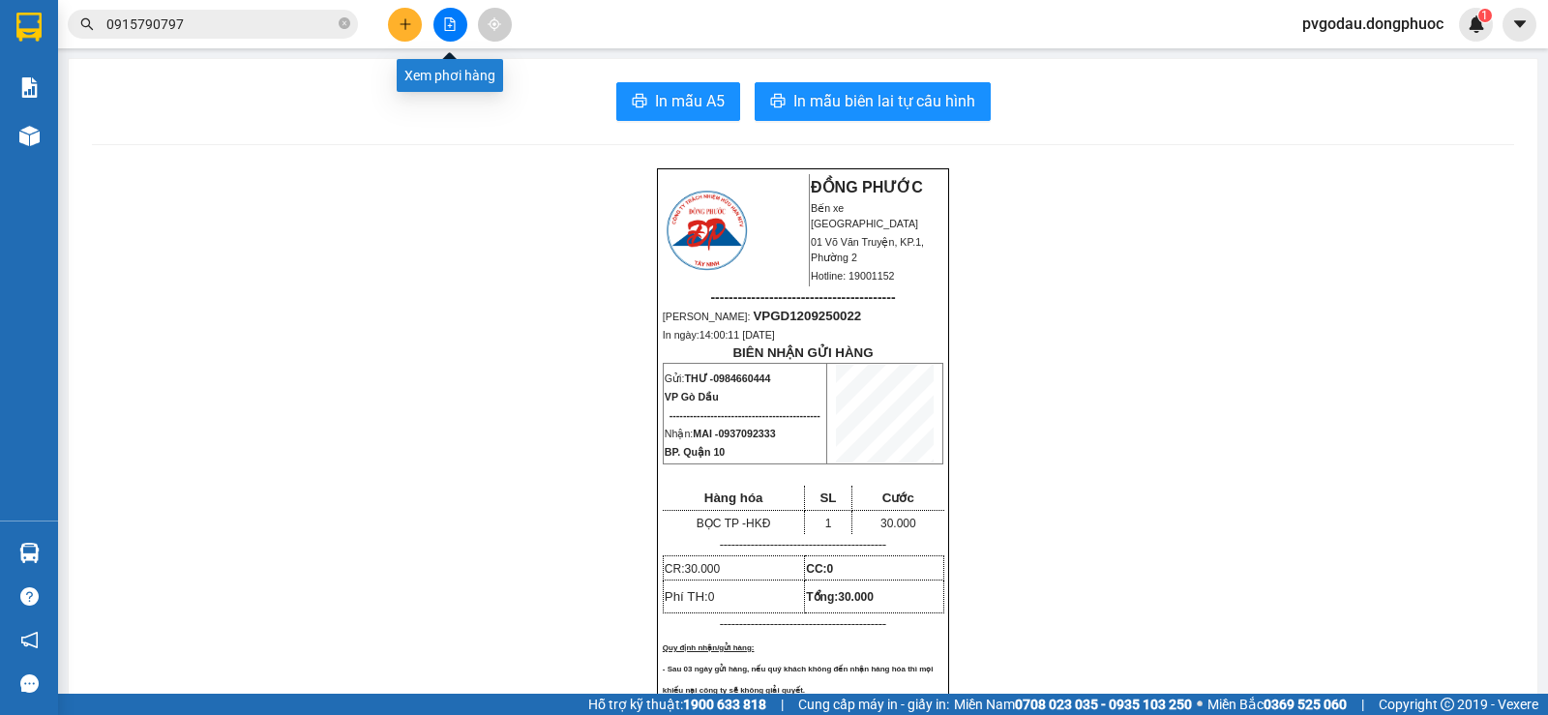
click at [454, 30] on icon "file-add" at bounding box center [450, 24] width 11 height 14
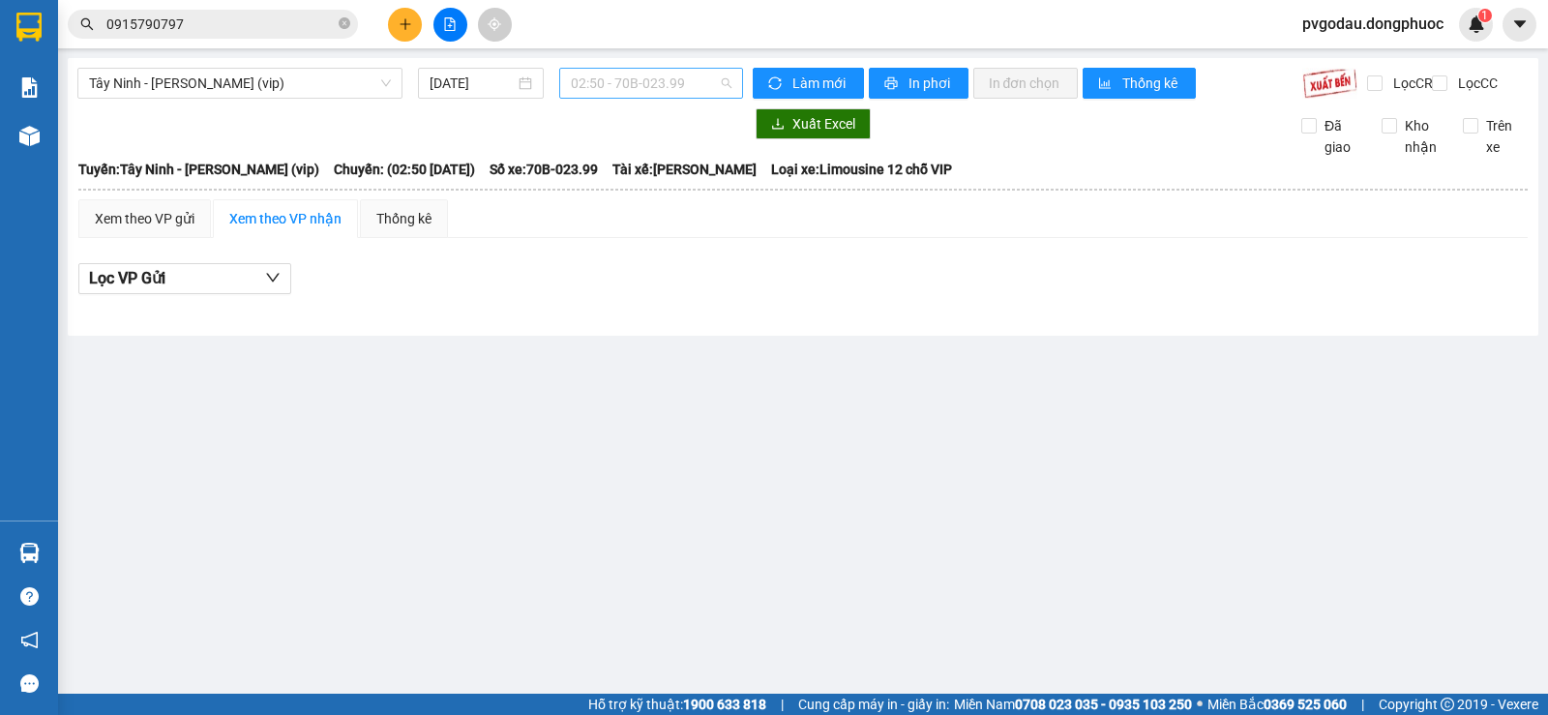
click at [637, 79] on span "02:50 - 70B-023.99" at bounding box center [651, 83] width 160 height 29
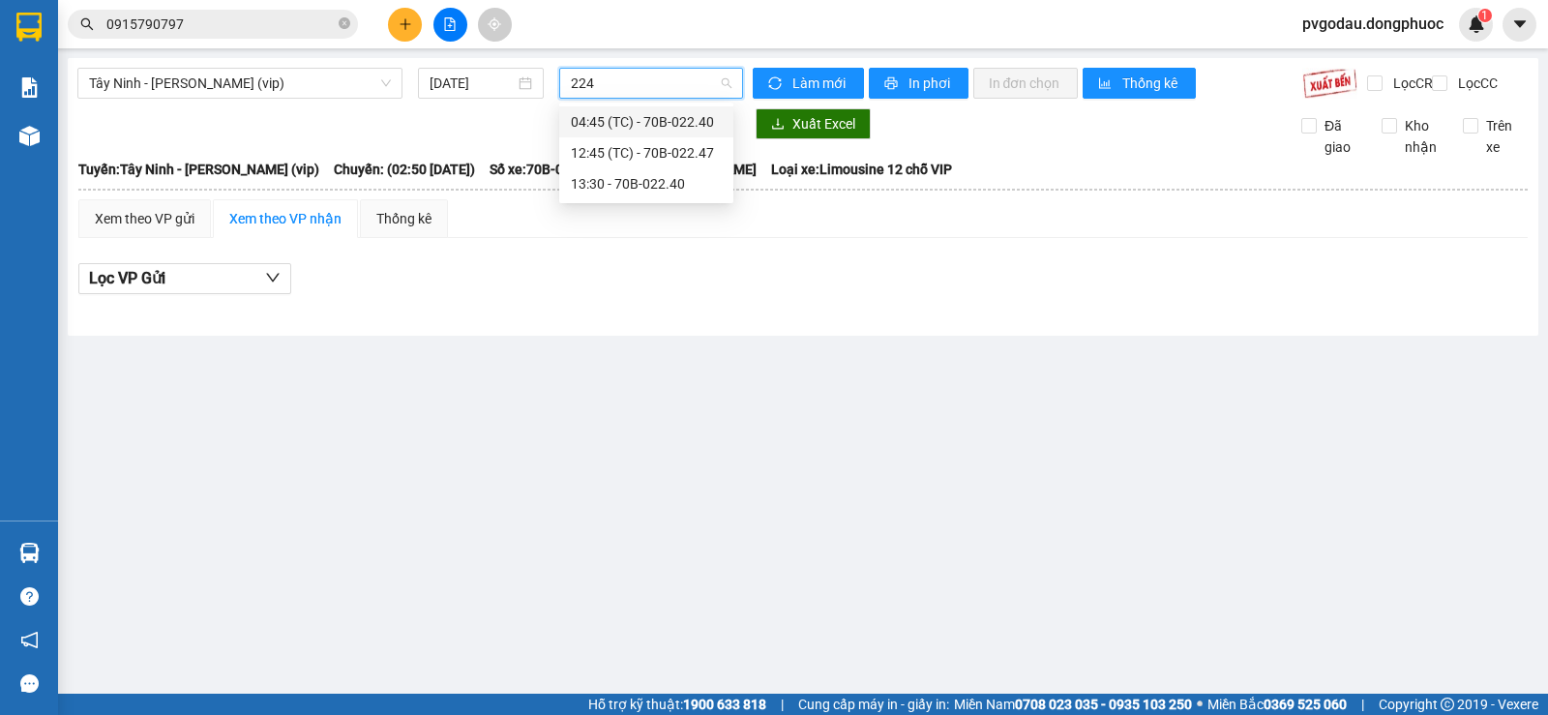
type input "2240"
click at [620, 153] on div "13:30 - 70B-022.40" at bounding box center [646, 152] width 151 height 21
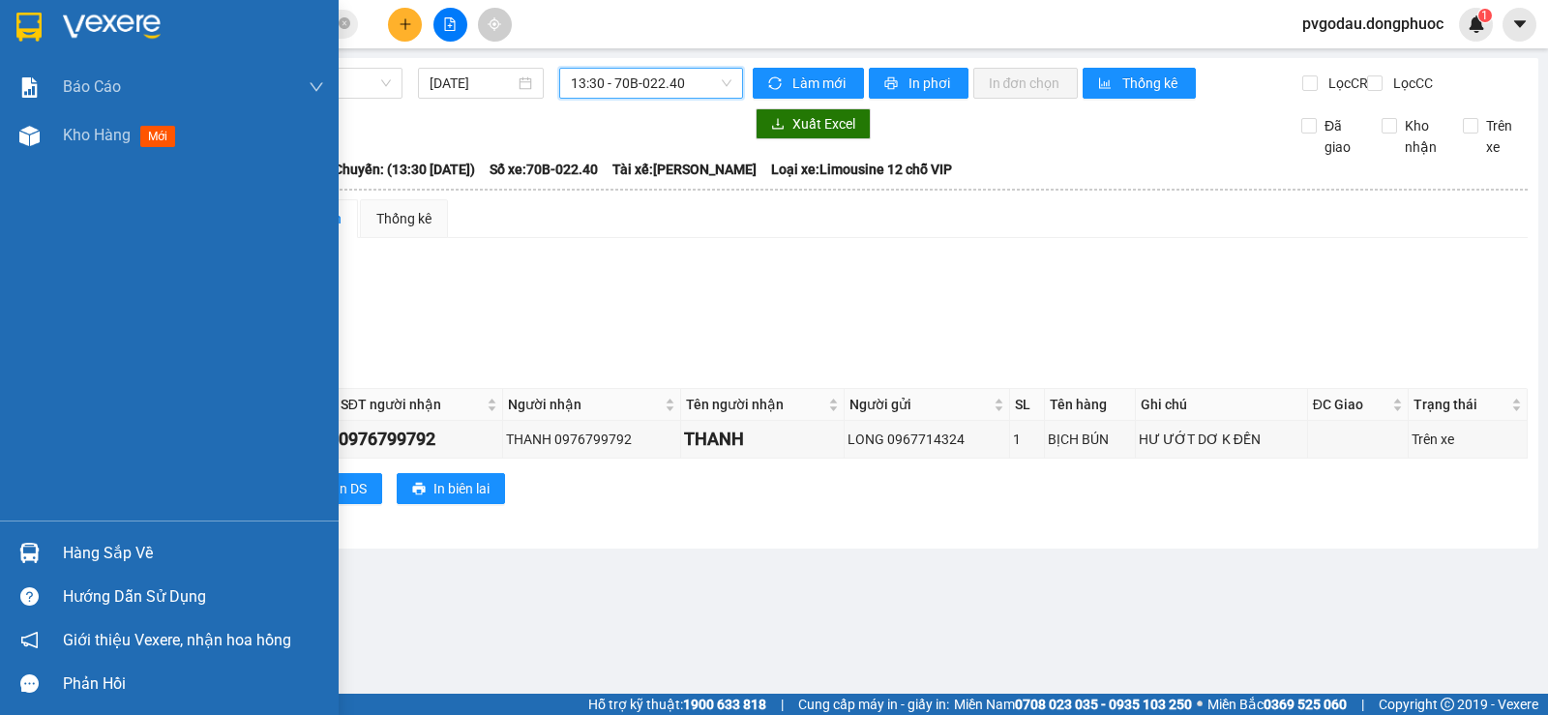
click at [80, 540] on div "Hàng sắp về" at bounding box center [193, 553] width 261 height 29
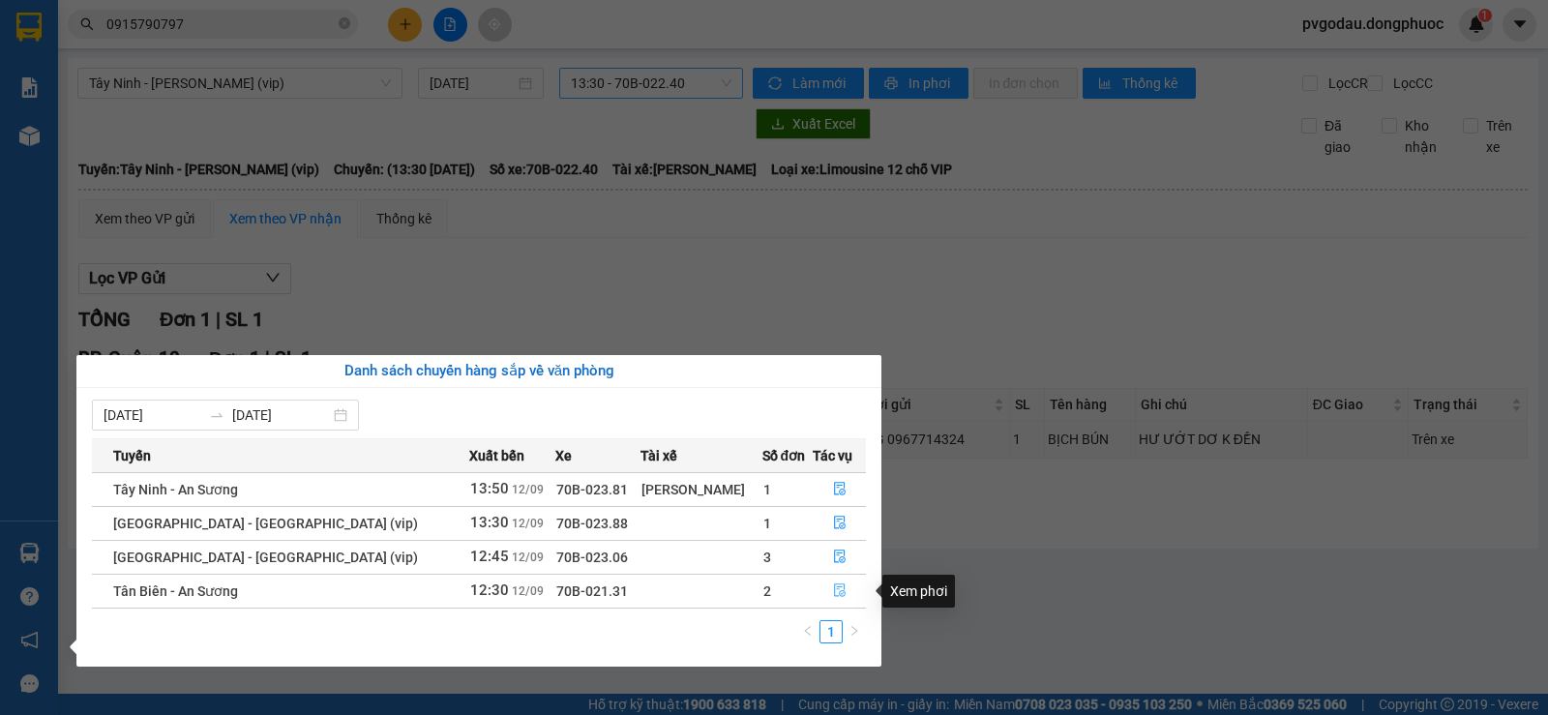
click at [833, 590] on icon "file-done" at bounding box center [840, 590] width 14 height 14
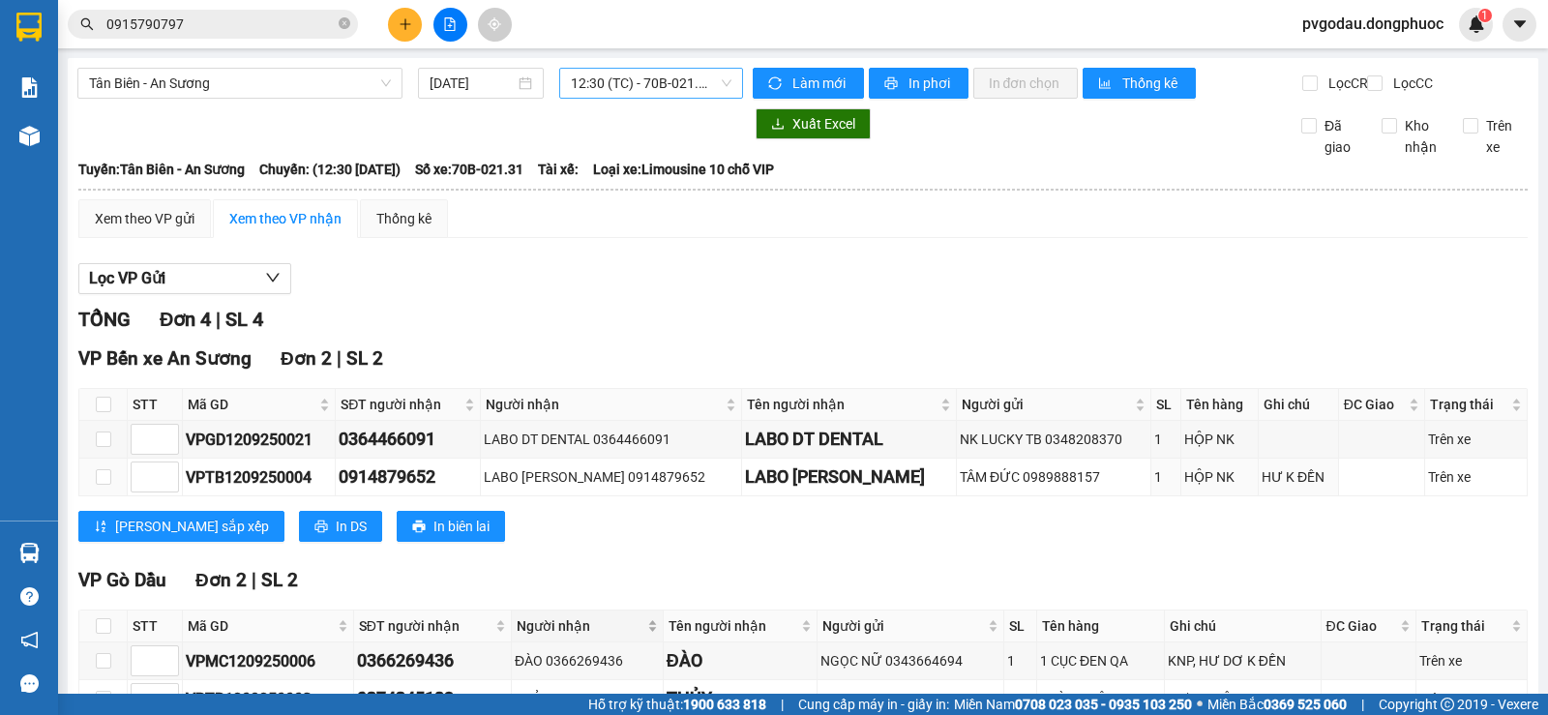
scroll to position [140, 0]
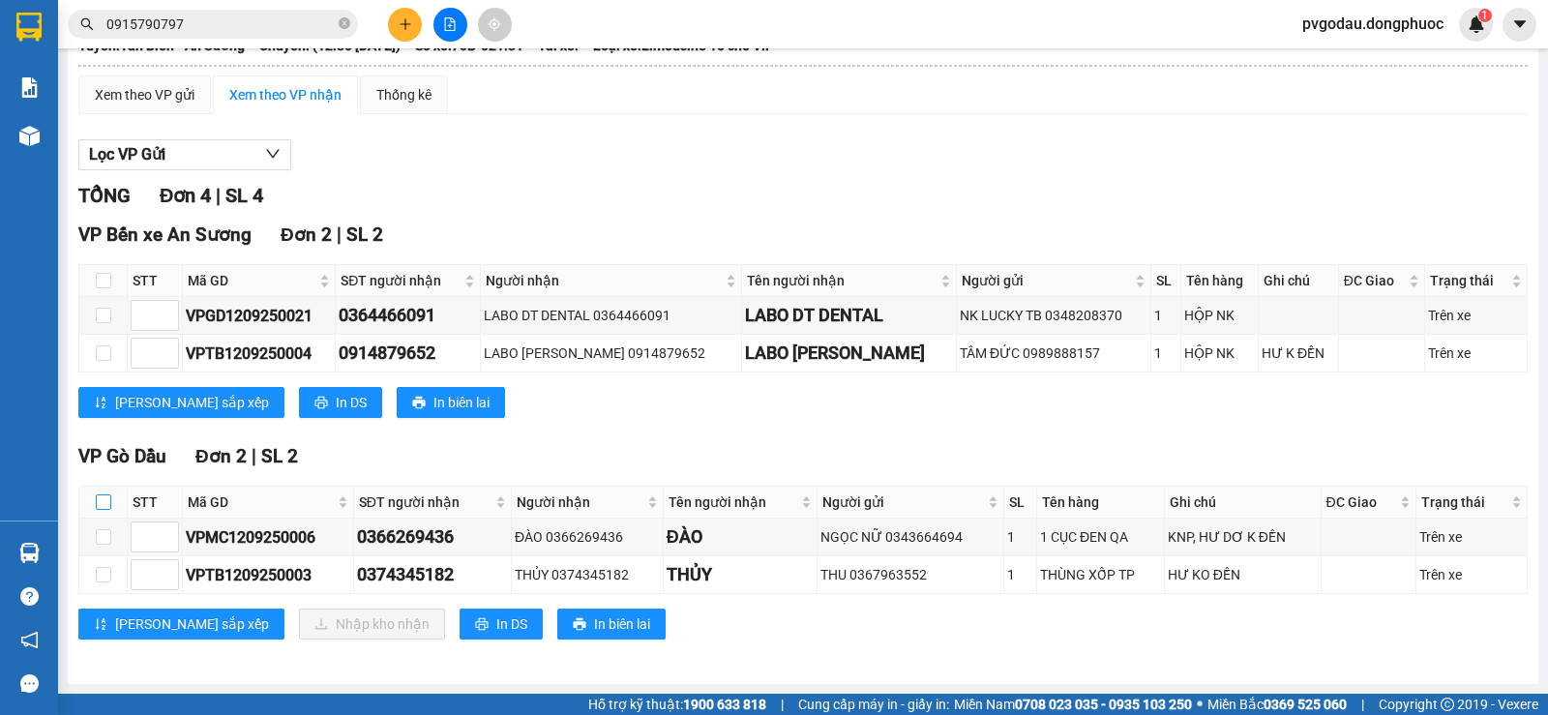
click at [103, 509] on input "checkbox" at bounding box center [103, 501] width 15 height 15
checkbox input "true"
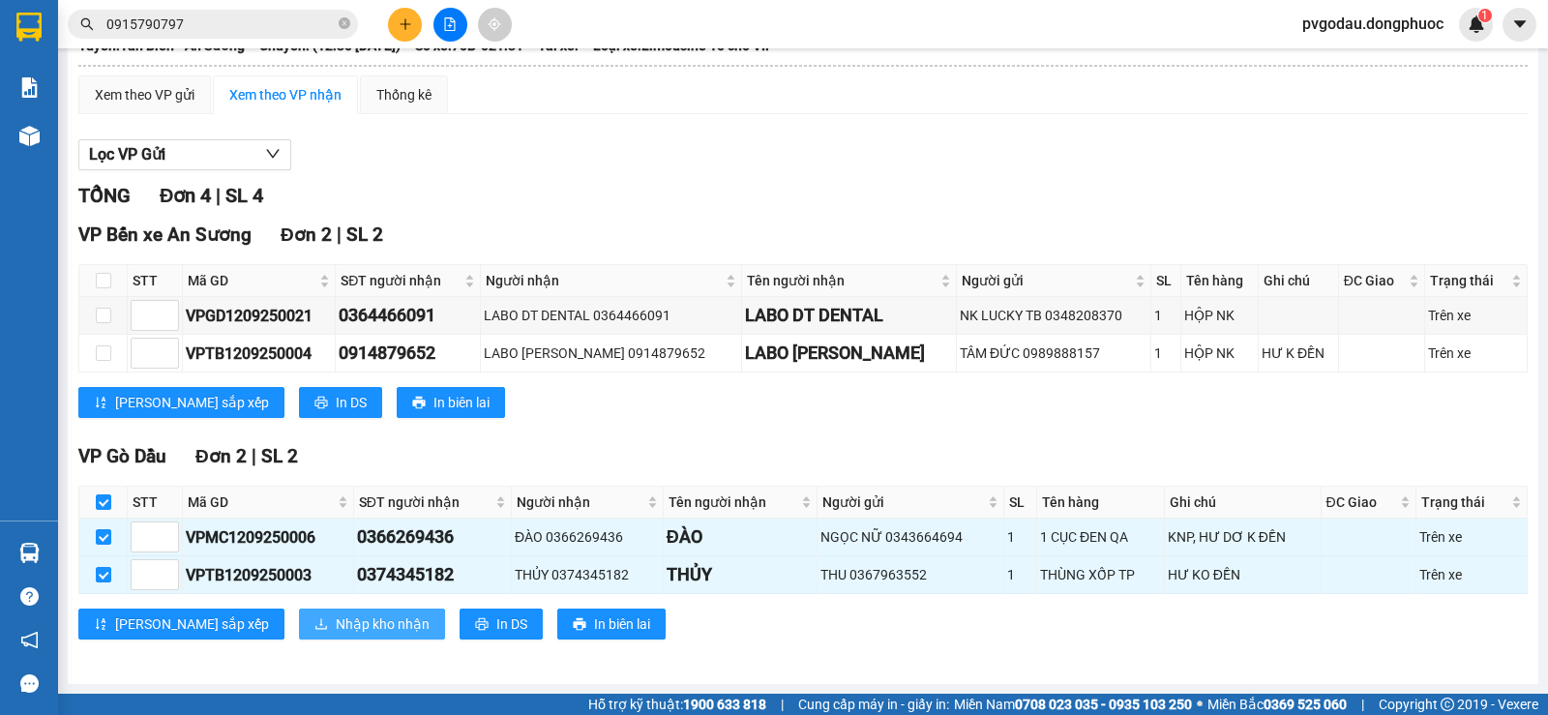
click at [336, 627] on span "Nhập kho nhận" at bounding box center [383, 623] width 94 height 21
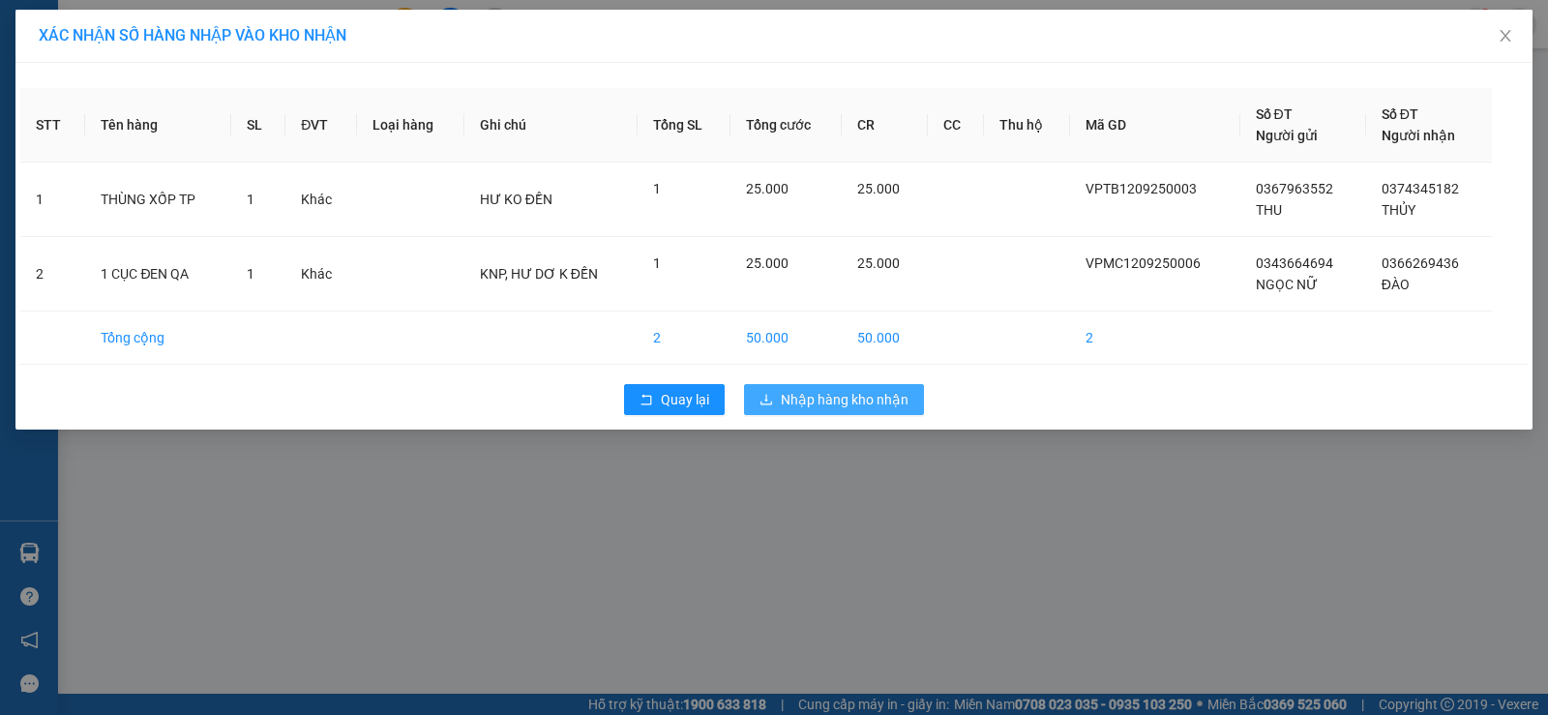
click at [850, 398] on span "Nhập hàng kho nhận" at bounding box center [845, 399] width 128 height 21
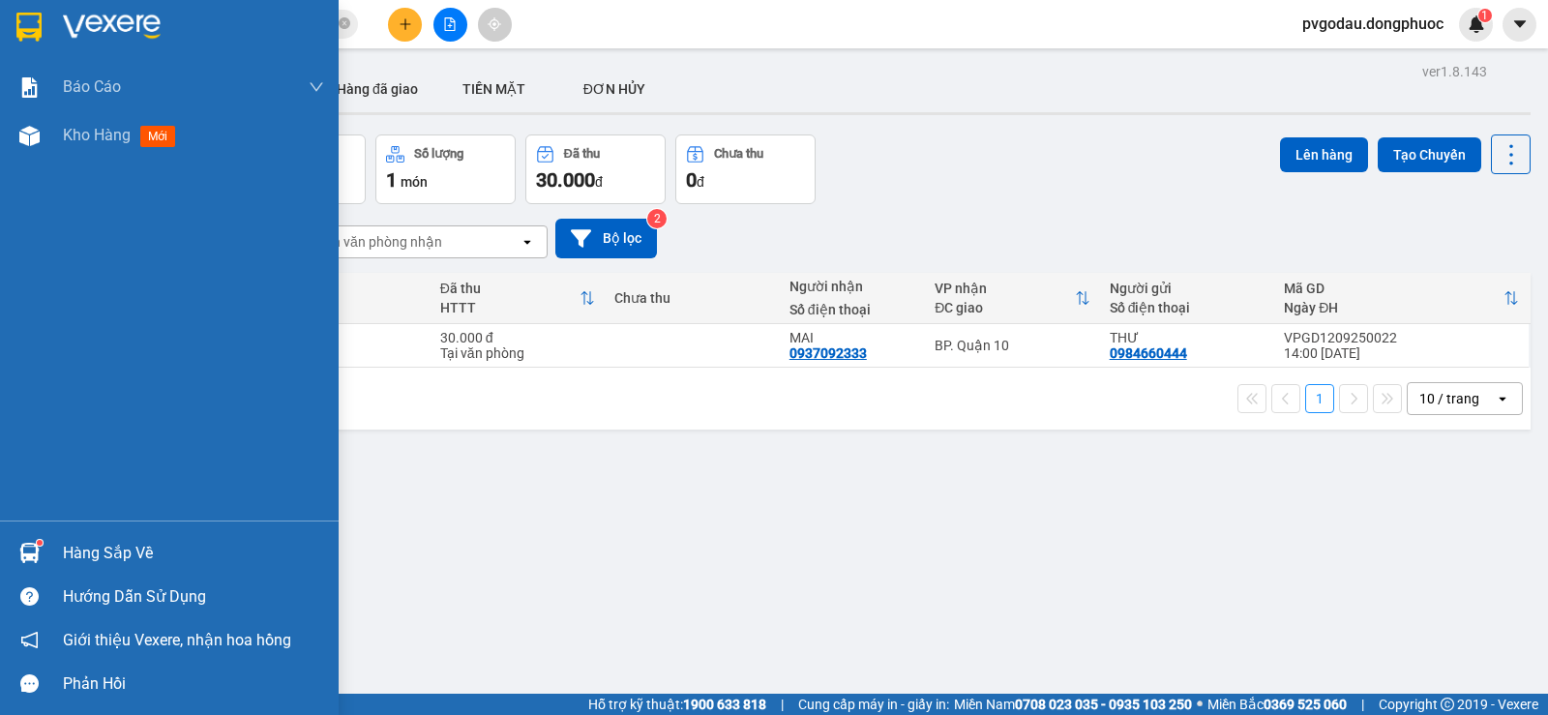
click at [83, 546] on div "Hàng sắp về" at bounding box center [193, 553] width 261 height 29
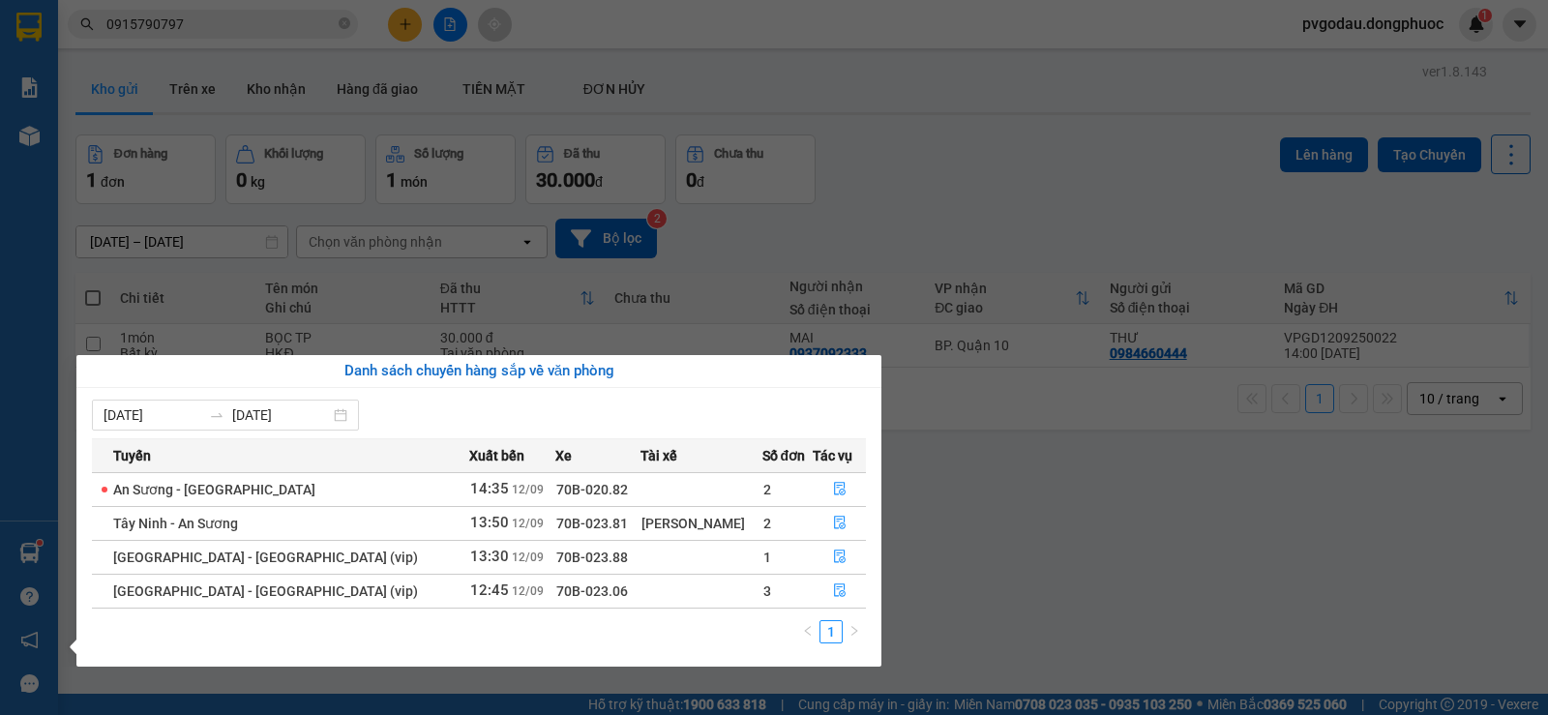
click at [34, 533] on div "Báo cáo Mẫu 1: Báo cáo dòng tiền theo nhân viên Mẫu 1: Báo cáo dòng tiền theo n…" at bounding box center [29, 357] width 58 height 715
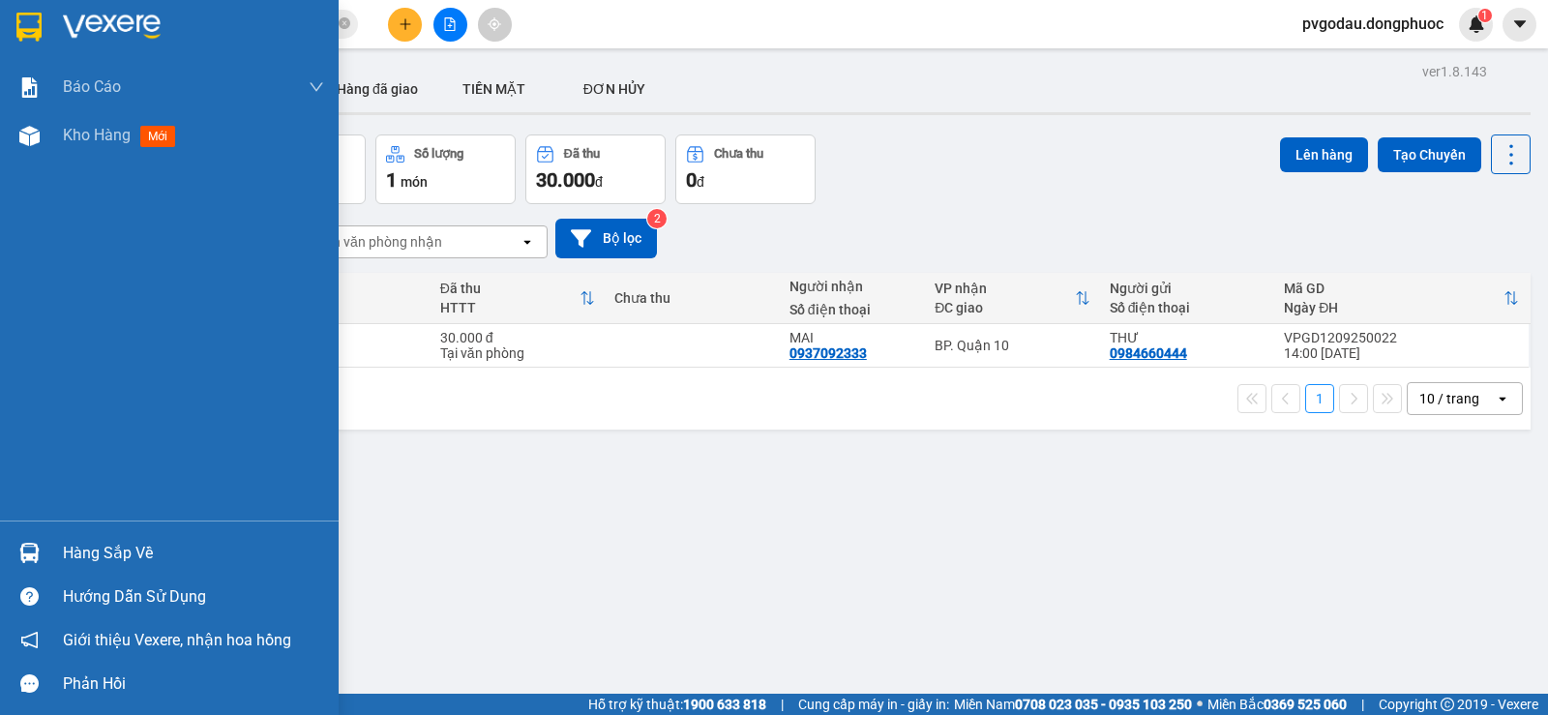
click at [48, 548] on div "Hàng sắp về" at bounding box center [169, 553] width 339 height 44
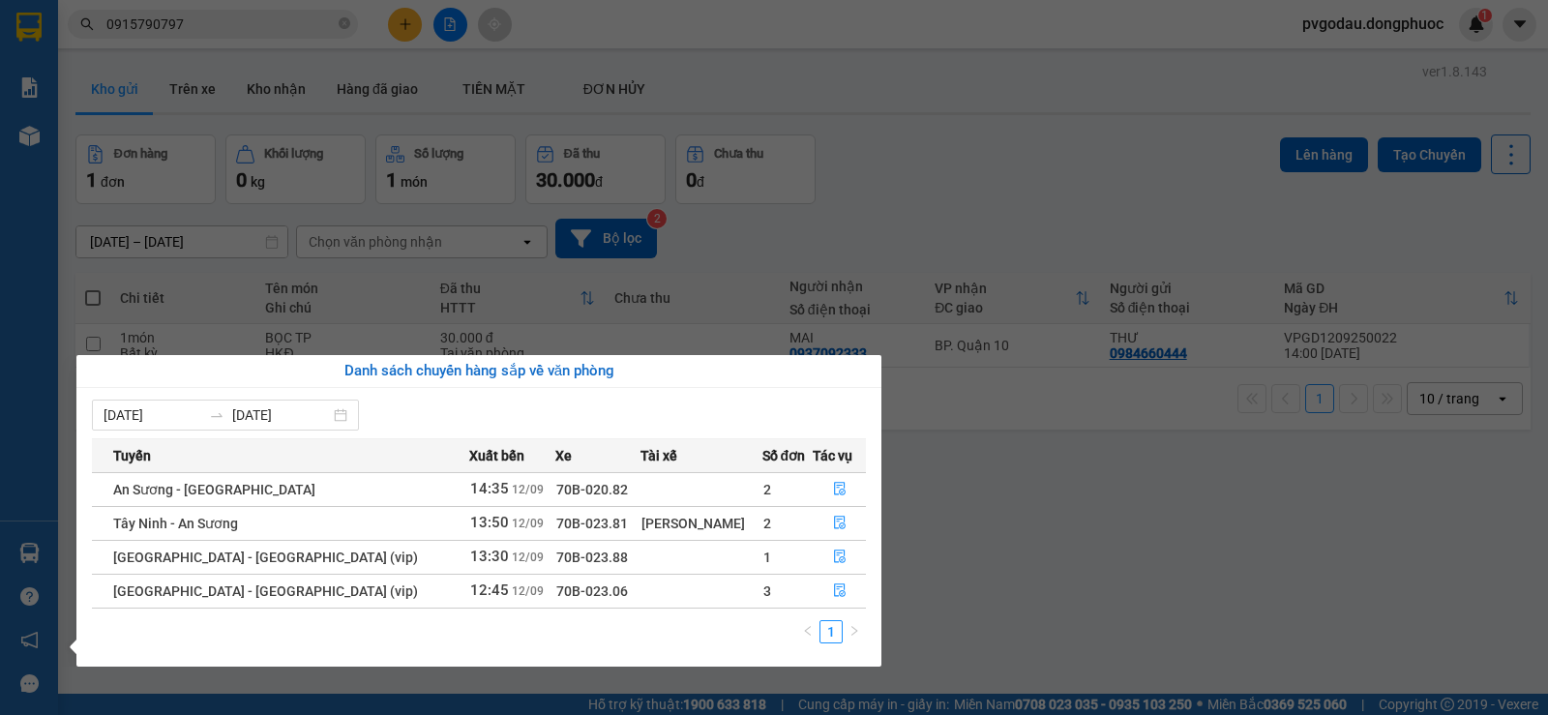
click at [55, 556] on div "Báo cáo Mẫu 1: Báo cáo dòng tiền theo nhân viên Mẫu 1: Báo cáo dòng tiền theo n…" at bounding box center [29, 357] width 58 height 715
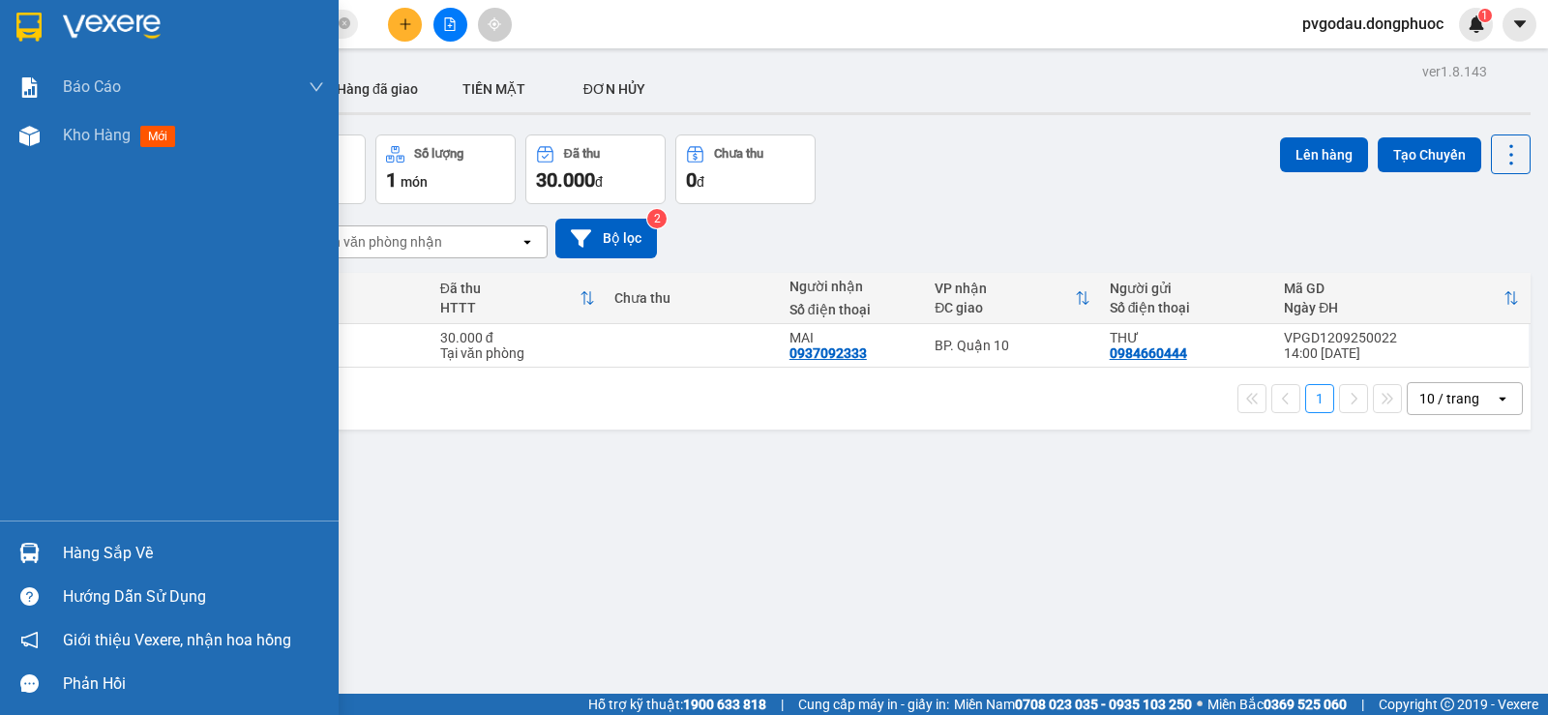
click at [56, 558] on div "Hàng sắp về" at bounding box center [169, 553] width 339 height 44
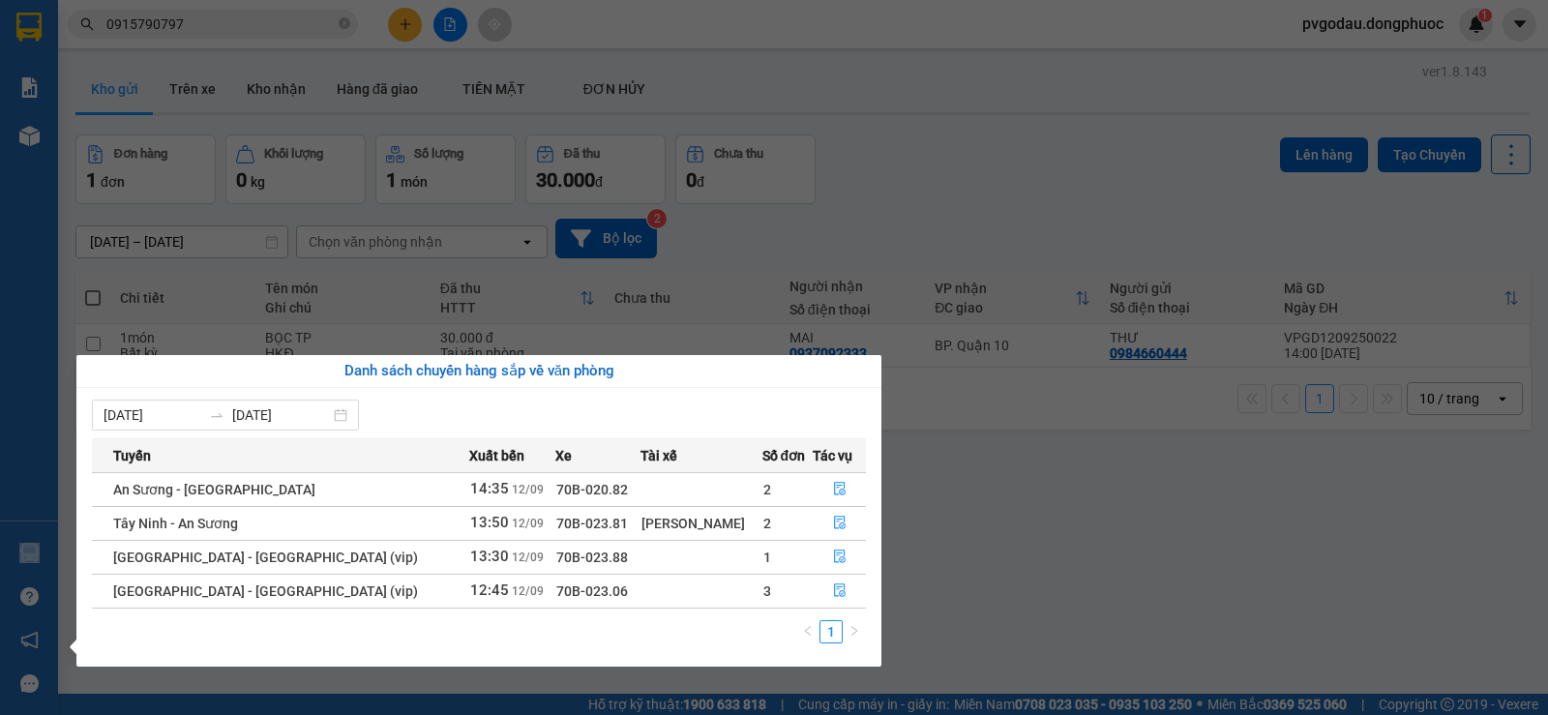
click at [34, 562] on div "Báo cáo Mẫu 1: Báo cáo dòng tiền theo nhân viên Mẫu 1: Báo cáo dòng tiền theo n…" at bounding box center [29, 357] width 58 height 715
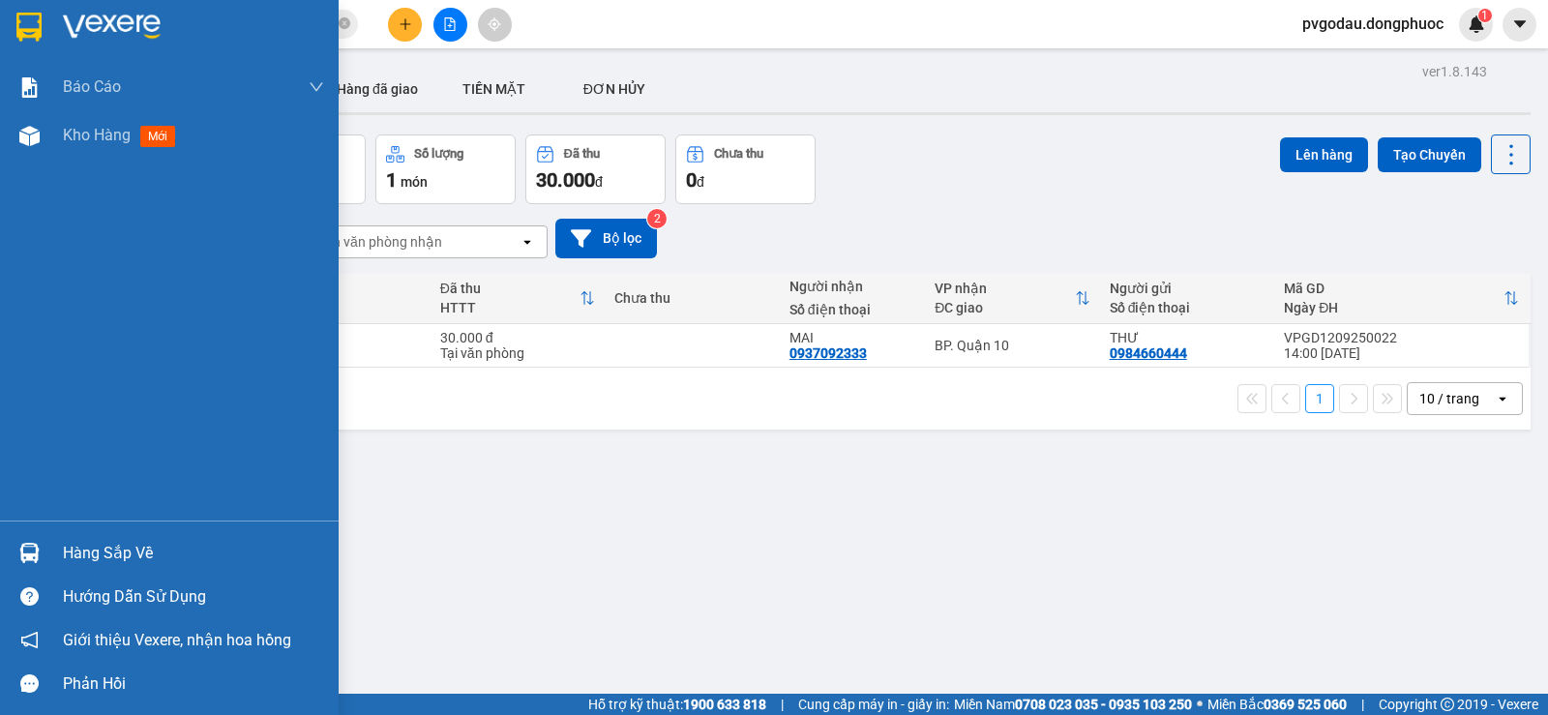
click at [50, 559] on div "Hàng sắp về" at bounding box center [169, 553] width 339 height 44
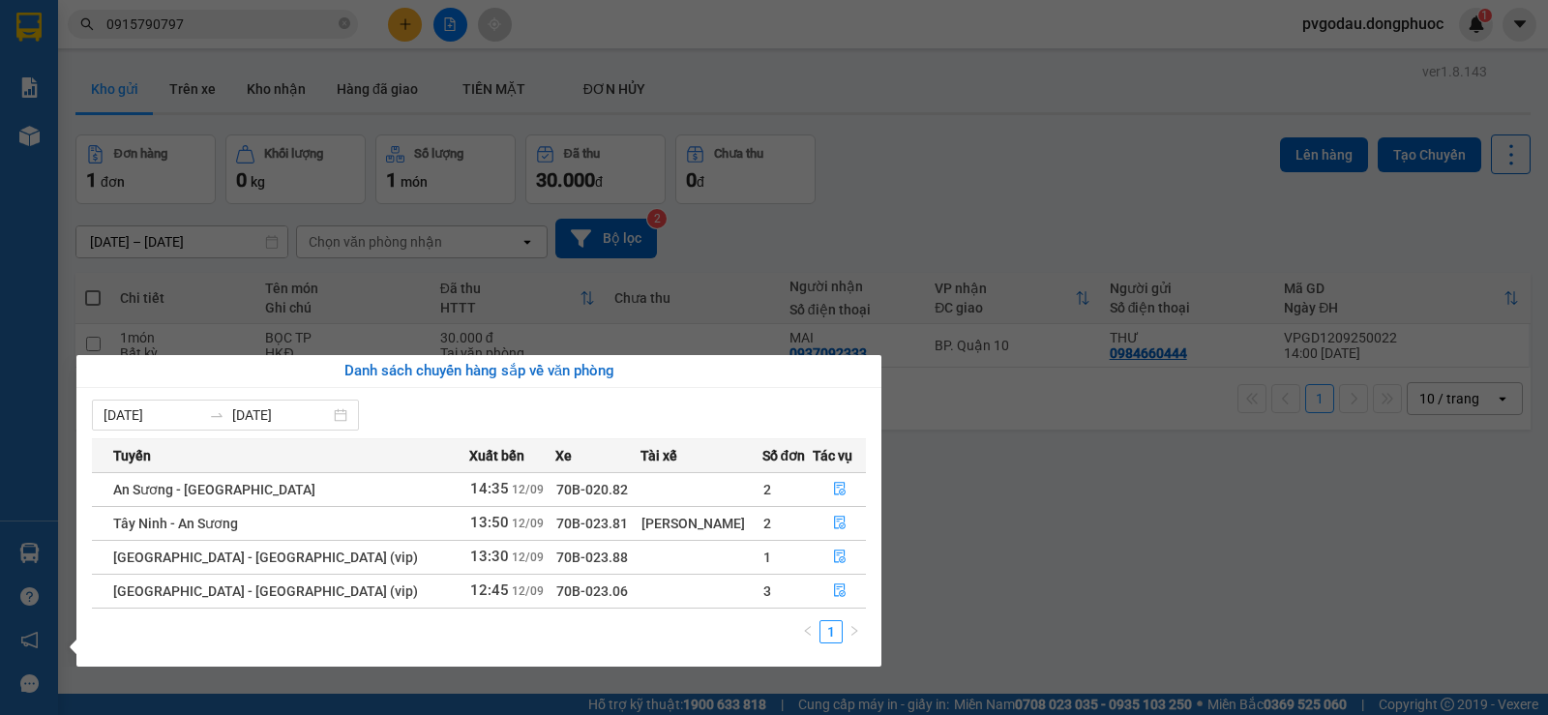
click at [39, 565] on div "Báo cáo Mẫu 1: Báo cáo dòng tiền theo nhân viên Mẫu 1: Báo cáo dòng tiền theo n…" at bounding box center [29, 357] width 58 height 715
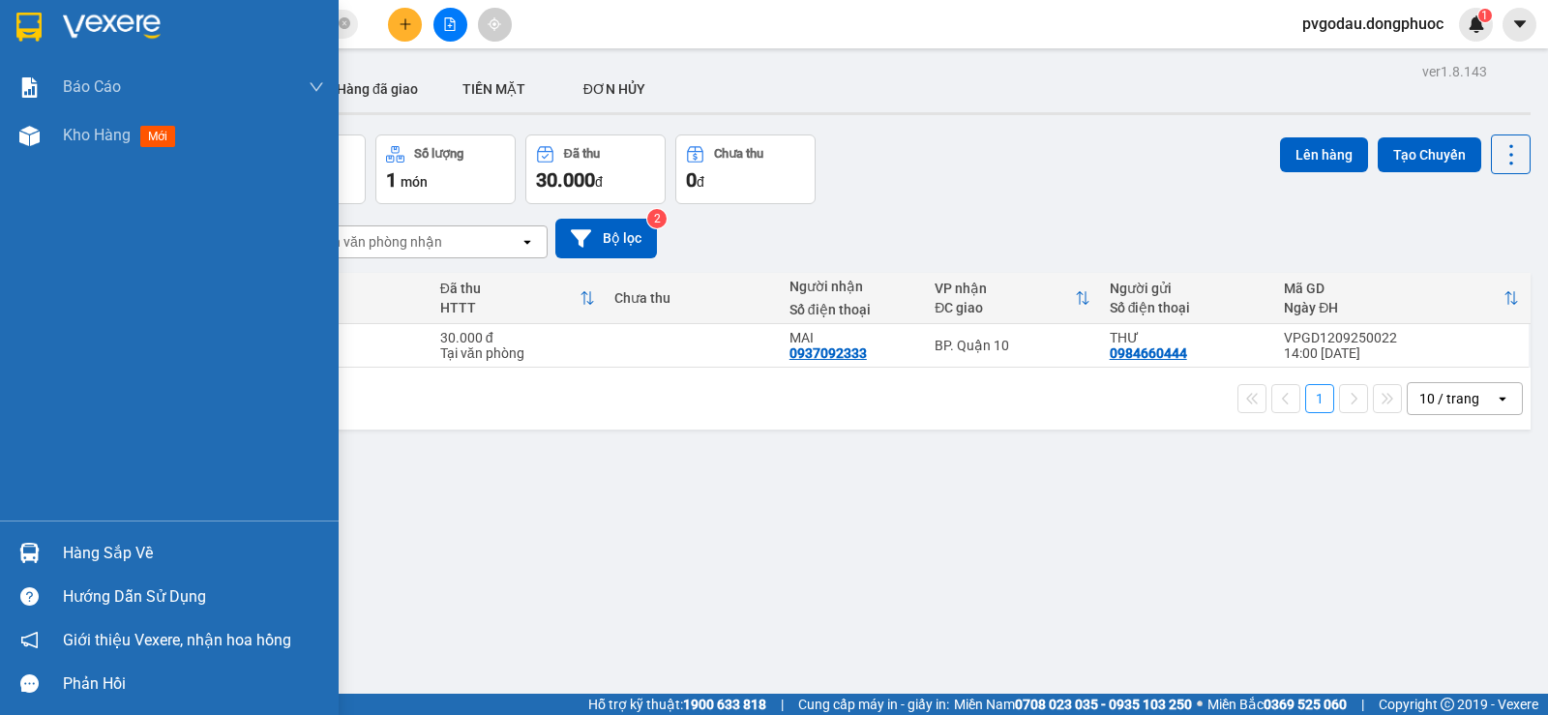
click at [46, 561] on div "Hàng sắp về" at bounding box center [169, 553] width 339 height 44
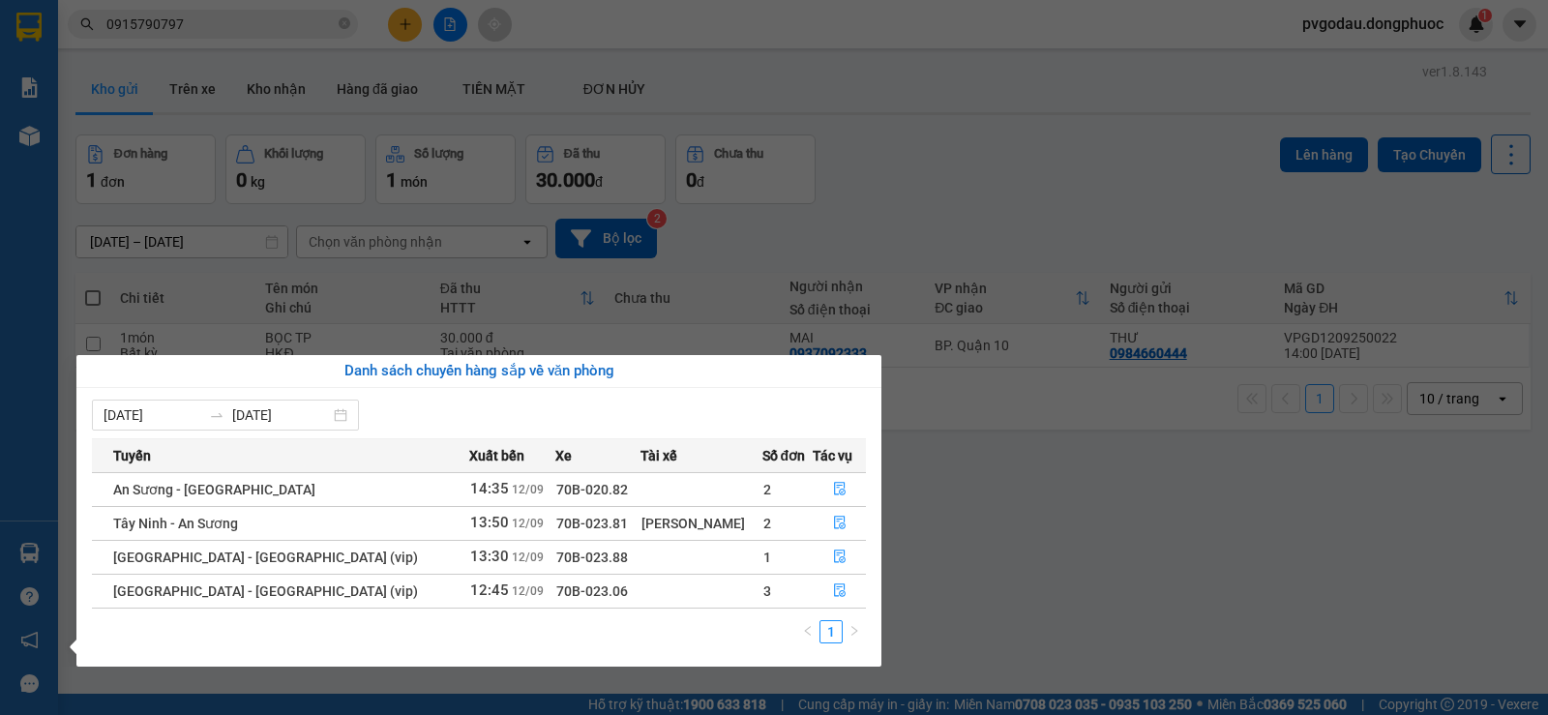
click at [412, 46] on section "Kết quả tìm kiếm ( 286 ) Bộ lọc Mã ĐH Trạng thái Món hàng Tổng cước Chưa cước N…" at bounding box center [774, 357] width 1548 height 715
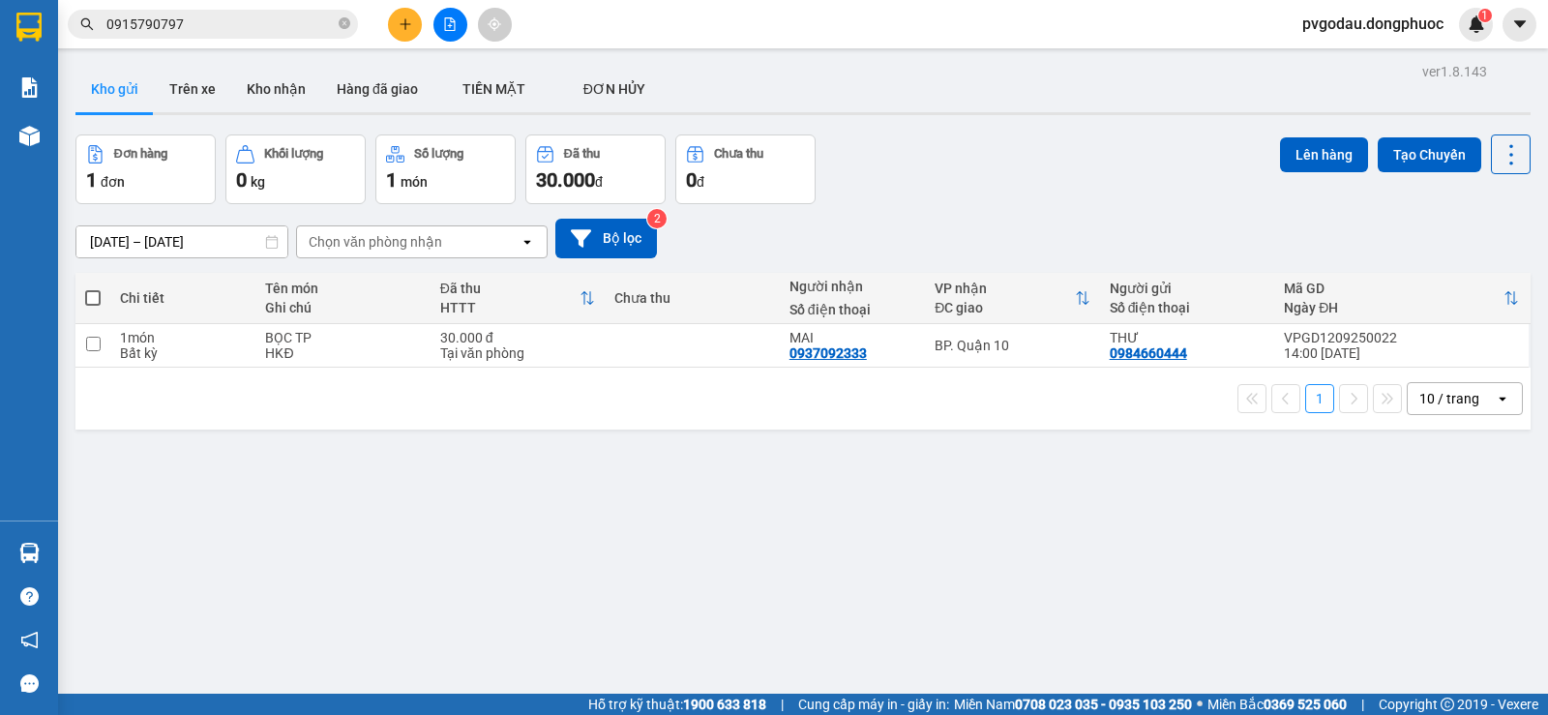
click at [412, 27] on button at bounding box center [405, 25] width 34 height 34
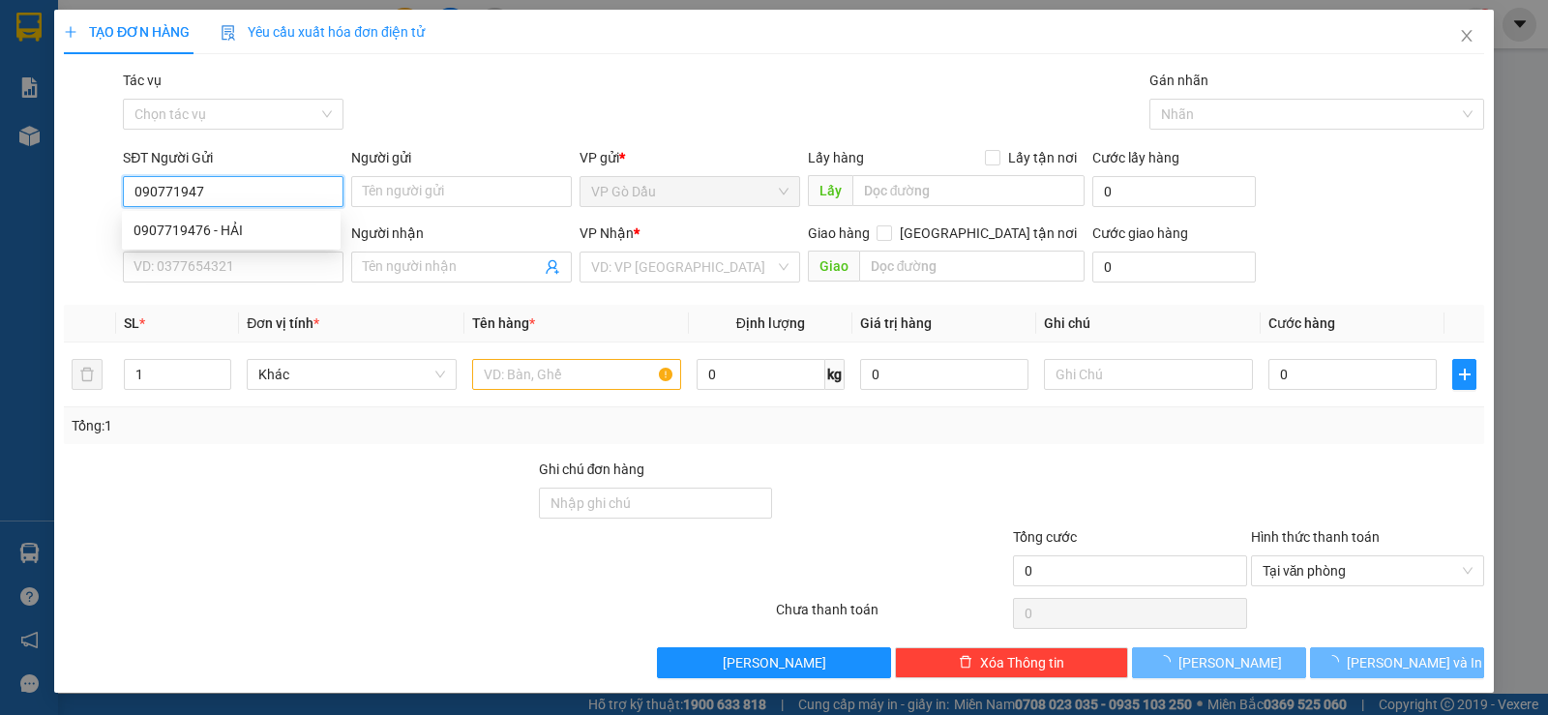
type input "0907719476"
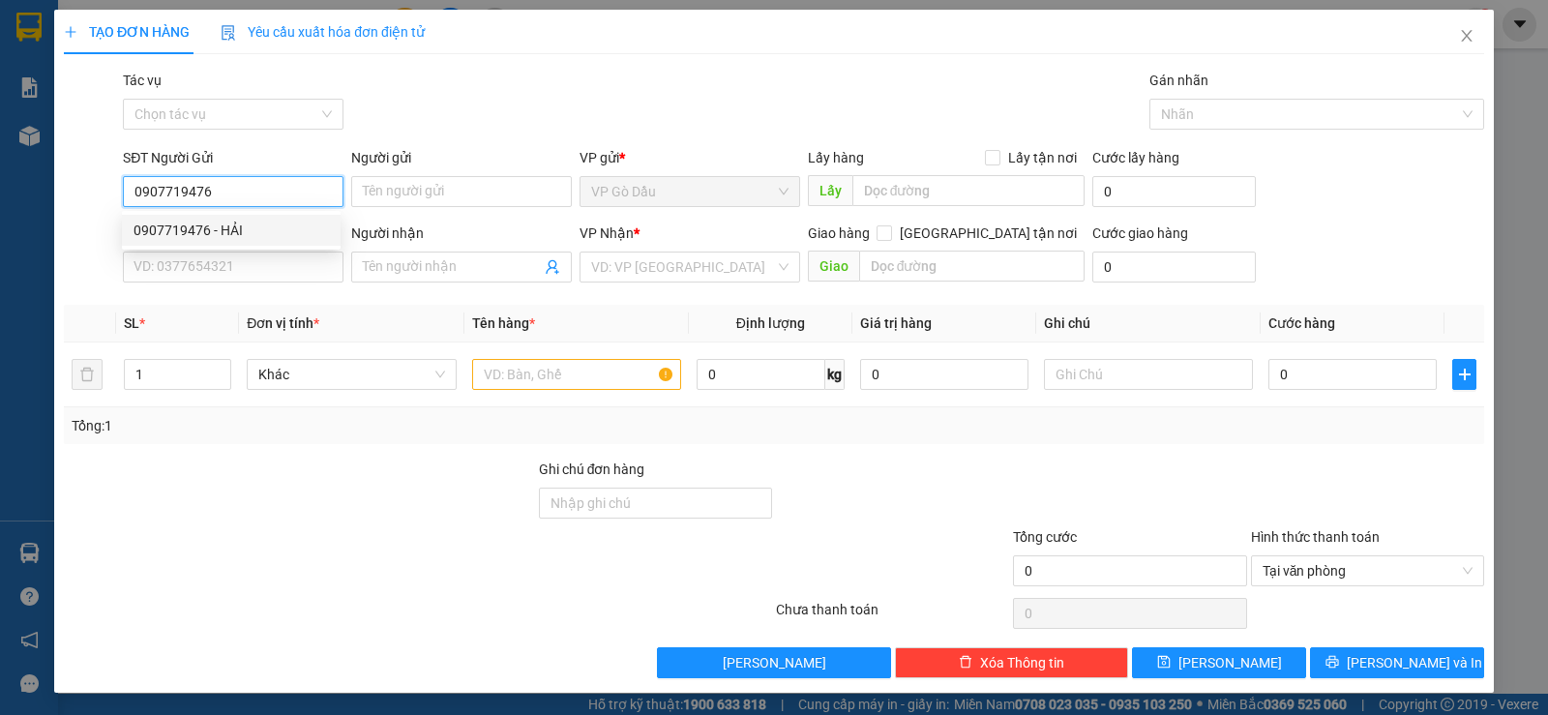
click at [232, 227] on div "0907719476 - HẢI" at bounding box center [230, 230] width 195 height 21
type input "HẢI"
type input "0908931083"
type input "THANH"
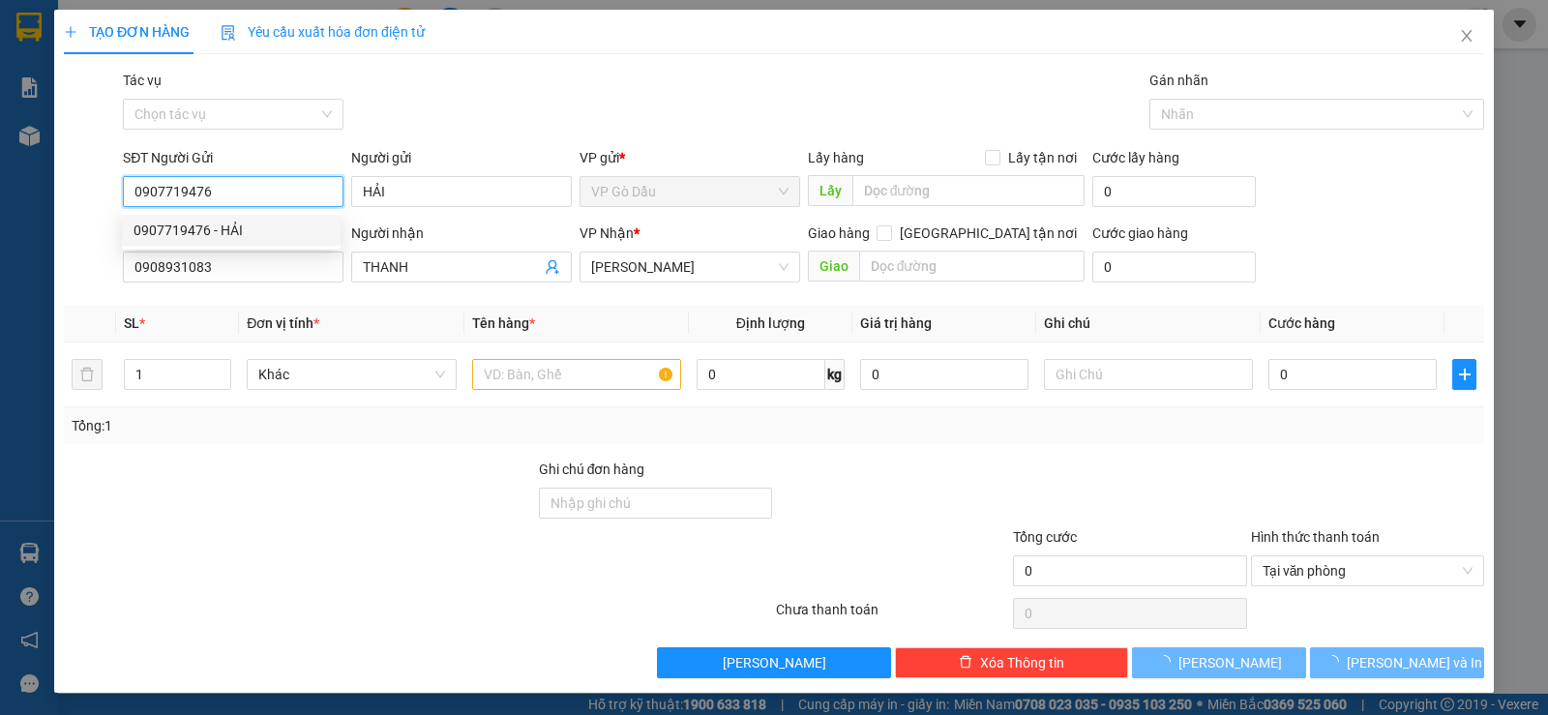
type input "20.000"
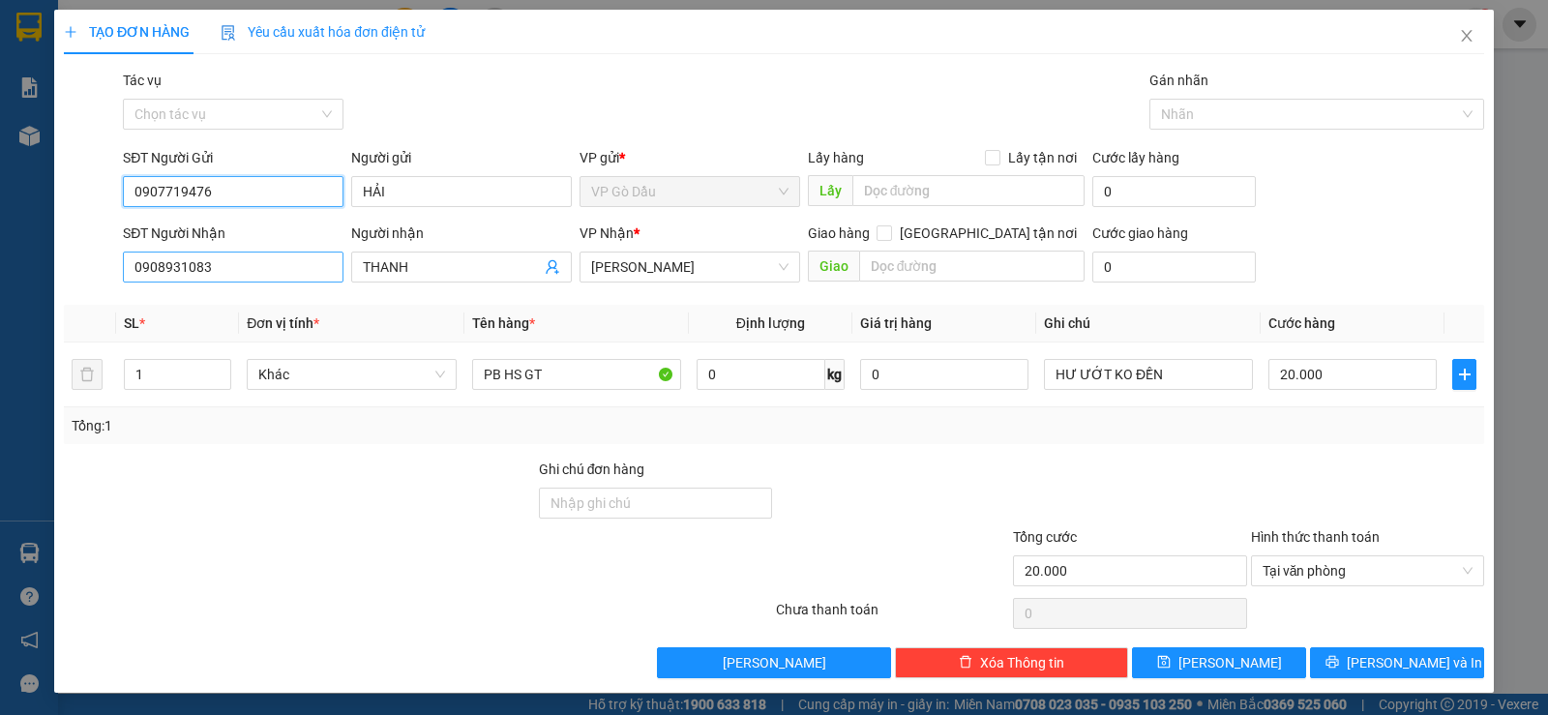
type input "0907719476"
click at [273, 276] on input "0908931083" at bounding box center [233, 266] width 221 height 31
click at [672, 264] on span "[PERSON_NAME]" at bounding box center [689, 266] width 197 height 29
type input "0334257736"
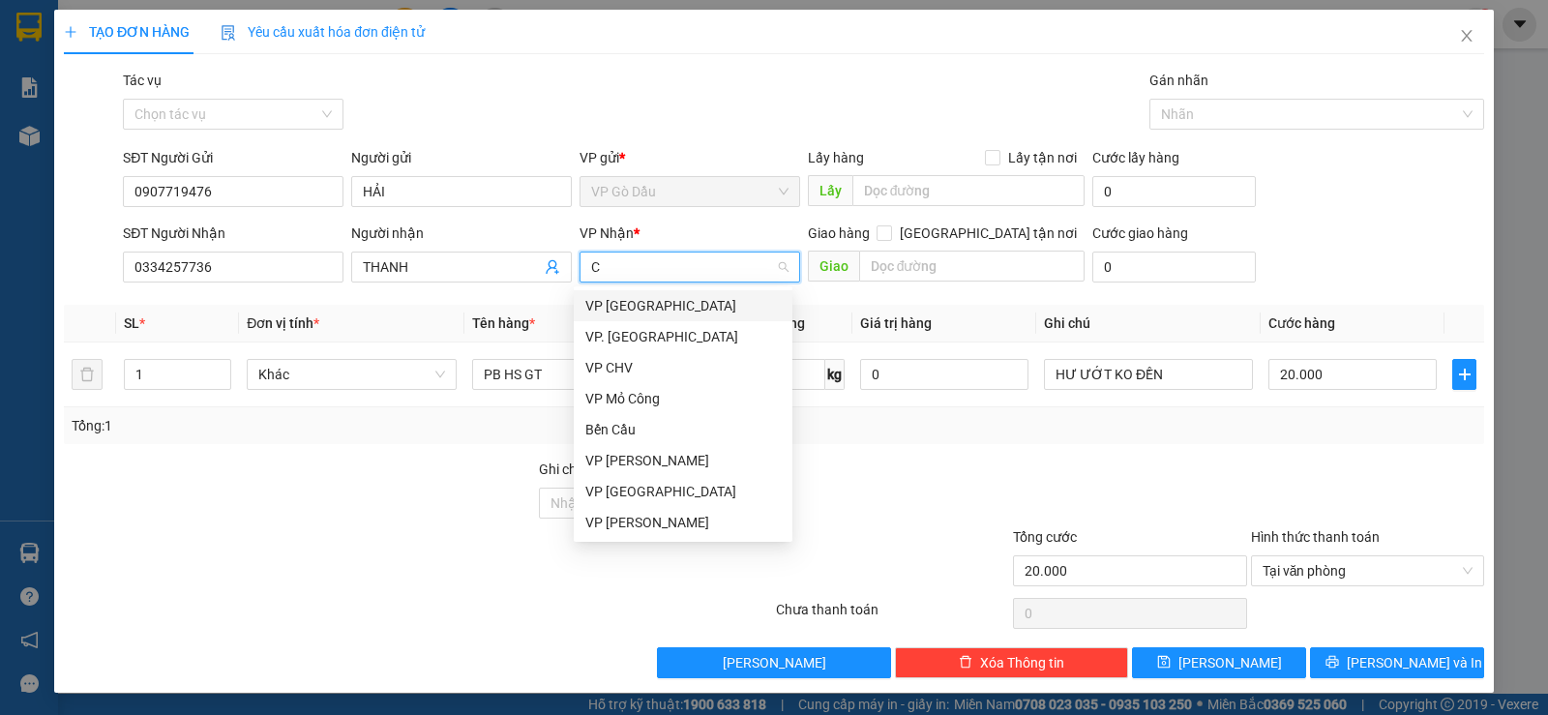
type input "CH"
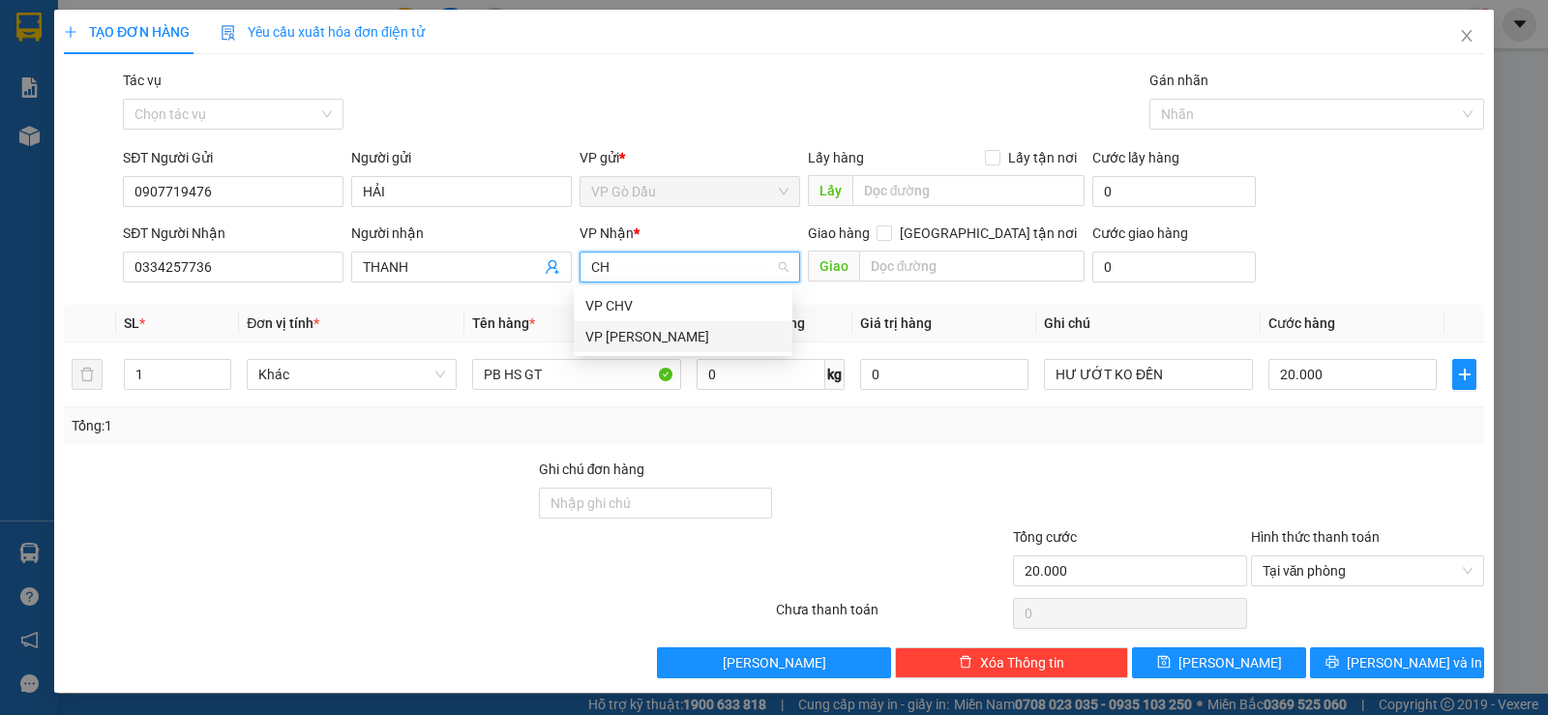
click at [643, 338] on div "VP [PERSON_NAME]" at bounding box center [682, 336] width 195 height 21
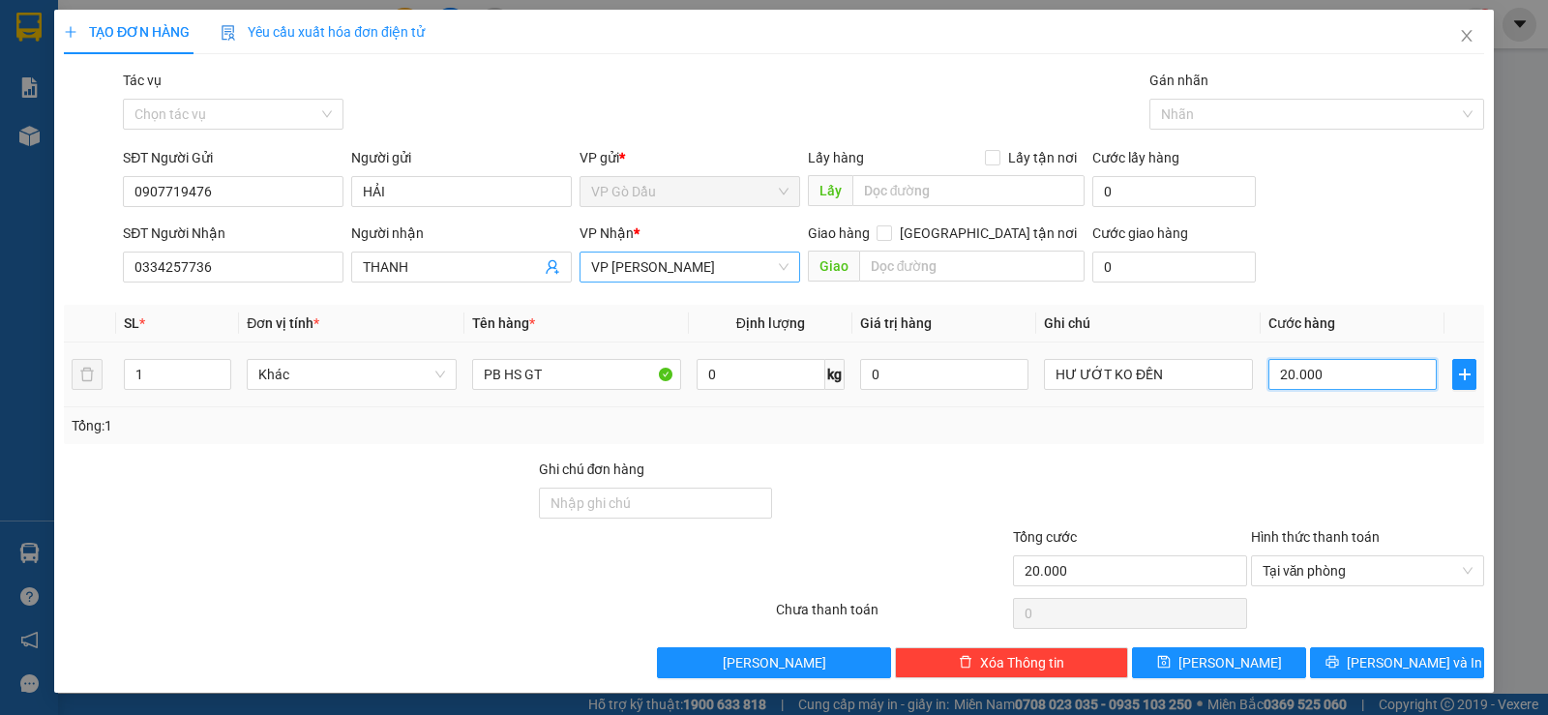
click at [1332, 373] on input "20.000" at bounding box center [1352, 374] width 168 height 31
type input "2"
type input "25"
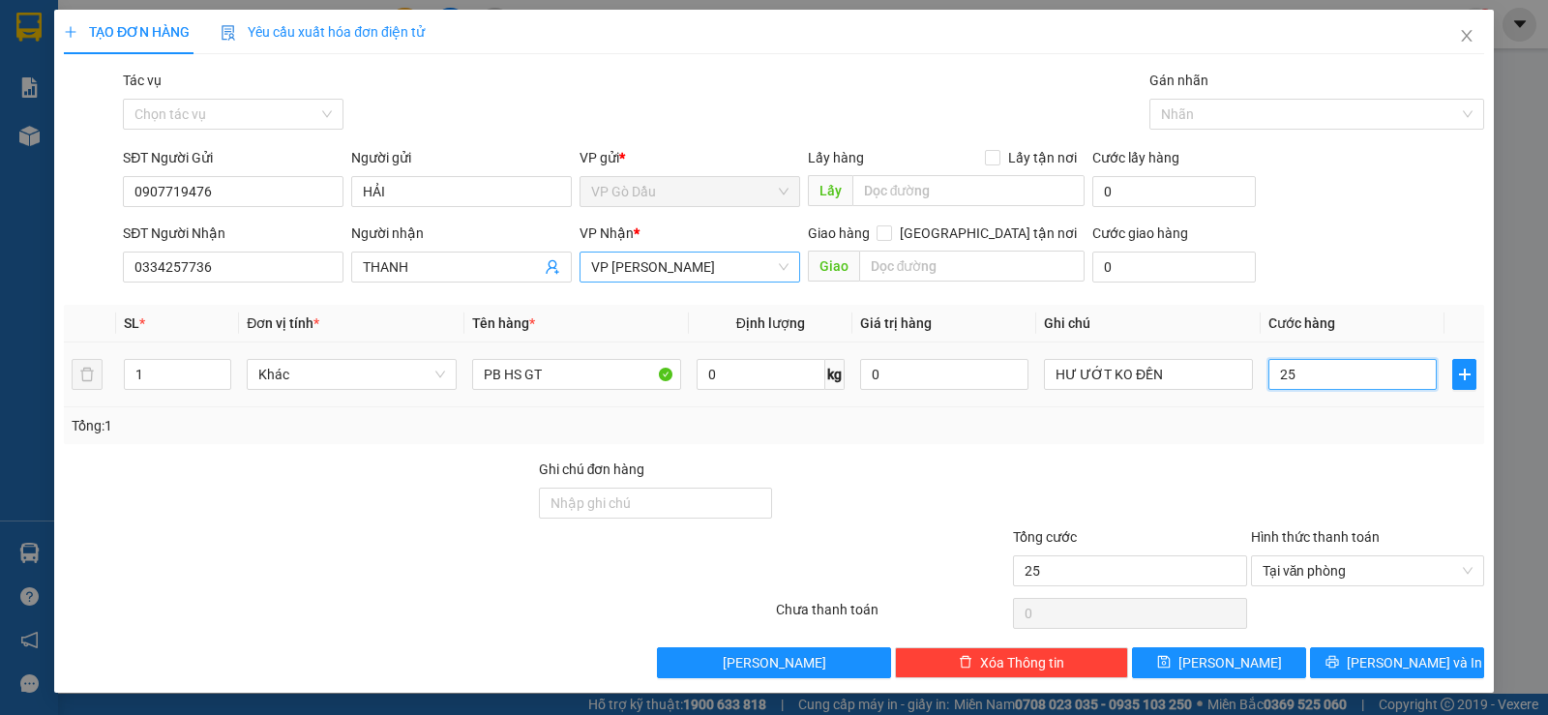
type input "25"
type input "25.000"
click at [1320, 442] on div "Tổng: 1" at bounding box center [774, 425] width 1420 height 37
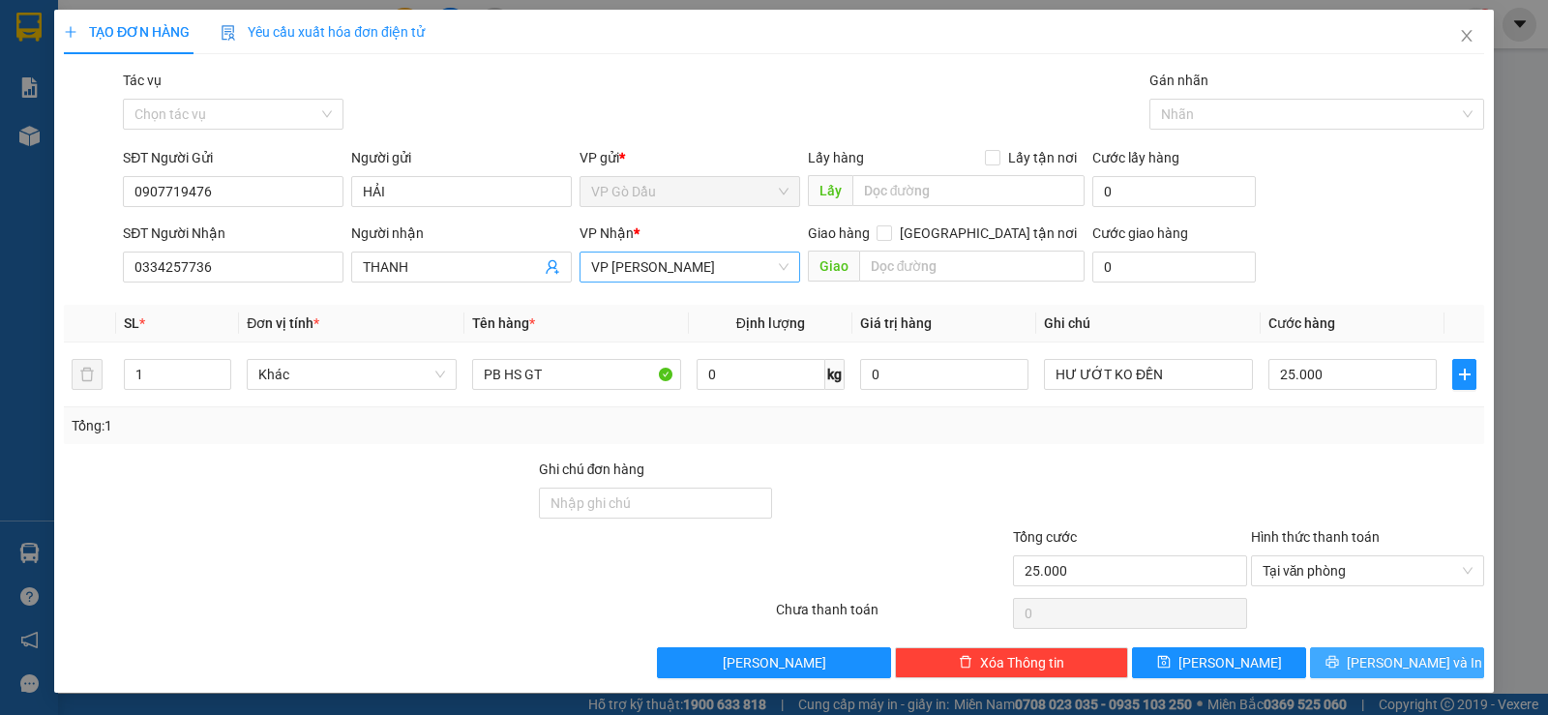
click at [1428, 661] on button "[PERSON_NAME] và In" at bounding box center [1397, 662] width 174 height 31
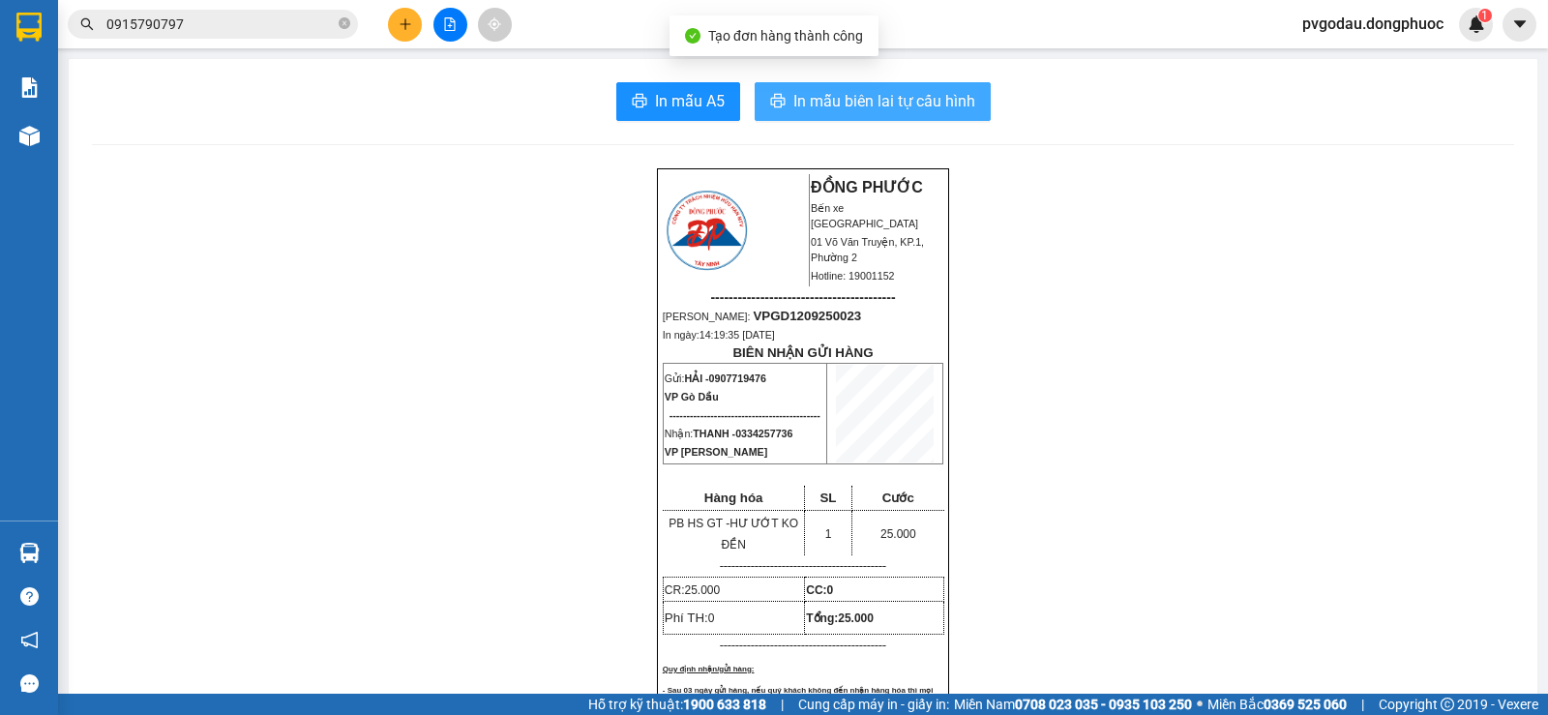
click at [871, 103] on span "In mẫu biên lai tự cấu hình" at bounding box center [884, 101] width 182 height 24
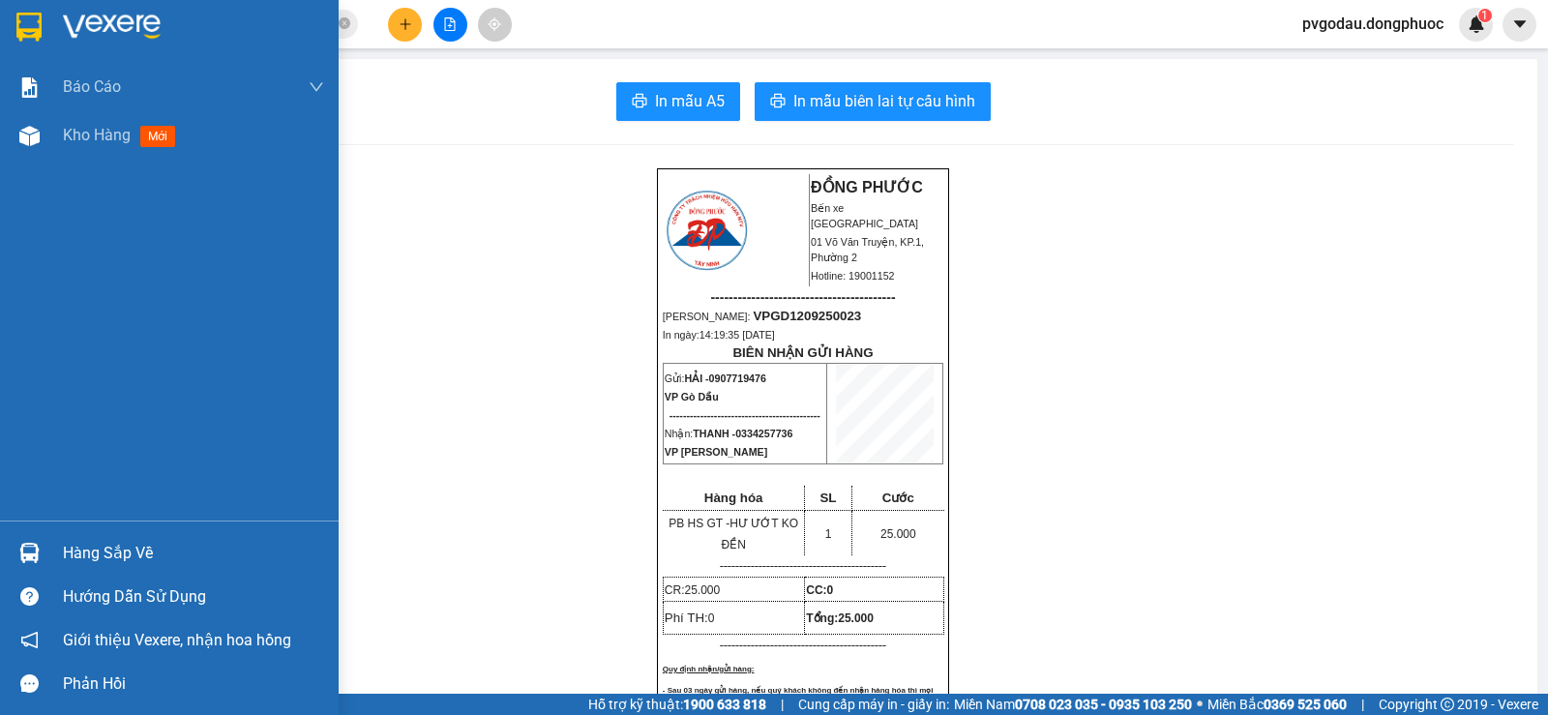
click at [86, 564] on div "Hàng sắp về" at bounding box center [193, 553] width 261 height 29
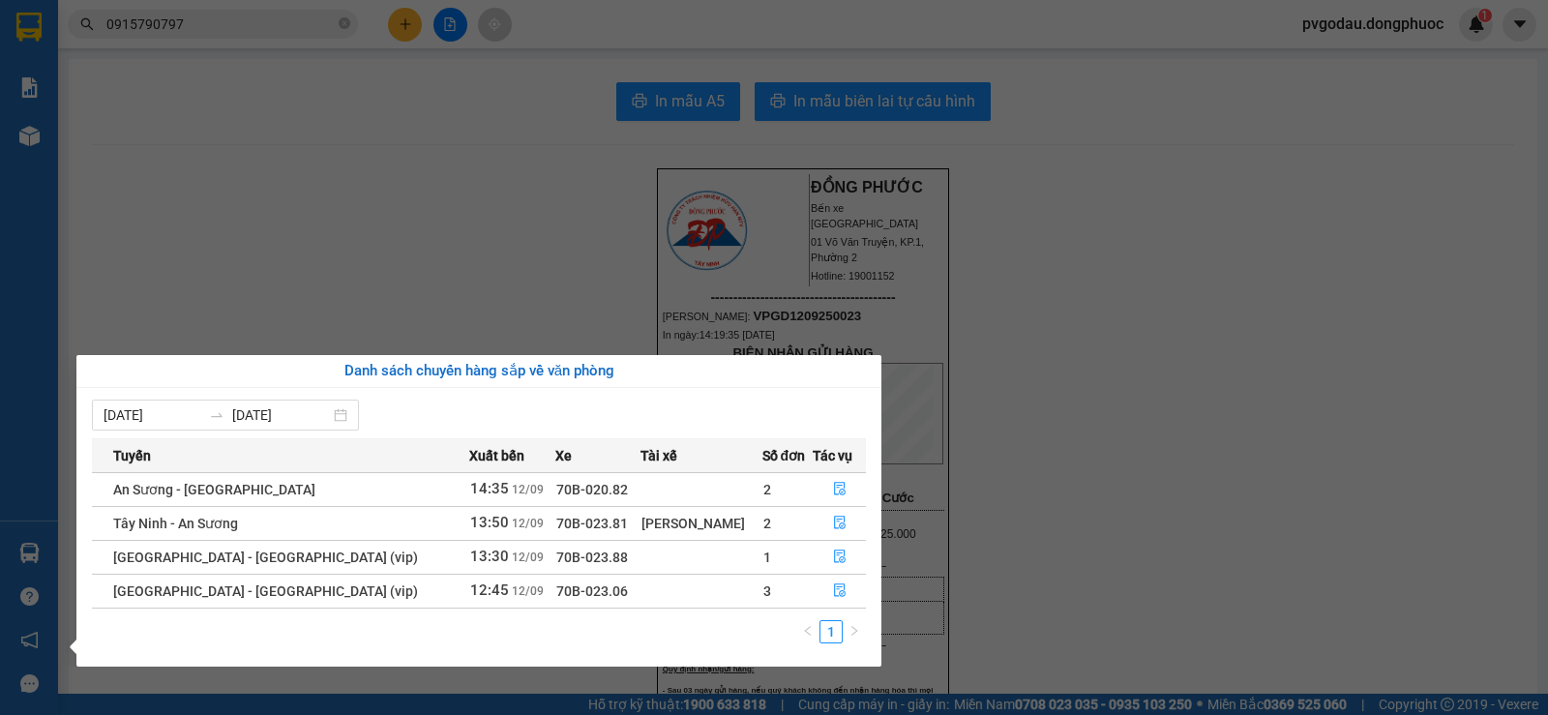
click at [31, 590] on div "Báo cáo Mẫu 1: Báo cáo dòng tiền theo nhân viên Mẫu 1: Báo cáo dòng tiền theo n…" at bounding box center [29, 357] width 58 height 715
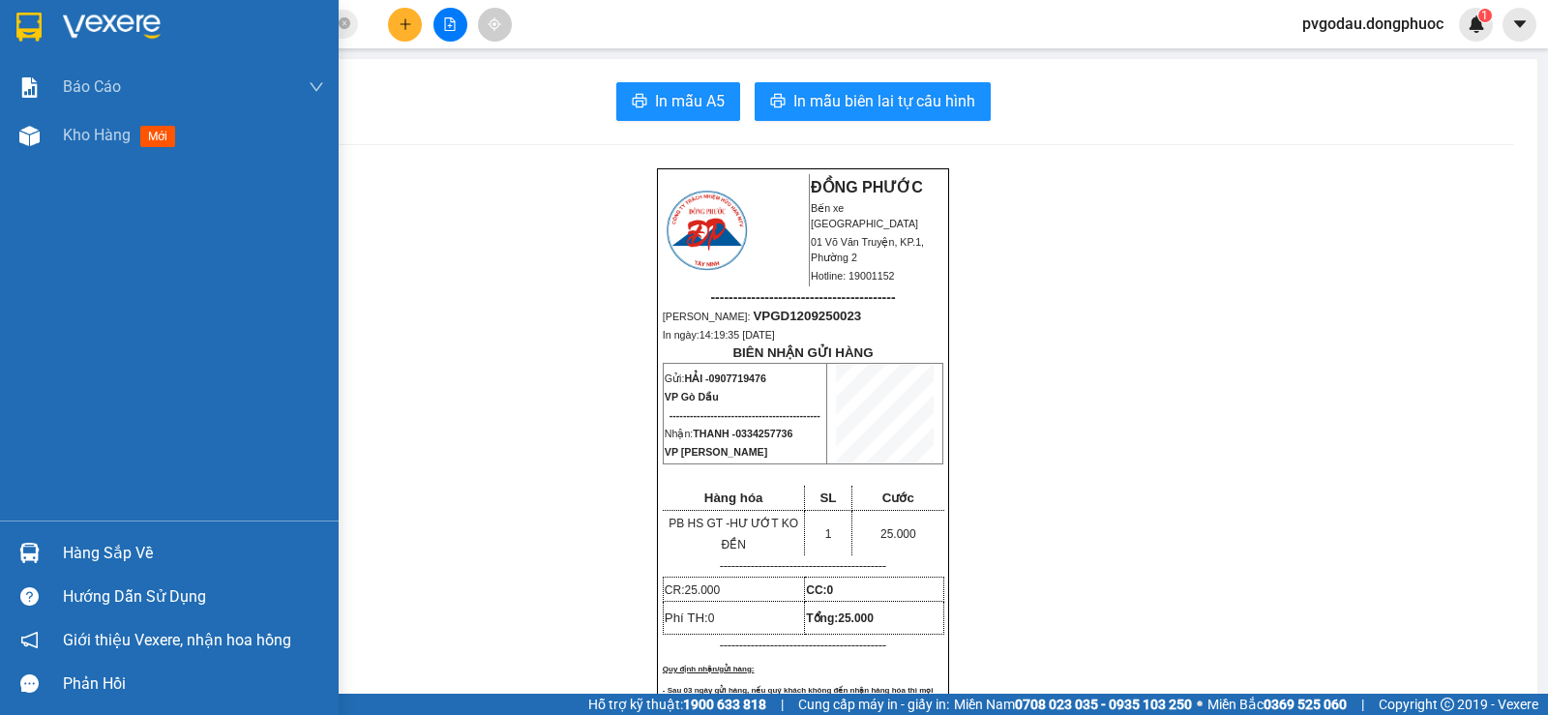
click at [44, 566] on div at bounding box center [30, 553] width 34 height 34
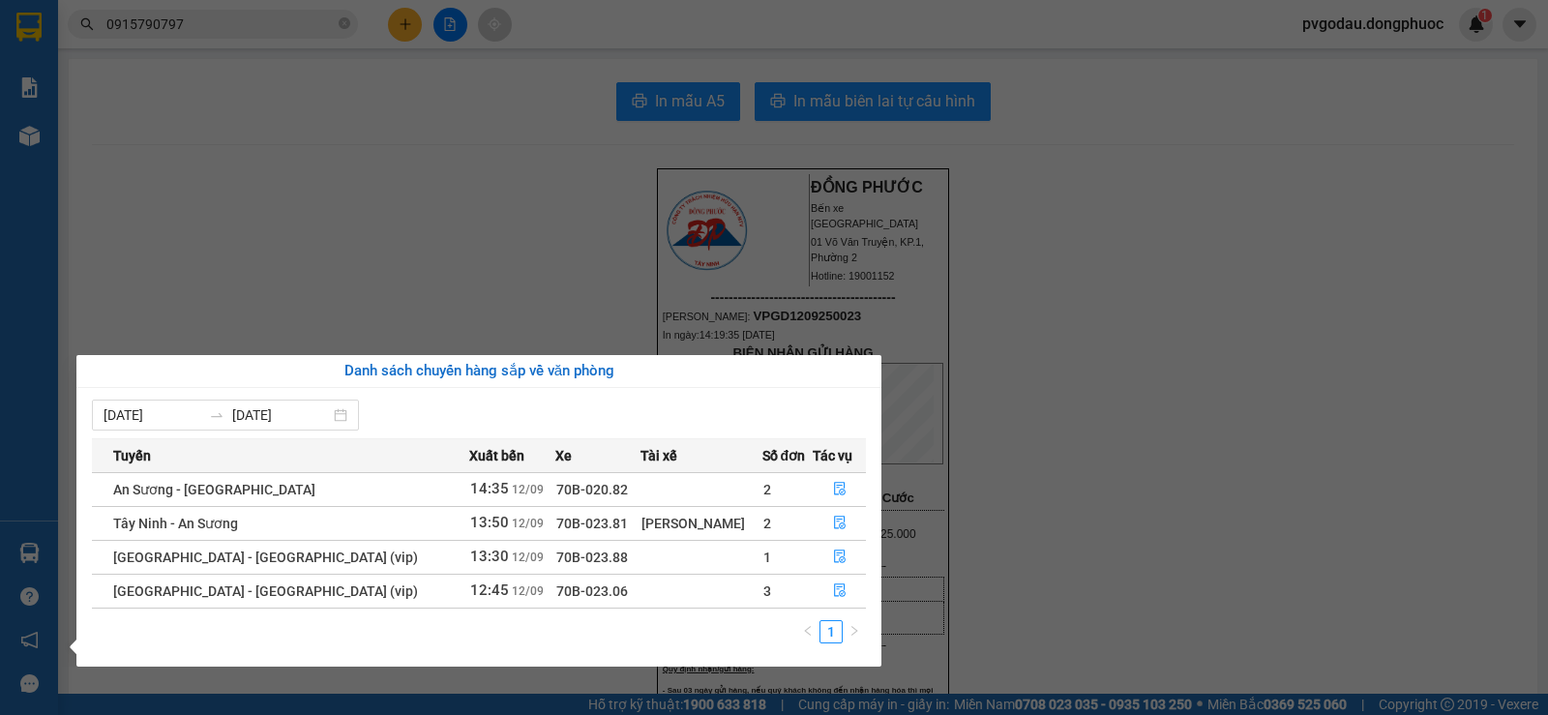
click at [460, 205] on section "Kết quả tìm kiếm ( 286 ) Bộ lọc Mã ĐH Trạng thái Món hàng Tổng cước Chưa cước N…" at bounding box center [774, 357] width 1548 height 715
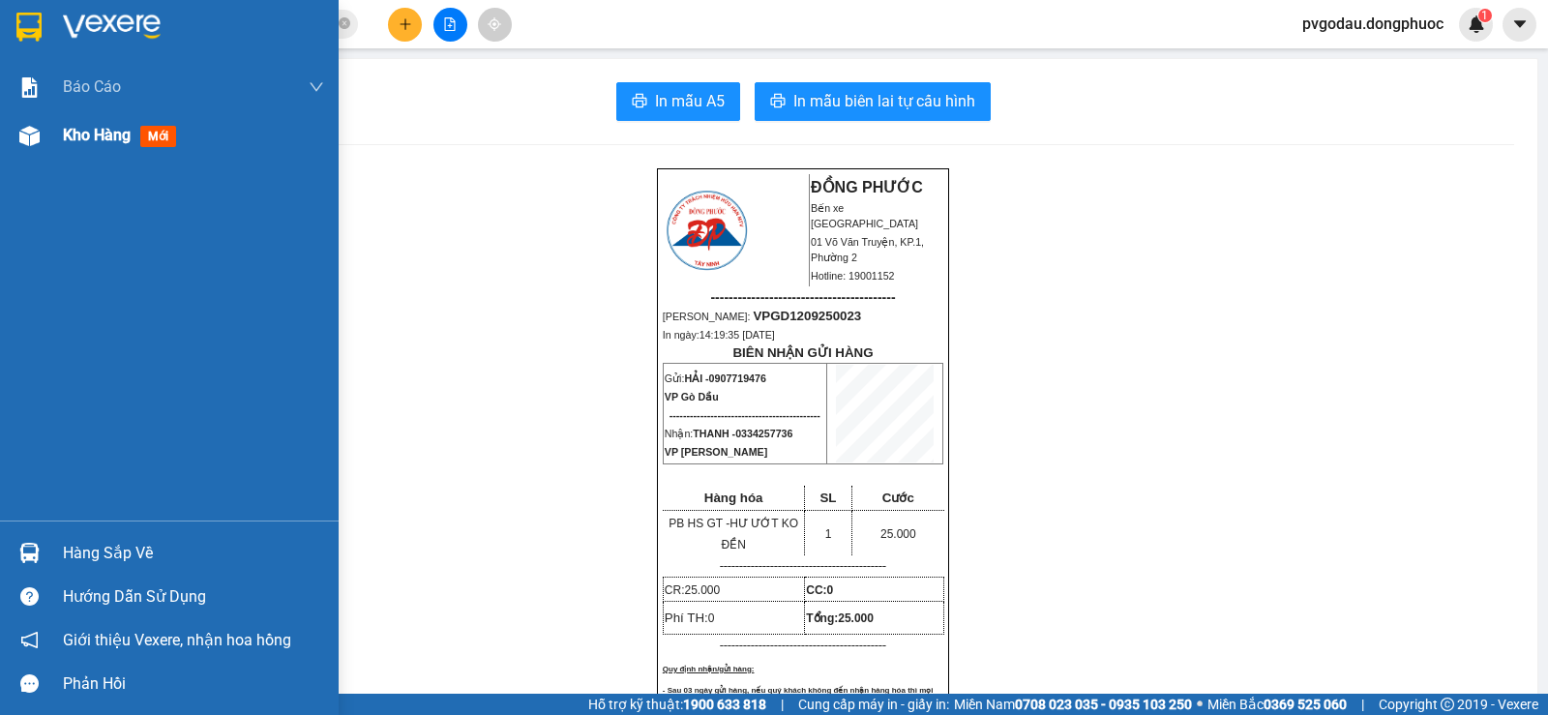
click at [80, 126] on span "Kho hàng" at bounding box center [97, 135] width 68 height 18
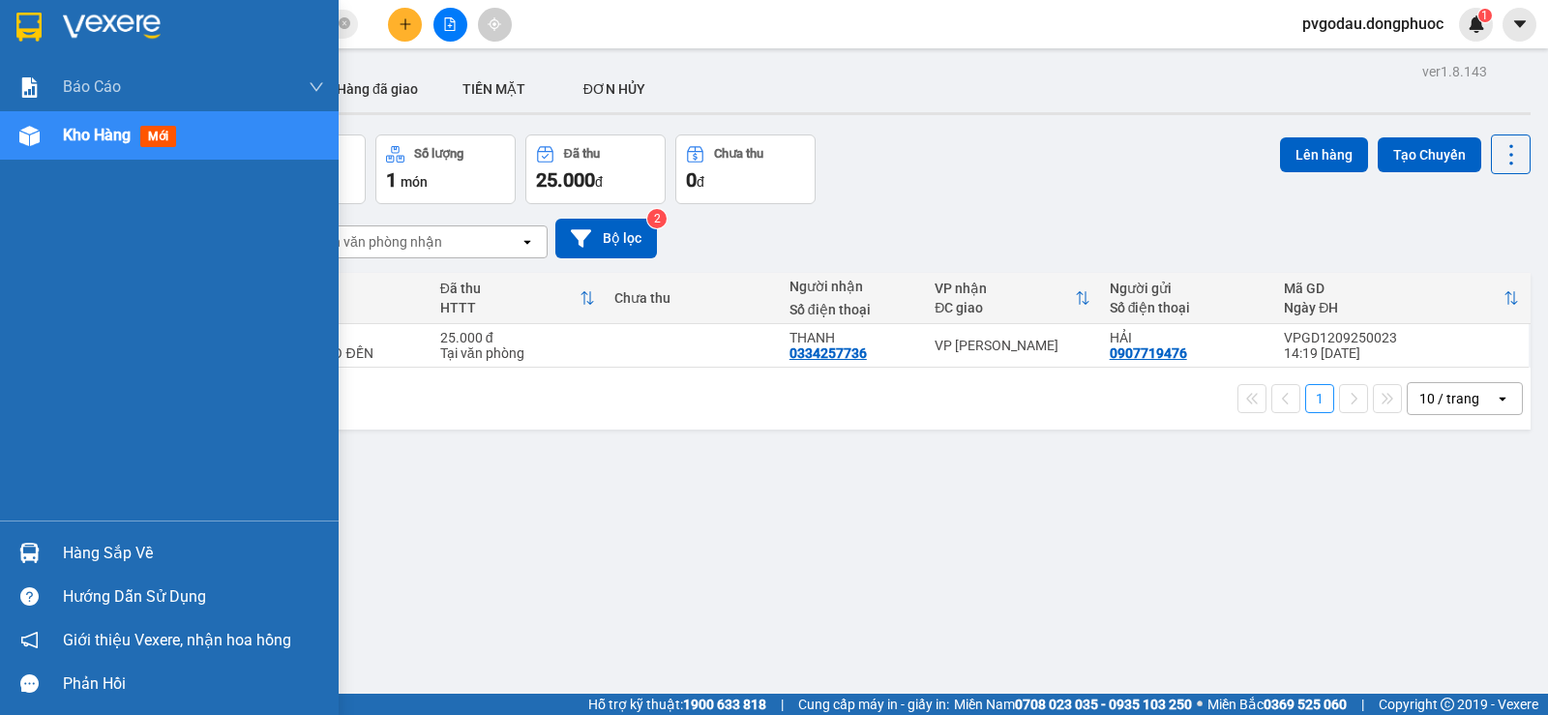
click at [105, 556] on div "Hàng sắp về" at bounding box center [193, 553] width 261 height 29
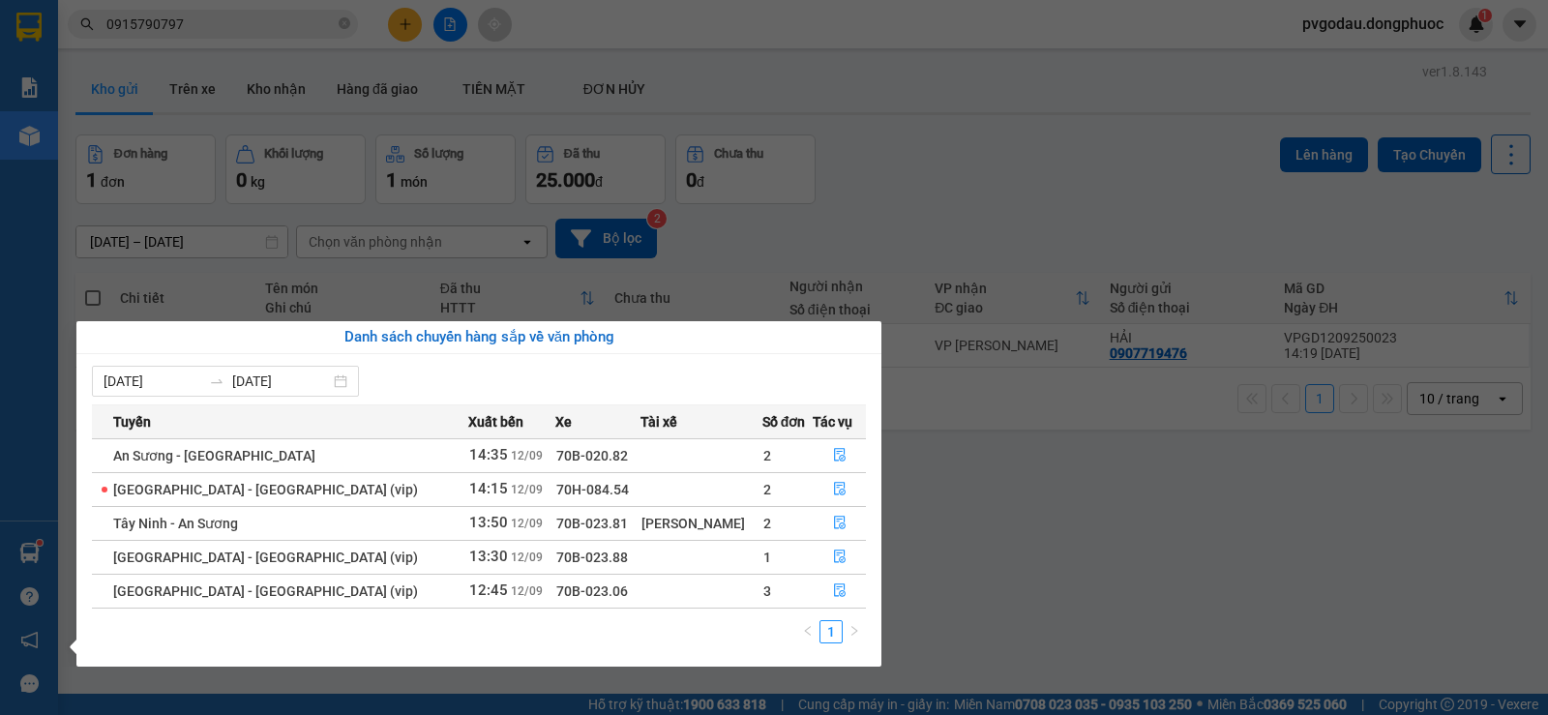
click at [43, 565] on div "Báo cáo Mẫu 1: Báo cáo dòng tiền theo nhân viên Mẫu 1: Báo cáo dòng tiền theo n…" at bounding box center [29, 357] width 58 height 715
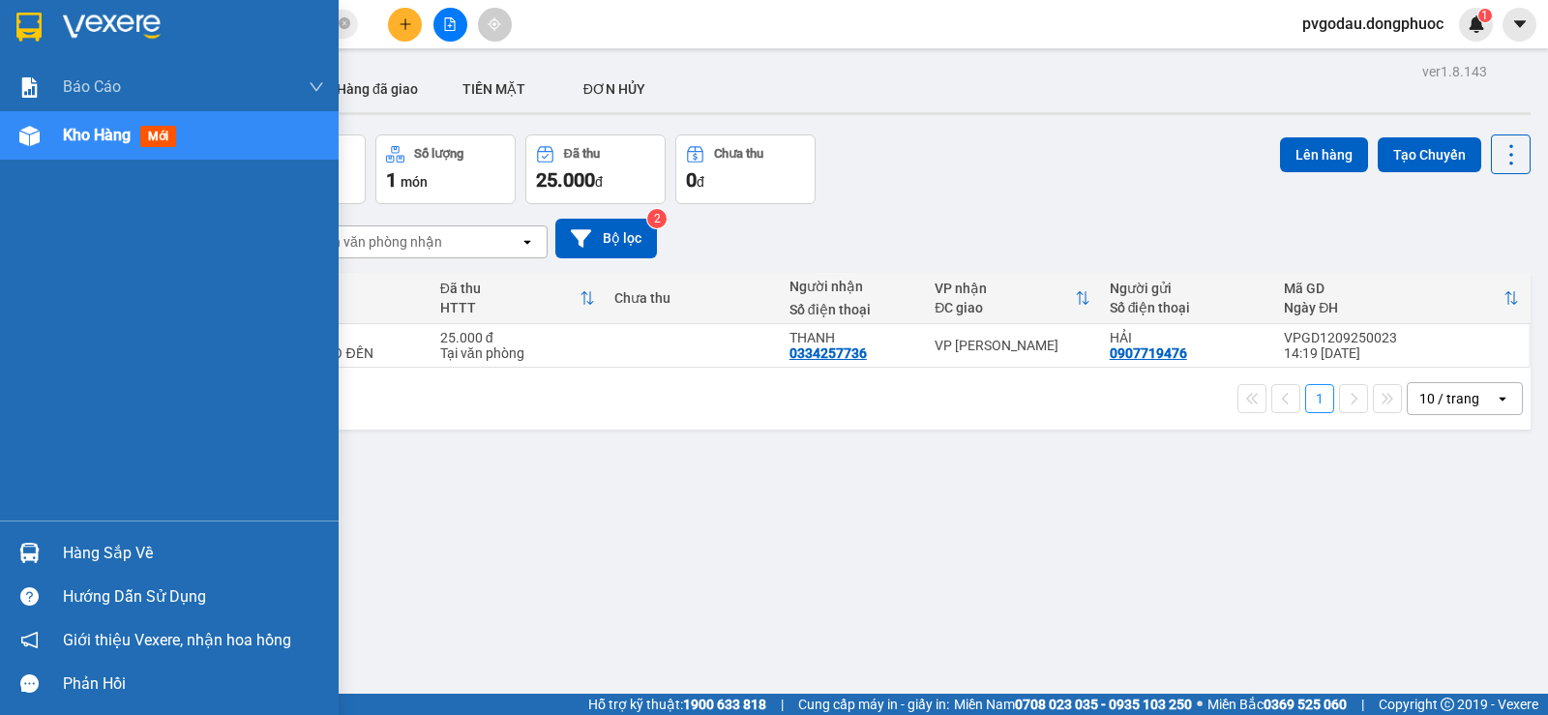
click at [44, 557] on div at bounding box center [30, 553] width 34 height 34
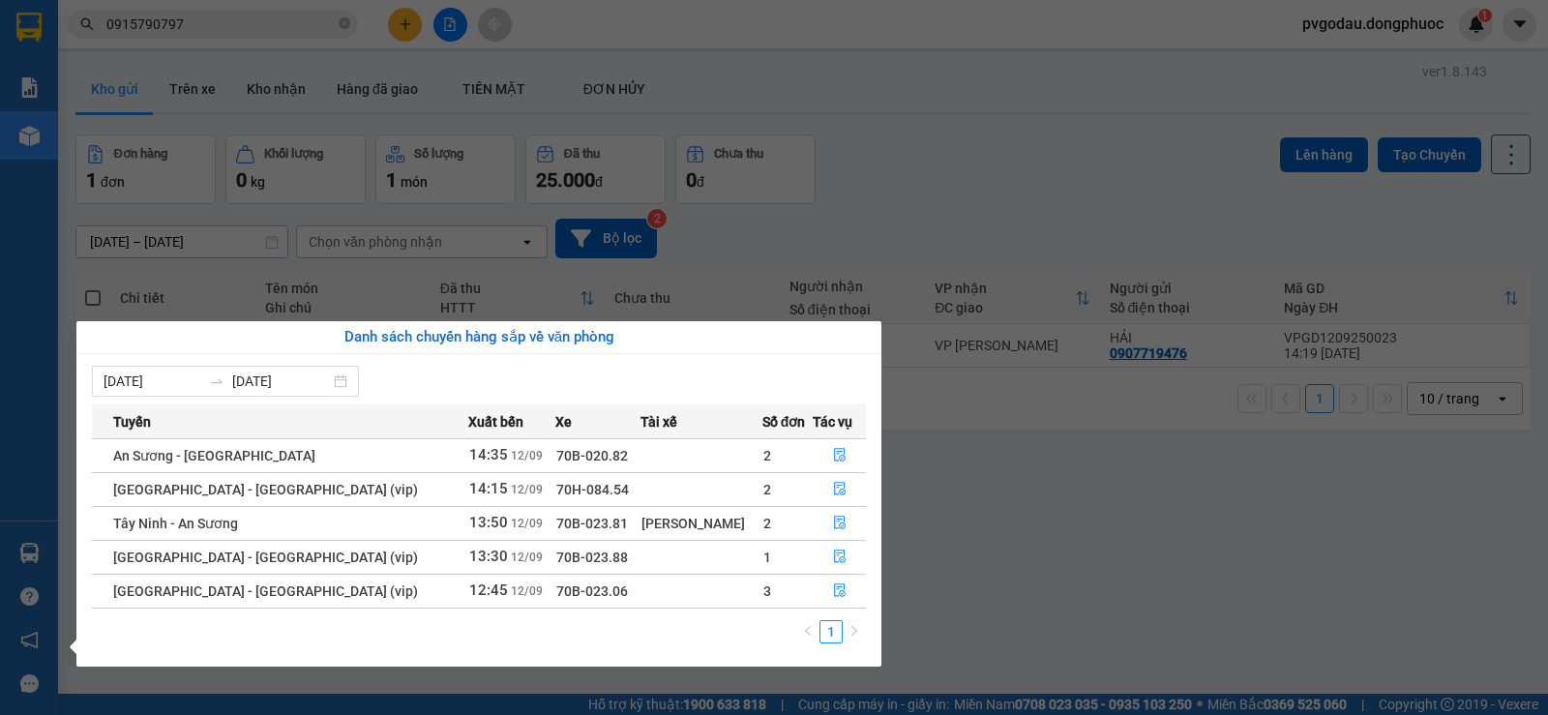
click at [7, 586] on div "Báo cáo Mẫu 1: Báo cáo dòng tiền theo nhân viên Mẫu 1: Báo cáo dòng tiền theo n…" at bounding box center [29, 357] width 58 height 715
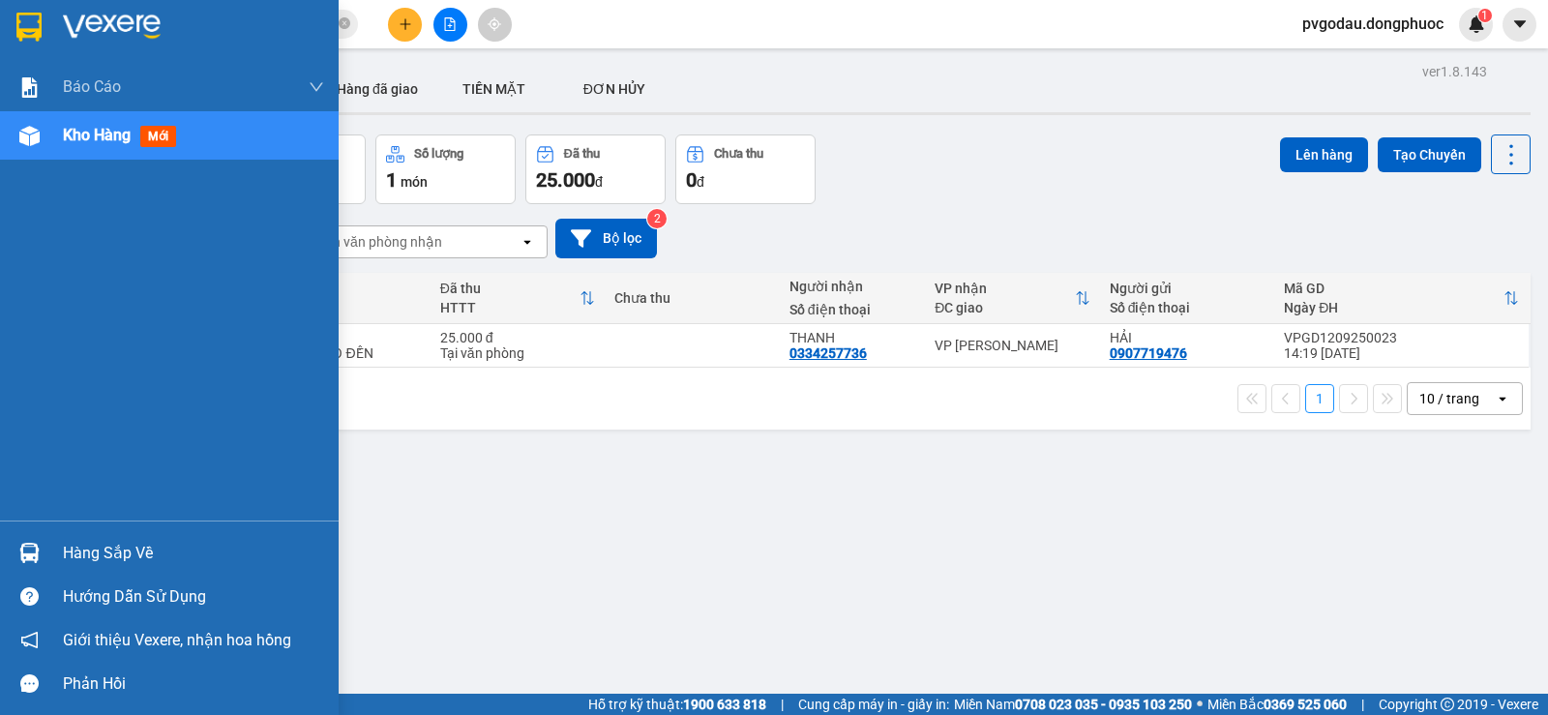
click at [54, 558] on div "Hàng sắp về" at bounding box center [169, 553] width 339 height 44
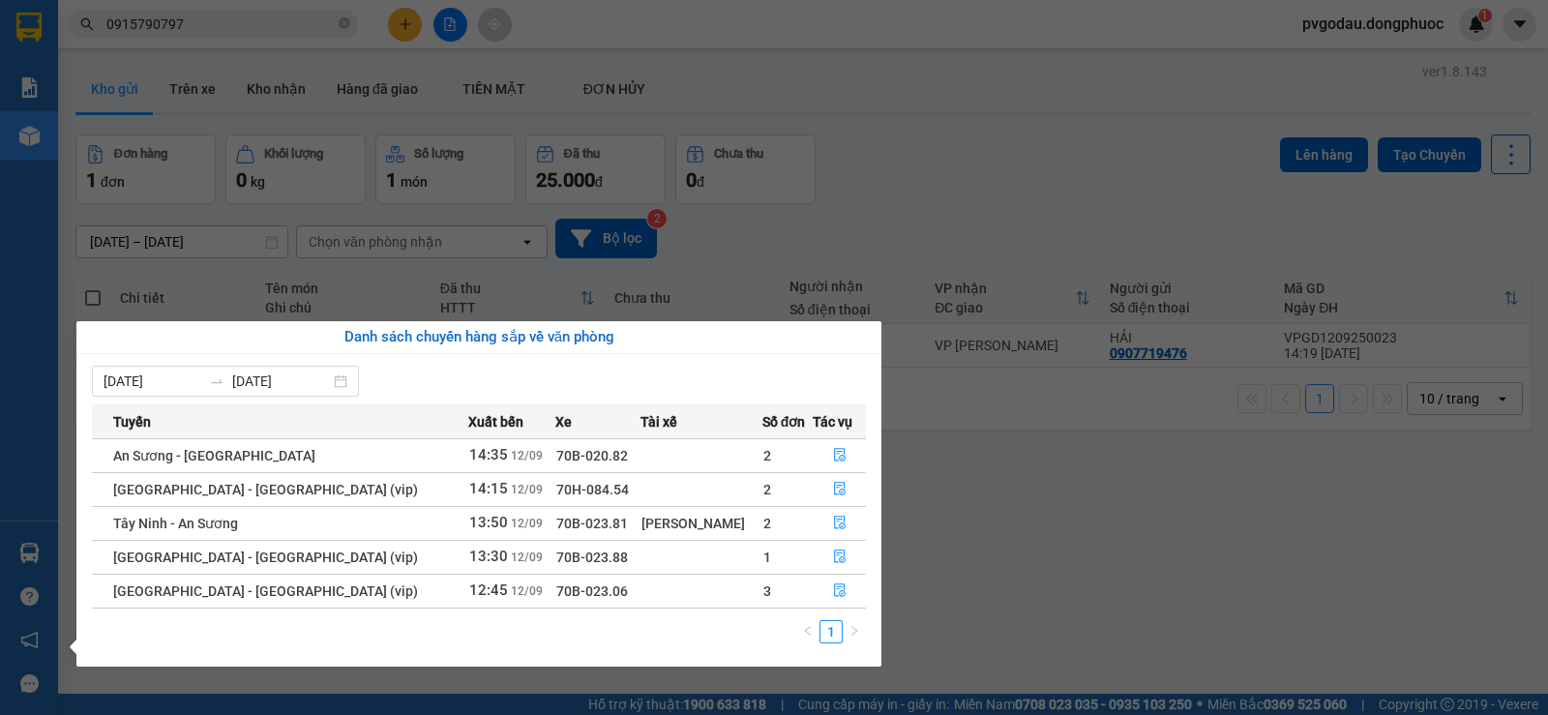
click at [44, 505] on div "Báo cáo Mẫu 1: Báo cáo dòng tiền theo nhân viên Mẫu 1: Báo cáo dòng tiền theo n…" at bounding box center [29, 357] width 58 height 715
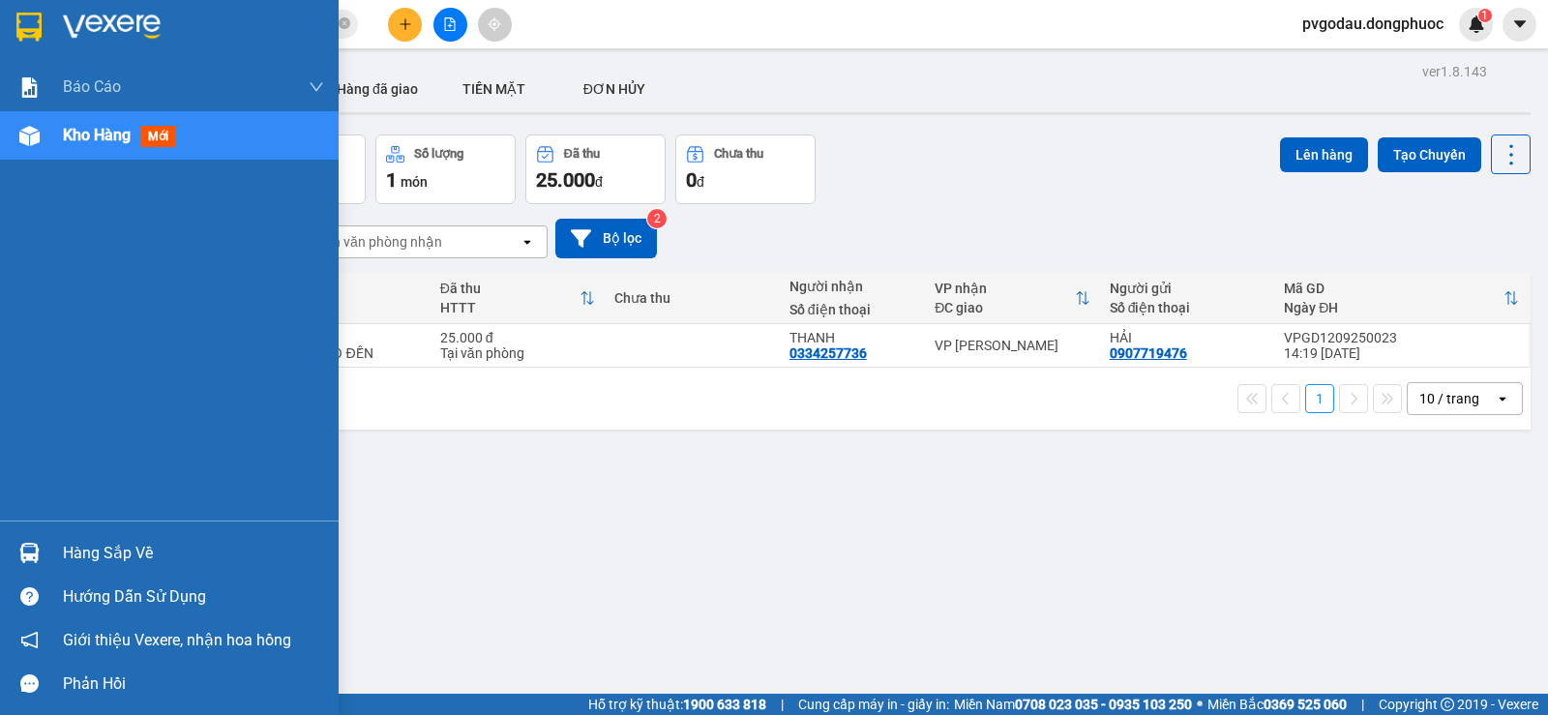
click at [46, 551] on div "Hàng sắp về" at bounding box center [169, 553] width 339 height 44
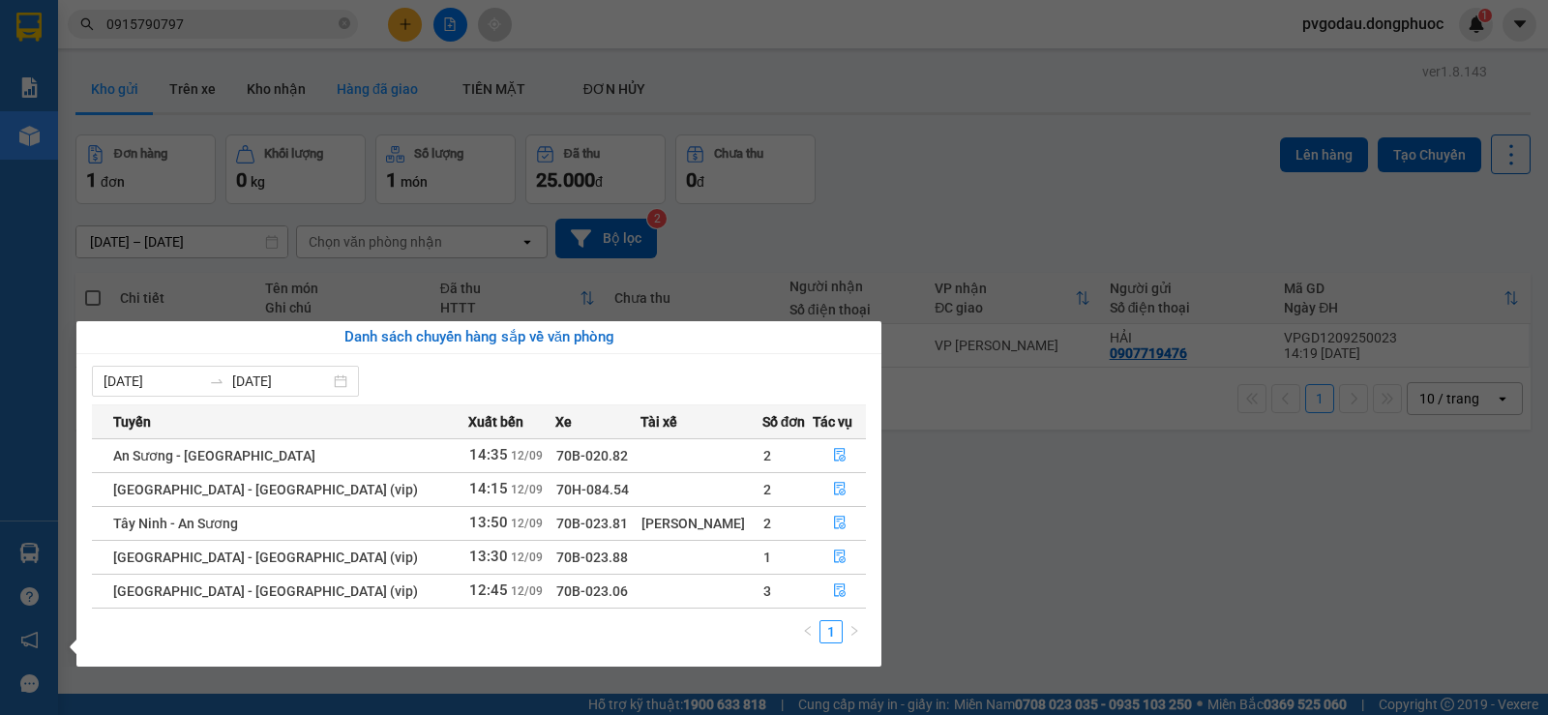
click at [381, 112] on section "Kết quả tìm kiếm ( 286 ) Bộ lọc Mã ĐH Trạng thái Món hàng Tổng cước Chưa cước N…" at bounding box center [774, 357] width 1548 height 715
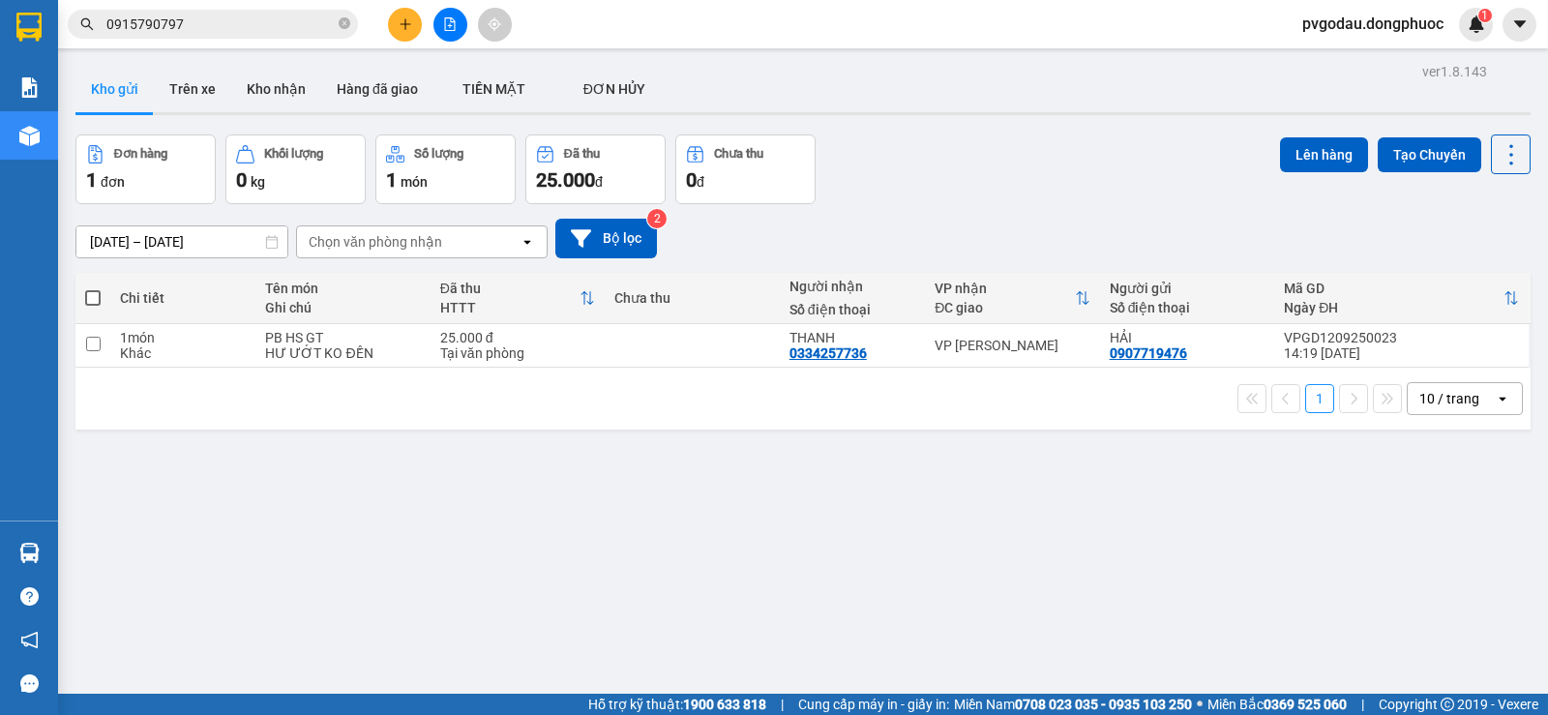
click at [397, 33] on button at bounding box center [405, 25] width 34 height 34
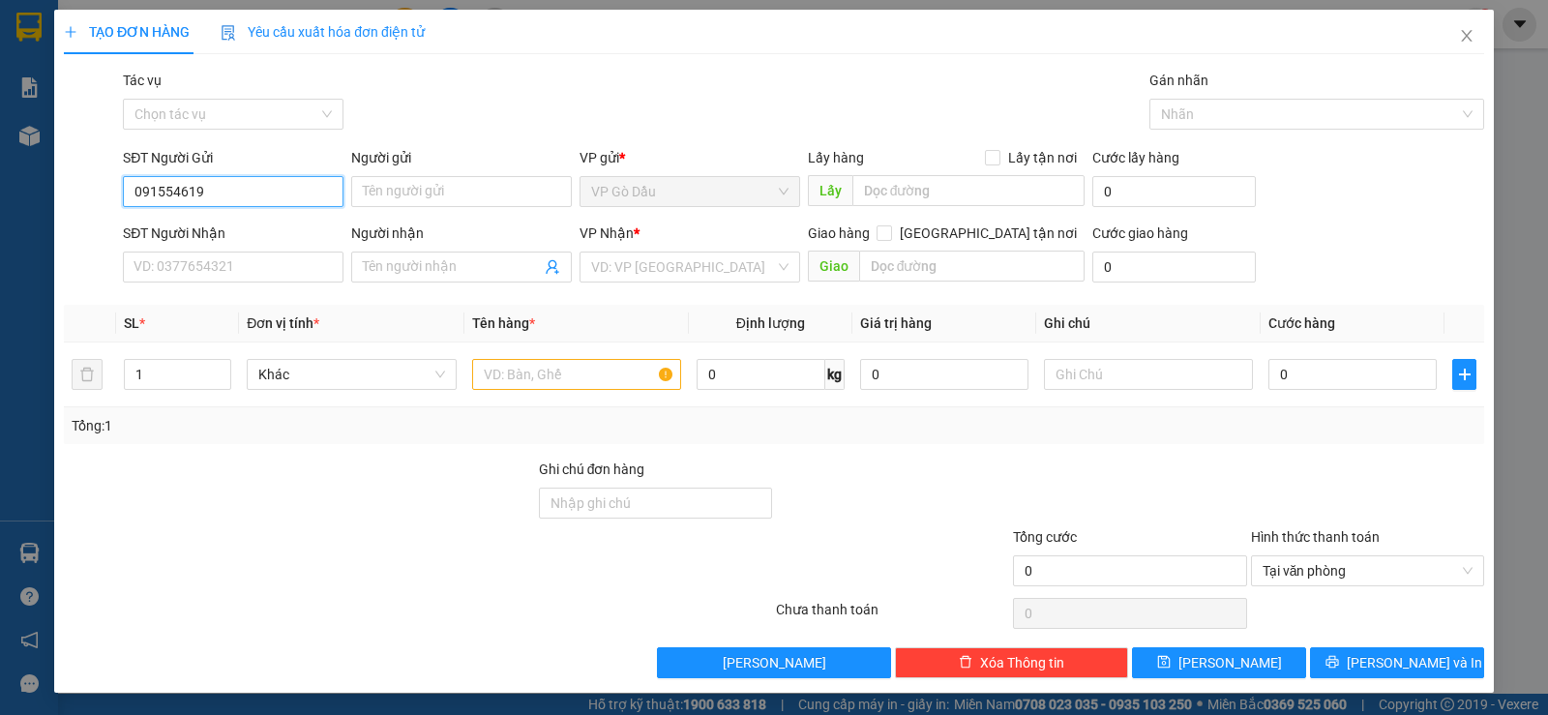
type input "0915546199"
click at [288, 236] on div "0915546199 - TRANG" at bounding box center [230, 230] width 195 height 21
type input "TRANG"
type input "0943959776"
type input "MY"
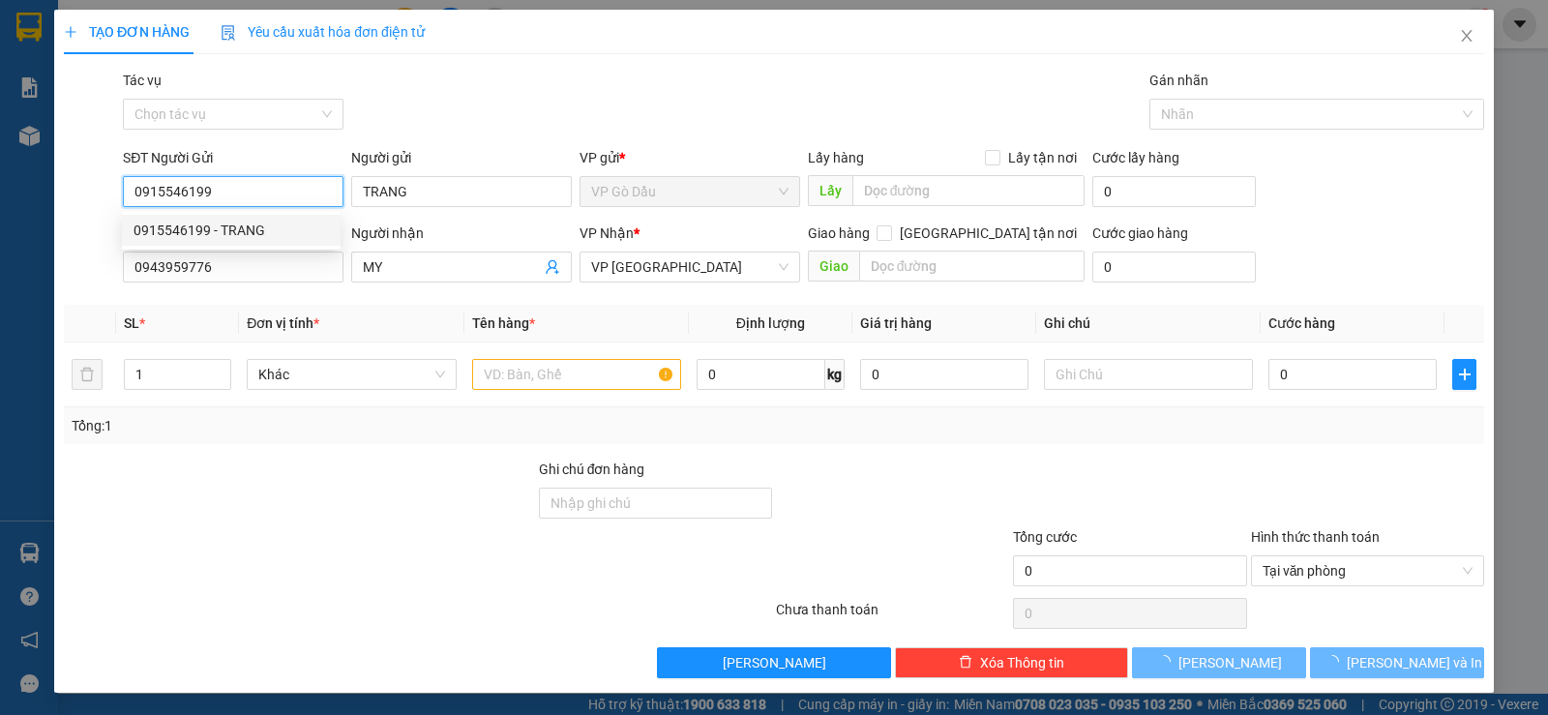
type input "20.000"
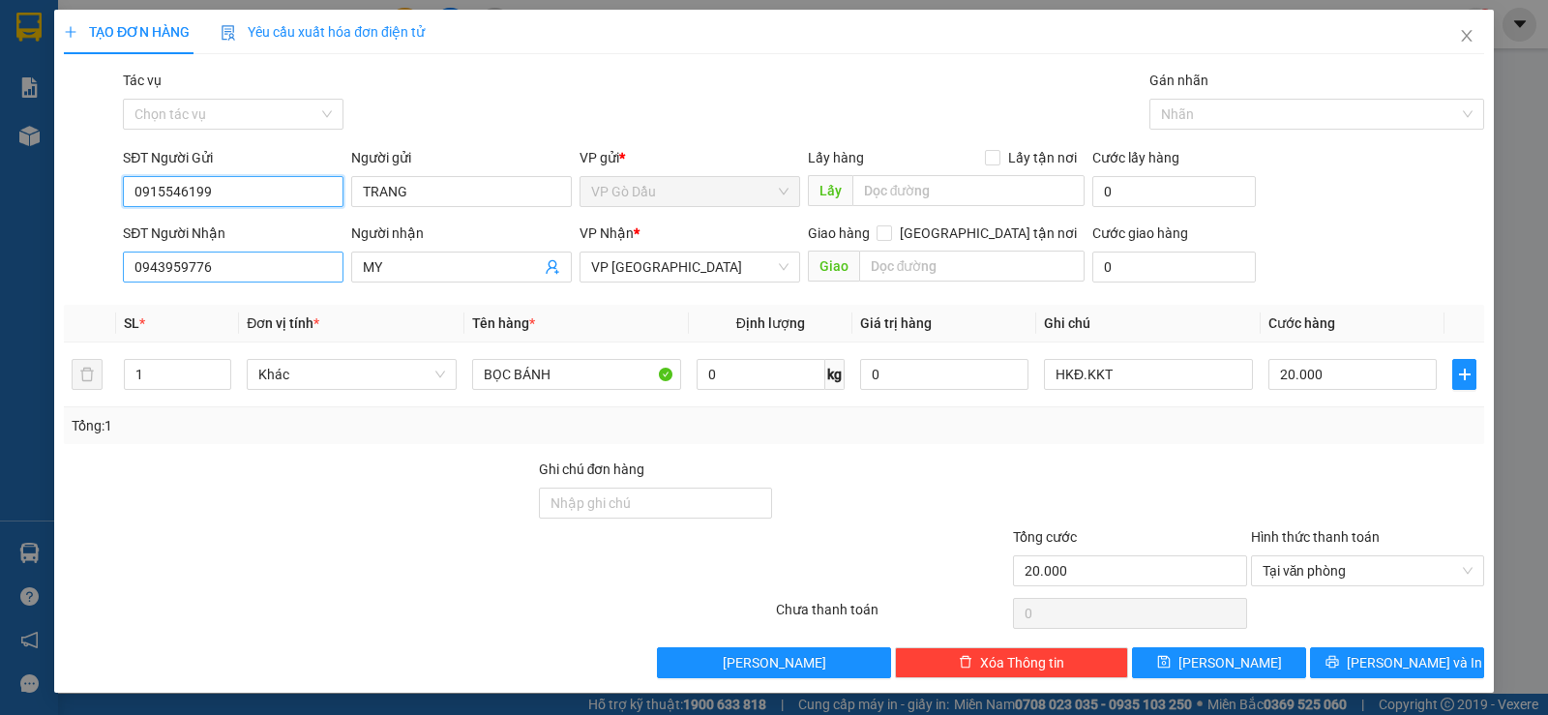
type input "0915546199"
click at [264, 265] on input "0943959776" at bounding box center [233, 266] width 221 height 31
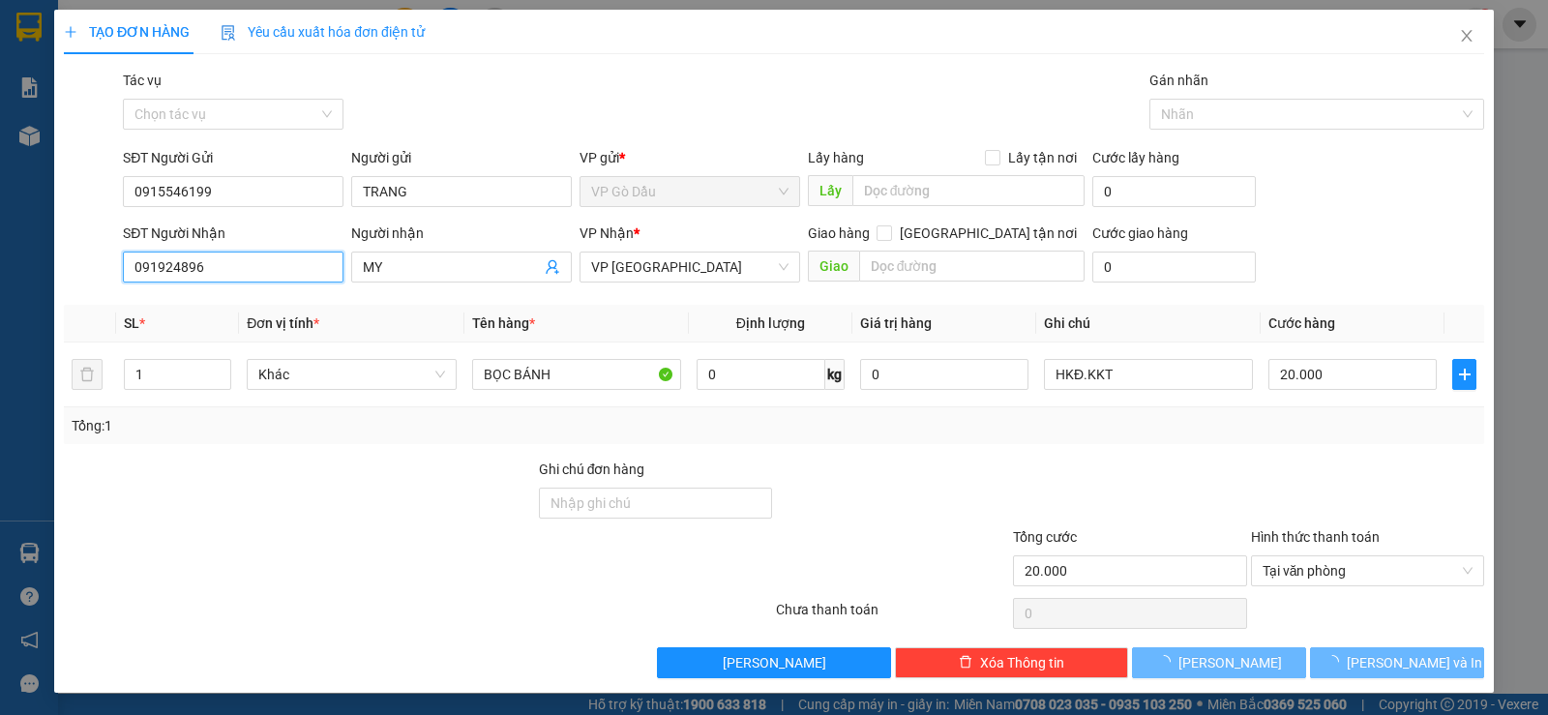
type input "0919248968"
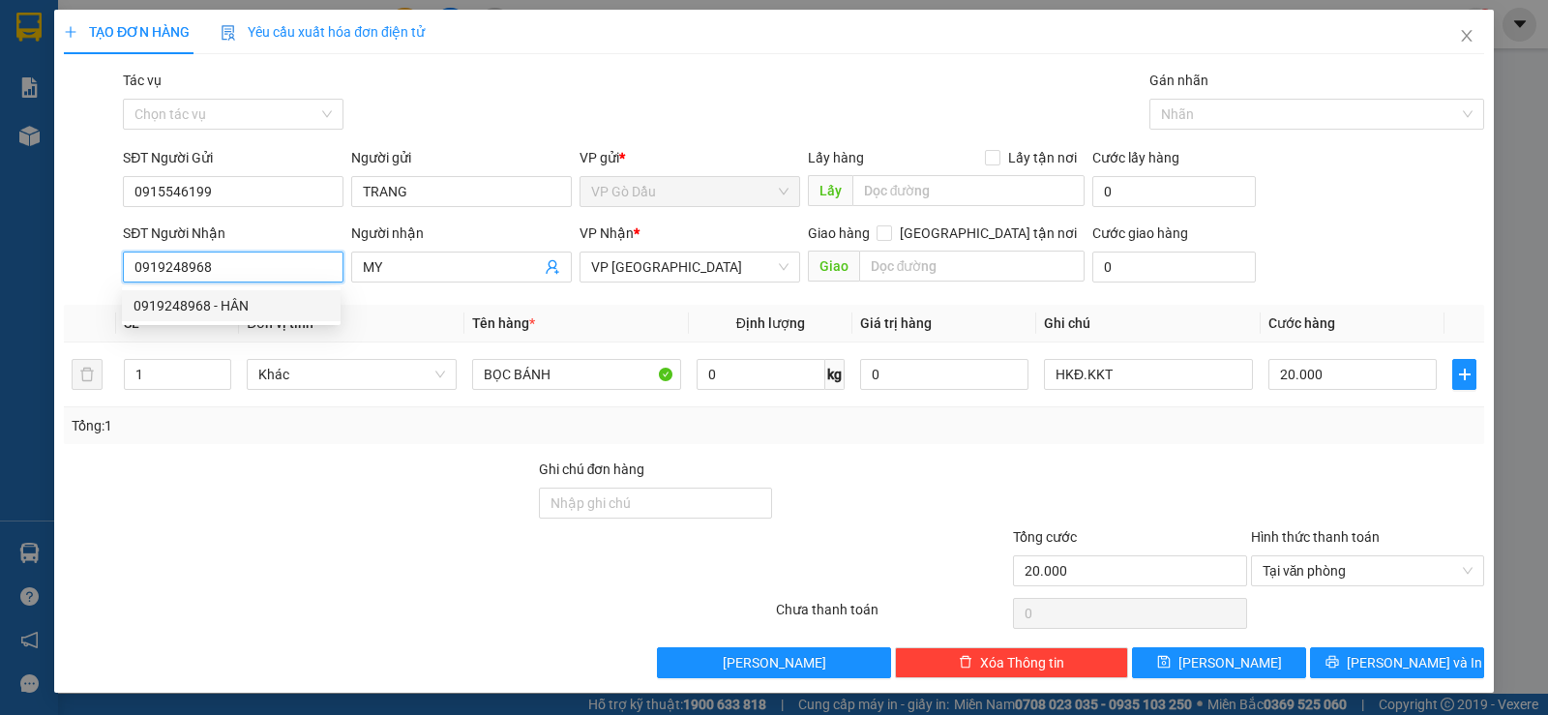
click at [245, 310] on div "0919248968 - HÂN" at bounding box center [230, 305] width 195 height 21
type input "HÂN"
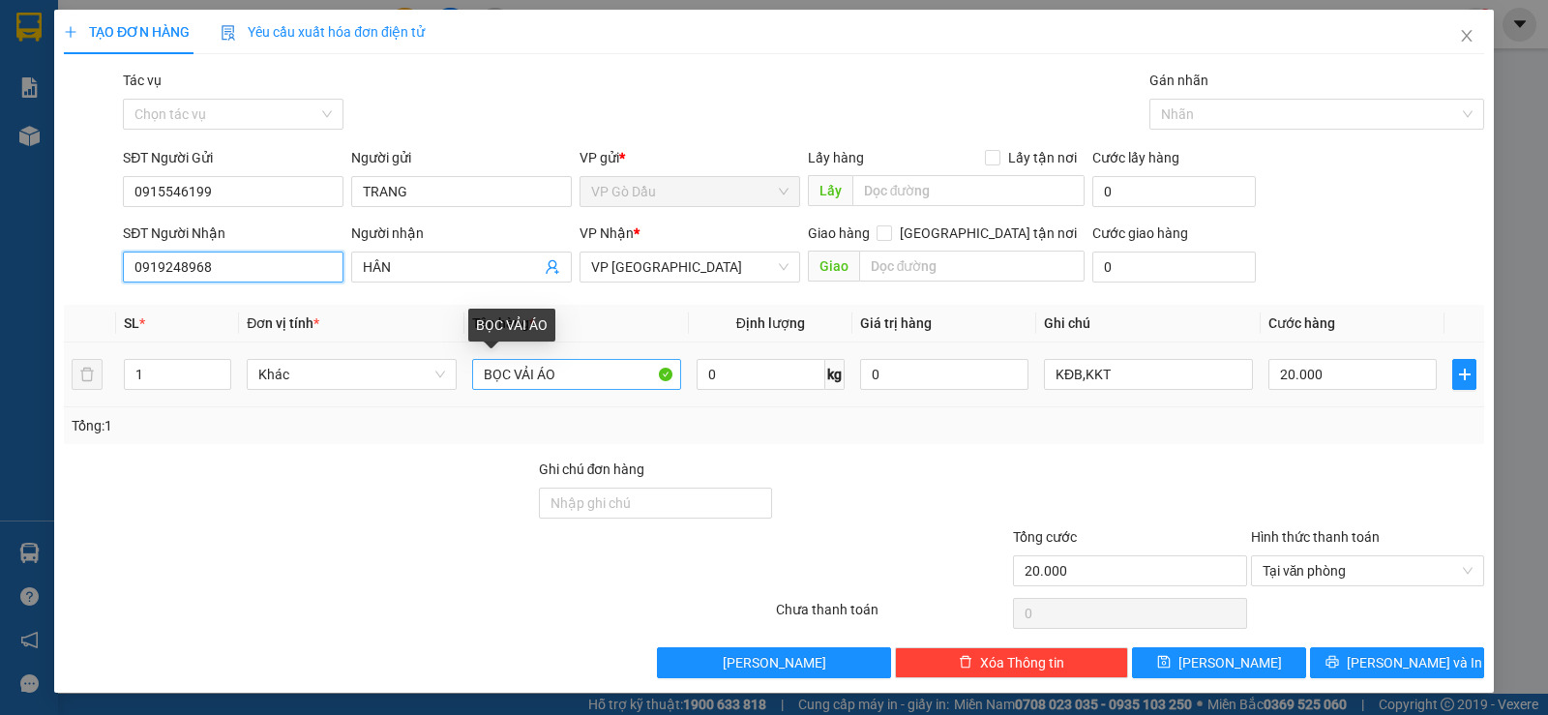
type input "0919248968"
click at [576, 377] on input "BỌC VẢI ÁO" at bounding box center [576, 374] width 209 height 31
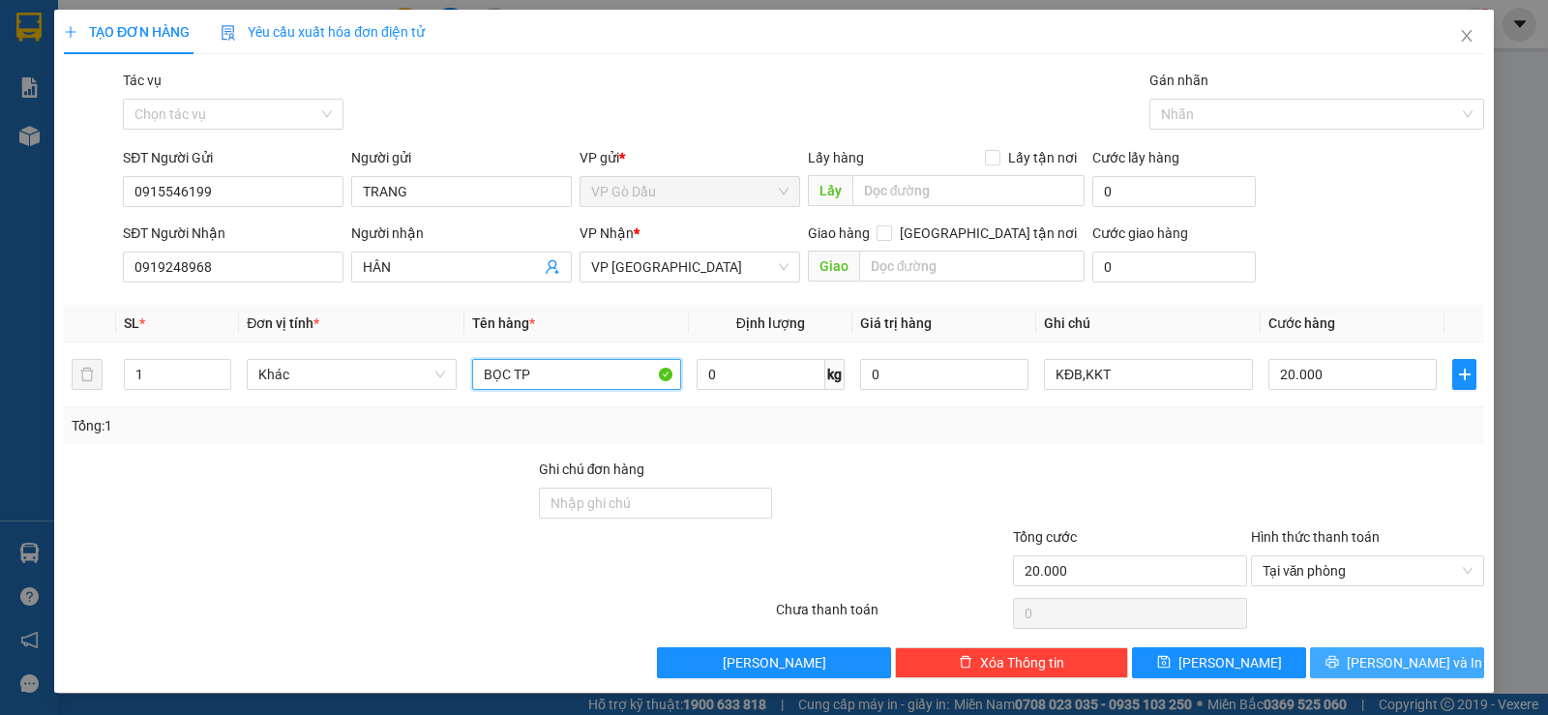
type input "BỌC TP"
click at [1375, 665] on span "[PERSON_NAME] và In" at bounding box center [1413, 662] width 135 height 21
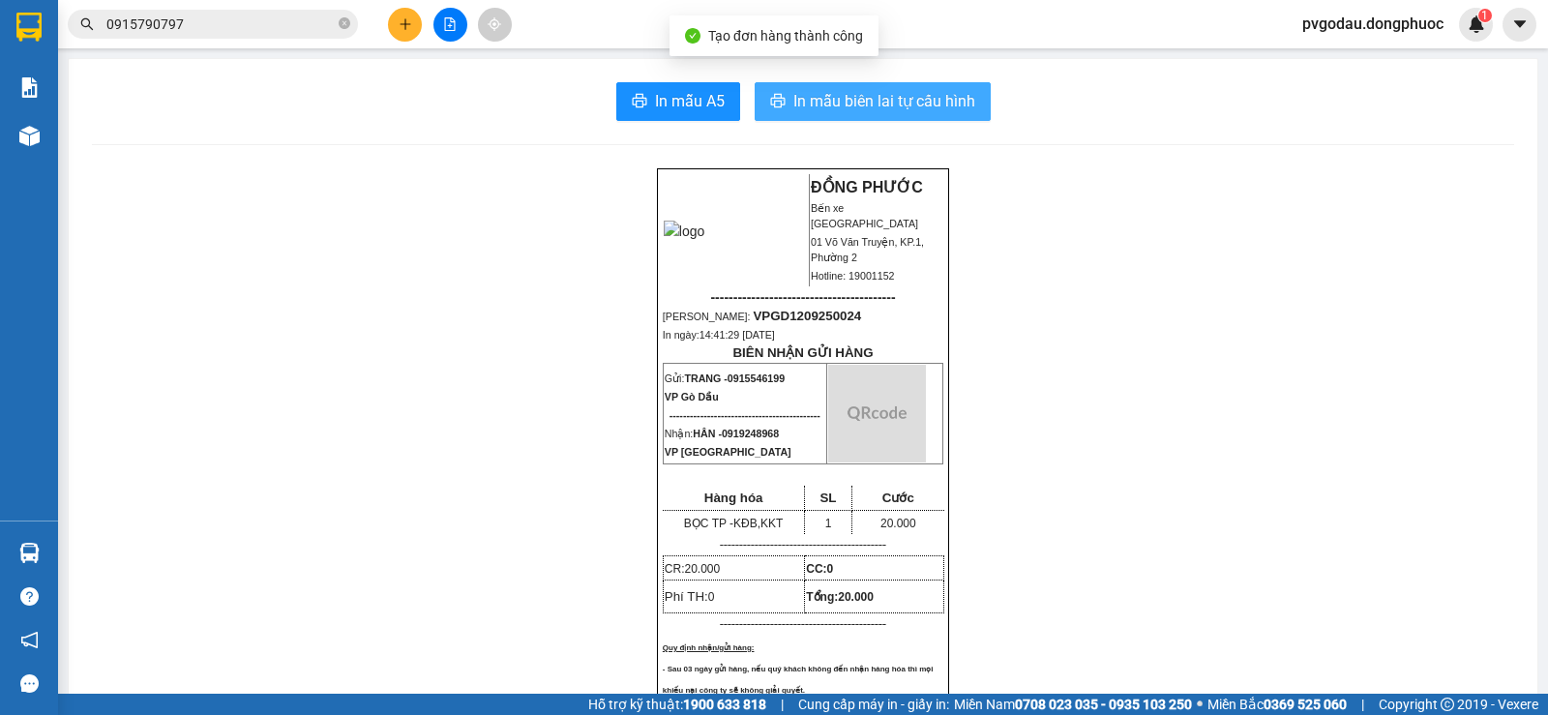
click at [859, 94] on span "In mẫu biên lai tự cấu hình" at bounding box center [884, 101] width 182 height 24
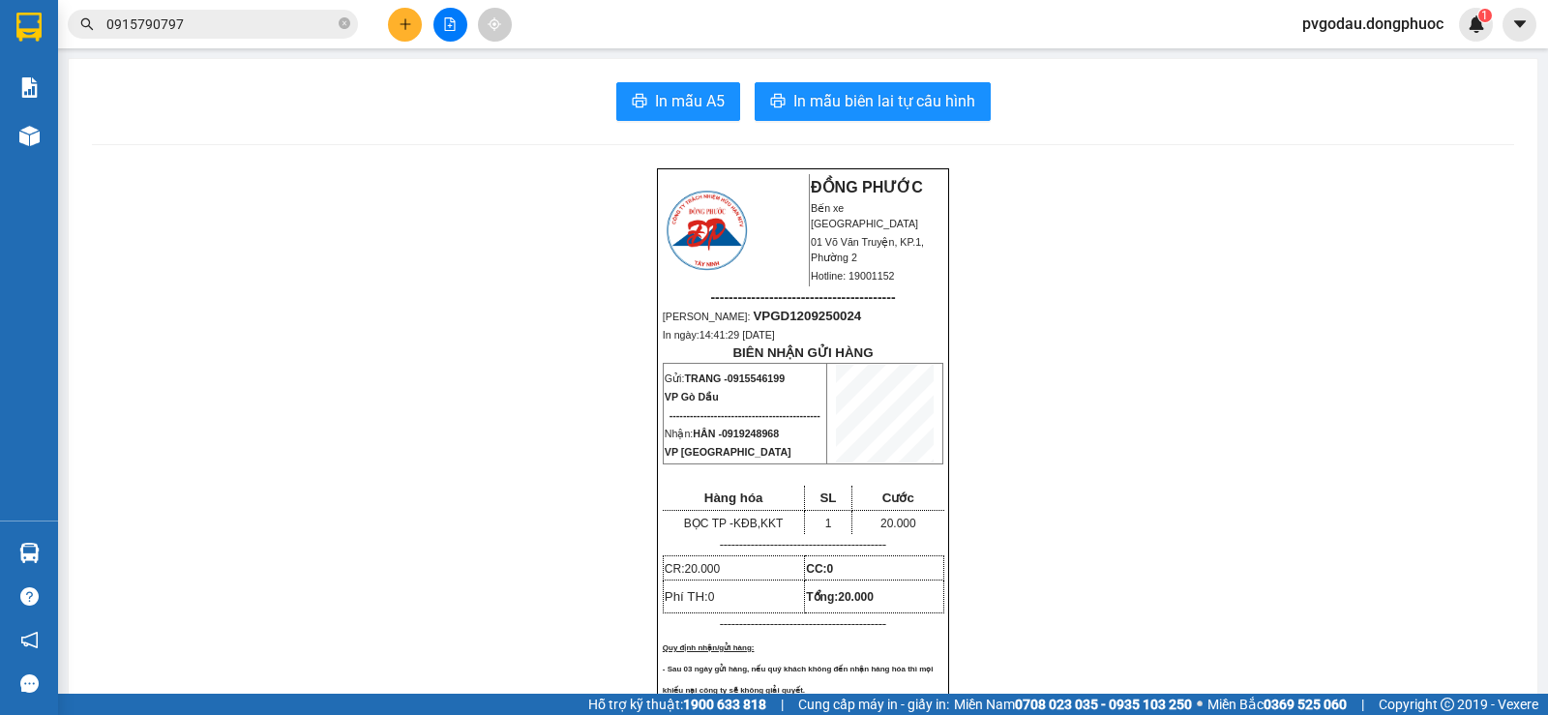
click at [249, 24] on input "0915790797" at bounding box center [220, 24] width 228 height 21
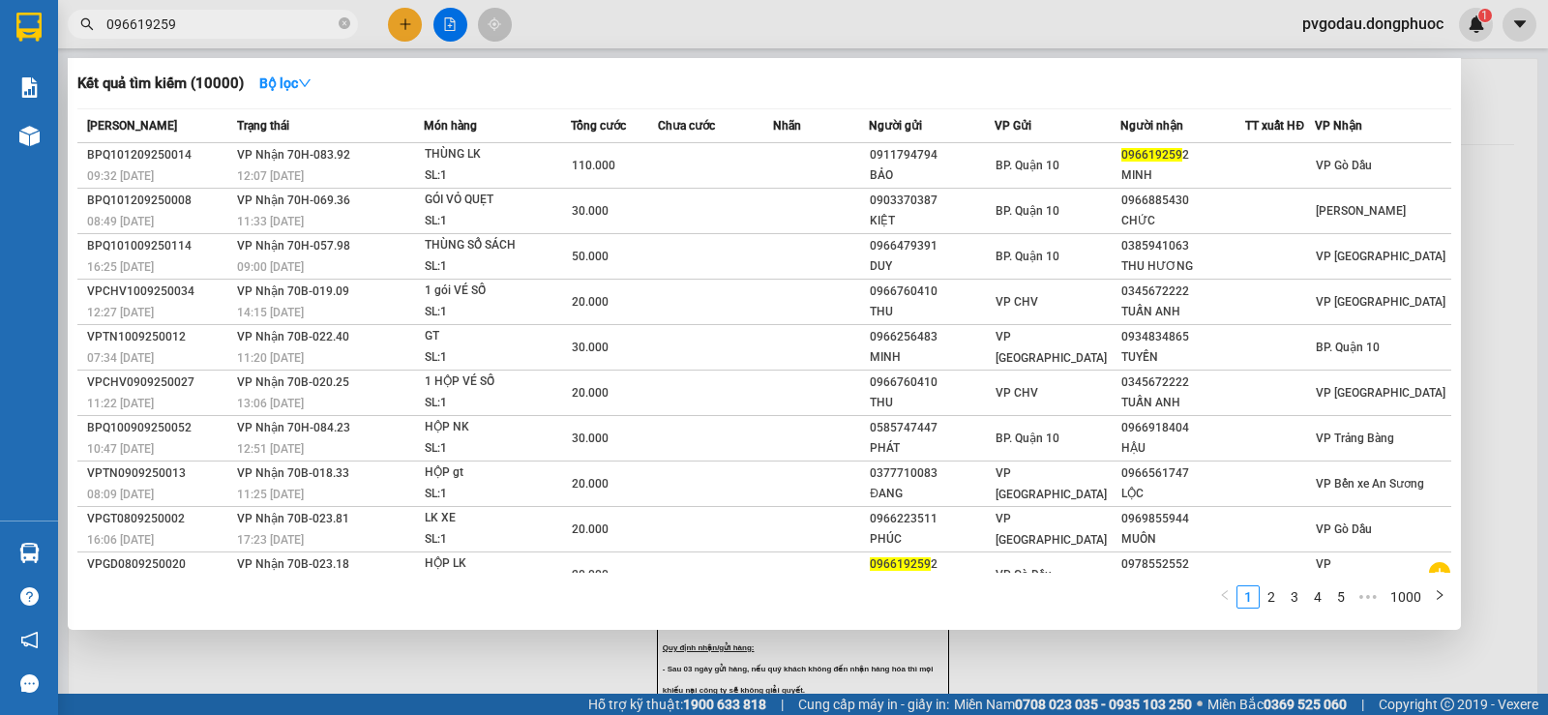
type input "0966192592"
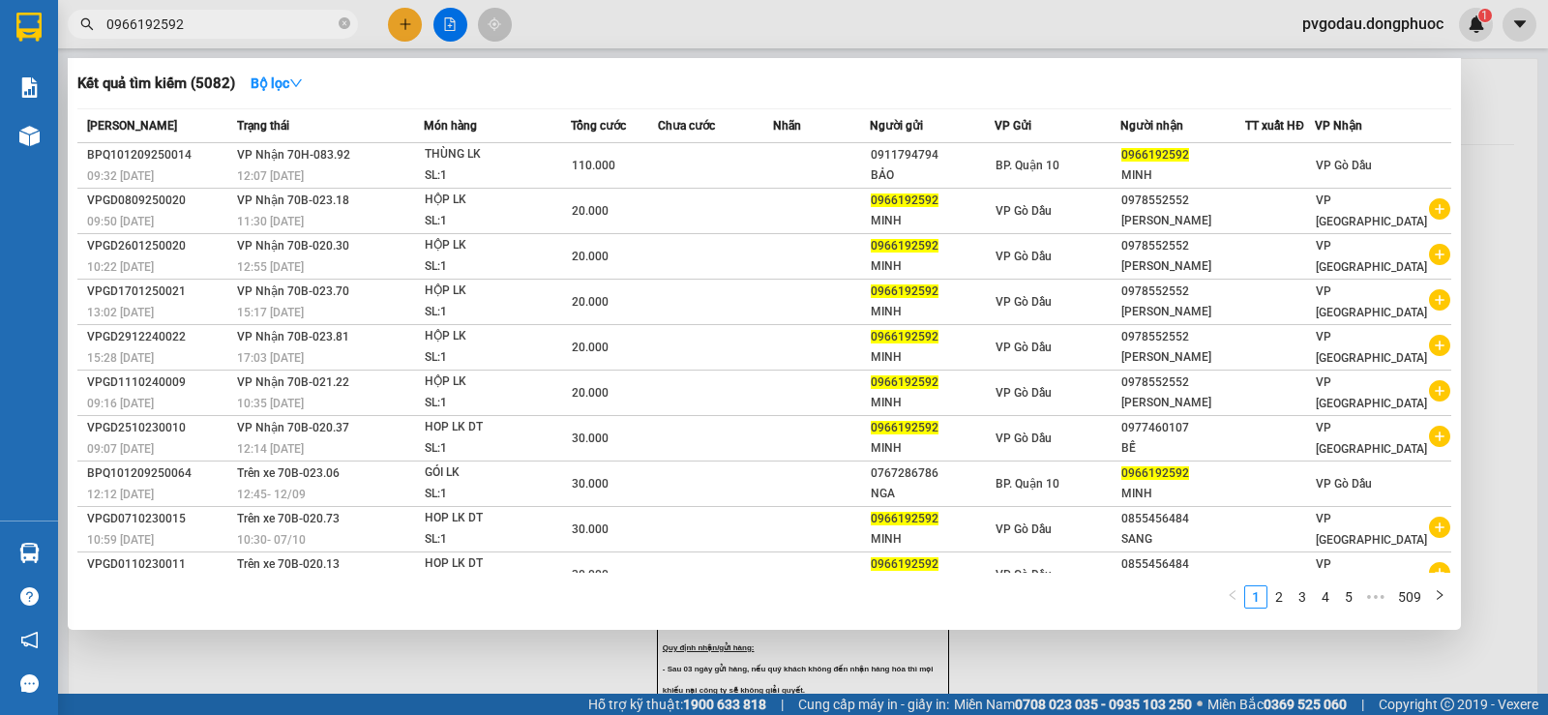
type input "0966192592"
click at [458, 26] on div at bounding box center [774, 357] width 1548 height 715
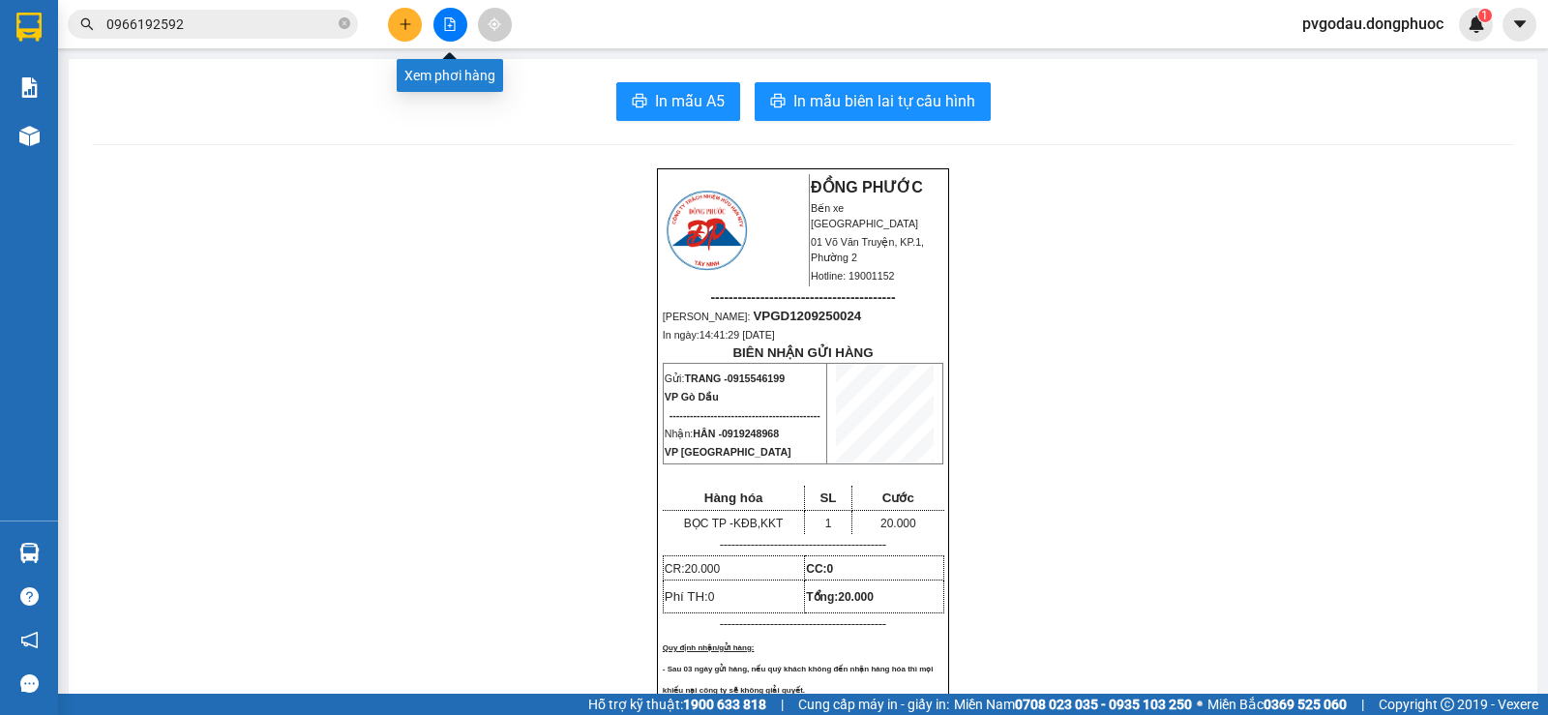
click at [447, 32] on button at bounding box center [450, 25] width 34 height 34
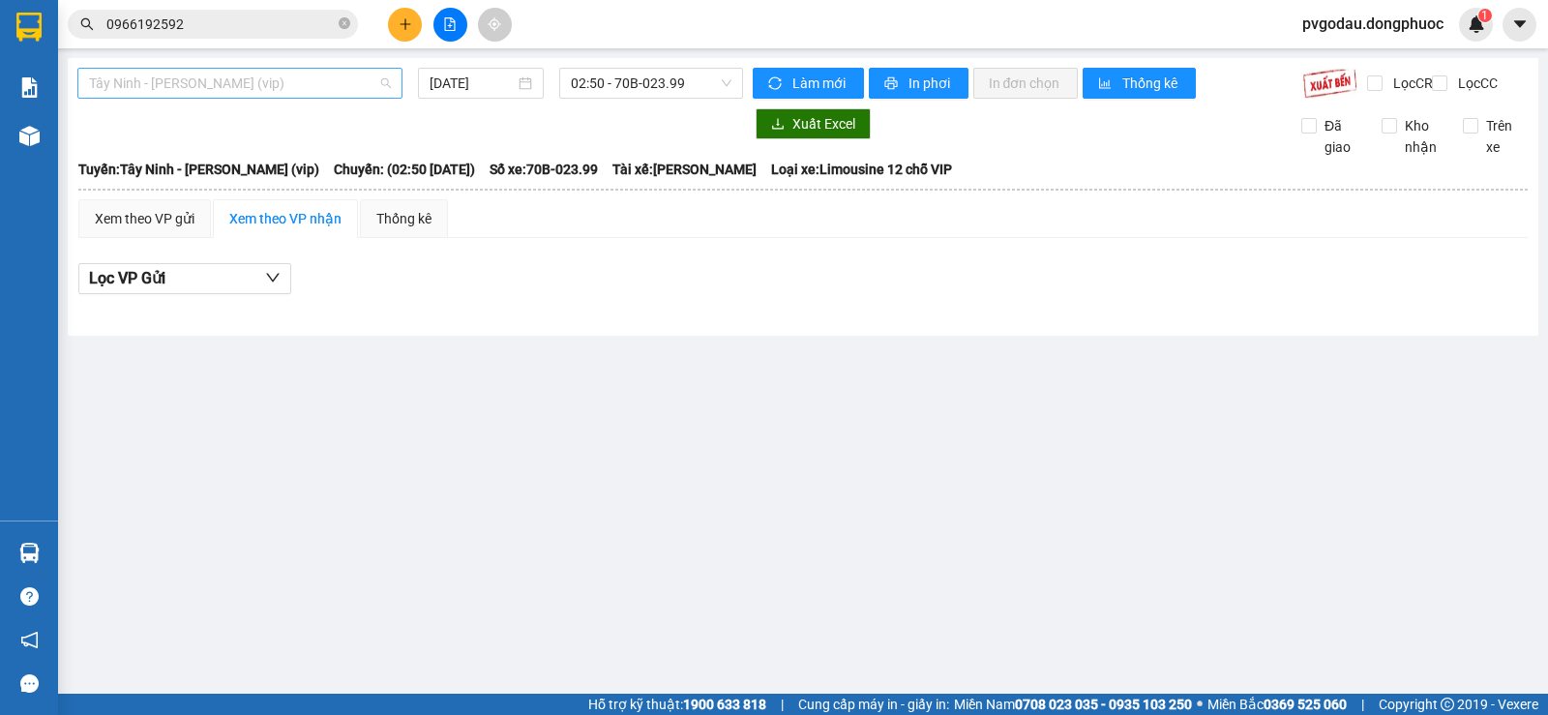
click at [271, 82] on span "Tây Ninh - [PERSON_NAME] (vip)" at bounding box center [240, 83] width 302 height 29
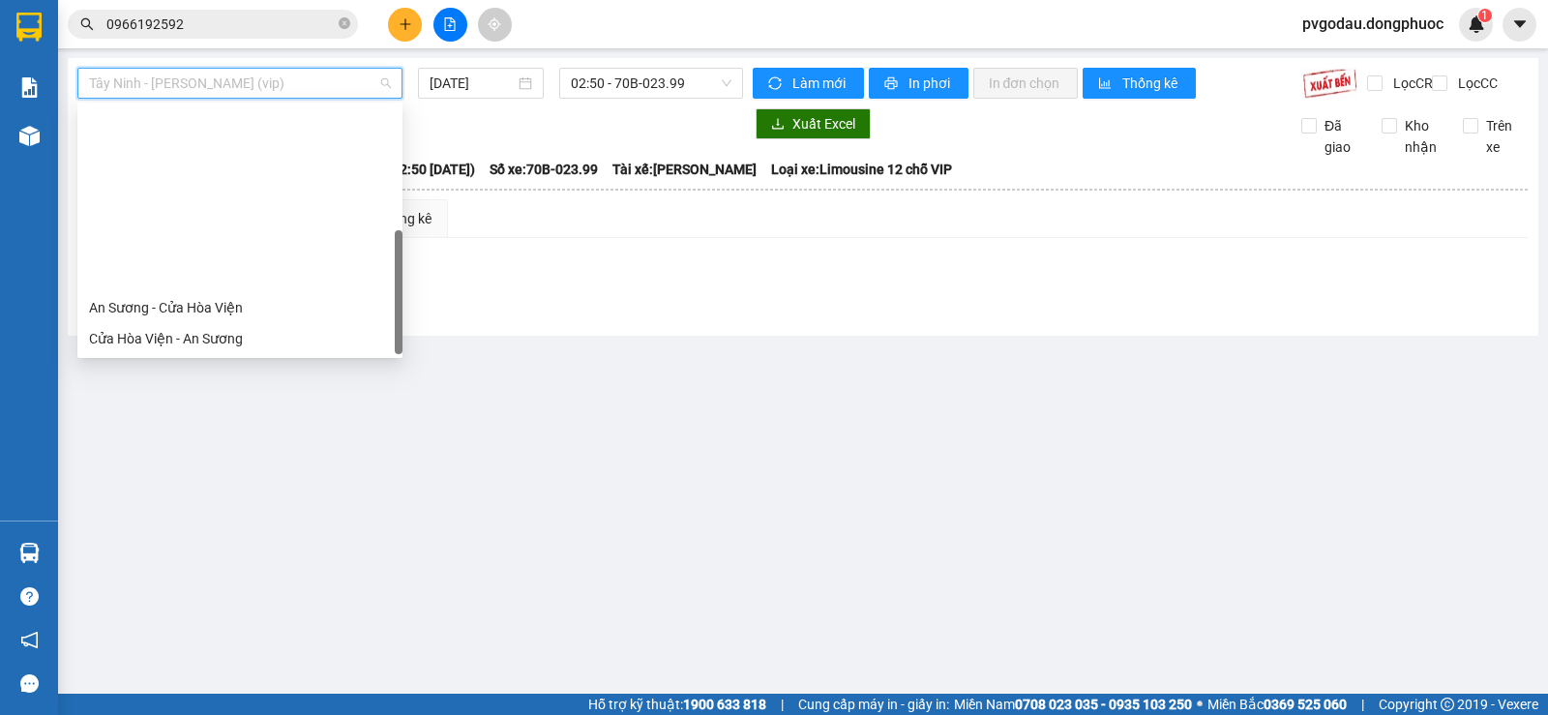
scroll to position [217, 0]
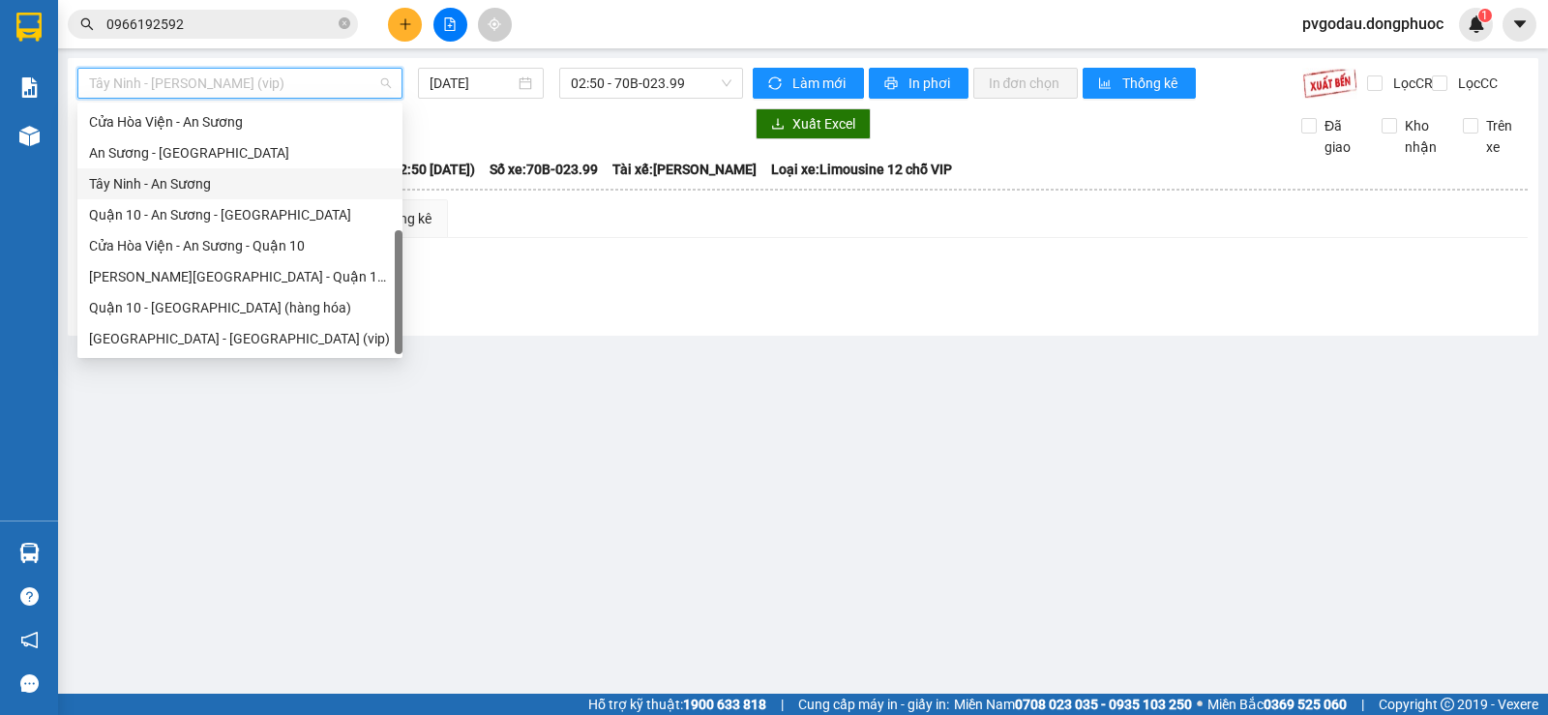
click at [137, 160] on div "An Sương - [GEOGRAPHIC_DATA]" at bounding box center [240, 152] width 302 height 21
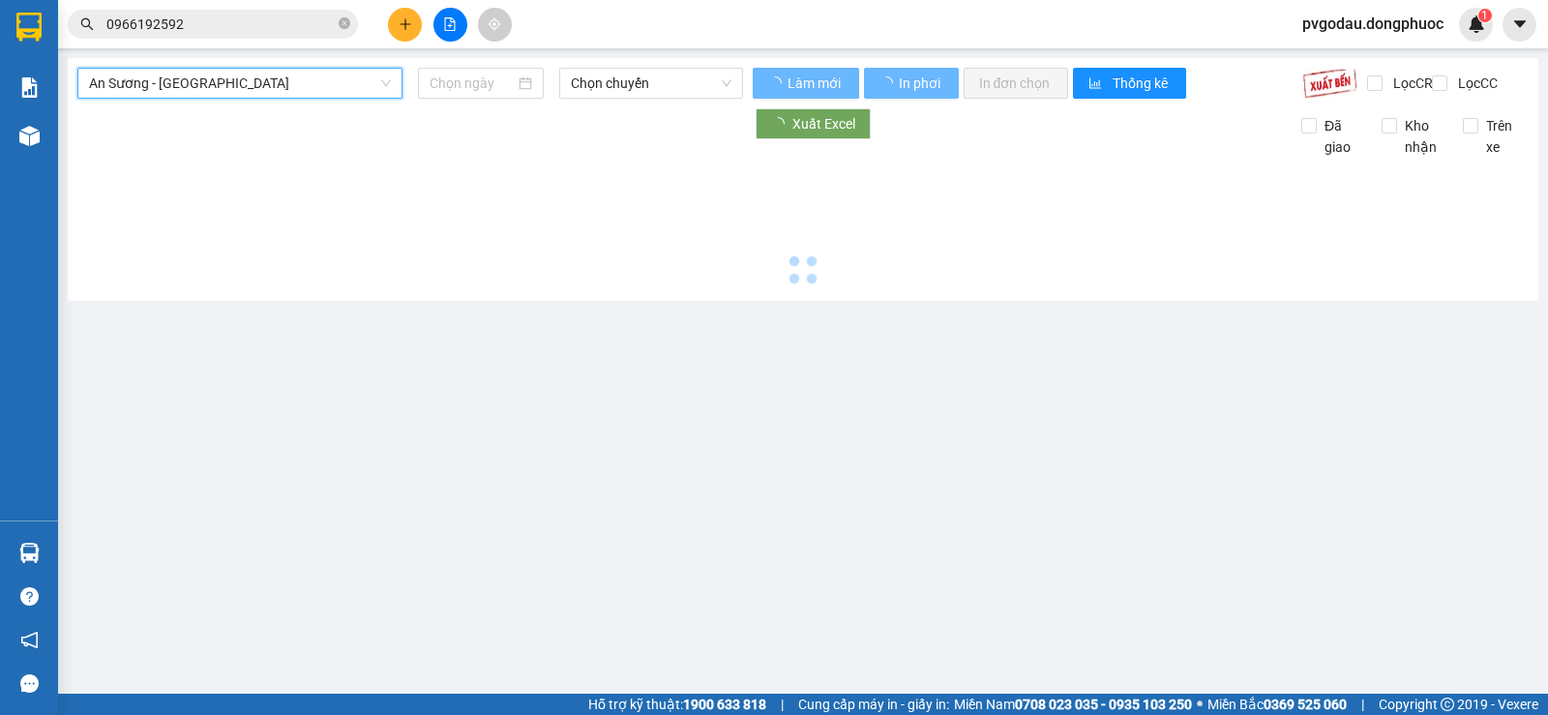
type input "[DATE]"
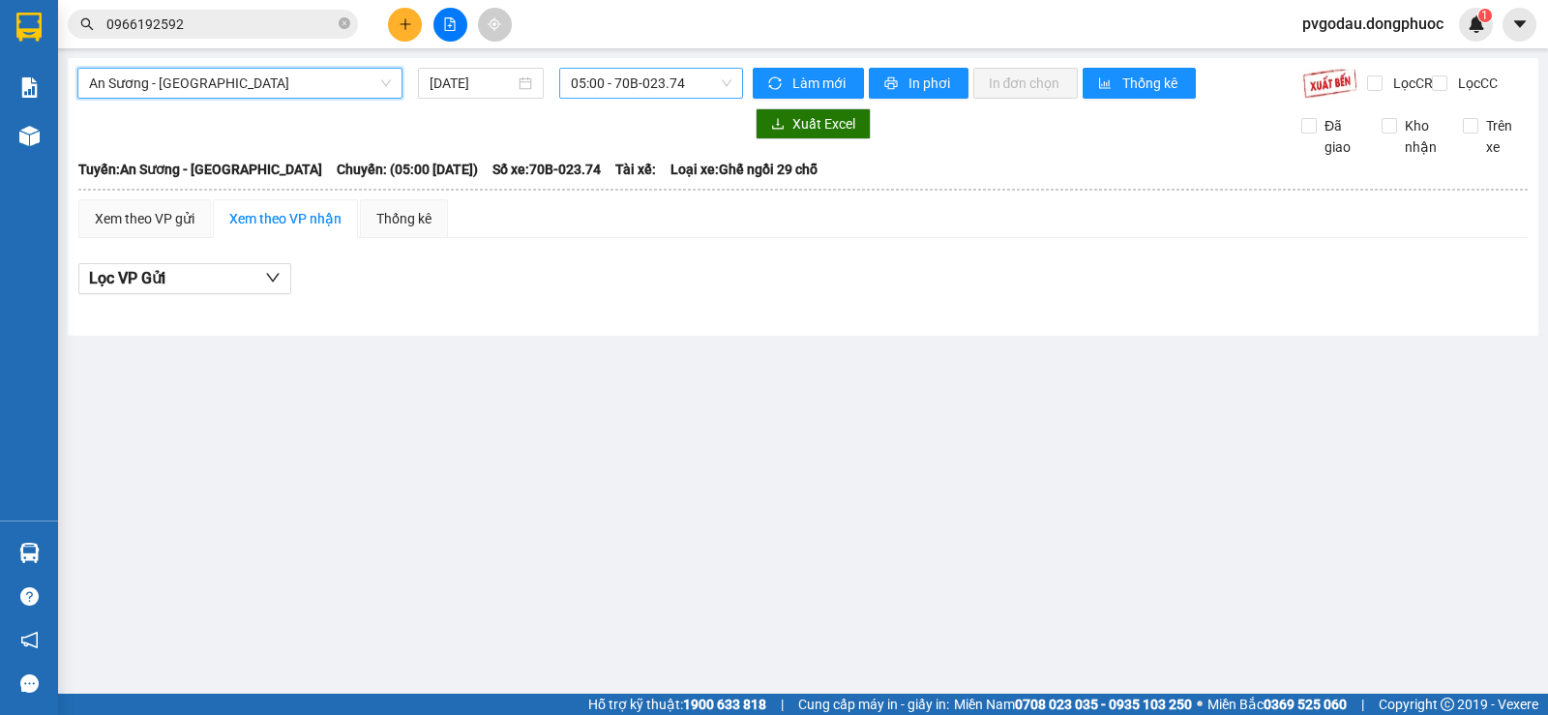
click at [580, 94] on span "05:00 - 70B-023.74" at bounding box center [651, 83] width 160 height 29
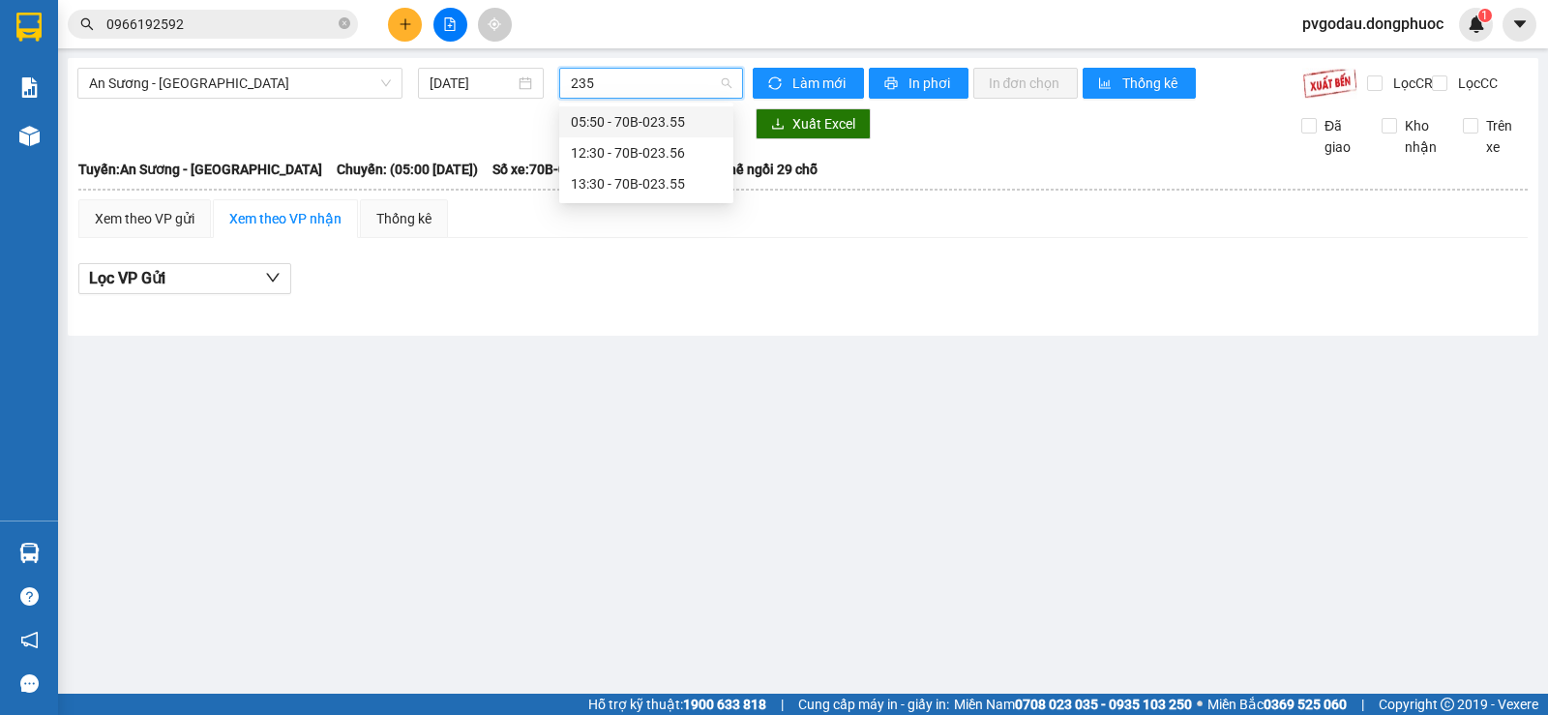
type input "2355"
click at [611, 155] on div "13:30 - 70B-023.55" at bounding box center [646, 152] width 151 height 21
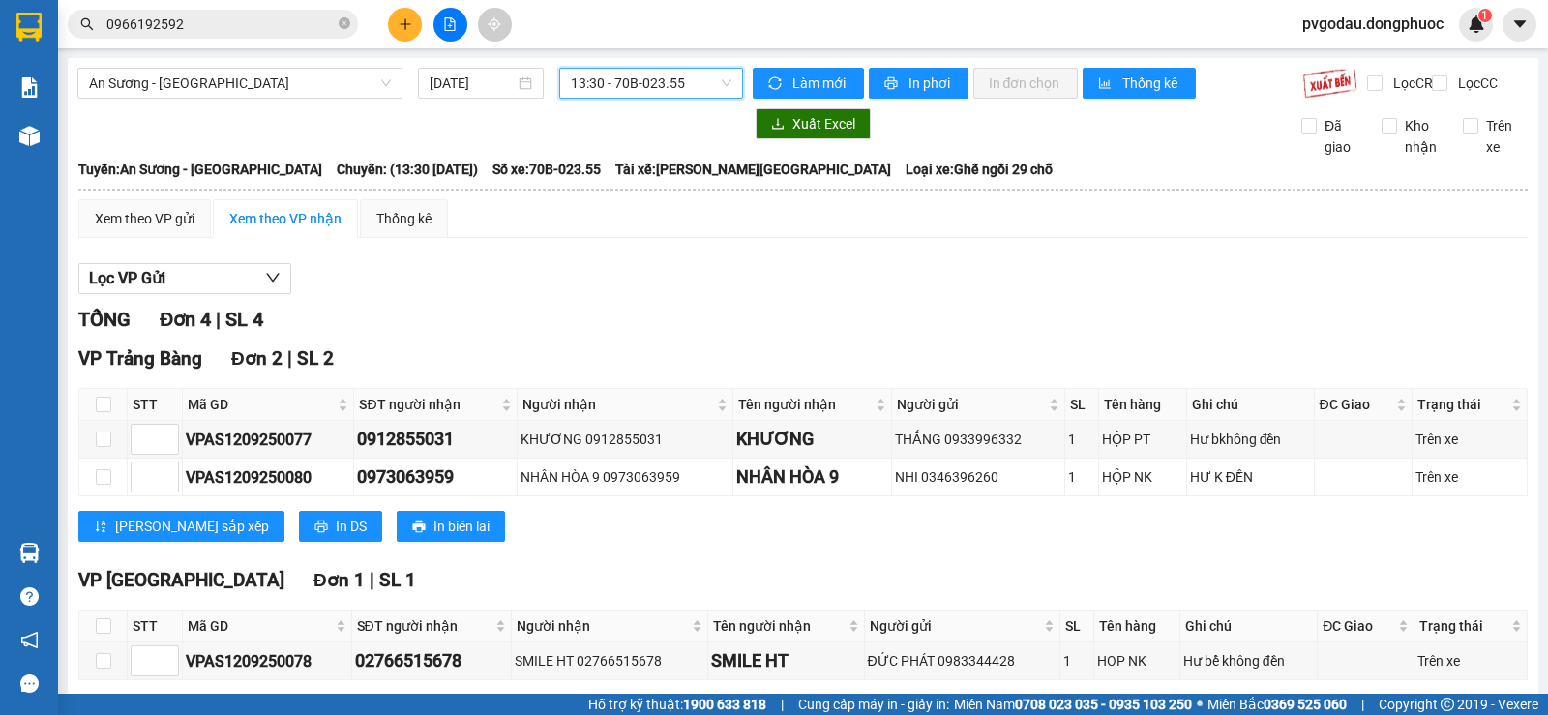
scroll to position [286, 0]
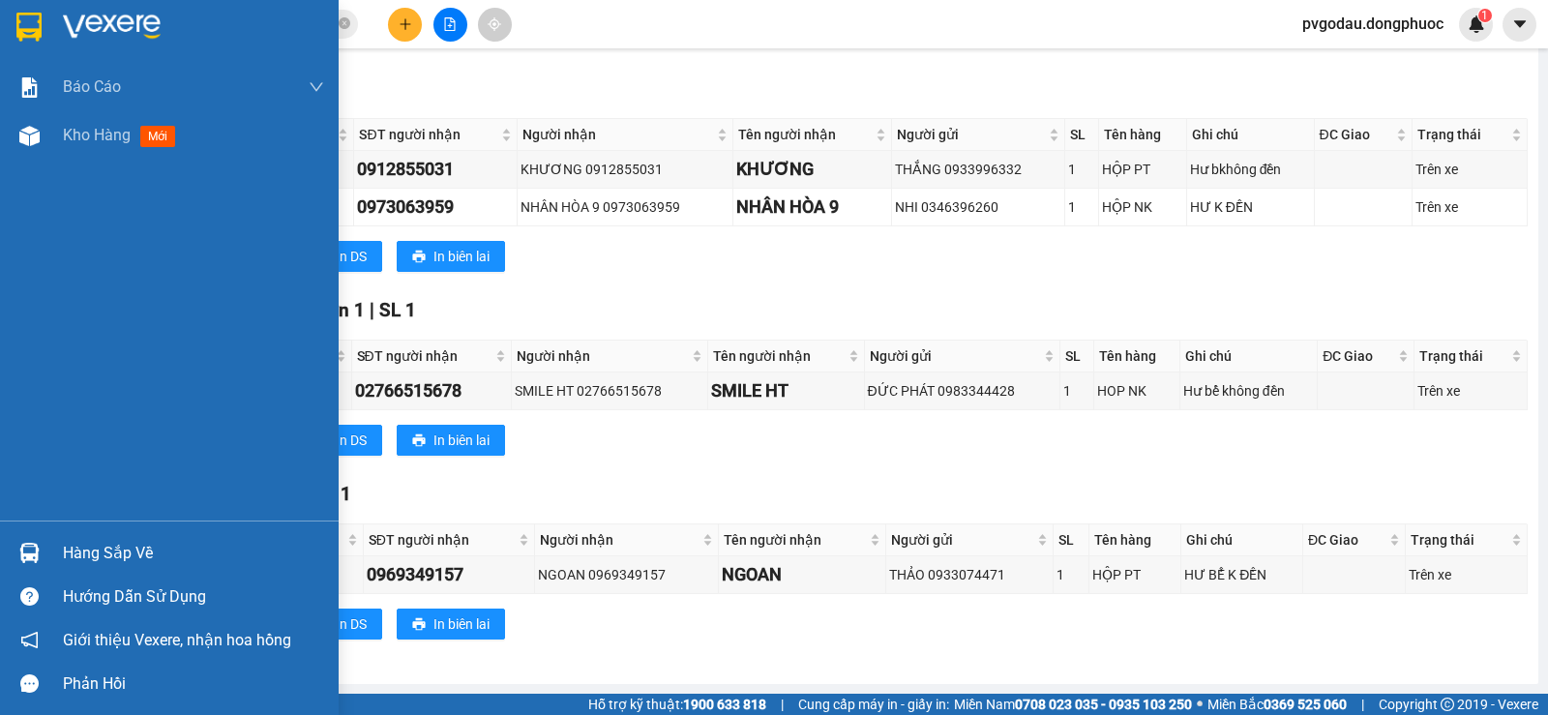
click at [66, 523] on div "Hàng sắp về Hướng dẫn sử dụng Giới thiệu Vexere, nhận hoa hồng Phản hồi" at bounding box center [169, 612] width 339 height 185
click at [76, 536] on div "Hàng sắp về" at bounding box center [169, 553] width 339 height 44
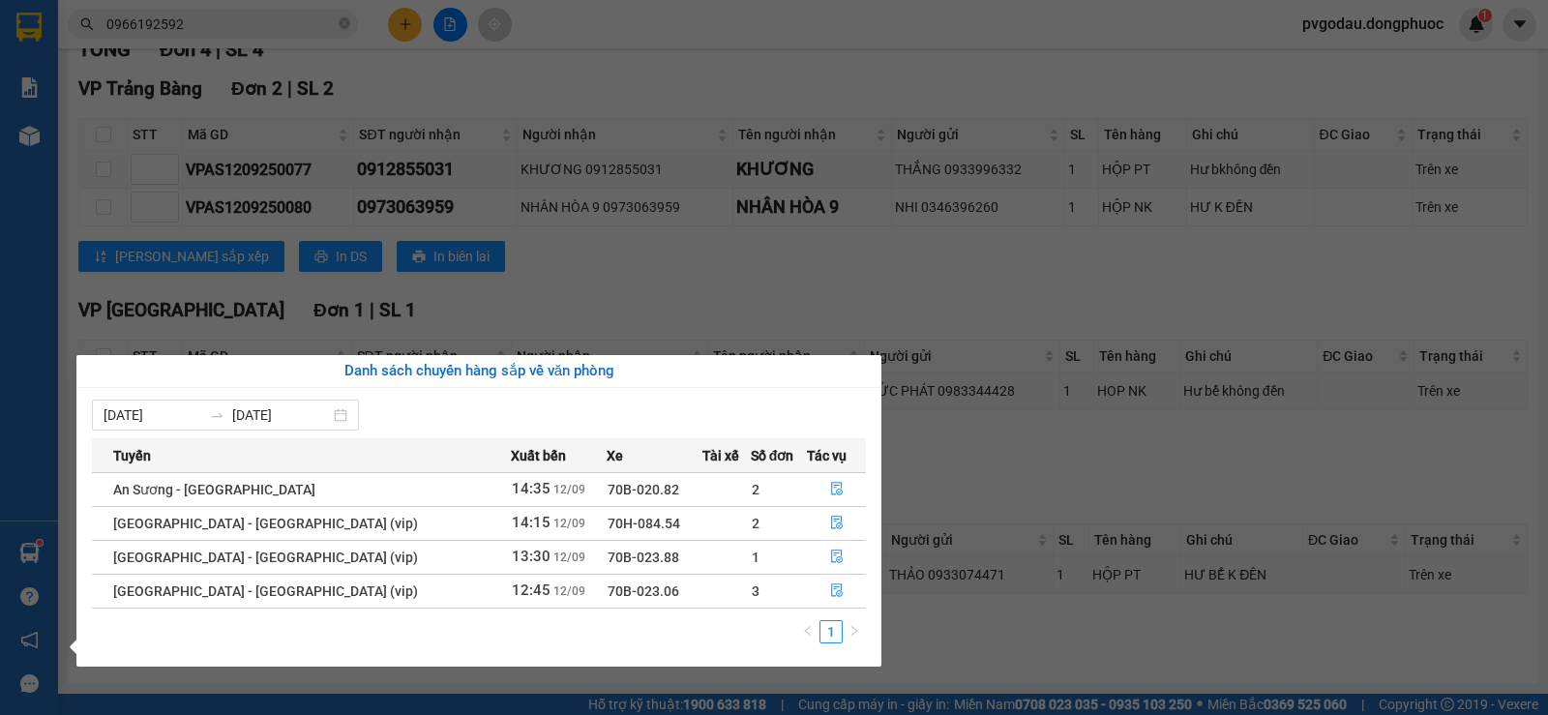
click at [45, 567] on div "Báo cáo Mẫu 1: Báo cáo dòng tiền theo nhân viên Mẫu 1: Báo cáo dòng tiền theo n…" at bounding box center [29, 357] width 58 height 715
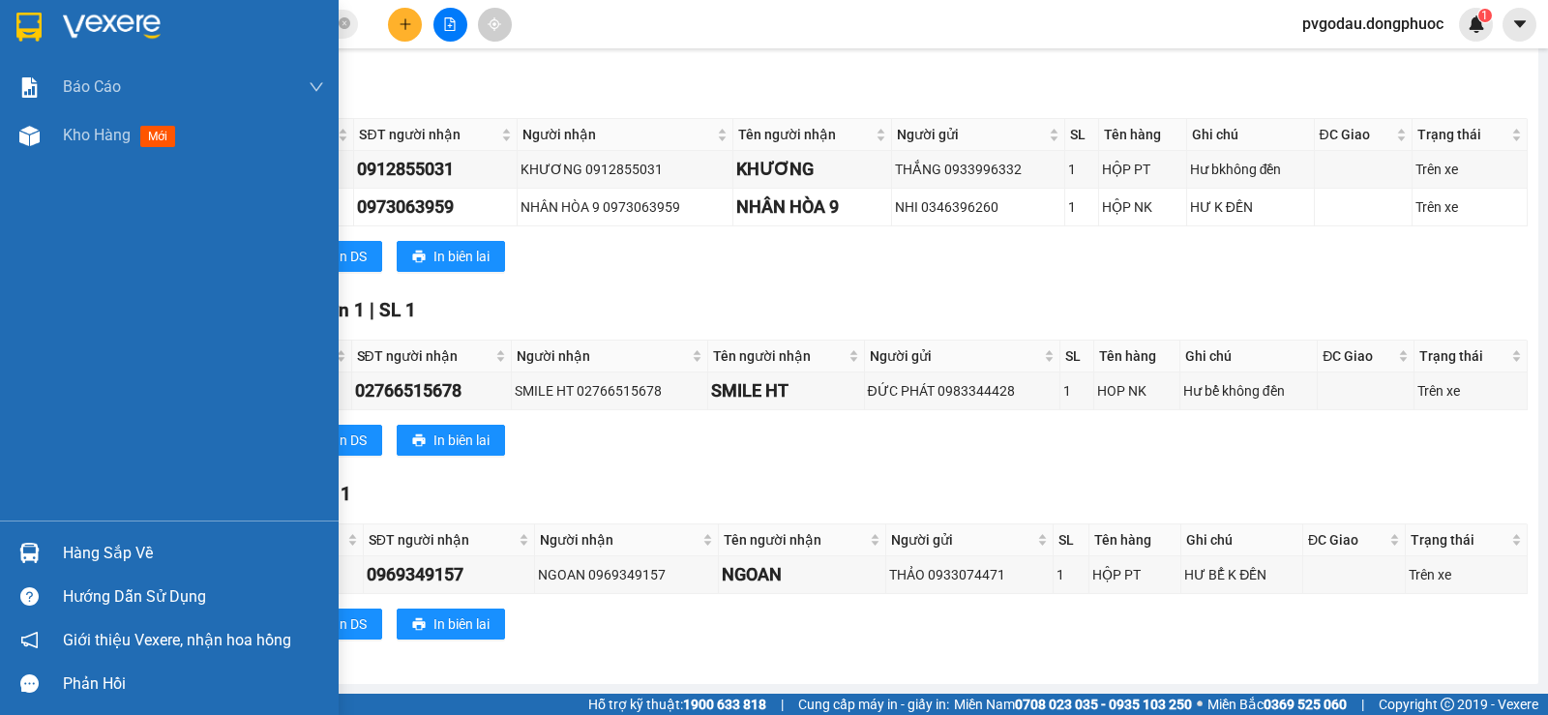
click at [46, 563] on div "Hàng sắp về" at bounding box center [169, 553] width 339 height 44
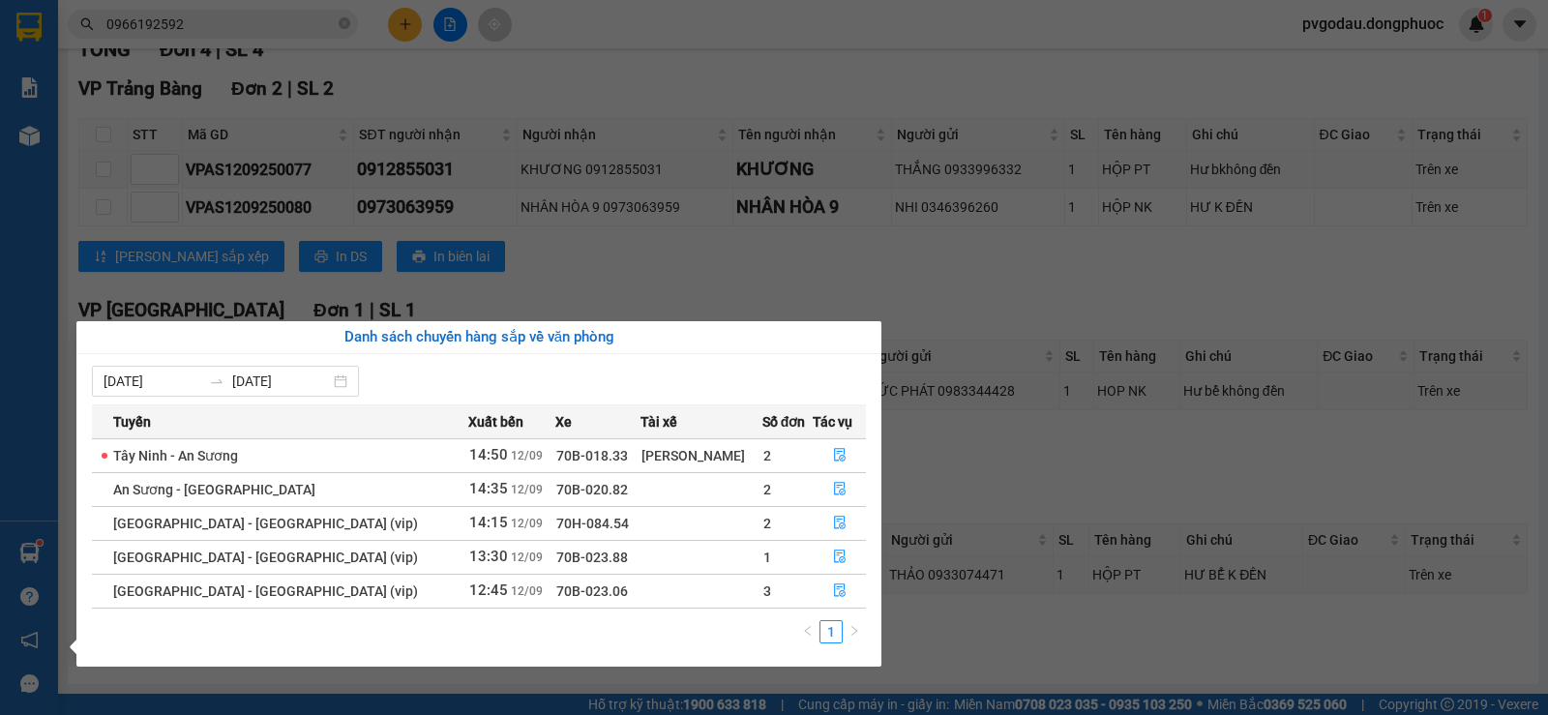
click at [27, 552] on div "Báo cáo Mẫu 1: Báo cáo dòng tiền theo nhân viên Mẫu 1: Báo cáo dòng tiền theo n…" at bounding box center [29, 357] width 58 height 715
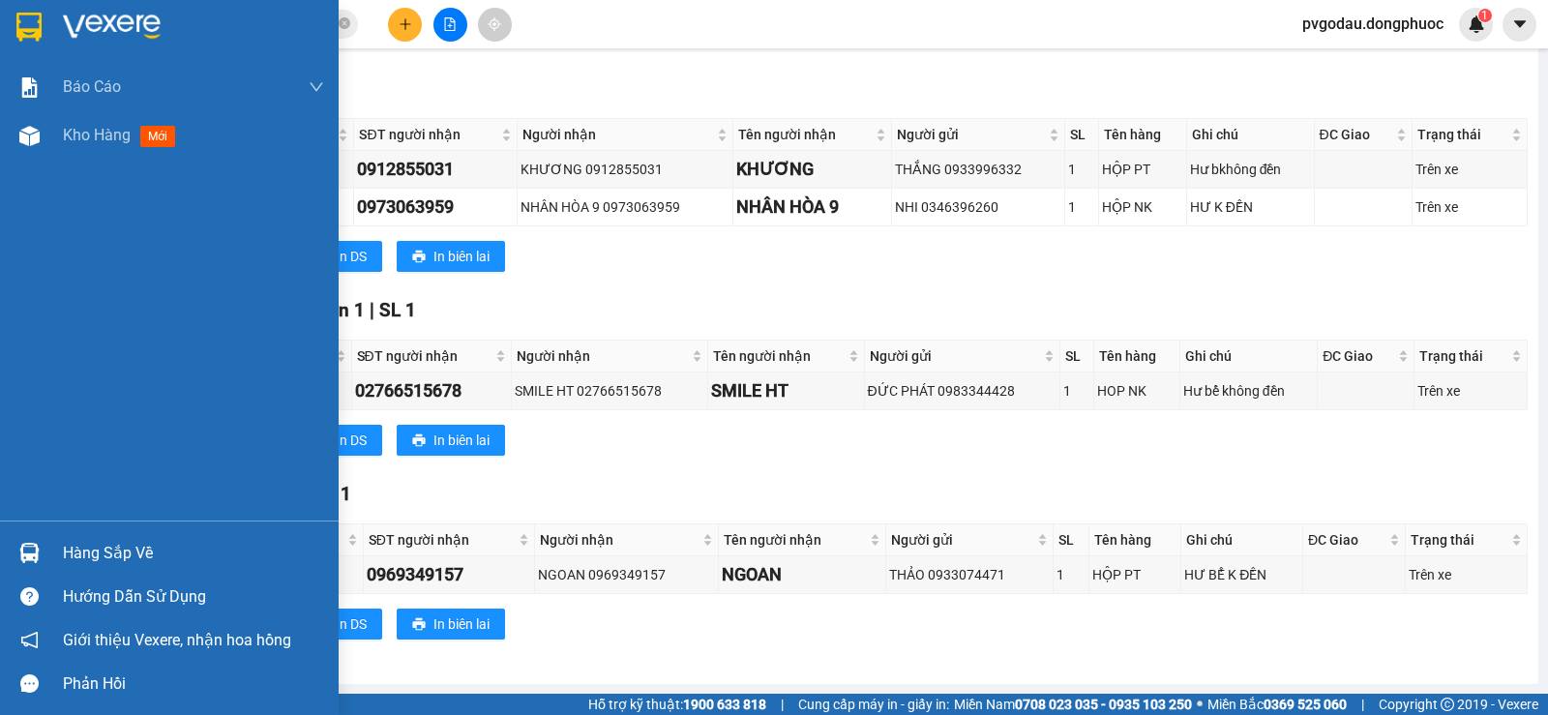
click at [48, 550] on div "Hàng sắp về" at bounding box center [169, 553] width 339 height 44
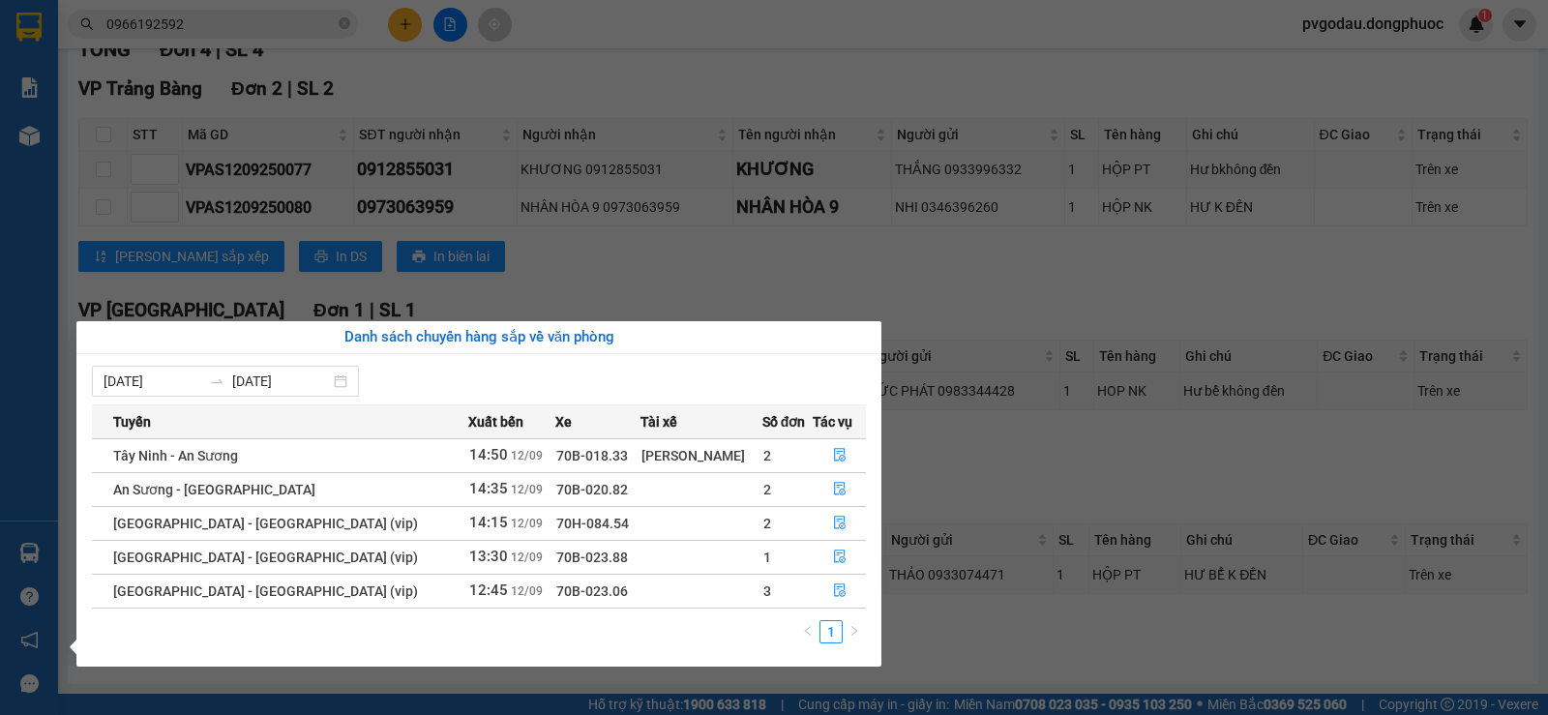
click at [37, 540] on div "Báo cáo Mẫu 1: Báo cáo dòng tiền theo nhân viên Mẫu 1: Báo cáo dòng tiền theo n…" at bounding box center [29, 357] width 58 height 715
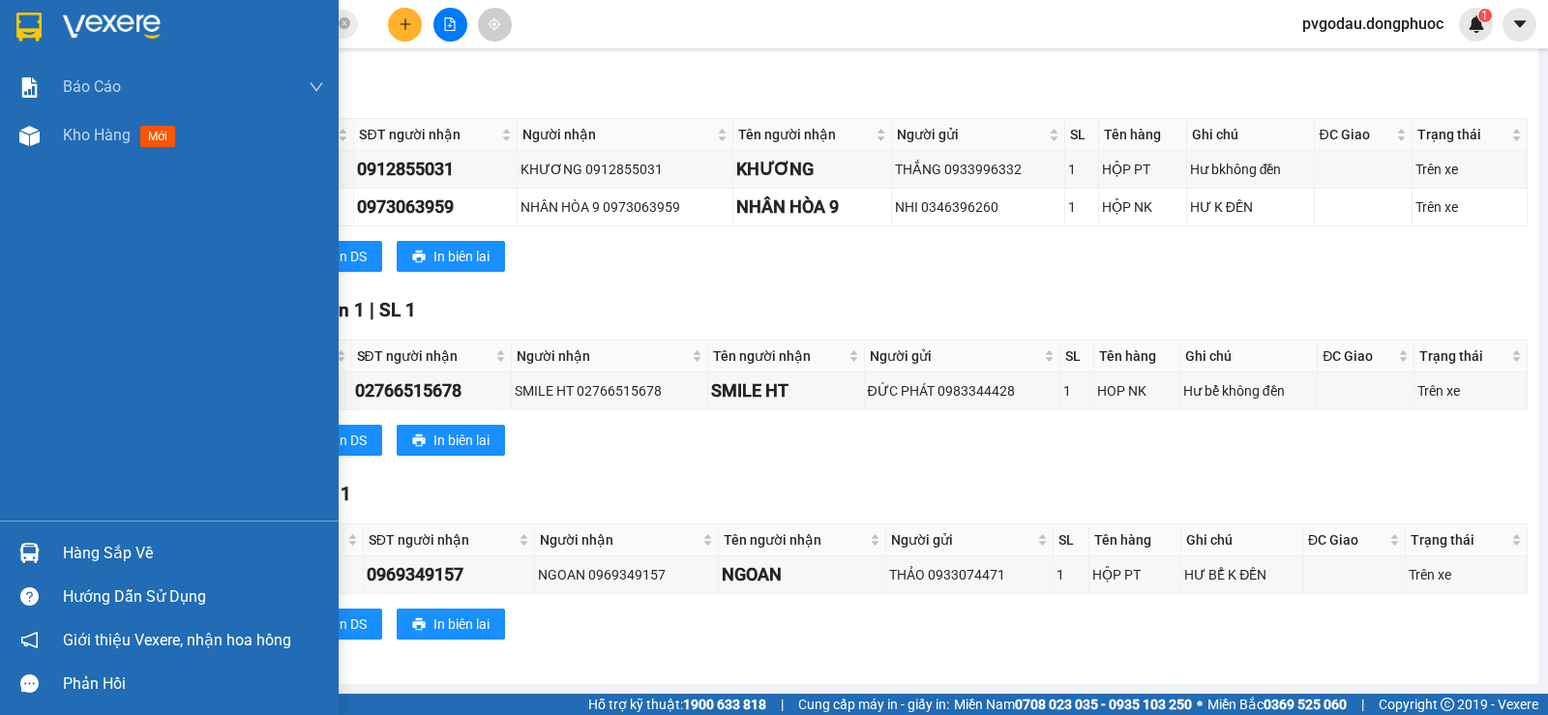
click at [43, 553] on div at bounding box center [30, 553] width 34 height 34
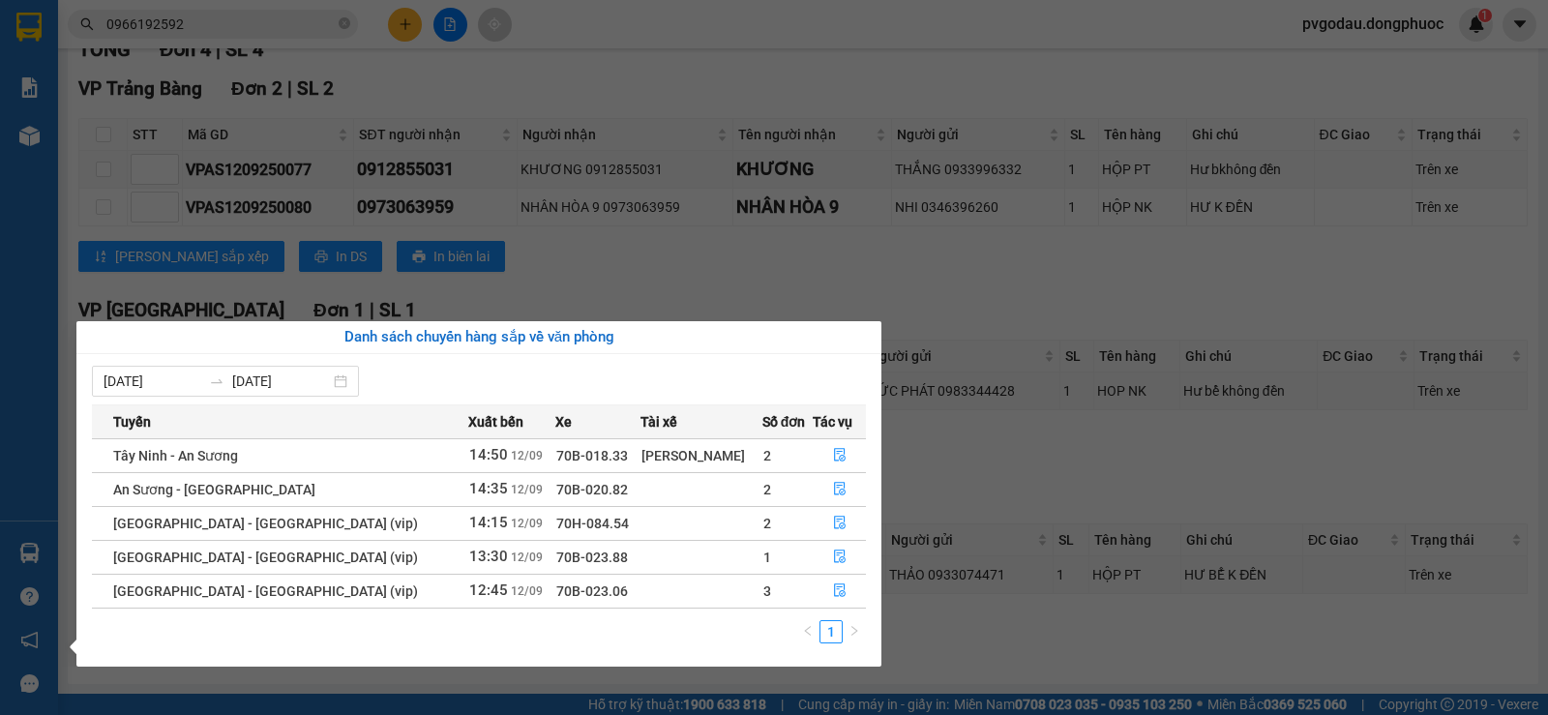
click at [481, 199] on section "Kết quả tìm kiếm ( 5082 ) Bộ lọc Mã ĐH Trạng thái Món hàng Tổng cước Chưa cước …" at bounding box center [774, 357] width 1548 height 715
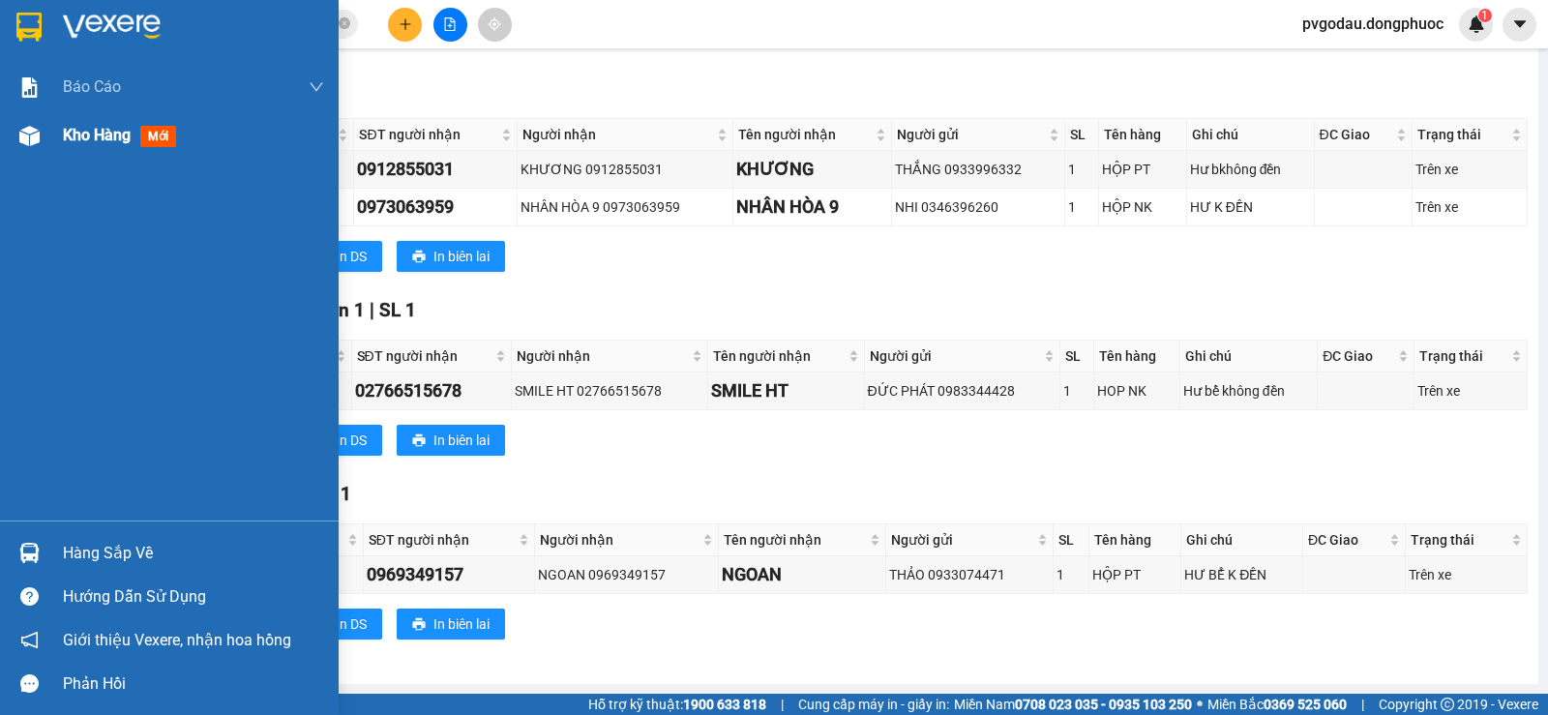
click at [54, 138] on div "Kho hàng mới" at bounding box center [169, 135] width 339 height 48
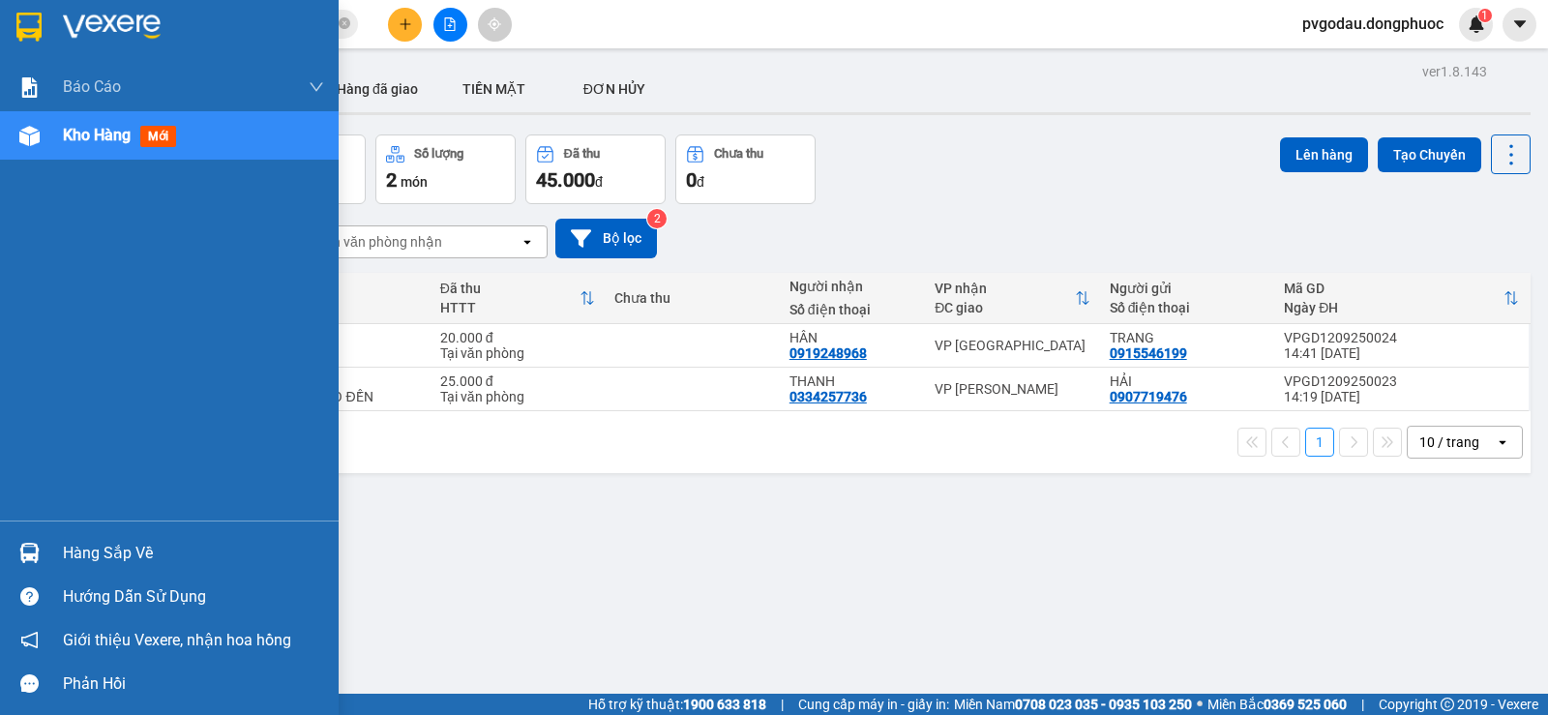
click at [95, 558] on div "Hàng sắp về" at bounding box center [193, 553] width 261 height 29
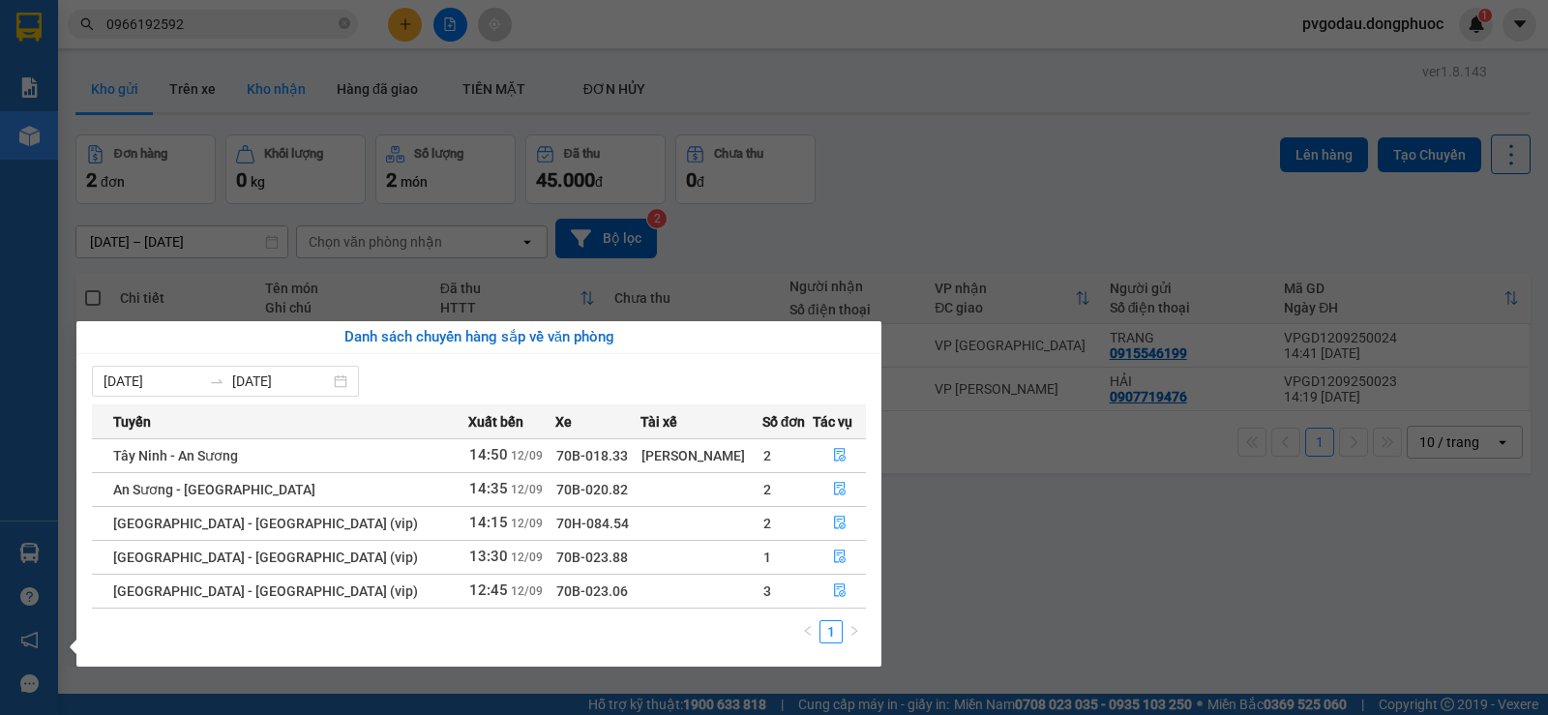
click at [301, 73] on section "Kết quả tìm kiếm ( 5082 ) Bộ lọc Mã ĐH Trạng thái Món hàng Tổng cước Chưa cước …" at bounding box center [774, 357] width 1548 height 715
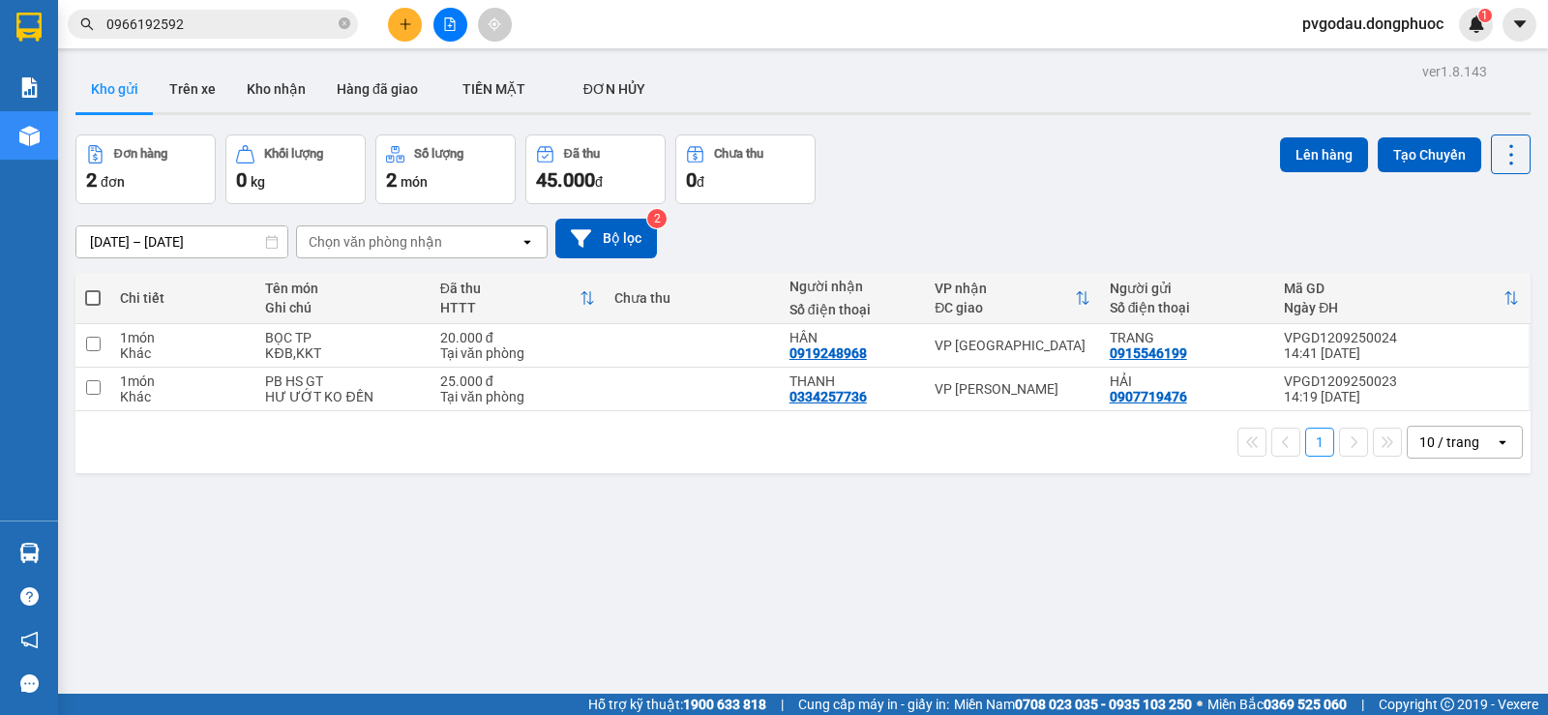
click at [295, 18] on input "0966192592" at bounding box center [220, 24] width 228 height 21
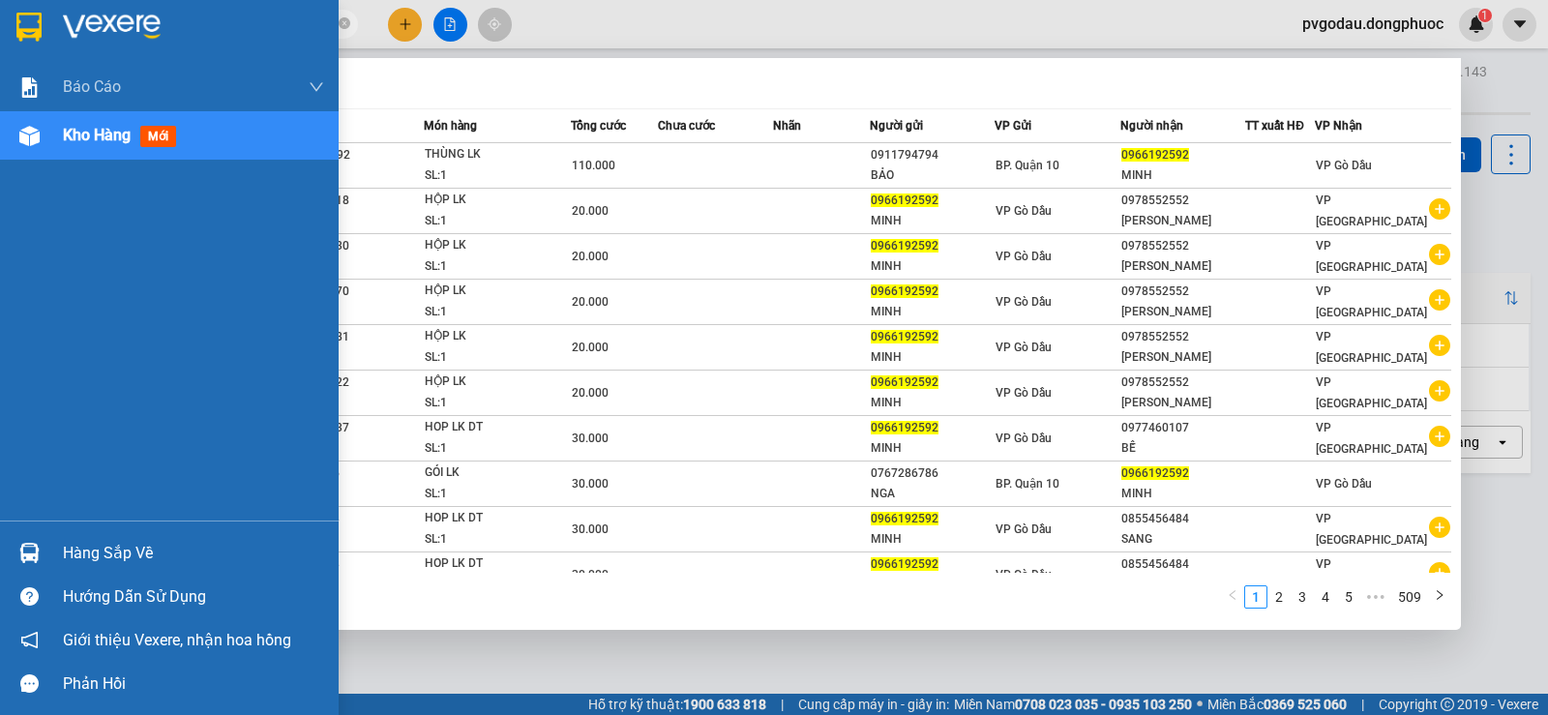
click at [78, 146] on div "Kho hàng mới" at bounding box center [123, 135] width 121 height 24
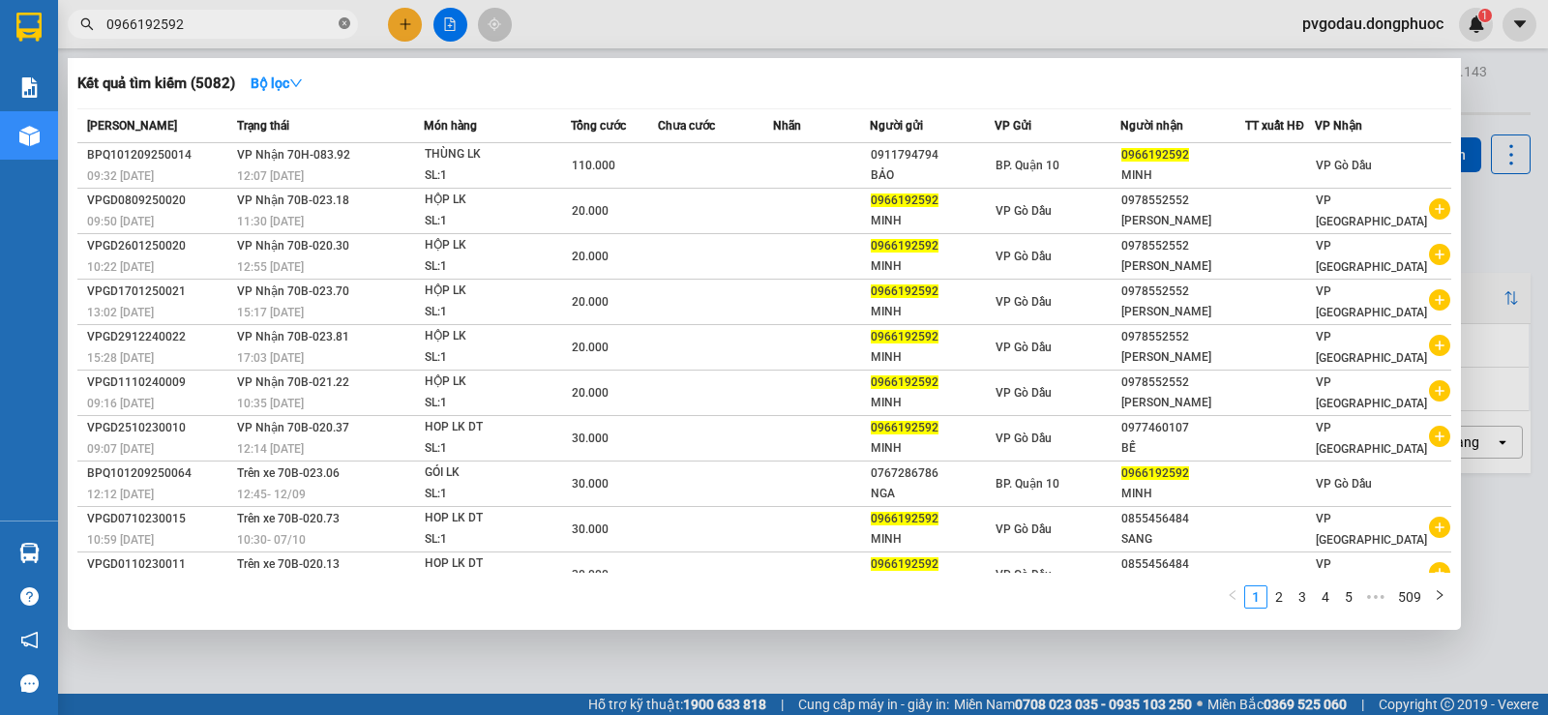
click at [345, 19] on icon "close-circle" at bounding box center [345, 23] width 12 height 12
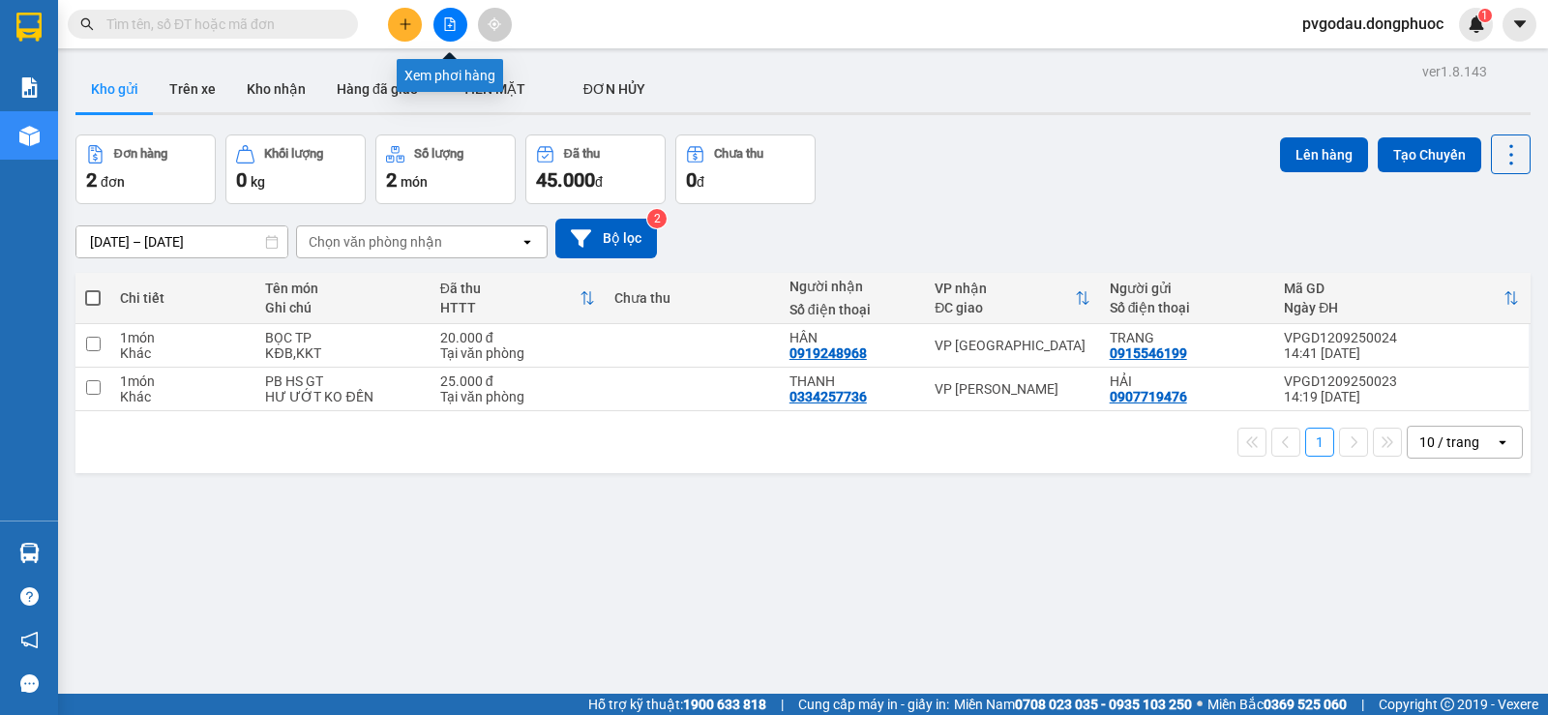
click at [446, 27] on icon "file-add" at bounding box center [450, 24] width 14 height 14
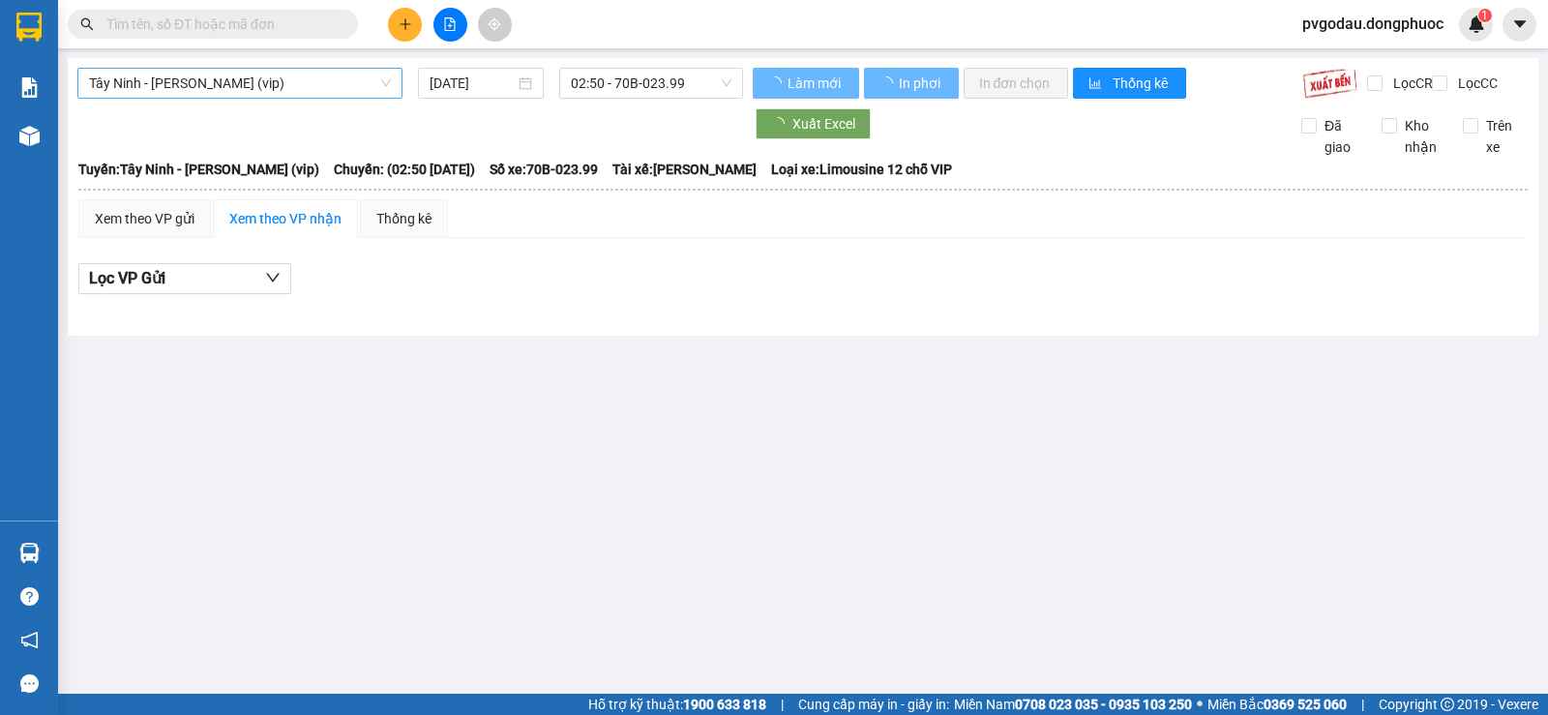
click at [325, 90] on span "Tây Ninh - [PERSON_NAME] (vip)" at bounding box center [240, 83] width 302 height 29
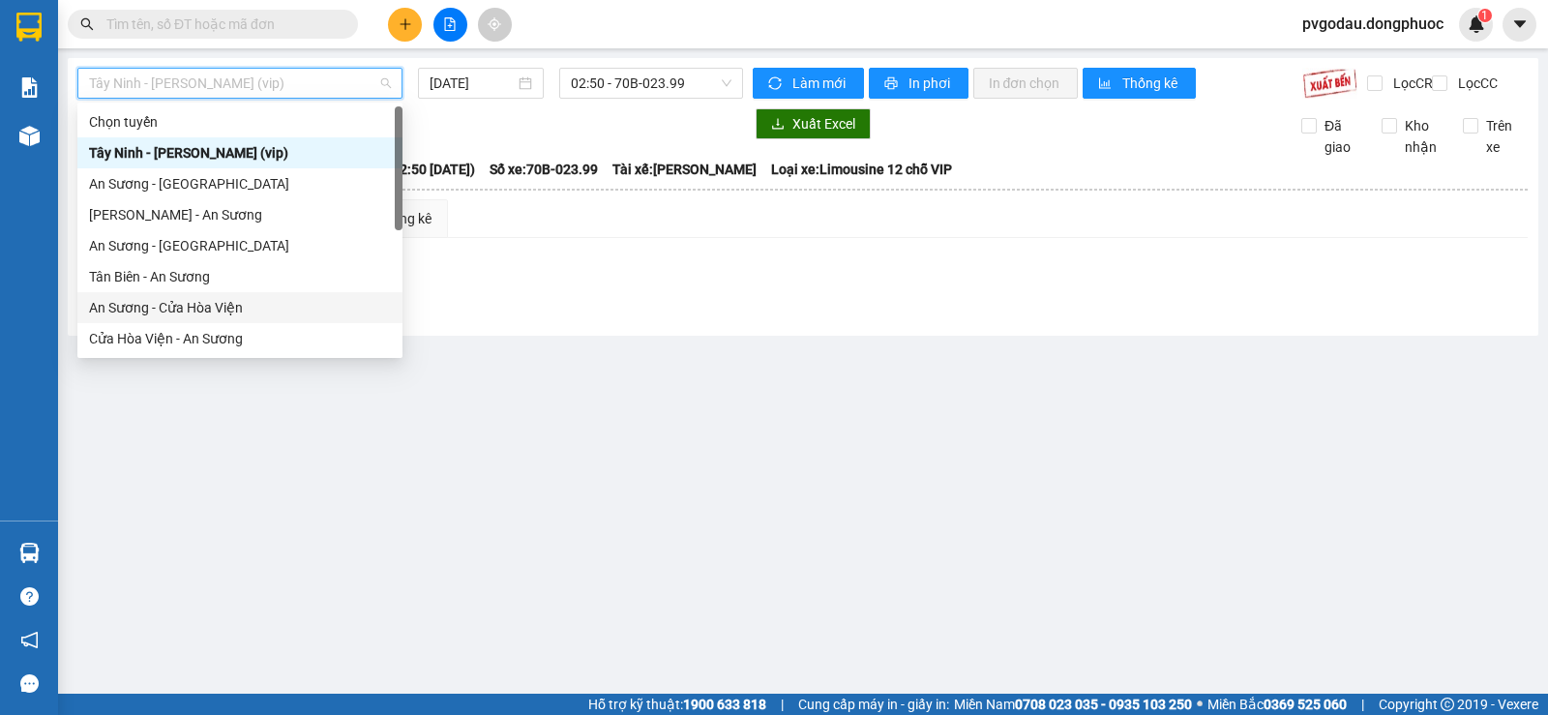
scroll to position [217, 0]
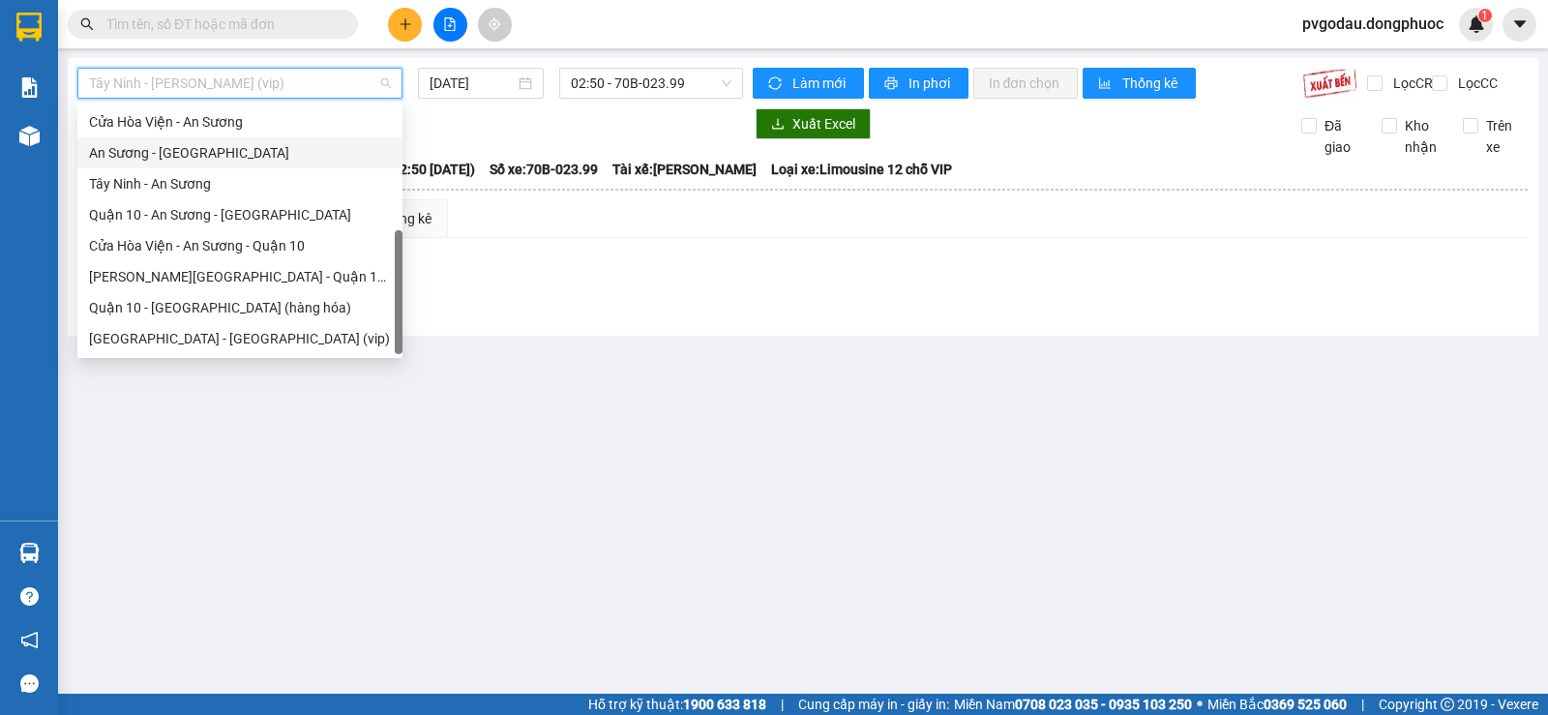
click at [170, 159] on div "An Sương - [GEOGRAPHIC_DATA]" at bounding box center [240, 152] width 302 height 21
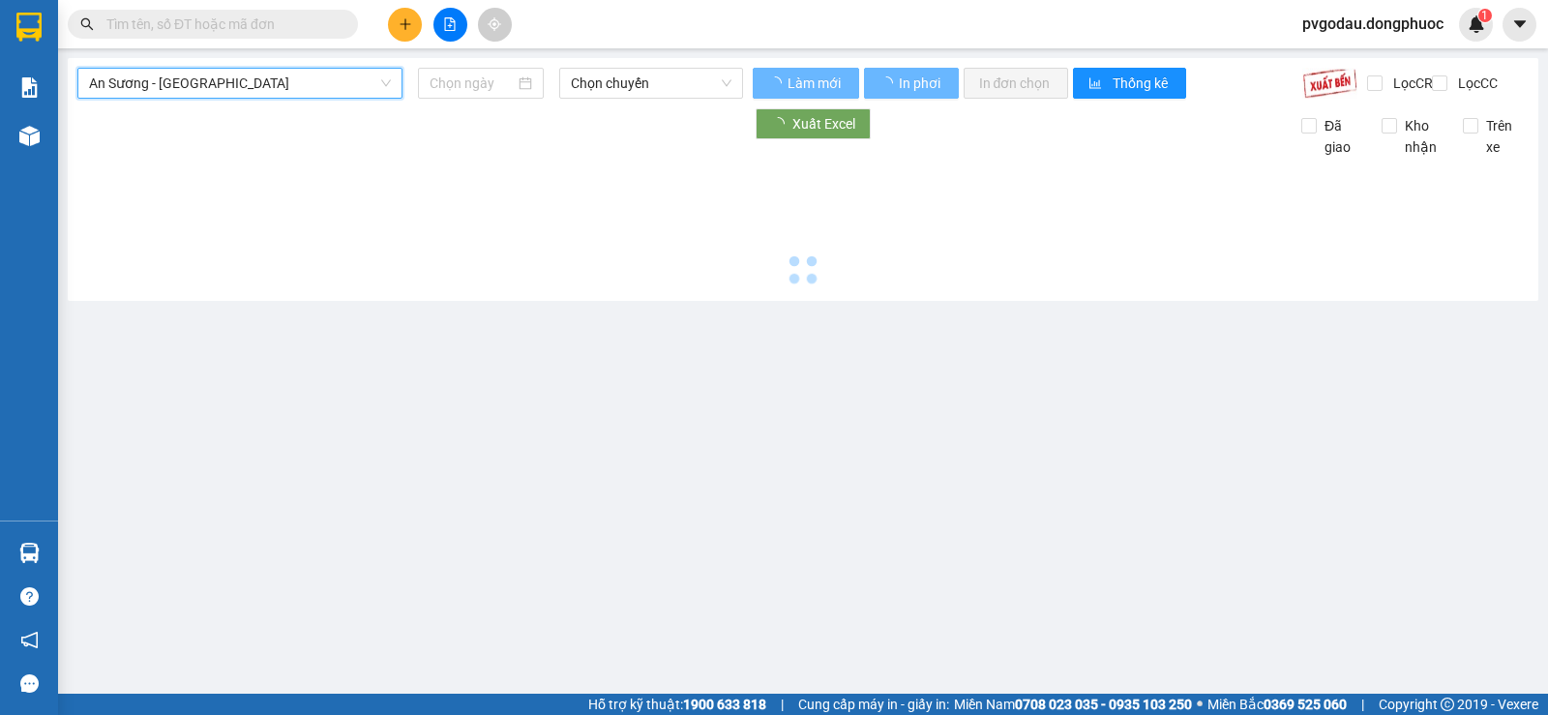
type input "[DATE]"
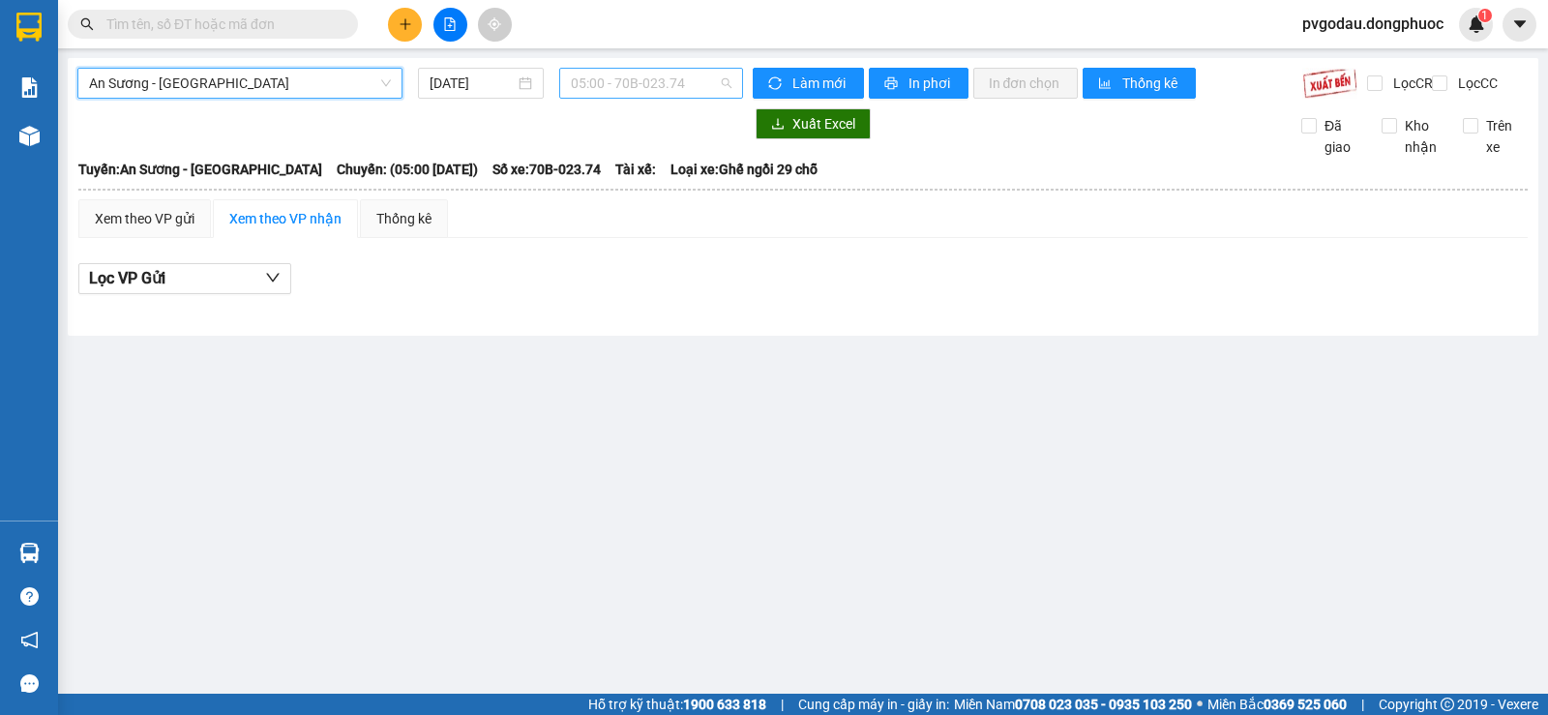
click at [627, 90] on span "05:00 - 70B-023.74" at bounding box center [651, 83] width 160 height 29
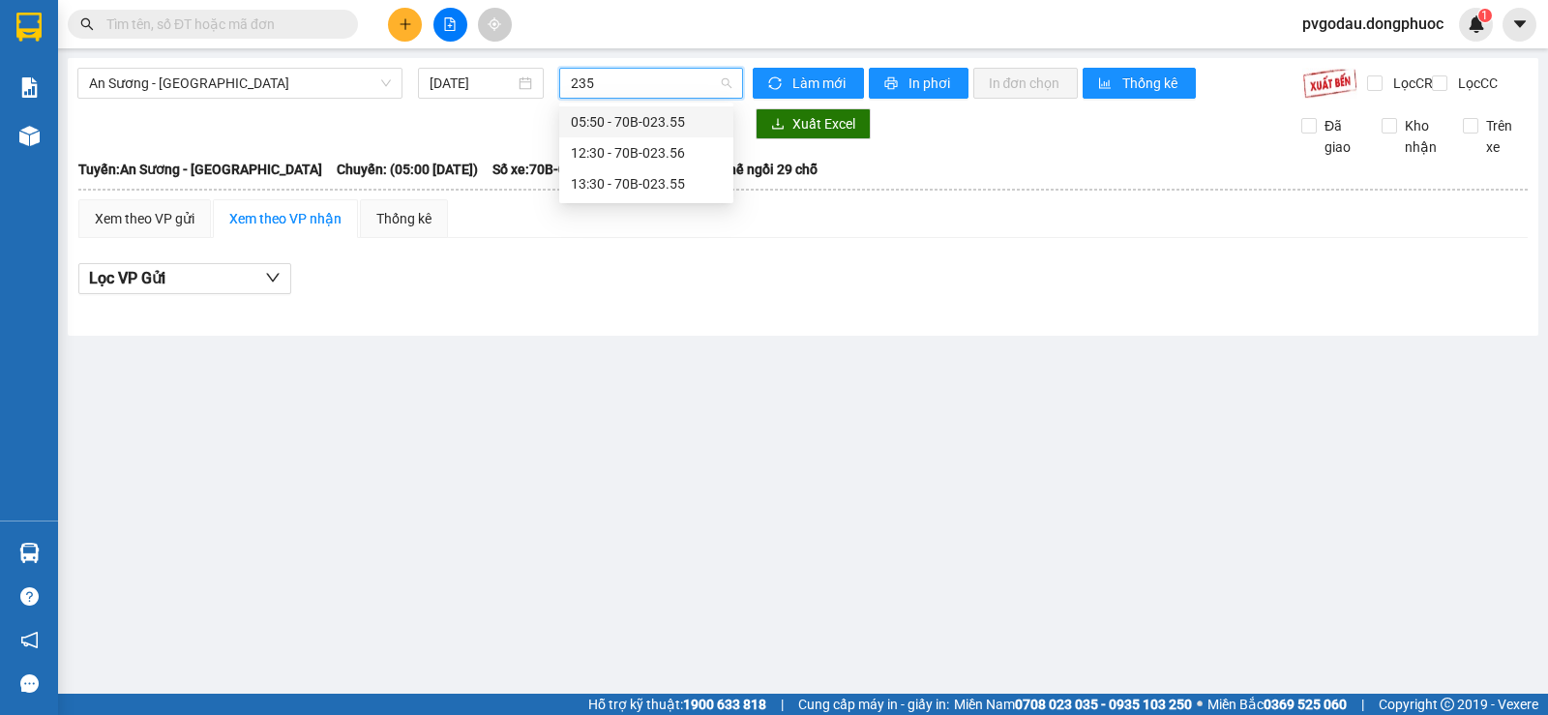
type input "2355"
click at [614, 143] on div "13:30 - 70B-023.55" at bounding box center [646, 152] width 151 height 21
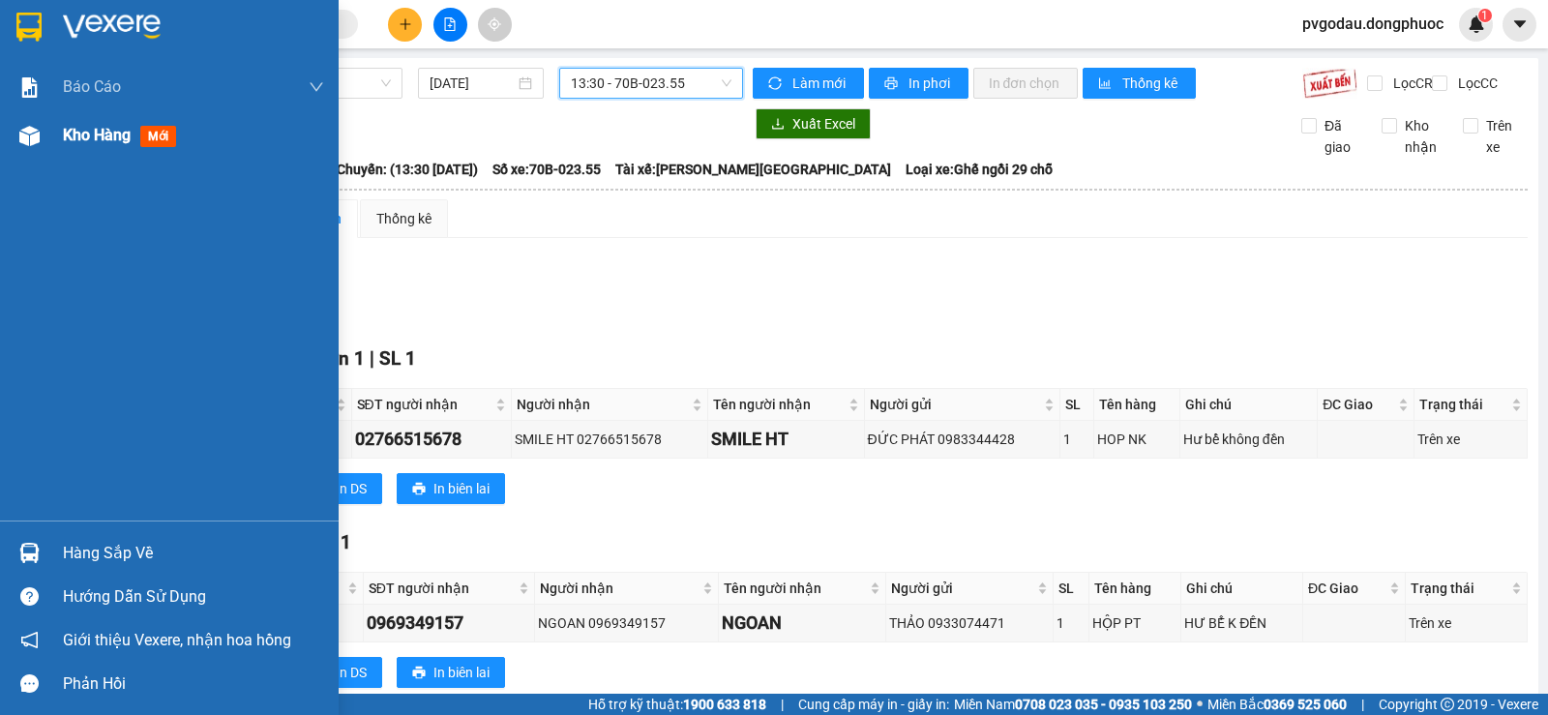
click at [77, 136] on span "Kho hàng" at bounding box center [97, 135] width 68 height 18
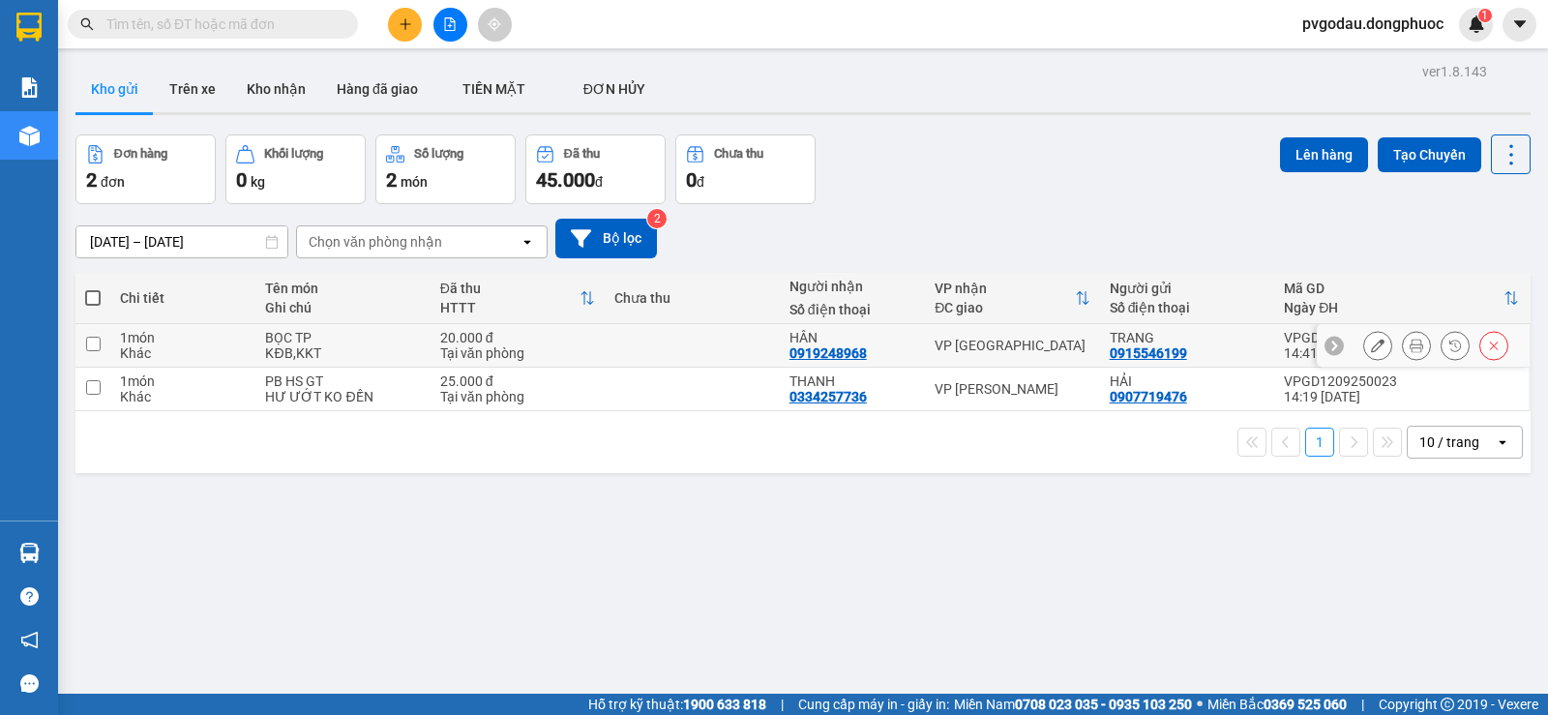
click at [95, 348] on input "checkbox" at bounding box center [93, 344] width 15 height 15
checkbox input "true"
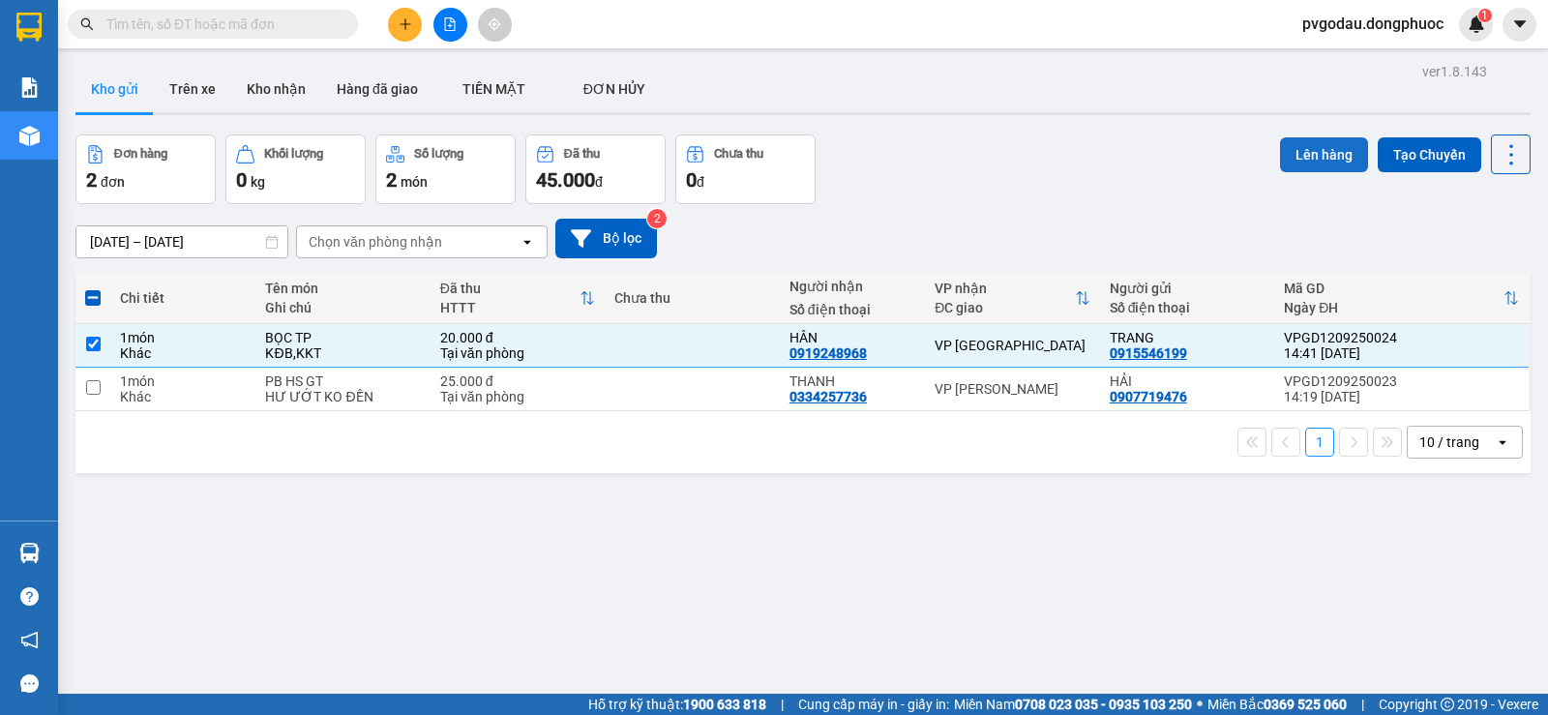
click at [1287, 165] on button "Lên hàng" at bounding box center [1324, 154] width 88 height 35
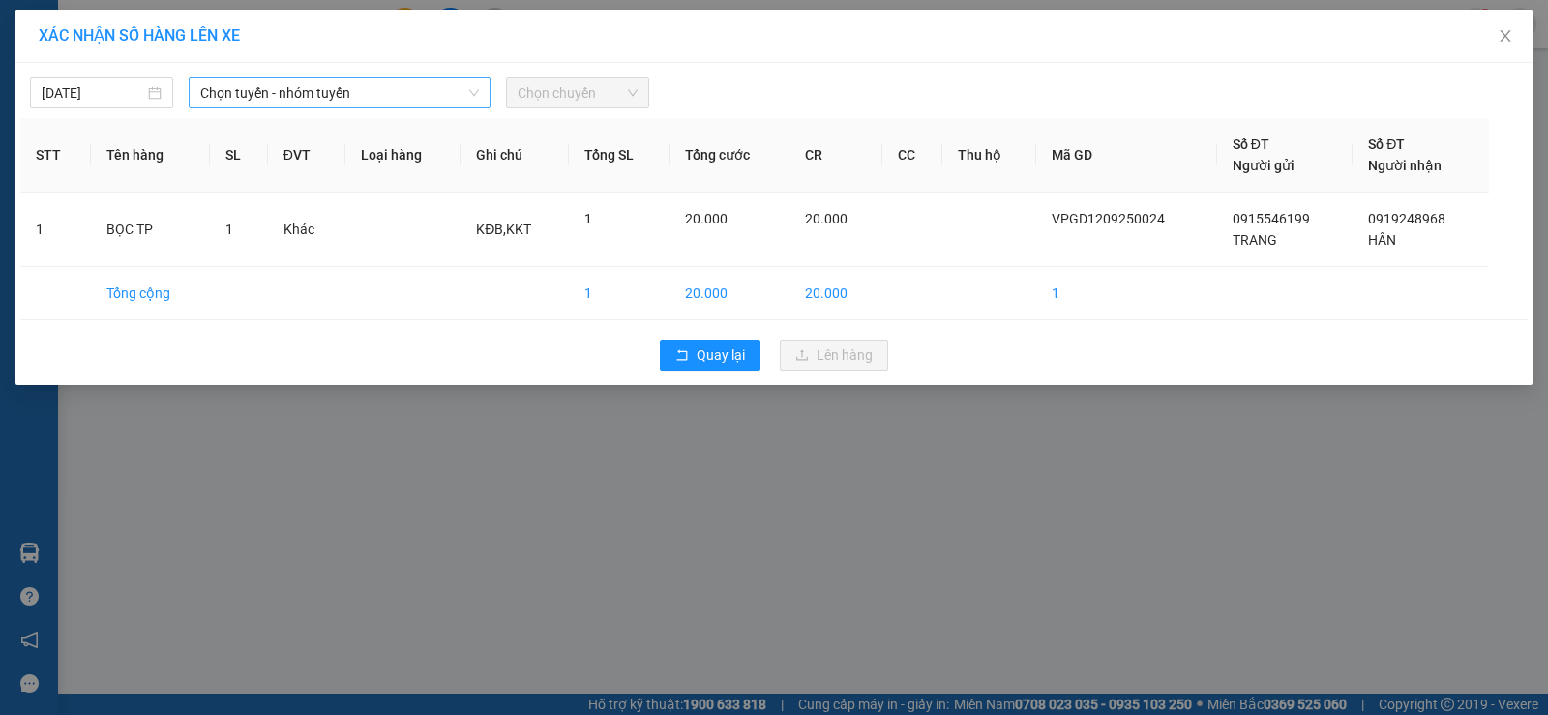
click at [322, 84] on span "Chọn tuyến - nhóm tuyến" at bounding box center [339, 92] width 279 height 29
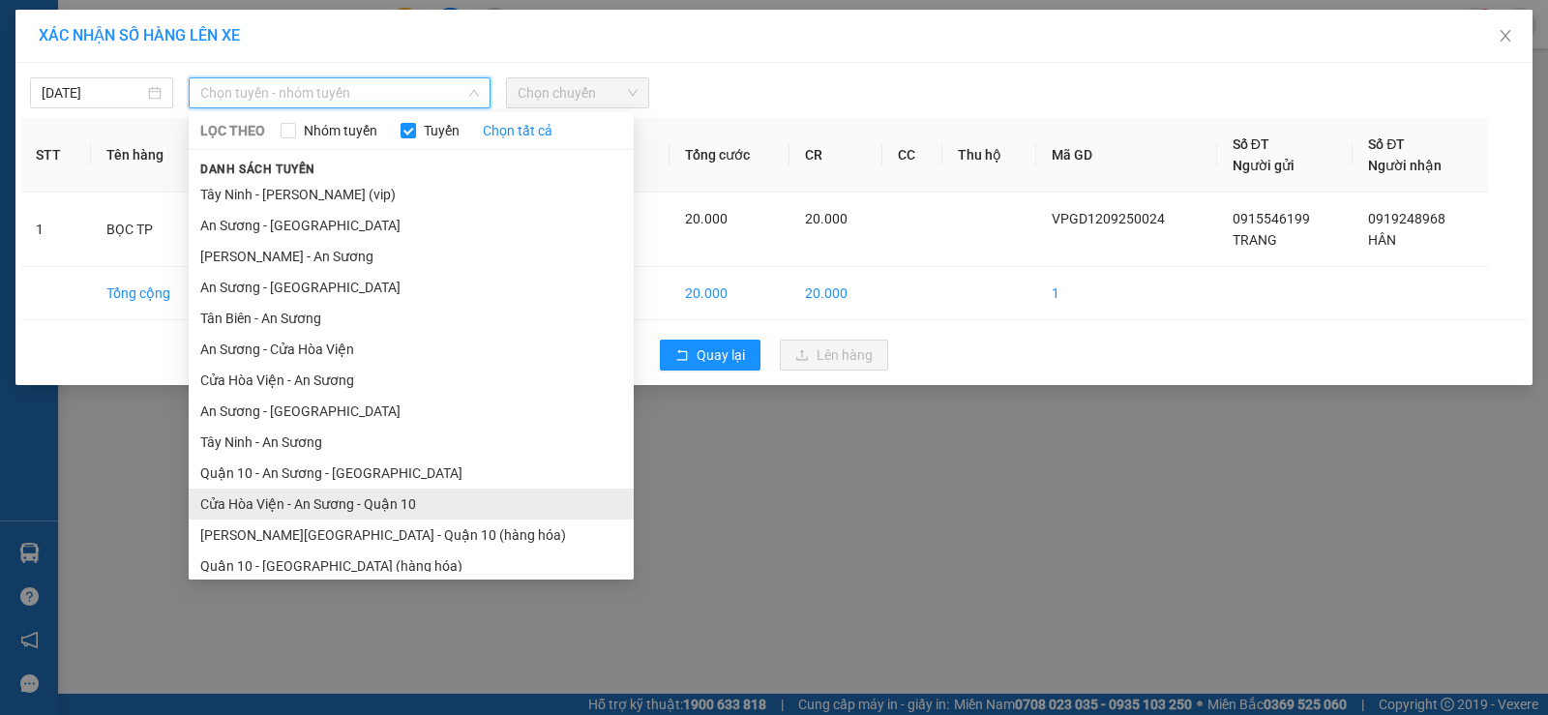
scroll to position [41, 0]
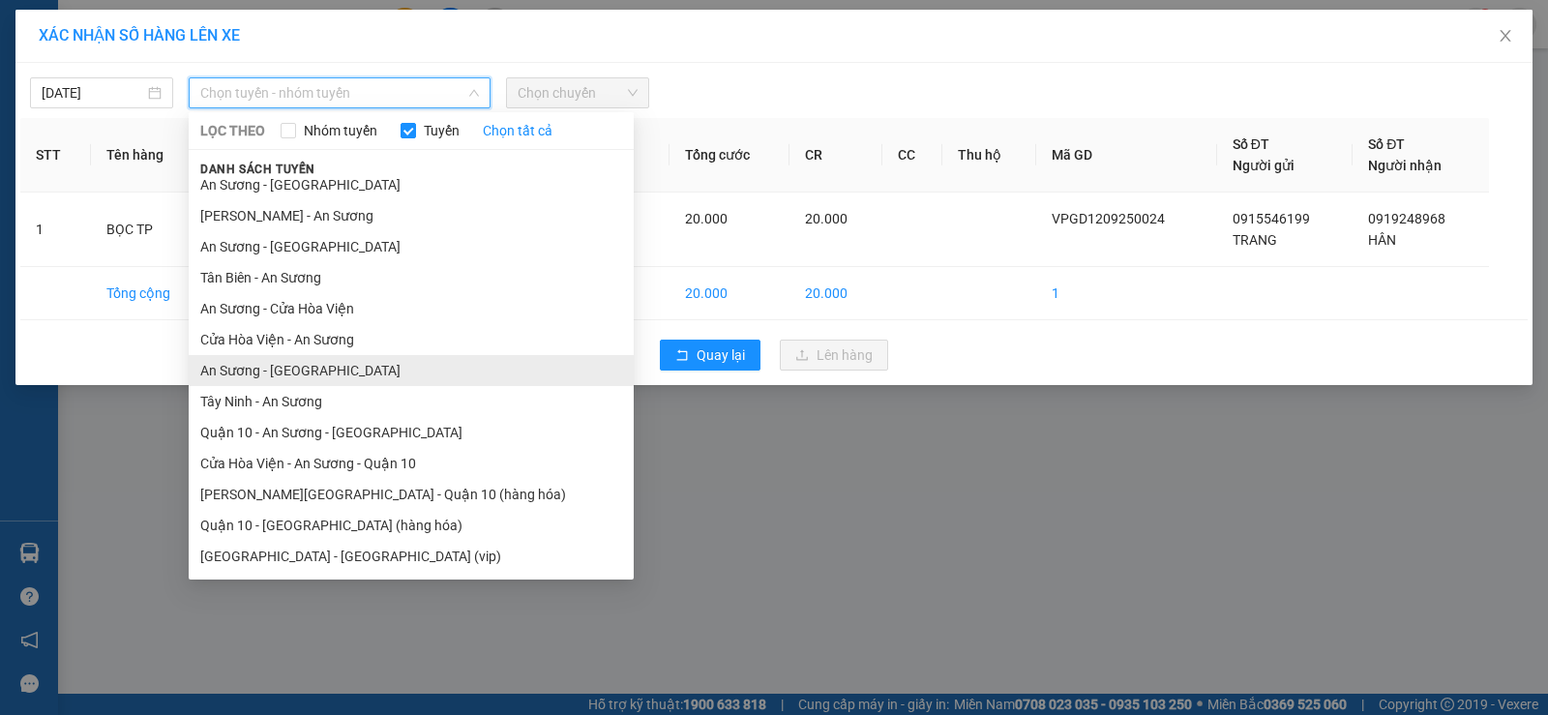
click at [276, 372] on li "An Sương - [GEOGRAPHIC_DATA]" at bounding box center [411, 370] width 445 height 31
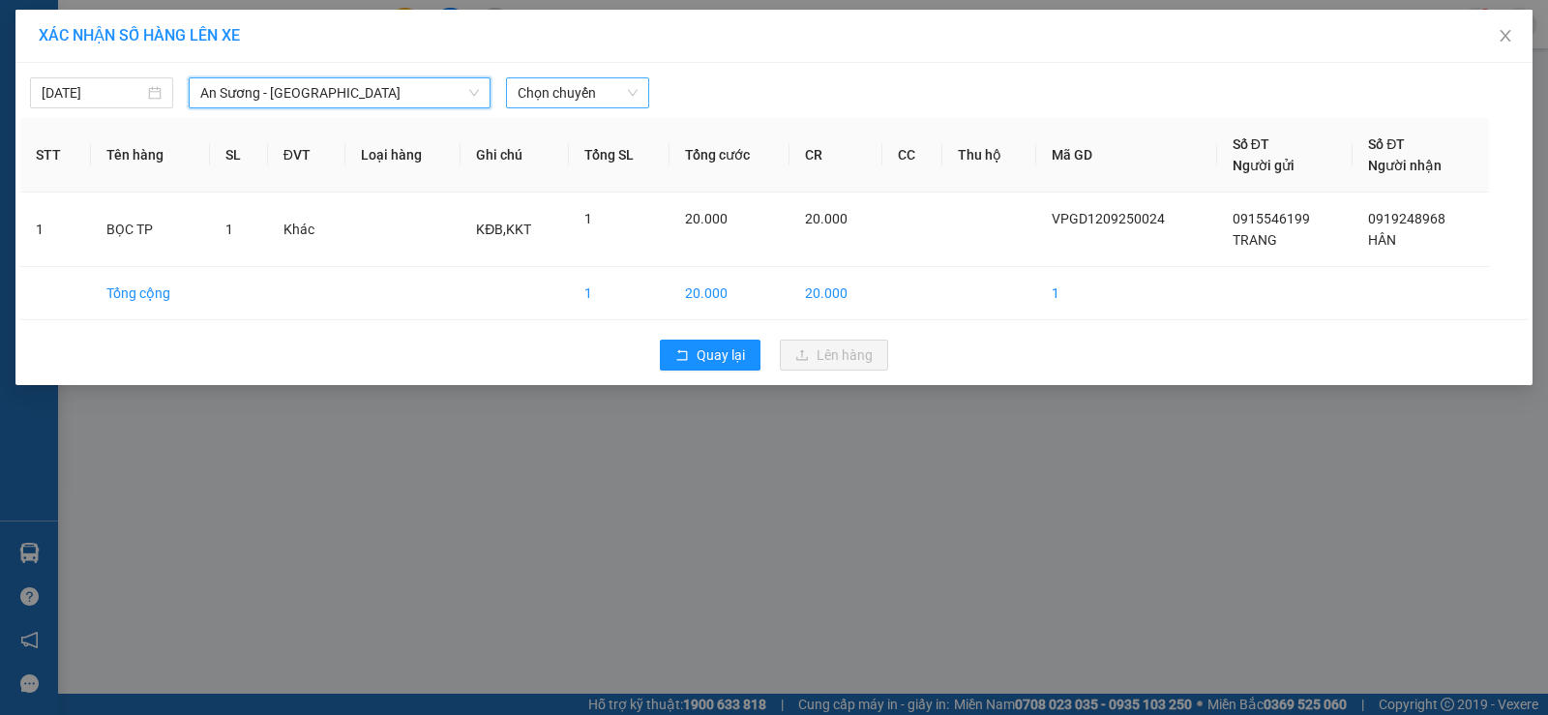
click at [594, 96] on span "Chọn chuyến" at bounding box center [577, 92] width 120 height 29
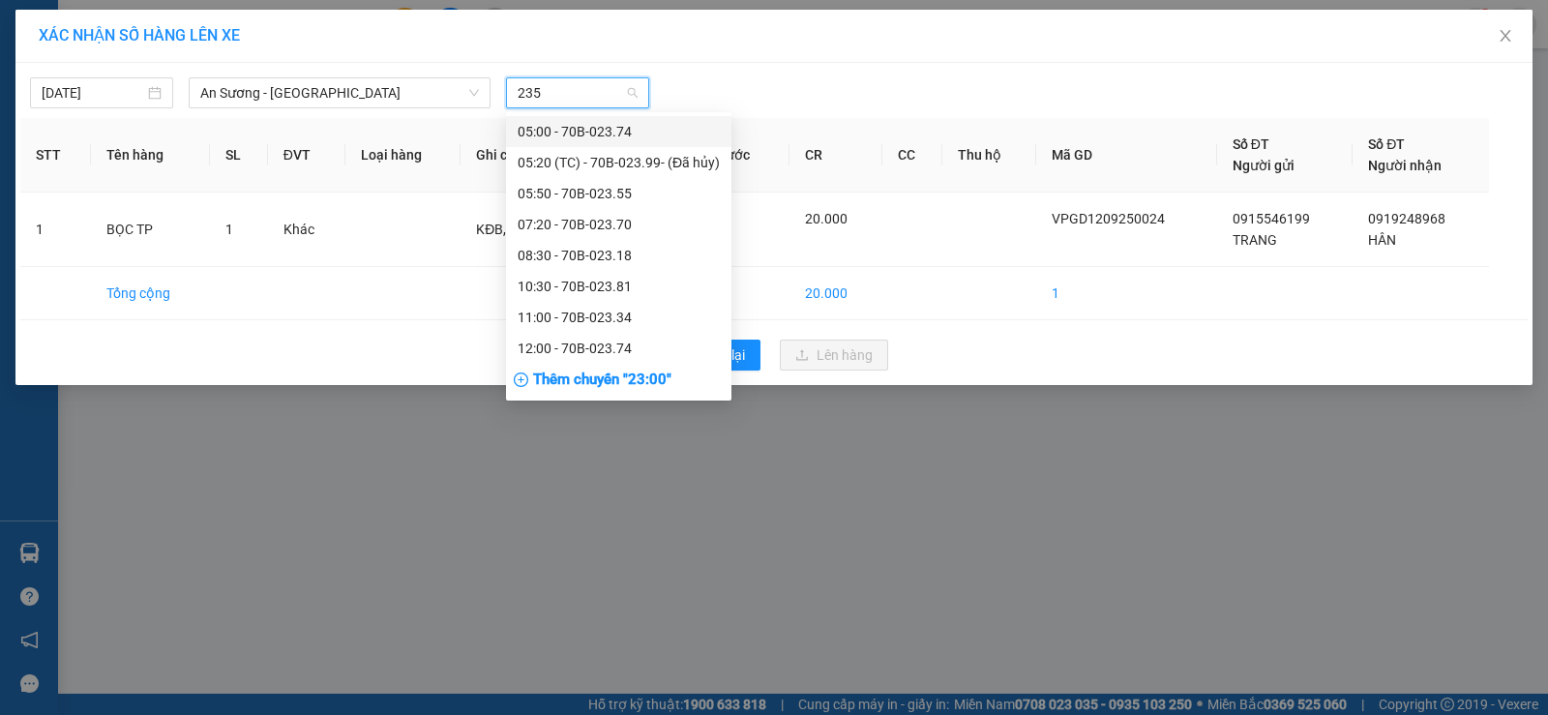
type input "2355"
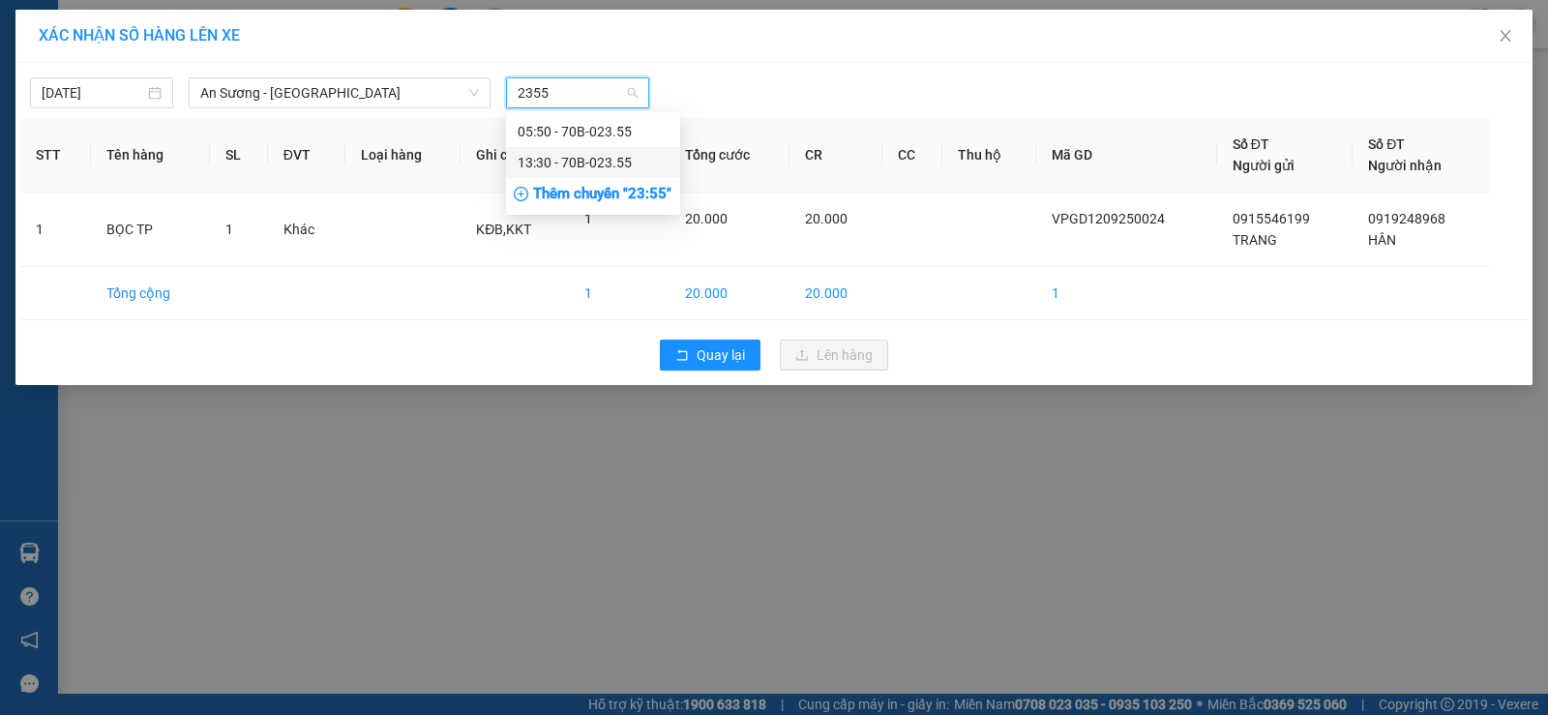
click at [575, 164] on div "13:30 - 70B-023.55" at bounding box center [592, 162] width 151 height 21
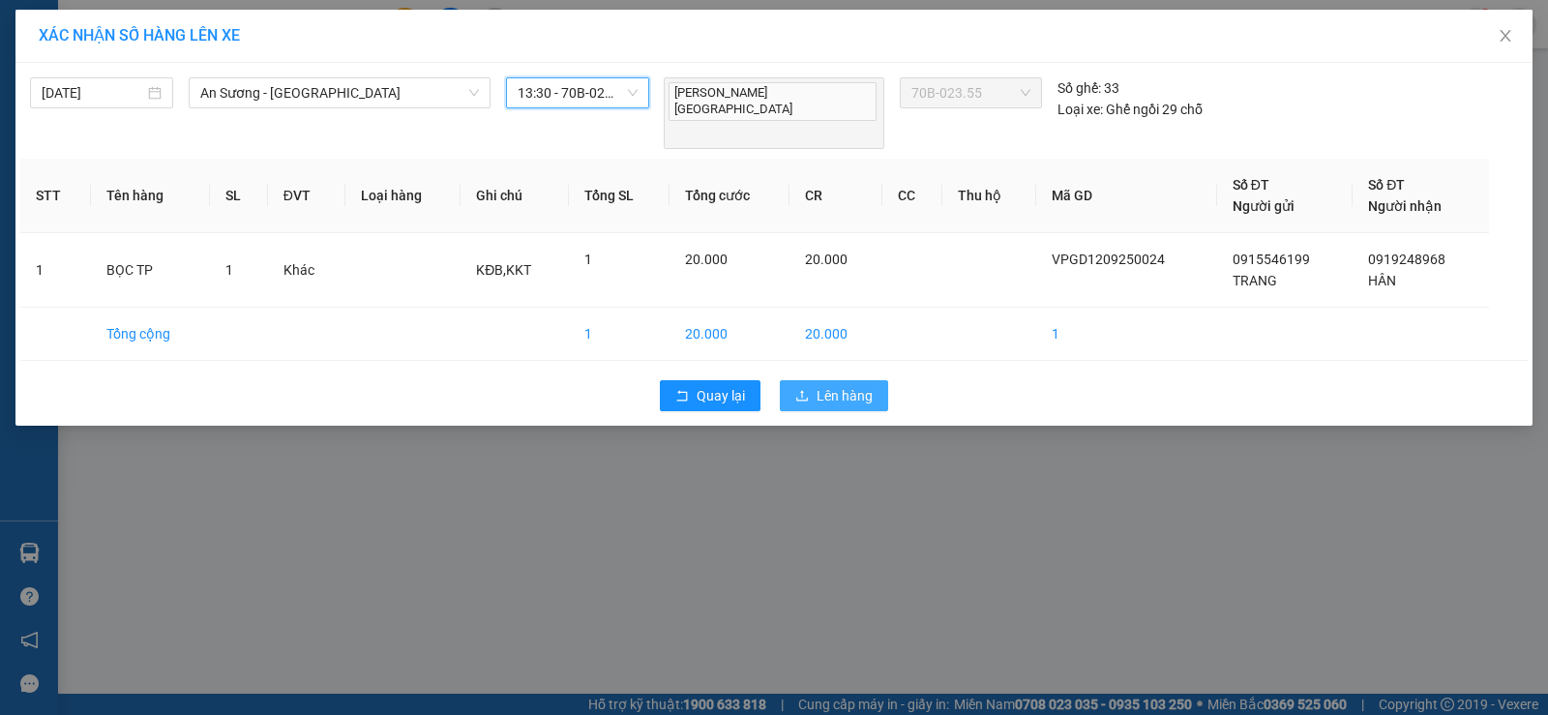
click at [842, 385] on span "Lên hàng" at bounding box center [844, 395] width 56 height 21
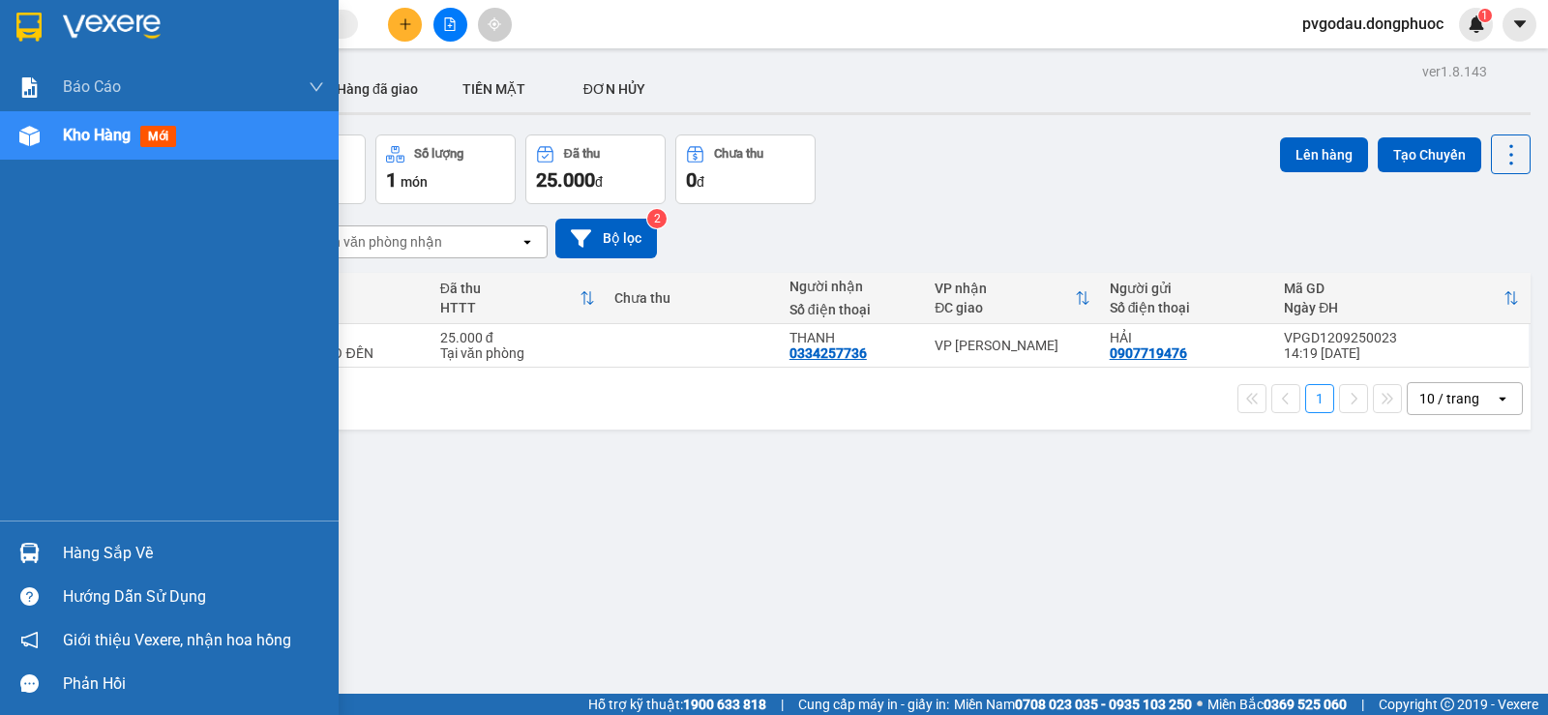
click at [40, 555] on div at bounding box center [30, 553] width 34 height 34
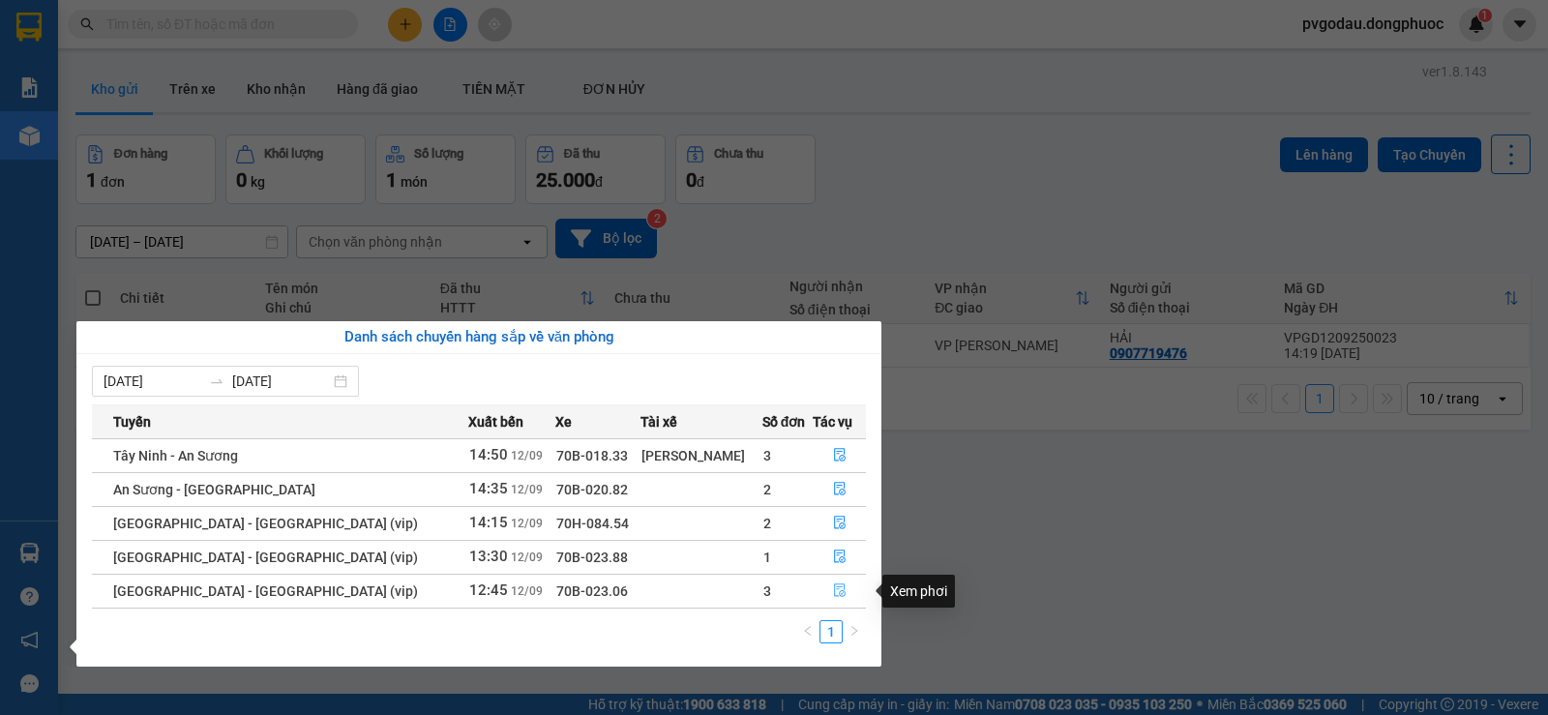
click at [834, 595] on icon "file-done" at bounding box center [840, 591] width 12 height 14
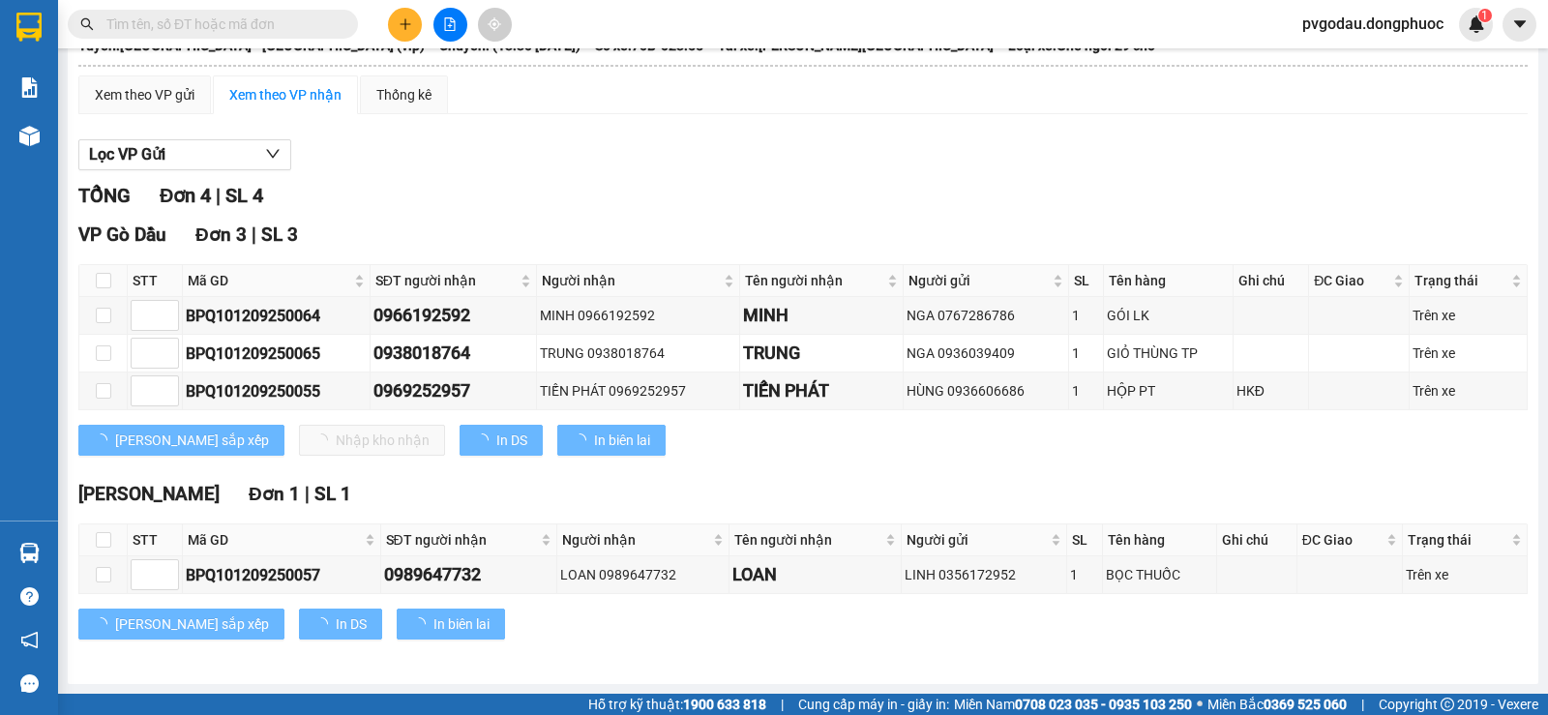
scroll to position [140, 0]
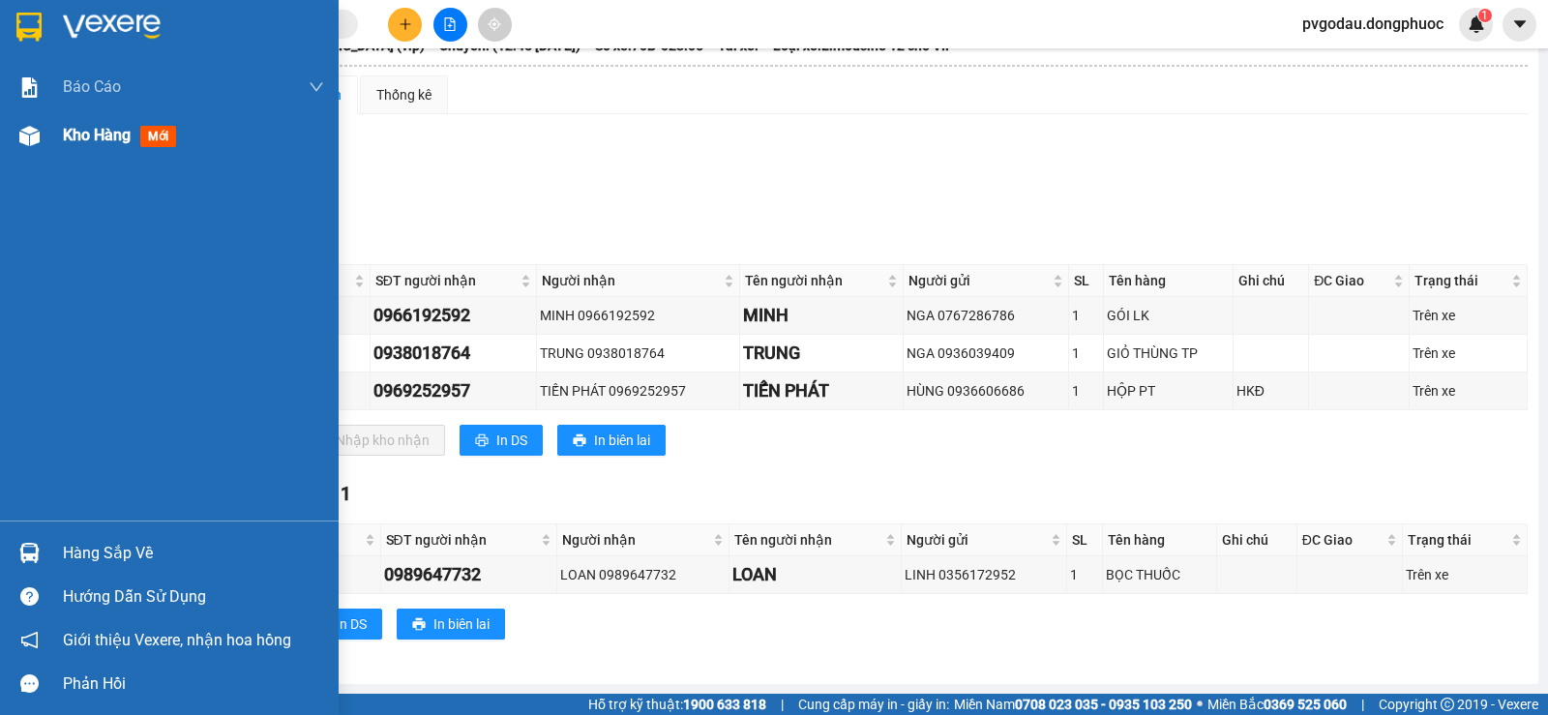
click at [68, 148] on div "Kho hàng mới" at bounding box center [193, 135] width 261 height 48
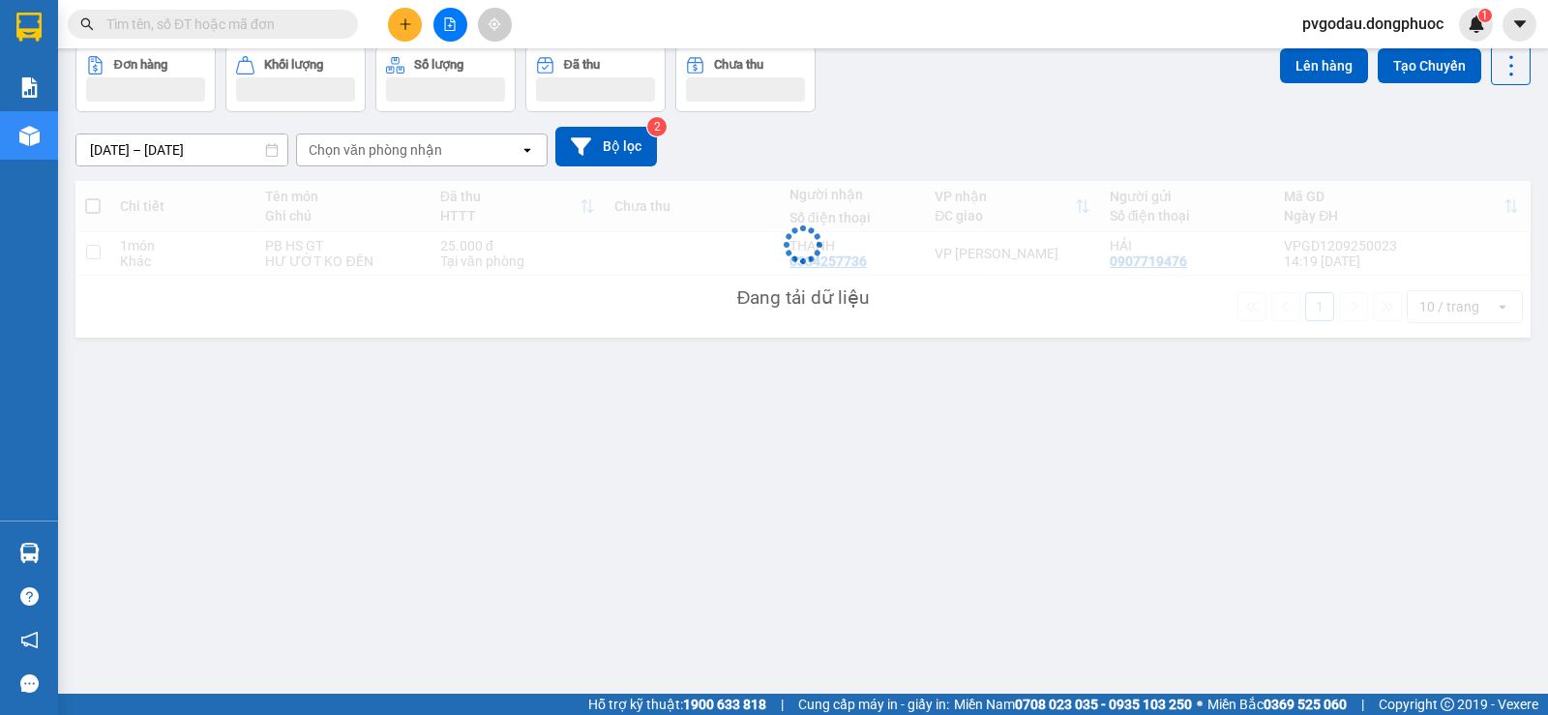
scroll to position [89, 0]
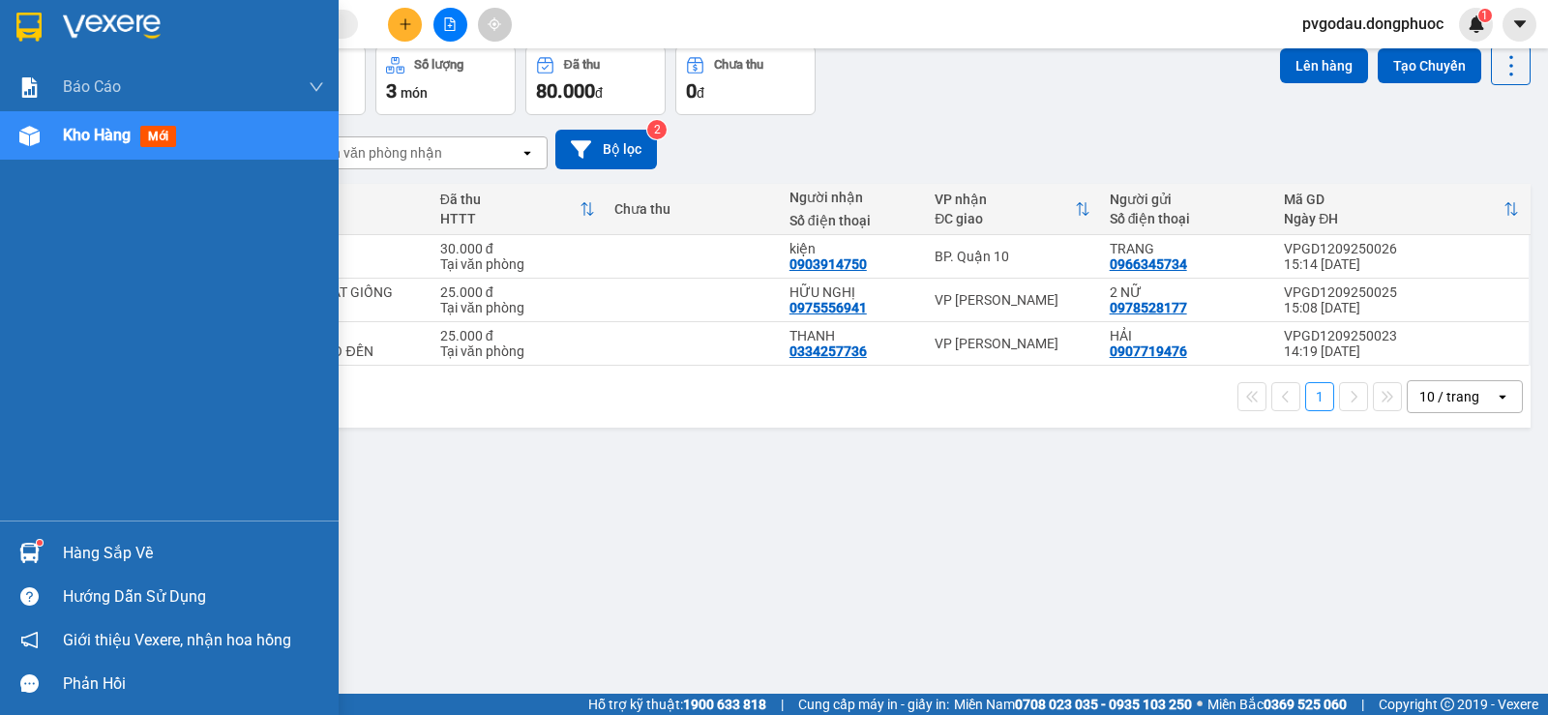
click at [83, 546] on div "Hàng sắp về" at bounding box center [193, 553] width 261 height 29
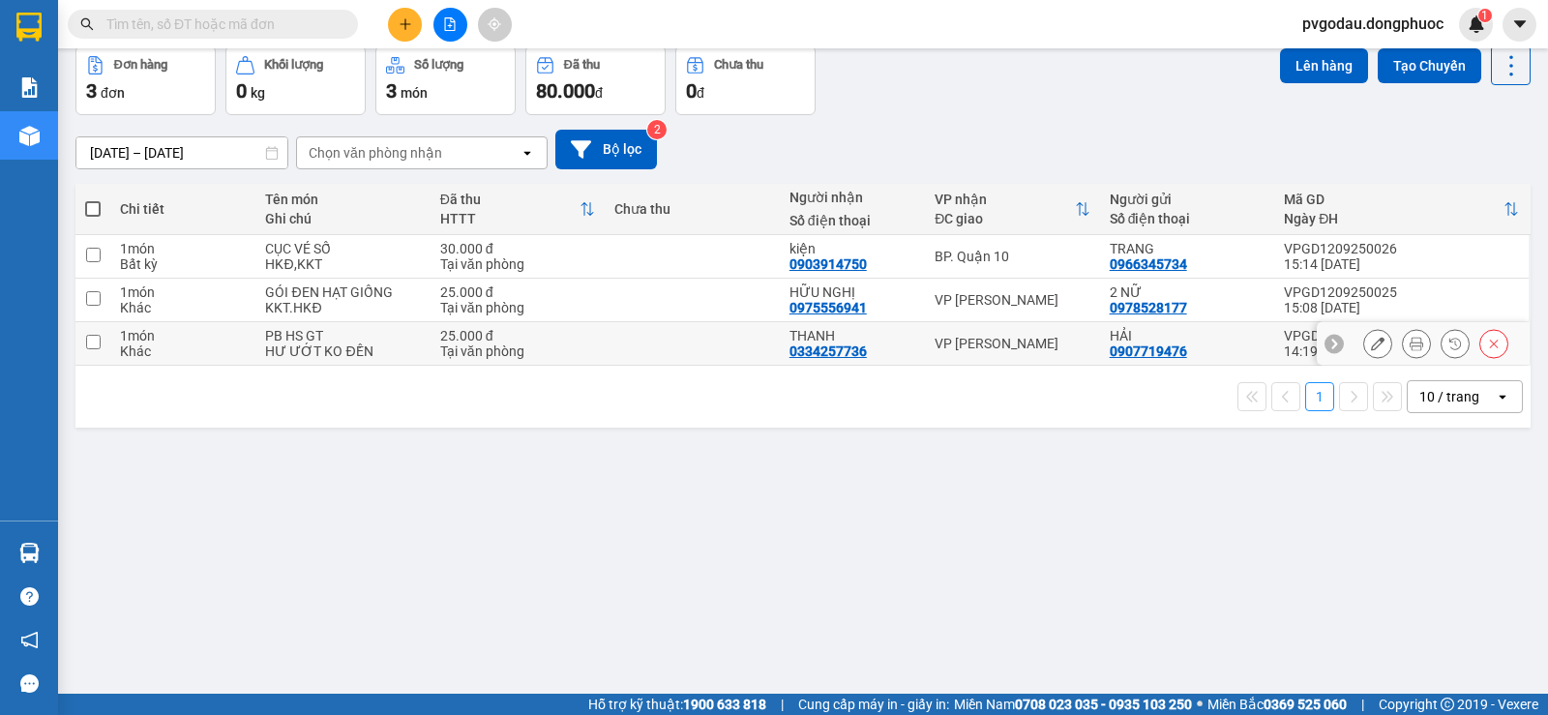
click at [340, 326] on section "Kết quả tìm kiếm ( 5082 ) Bộ lọc Mã ĐH Trạng thái Món hàng Tổng cước Chưa cước …" at bounding box center [774, 357] width 1548 height 715
click at [443, 29] on icon "file-add" at bounding box center [450, 24] width 14 height 14
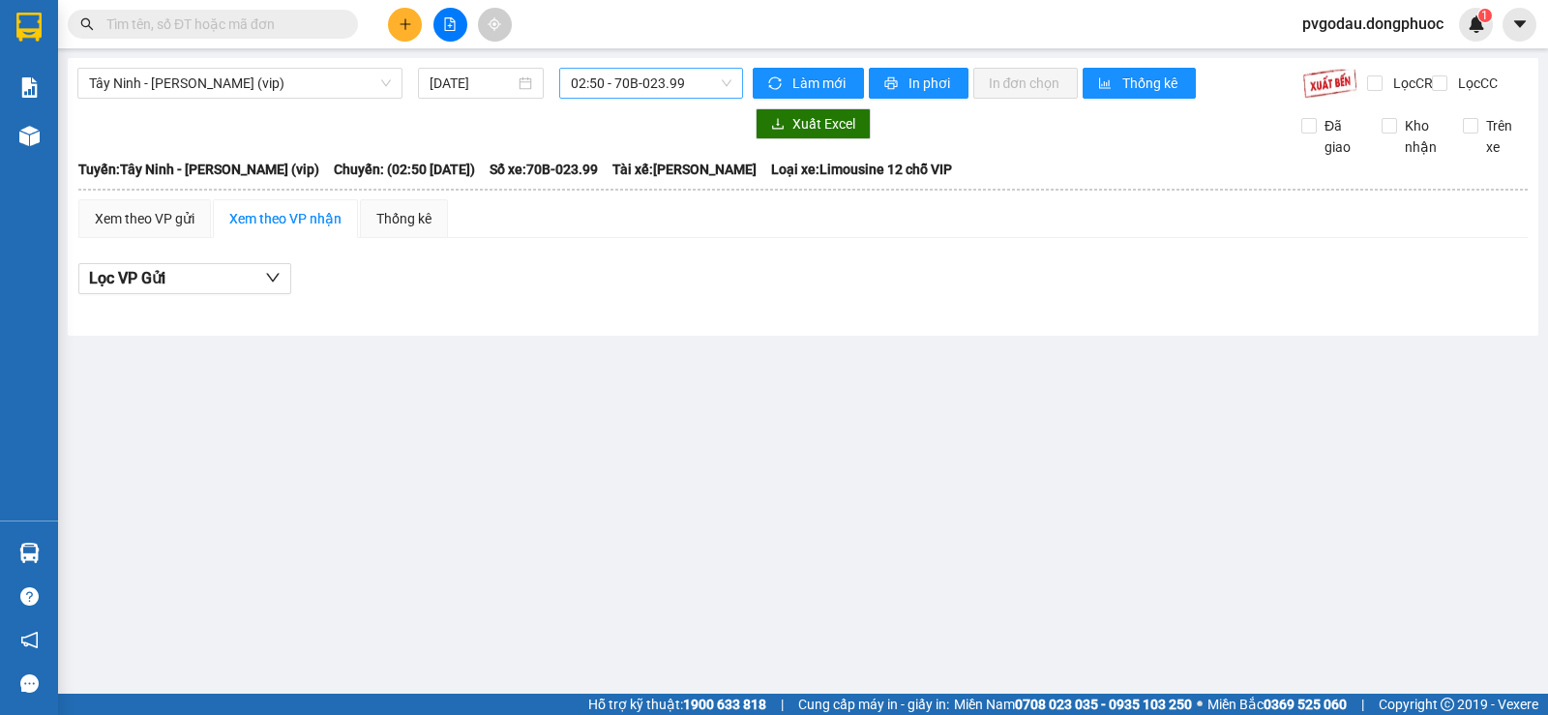
click at [568, 73] on div "02:50 - 70B-023.99" at bounding box center [650, 83] width 183 height 31
type input "2173"
click at [592, 159] on div "15:00 - 70B-021.73" at bounding box center [646, 152] width 151 height 21
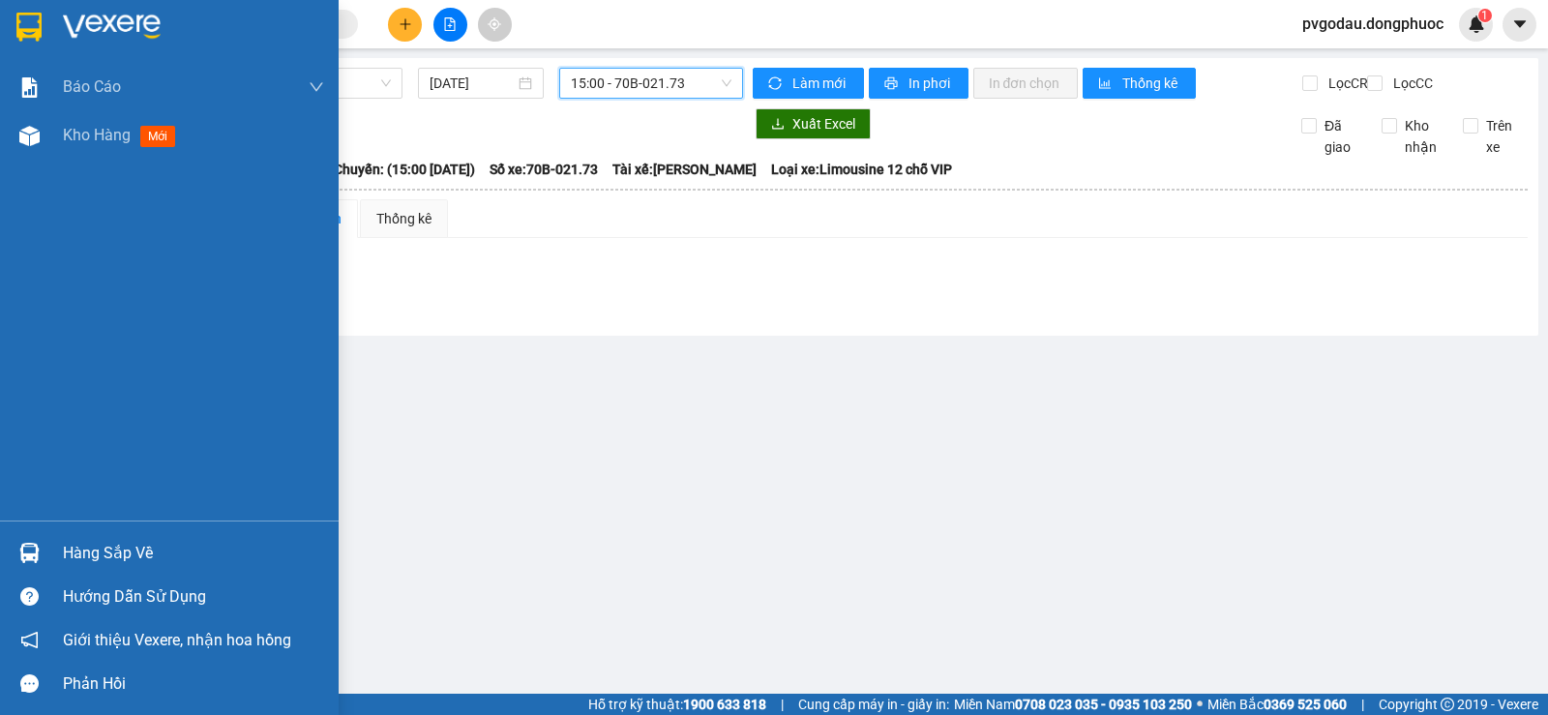
drag, startPoint x: 45, startPoint y: 544, endPoint x: 61, endPoint y: 537, distance: 16.9
click at [45, 542] on div at bounding box center [30, 553] width 34 height 34
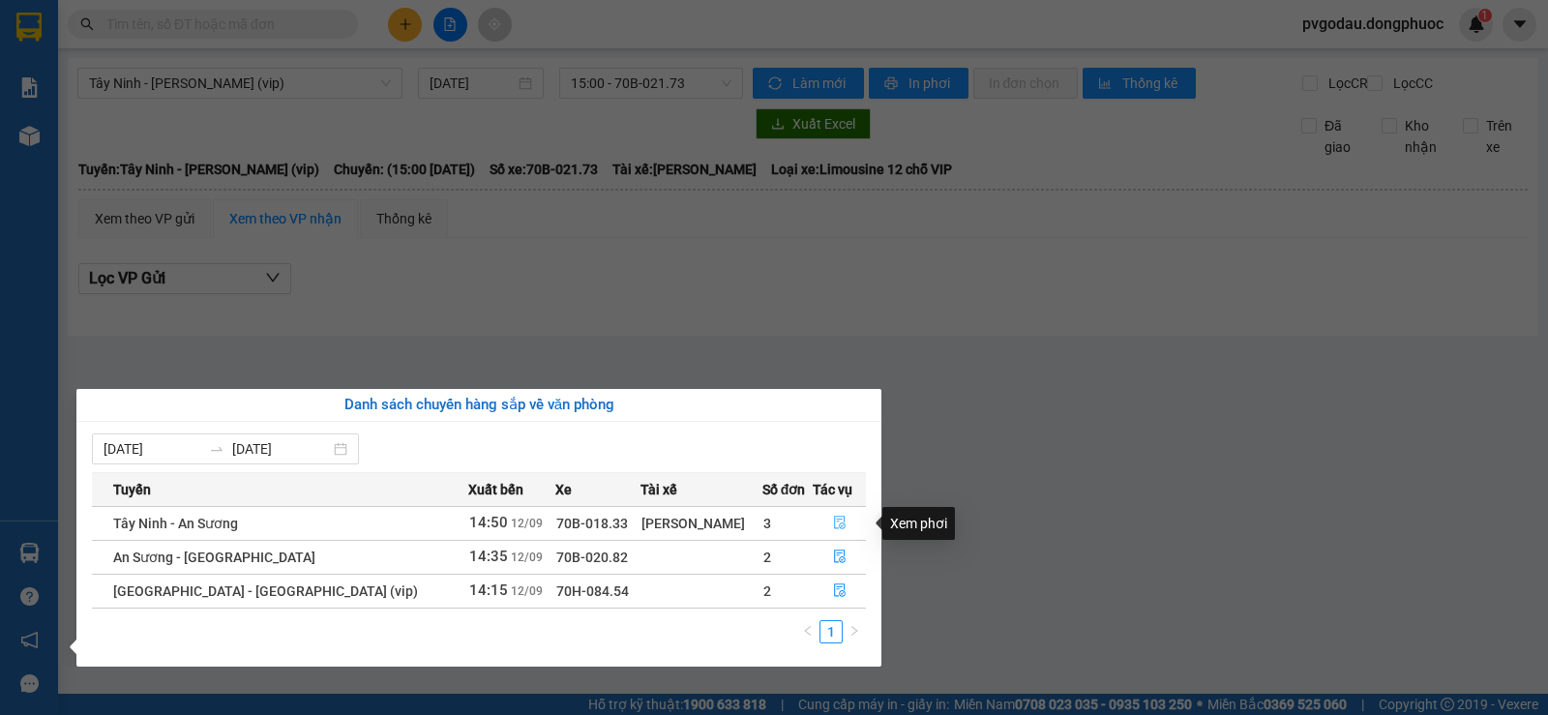
click at [834, 519] on icon "file-done" at bounding box center [840, 524] width 12 height 14
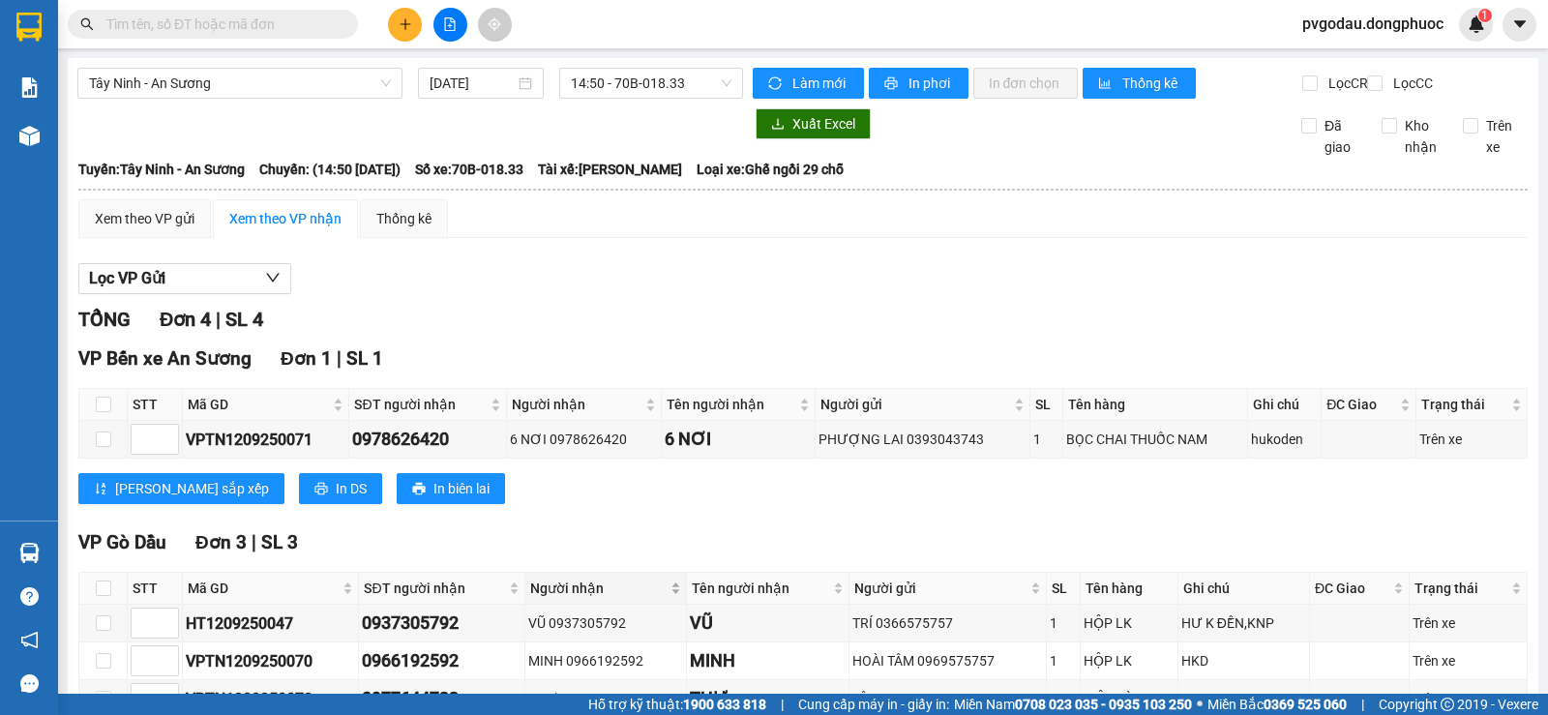
scroll to position [140, 0]
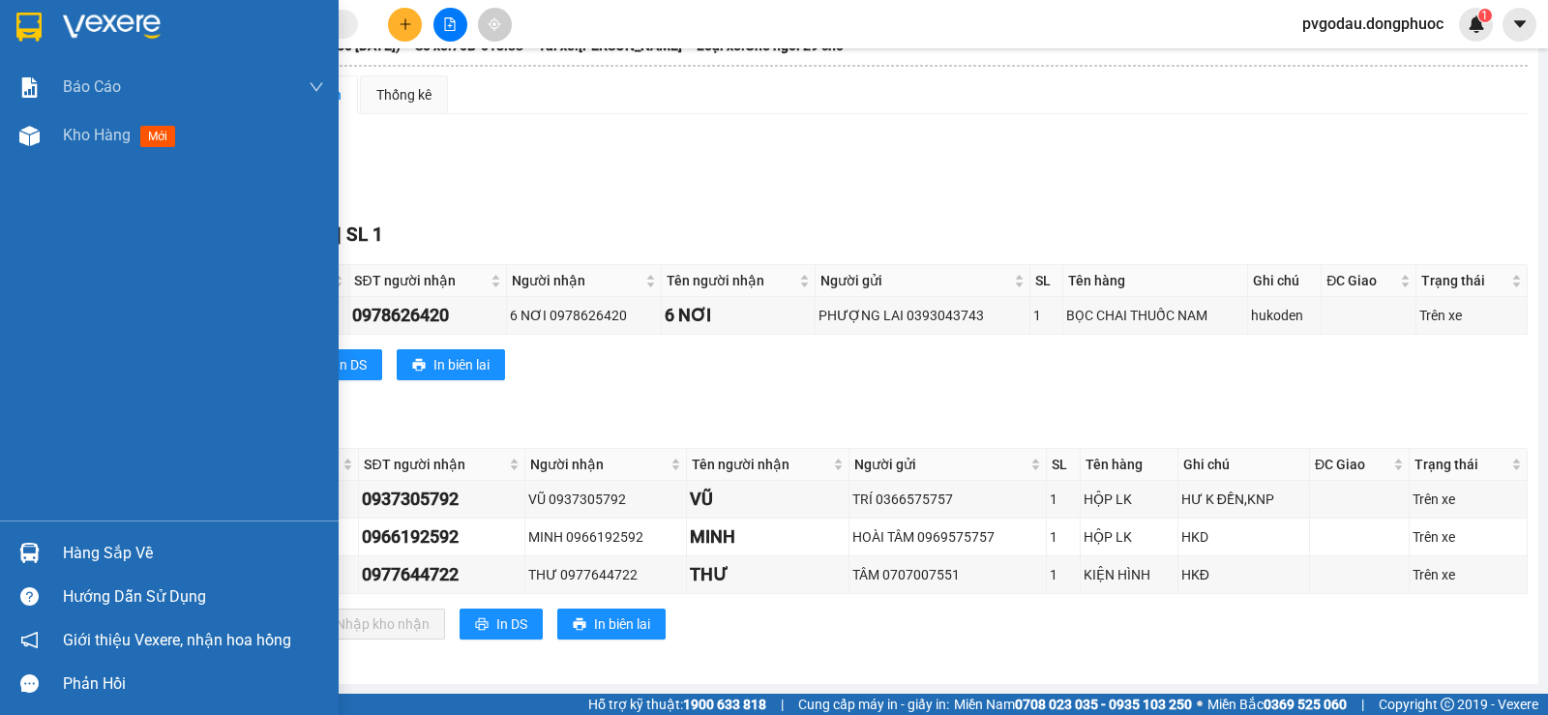
click at [87, 528] on div "Hàng sắp về Hướng dẫn sử dụng Giới thiệu Vexere, nhận hoa hồng Phản hồi" at bounding box center [169, 612] width 339 height 185
click at [91, 550] on div "Hàng sắp về" at bounding box center [193, 553] width 261 height 29
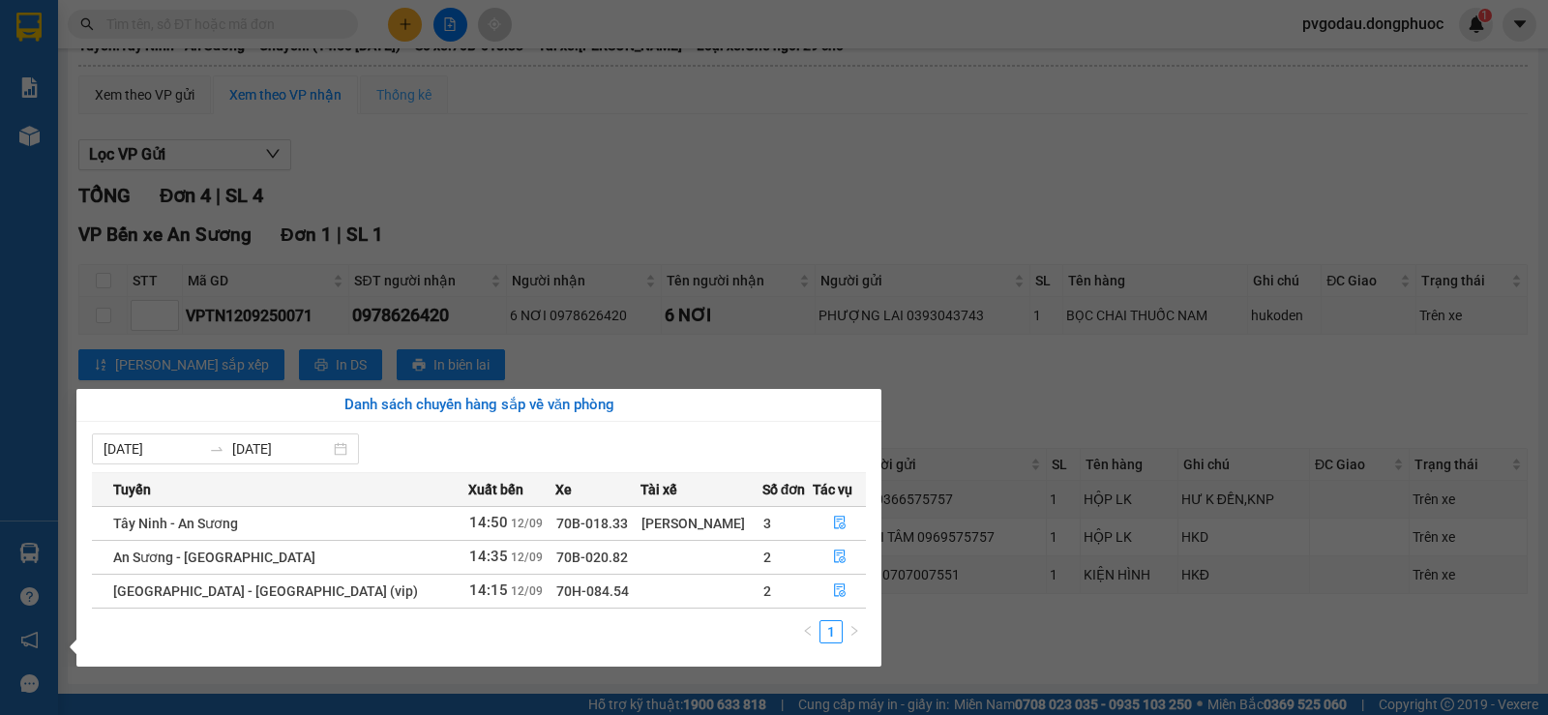
click at [420, 108] on section "Kết quả tìm kiếm ( 5082 ) Bộ lọc Mã ĐH Trạng thái Món hàng Tổng cước Chưa cước …" at bounding box center [774, 357] width 1548 height 715
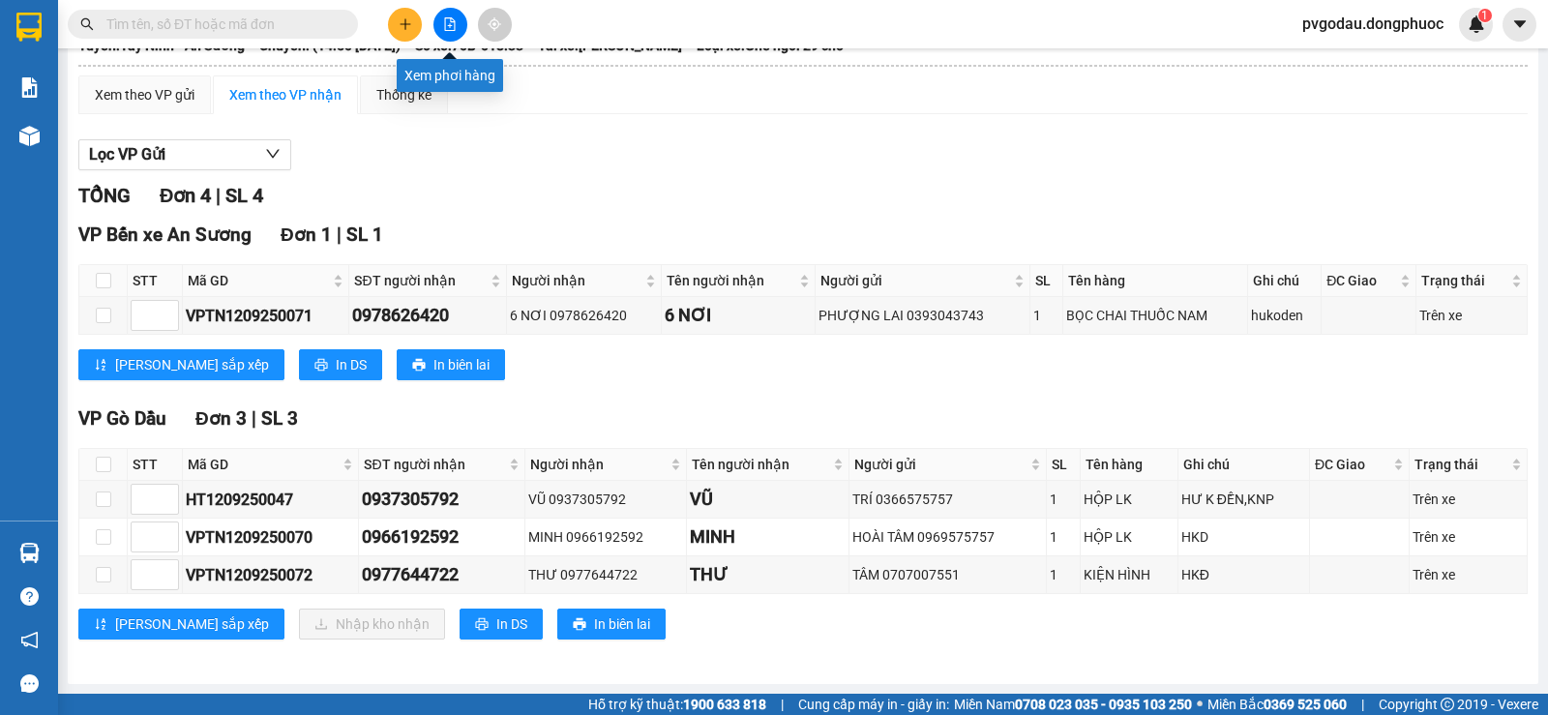
click at [452, 33] on button at bounding box center [450, 25] width 34 height 34
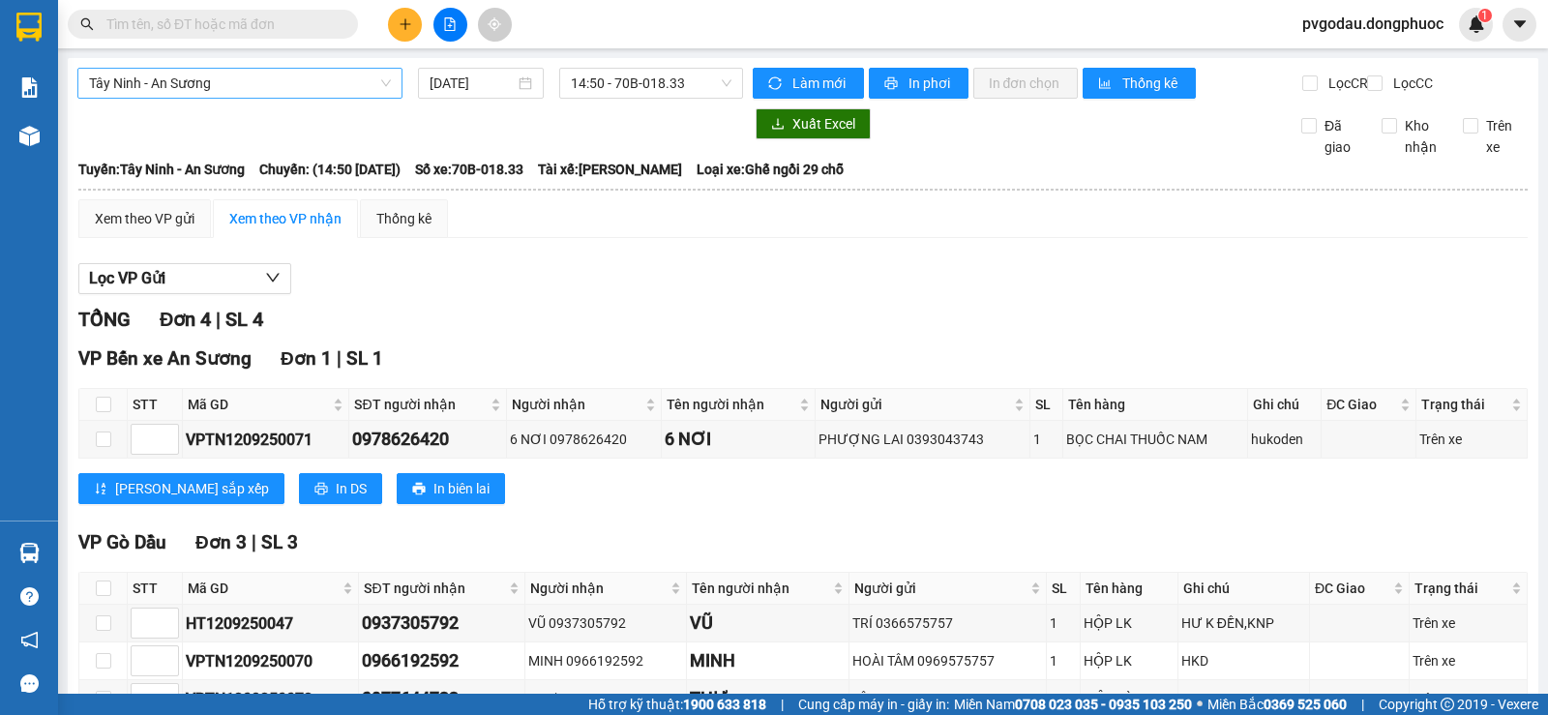
click at [307, 89] on span "Tây Ninh - An Sương" at bounding box center [240, 83] width 302 height 29
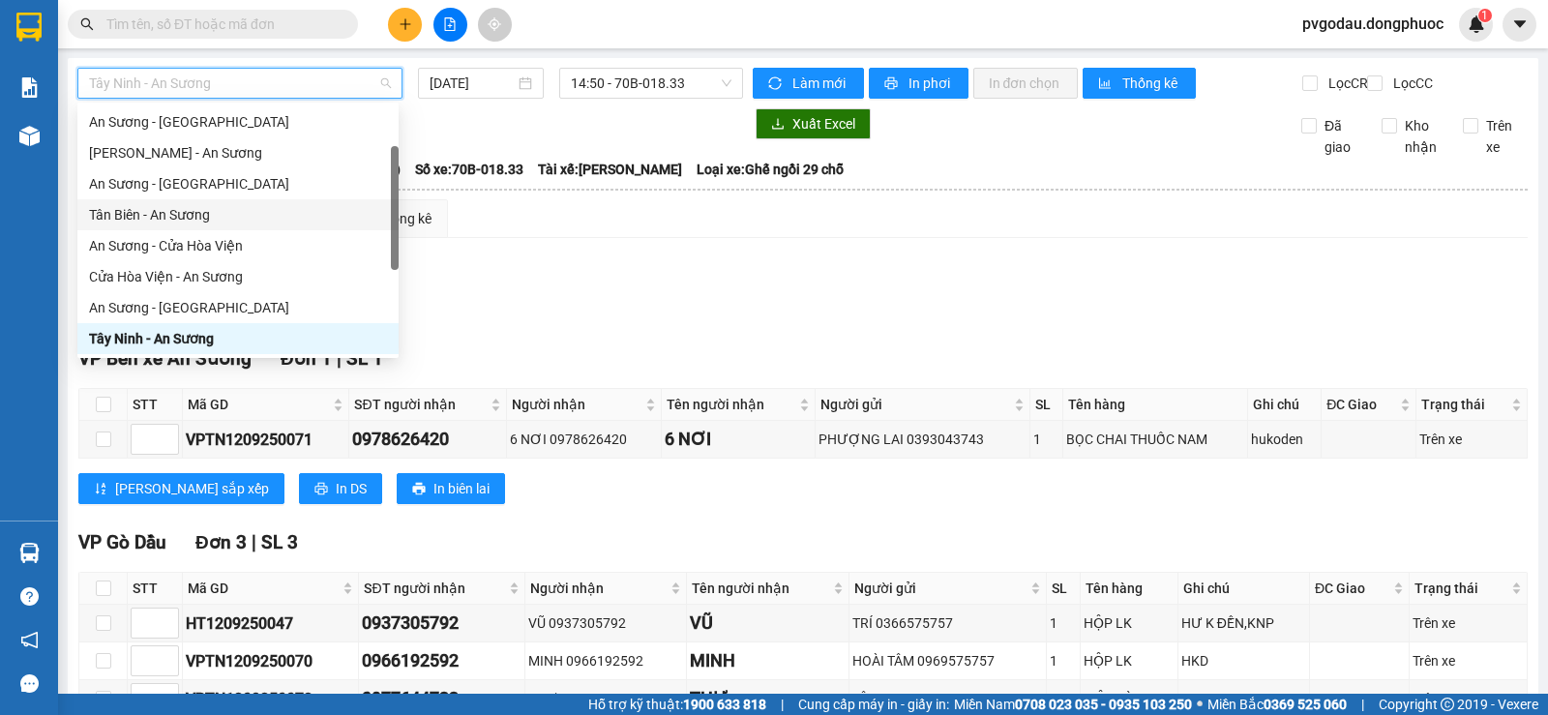
scroll to position [217, 0]
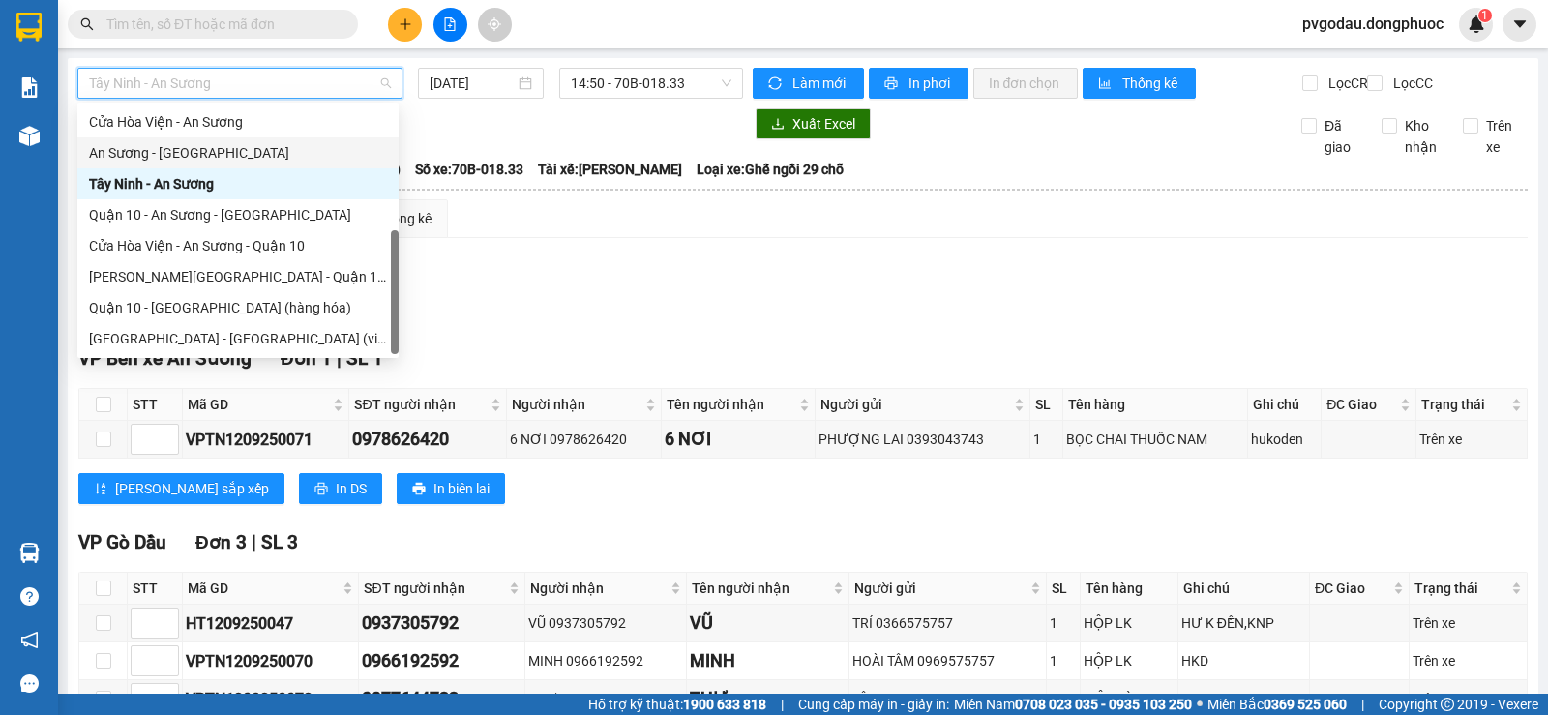
click at [163, 161] on div "An Sương - [GEOGRAPHIC_DATA]" at bounding box center [238, 152] width 298 height 21
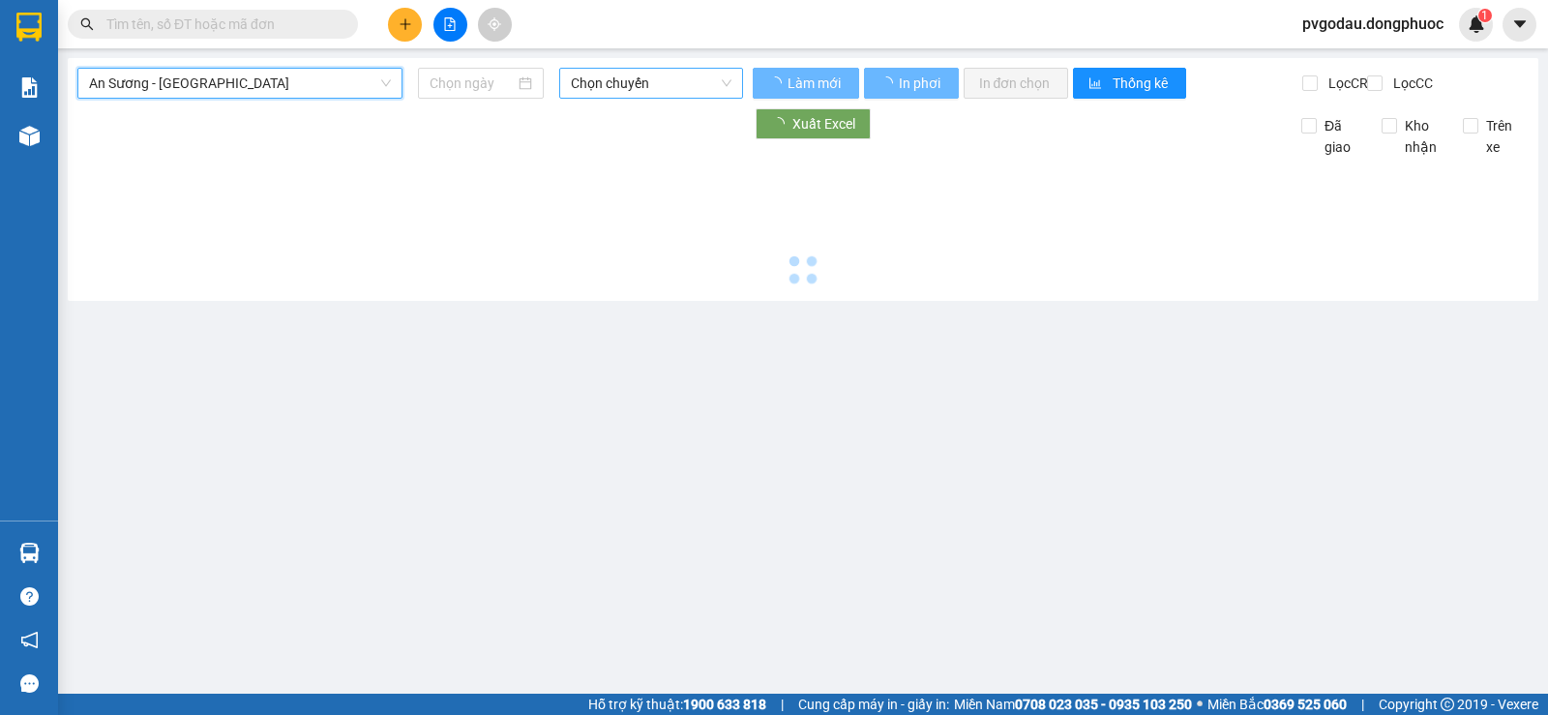
type input "[DATE]"
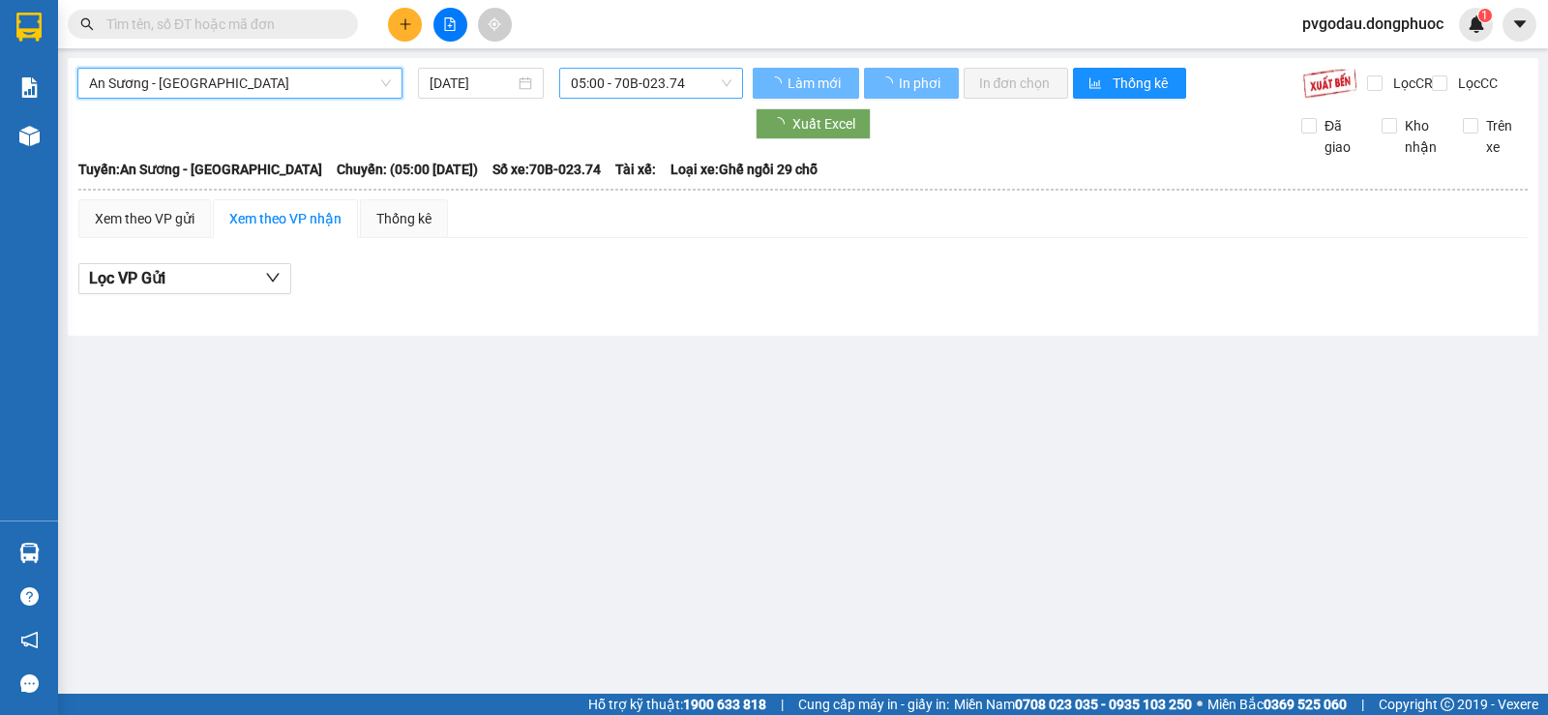
click at [637, 85] on span "05:00 - 70B-023.74" at bounding box center [651, 83] width 160 height 29
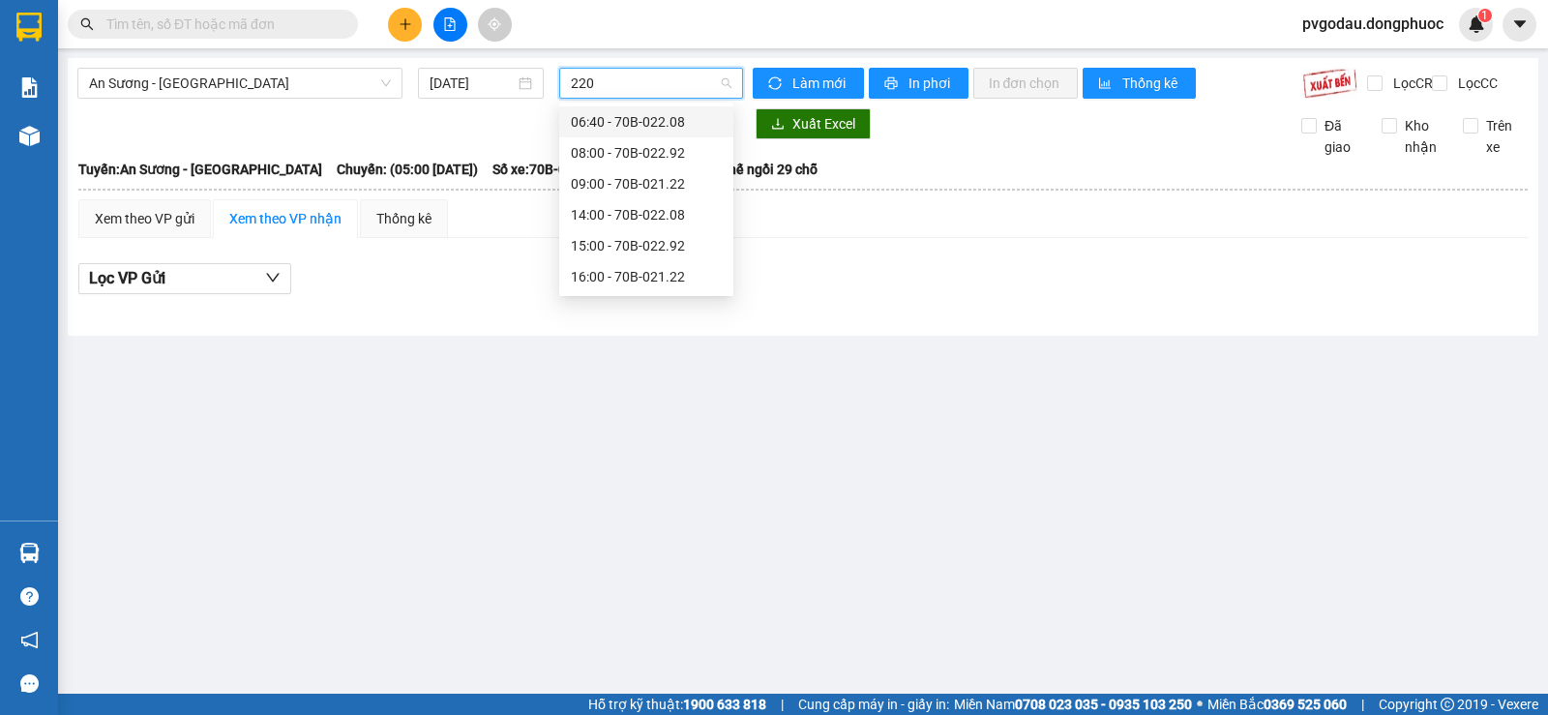
type input "2208"
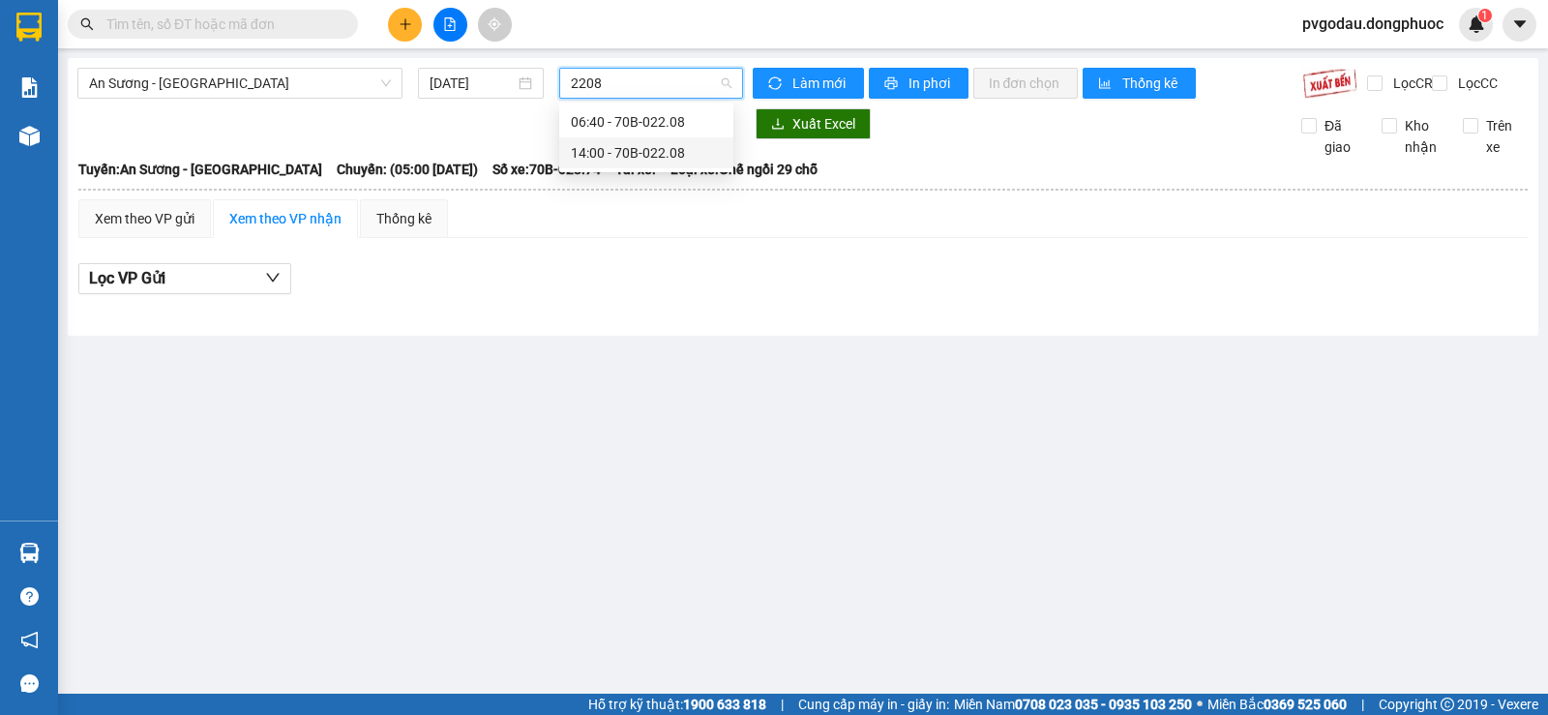
click at [637, 153] on div "14:00 - 70B-022.08" at bounding box center [646, 152] width 151 height 21
click at [694, 78] on span "14:00 - 70B-022.08" at bounding box center [651, 83] width 160 height 29
type input "2370"
click at [674, 152] on div "14:30 - 70B-023.70" at bounding box center [646, 152] width 151 height 21
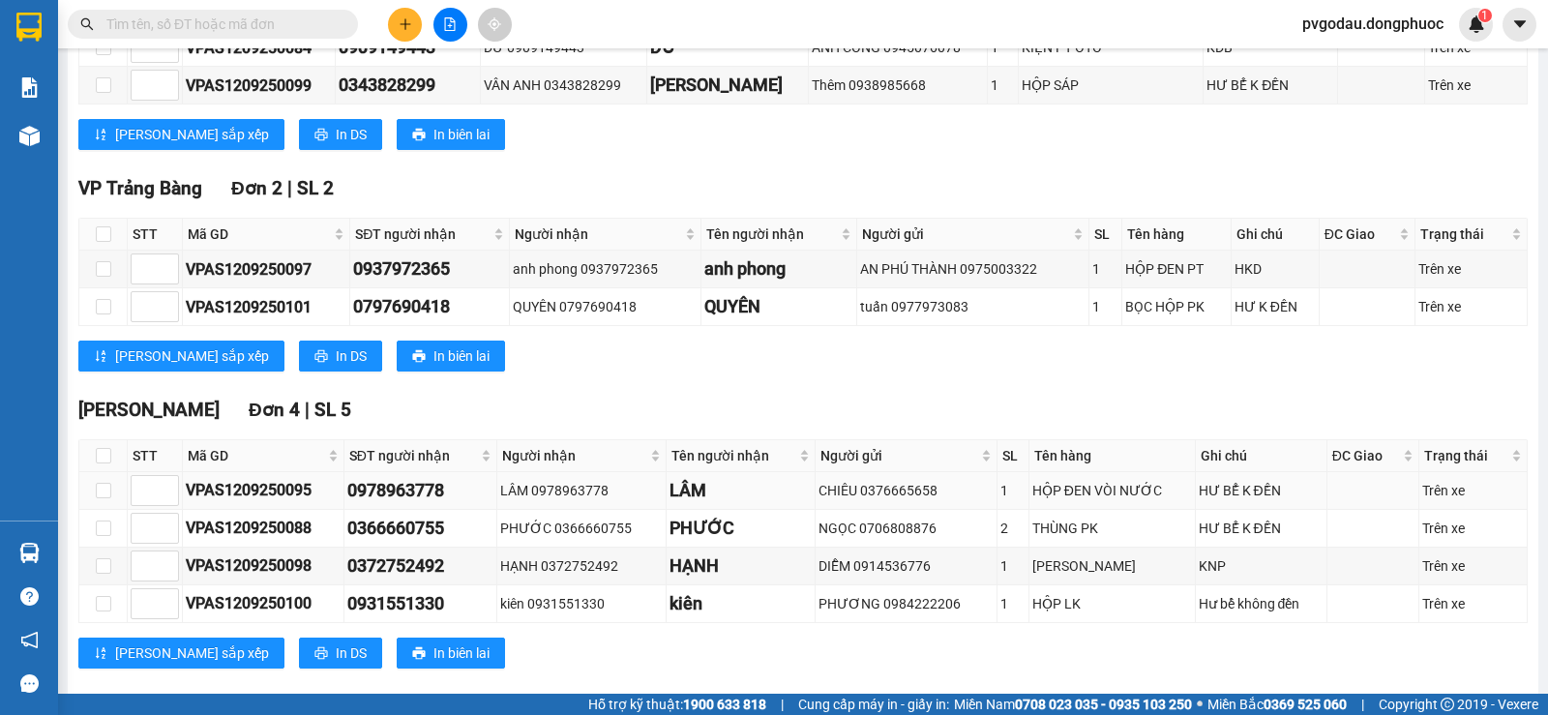
scroll to position [626, 0]
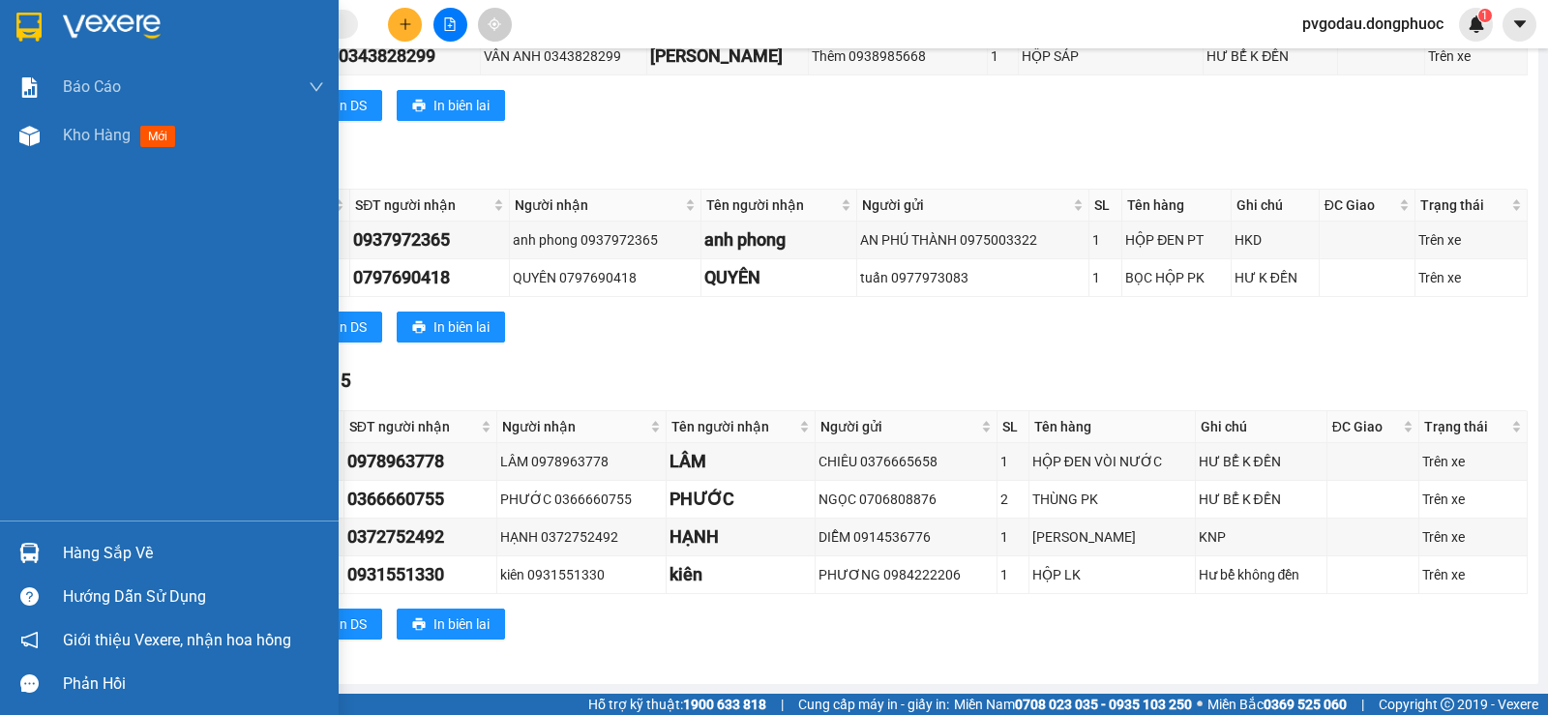
click at [60, 556] on div "Hàng sắp về" at bounding box center [169, 553] width 339 height 44
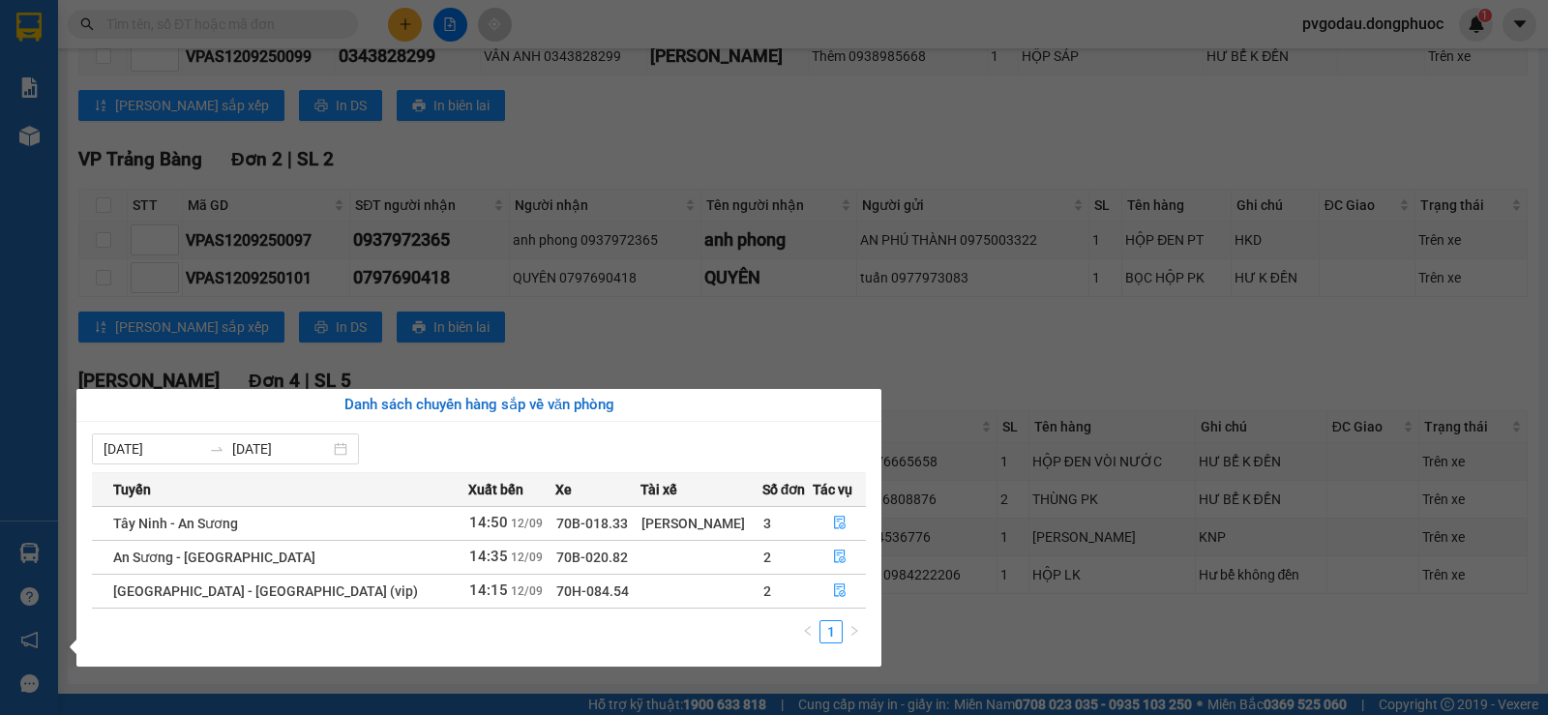
drag, startPoint x: 16, startPoint y: 595, endPoint x: 60, endPoint y: 562, distance: 54.6
click at [19, 594] on div "Báo cáo Mẫu 1: Báo cáo dòng tiền theo nhân viên Mẫu 1: Báo cáo dòng tiền theo n…" at bounding box center [29, 357] width 58 height 715
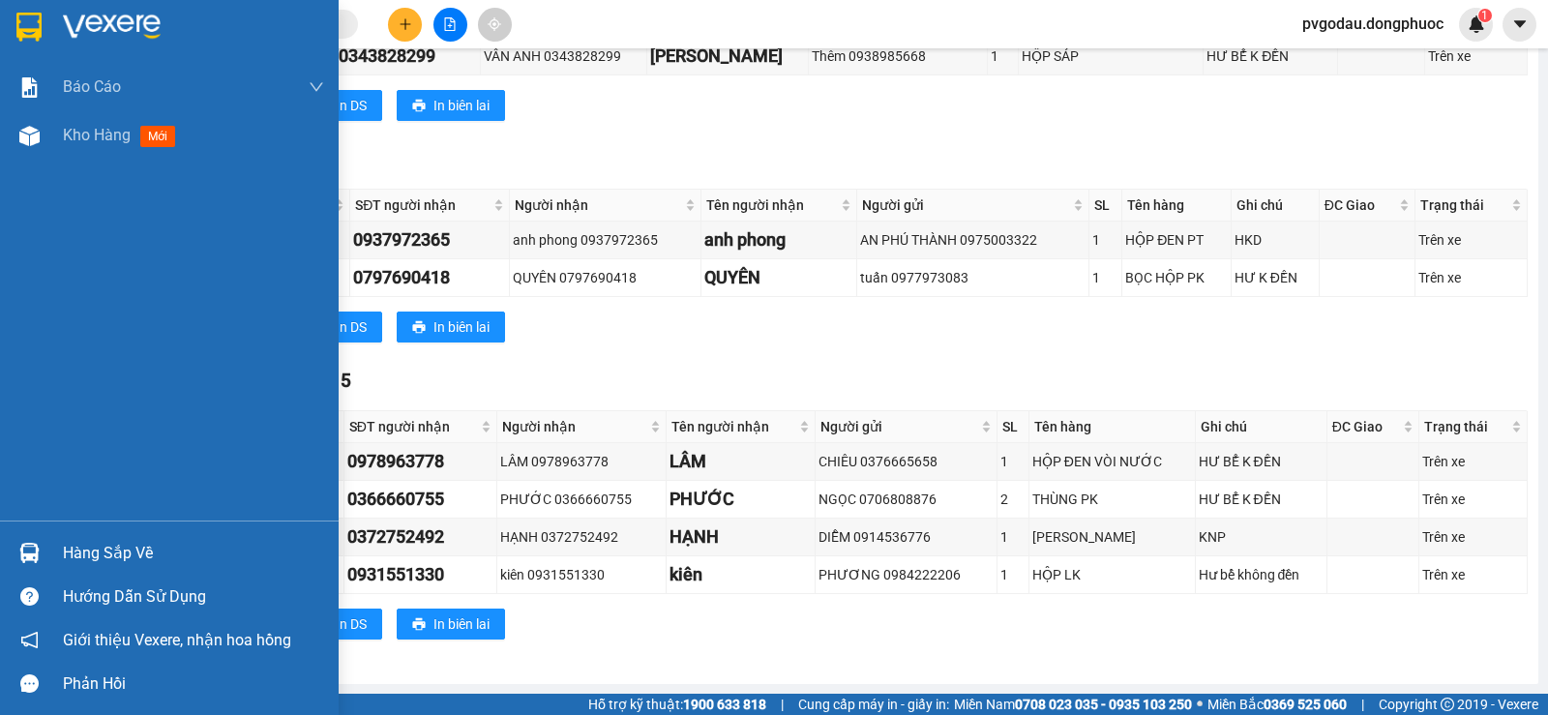
click at [60, 562] on div "Hàng sắp về" at bounding box center [169, 553] width 339 height 44
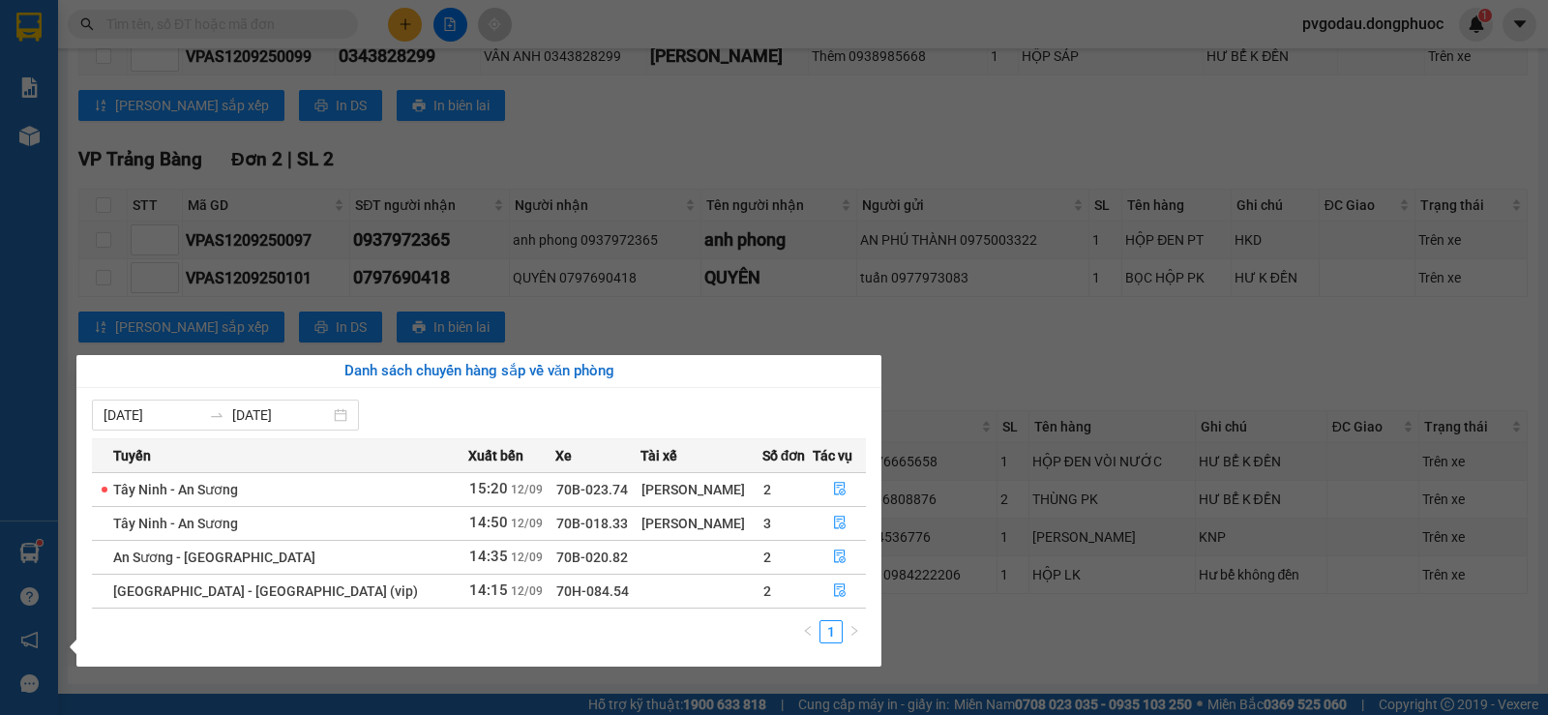
click at [49, 553] on div "Báo cáo Mẫu 1: Báo cáo dòng tiền theo nhân viên Mẫu 1: Báo cáo dòng tiền theo n…" at bounding box center [29, 357] width 58 height 715
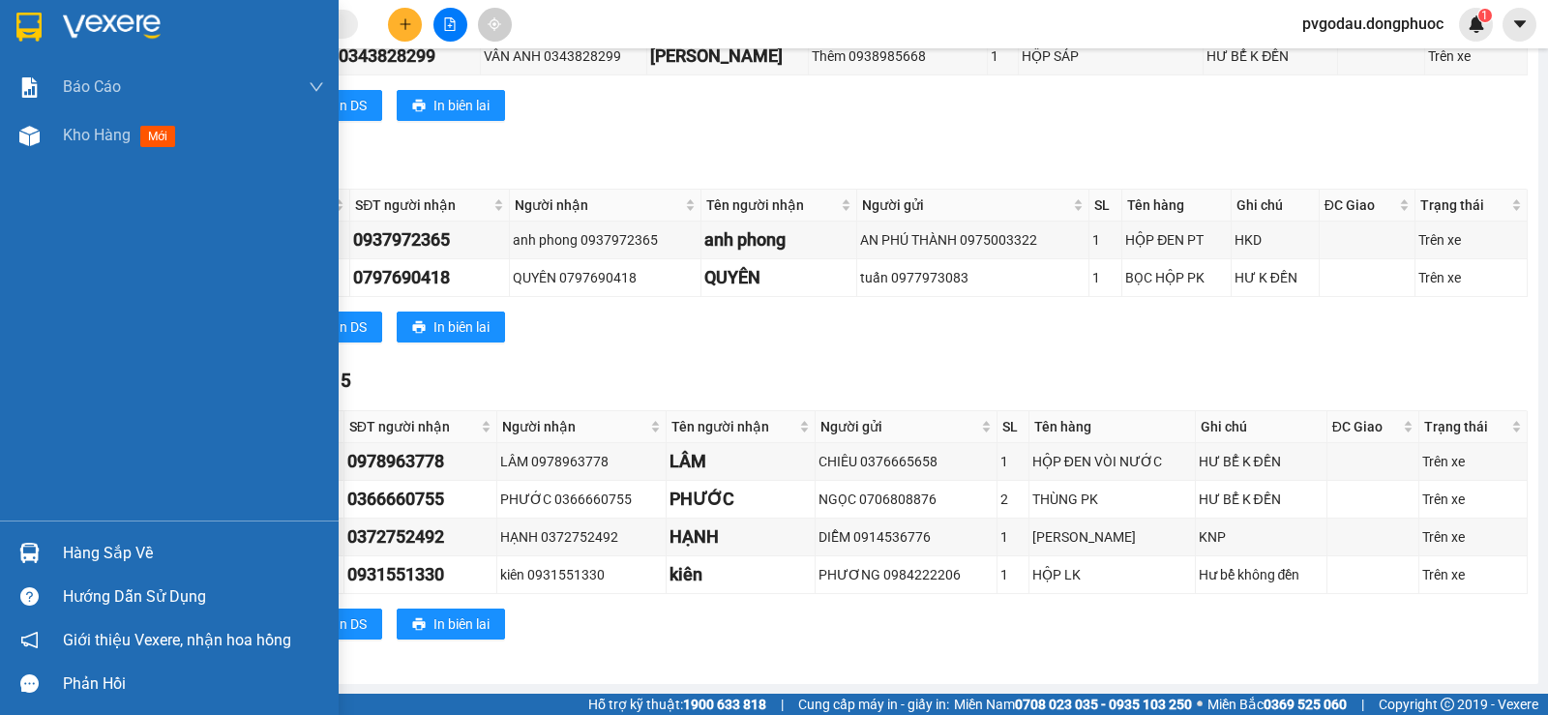
click at [52, 557] on div "Hàng sắp về" at bounding box center [169, 553] width 339 height 44
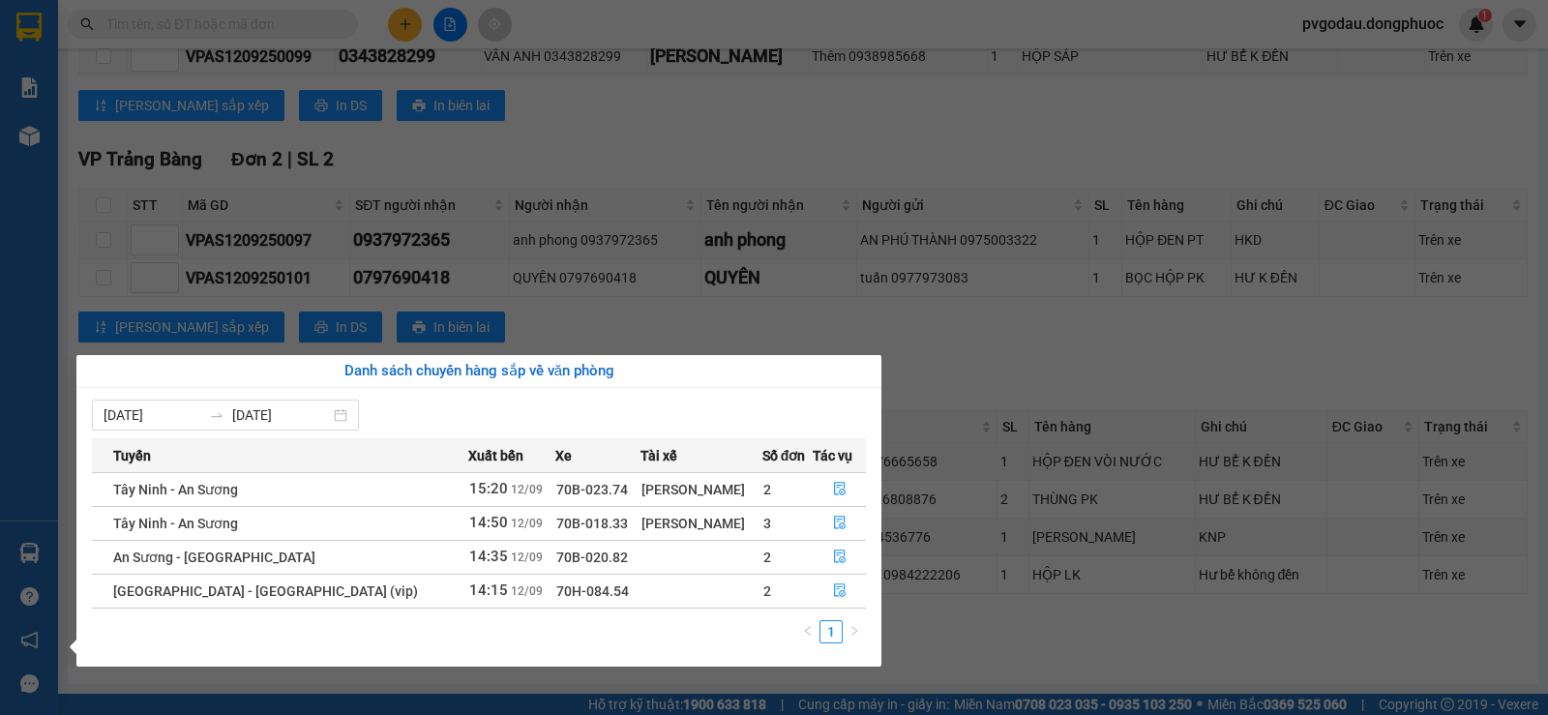
click at [57, 568] on div "Báo cáo Mẫu 1: Báo cáo dòng tiền theo nhân viên Mẫu 1: Báo cáo dòng tiền theo n…" at bounding box center [29, 357] width 58 height 715
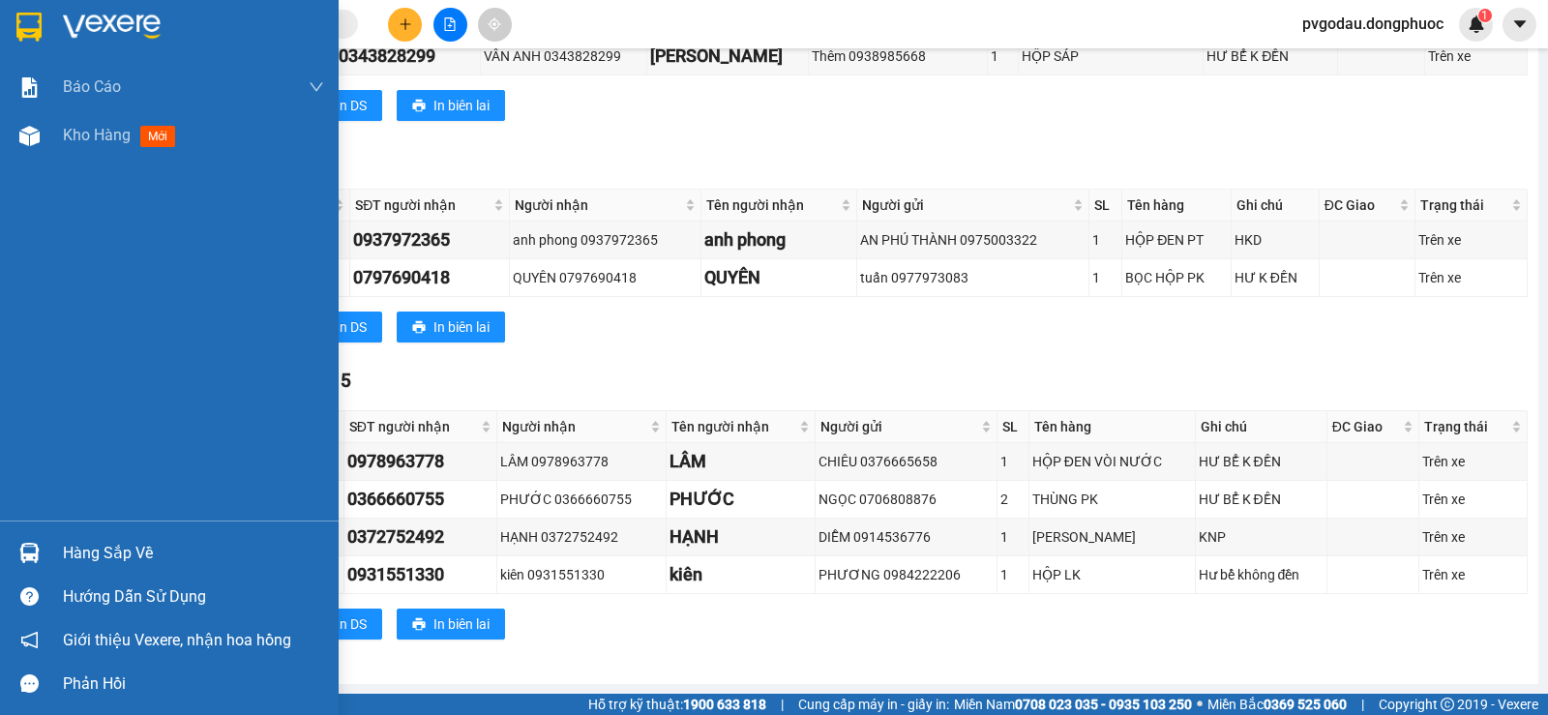
click at [58, 553] on div "Hàng sắp về" at bounding box center [169, 553] width 339 height 44
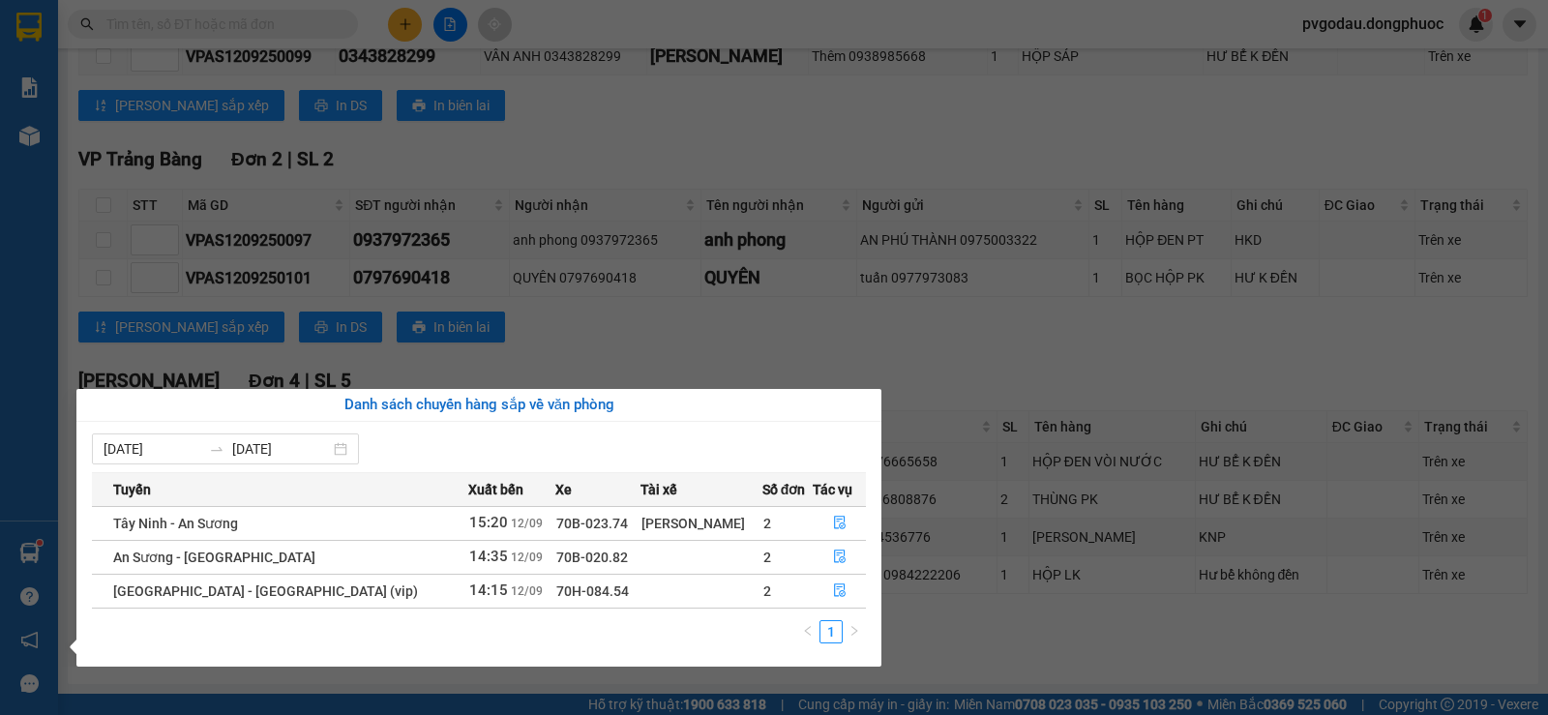
click at [158, 250] on section "Kết quả tìm kiếm ( 5082 ) Bộ lọc Mã ĐH Trạng thái Món hàng Tổng cước Chưa cước …" at bounding box center [774, 357] width 1548 height 715
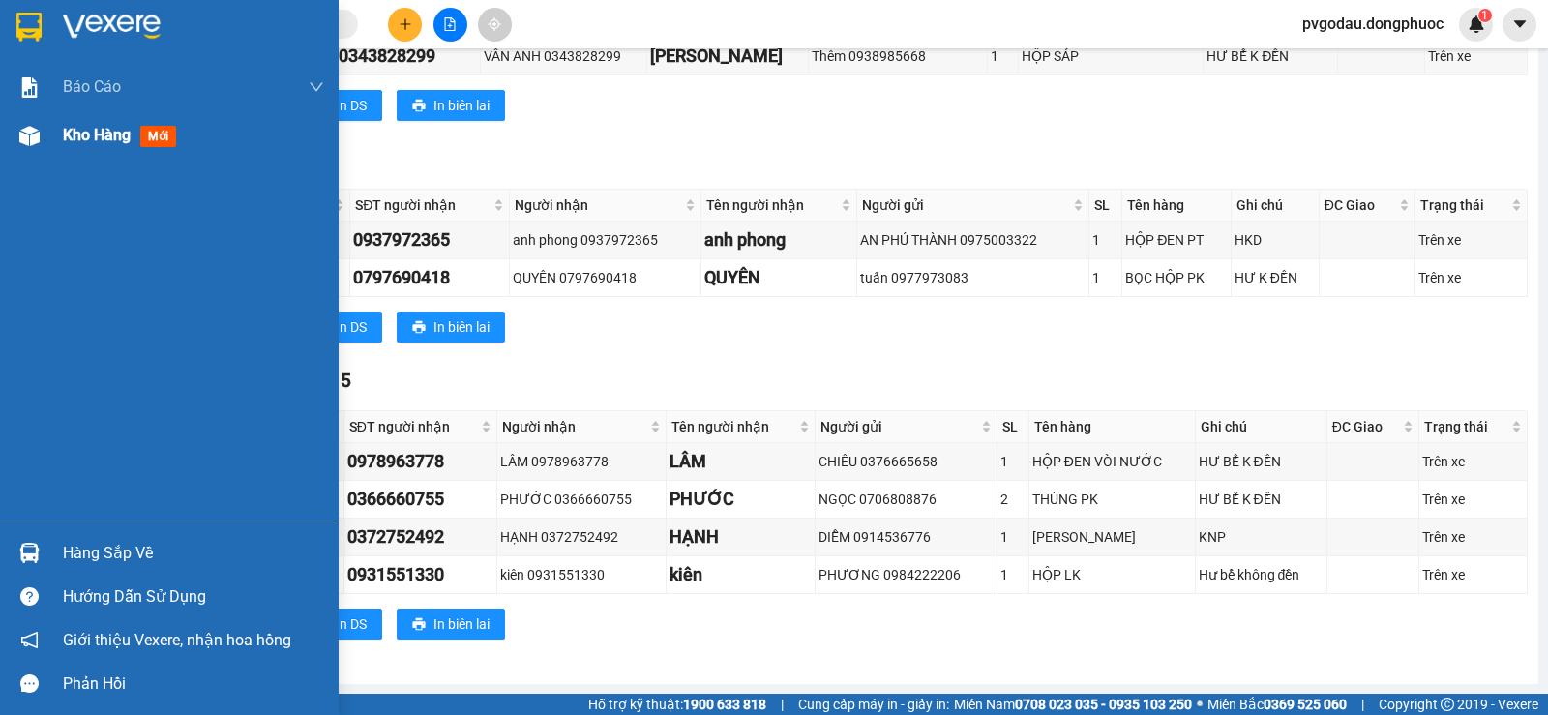
click at [92, 148] on div "Kho hàng mới" at bounding box center [193, 135] width 261 height 48
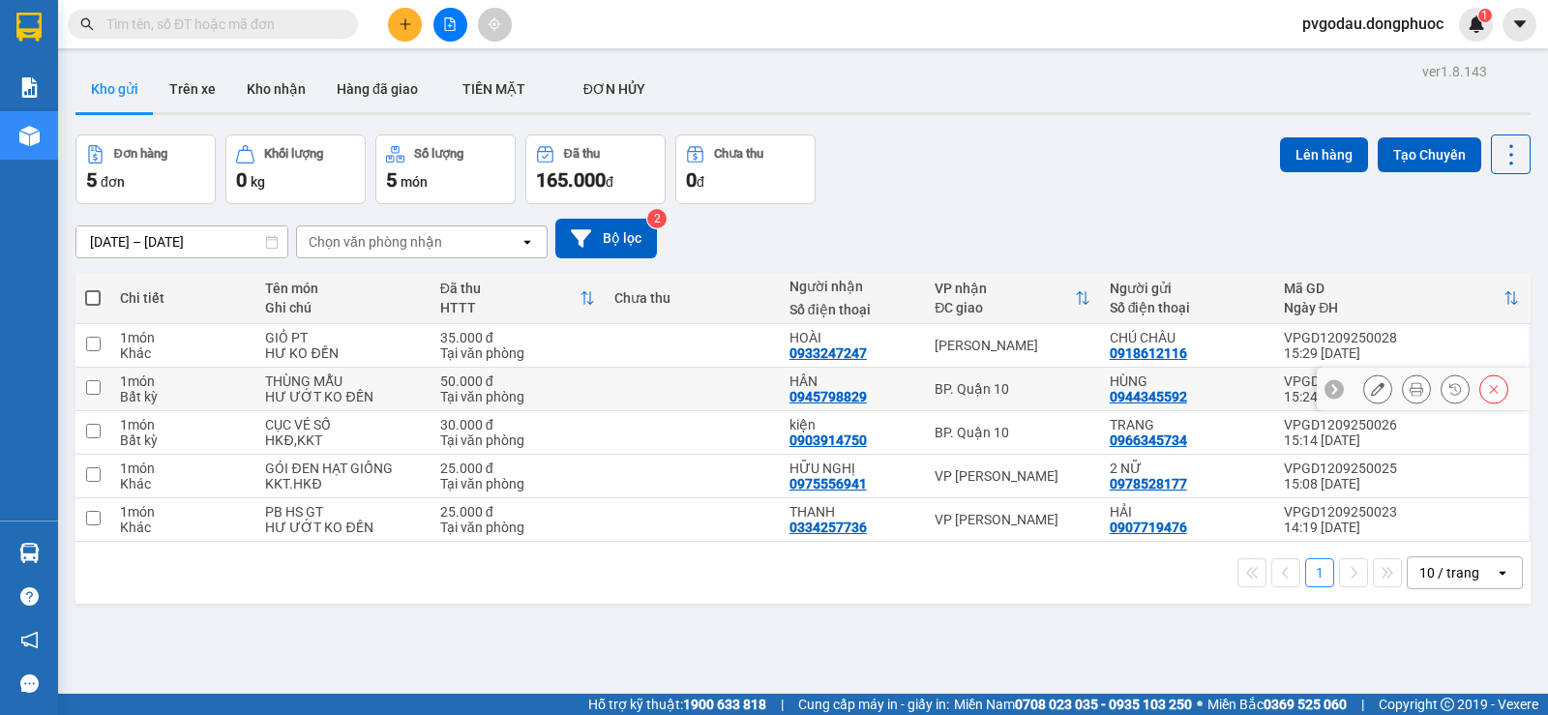
click at [99, 387] on input "checkbox" at bounding box center [93, 387] width 15 height 15
checkbox input "true"
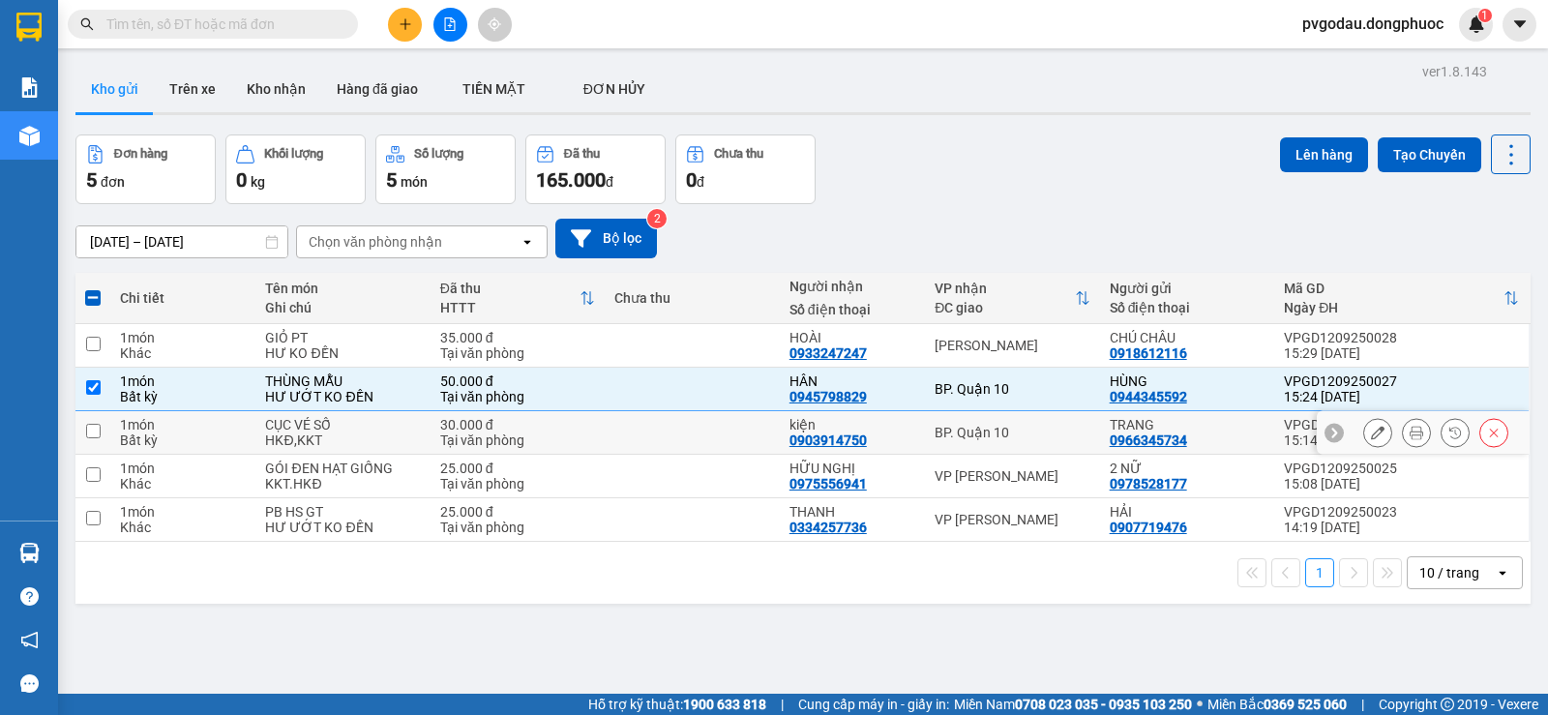
click at [93, 419] on td at bounding box center [92, 433] width 35 height 44
checkbox input "true"
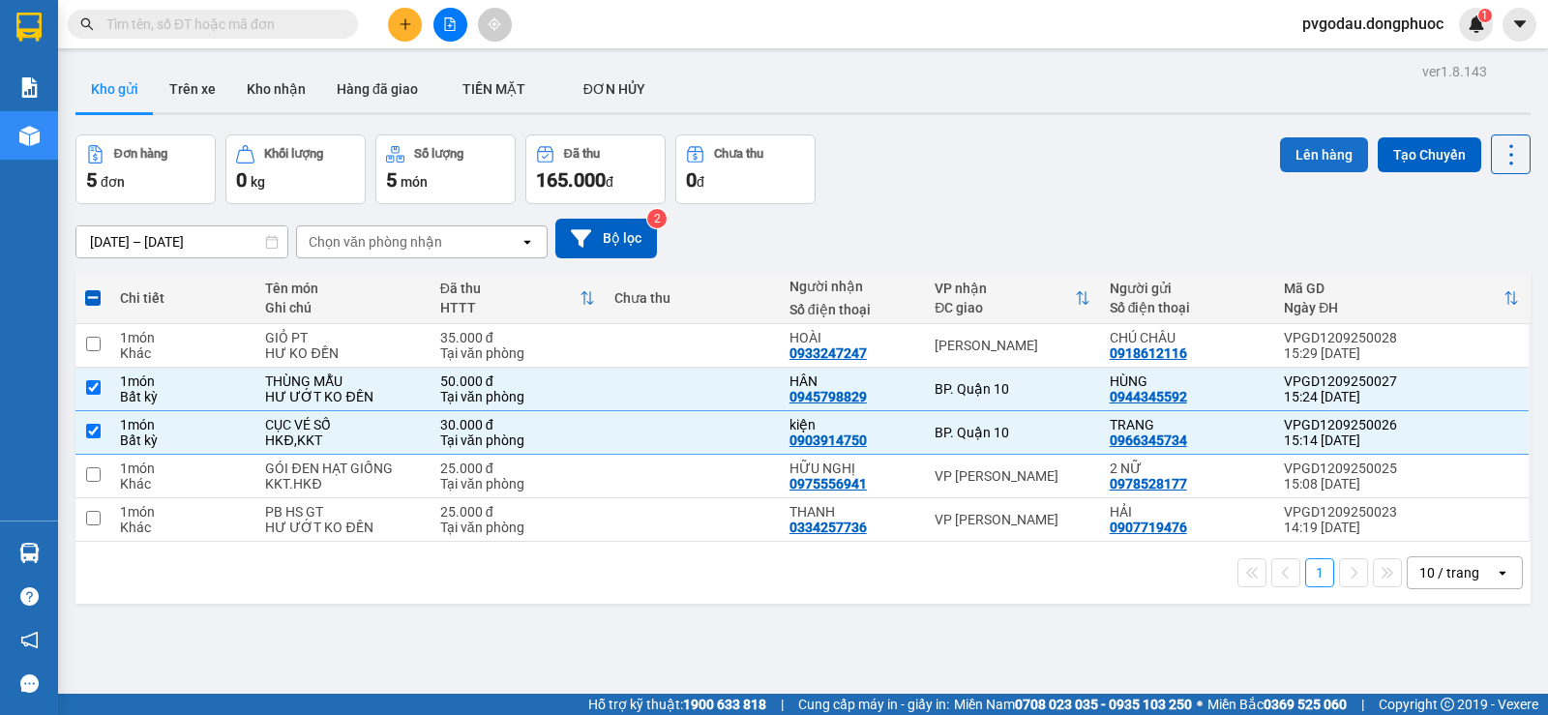
click at [1300, 151] on button "Lên hàng" at bounding box center [1324, 154] width 88 height 35
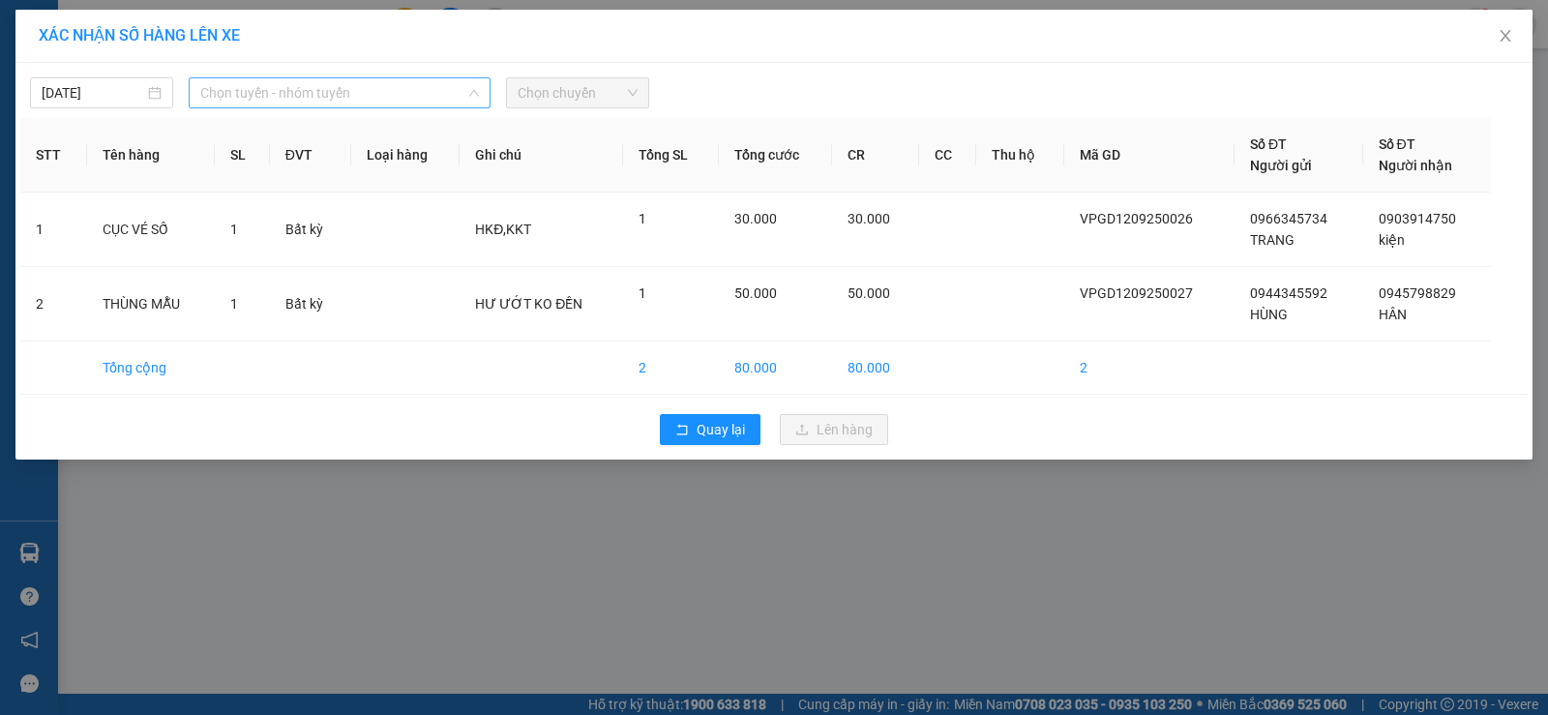
click at [379, 102] on span "Chọn tuyến - nhóm tuyến" at bounding box center [339, 92] width 279 height 29
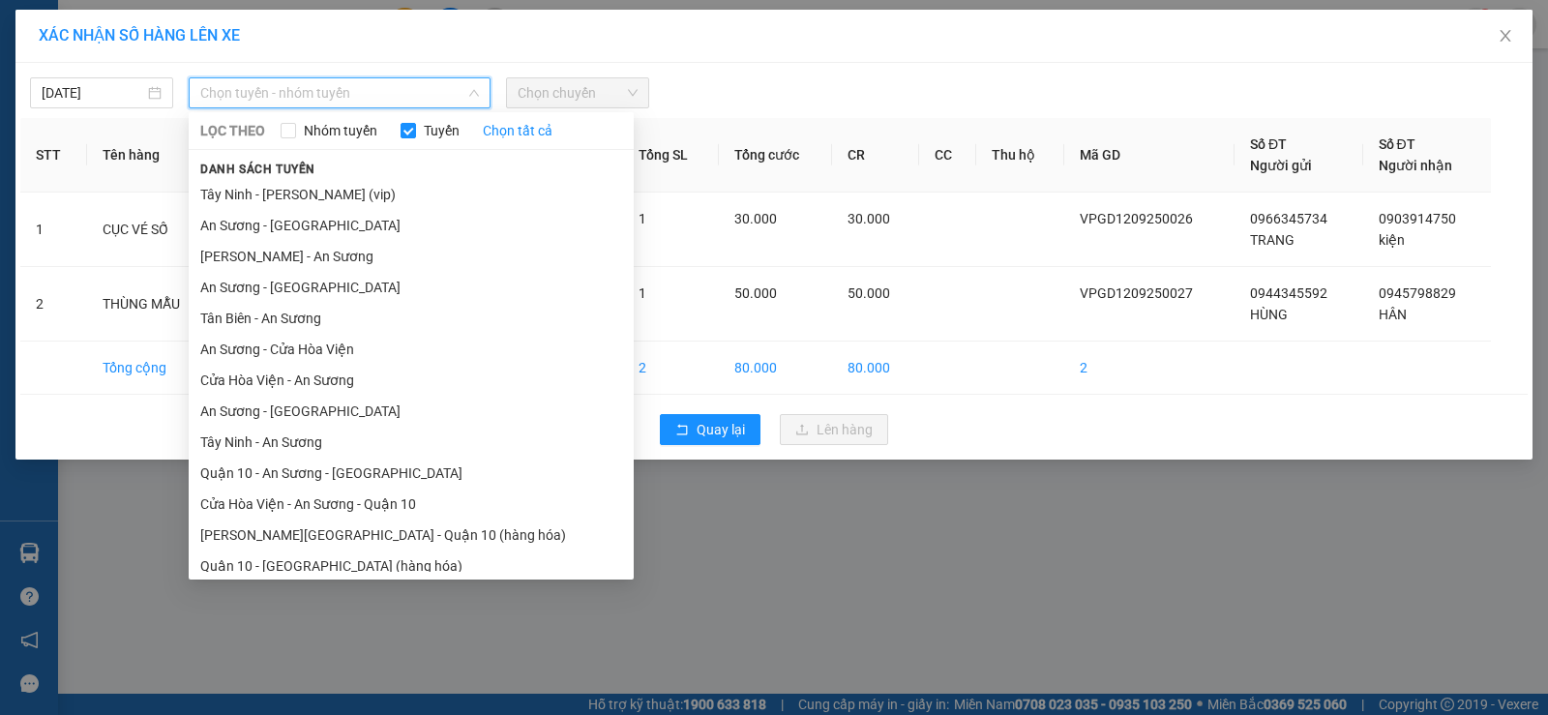
click at [255, 198] on li "Tây Ninh - [PERSON_NAME] (vip)" at bounding box center [411, 194] width 445 height 31
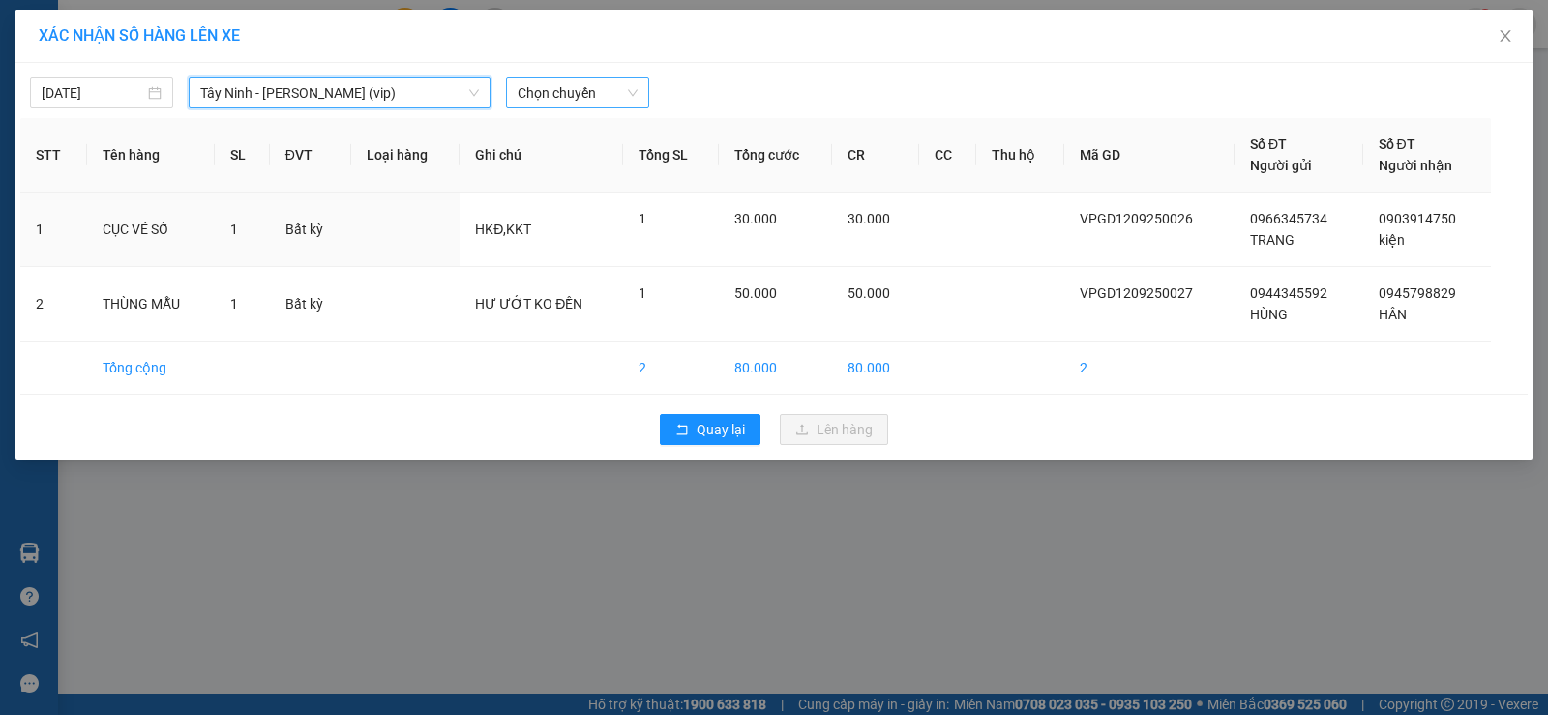
click at [615, 89] on span "Chọn chuyến" at bounding box center [577, 92] width 120 height 29
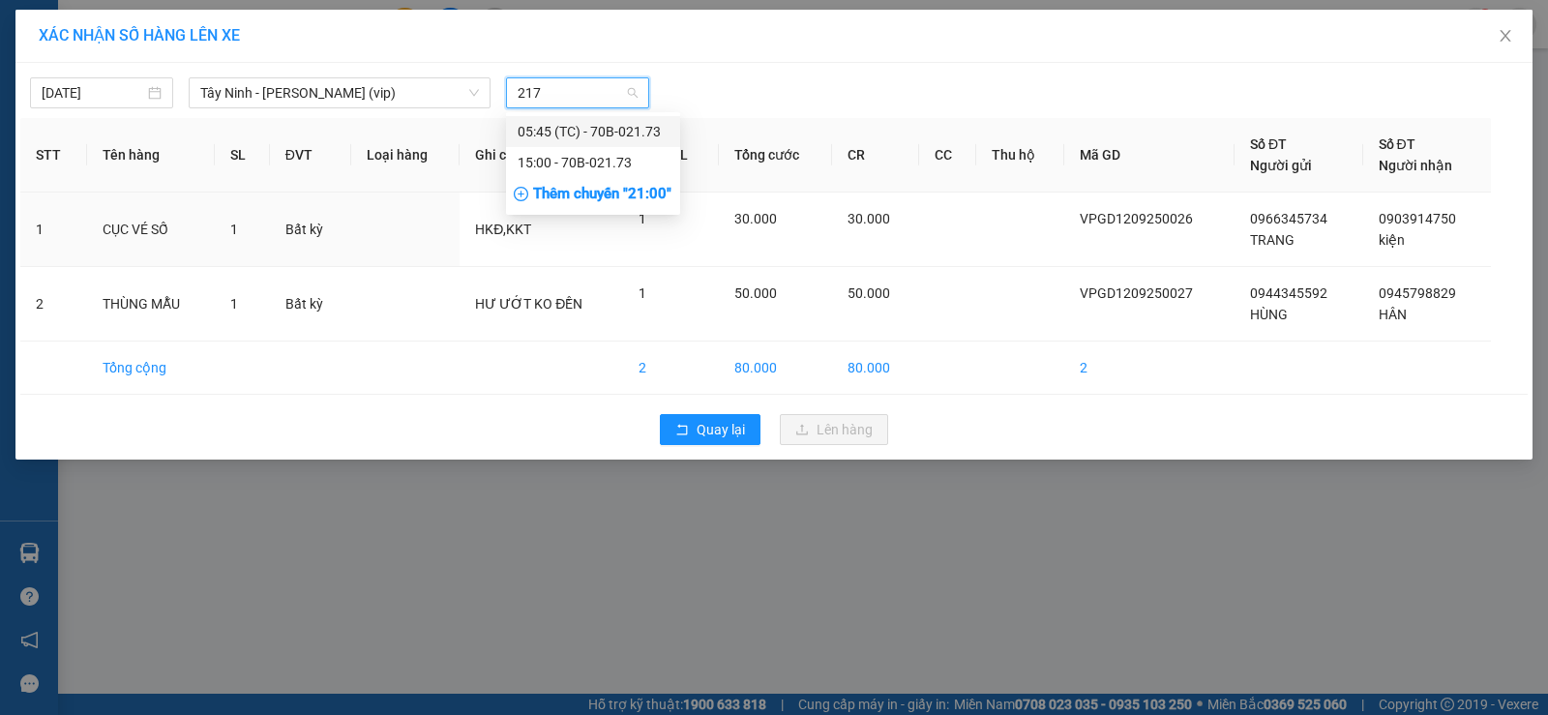
type input "2173"
click at [591, 157] on div "15:00 - 70B-021.73" at bounding box center [592, 162] width 151 height 21
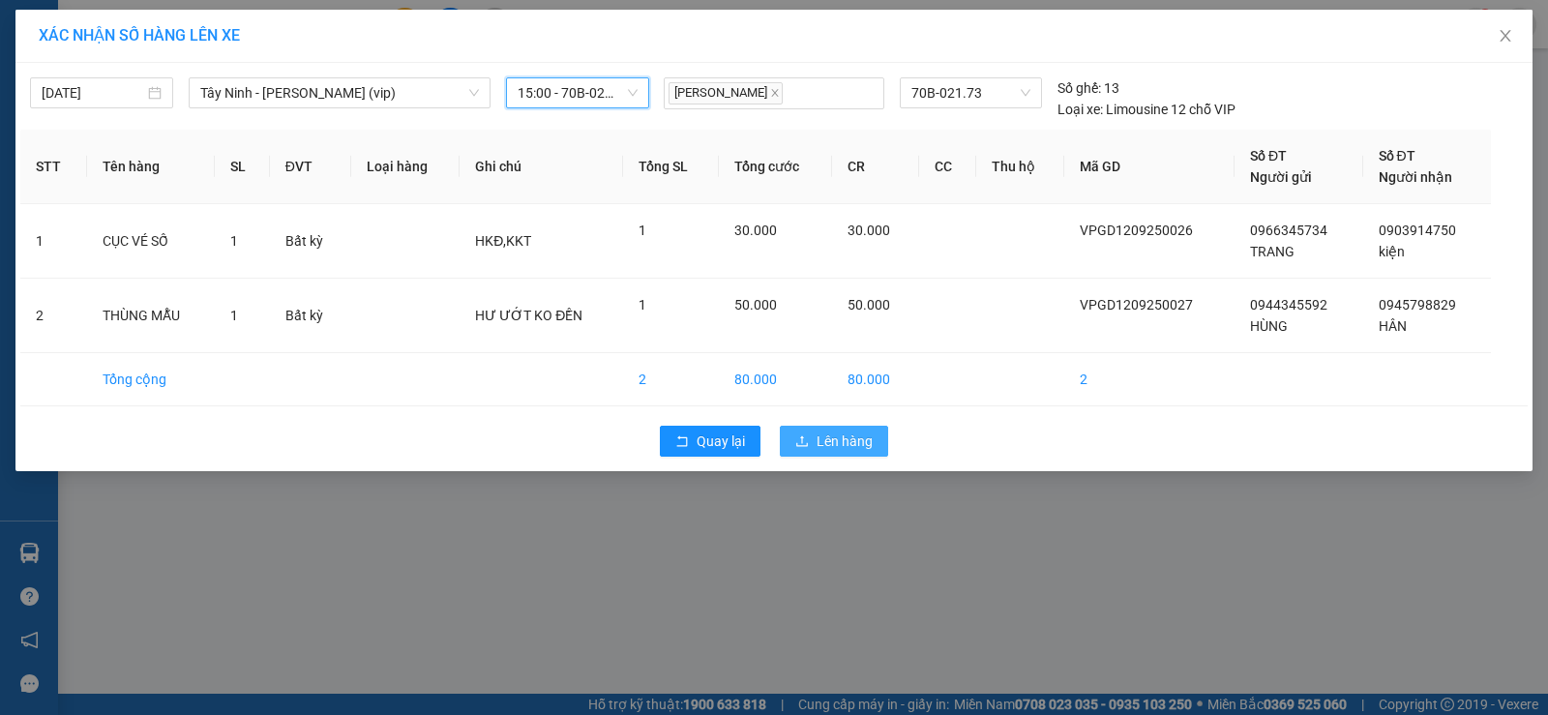
click at [820, 434] on span "Lên hàng" at bounding box center [844, 440] width 56 height 21
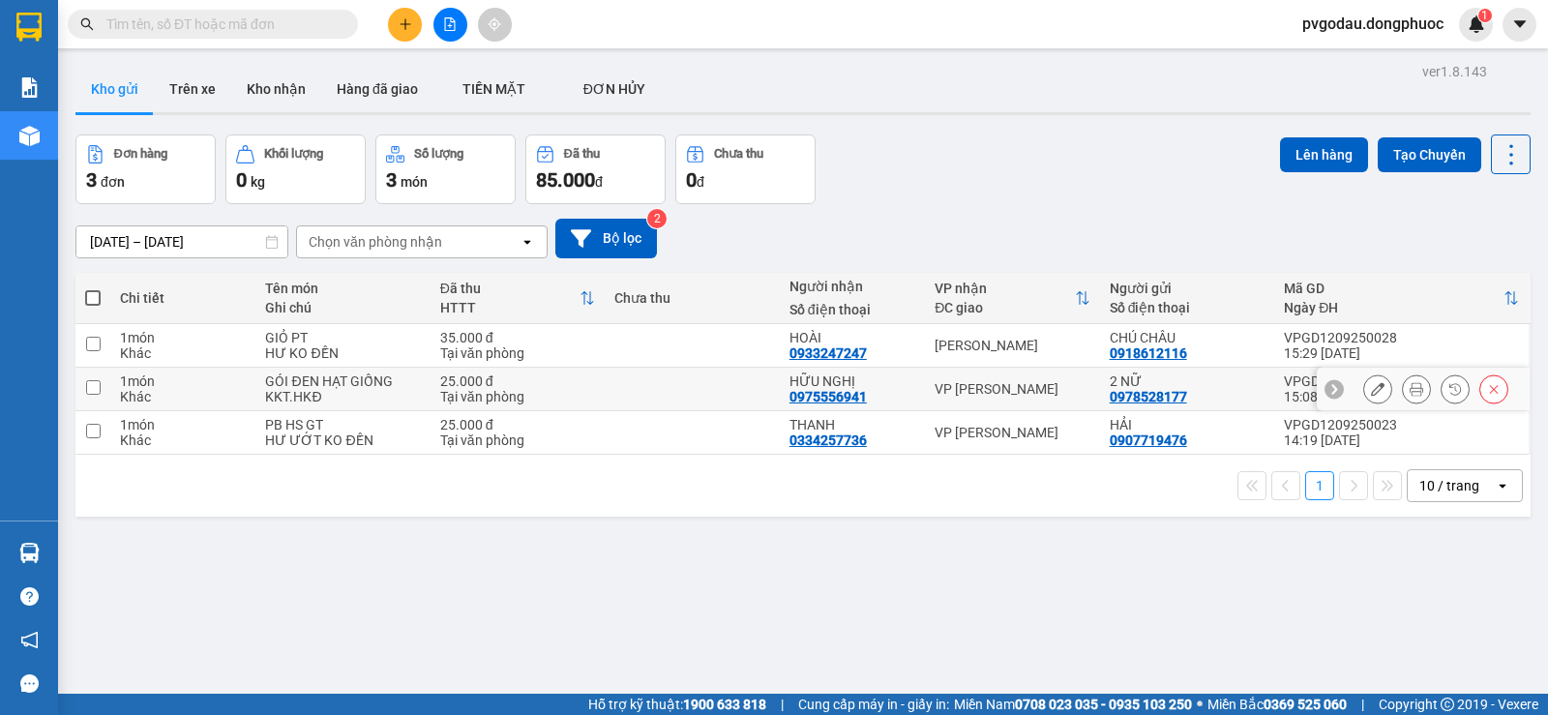
click at [89, 392] on input "checkbox" at bounding box center [93, 387] width 15 height 15
checkbox input "true"
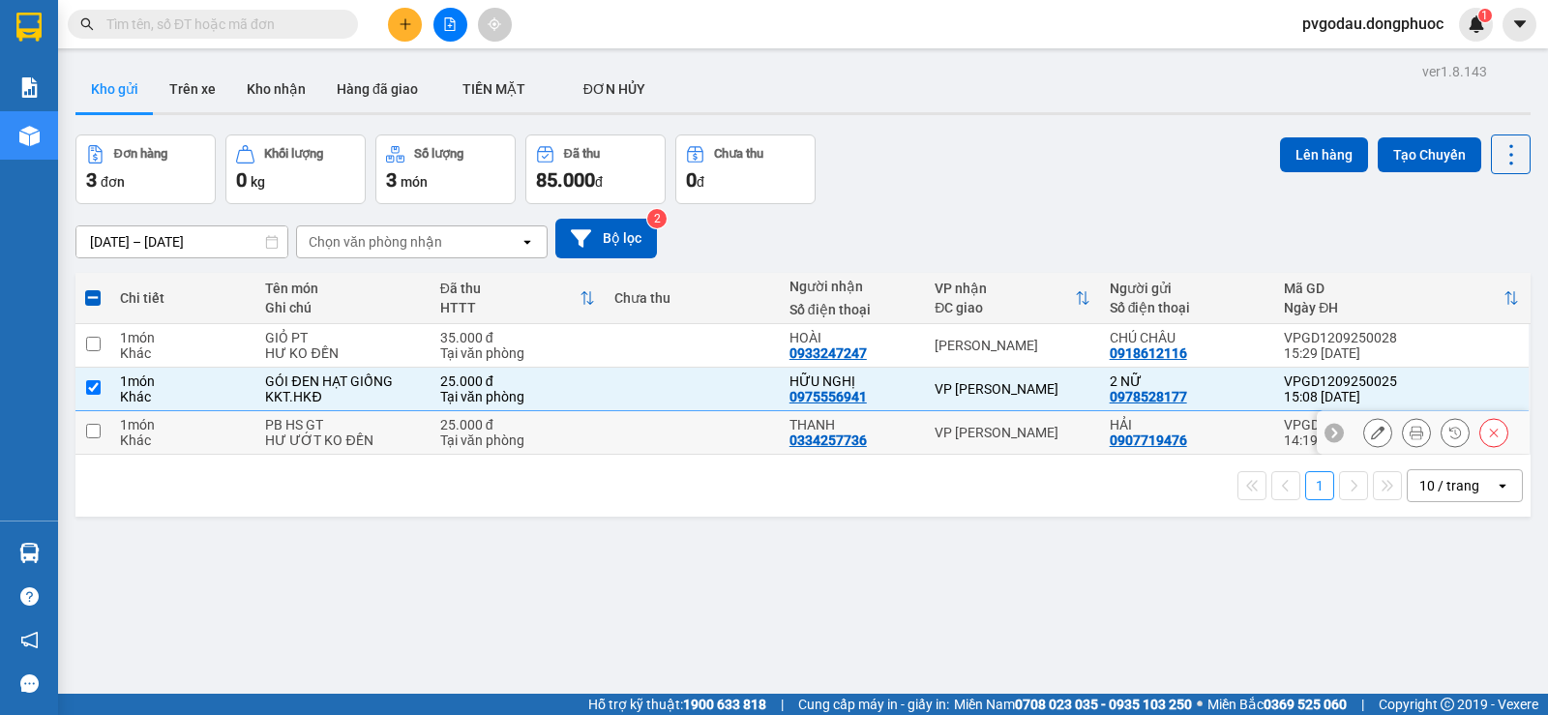
click at [89, 428] on input "checkbox" at bounding box center [93, 431] width 15 height 15
checkbox input "true"
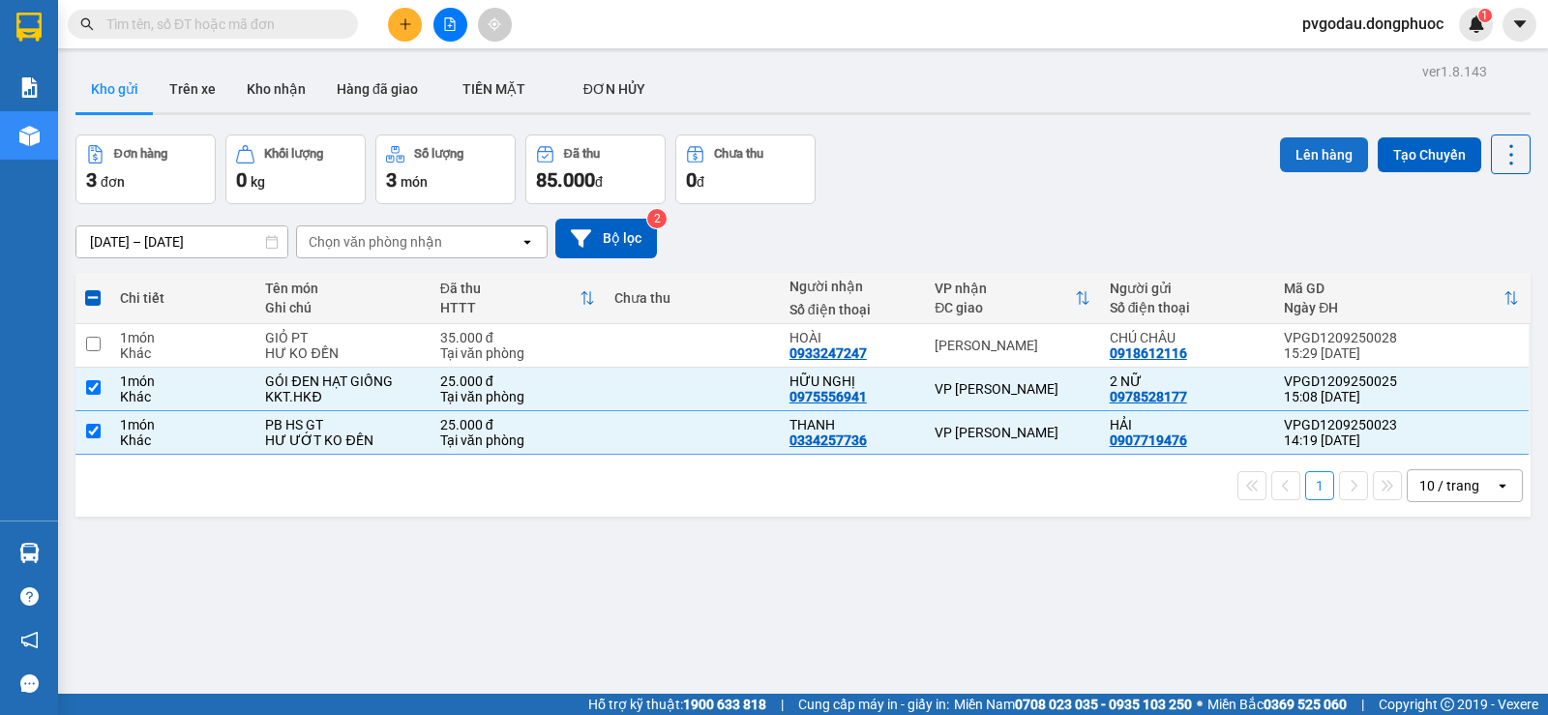
click at [1288, 158] on button "Lên hàng" at bounding box center [1324, 154] width 88 height 35
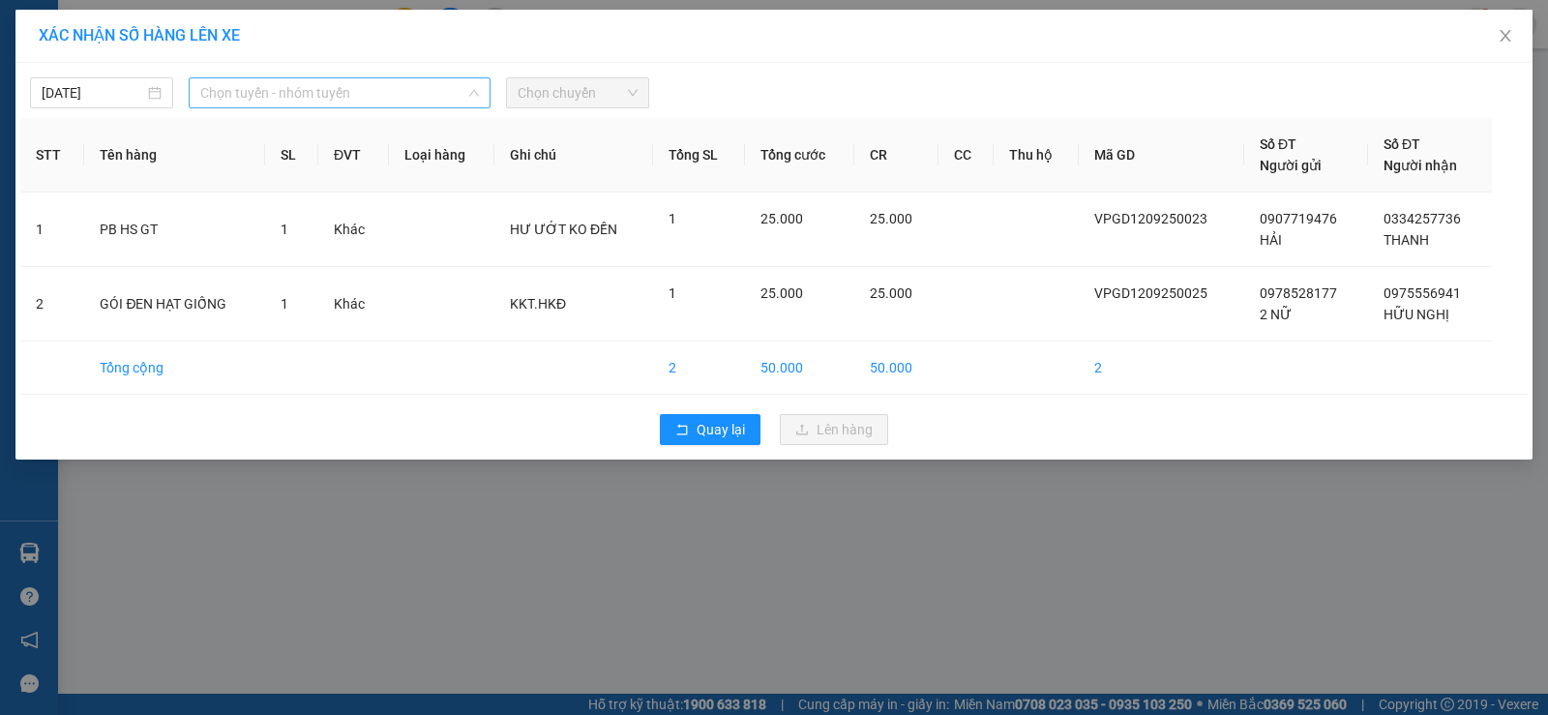
click at [441, 101] on span "Chọn tuyến - nhóm tuyến" at bounding box center [339, 92] width 279 height 29
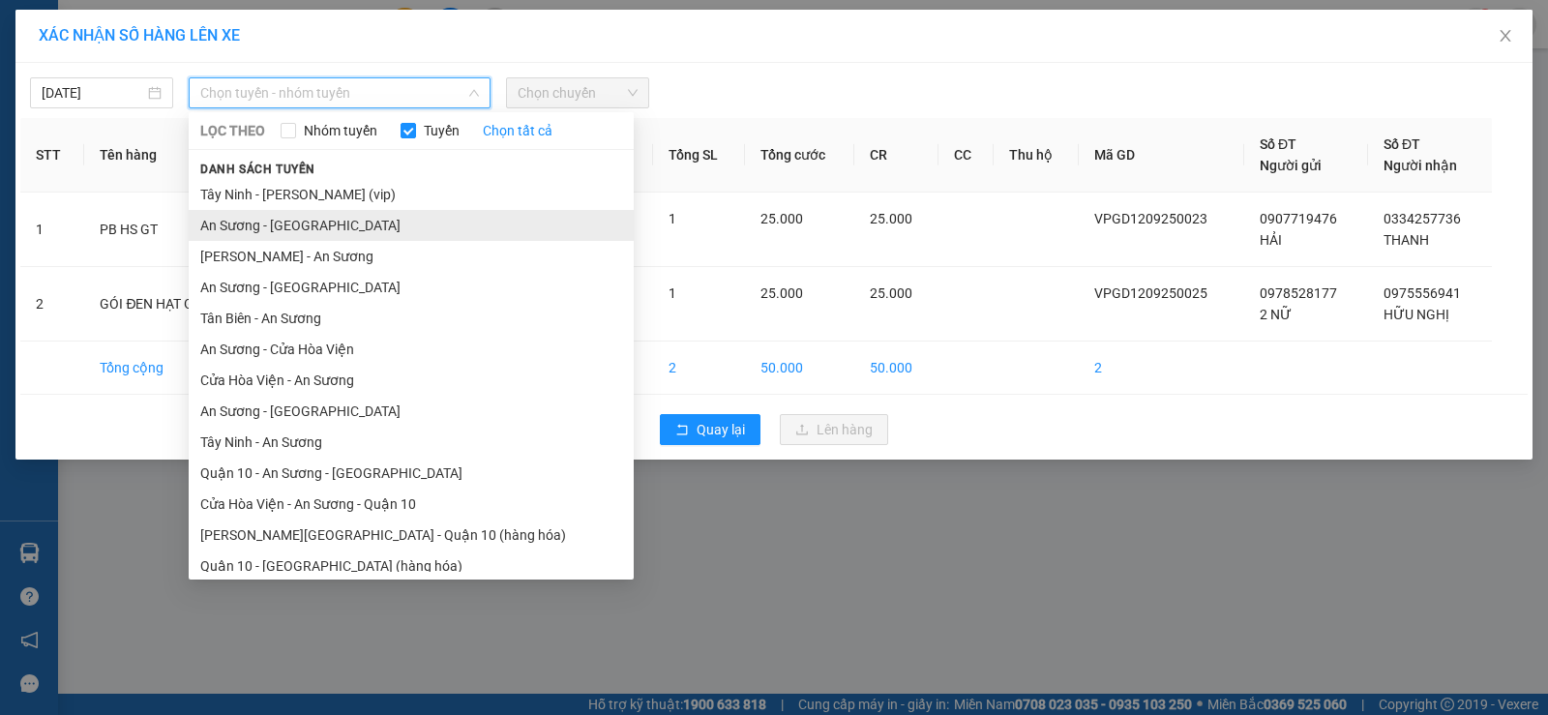
click at [313, 230] on li "An Sương - [GEOGRAPHIC_DATA]" at bounding box center [411, 225] width 445 height 31
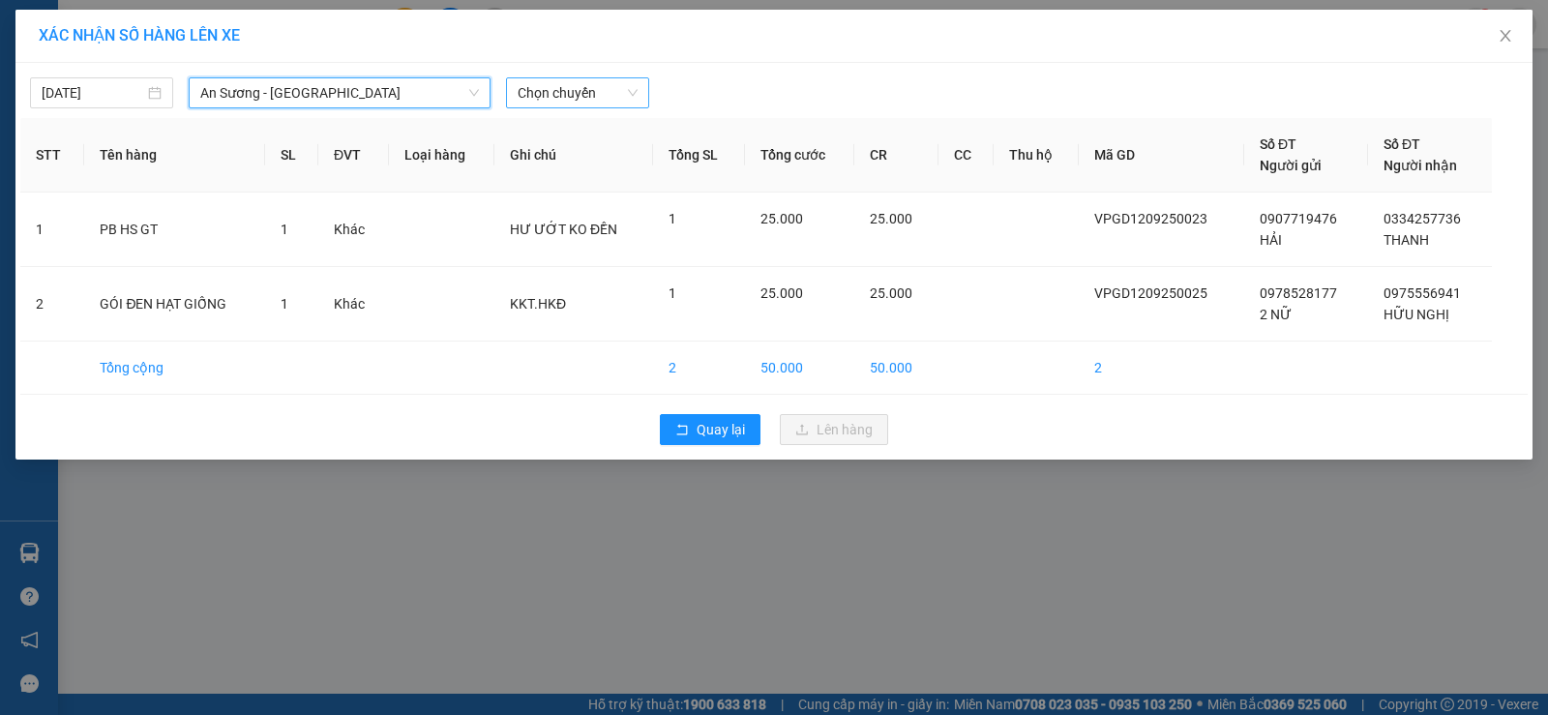
click at [598, 99] on span "Chọn chuyến" at bounding box center [577, 92] width 120 height 29
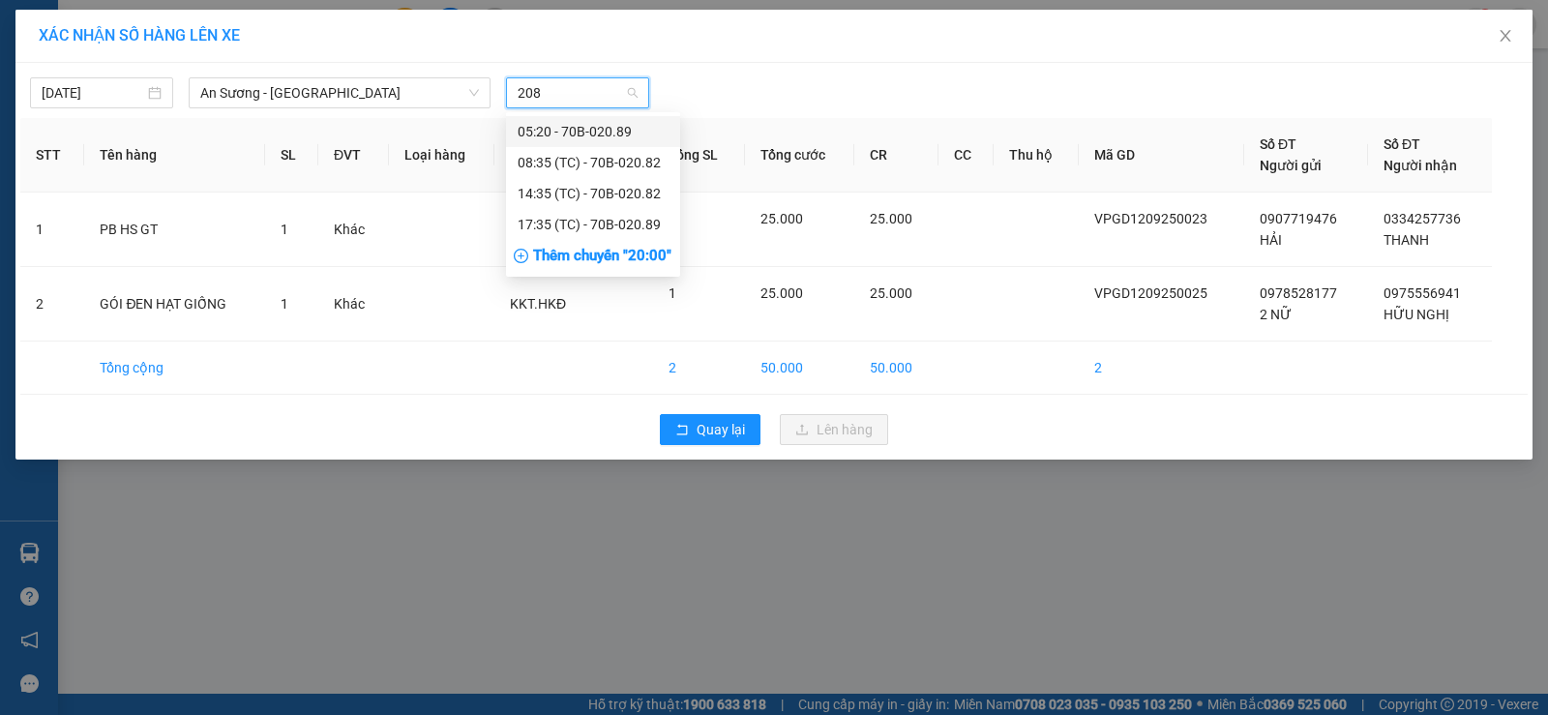
type input "2082"
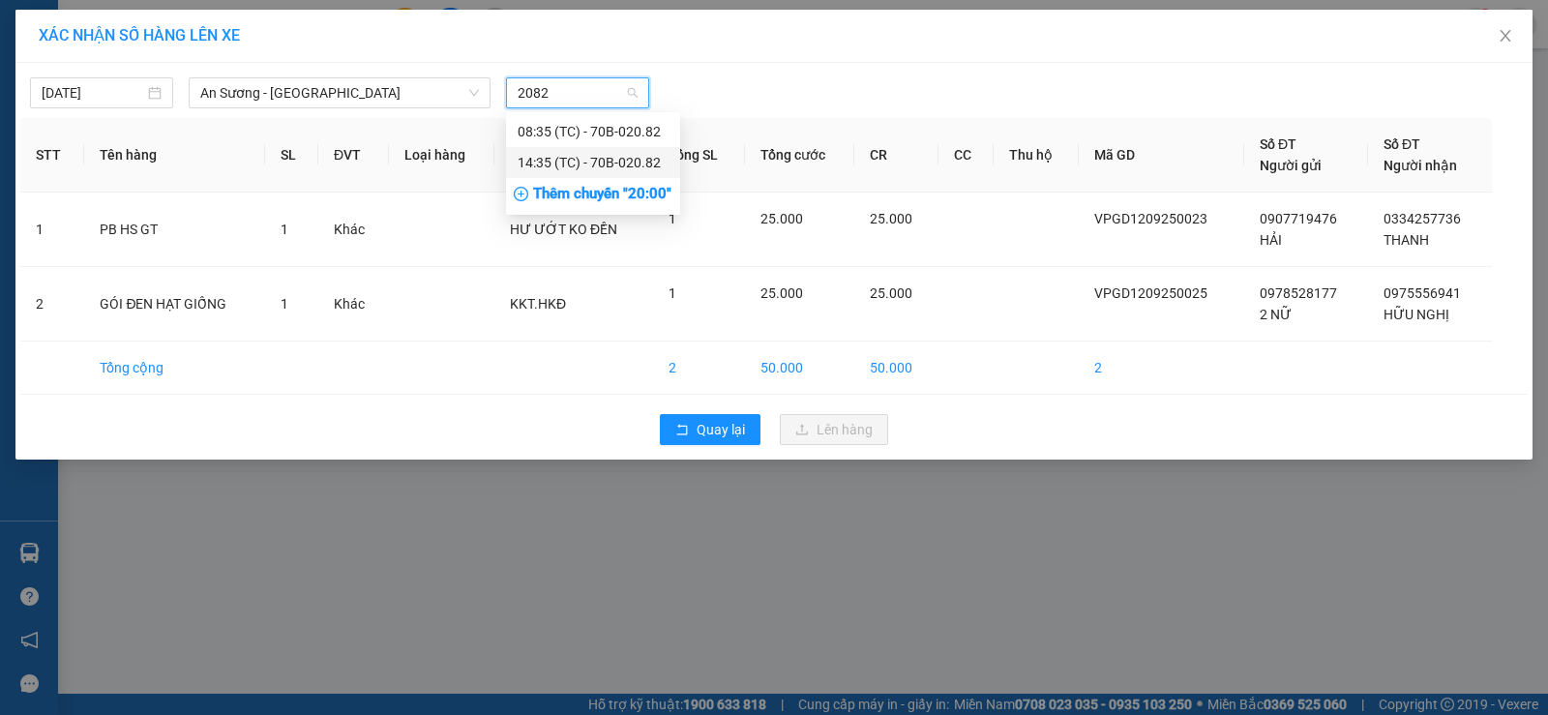
click at [580, 161] on div "14:35 (TC) - 70B-020.82" at bounding box center [592, 162] width 151 height 21
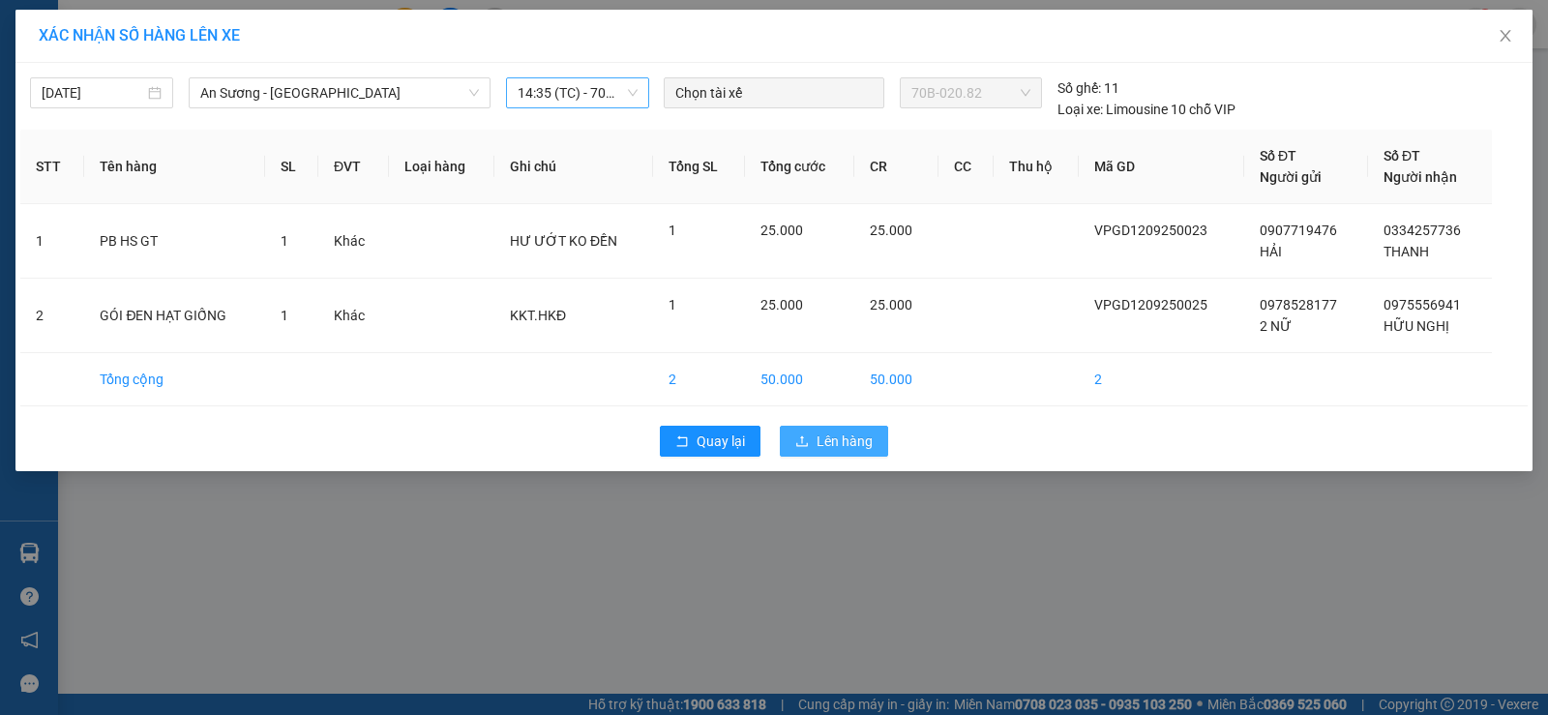
click at [842, 435] on span "Lên hàng" at bounding box center [844, 440] width 56 height 21
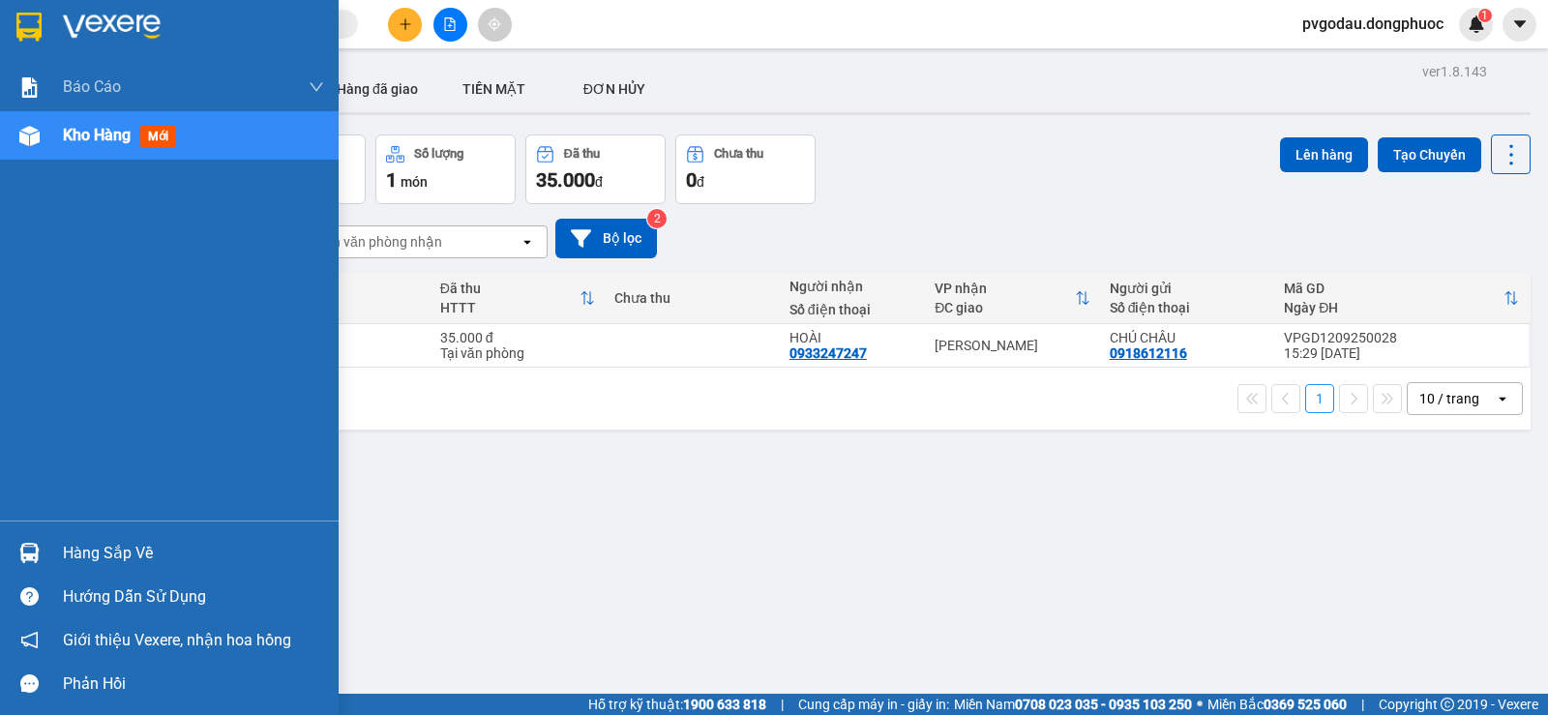
drag, startPoint x: 28, startPoint y: 544, endPoint x: 83, endPoint y: 541, distance: 55.2
click at [29, 544] on img at bounding box center [29, 553] width 20 height 20
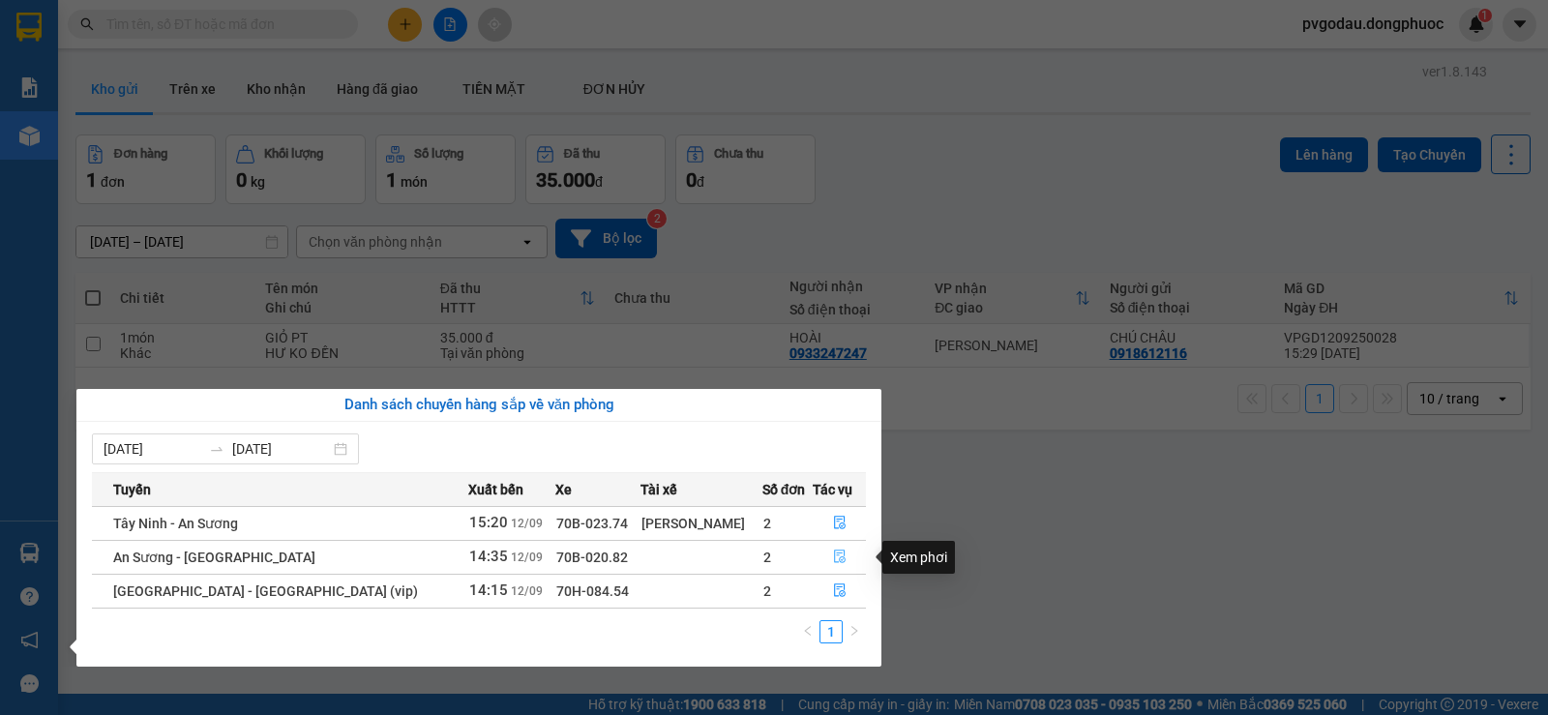
click at [835, 555] on icon "file-done" at bounding box center [840, 556] width 14 height 14
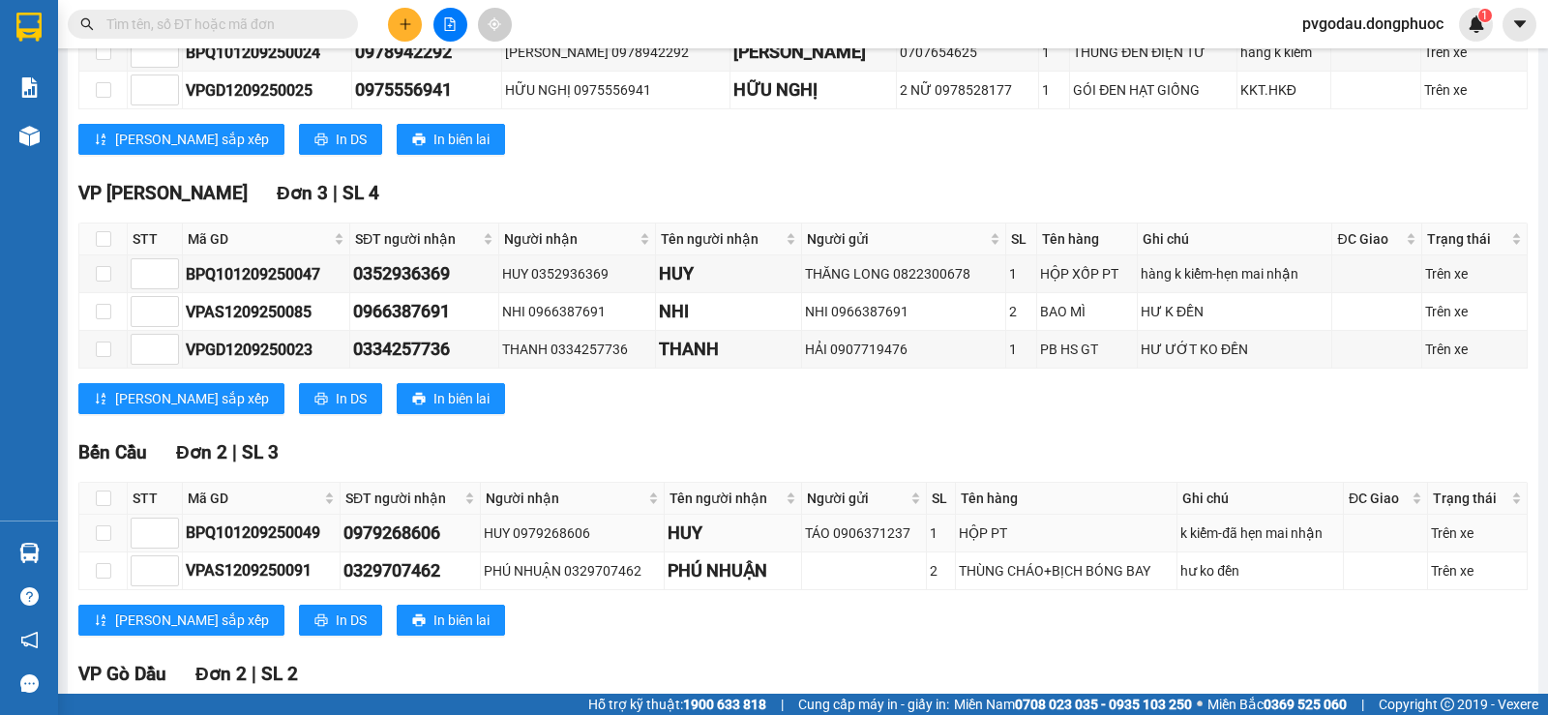
scroll to position [621, 0]
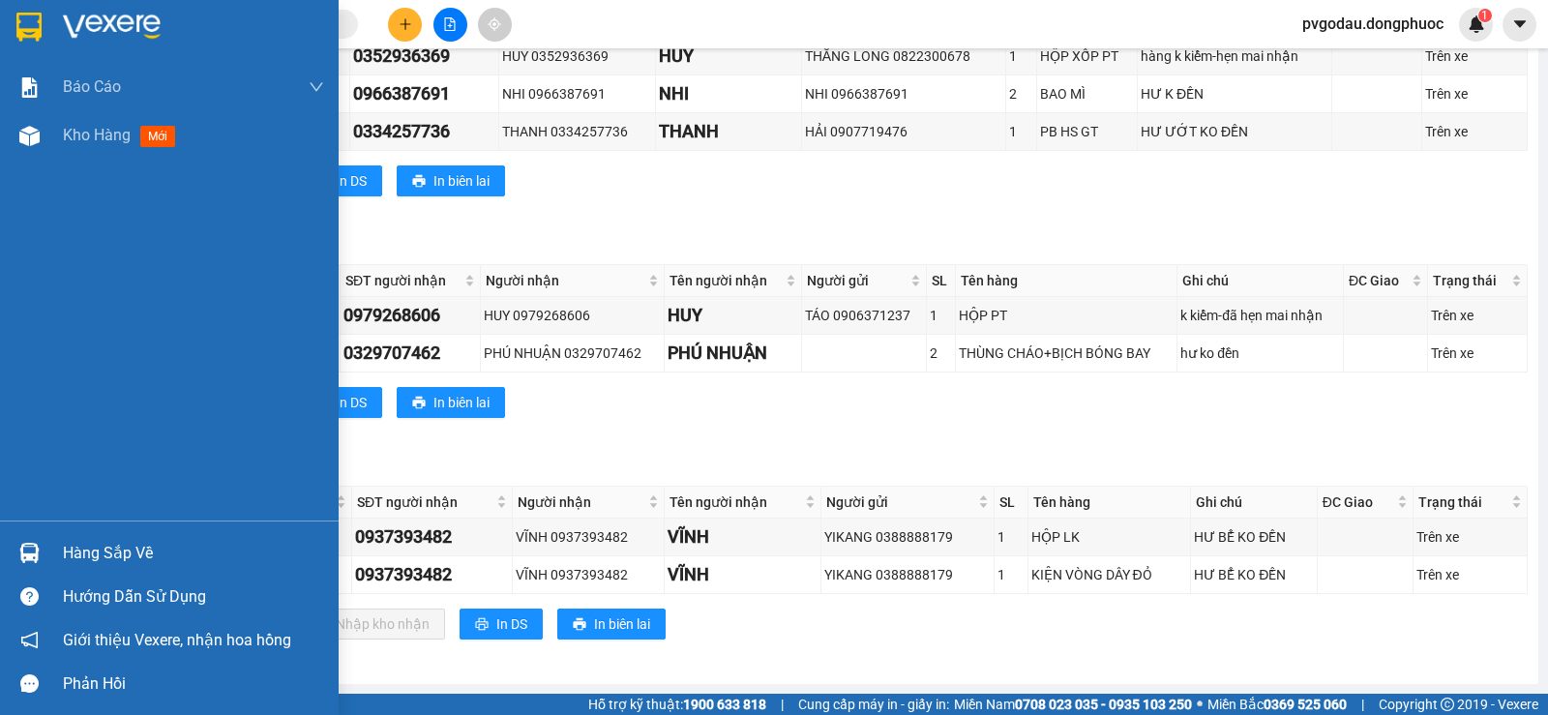
click at [75, 550] on div "Hàng sắp về" at bounding box center [193, 553] width 261 height 29
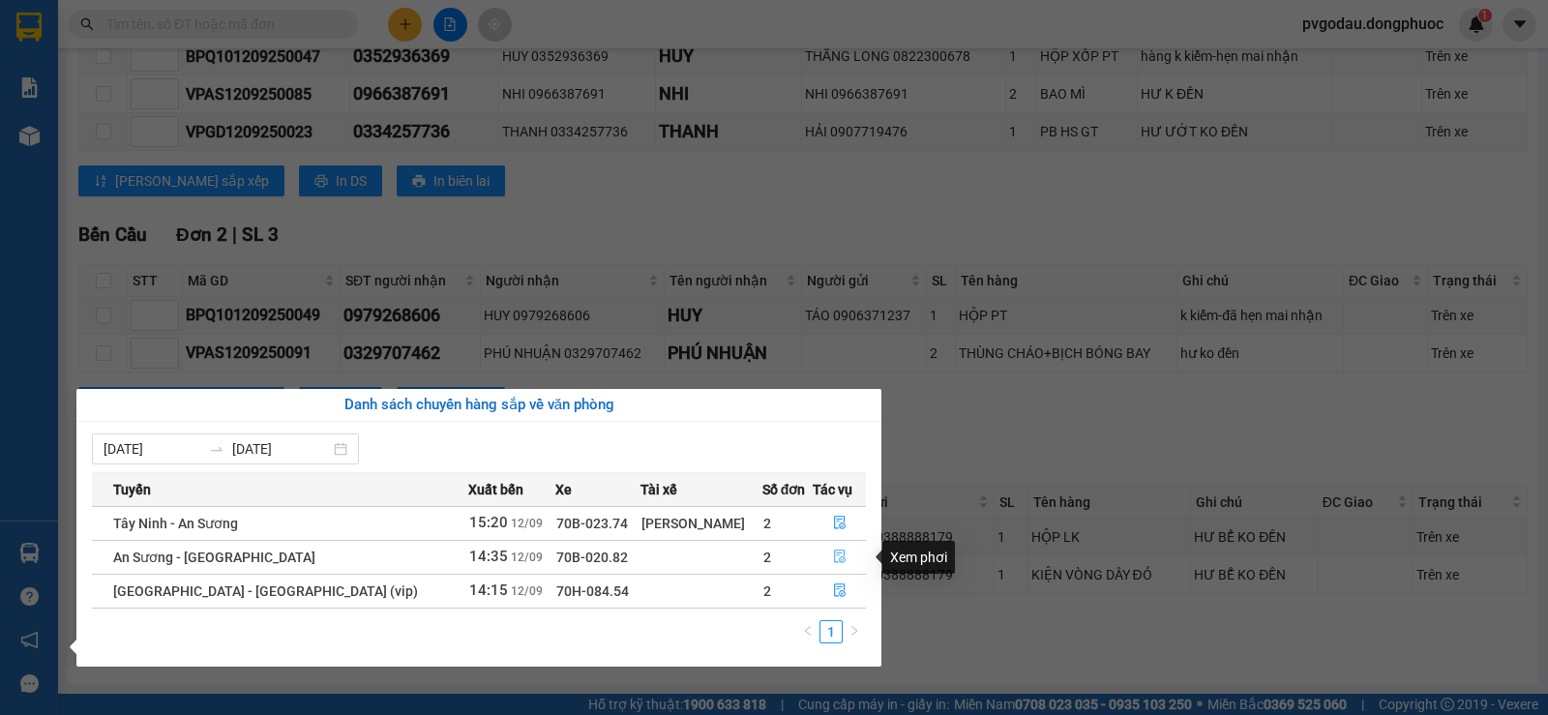
click at [831, 566] on button "button" at bounding box center [838, 557] width 51 height 31
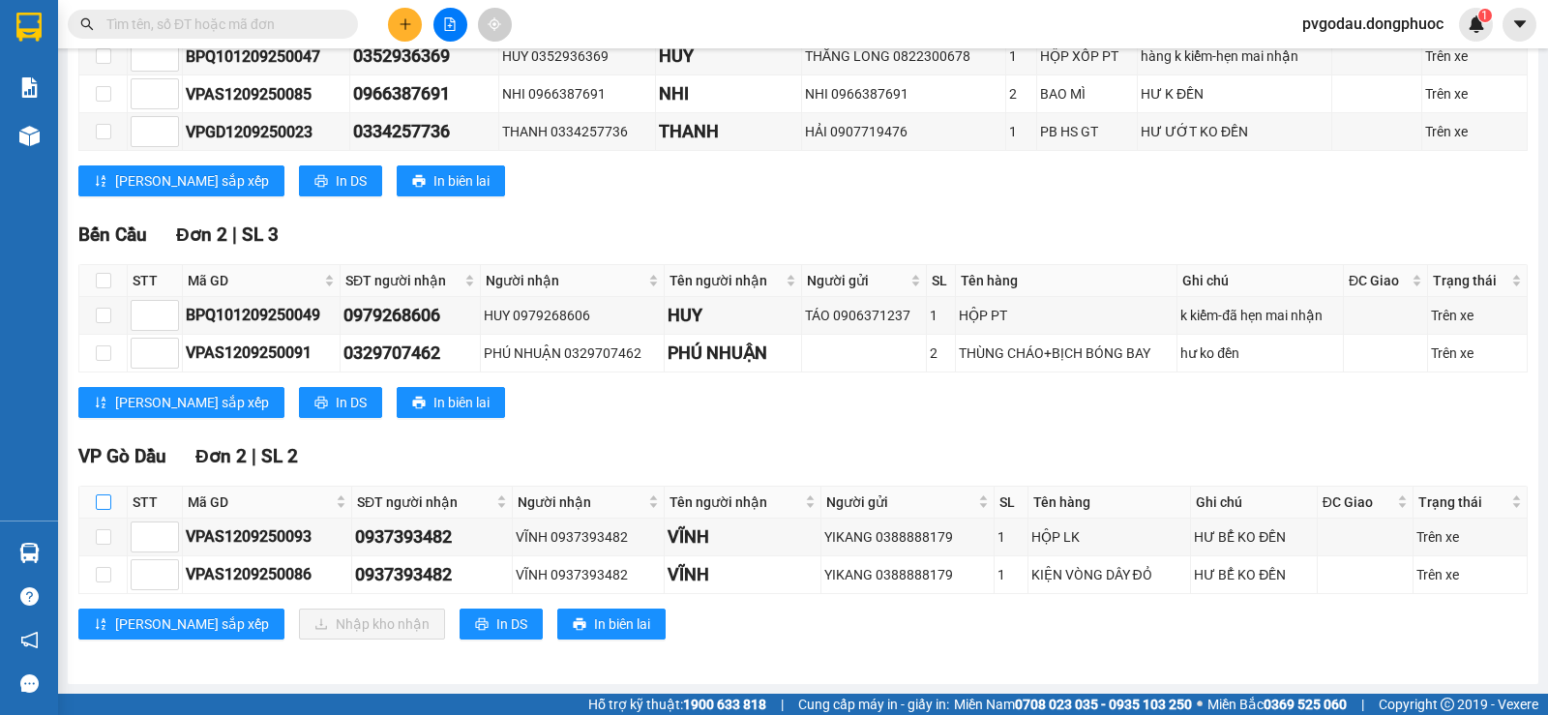
click at [103, 504] on input "checkbox" at bounding box center [103, 501] width 15 height 15
checkbox input "true"
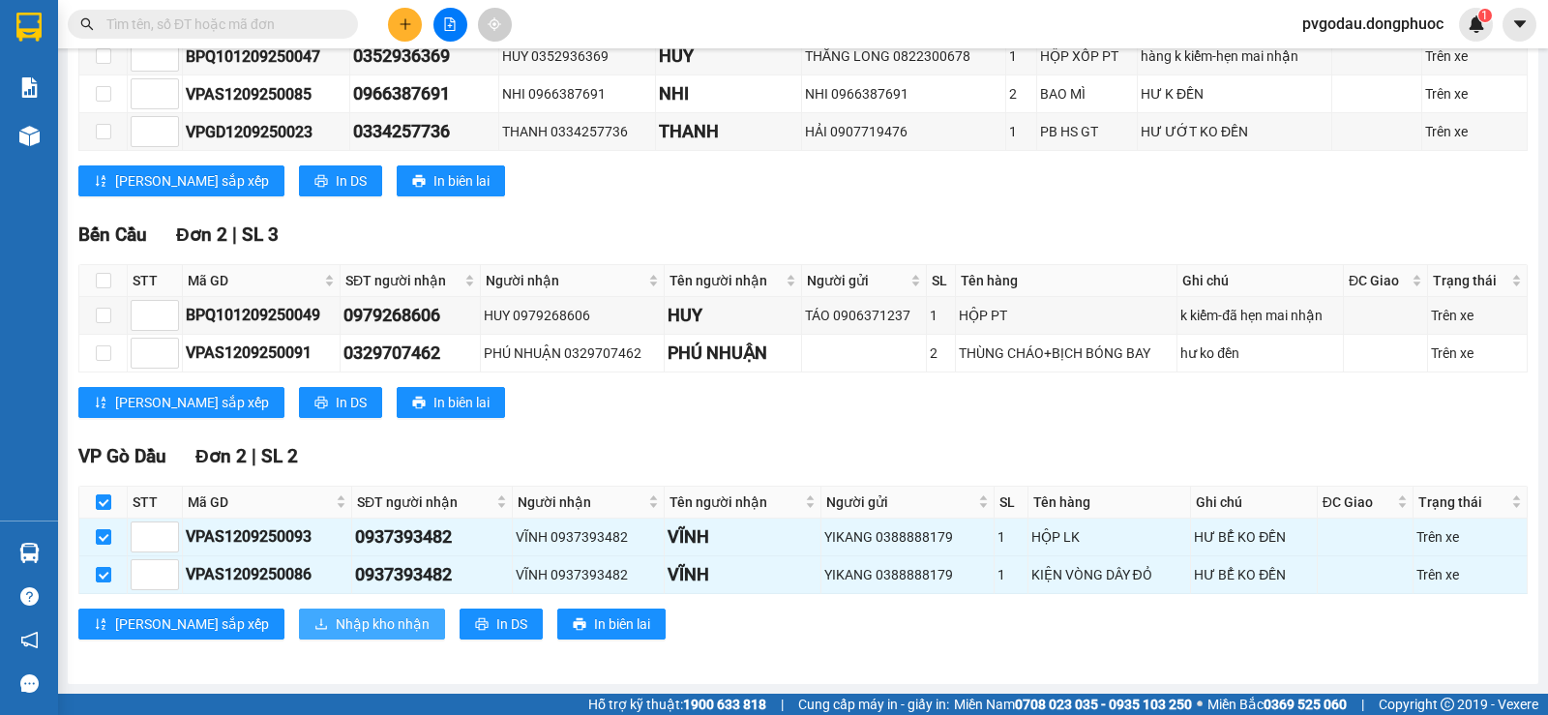
click at [336, 623] on span "Nhập kho nhận" at bounding box center [383, 623] width 94 height 21
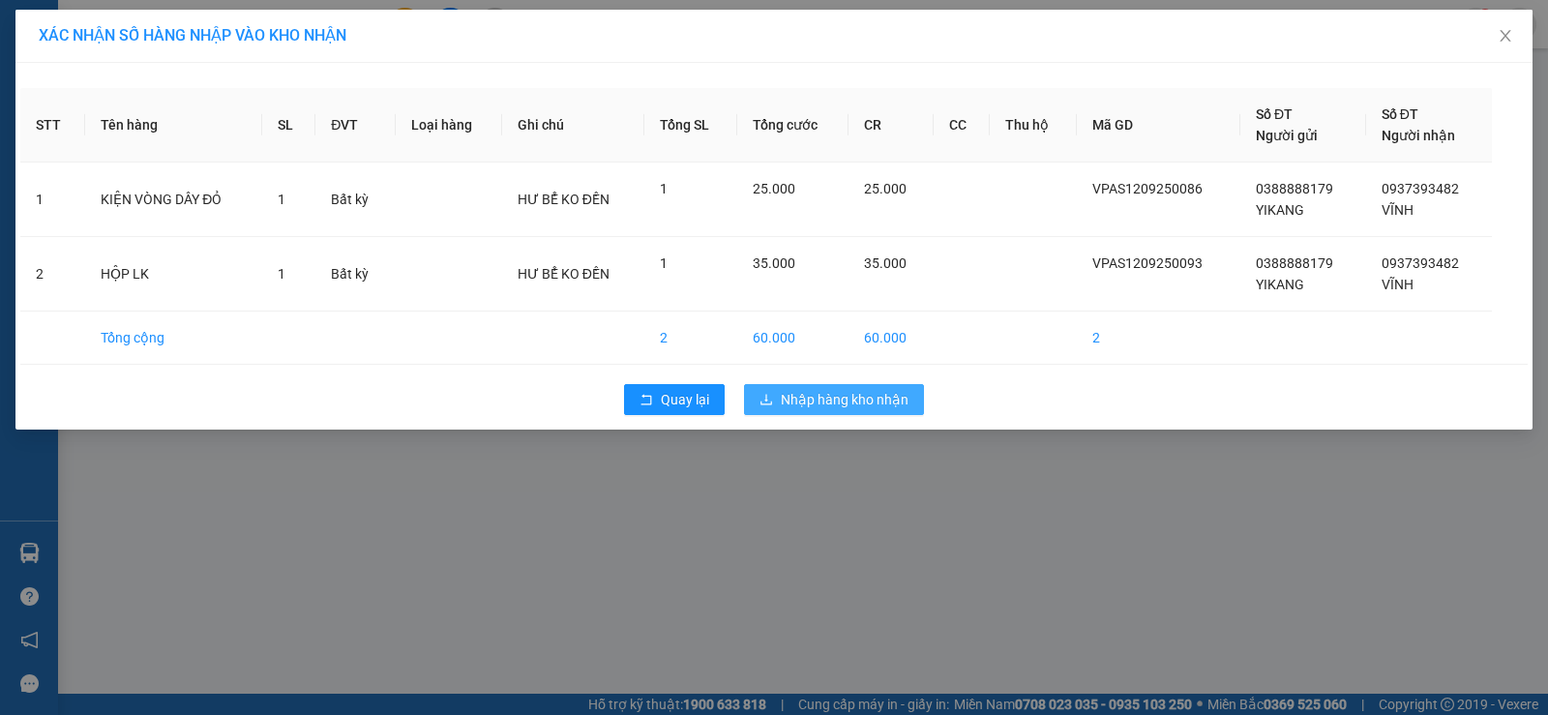
click at [840, 399] on span "Nhập hàng kho nhận" at bounding box center [845, 399] width 128 height 21
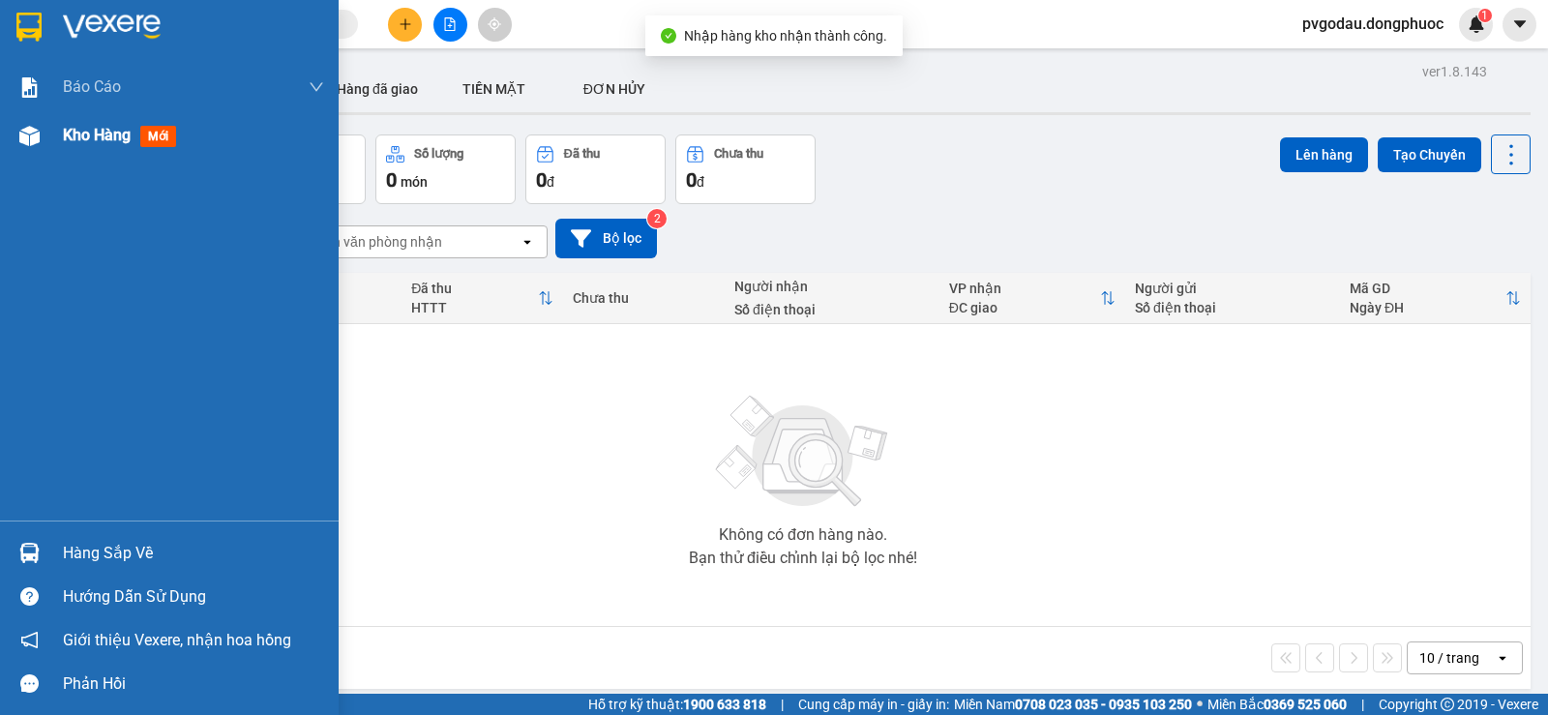
click at [30, 137] on img at bounding box center [29, 136] width 20 height 20
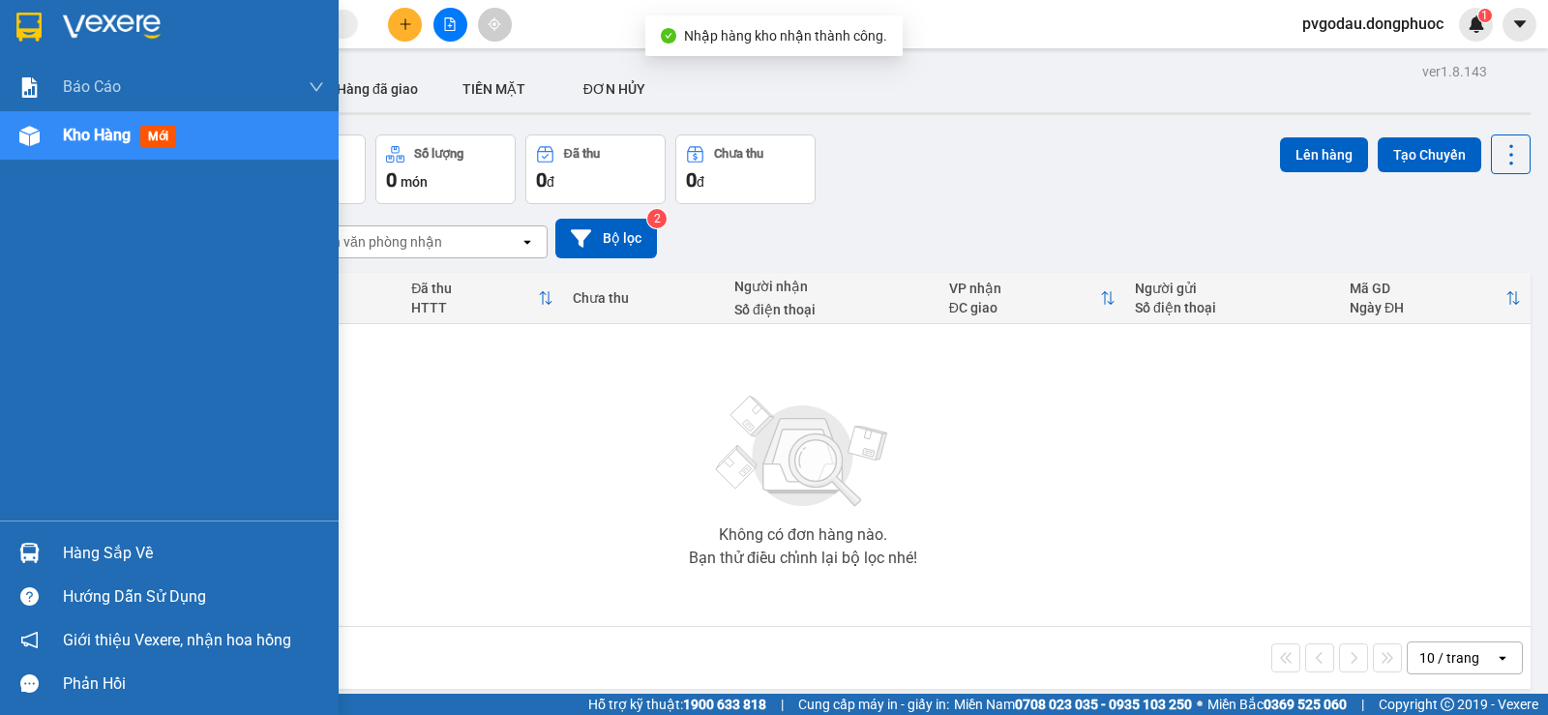
click at [49, 137] on div "Kho hàng mới" at bounding box center [169, 135] width 339 height 48
click at [128, 562] on div "Hàng sắp về" at bounding box center [193, 553] width 261 height 29
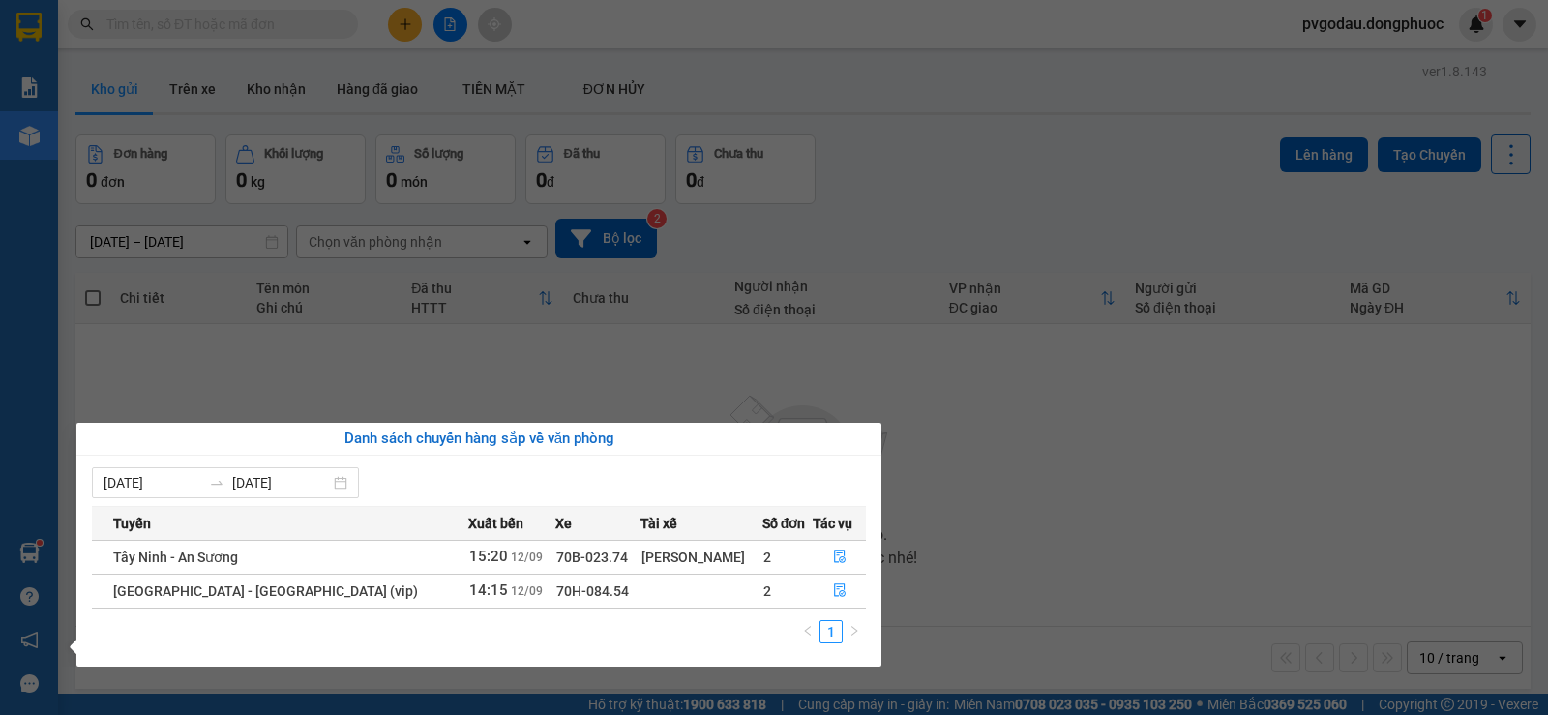
click at [1005, 429] on section "Kết quả tìm kiếm ( 5082 ) Bộ lọc Mã ĐH Trạng thái Món hàng Tổng cước Chưa cước …" at bounding box center [774, 357] width 1548 height 715
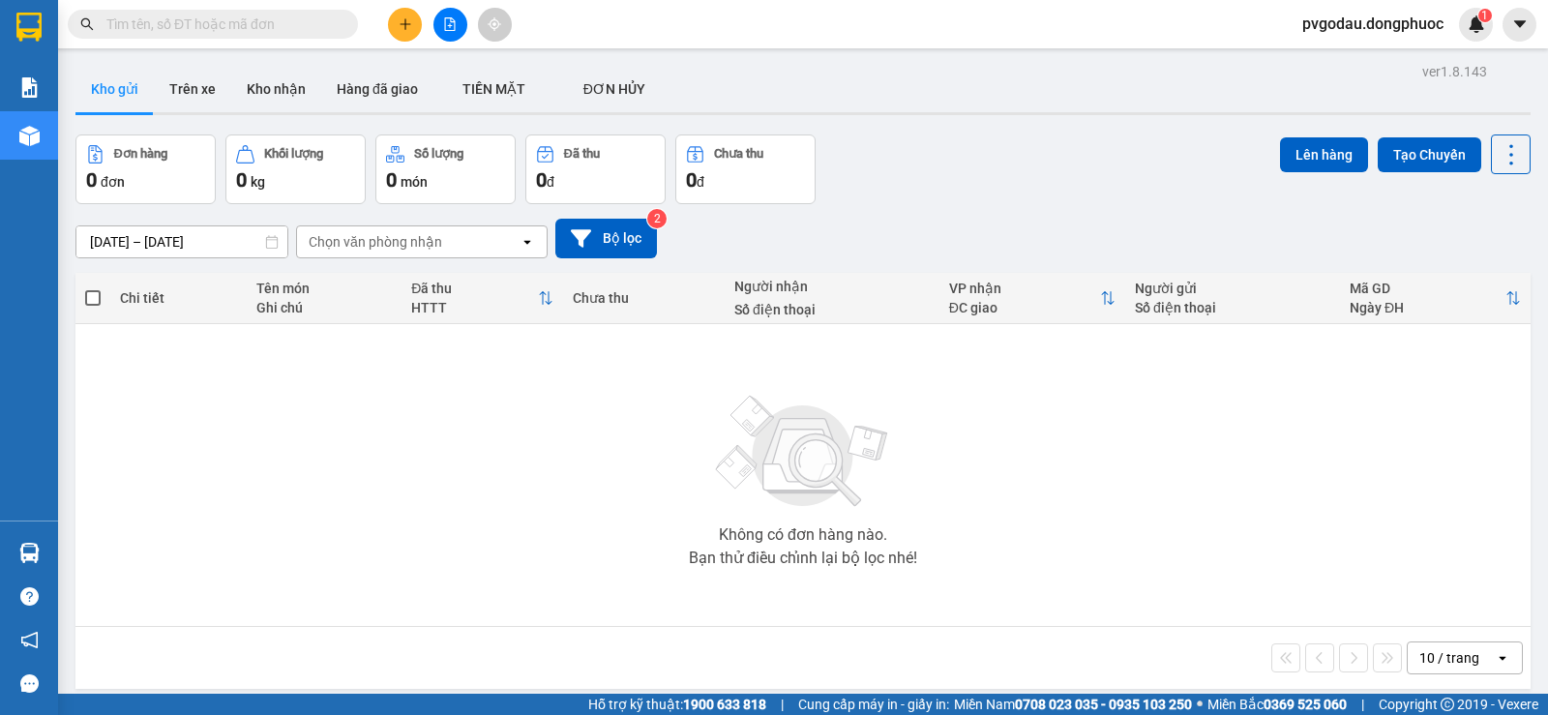
click at [450, 30] on icon "file-add" at bounding box center [450, 24] width 11 height 14
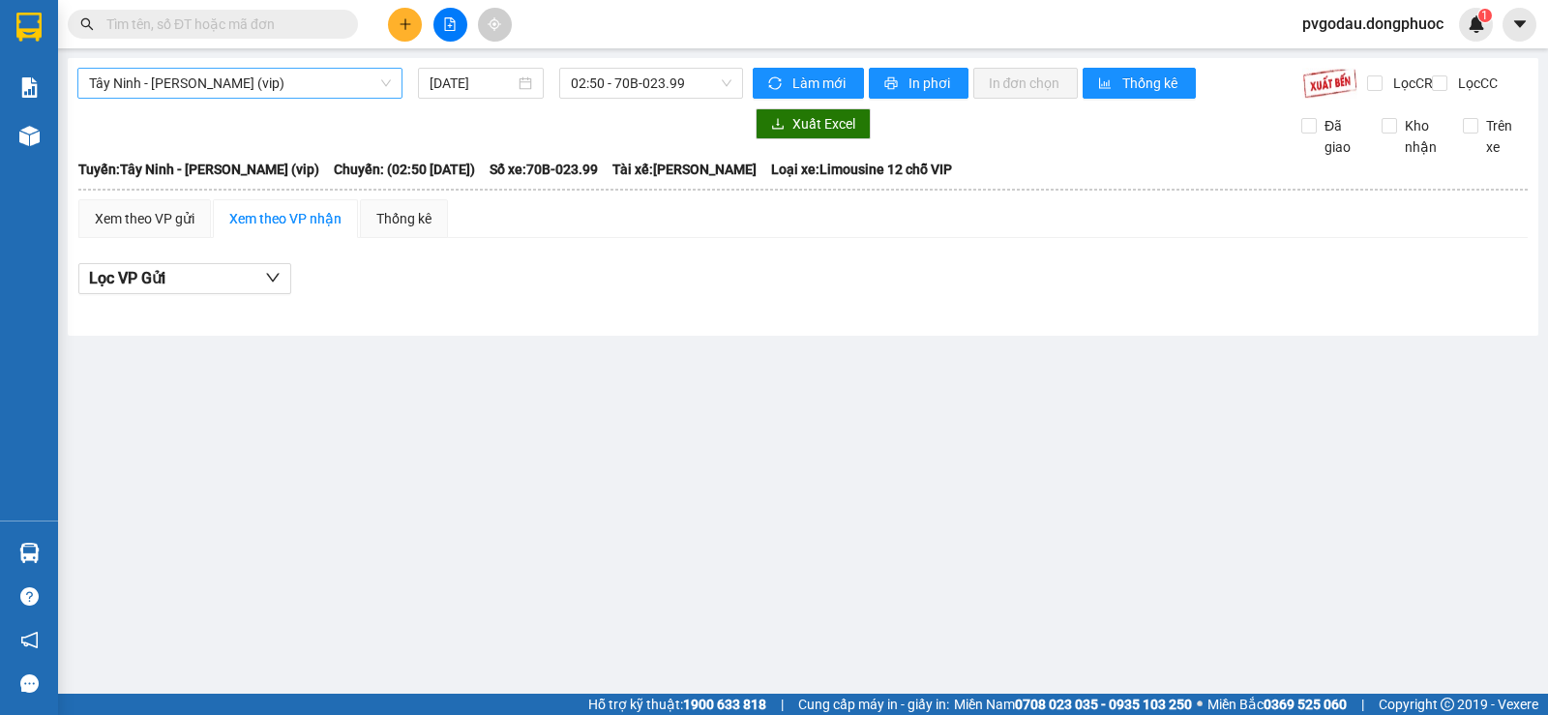
click at [275, 85] on span "Tây Ninh - [PERSON_NAME] (vip)" at bounding box center [240, 83] width 302 height 29
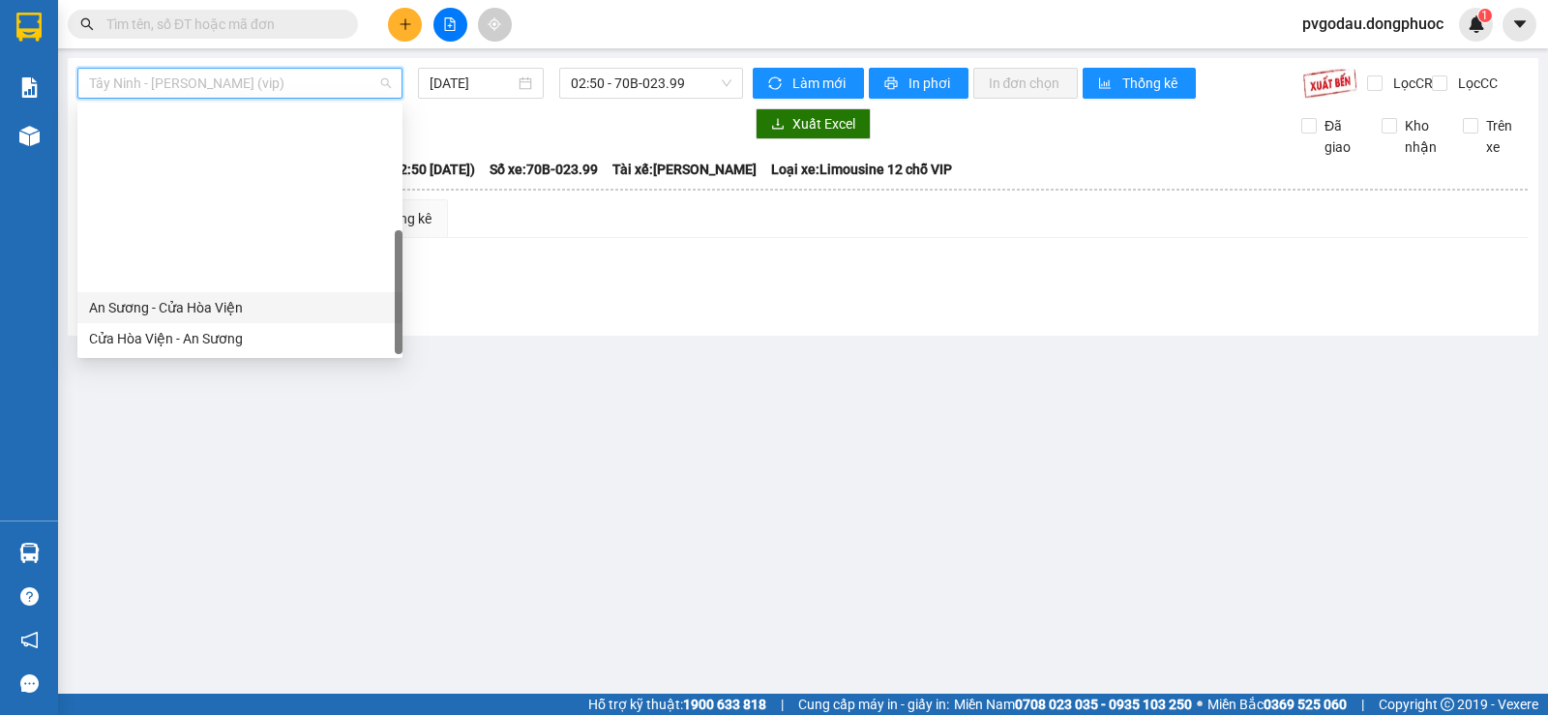
scroll to position [217, 0]
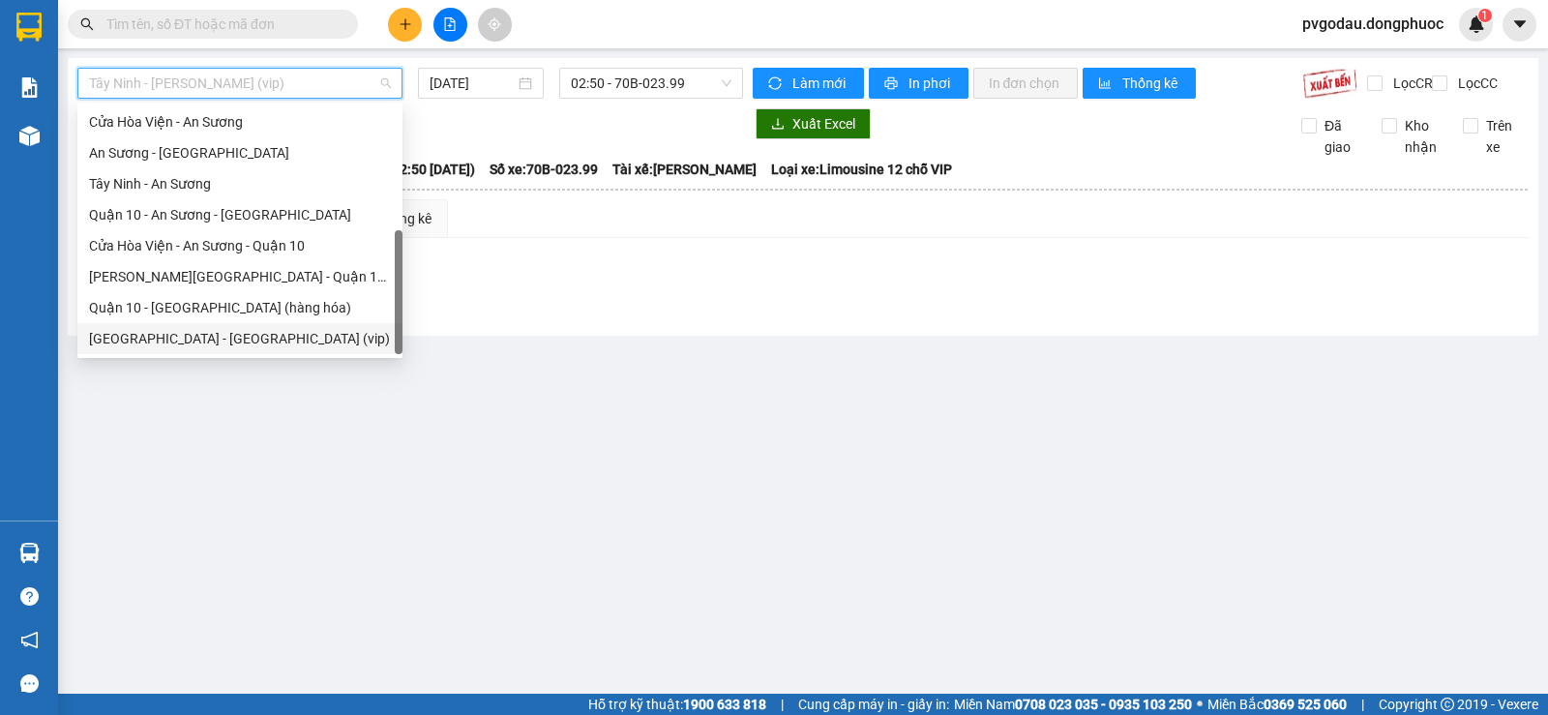
click at [196, 338] on div "[GEOGRAPHIC_DATA] - [GEOGRAPHIC_DATA] (vip)" at bounding box center [240, 338] width 302 height 21
type input "[DATE]"
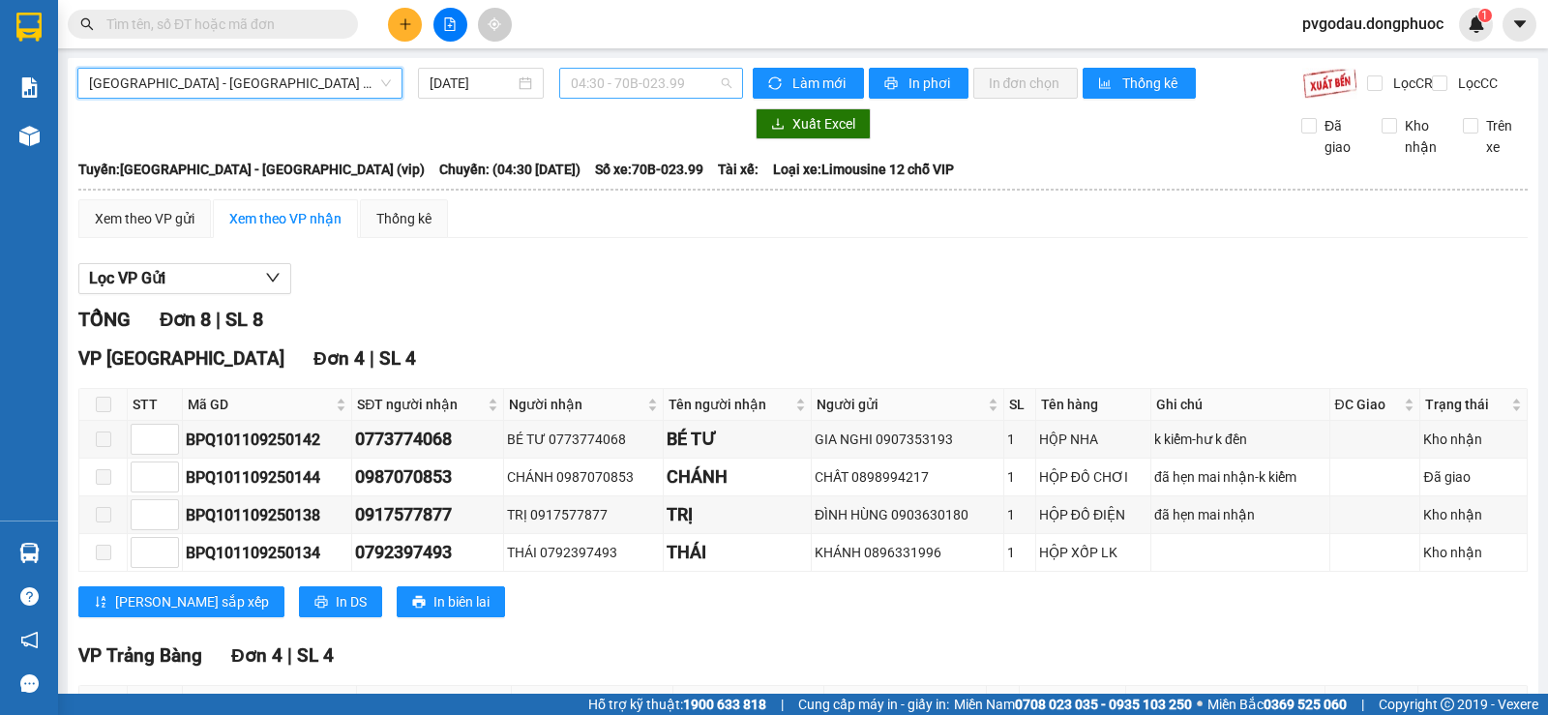
click at [615, 90] on span "04:30 - 70B-023.99" at bounding box center [651, 83] width 160 height 29
type input "2399"
click at [599, 146] on div "14:00 - 70B-023.99" at bounding box center [641, 152] width 151 height 21
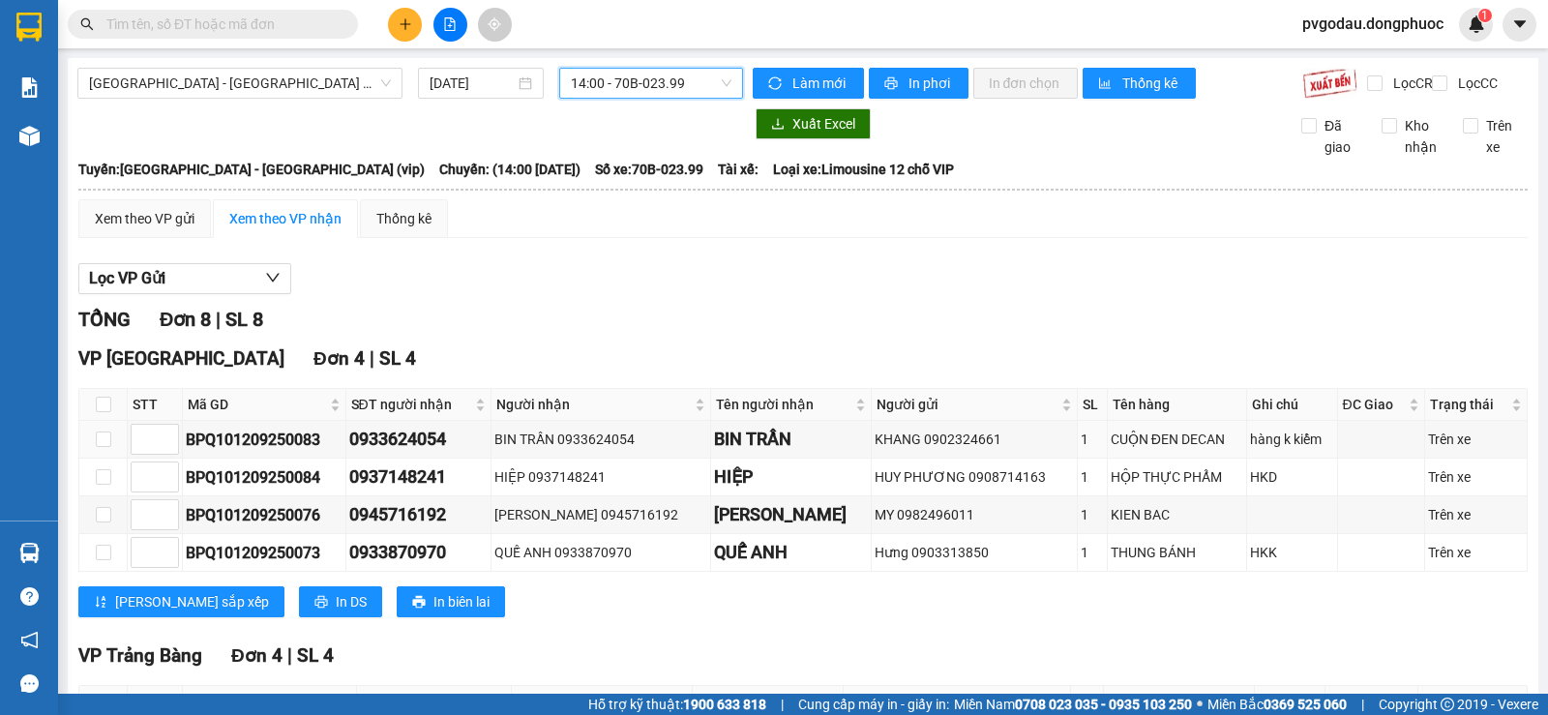
scroll to position [291, 0]
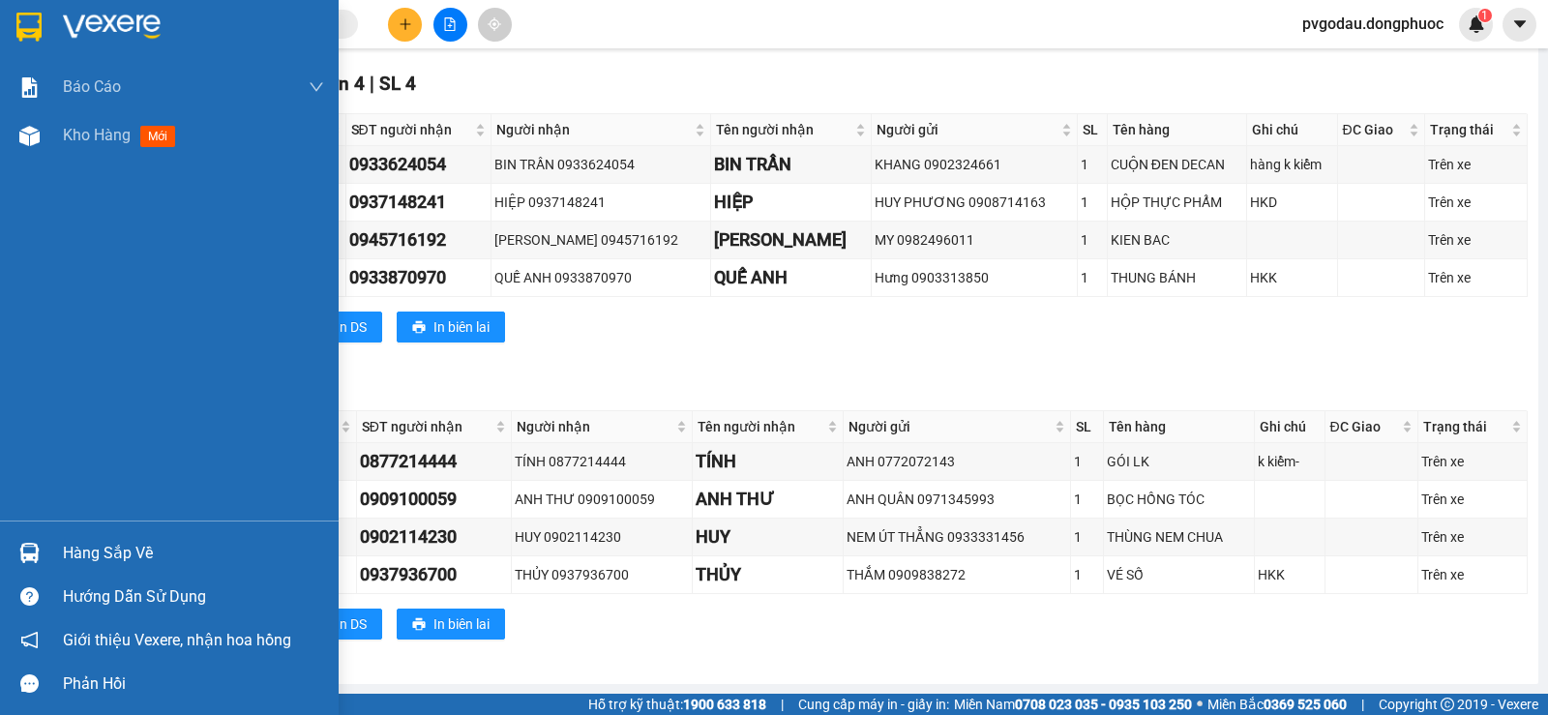
click at [48, 547] on div "Hàng sắp về" at bounding box center [169, 553] width 339 height 44
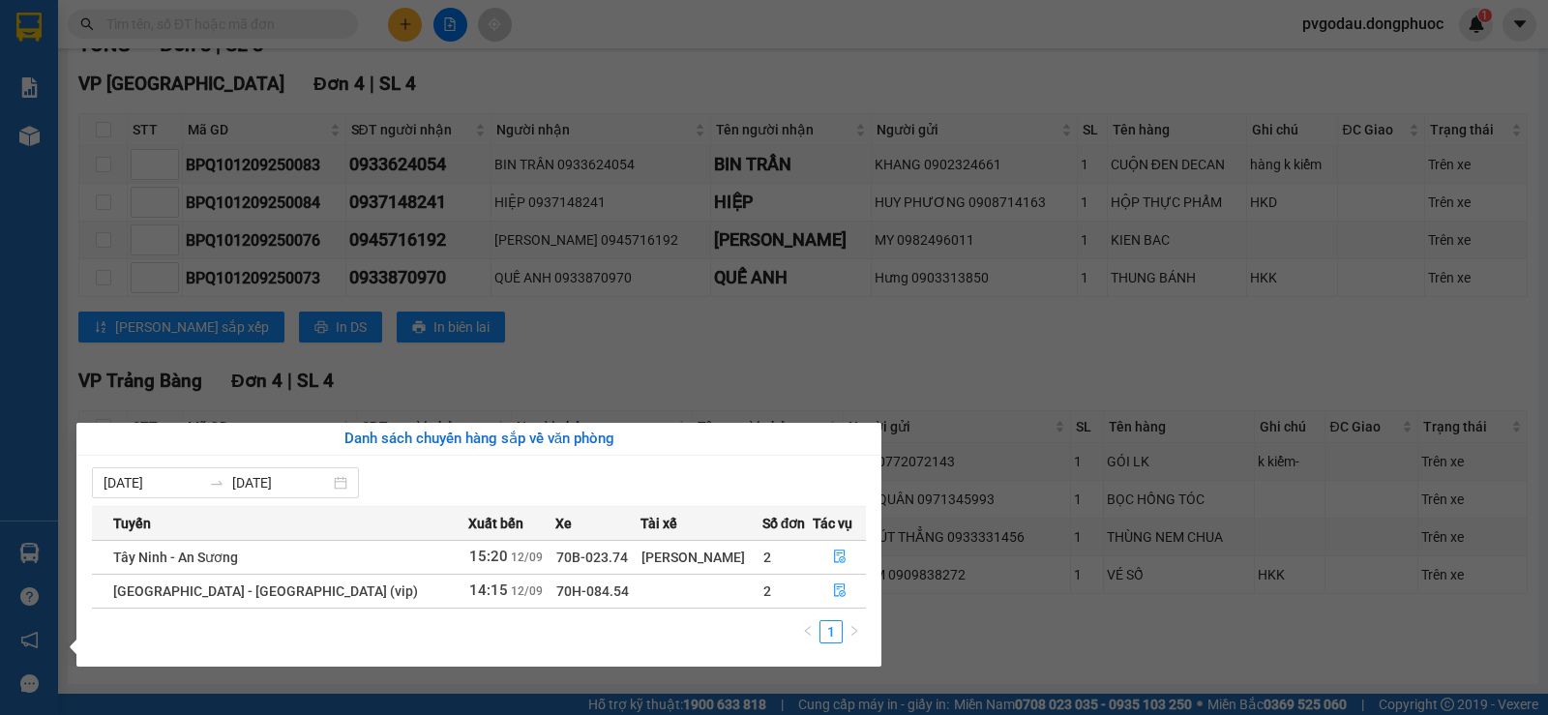
click at [616, 353] on section "Kết quả tìm kiếm ( 5082 ) Bộ lọc Mã ĐH Trạng thái Món hàng Tổng cước Chưa cước …" at bounding box center [774, 357] width 1548 height 715
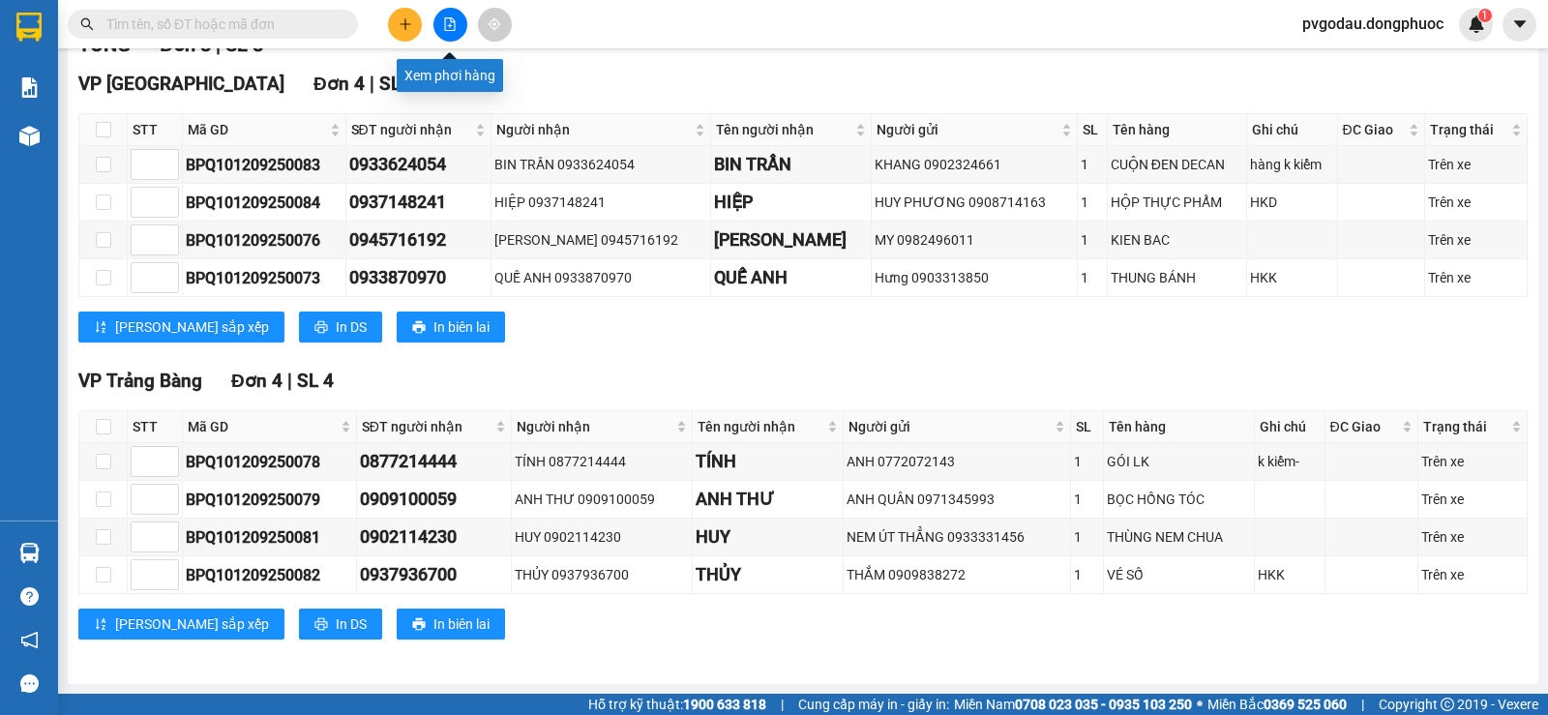
click at [453, 33] on button at bounding box center [450, 25] width 34 height 34
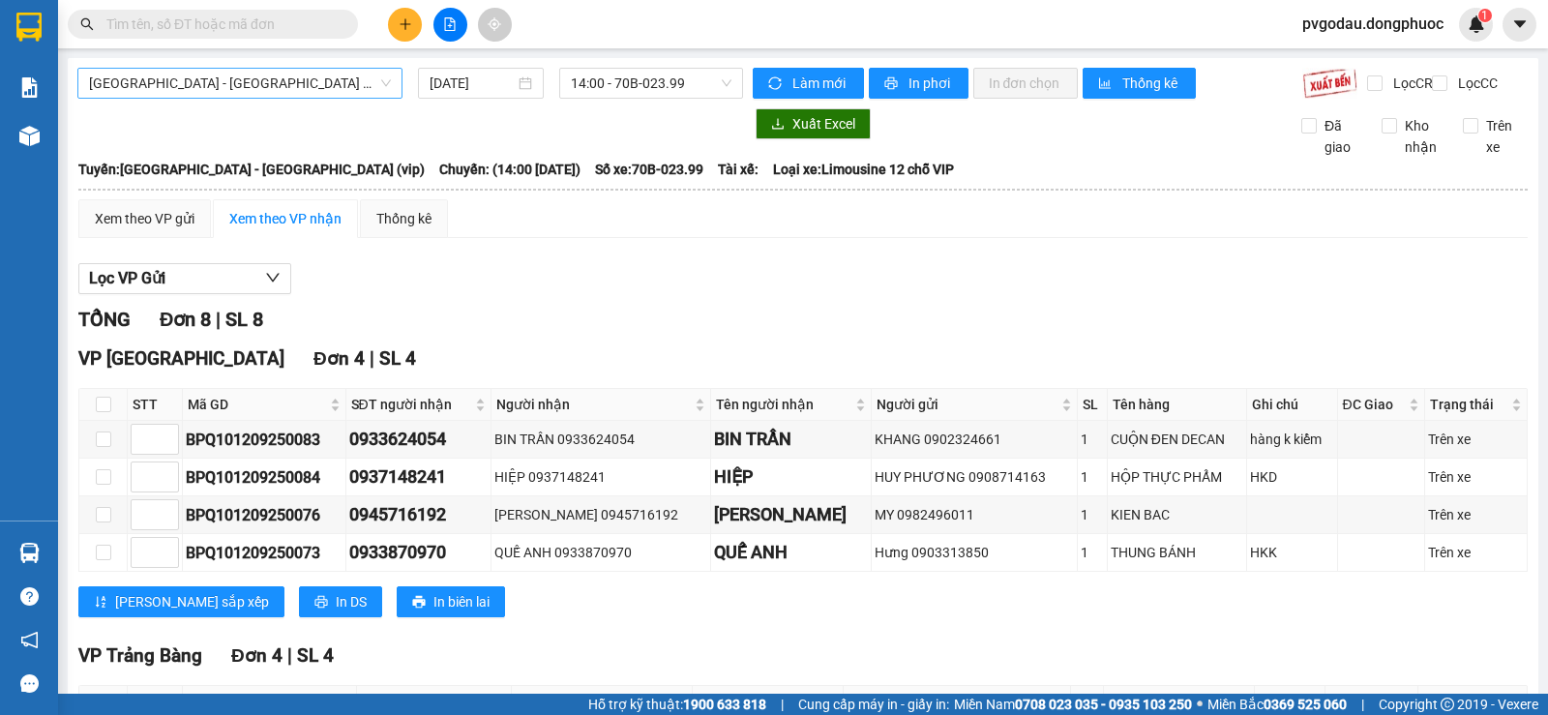
click at [258, 82] on span "[GEOGRAPHIC_DATA] - [GEOGRAPHIC_DATA] (vip)" at bounding box center [240, 83] width 302 height 29
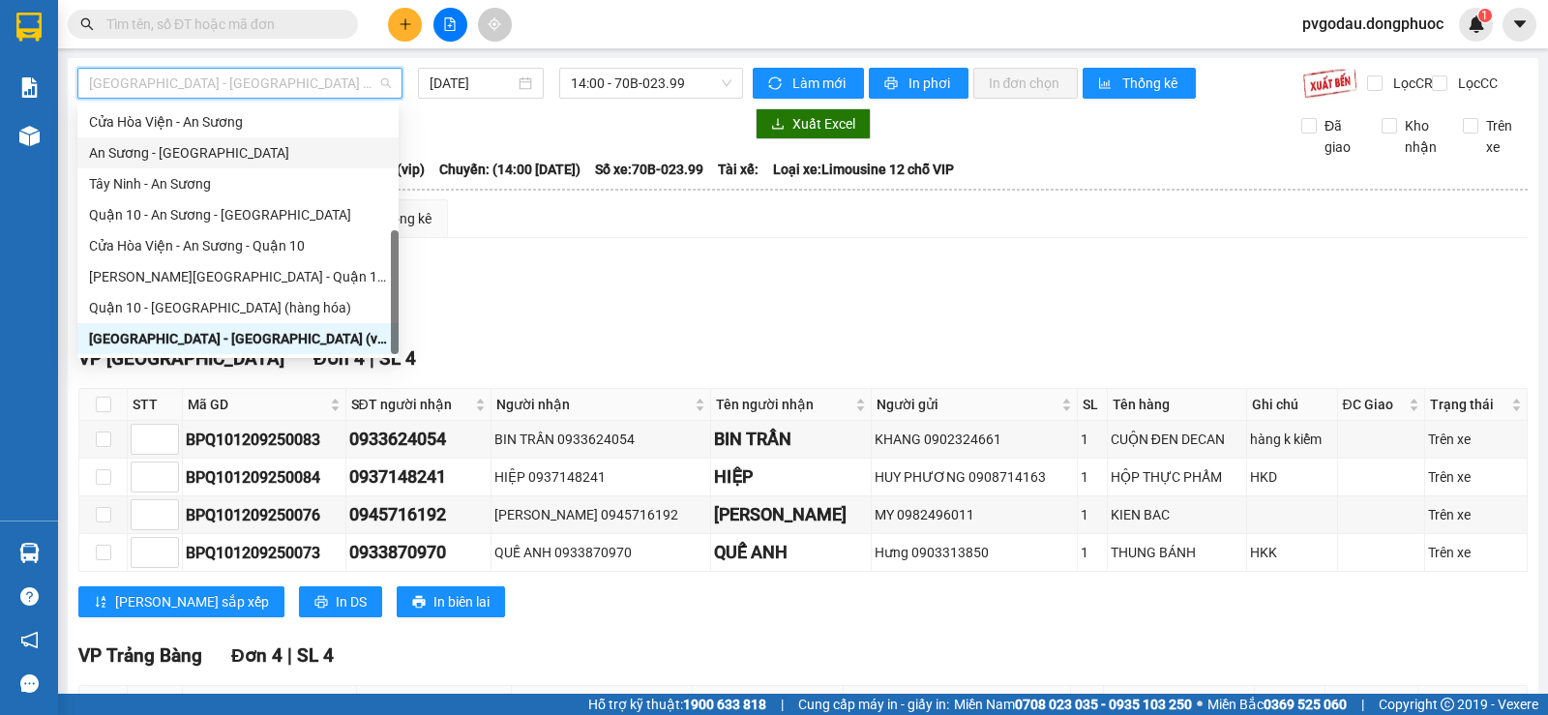
click at [160, 151] on div "An Sương - [GEOGRAPHIC_DATA]" at bounding box center [238, 152] width 298 height 21
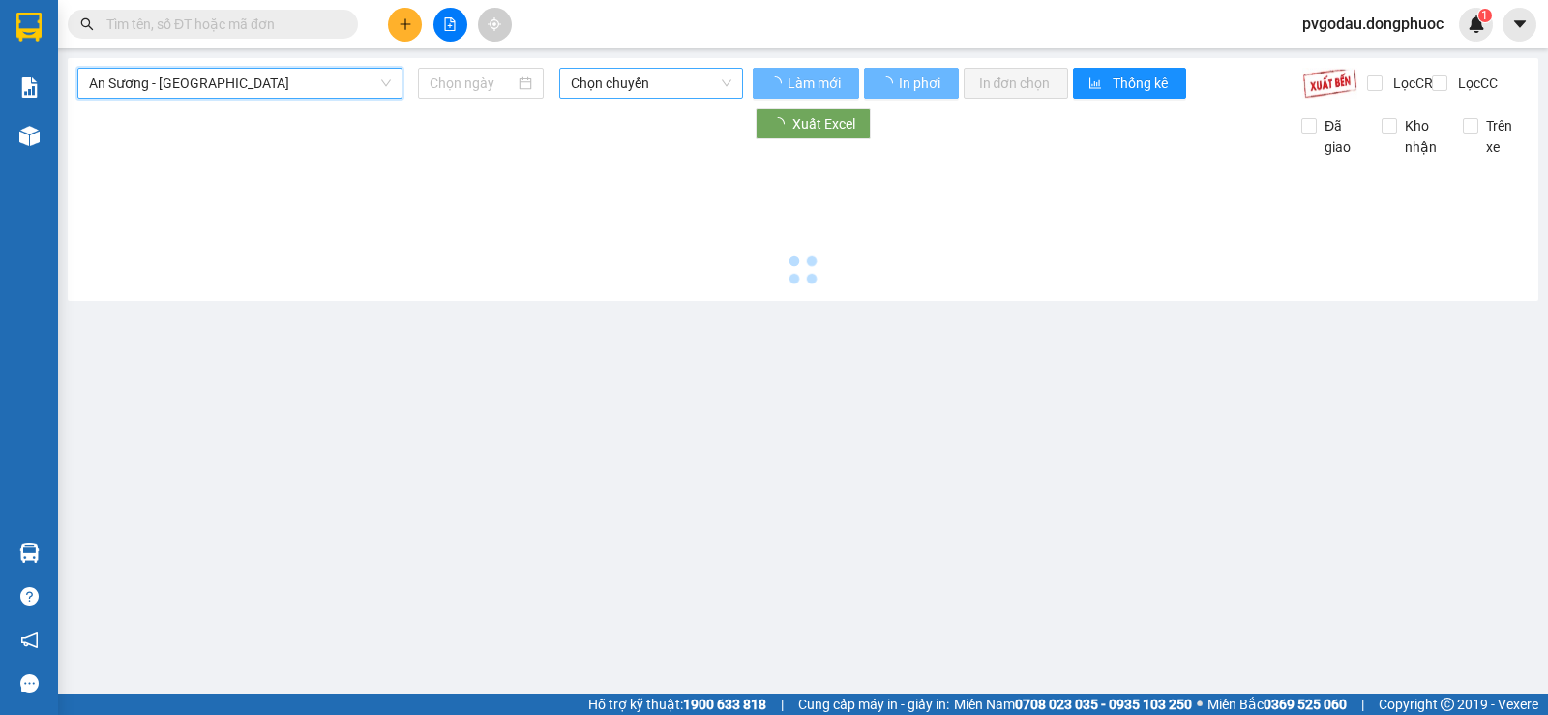
type input "[DATE]"
click at [624, 76] on span "Chọn chuyến" at bounding box center [651, 83] width 160 height 29
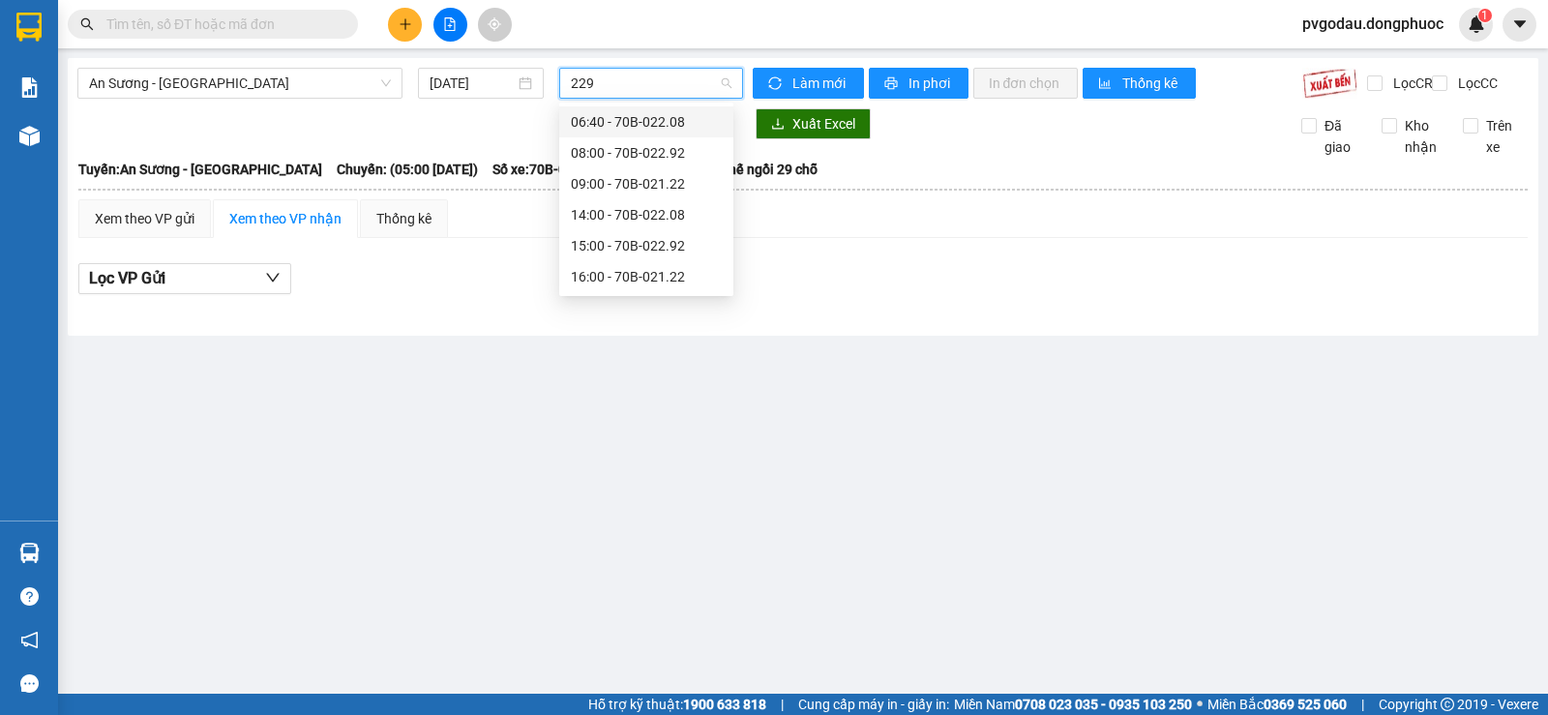
type input "2292"
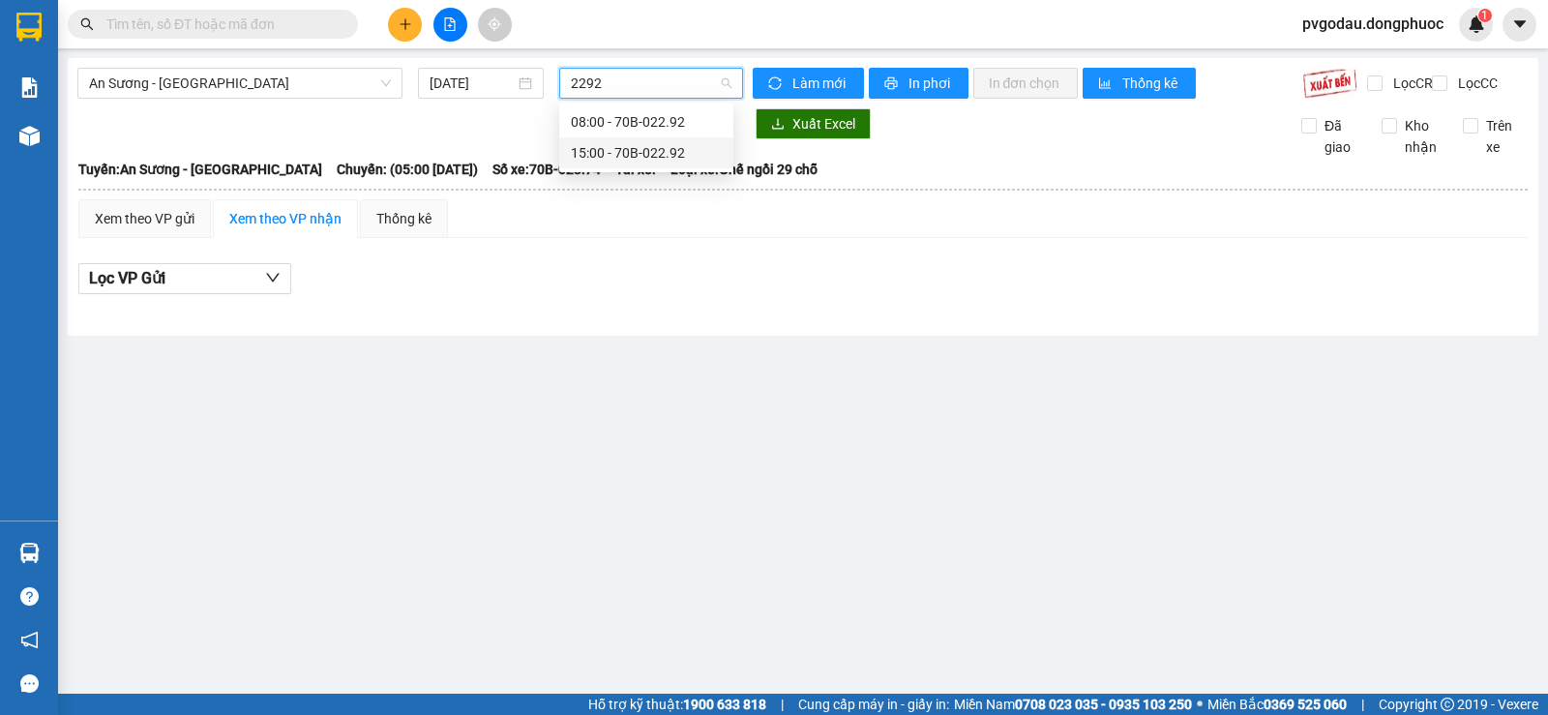
click at [667, 159] on div "15:00 - 70B-022.92" at bounding box center [646, 152] width 151 height 21
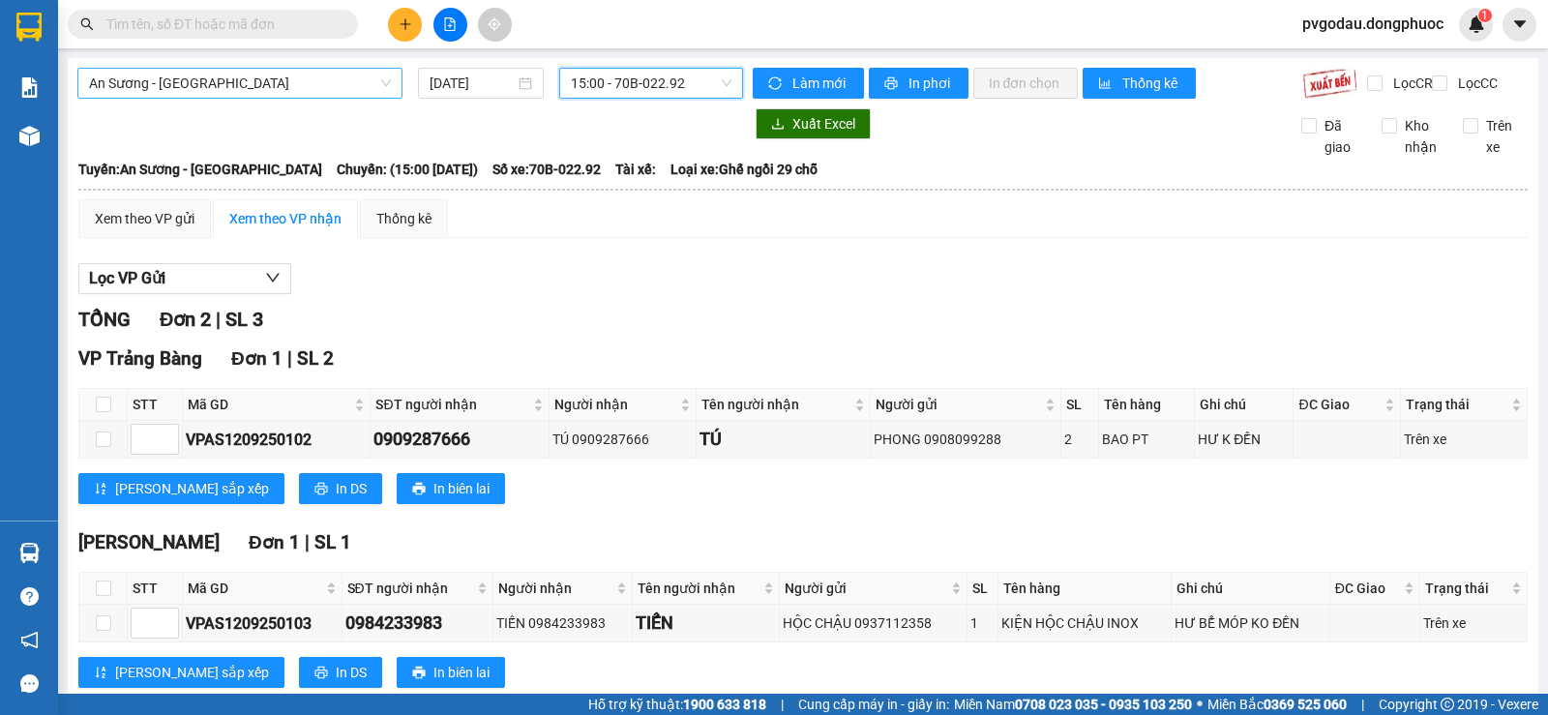
click at [282, 77] on span "An Sương - [GEOGRAPHIC_DATA]" at bounding box center [240, 83] width 302 height 29
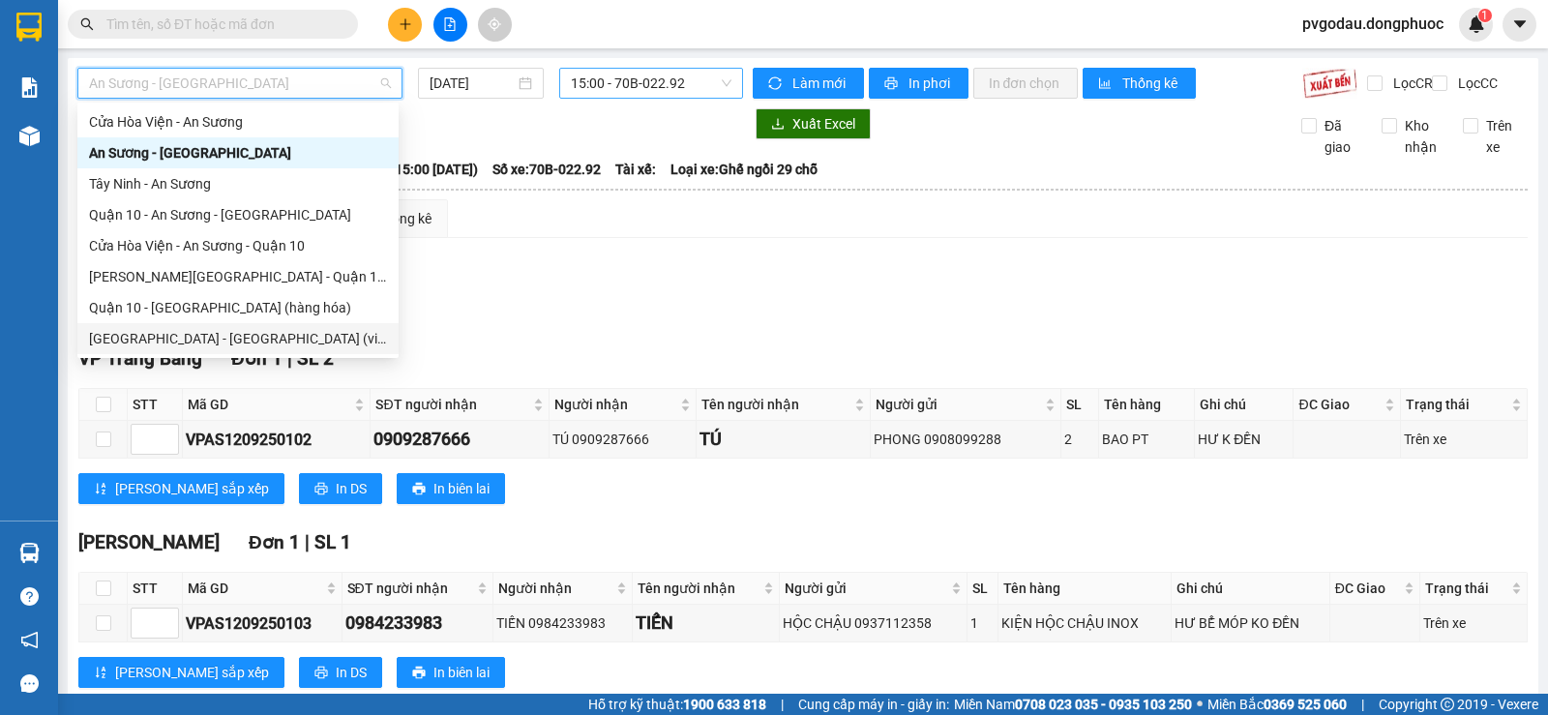
click at [242, 340] on div "[GEOGRAPHIC_DATA] - [GEOGRAPHIC_DATA] (vip)" at bounding box center [238, 338] width 298 height 21
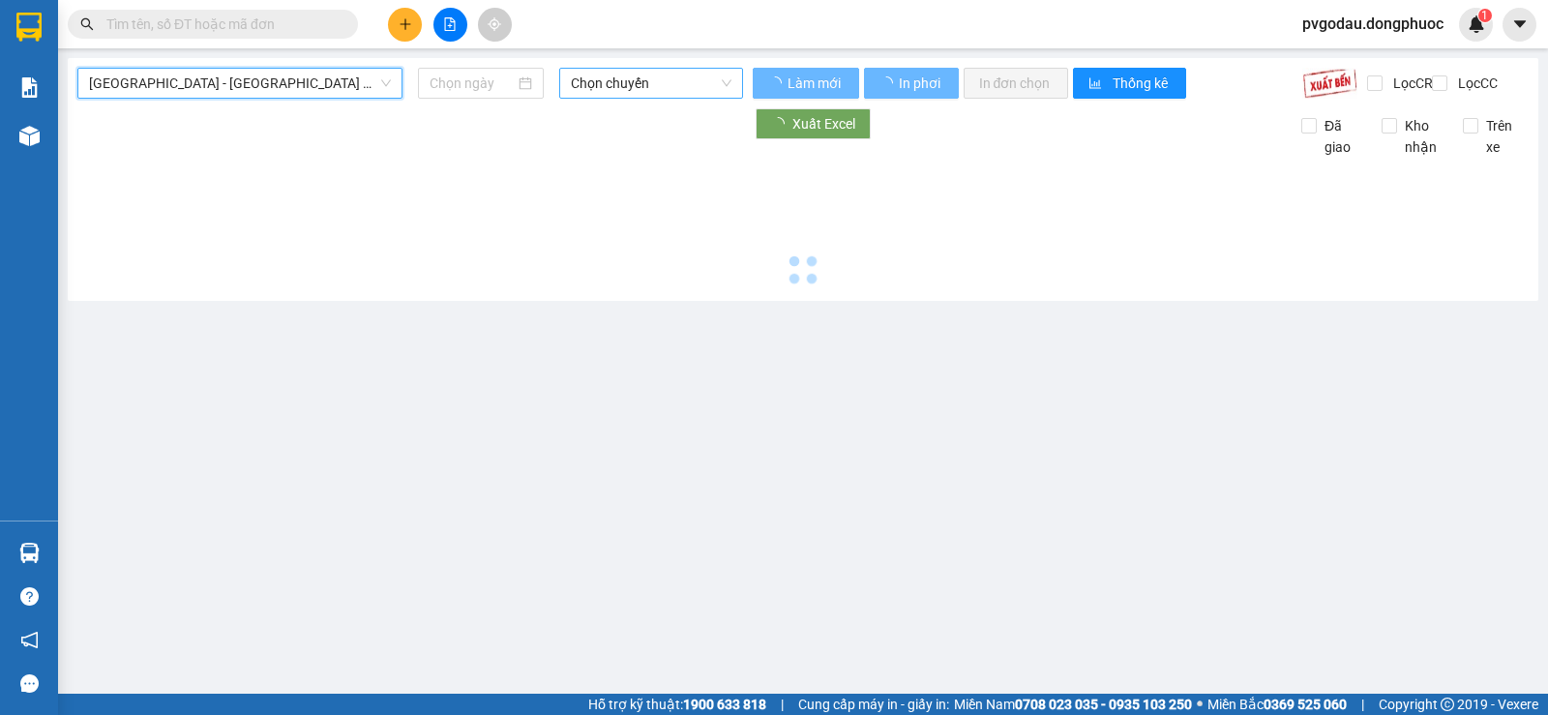
type input "[DATE]"
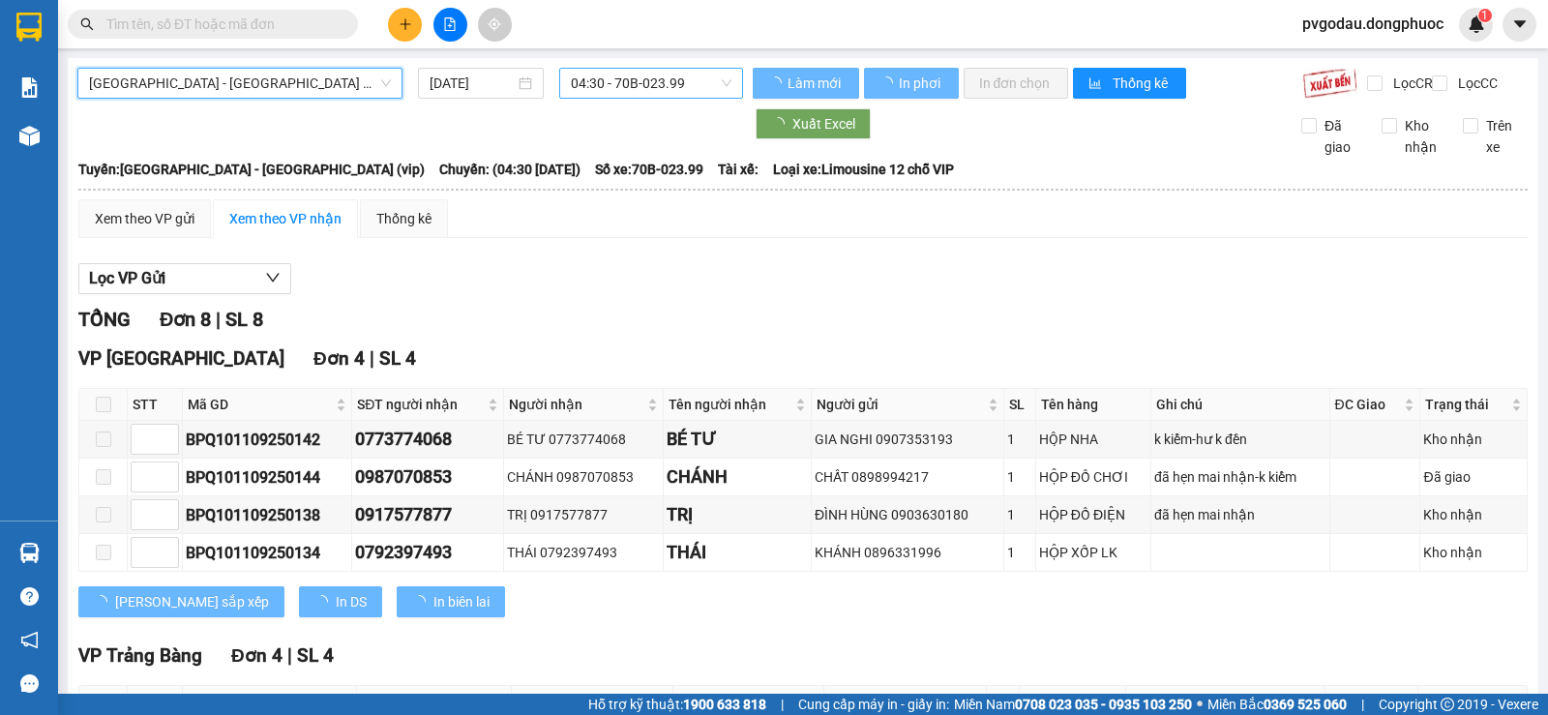
click at [660, 87] on span "04:30 - 70B-023.99" at bounding box center [651, 83] width 160 height 29
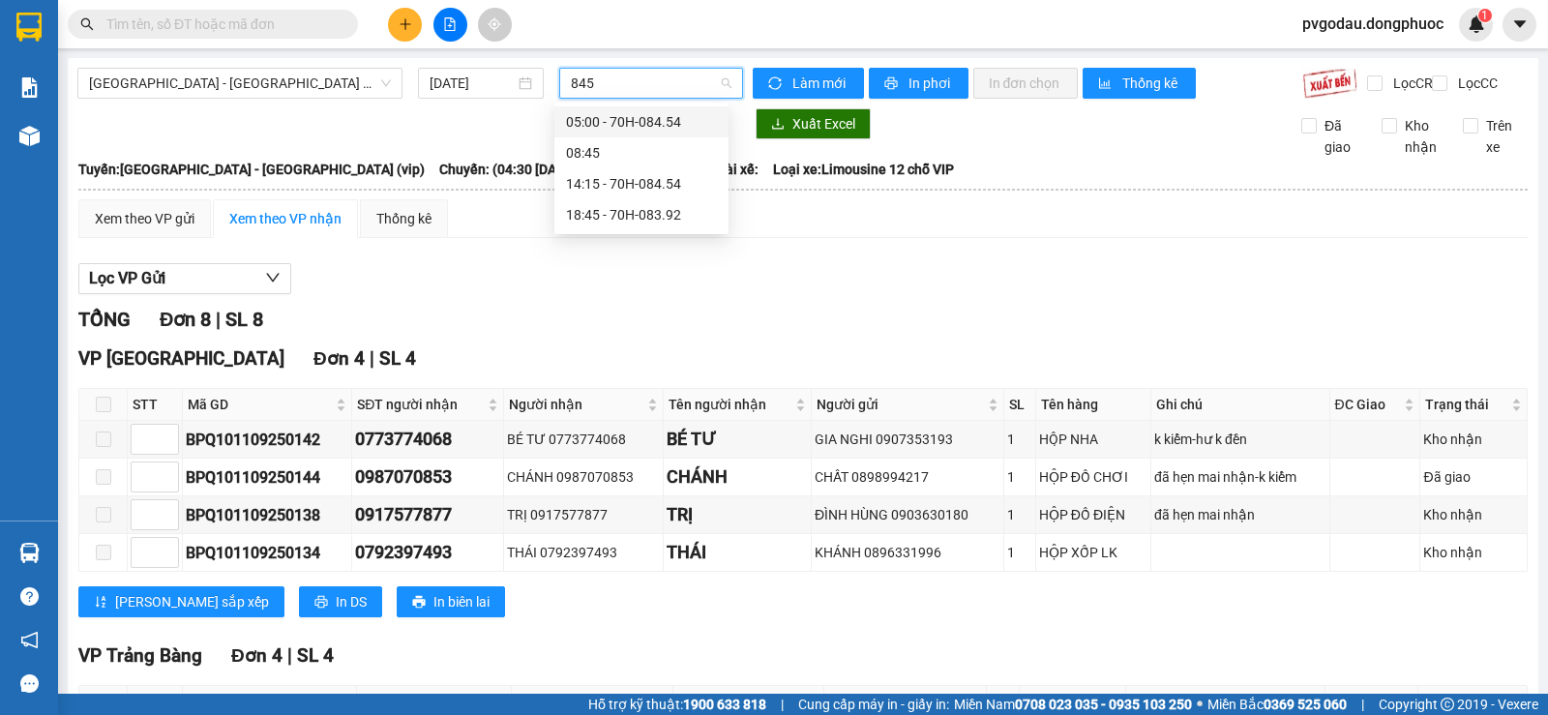
type input "8454"
click at [659, 154] on div "14:15 - 70H-084.54" at bounding box center [641, 152] width 151 height 21
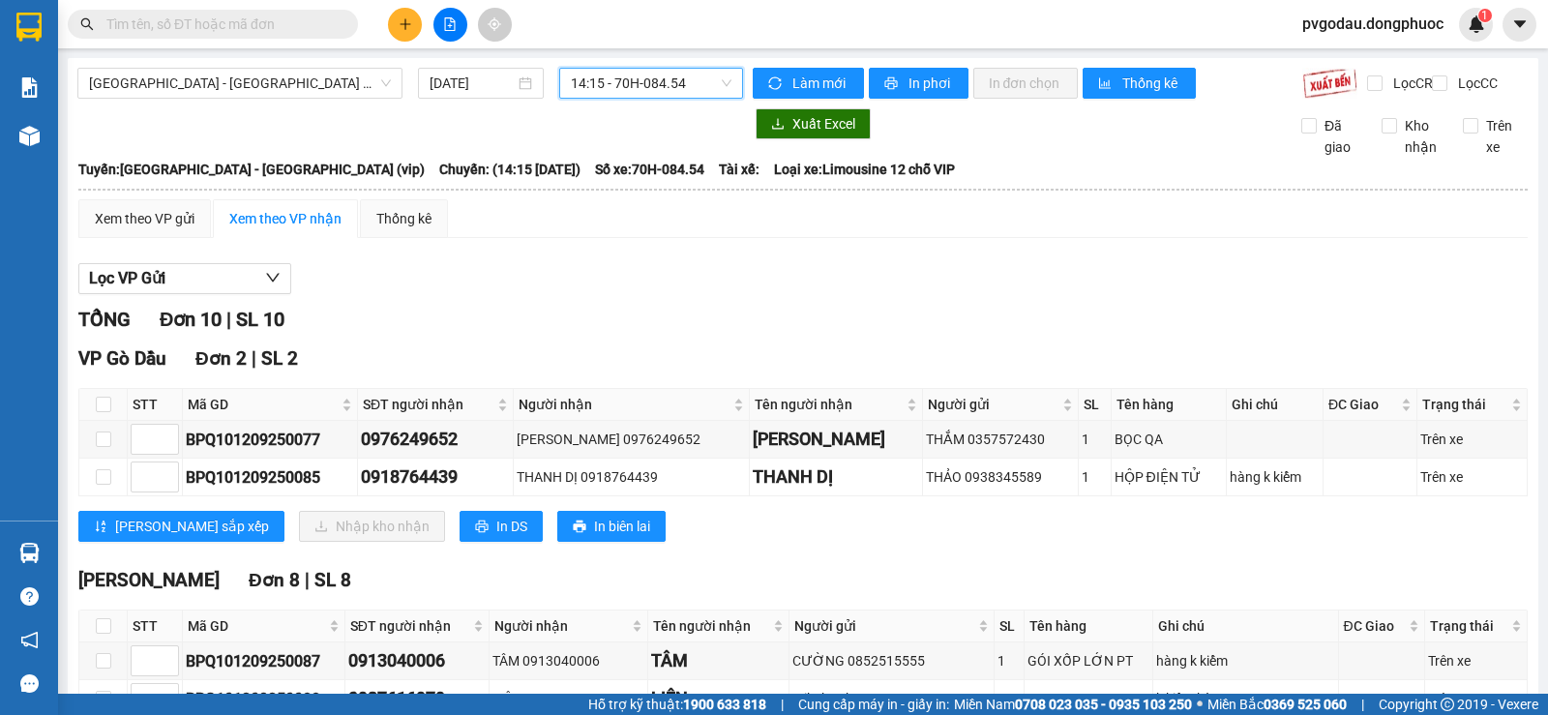
click at [637, 80] on span "14:15 - 70H-084.54" at bounding box center [651, 83] width 160 height 29
type input "6842"
click at [644, 160] on div "14:30 - 70H-068.42" at bounding box center [641, 152] width 151 height 21
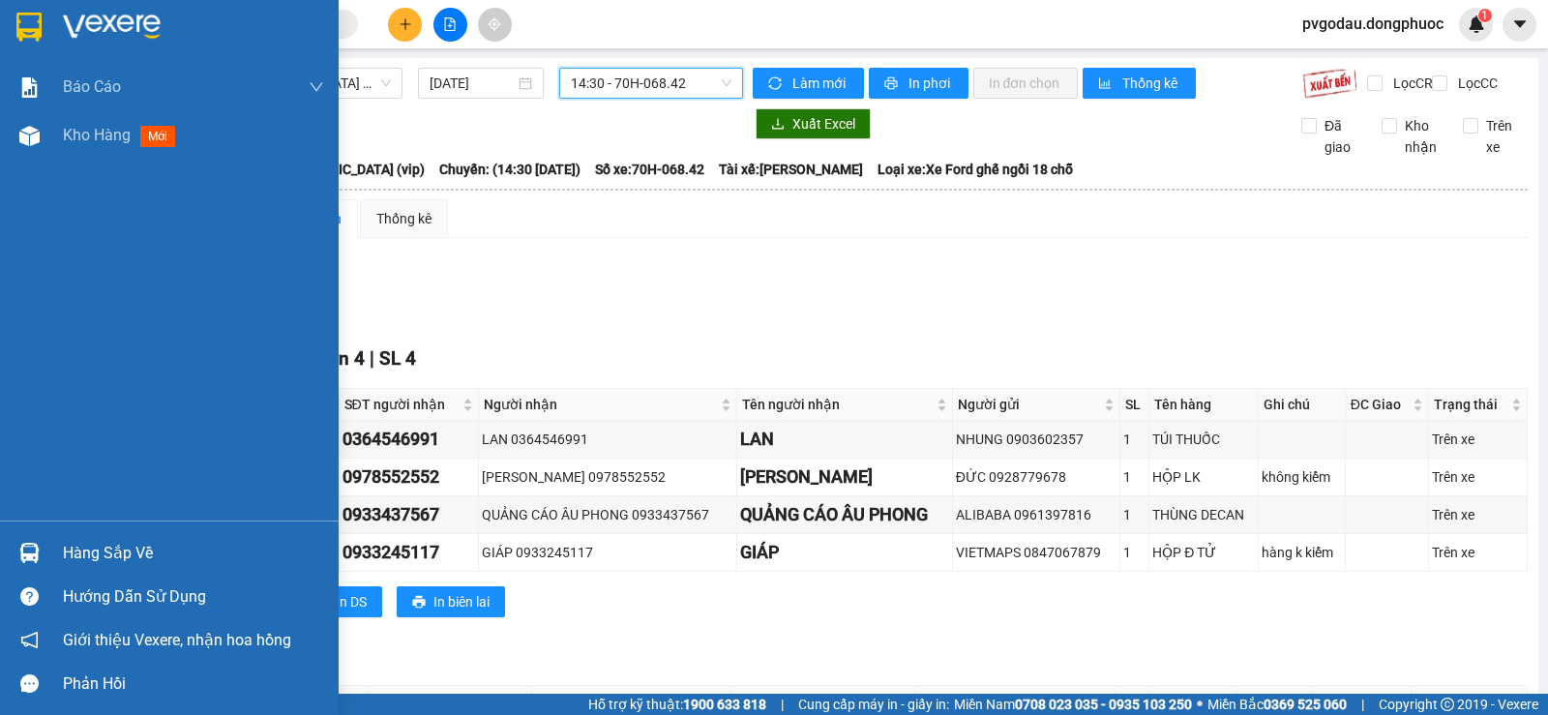
click at [41, 569] on div at bounding box center [30, 553] width 34 height 34
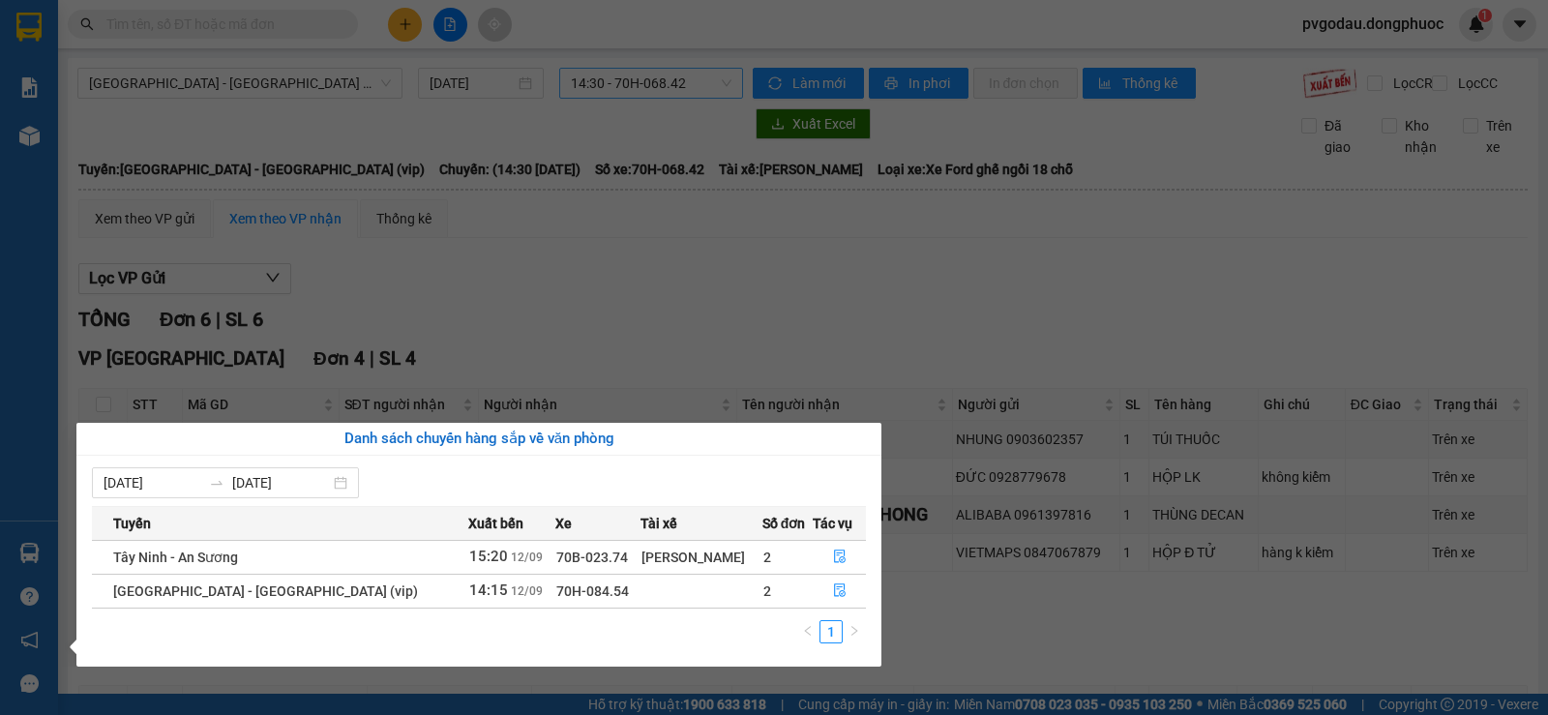
click at [491, 351] on section "Kết quả tìm kiếm ( 5082 ) Bộ lọc Mã ĐH Trạng thái Món hàng Tổng cước Chưa cước …" at bounding box center [774, 357] width 1548 height 715
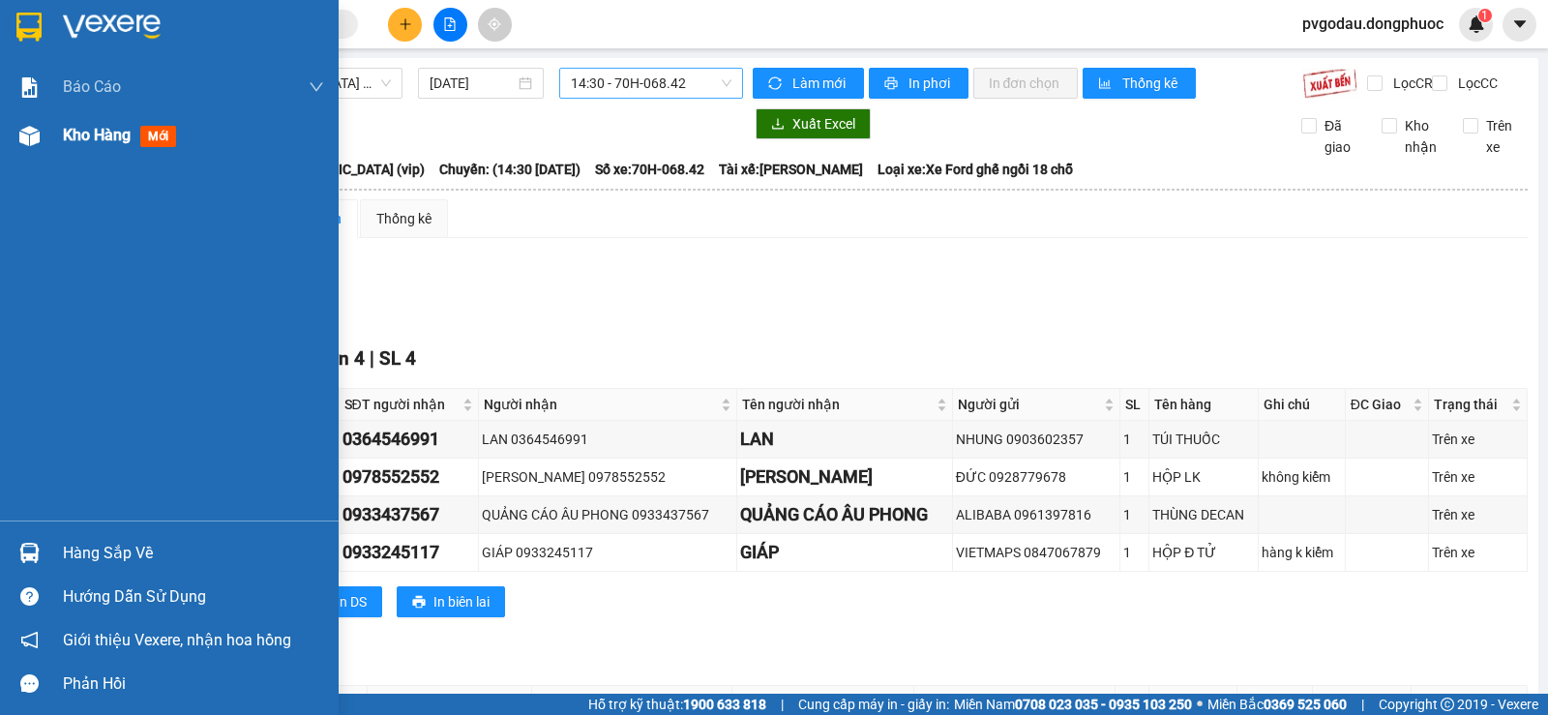
click at [47, 145] on div "Kho hàng mới" at bounding box center [169, 135] width 339 height 48
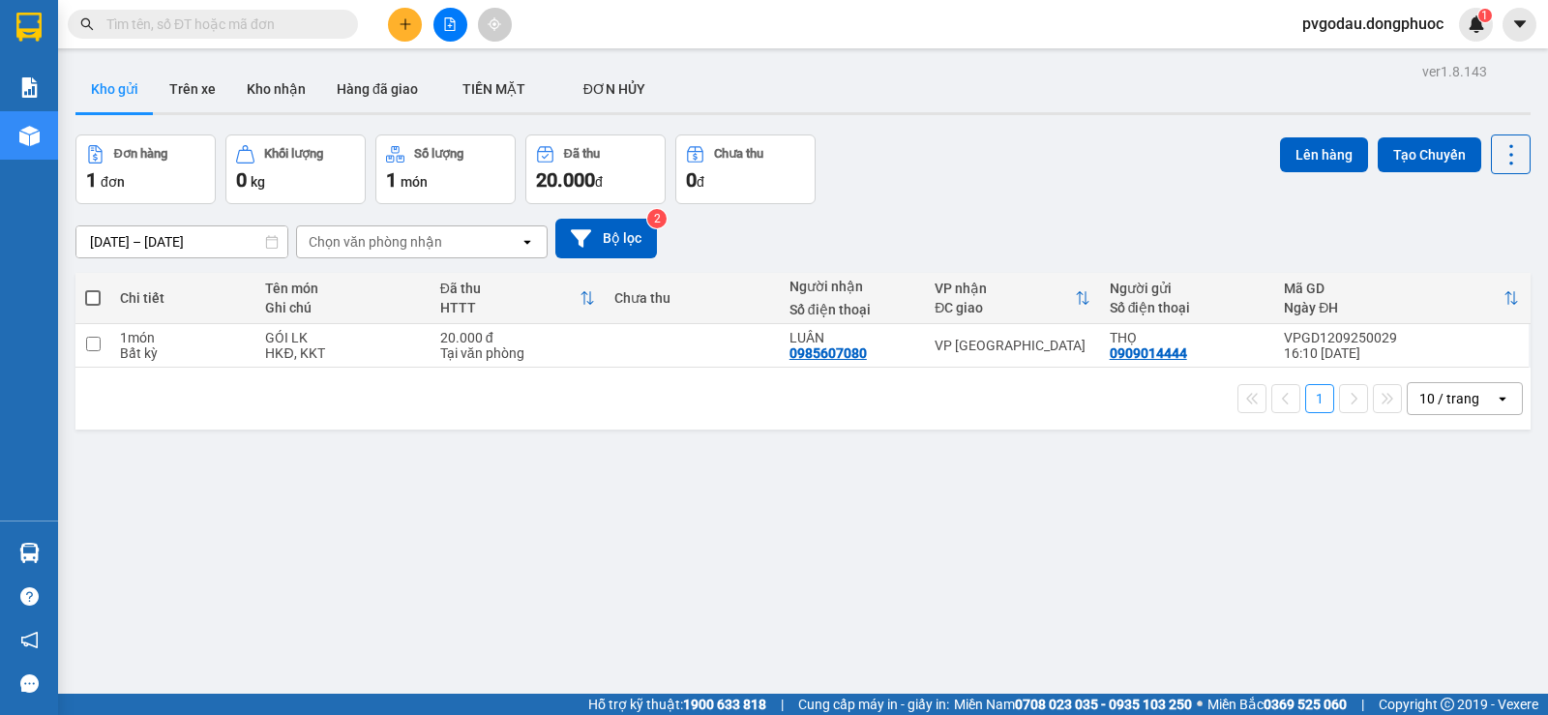
click at [242, 19] on input "text" at bounding box center [220, 24] width 228 height 21
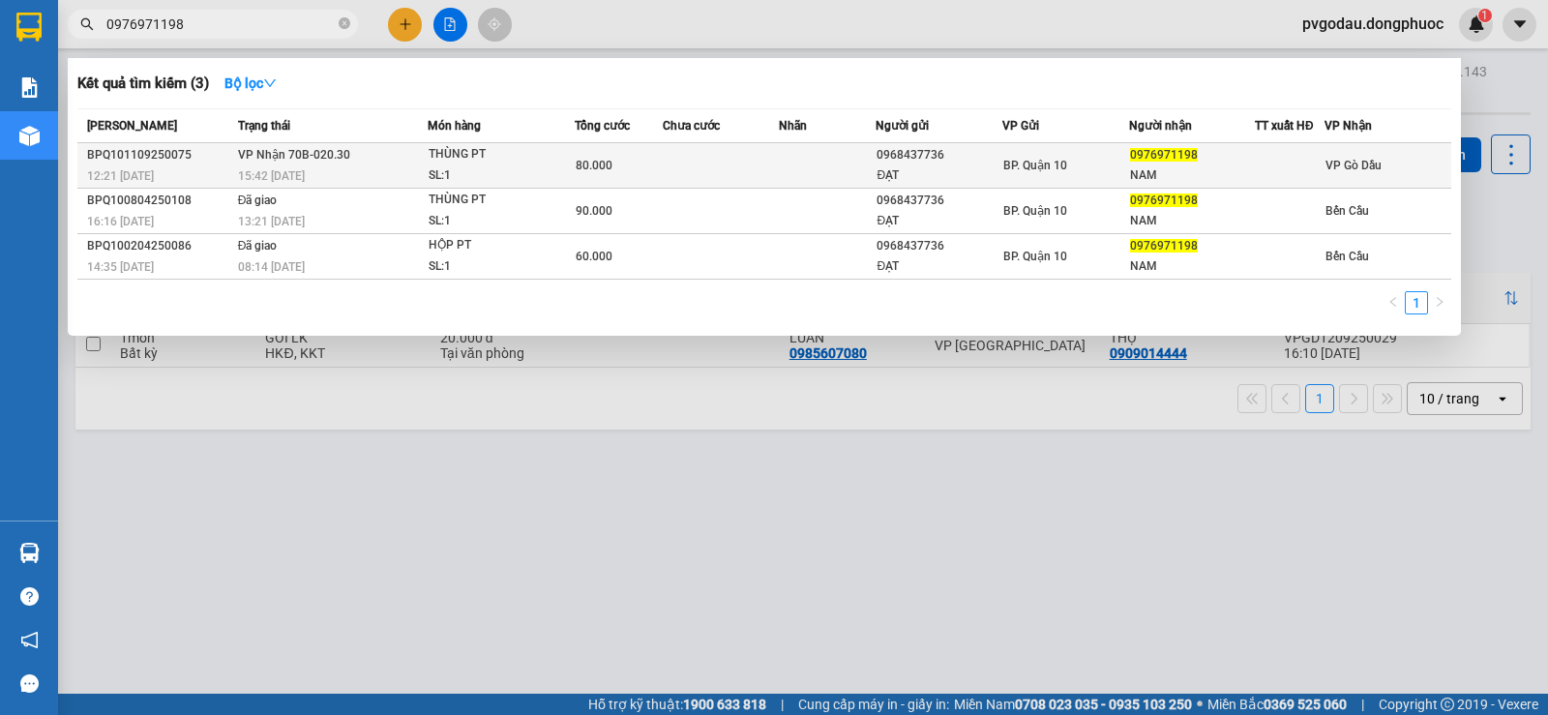
type input "0976971198"
click at [497, 151] on div "THÙNG PT" at bounding box center [501, 154] width 145 height 21
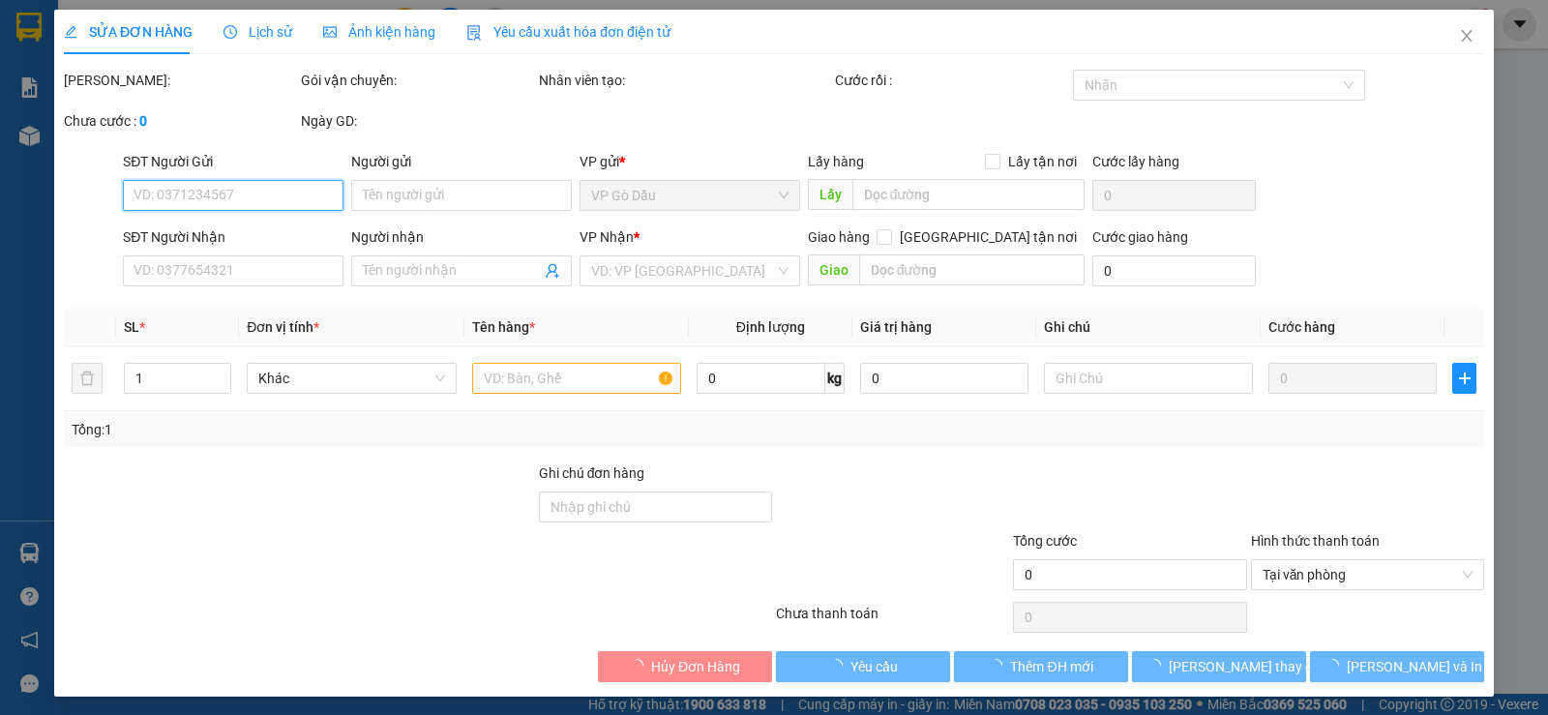
type input "0968437736"
type input "ĐẠT"
type input "0976971198"
type input "NAM"
type input "80.000"
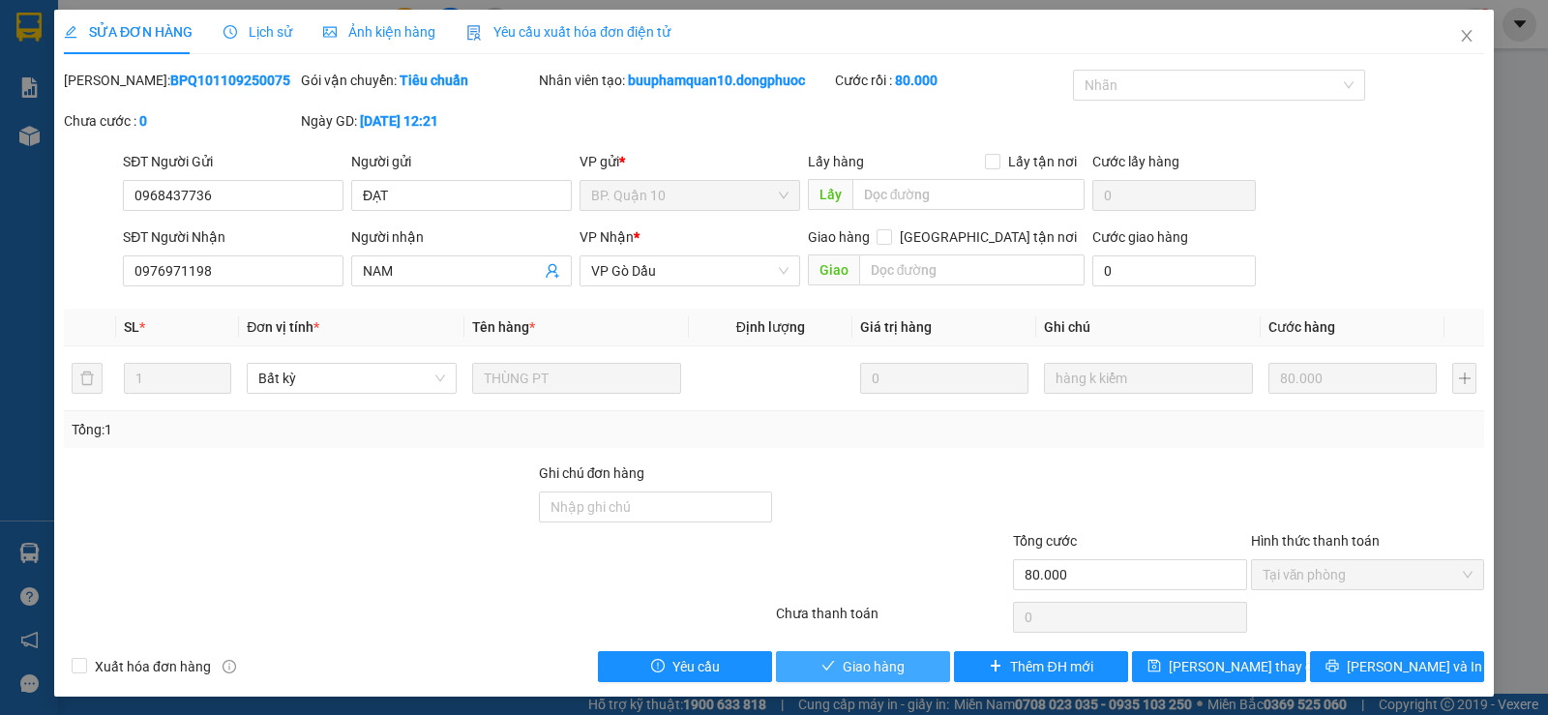
click at [864, 666] on span "Giao hàng" at bounding box center [874, 666] width 62 height 21
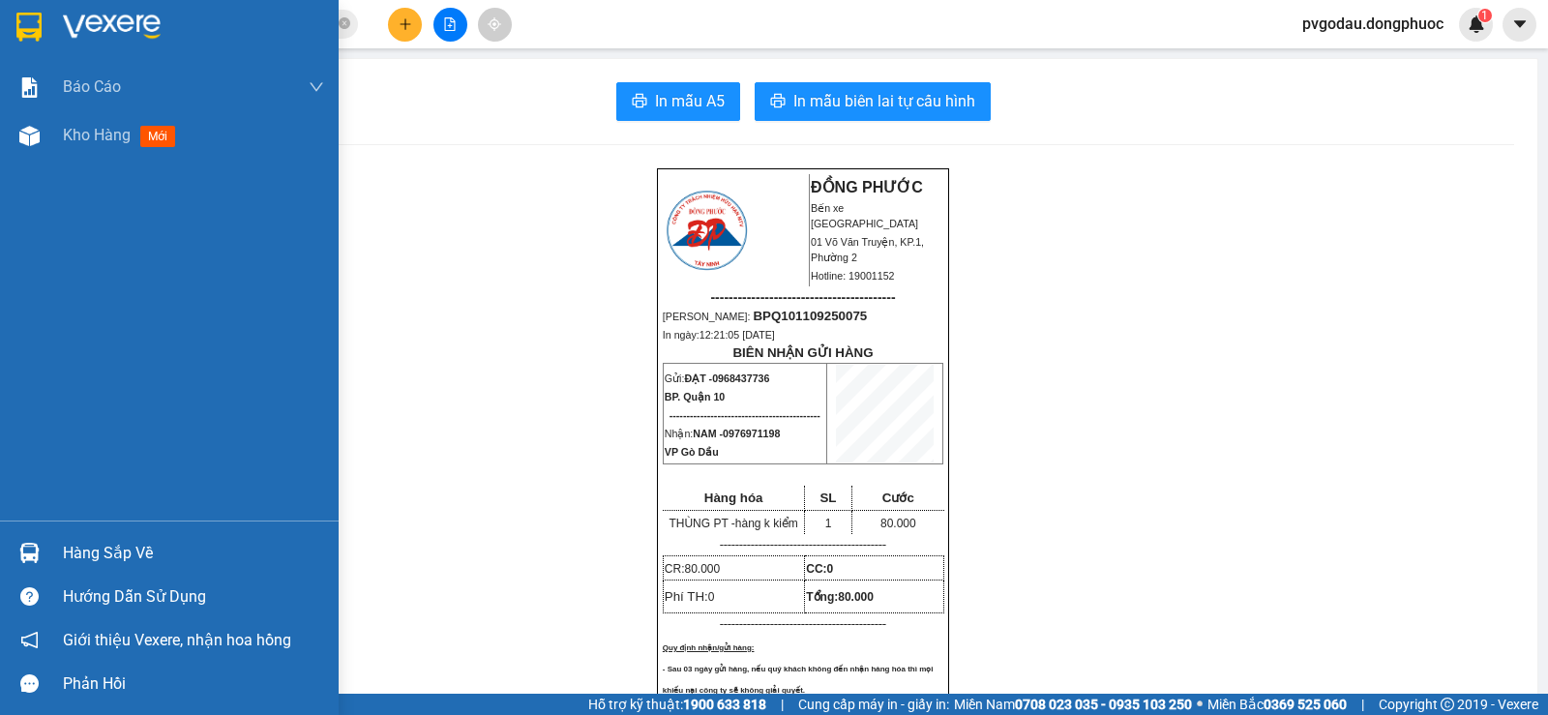
click at [56, 537] on div "Hàng sắp về" at bounding box center [169, 553] width 339 height 44
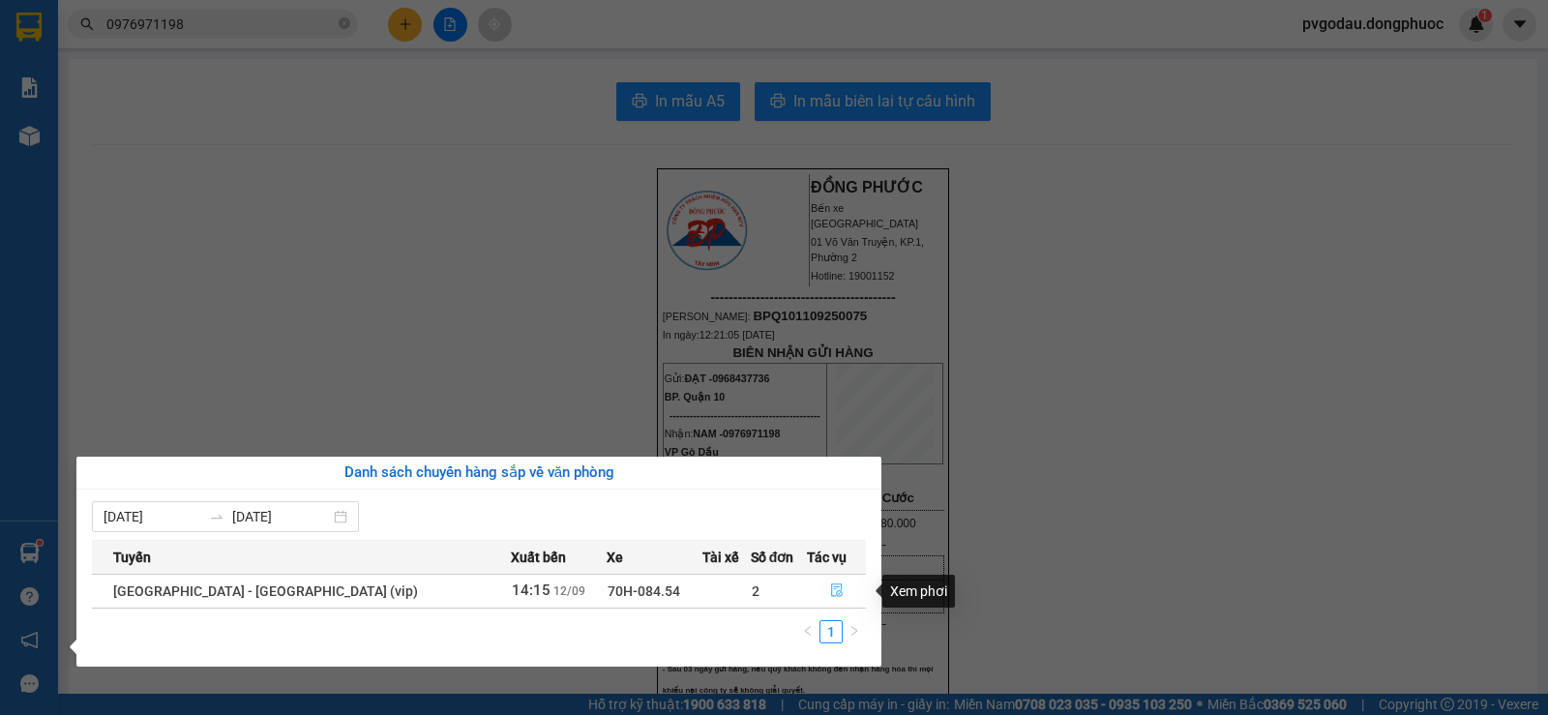
click at [830, 597] on icon "file-done" at bounding box center [837, 590] width 14 height 14
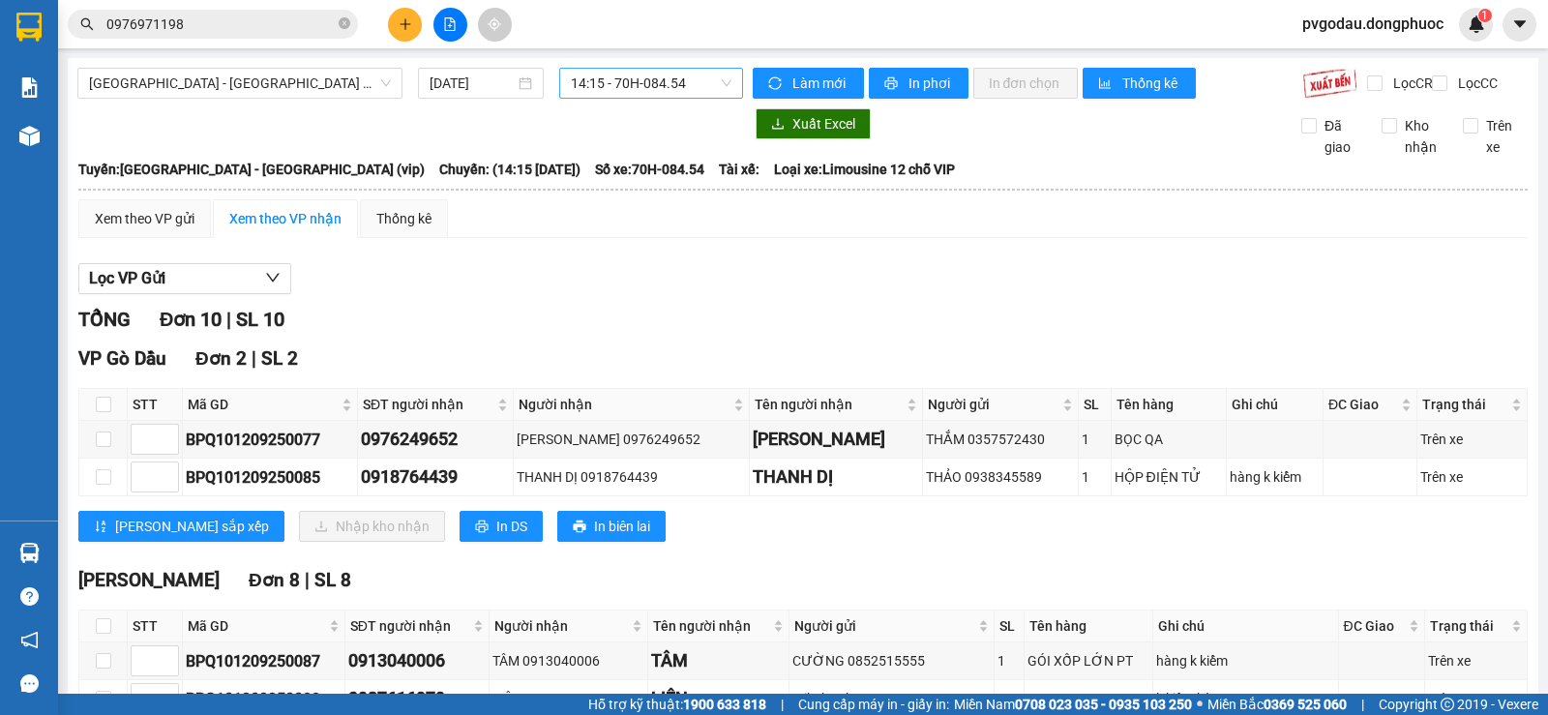
click at [691, 81] on span "14:15 - 70H-084.54" at bounding box center [651, 83] width 160 height 29
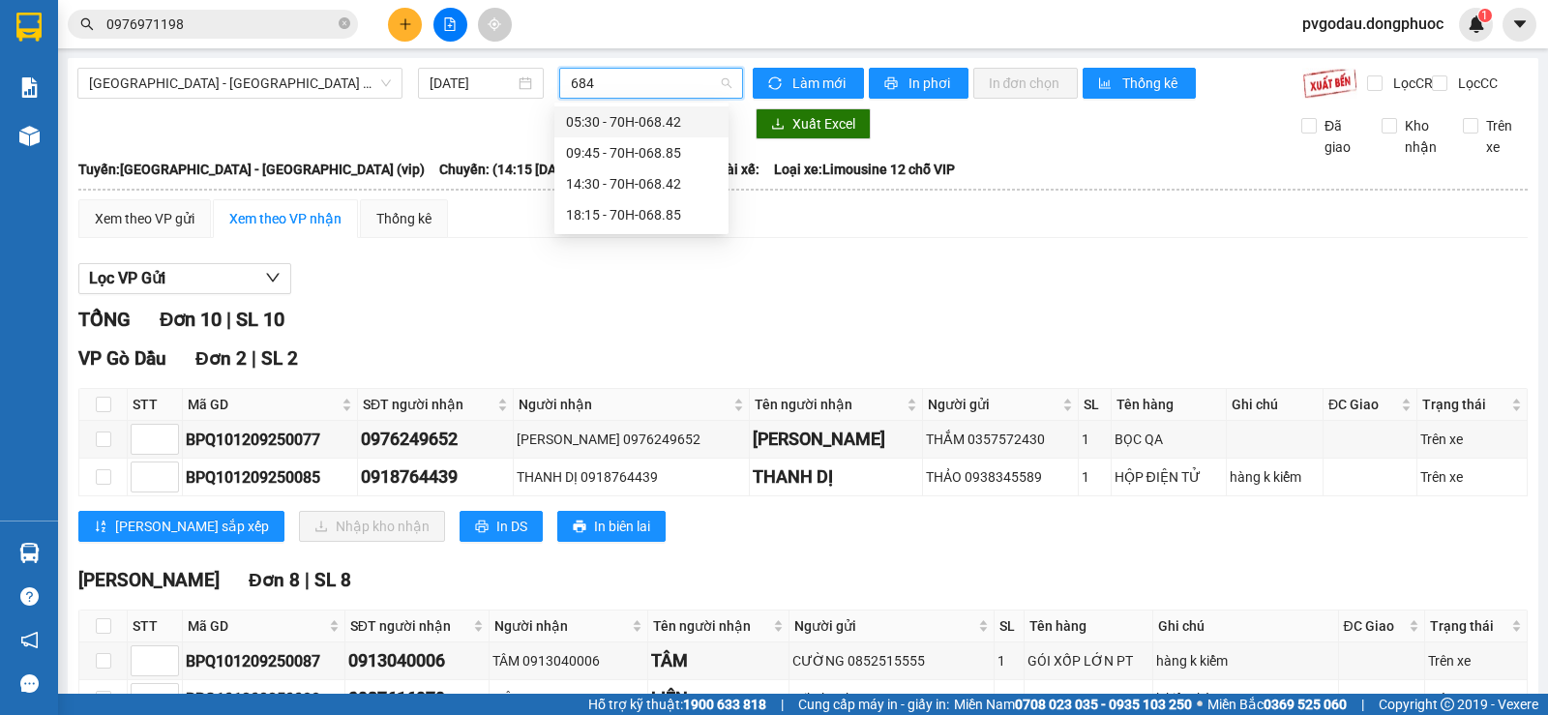
type input "6842"
click at [670, 153] on div "14:30 - 70H-068.42" at bounding box center [641, 152] width 151 height 21
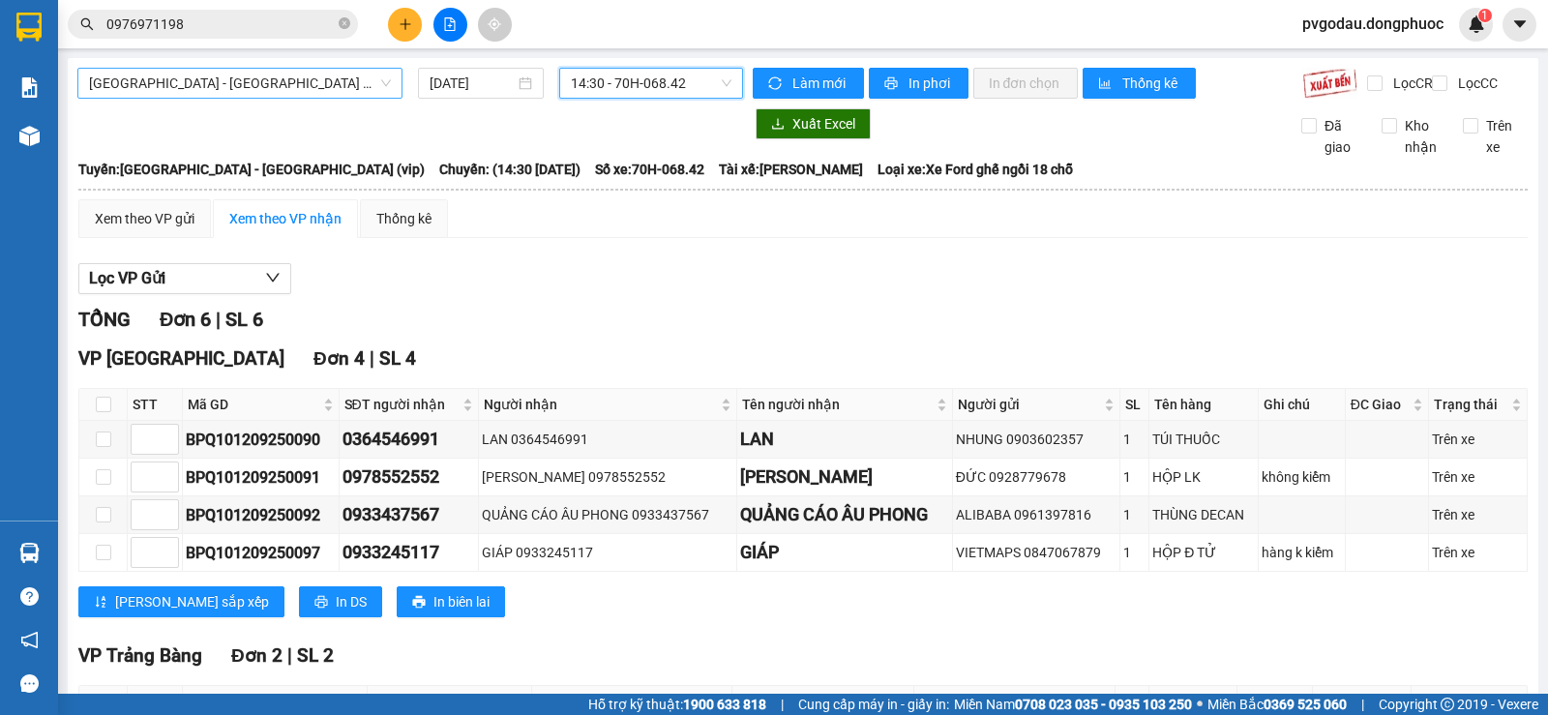
click at [257, 68] on div "[GEOGRAPHIC_DATA] - [GEOGRAPHIC_DATA] (vip)" at bounding box center [239, 83] width 325 height 31
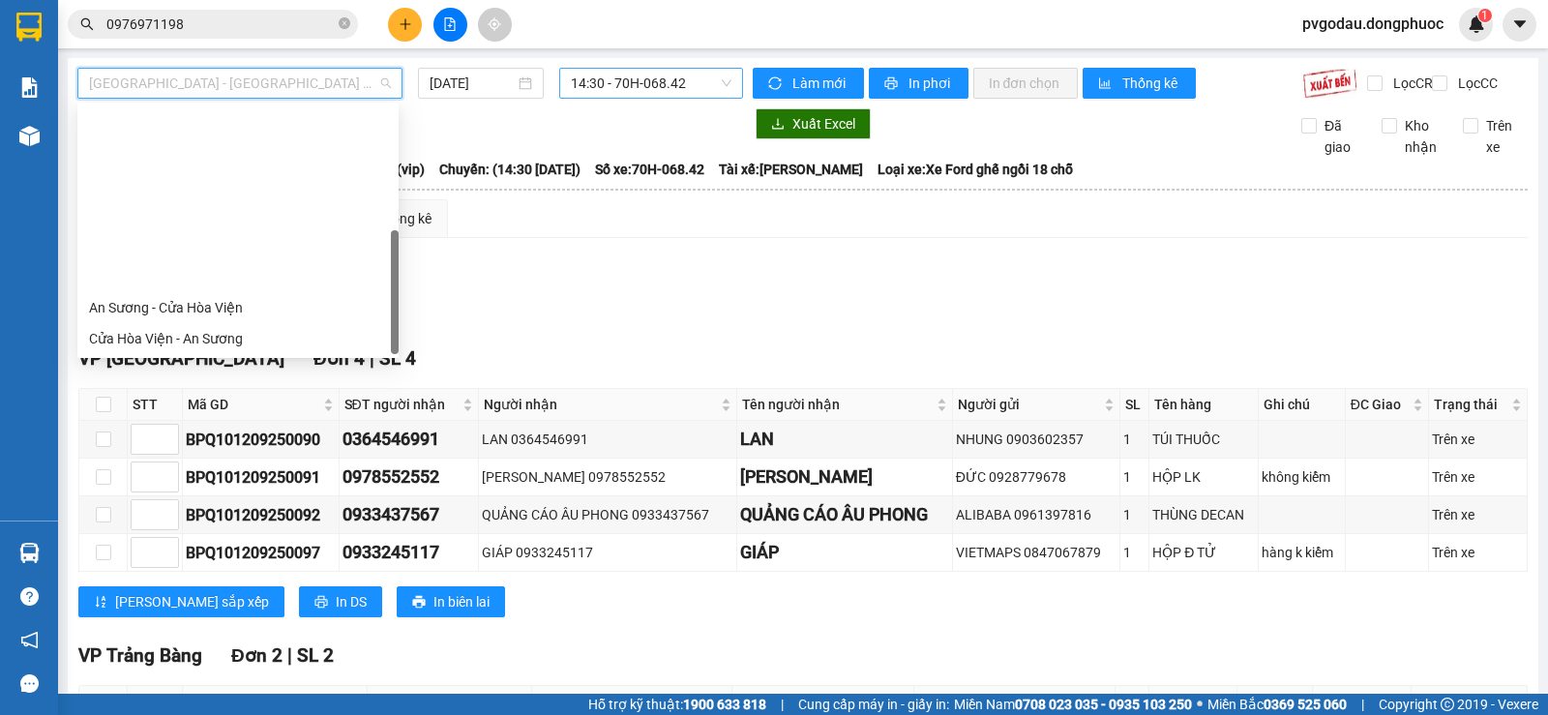
scroll to position [217, 0]
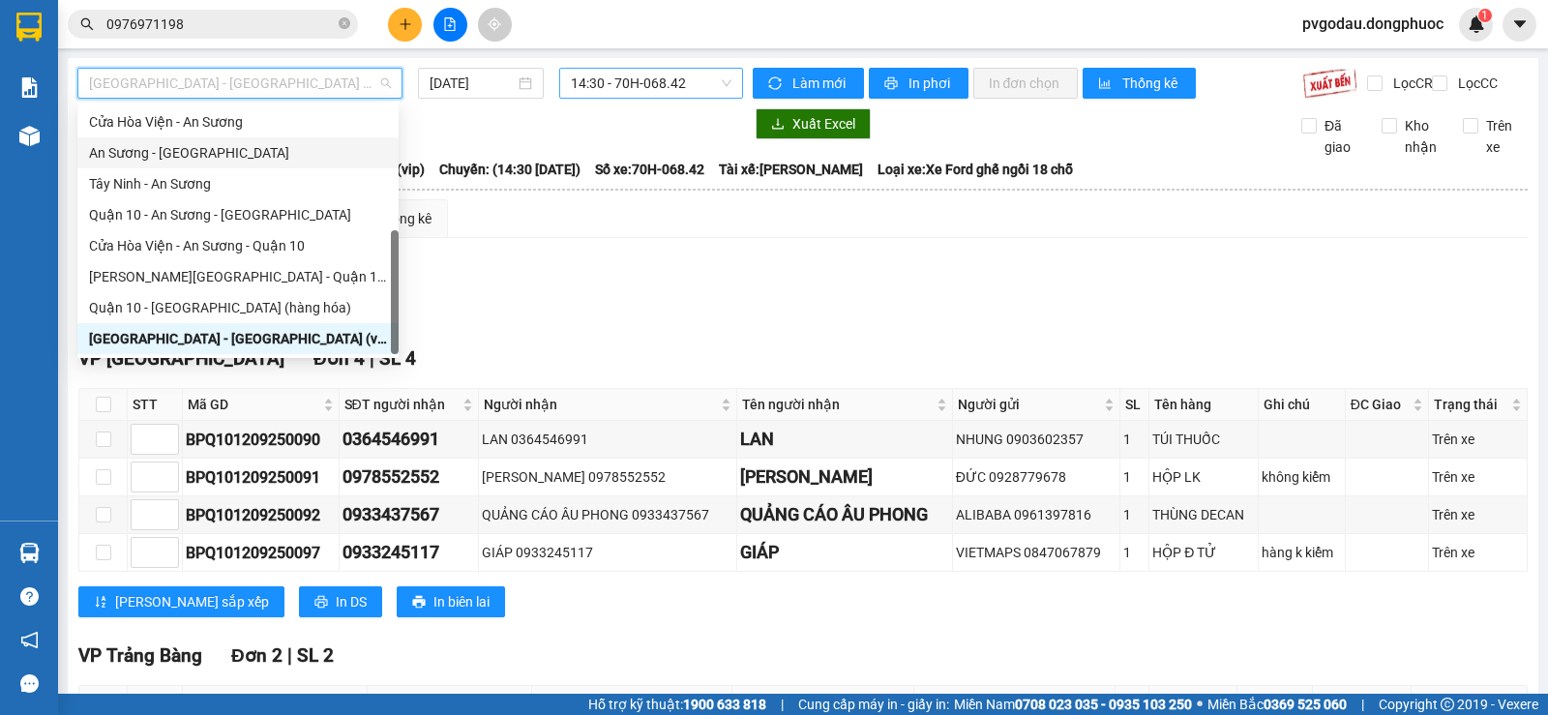
click at [181, 154] on div "An Sương - [GEOGRAPHIC_DATA]" at bounding box center [238, 152] width 298 height 21
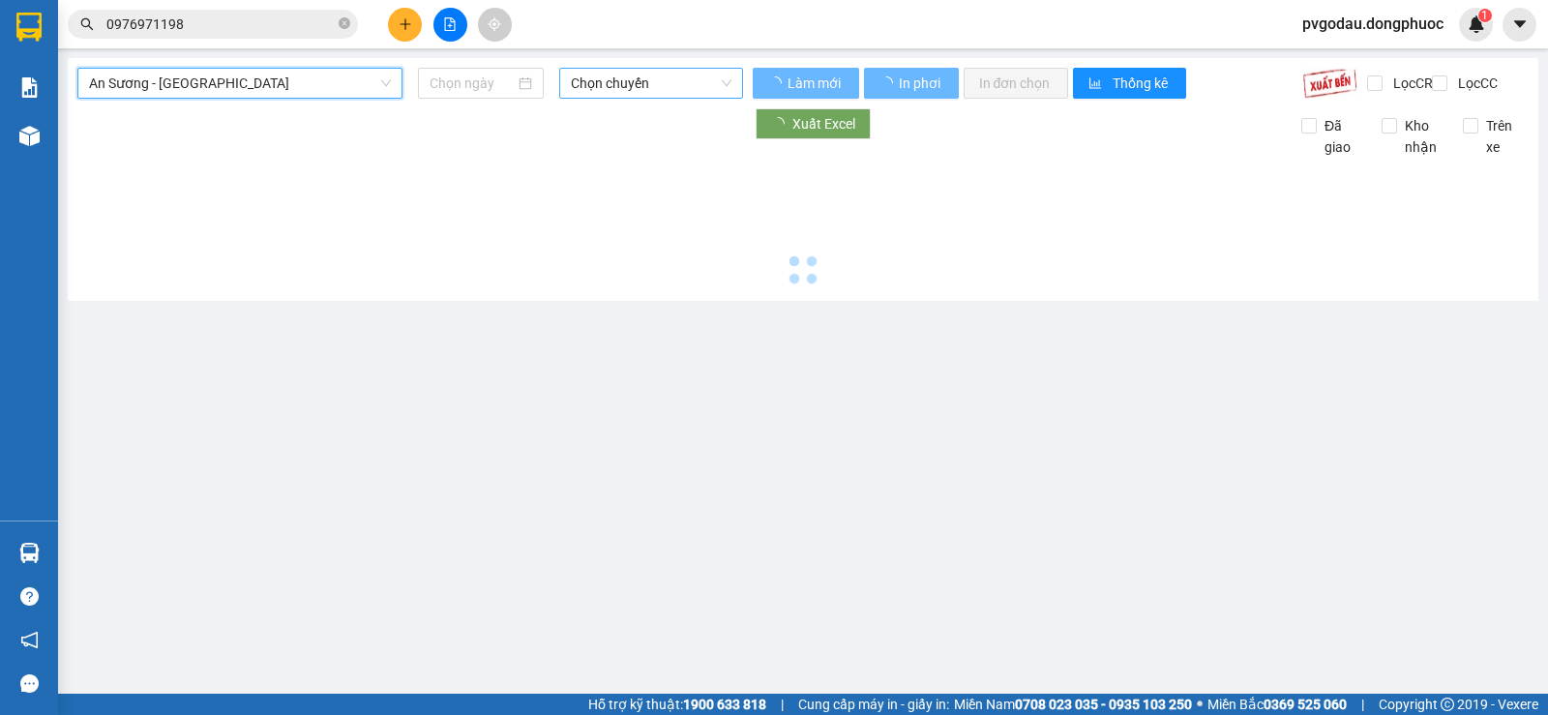
type input "[DATE]"
click at [697, 91] on span "Chọn chuyến" at bounding box center [651, 83] width 160 height 29
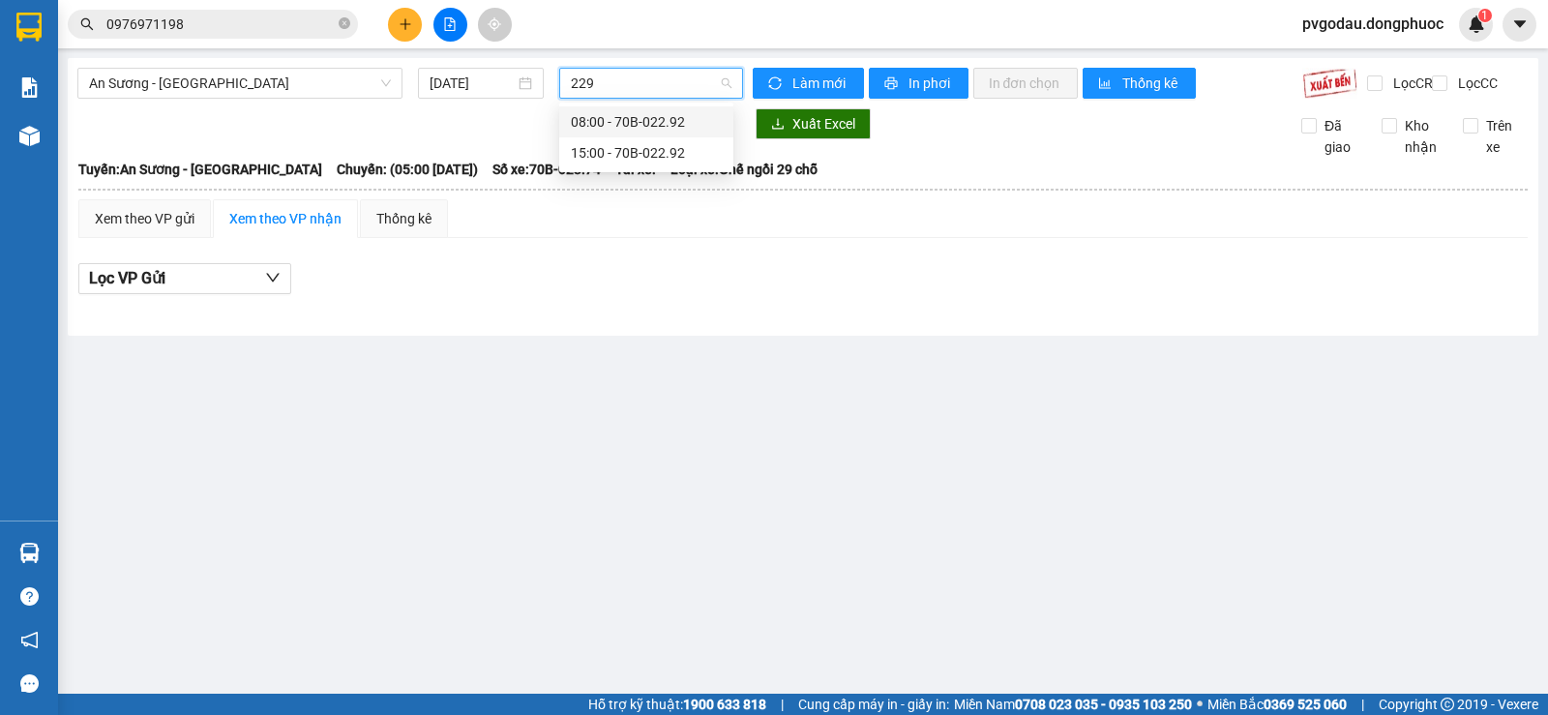
type input "2292"
click at [662, 153] on div "15:00 - 70B-022.92" at bounding box center [646, 152] width 151 height 21
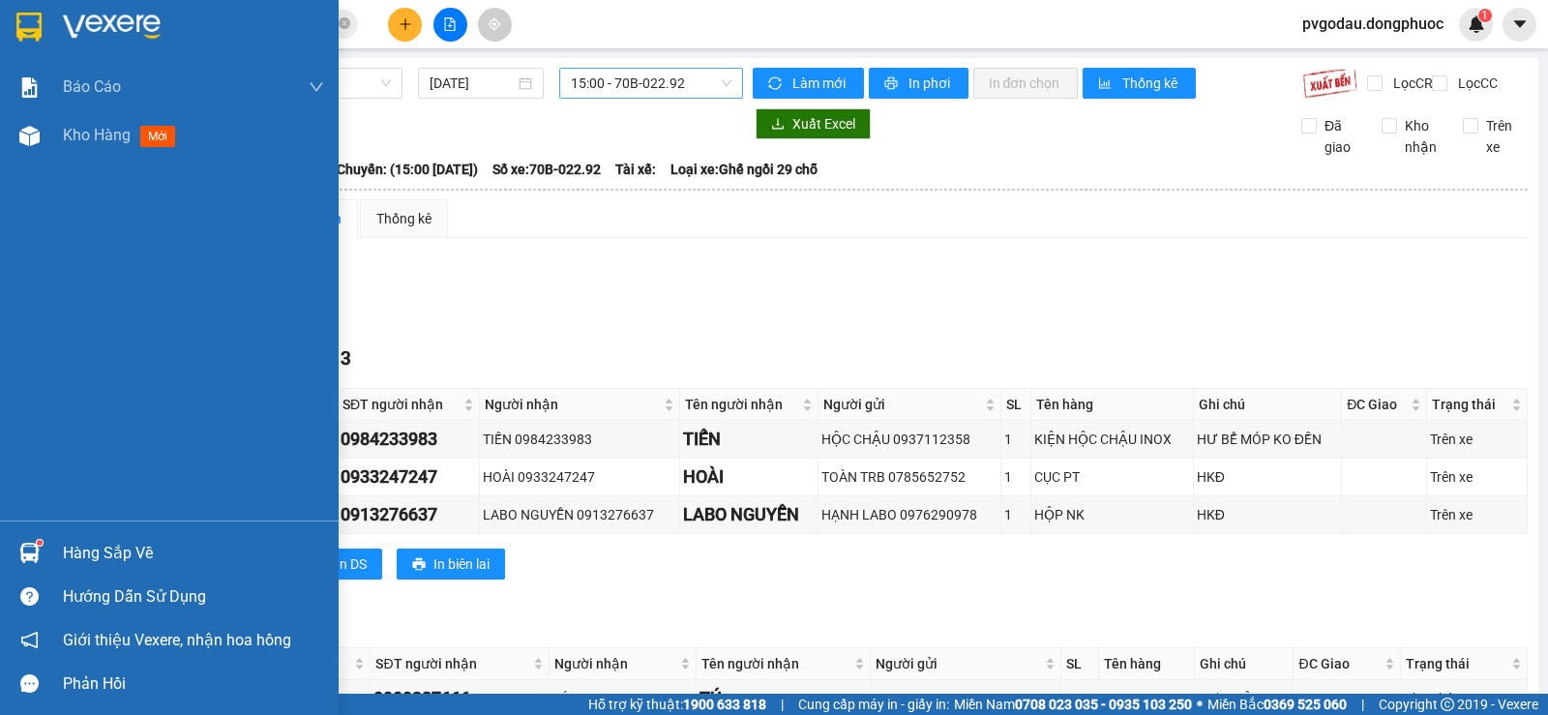
click at [42, 541] on sup at bounding box center [40, 543] width 6 height 6
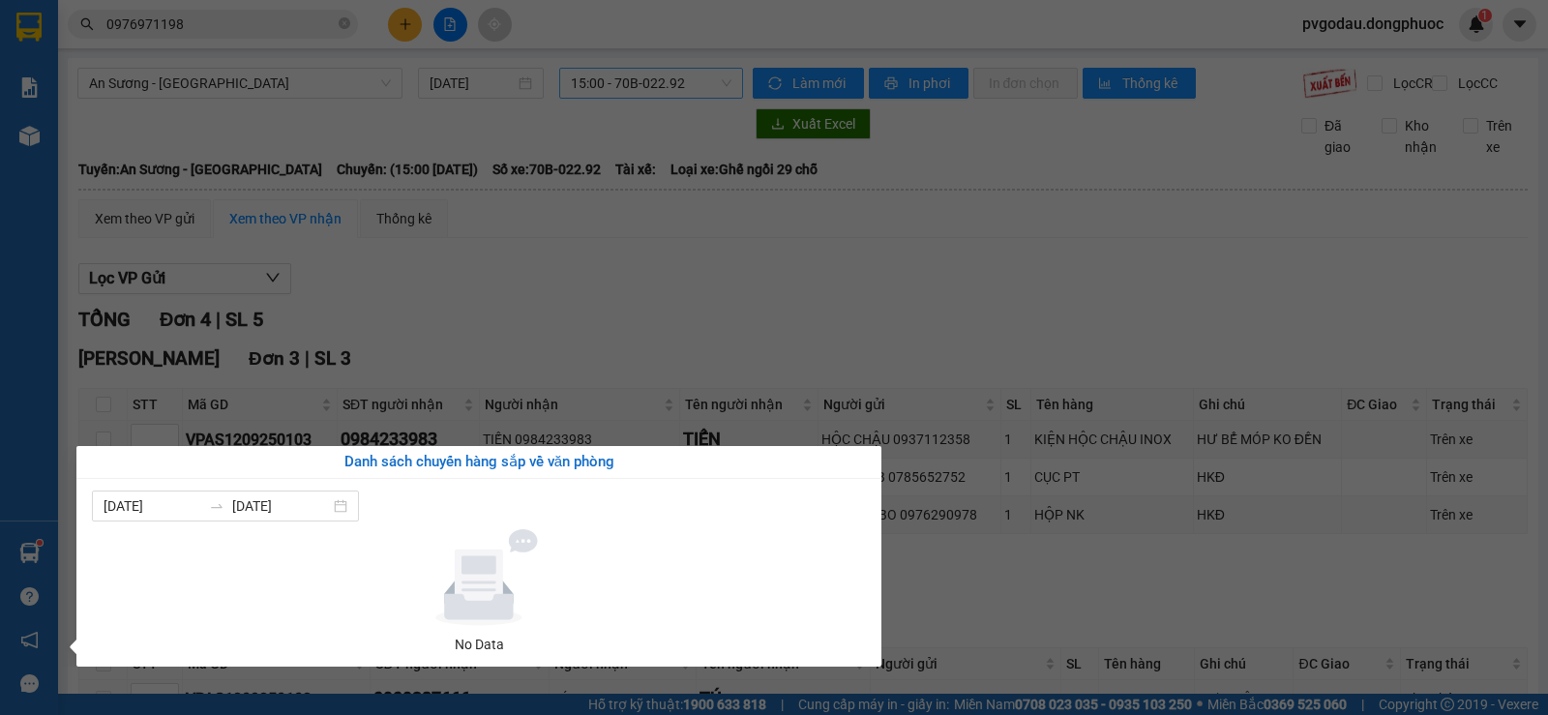
click at [411, 335] on section "Kết quả tìm kiếm ( 3 ) Bộ lọc Mã ĐH Trạng thái Món hàng Tổng cước Chưa cước Nhã…" at bounding box center [774, 357] width 1548 height 715
